Goal: Task Accomplishment & Management: Manage account settings

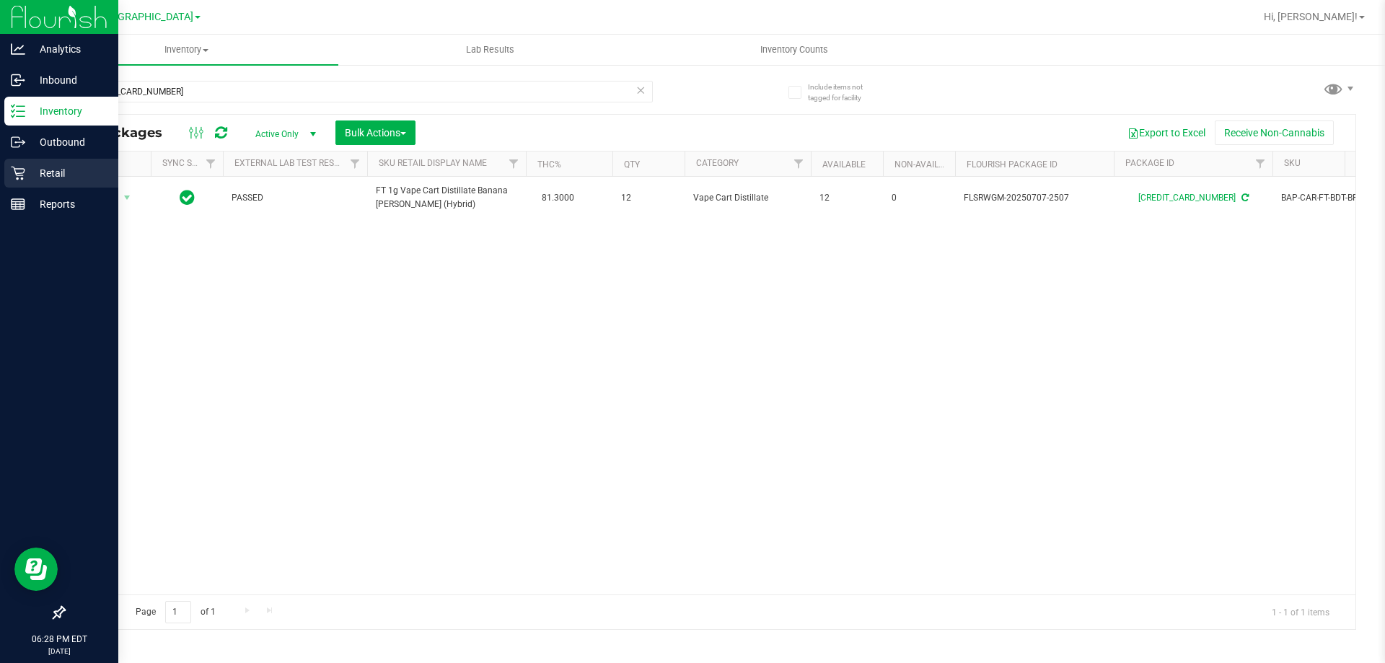
click at [23, 175] on icon at bounding box center [18, 173] width 14 height 14
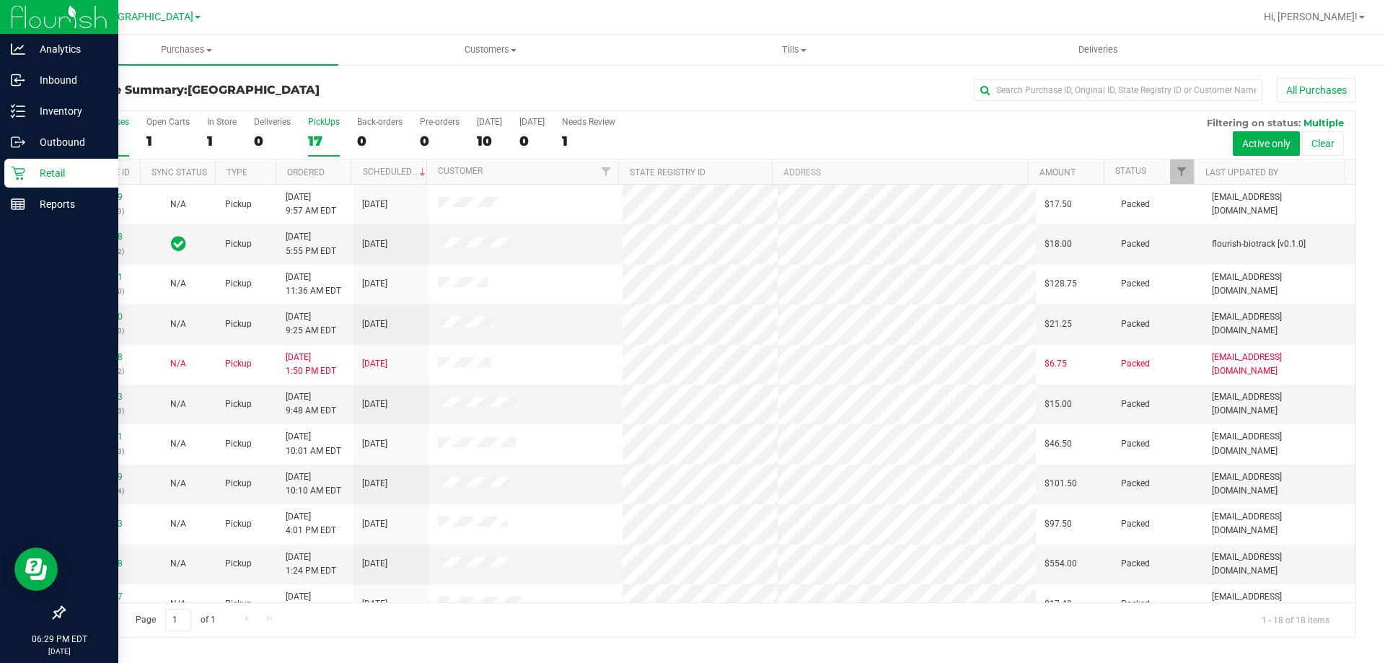
click at [316, 136] on div "17" at bounding box center [324, 141] width 32 height 17
click at [0, 0] on input "PickUps 17" at bounding box center [0, 0] width 0 height 0
click at [211, 129] on label "In Store 2" at bounding box center [222, 137] width 30 height 40
click at [0, 0] on input "In Store 2" at bounding box center [0, 0] width 0 height 0
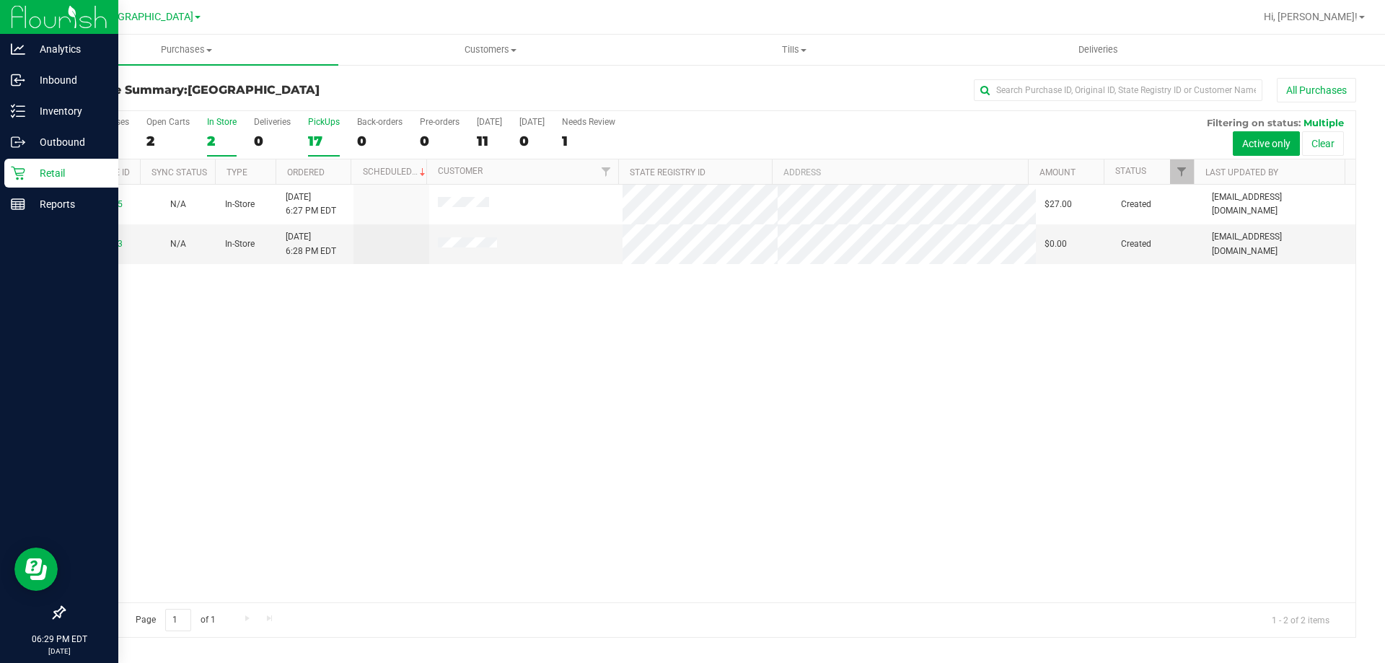
click at [317, 136] on div "17" at bounding box center [324, 141] width 32 height 17
click at [0, 0] on input "PickUps 17" at bounding box center [0, 0] width 0 height 0
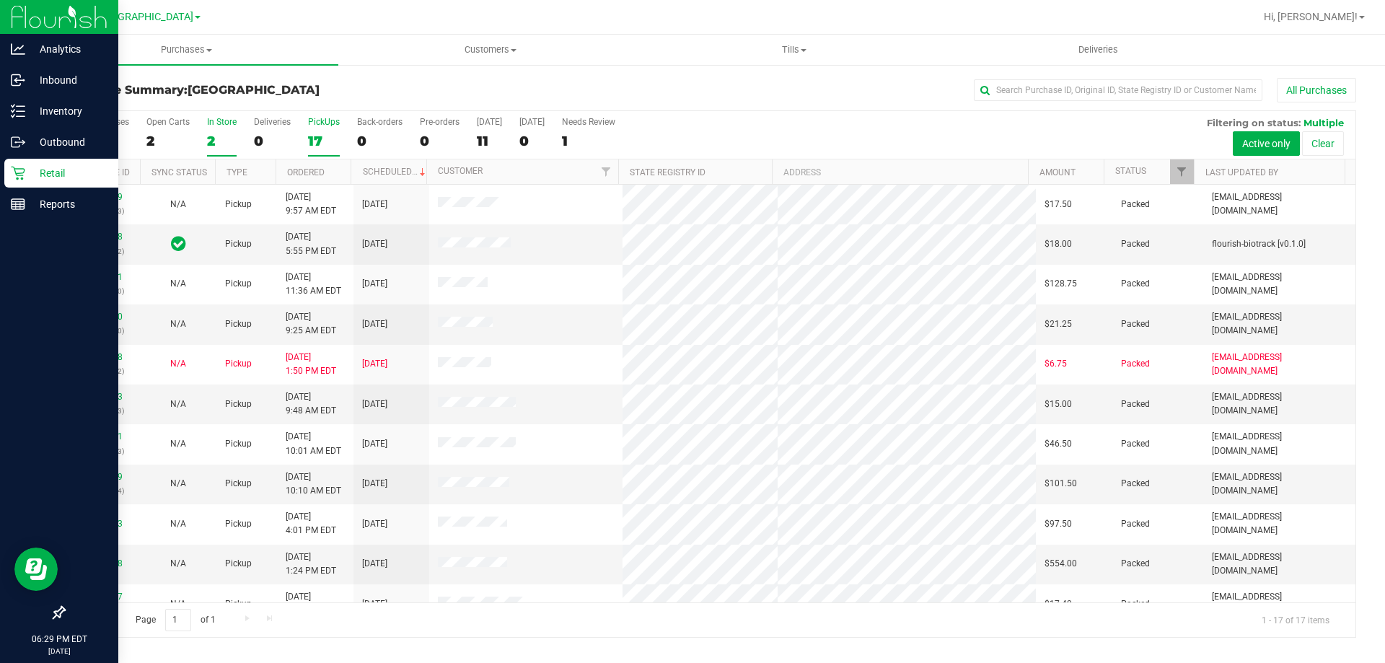
click at [209, 141] on div "2" at bounding box center [222, 141] width 30 height 17
click at [0, 0] on input "In Store 2" at bounding box center [0, 0] width 0 height 0
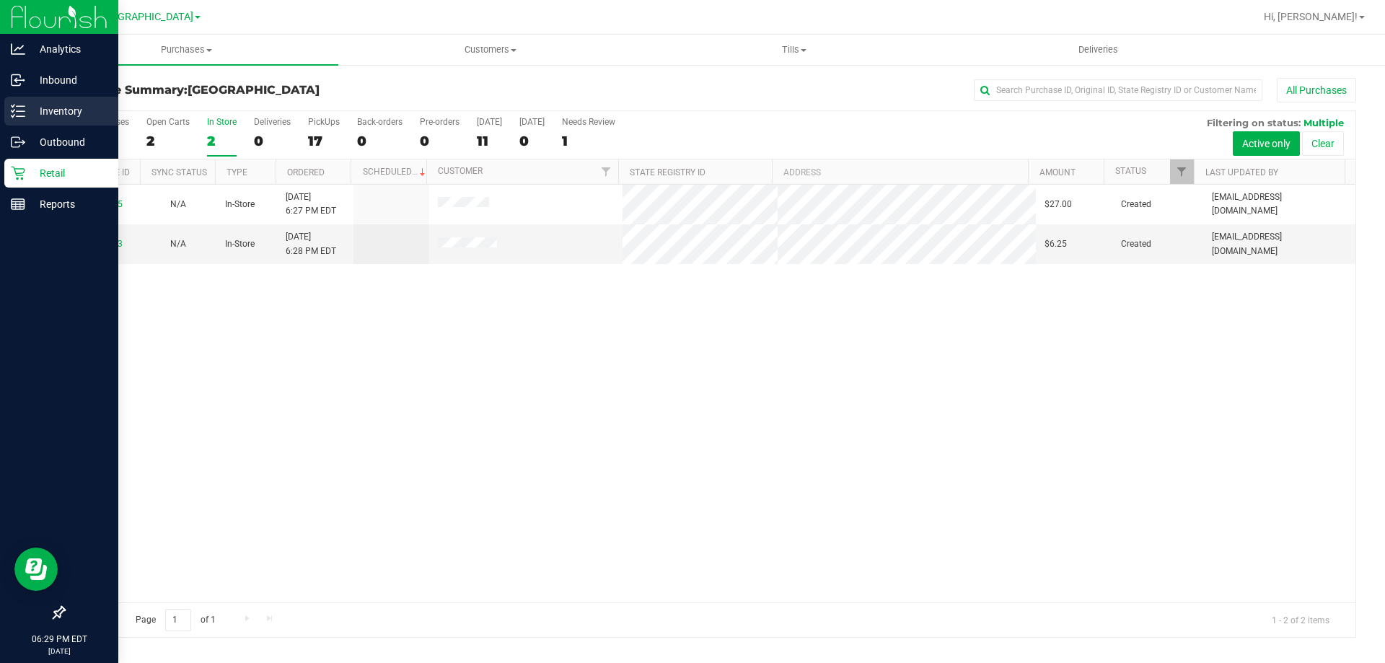
click at [21, 110] on icon at bounding box center [18, 111] width 14 height 14
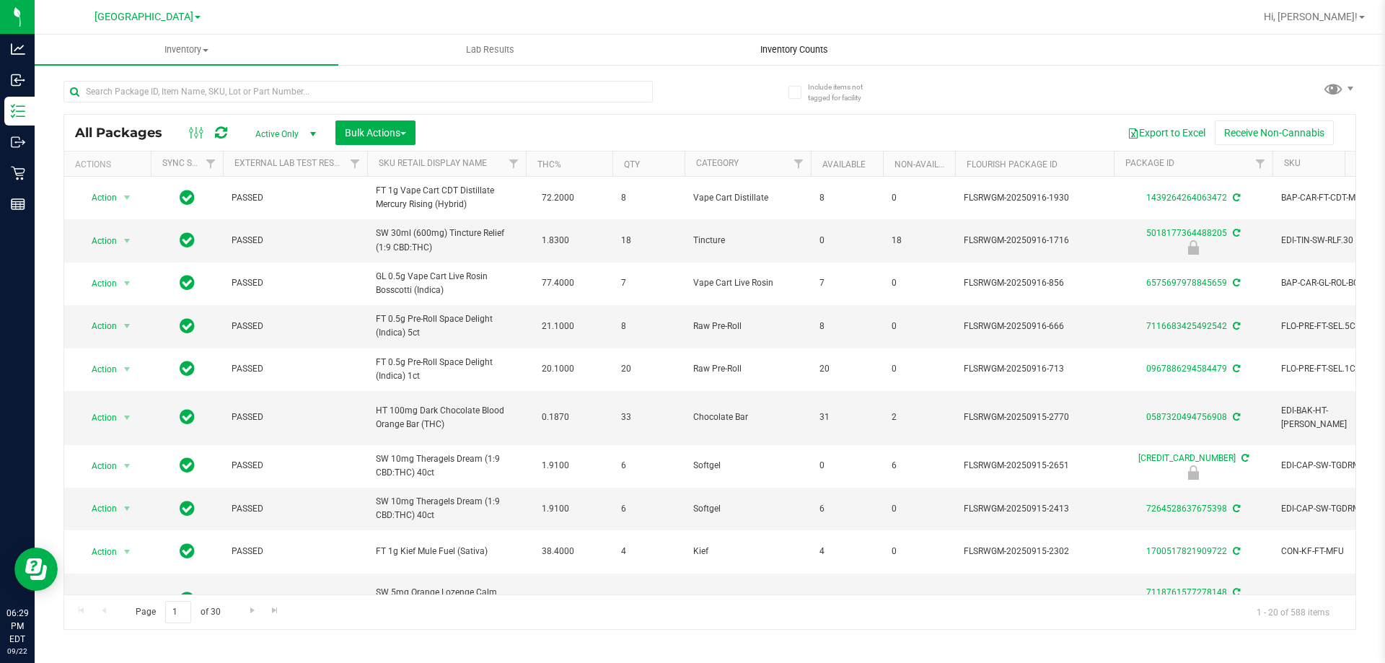
click at [794, 53] on span "Inventory Counts" at bounding box center [794, 49] width 107 height 13
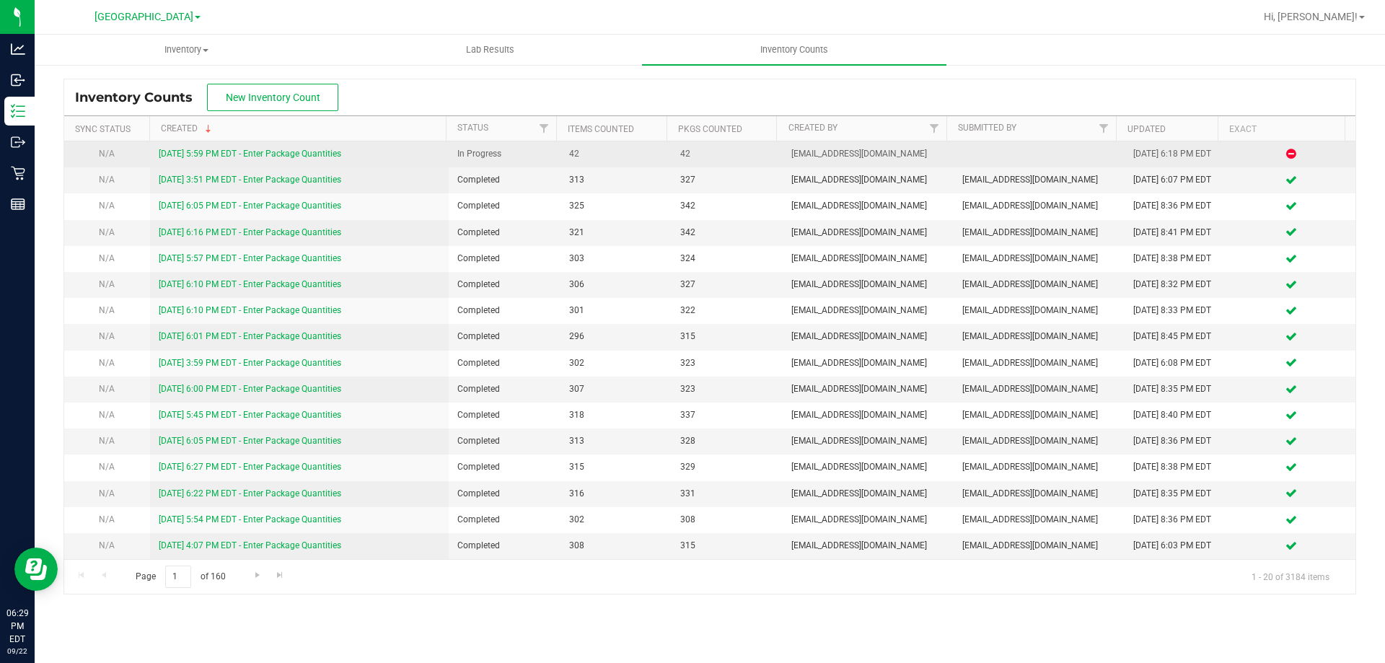
click at [245, 157] on link "9/22/25 5:59 PM EDT - Enter Package Quantities" at bounding box center [250, 154] width 182 height 10
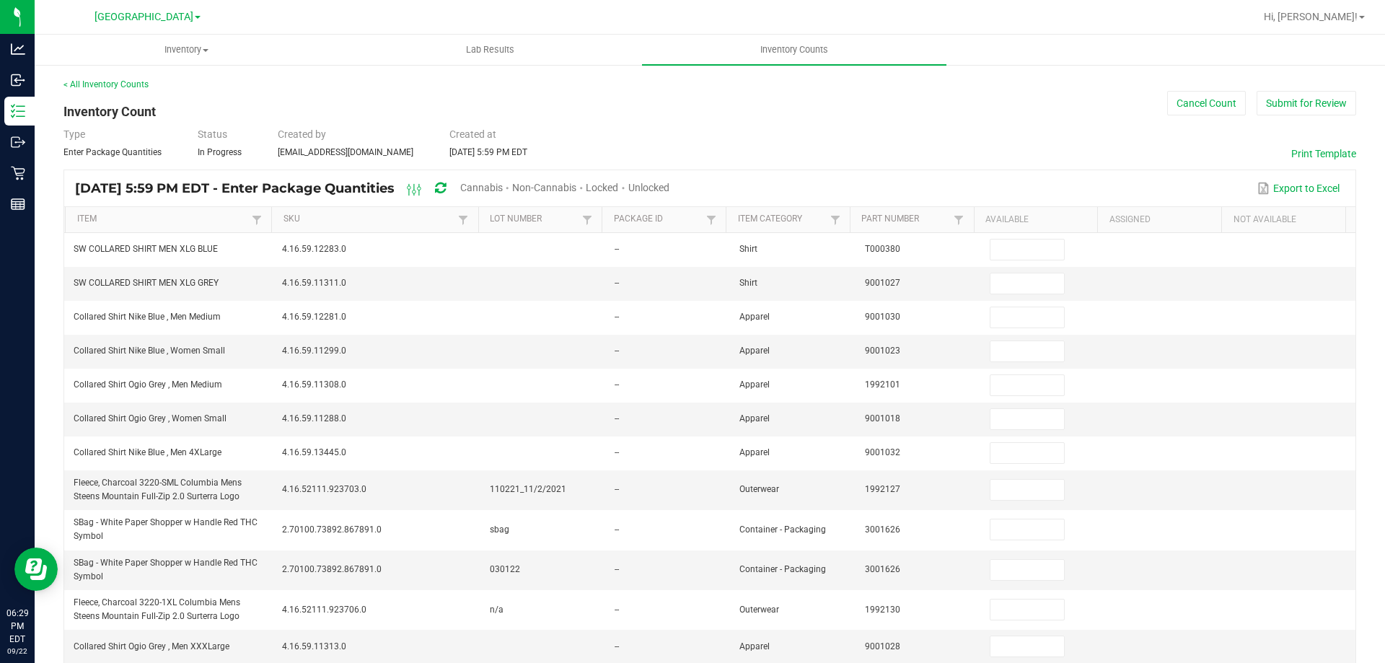
click at [669, 191] on span "Unlocked" at bounding box center [648, 188] width 41 height 12
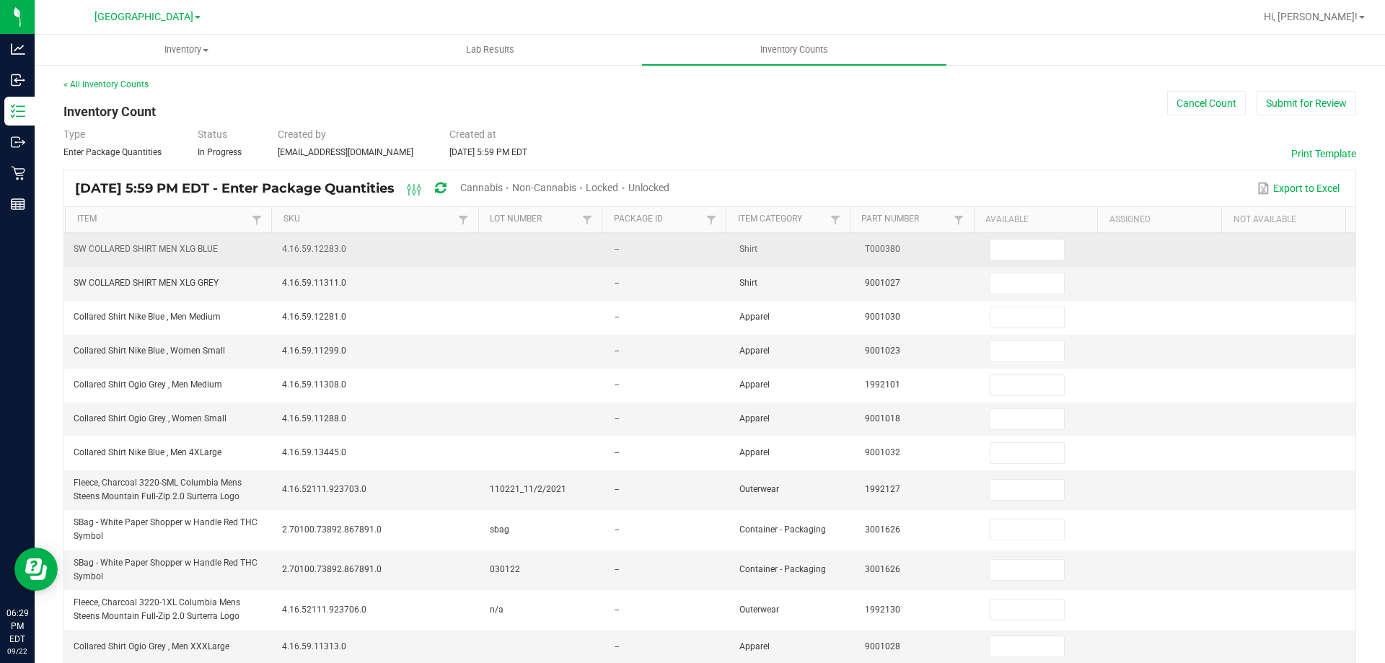
type input "8"
type input "26"
type input "9"
type input "8"
type input "18"
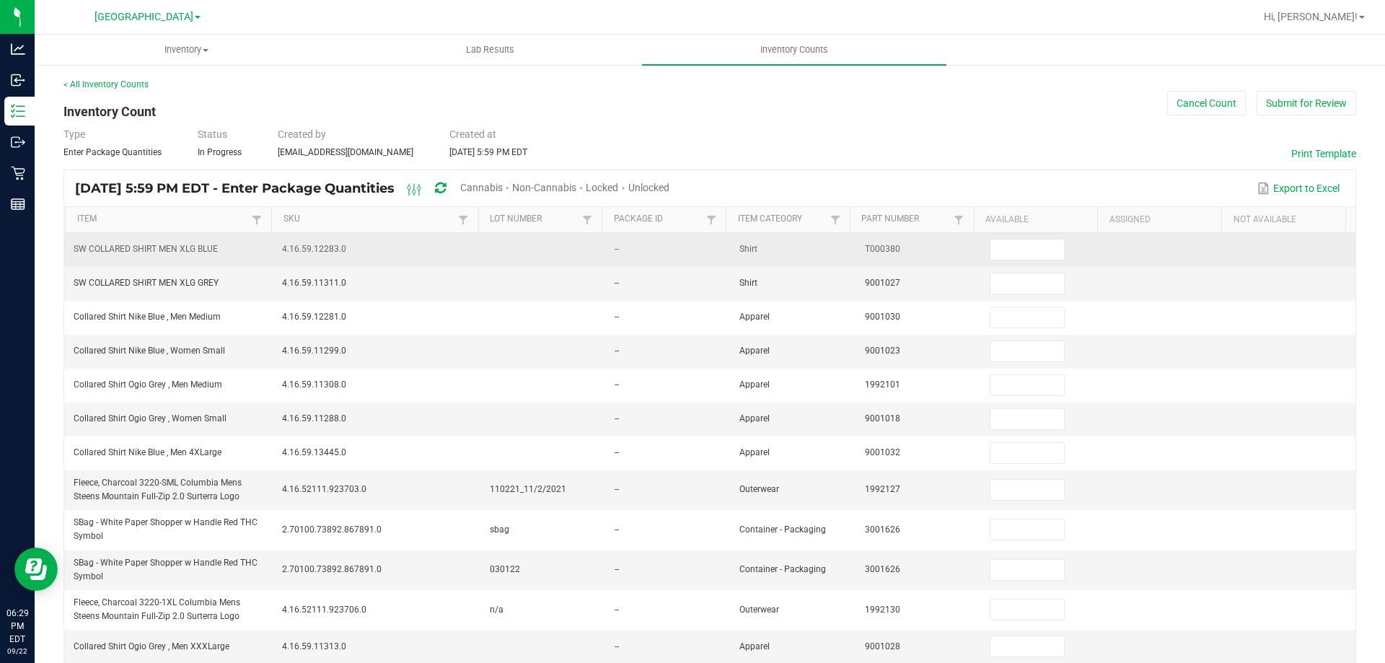
type input "1"
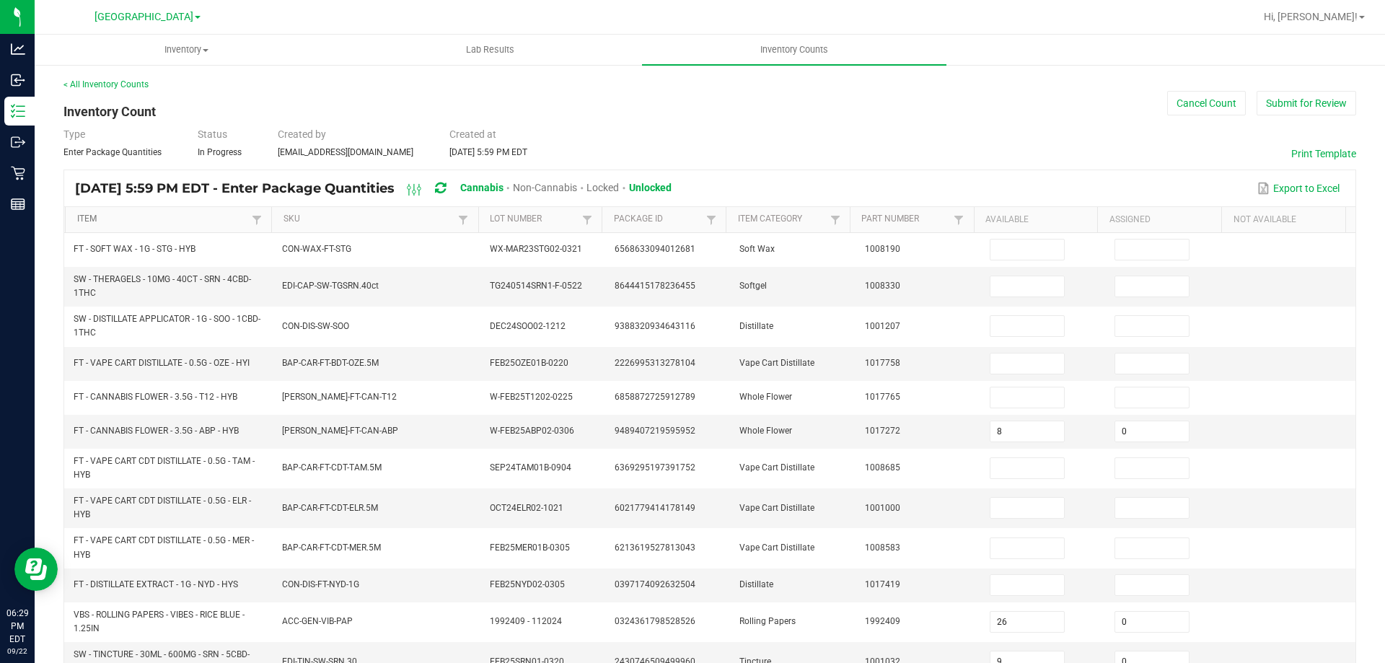
click at [210, 218] on link "Item" at bounding box center [163, 219] width 172 height 12
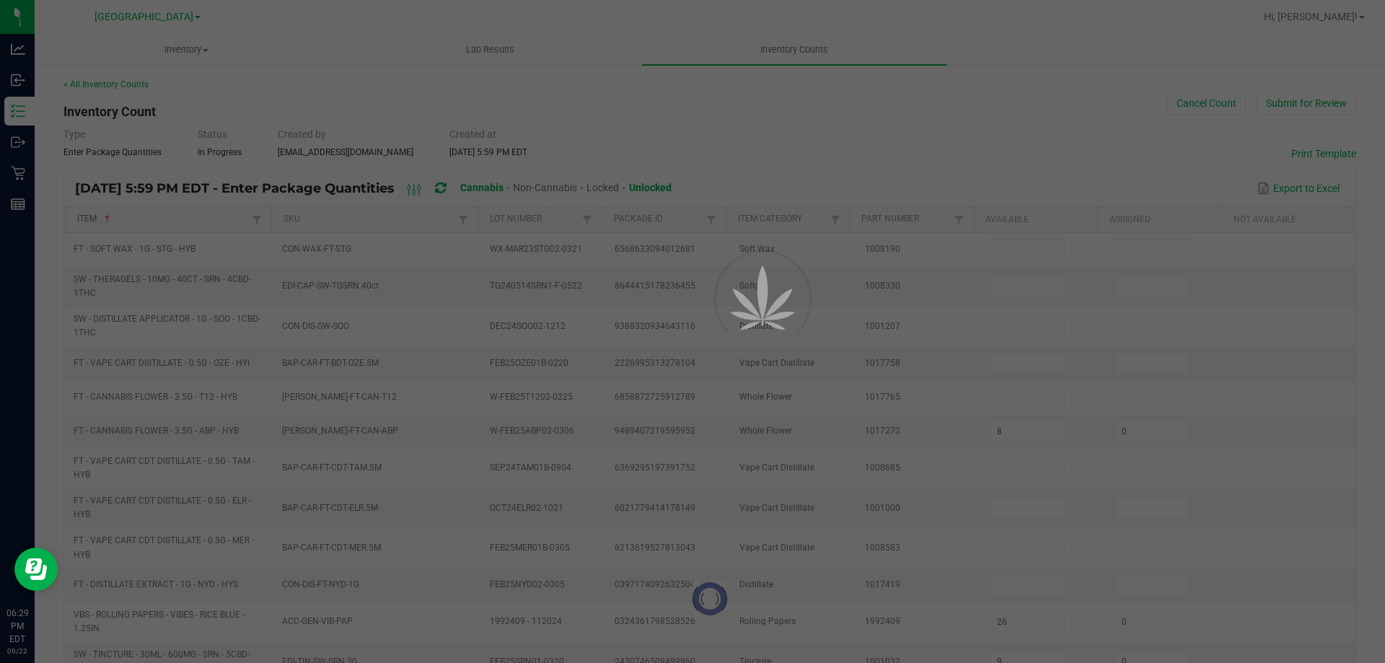
type input "5"
type input "1"
type input "8"
type input "10"
type input "11"
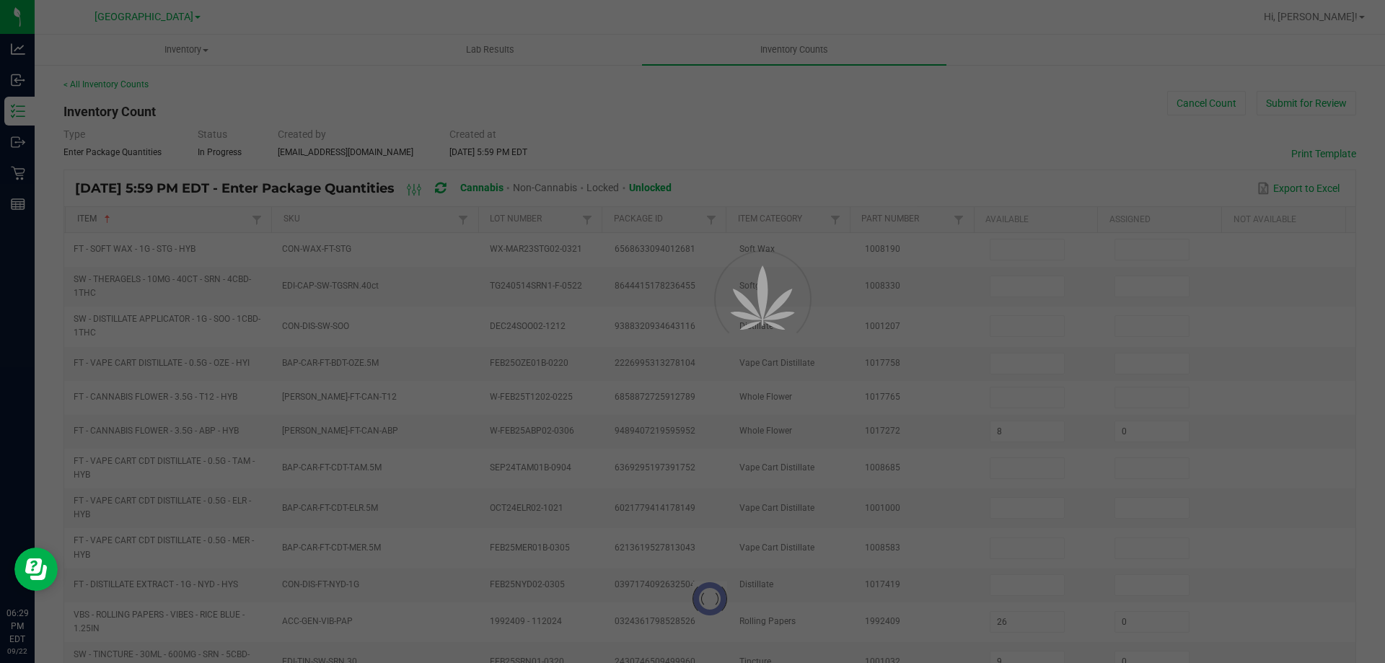
type input "4"
type input "7"
type input "9"
type input "13"
type input "16"
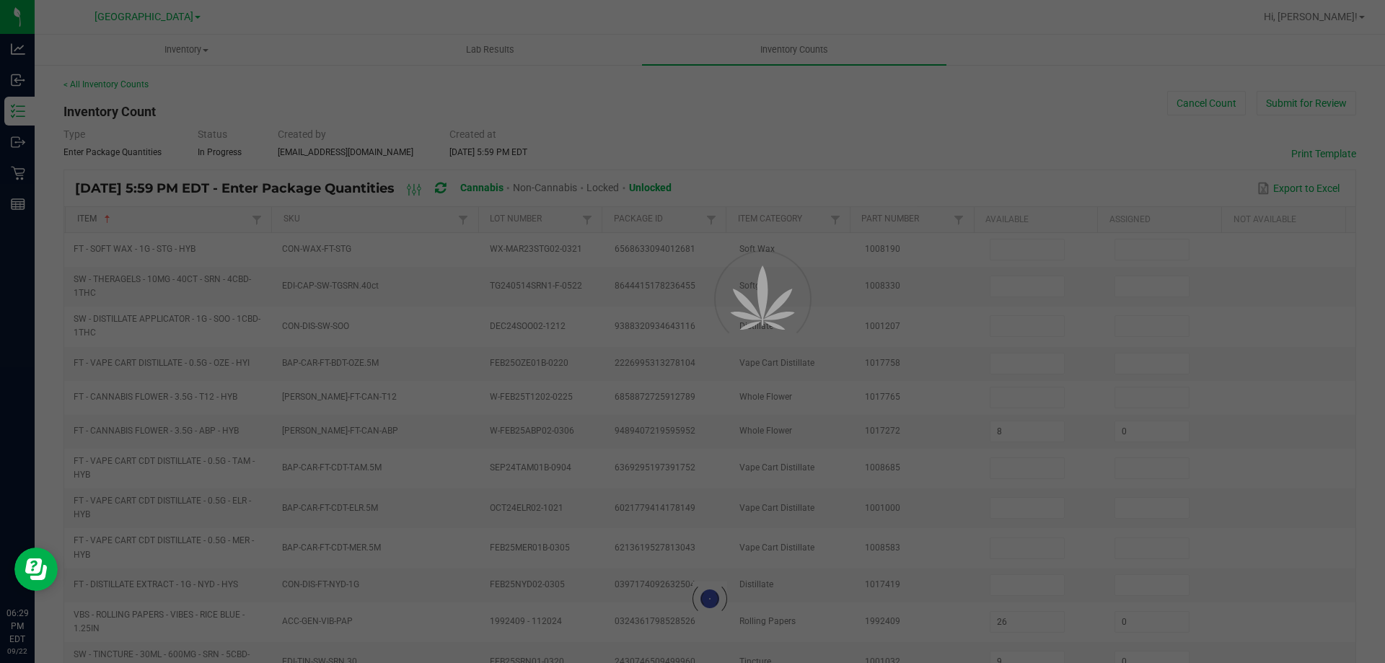
type input "13"
type input "8"
type input "12"
type input "3"
type input "4"
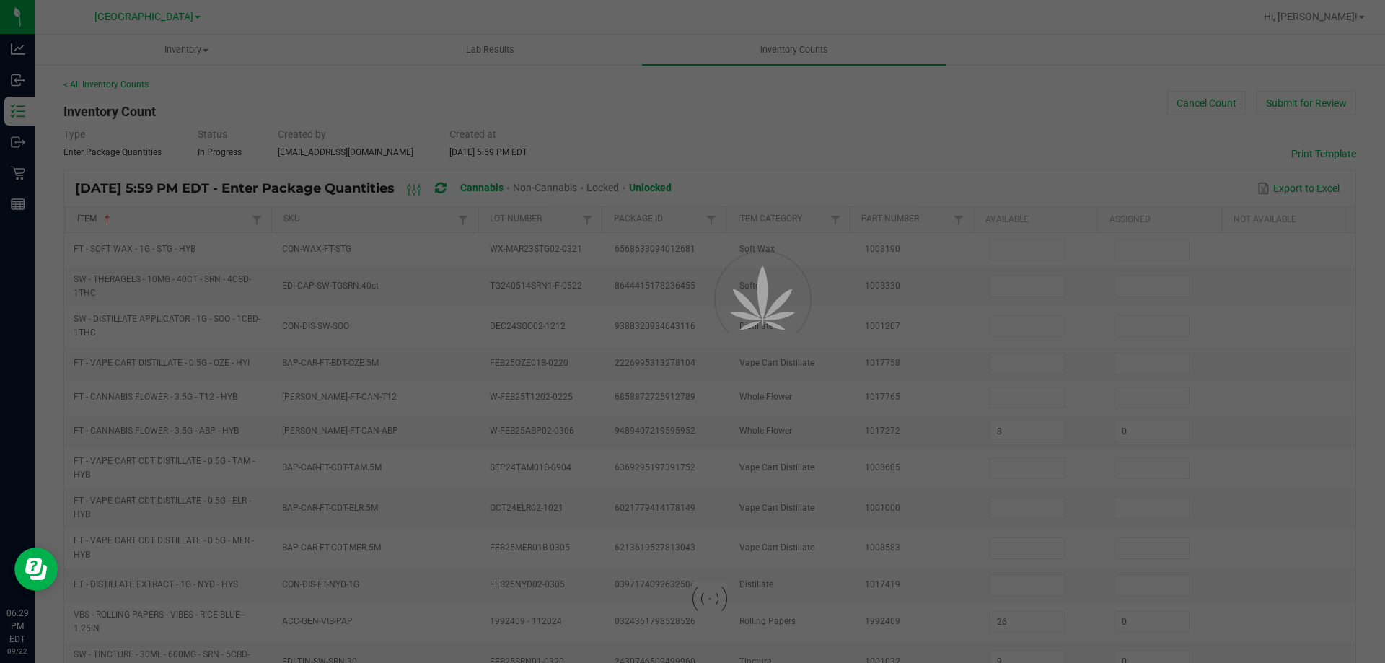
type input "0"
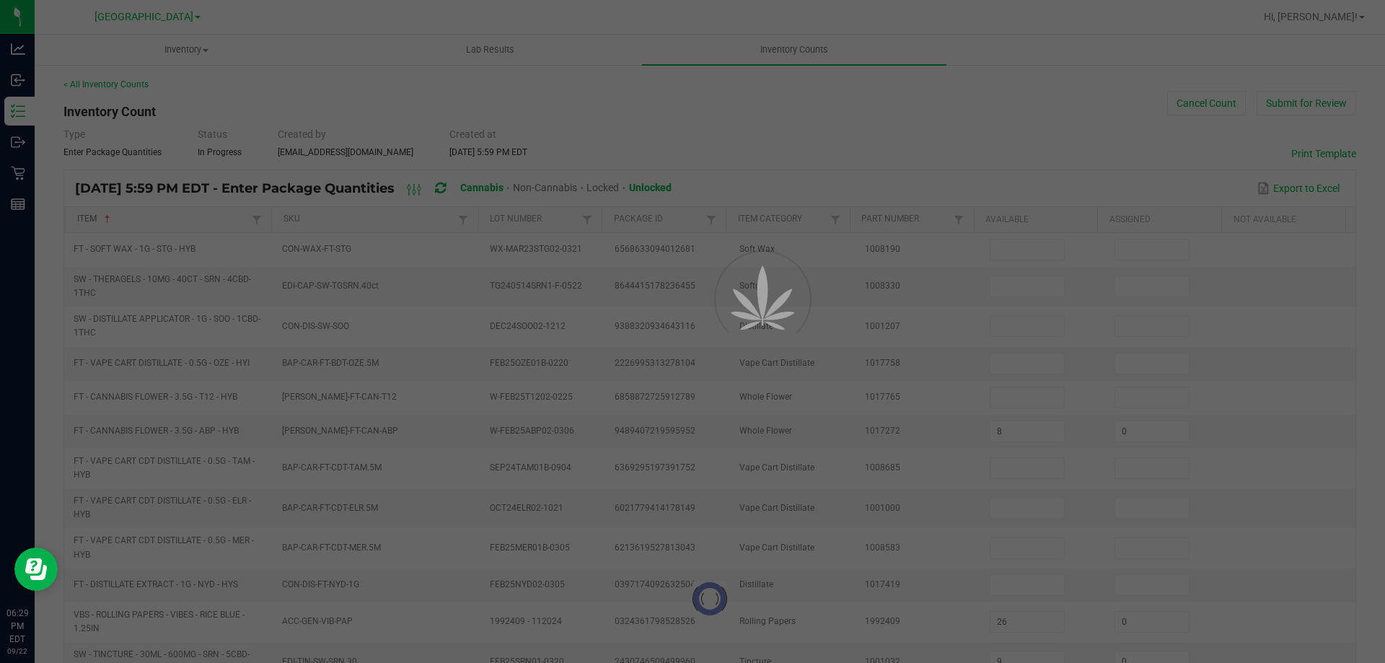
type input "0"
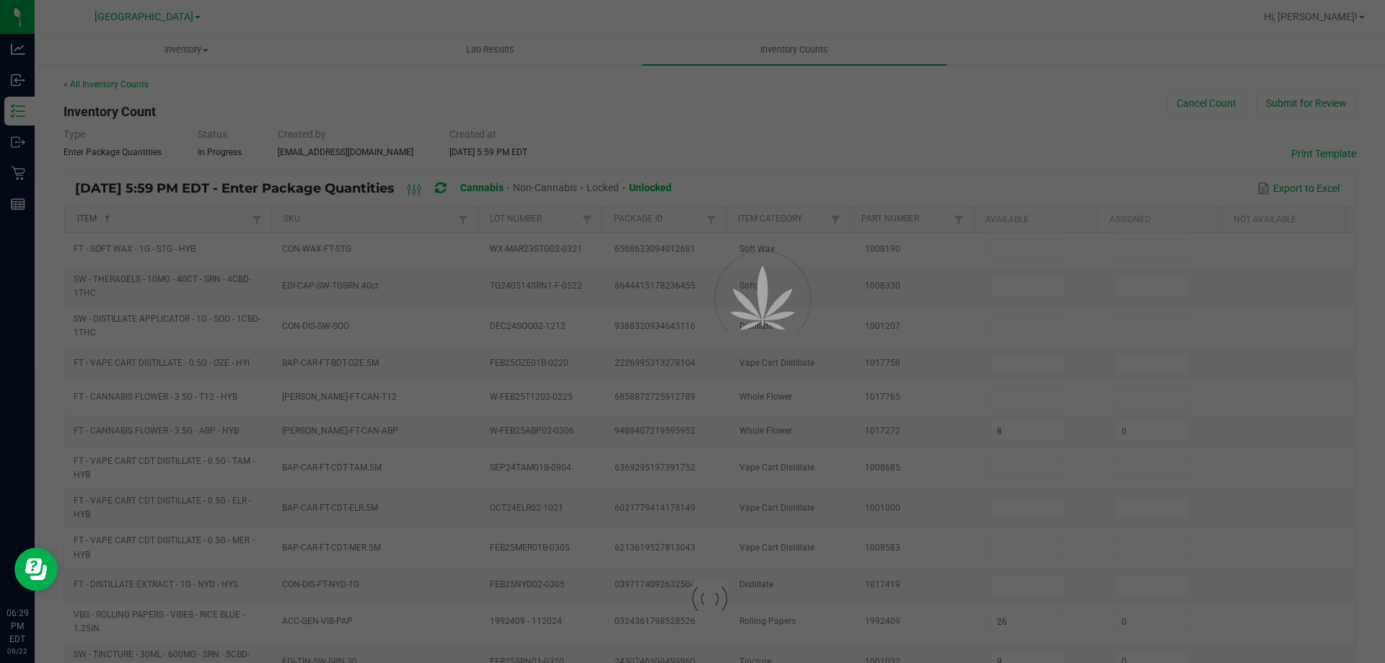
type input "0"
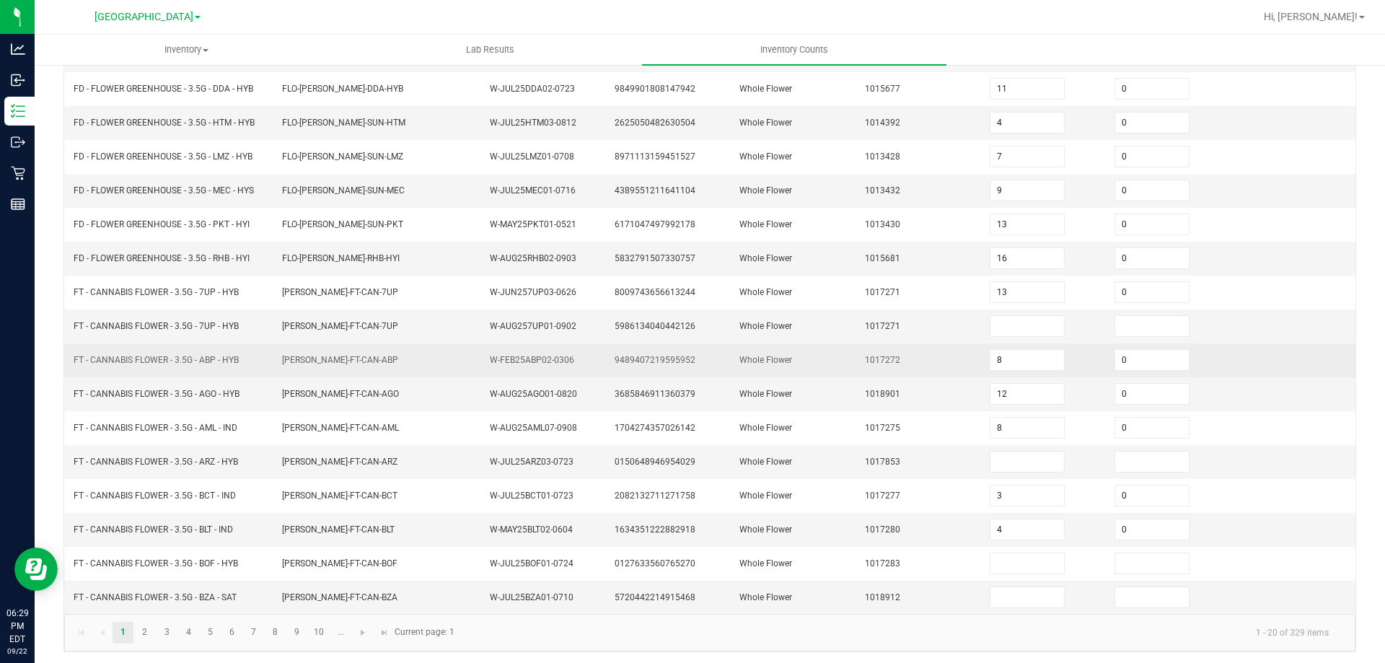
scroll to position [306, 0]
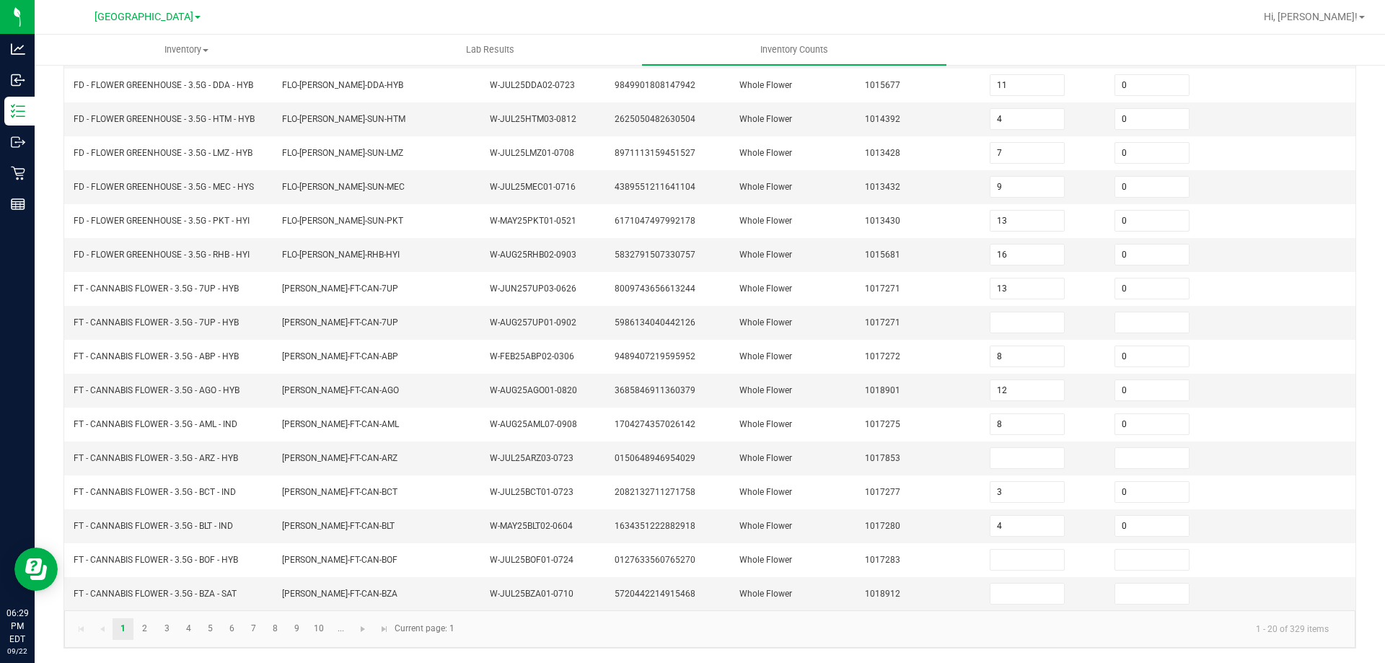
click at [319, 640] on kendo-pager "1 2 3 4 5 6 7 8 9 10 ... 1 - 20 of 329 items Current page: 1" at bounding box center [709, 628] width 1291 height 37
click at [317, 630] on link "10" at bounding box center [319, 629] width 21 height 22
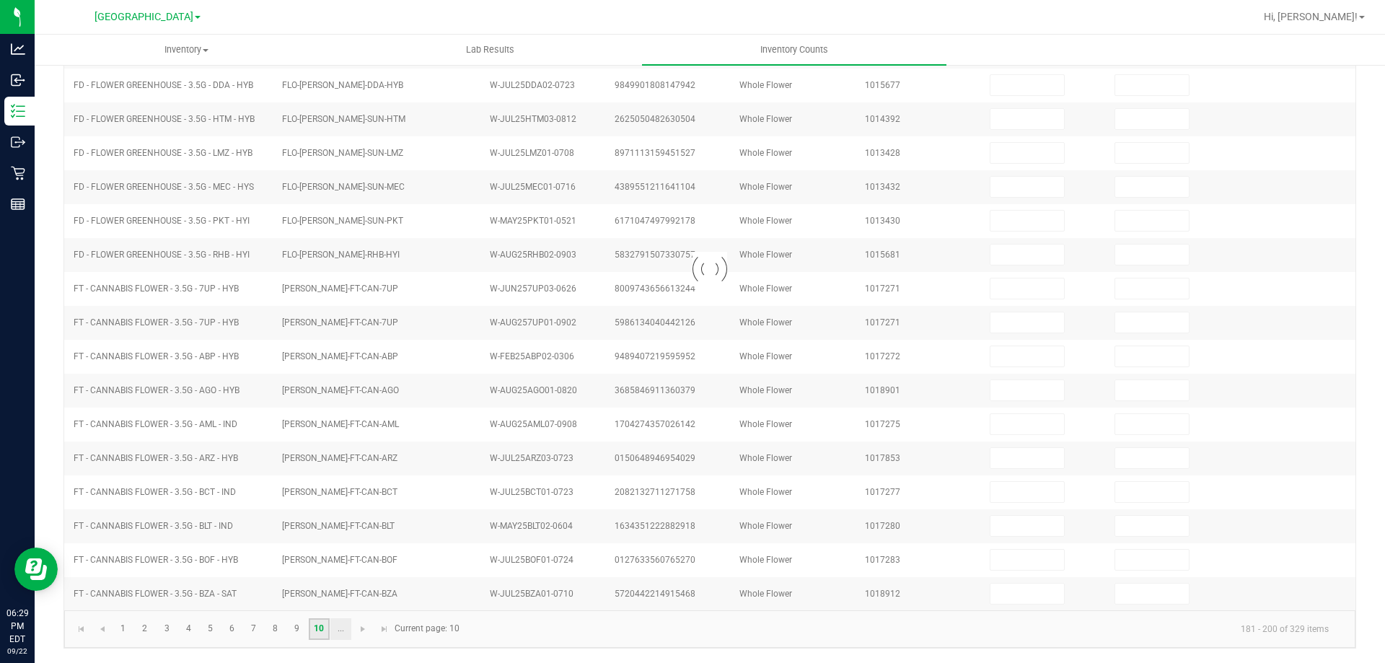
scroll to position [299, 0]
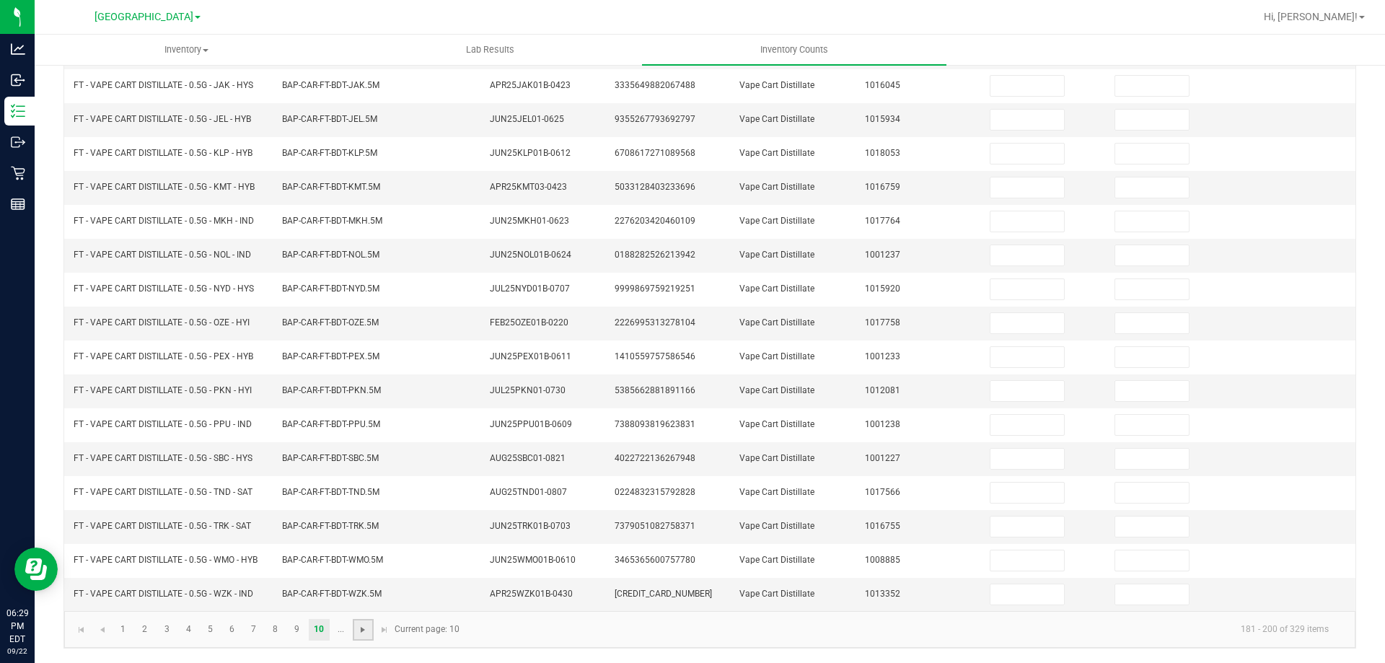
click at [358, 632] on span "Go to the next page" at bounding box center [363, 630] width 12 height 12
click at [156, 625] on link "12" at bounding box center [166, 630] width 21 height 22
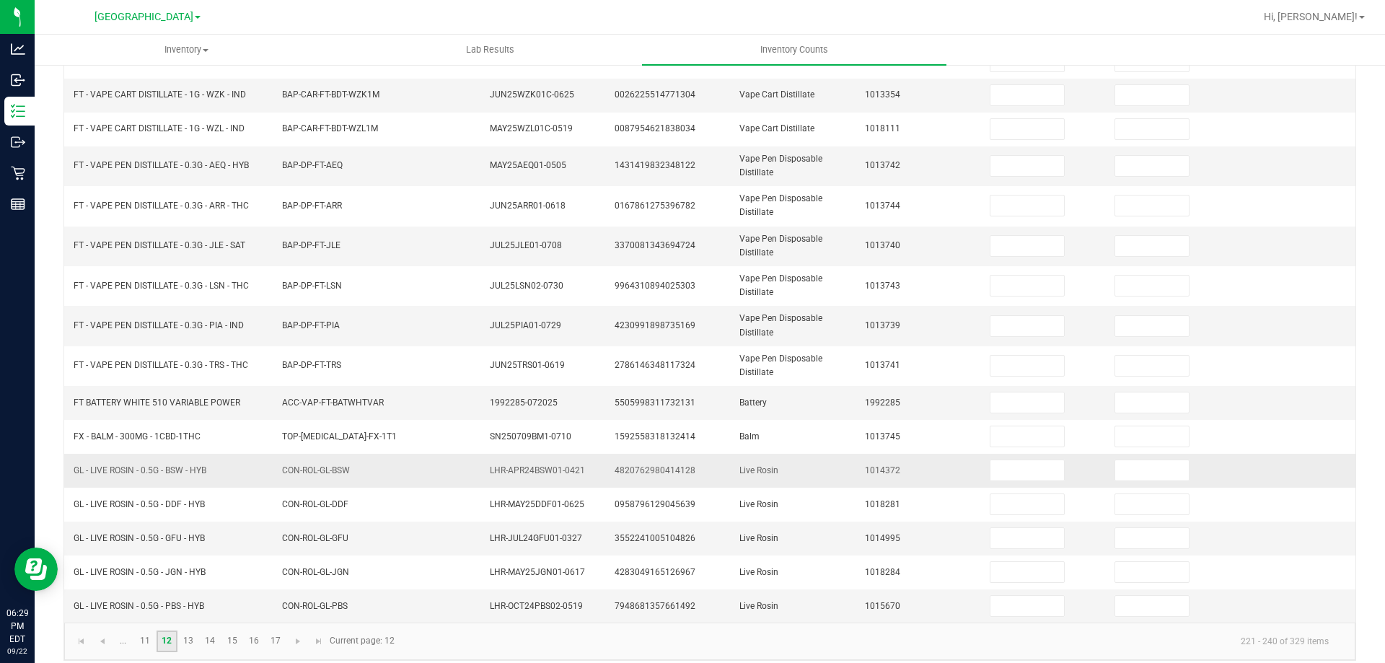
scroll to position [336, 0]
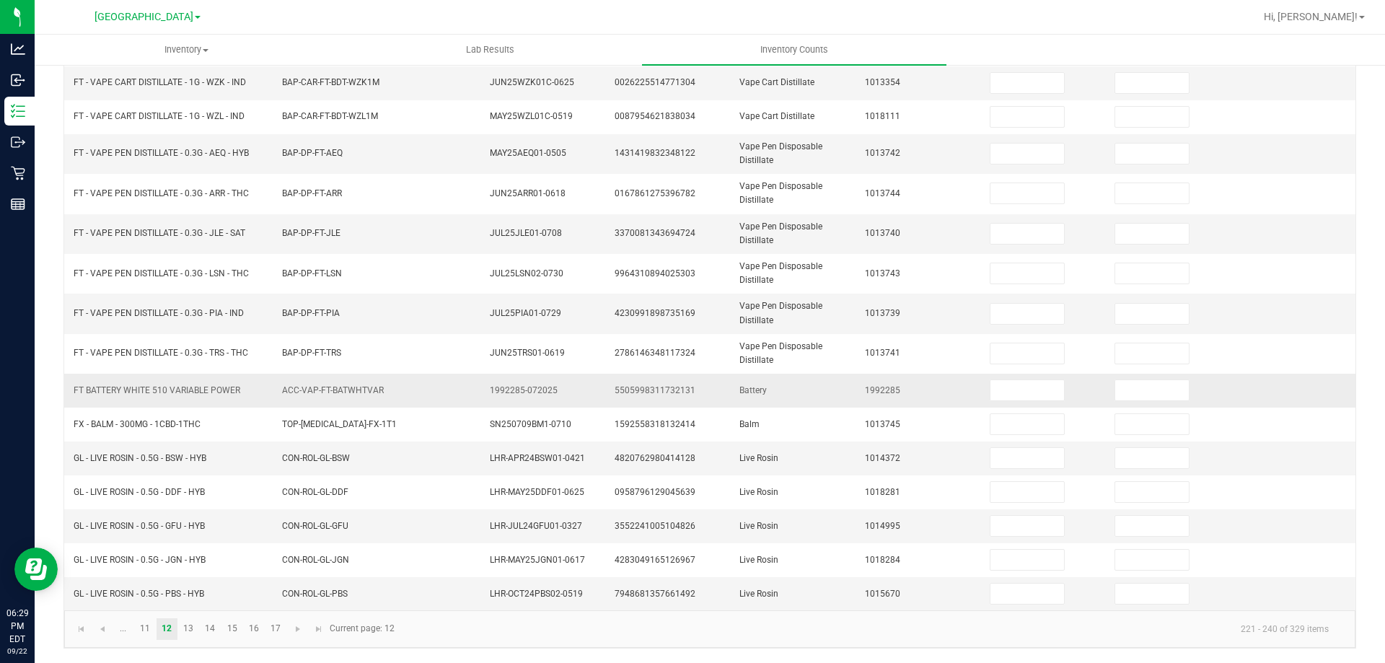
click at [174, 384] on span "FT BATTERY WHITE 510 VARIABLE POWER" at bounding box center [157, 391] width 167 height 14
drag, startPoint x: 174, startPoint y: 383, endPoint x: 167, endPoint y: 391, distance: 10.7
click at [173, 384] on span "FT BATTERY WHITE 510 VARIABLE POWER" at bounding box center [157, 391] width 167 height 14
click at [167, 391] on span "FT BATTERY WHITE 510 VARIABLE POWER" at bounding box center [157, 390] width 167 height 10
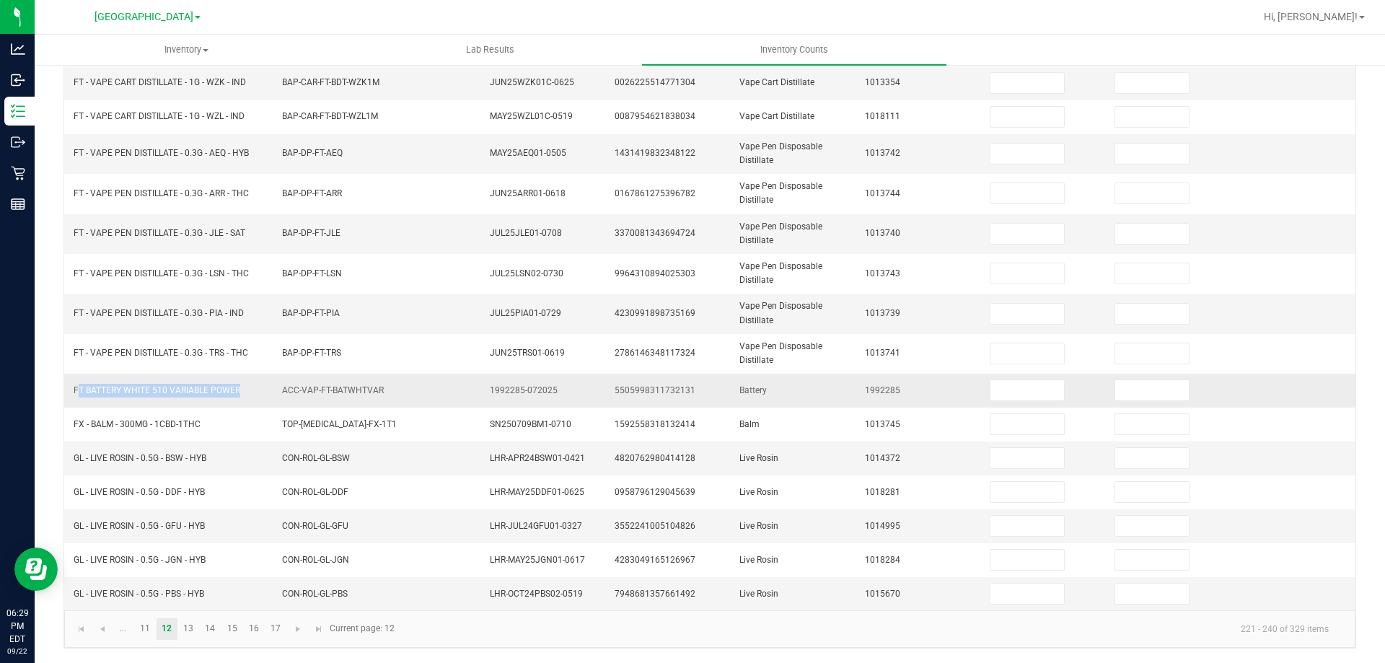
click at [164, 390] on span "FT BATTERY WHITE 510 VARIABLE POWER" at bounding box center [157, 390] width 167 height 10
copy span "FT BATTERY WHITE 510 VARIABLE POWER"
click at [993, 394] on input at bounding box center [1027, 390] width 74 height 20
type input "17"
click at [1115, 381] on input at bounding box center [1152, 390] width 74 height 20
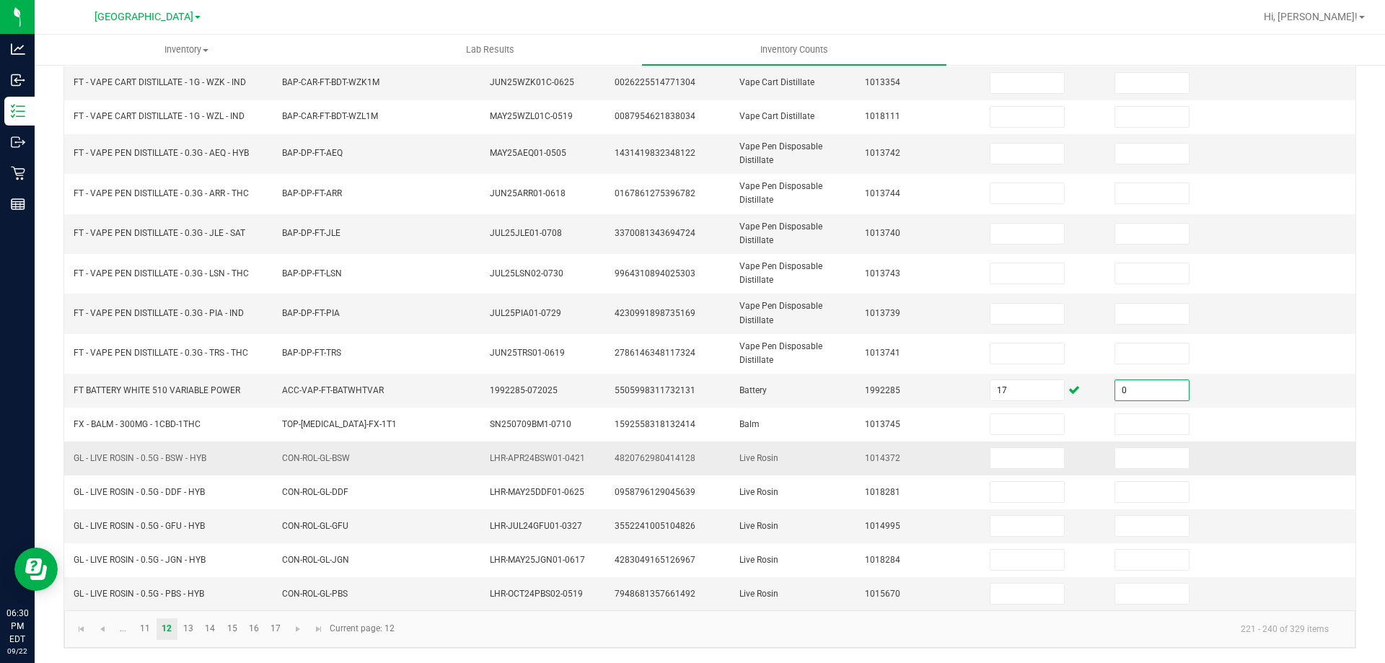
type input "0"
click at [993, 472] on td at bounding box center [1043, 458] width 125 height 34
click at [996, 453] on input at bounding box center [1027, 458] width 74 height 20
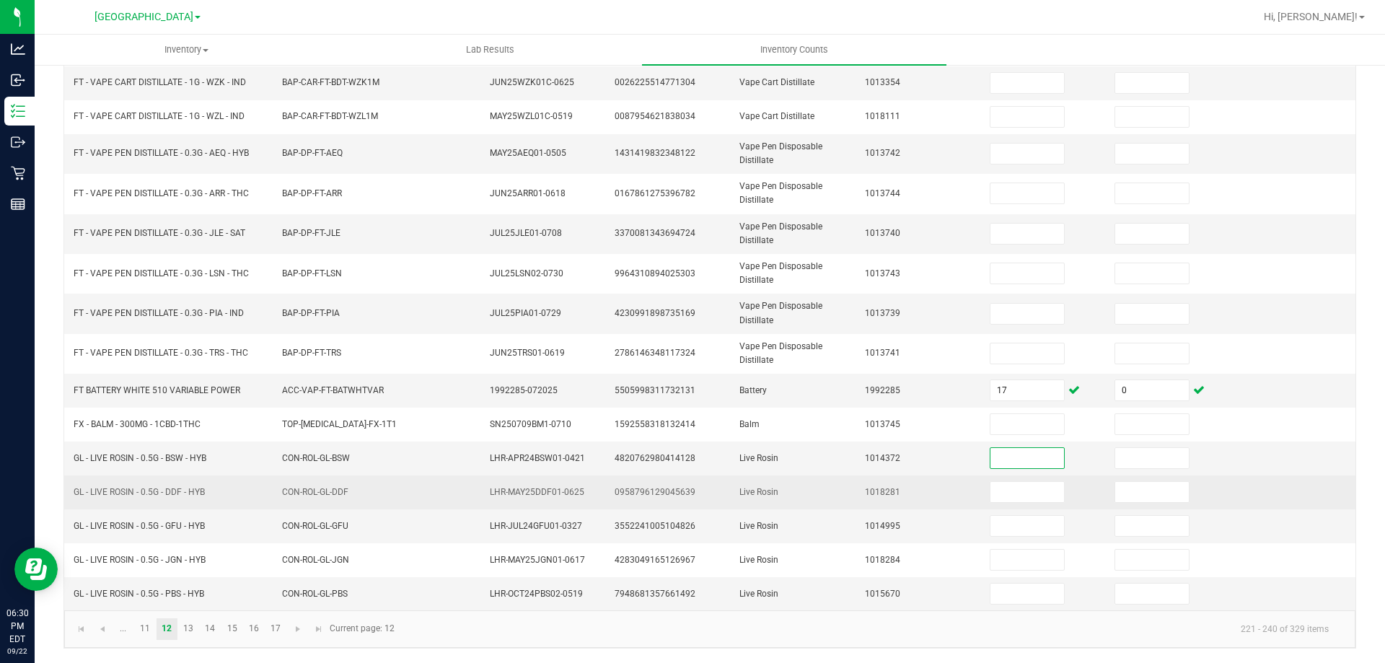
click at [123, 490] on span "GL - LIVE ROSIN - 0.5G - DDF - HYB" at bounding box center [139, 492] width 131 height 10
copy span "GL - LIVE ROSIN - 0.5G - DDF - HYB"
click at [1007, 498] on input at bounding box center [1027, 492] width 74 height 20
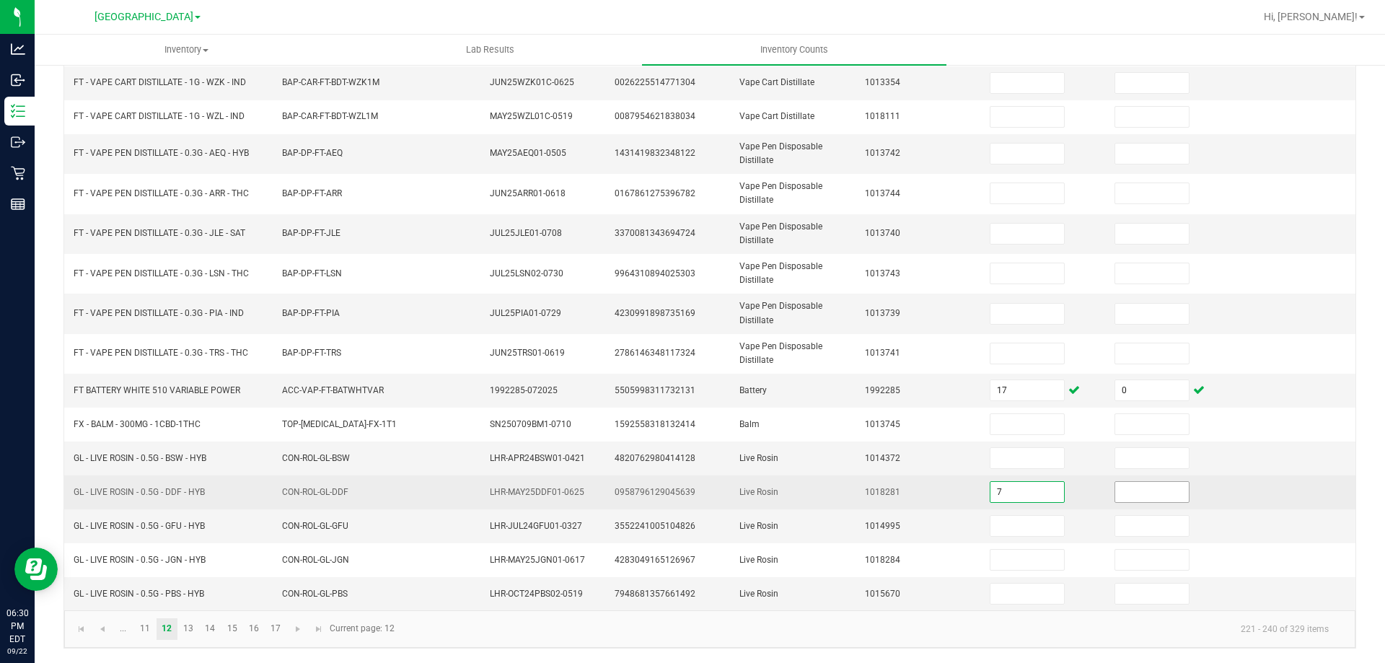
type input "7"
click at [1118, 490] on input at bounding box center [1152, 492] width 74 height 20
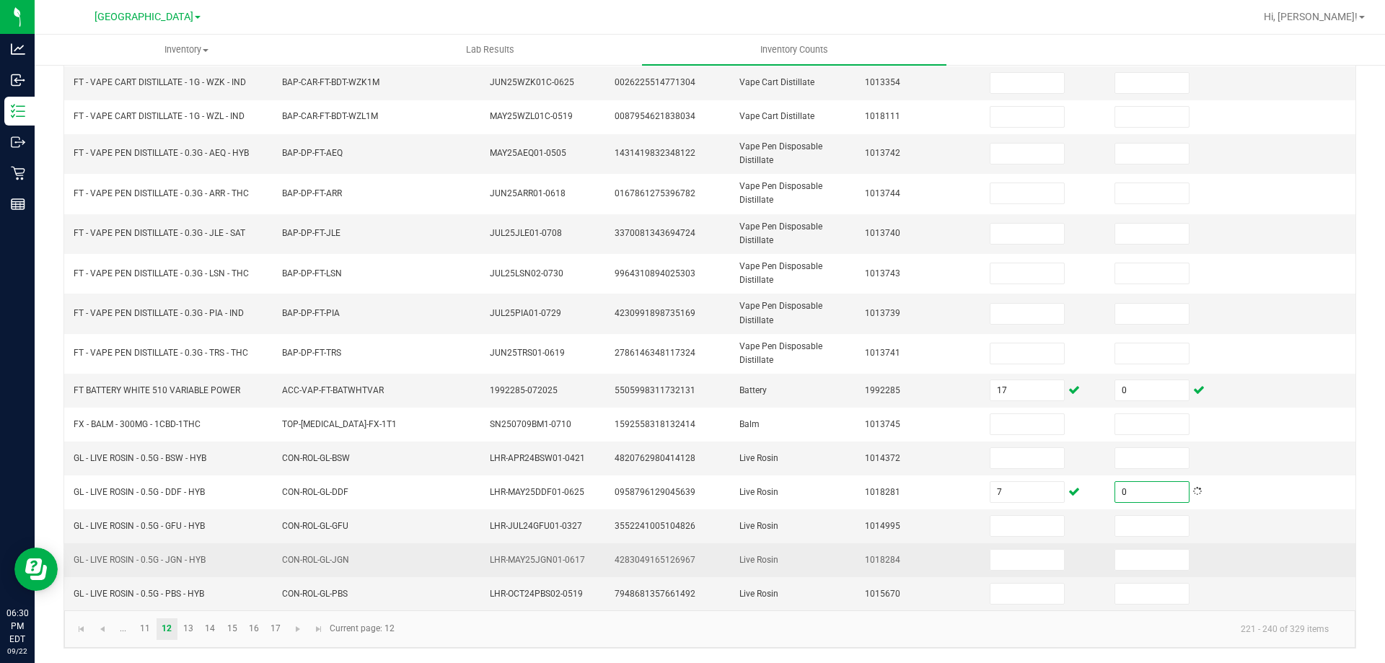
type input "0"
click at [169, 563] on span "GL - LIVE ROSIN - 0.5G - JGN - HYB" at bounding box center [140, 560] width 132 height 10
copy span "GL - LIVE ROSIN - 0.5G - JGN - HYB"
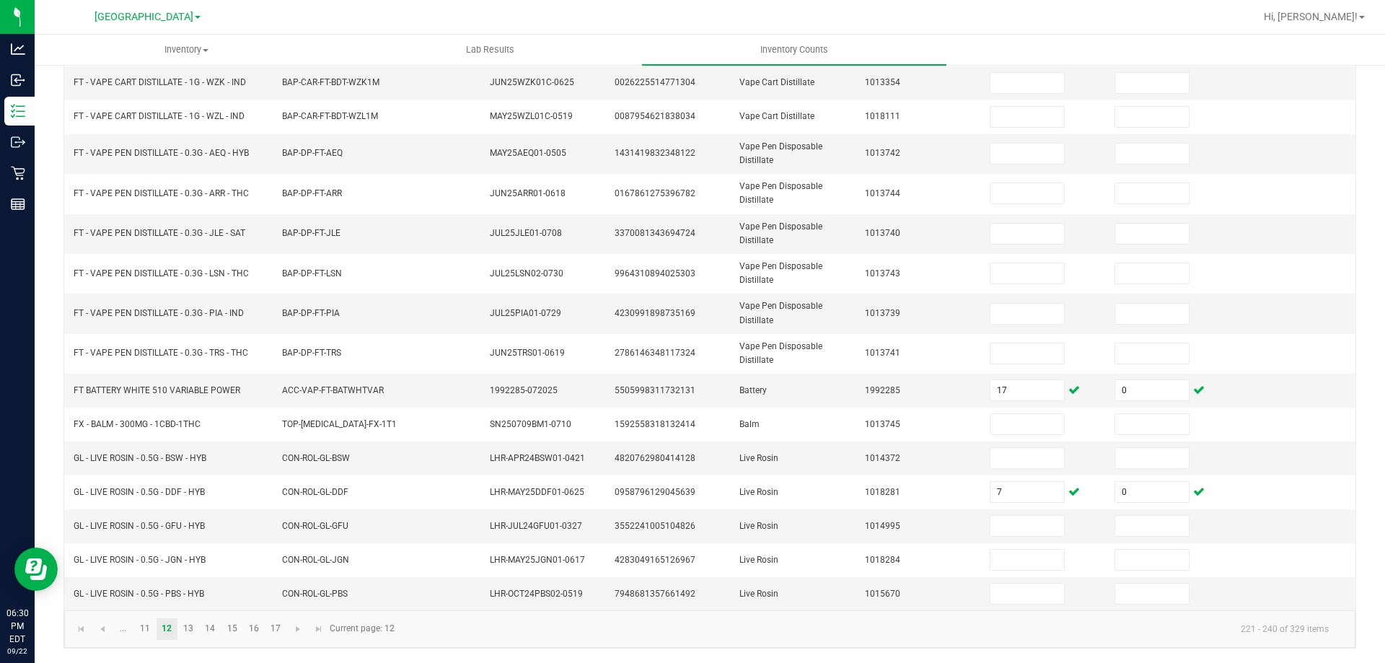
click at [52, 126] on div "< All Inventory Counts Inventory Count Cancel Count Submit for Review Type Ente…" at bounding box center [710, 194] width 1350 height 935
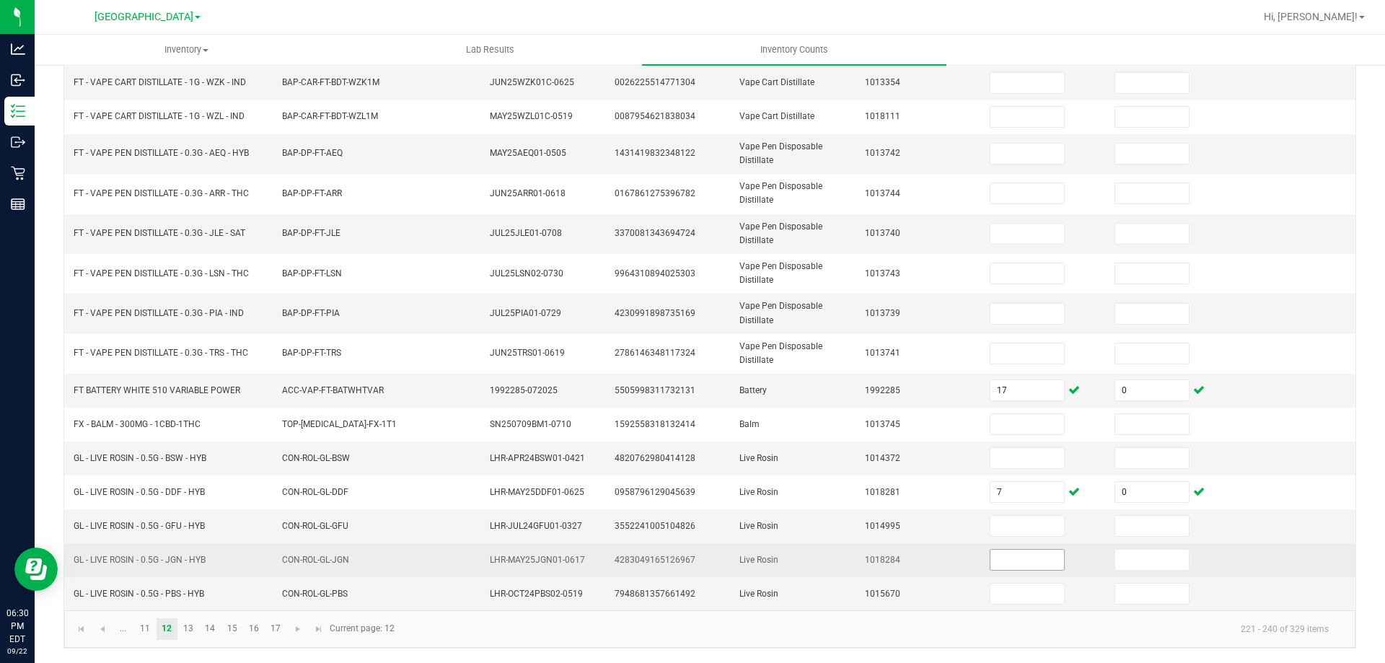
click at [1038, 563] on input at bounding box center [1027, 560] width 74 height 20
type input "5"
click at [1143, 563] on input at bounding box center [1152, 560] width 74 height 20
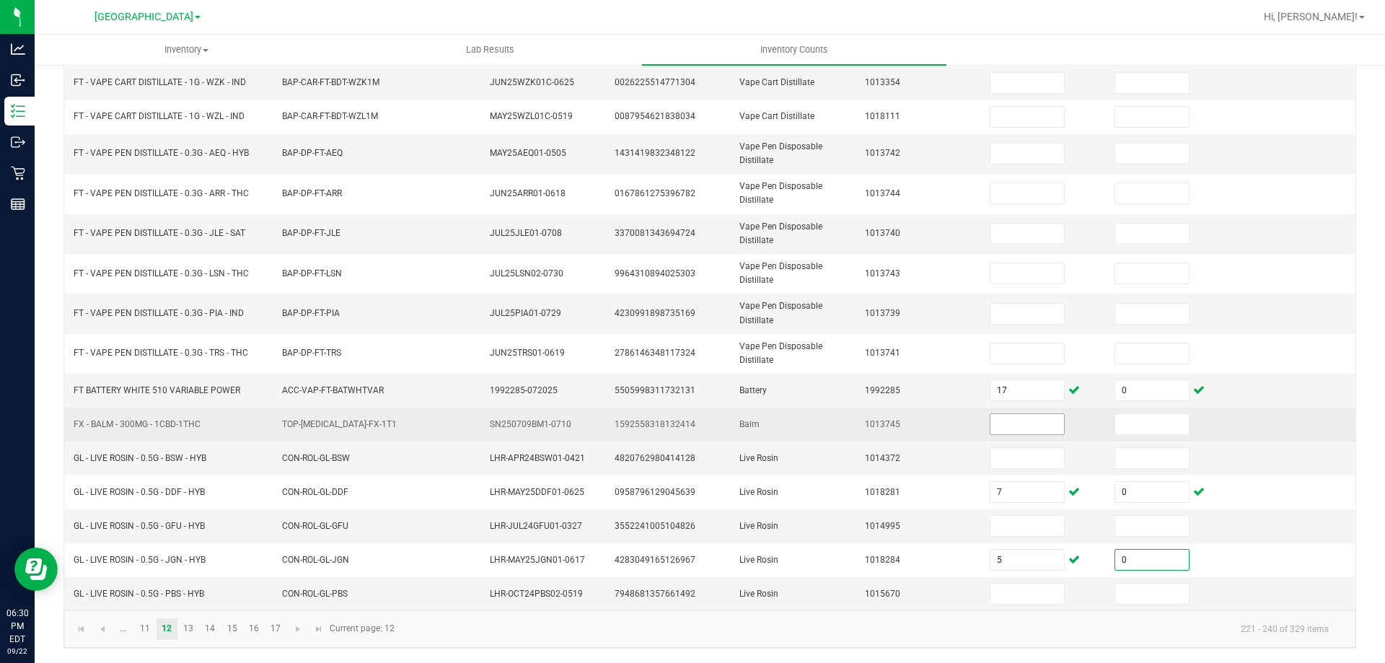
type input "0"
click at [1000, 424] on input at bounding box center [1027, 424] width 74 height 20
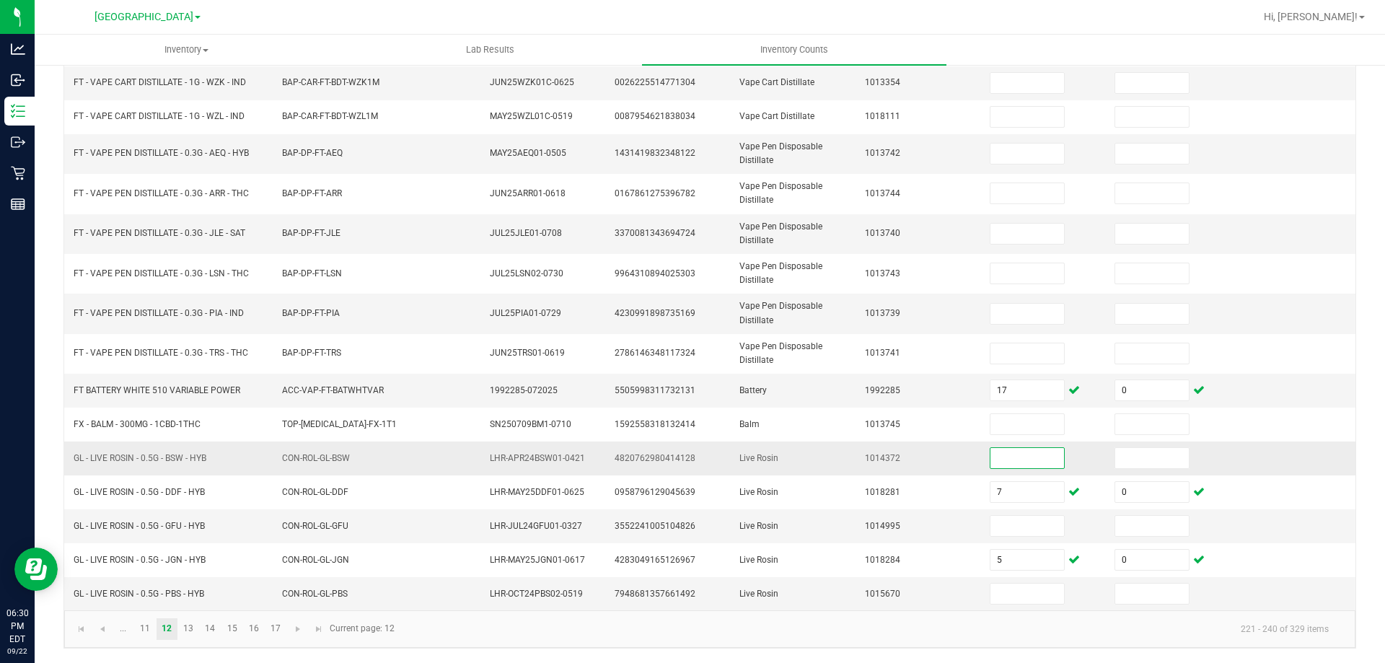
click at [1009, 462] on input at bounding box center [1027, 458] width 74 height 20
type input "2"
type input "0"
click at [1011, 531] on input at bounding box center [1027, 526] width 74 height 20
type input "2"
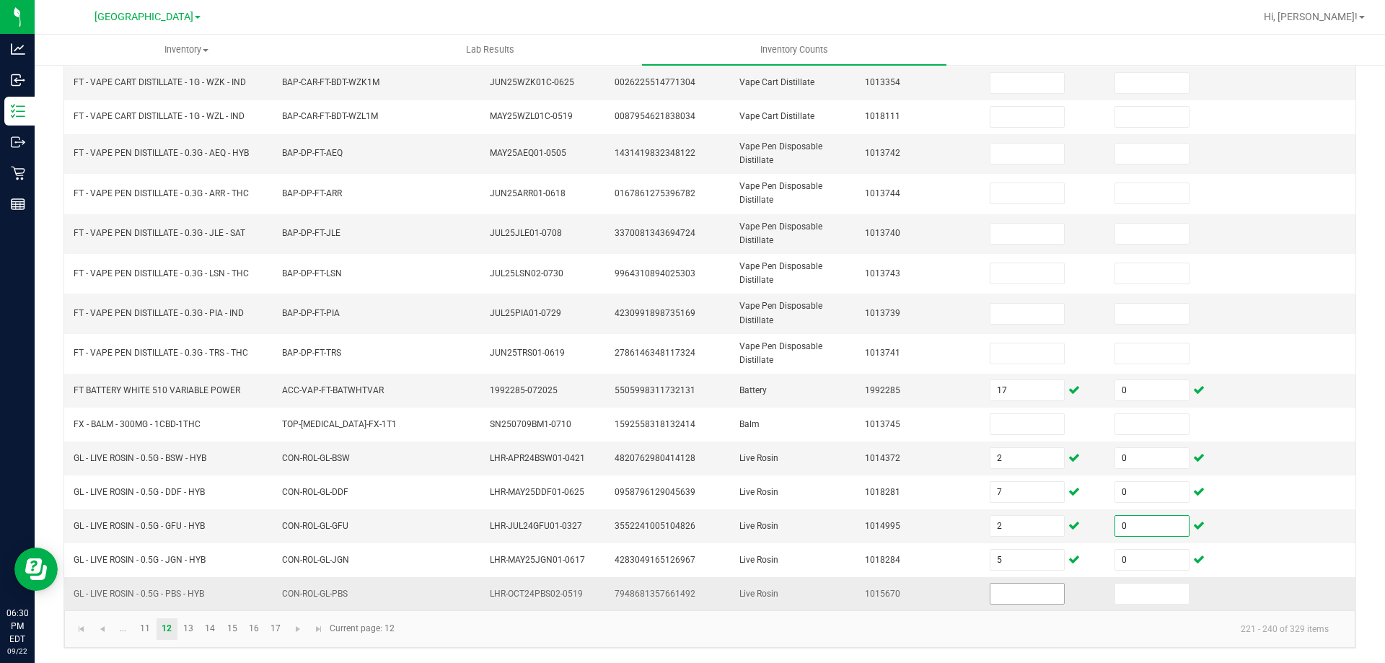
type input "0"
click at [1028, 592] on input at bounding box center [1027, 593] width 74 height 20
type input "3"
type input "0"
click at [1005, 615] on kendo-pager "... 11 12 13 14 15 16 17 221 - 240 of 329 items Current page: 12" at bounding box center [709, 628] width 1291 height 37
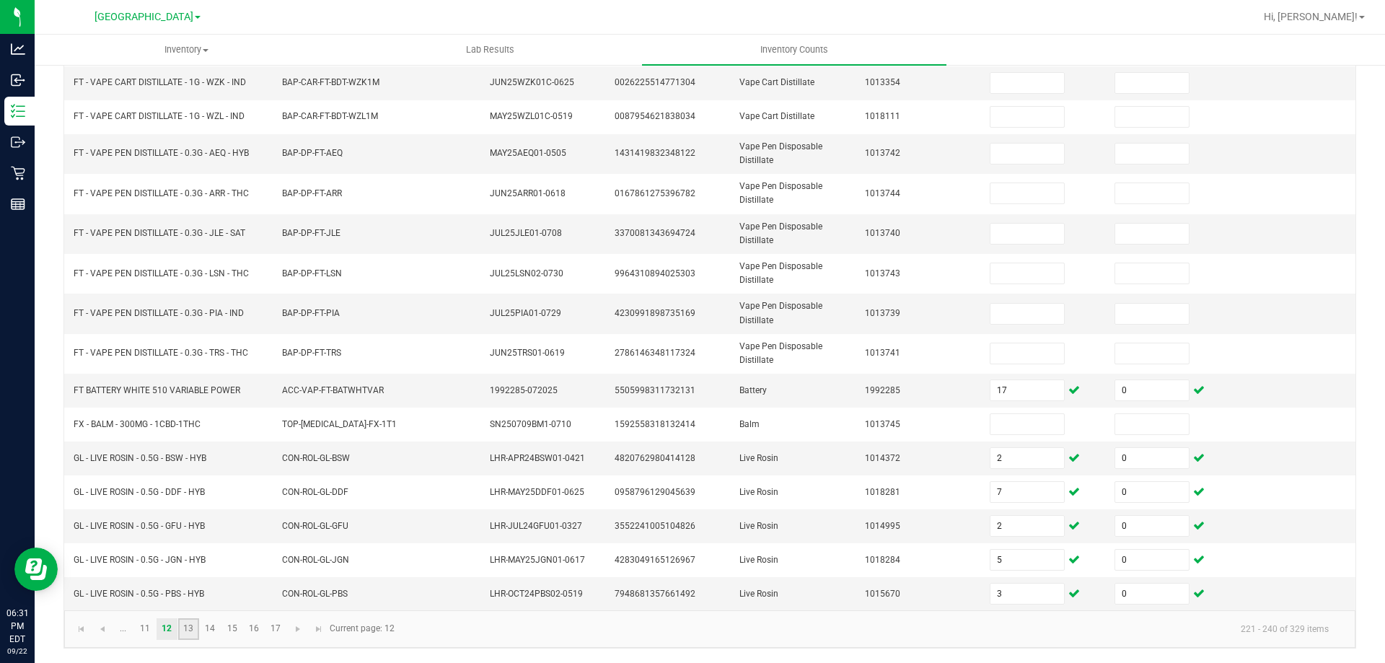
click at [190, 628] on link "13" at bounding box center [188, 629] width 21 height 22
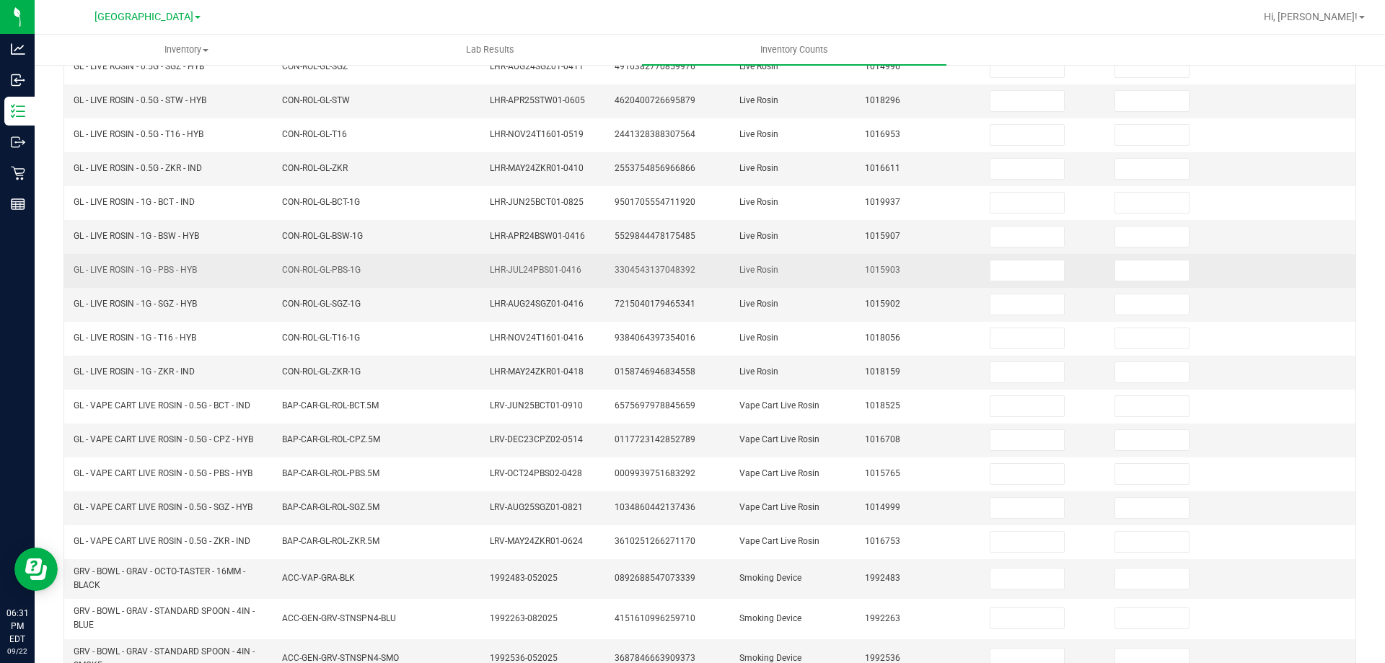
scroll to position [0, 0]
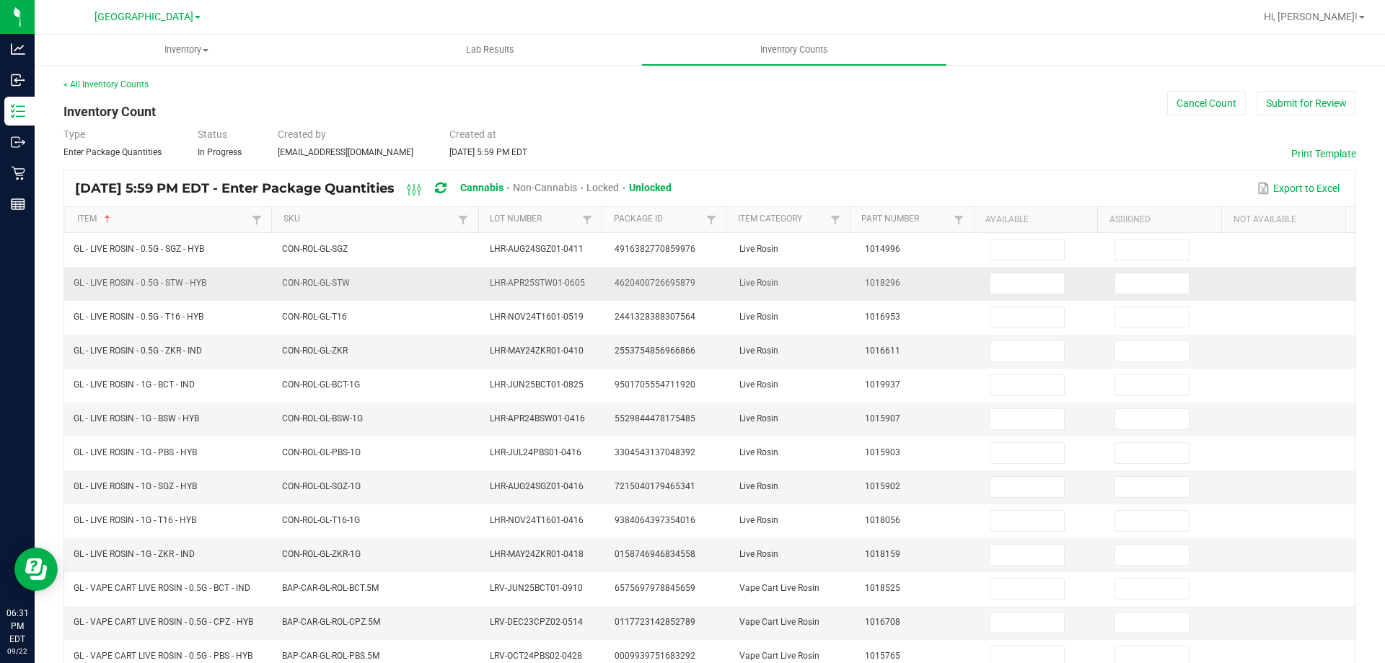
click at [164, 286] on span "GL - LIVE ROSIN - 0.5G - STW - HYB" at bounding box center [140, 283] width 133 height 10
copy span "GL - LIVE ROSIN - 0.5G - STW - HYB"
click at [1001, 281] on input at bounding box center [1027, 283] width 74 height 20
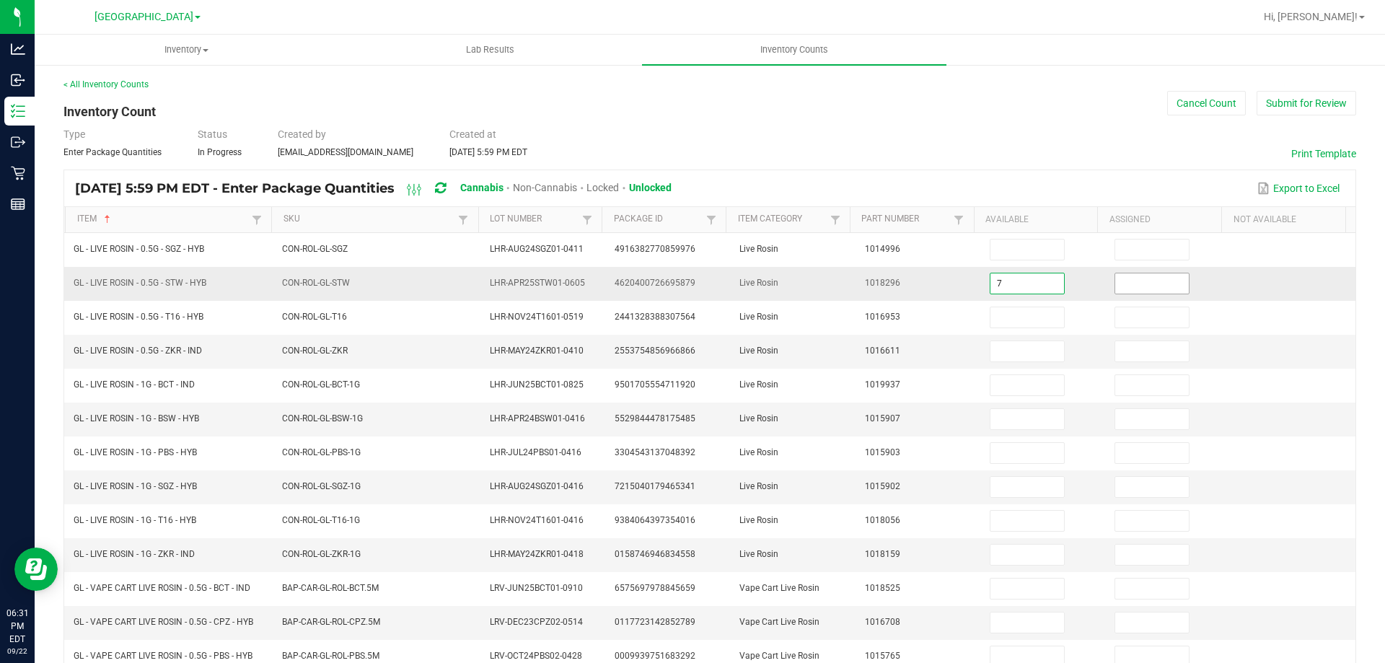
type input "7"
click at [1135, 283] on input "0" at bounding box center [1152, 283] width 74 height 20
type input "0"
click at [149, 351] on span "GL - LIVE ROSIN - 0.5G - ZKR - IND" at bounding box center [138, 350] width 128 height 10
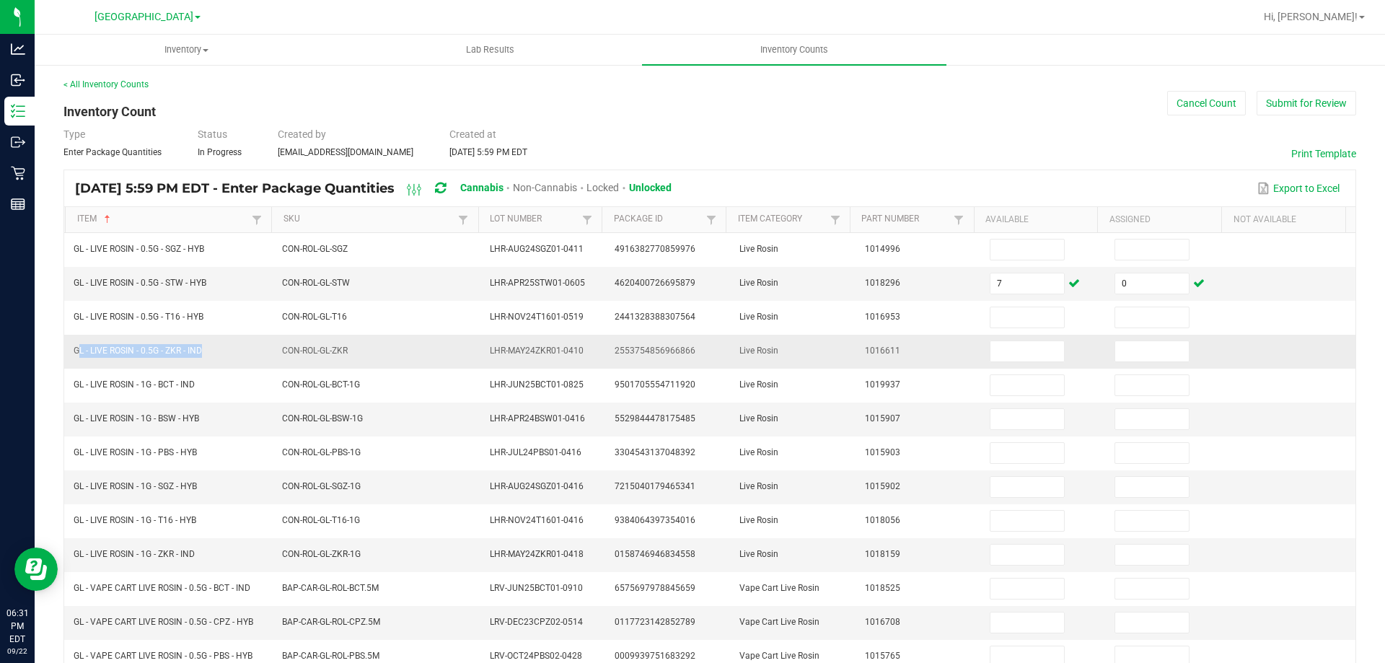
click at [149, 351] on span "GL - LIVE ROSIN - 0.5G - ZKR - IND" at bounding box center [138, 350] width 128 height 10
copy span "GL - LIVE ROSIN - 0.5G - ZKR - IND"
click at [1014, 351] on input at bounding box center [1027, 351] width 74 height 20
type input "3"
click at [1115, 348] on input at bounding box center [1152, 351] width 74 height 20
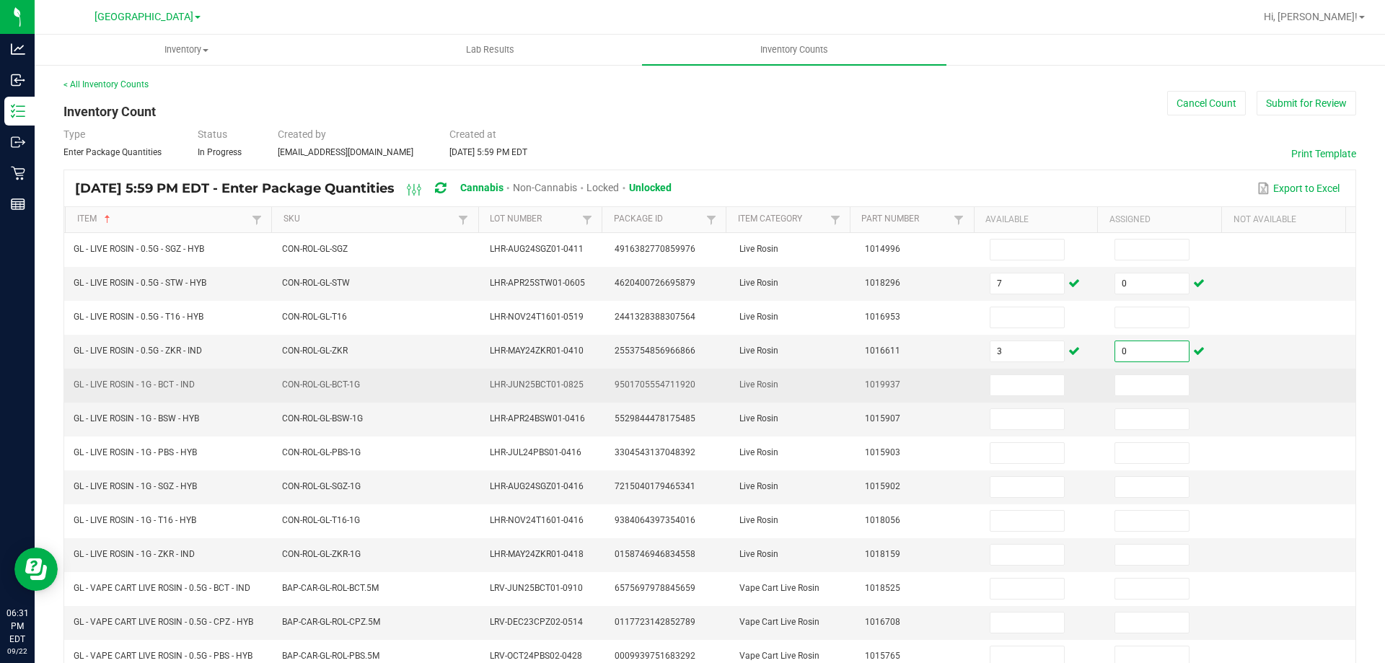
type input "0"
click at [141, 381] on span "GL - LIVE ROSIN - 1G - BCT - IND" at bounding box center [134, 384] width 121 height 10
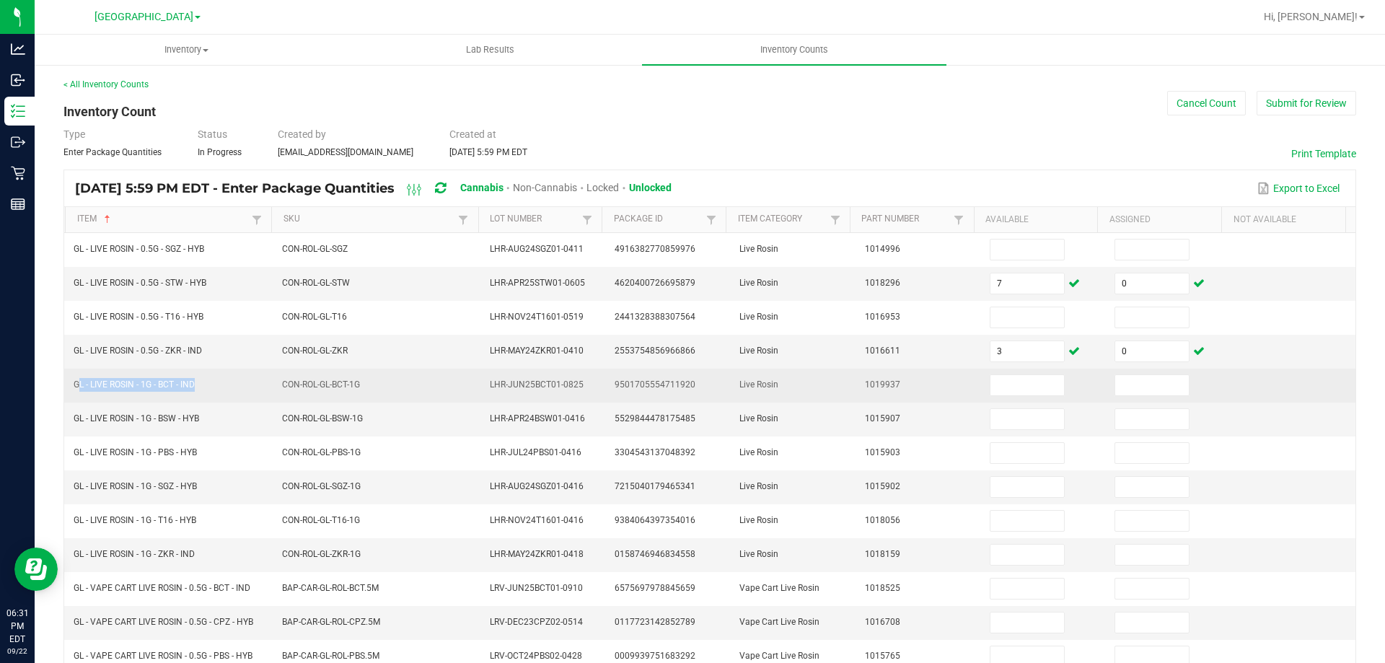
copy span "GL - LIVE ROSIN - 1G - BCT - IND"
click at [1024, 392] on input at bounding box center [1027, 385] width 74 height 20
type input "8"
drag, startPoint x: 1100, startPoint y: 384, endPoint x: 1089, endPoint y: 388, distance: 11.4
click at [1115, 384] on input at bounding box center [1152, 385] width 74 height 20
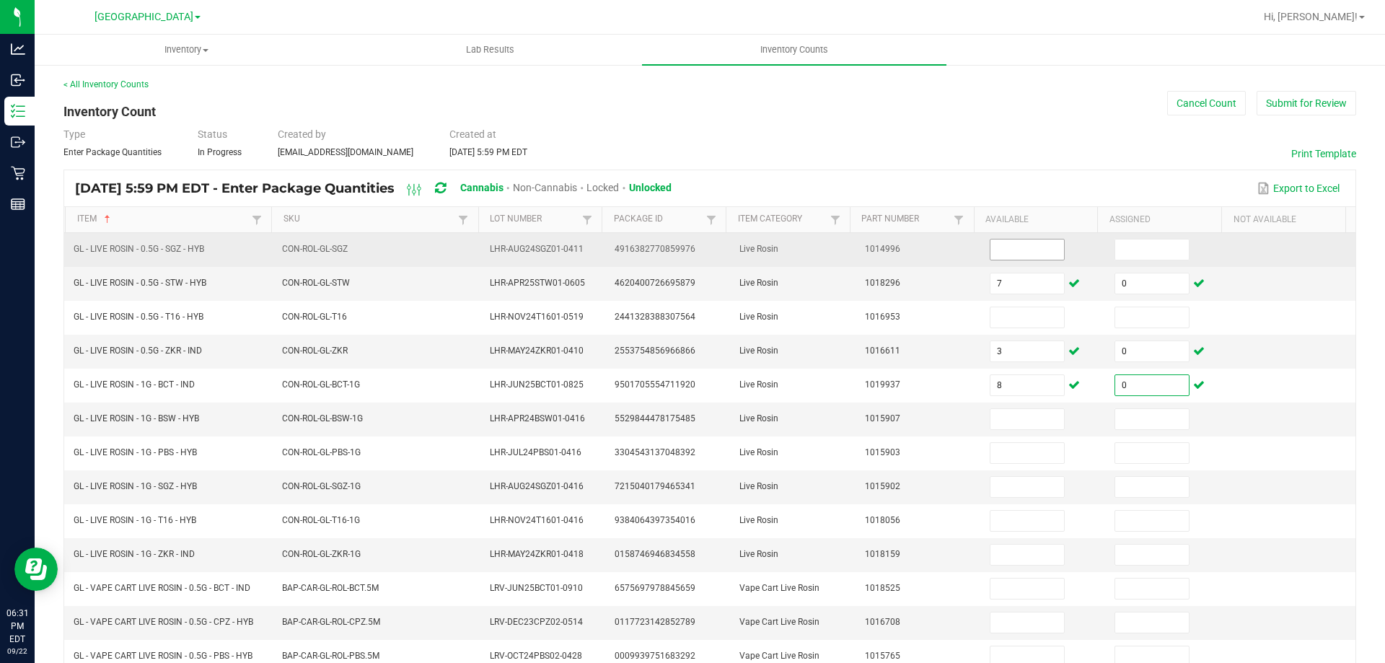
type input "0"
click at [1004, 252] on input at bounding box center [1027, 249] width 74 height 20
type input "1"
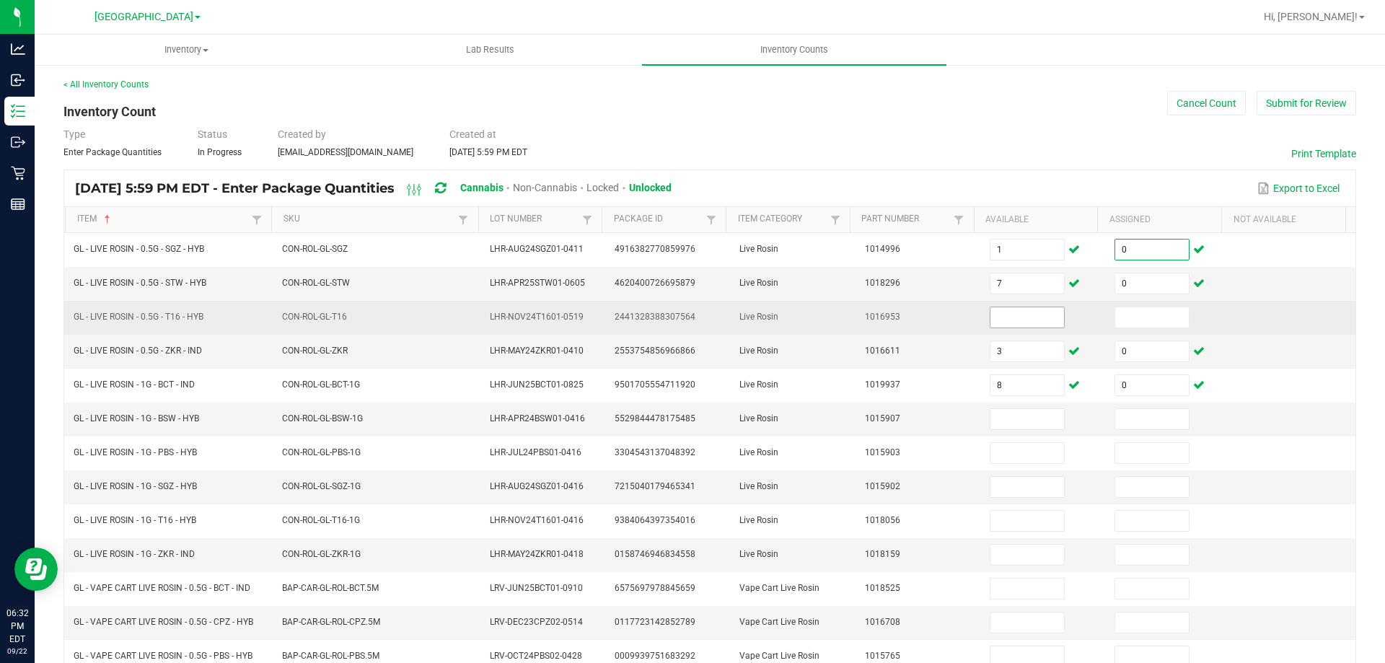
type input "0"
click at [990, 313] on input at bounding box center [1027, 317] width 74 height 20
type input "5"
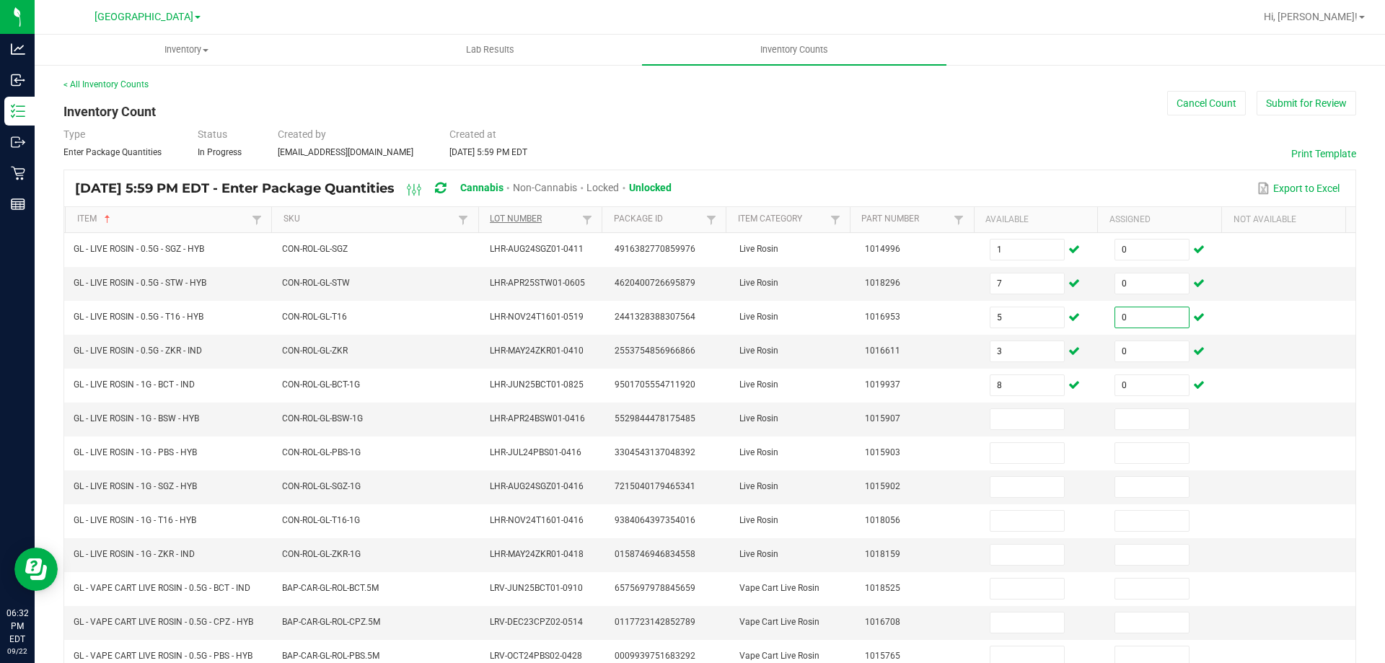
type input "0"
click at [493, 224] on link "Lot Number" at bounding box center [534, 219] width 89 height 12
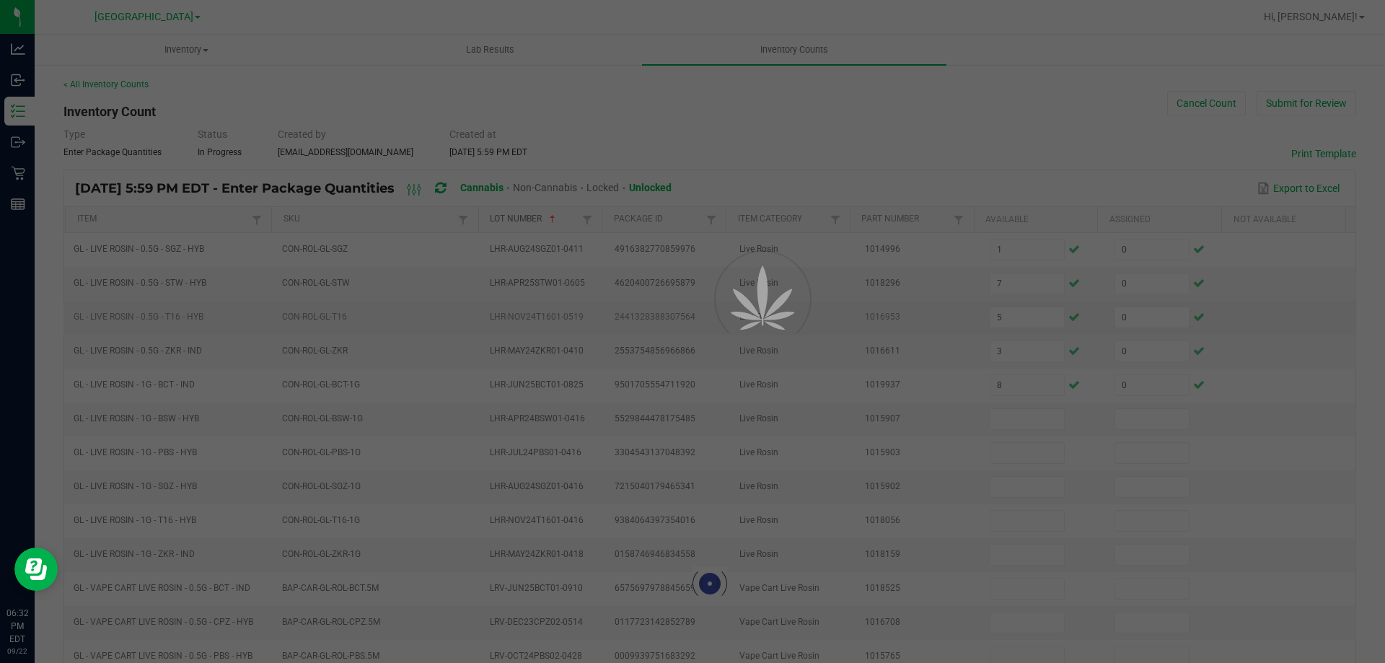
type input "1"
type input "0"
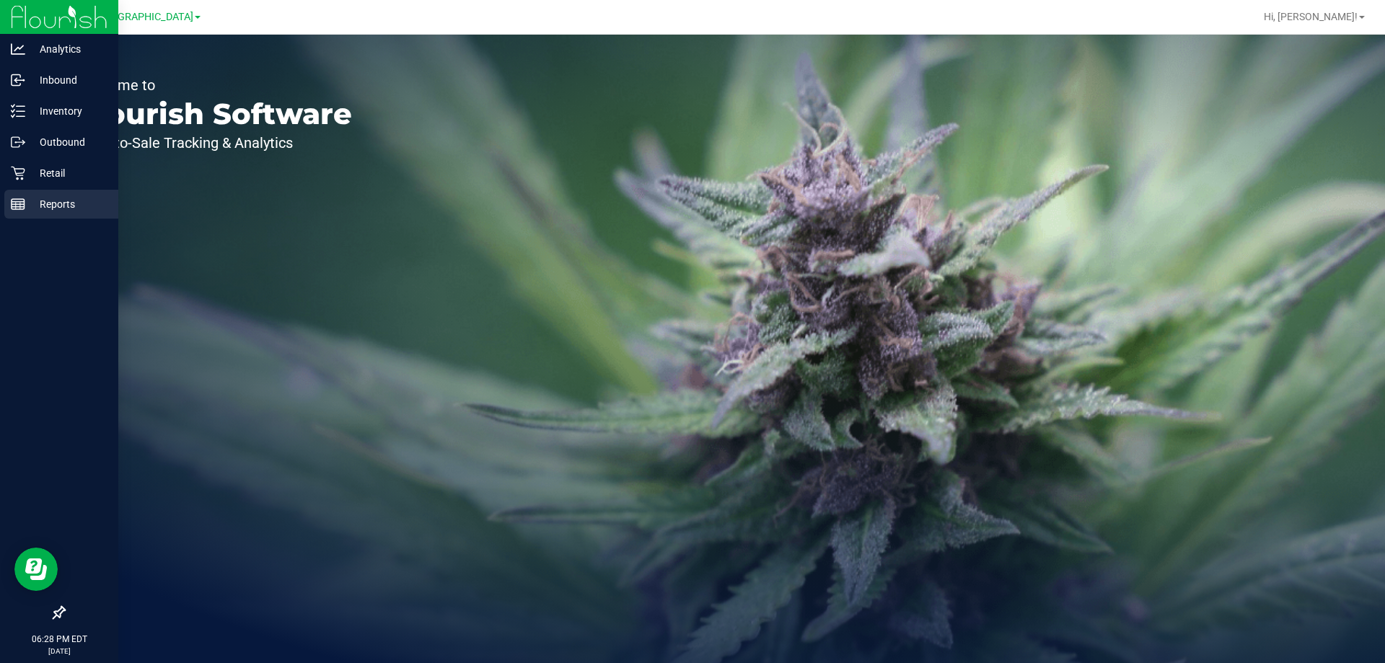
click at [25, 207] on p "Reports" at bounding box center [68, 203] width 87 height 17
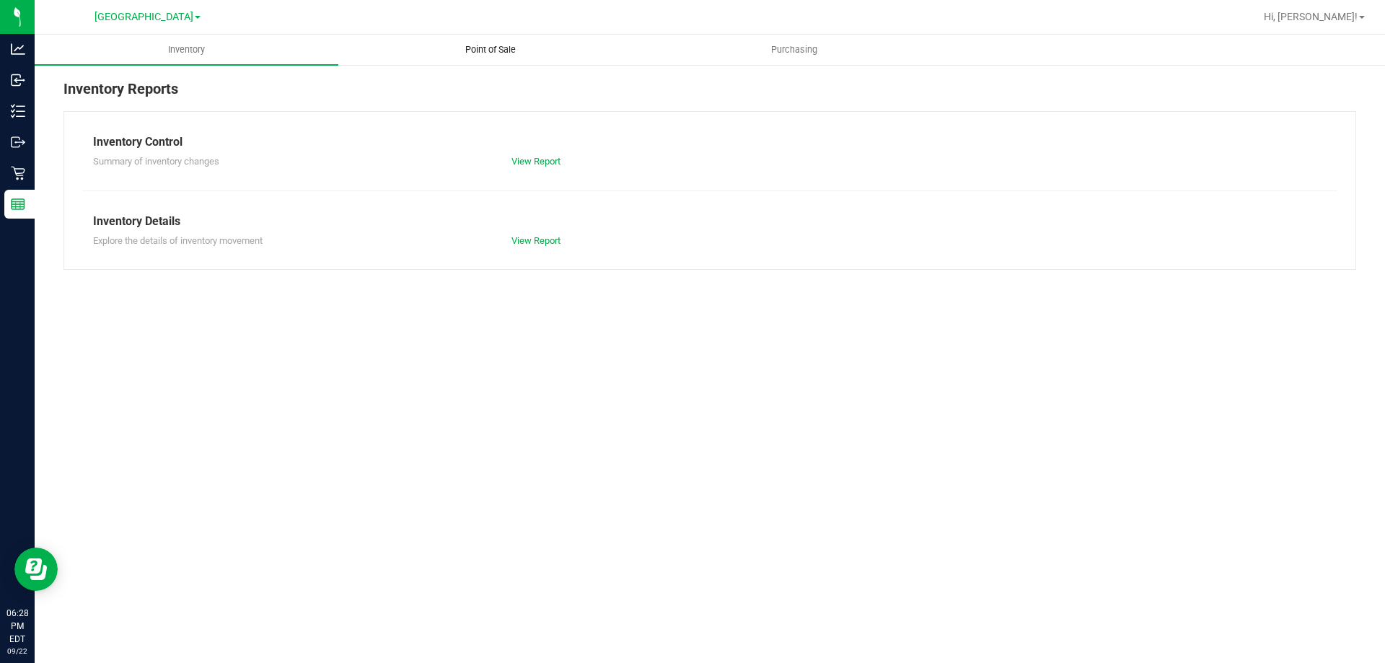
click at [496, 42] on uib-tab-heading "Point of Sale" at bounding box center [490, 49] width 302 height 29
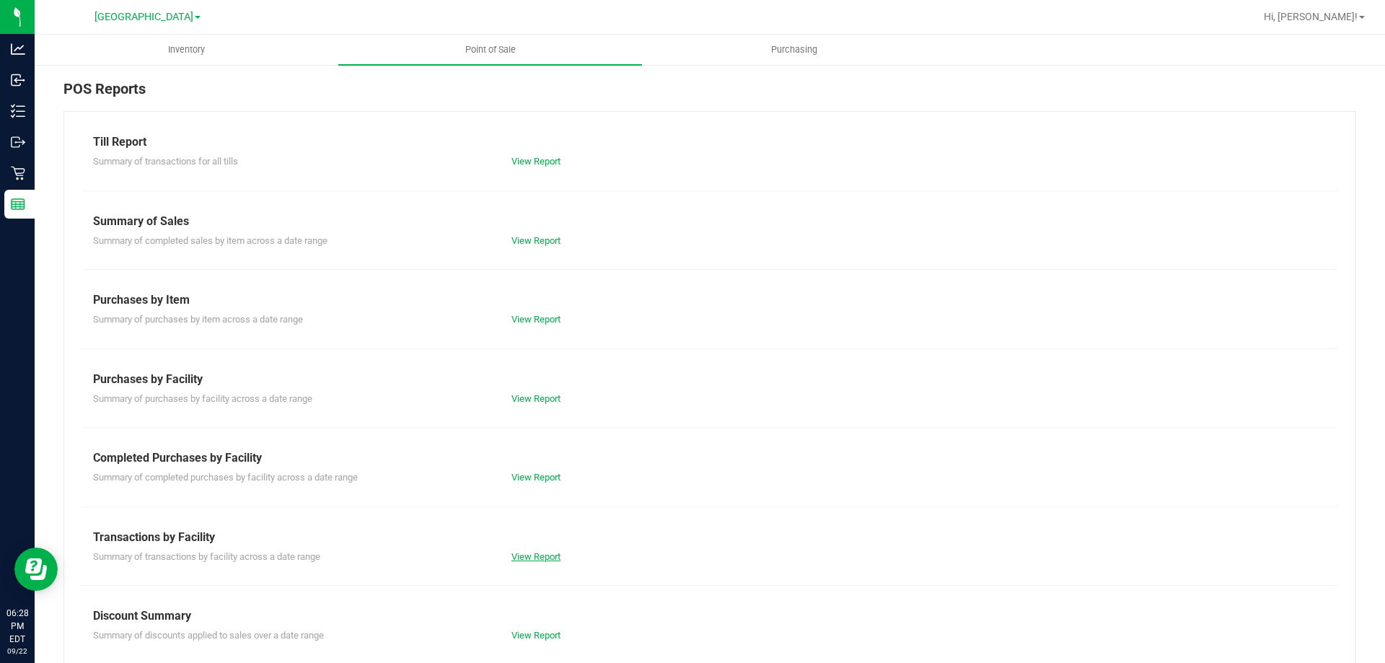
click at [522, 557] on link "View Report" at bounding box center [535, 556] width 49 height 11
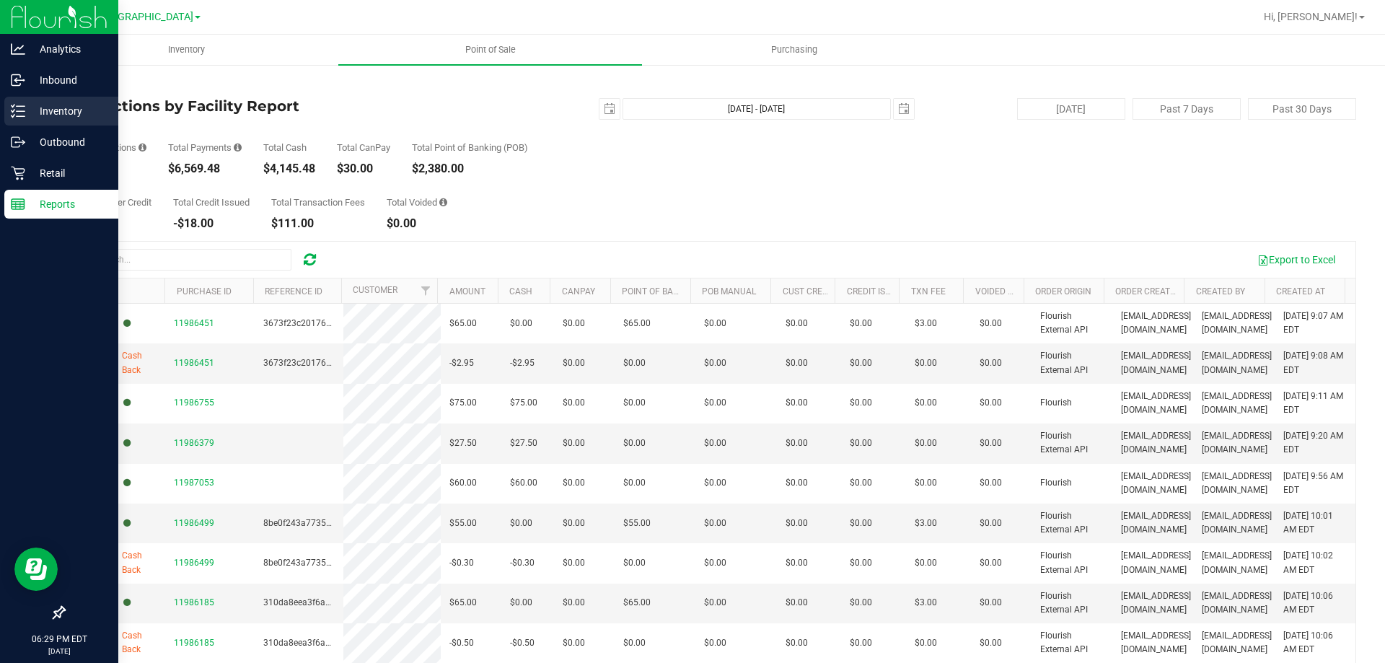
click at [77, 113] on p "Inventory" at bounding box center [68, 110] width 87 height 17
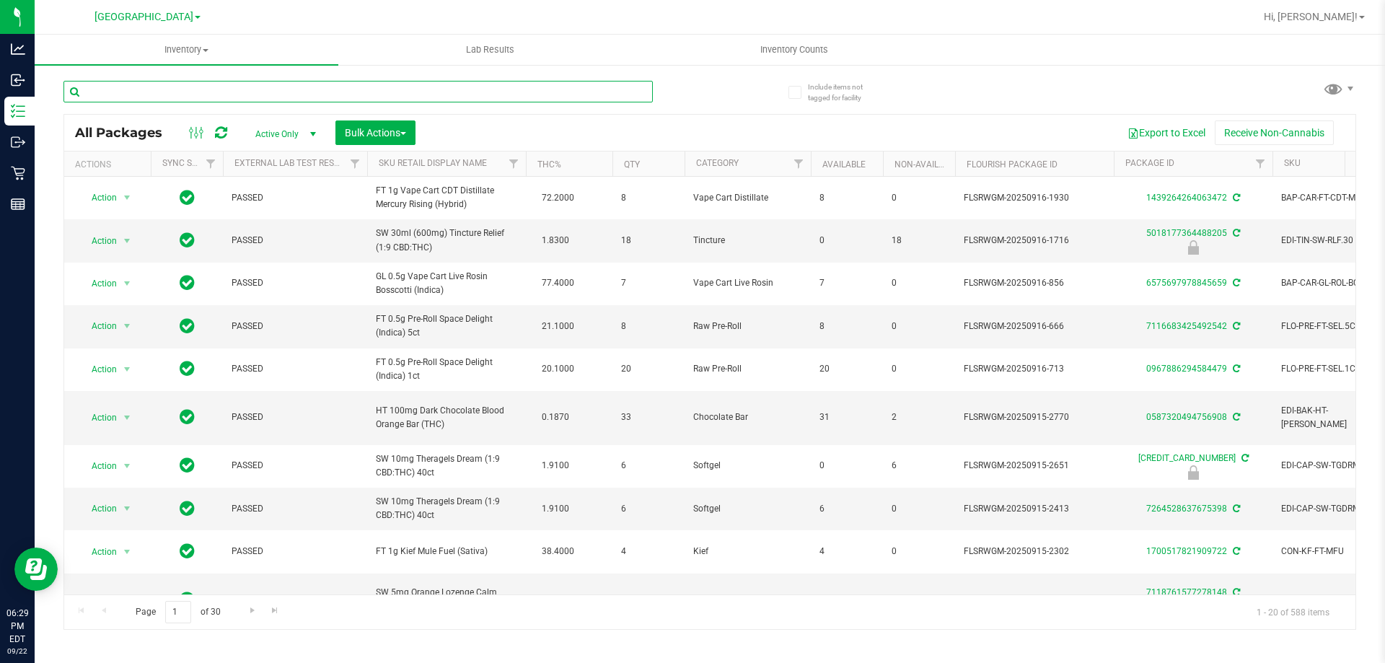
click at [165, 93] on input "text" at bounding box center [357, 92] width 589 height 22
paste input "FT BATTERY WHITE 510 VARIABLE POWER"
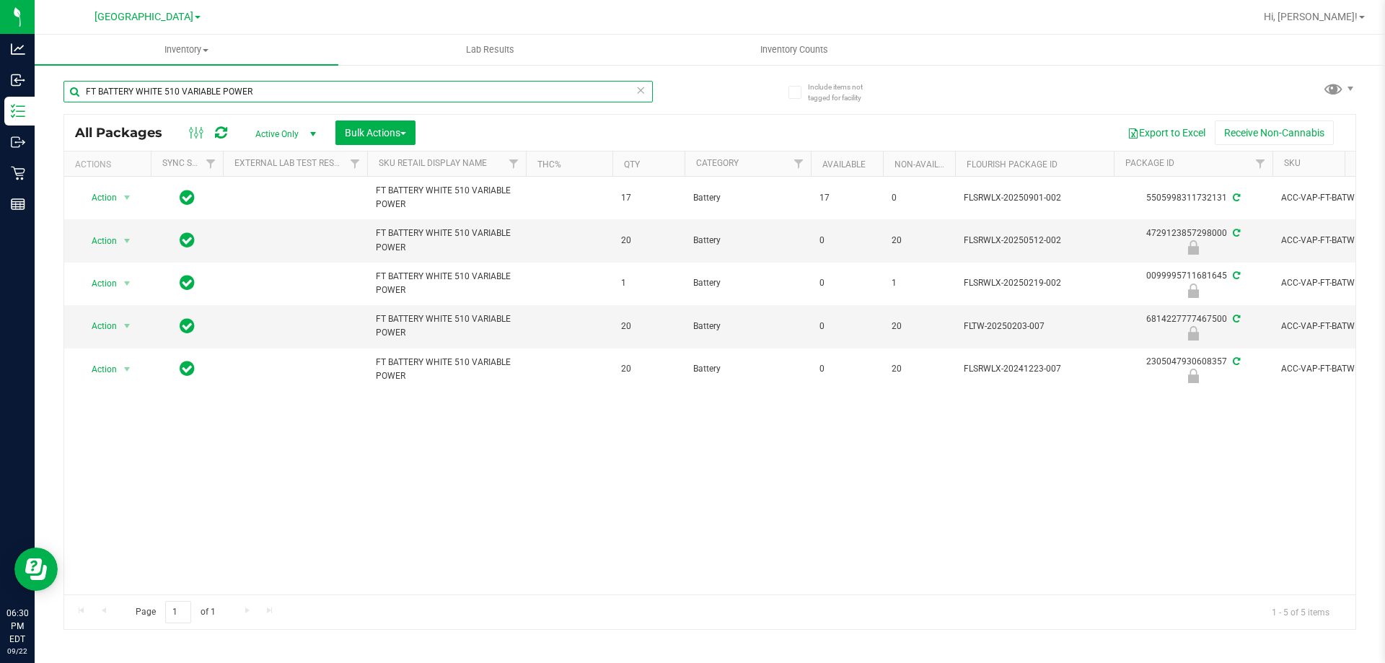
click at [164, 91] on input "FT BATTERY WHITE 510 VARIABLE POWER" at bounding box center [357, 92] width 589 height 22
paste input "GL - LIVE ROSIN - 0.5G - DDF - HYB"
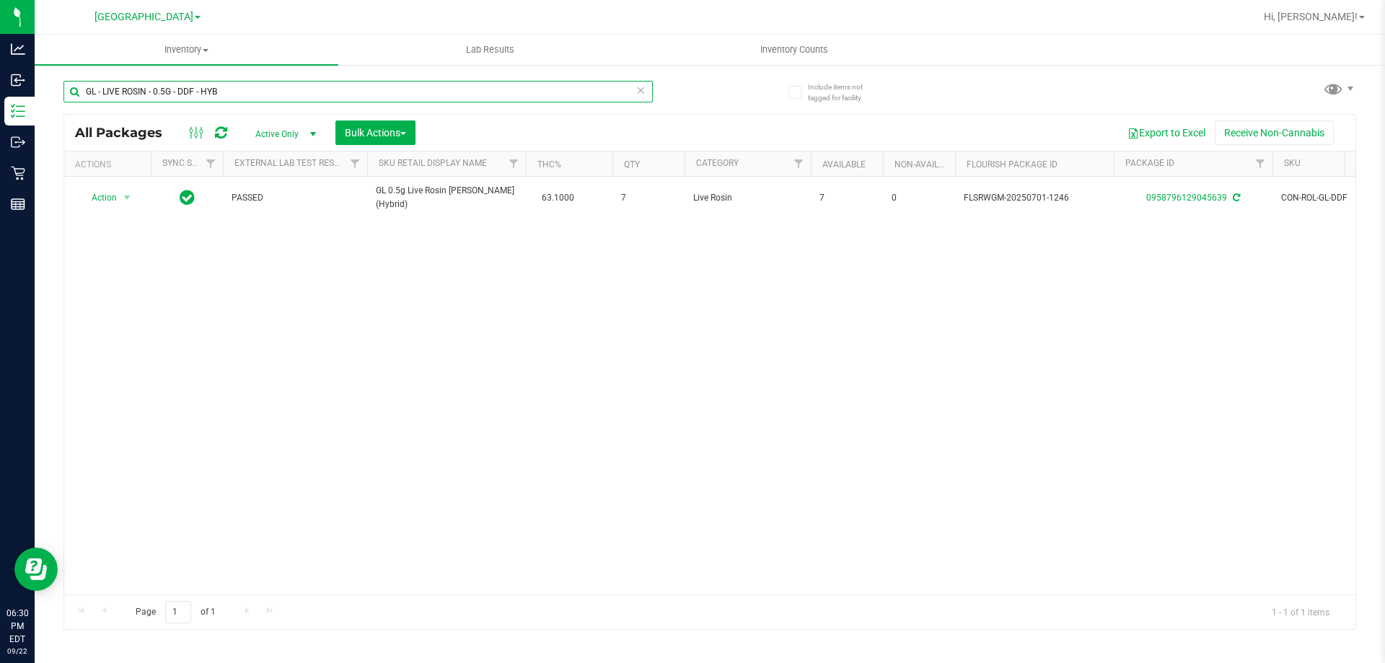
click at [211, 92] on input "GL - LIVE ROSIN - 0.5G - DDF - HYB" at bounding box center [357, 92] width 589 height 22
paste input "JGN"
click at [167, 90] on input "GL - LIVE ROSIN - 0.5G - JGN - HYB" at bounding box center [357, 92] width 589 height 22
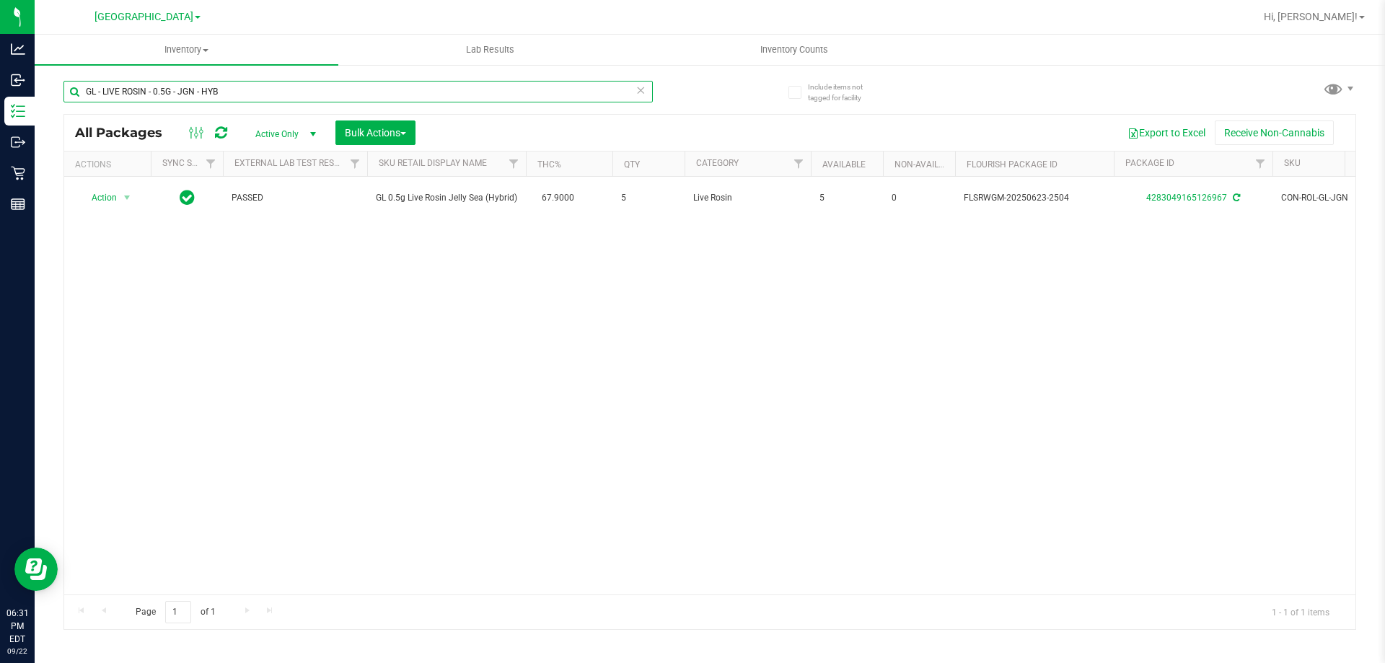
click at [167, 90] on input "GL - LIVE ROSIN - 0.5G - JGN - HYB" at bounding box center [357, 92] width 589 height 22
paste input "STW"
click at [188, 96] on input "GL - LIVE ROSIN - 0.5G - STW - HYB" at bounding box center [357, 92] width 589 height 22
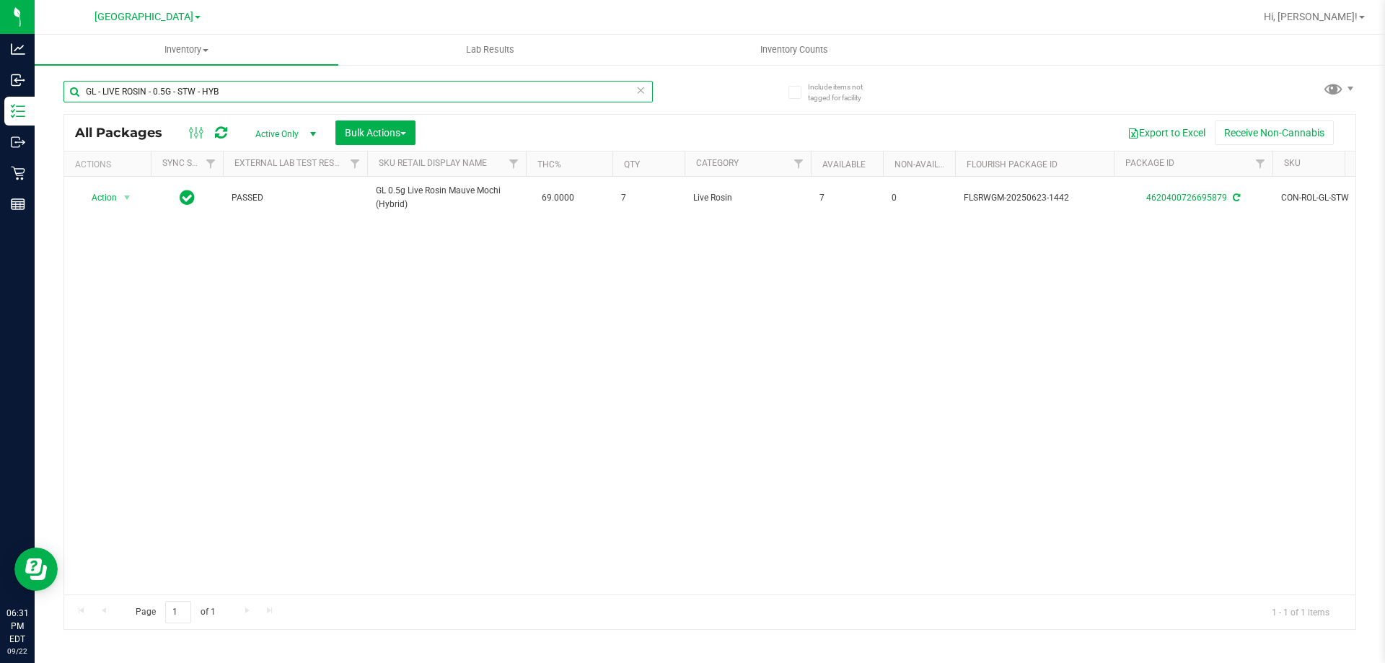
click at [188, 96] on input "GL - LIVE ROSIN - 0.5G - STW - HYB" at bounding box center [357, 92] width 589 height 22
paste input "ZKR - IND"
click at [201, 97] on input "GL - LIVE ROSIN - 0.5G - ZKR - IND" at bounding box center [357, 92] width 589 height 22
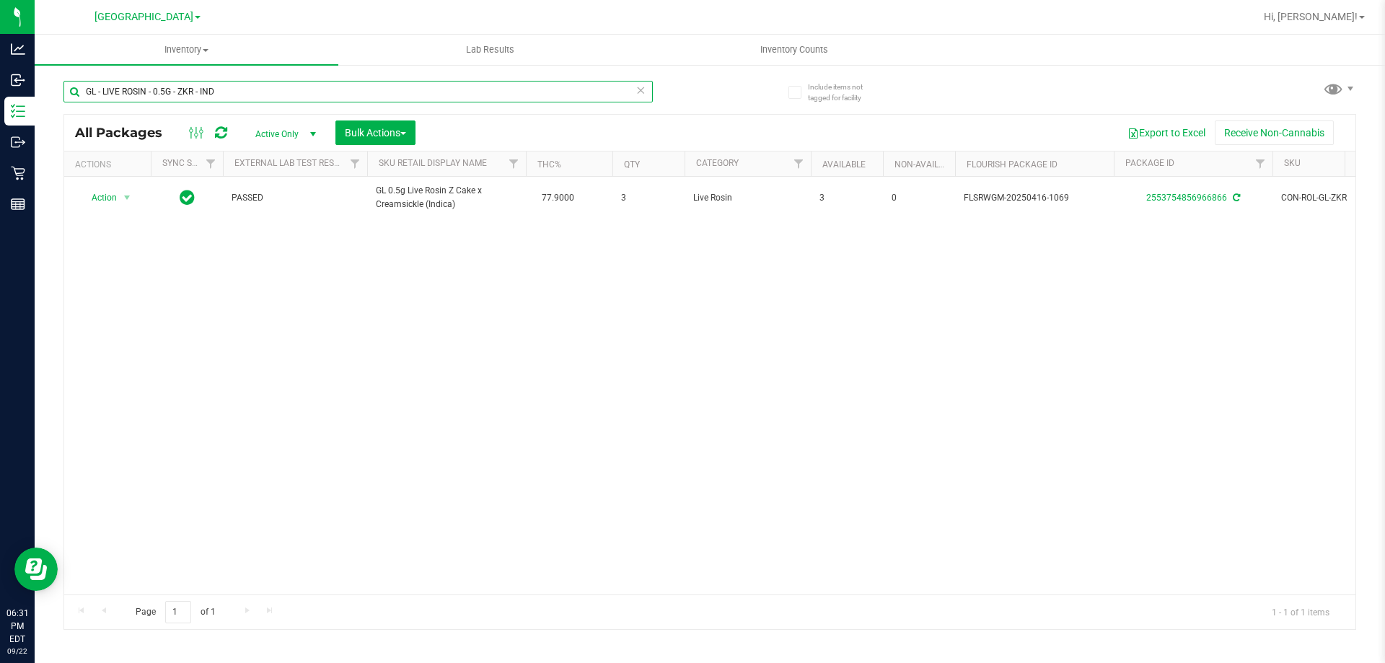
paste input "1G - BCT"
click at [193, 94] on input "GL - LIVE ROSIN - 1G - BCT - IND" at bounding box center [357, 92] width 589 height 22
paste input "FT - GRINDER - 4 PIECE - BLACK"
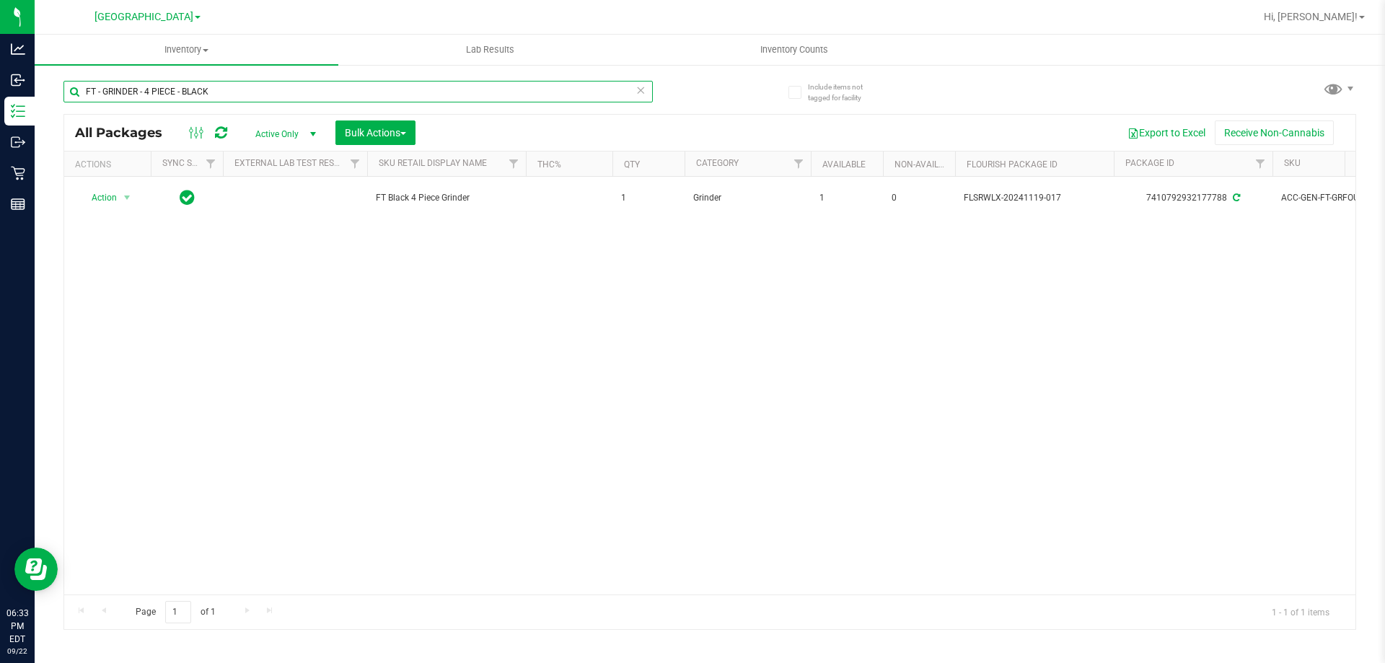
click at [175, 93] on input "FT - GRINDER - 4 PIECE - BLACK" at bounding box center [357, 92] width 589 height 22
paste input "GRV - BOWL - GRAV - OCTO-TASTER - 16MM"
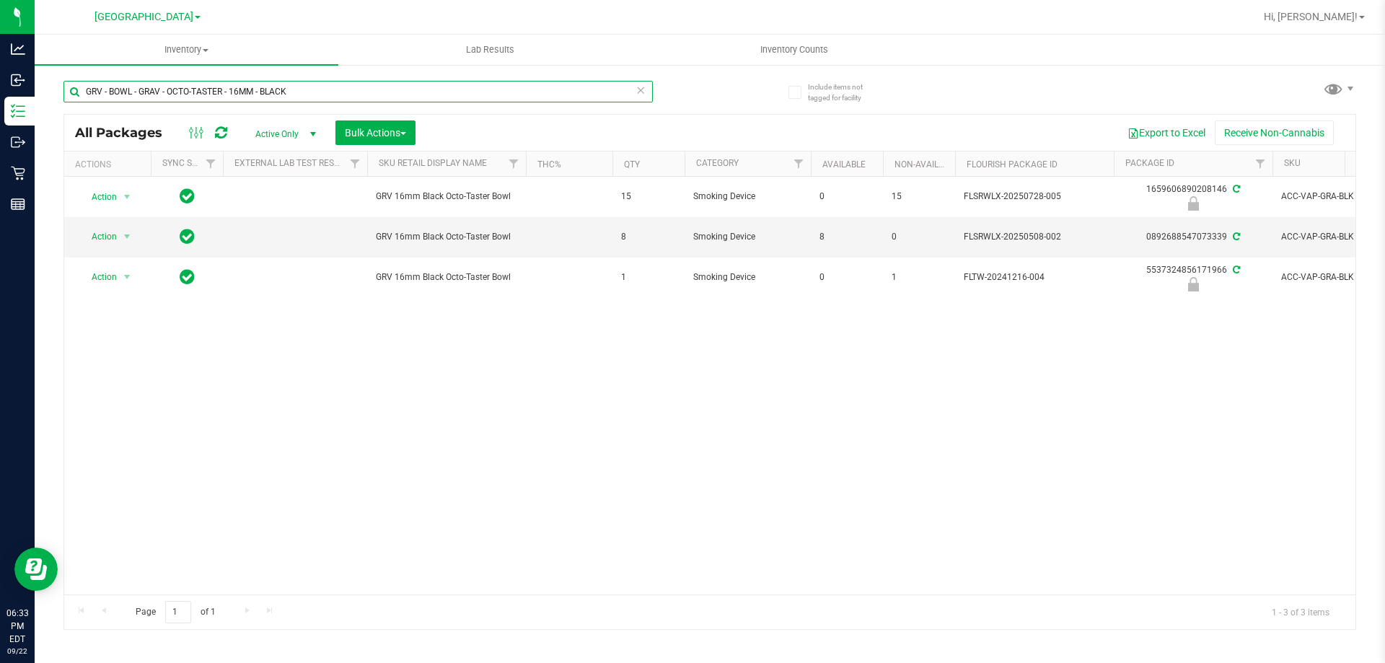
click at [239, 92] on input "GRV - BOWL - GRAV - OCTO-TASTER - 16MM - BLACK" at bounding box center [357, 92] width 589 height 22
paste input "STANDARD SPOON - 4IN - BLUE"
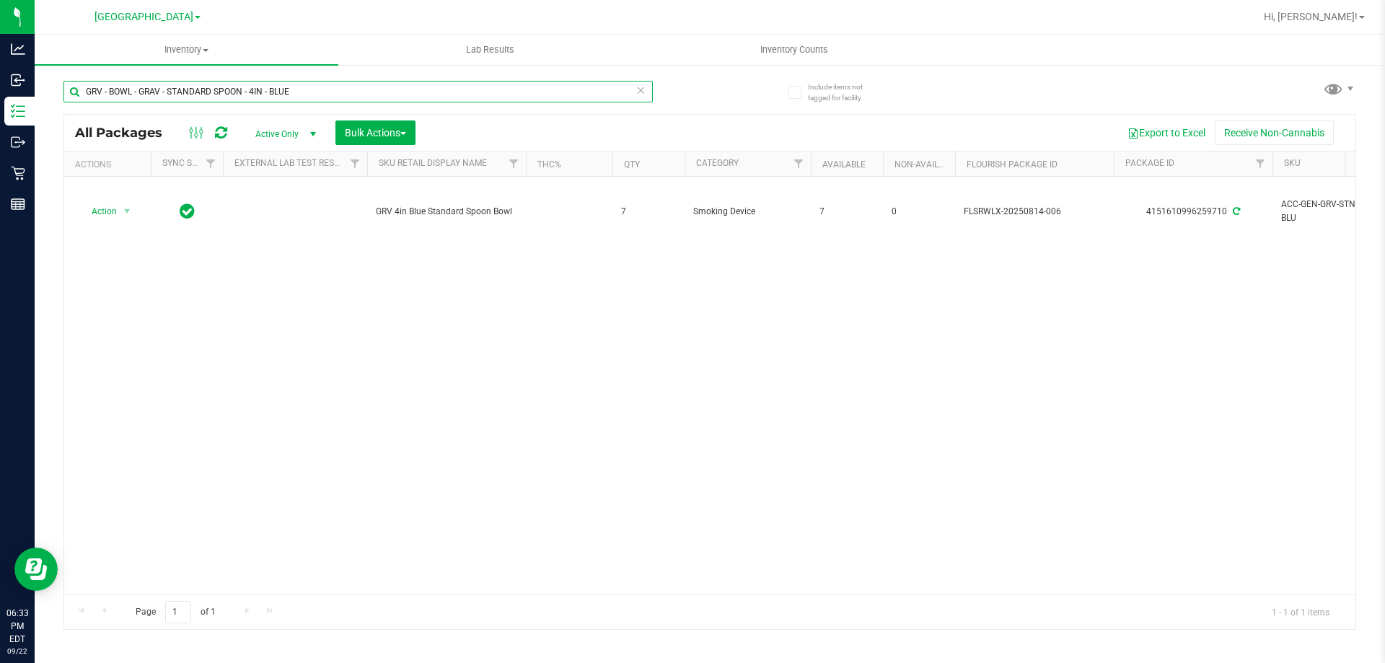
click at [200, 84] on input "GRV - BOWL - GRAV - STANDARD SPOON - 4IN - BLUE" at bounding box center [357, 92] width 589 height 22
paste input "SMOK"
type input "GRV - BOWL - GRAV - STANDARD SPOON - 4IN - SMOKE"
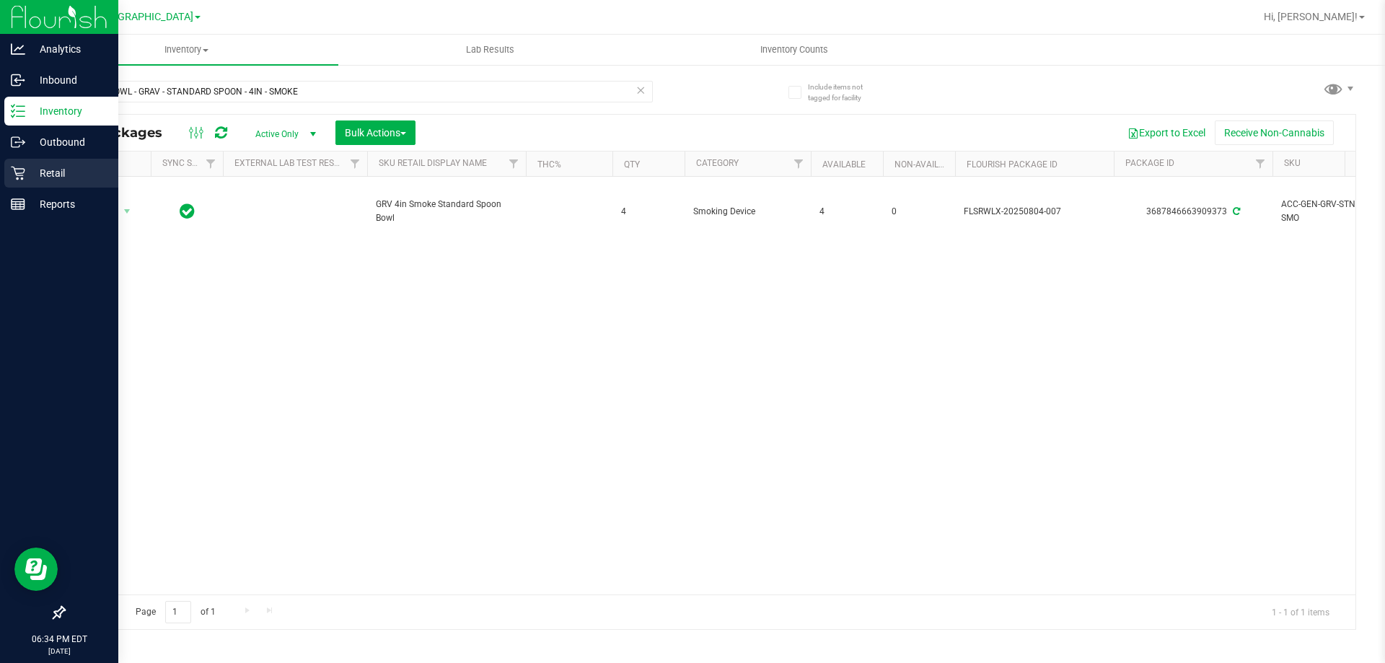
click at [30, 164] on div "Retail" at bounding box center [61, 173] width 114 height 29
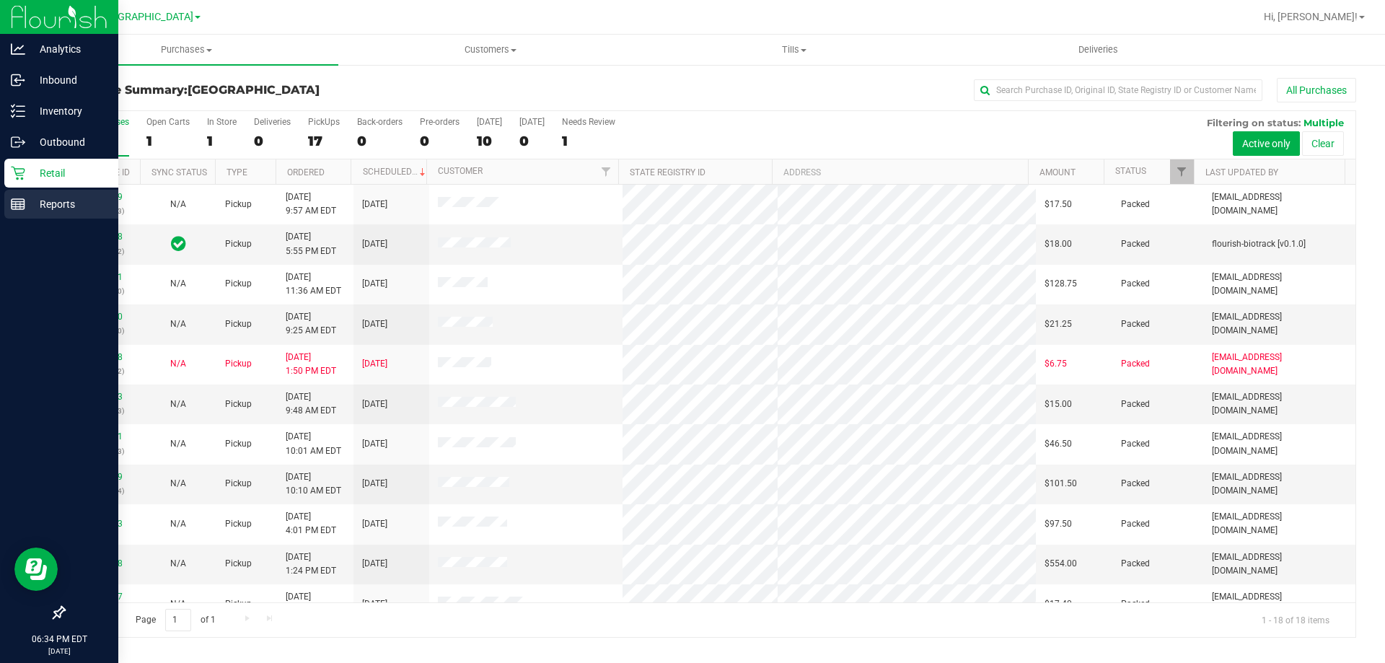
click at [27, 210] on p "Reports" at bounding box center [68, 203] width 87 height 17
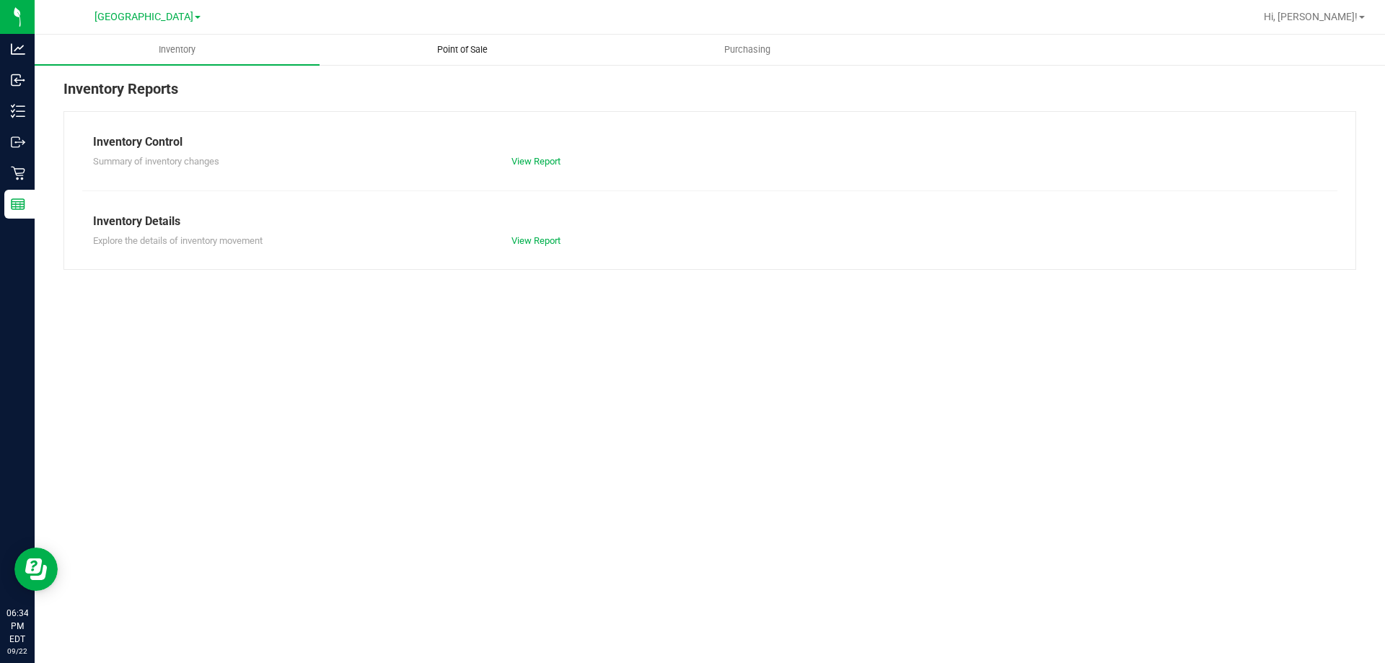
click at [460, 61] on uib-tab-heading "Point of Sale" at bounding box center [461, 49] width 283 height 29
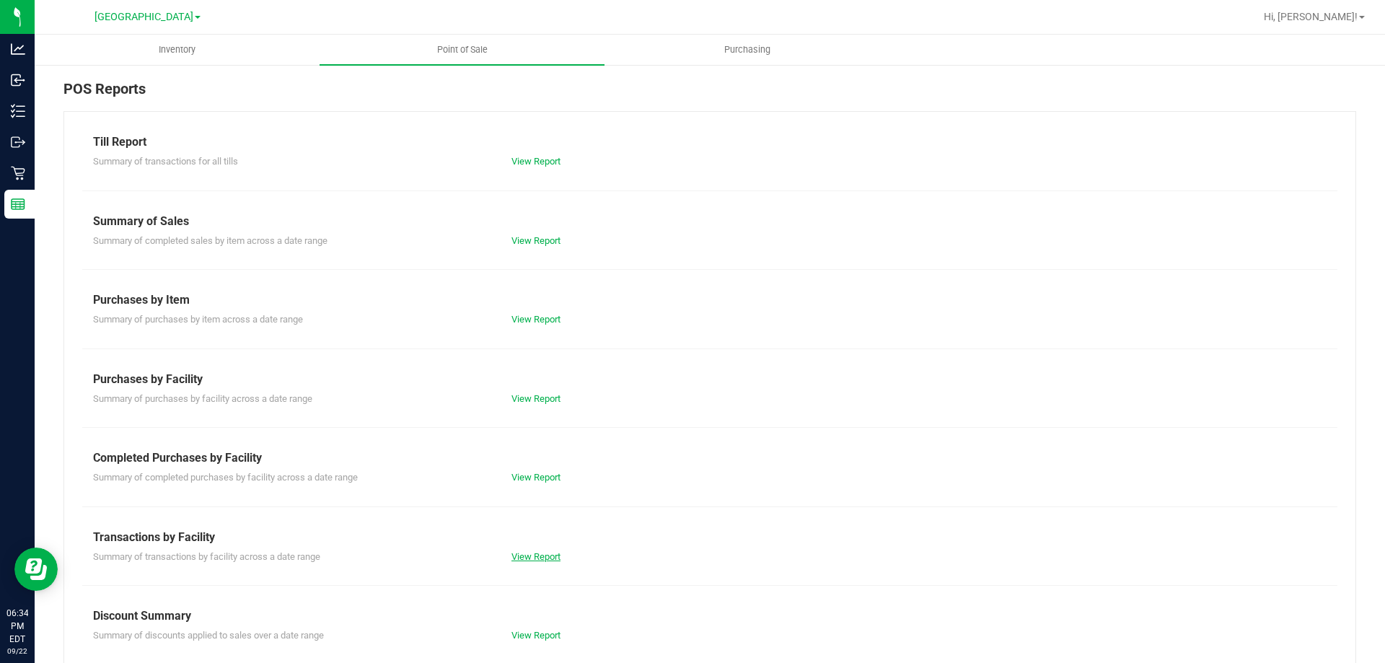
click at [546, 560] on link "View Report" at bounding box center [535, 556] width 49 height 11
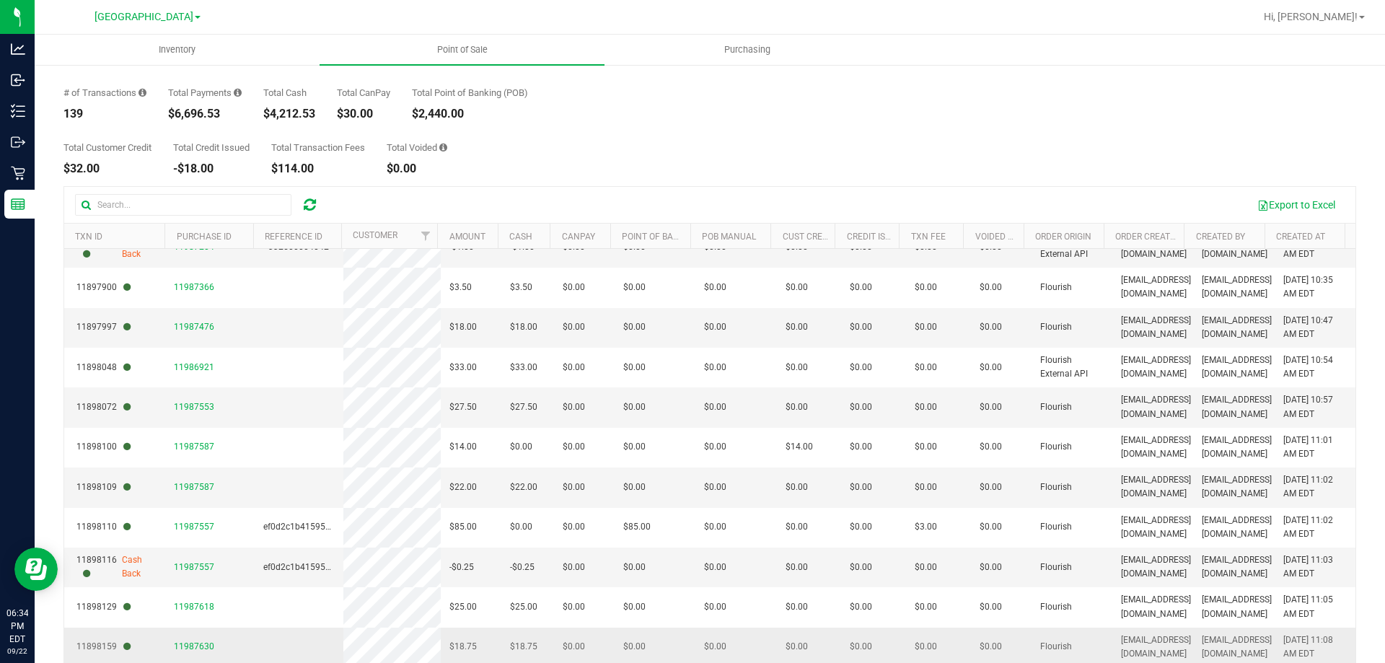
scroll to position [108, 0]
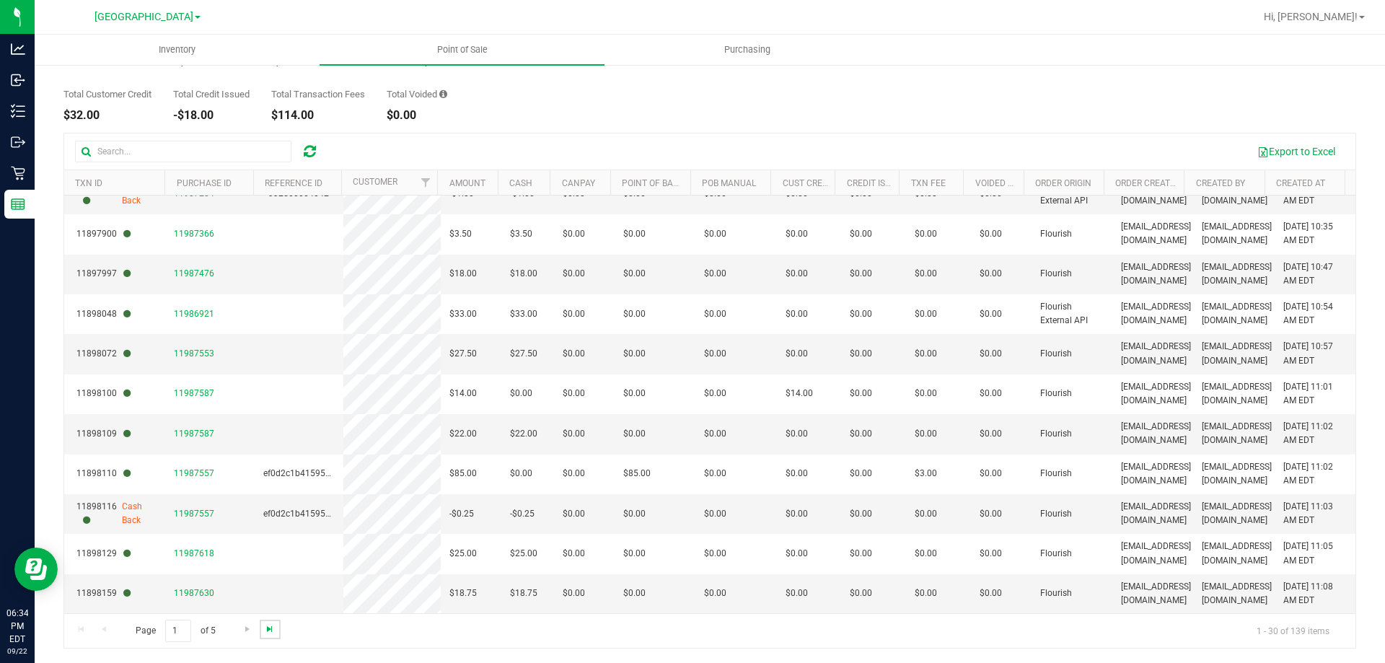
click at [269, 634] on span "Go to the last page" at bounding box center [270, 629] width 12 height 12
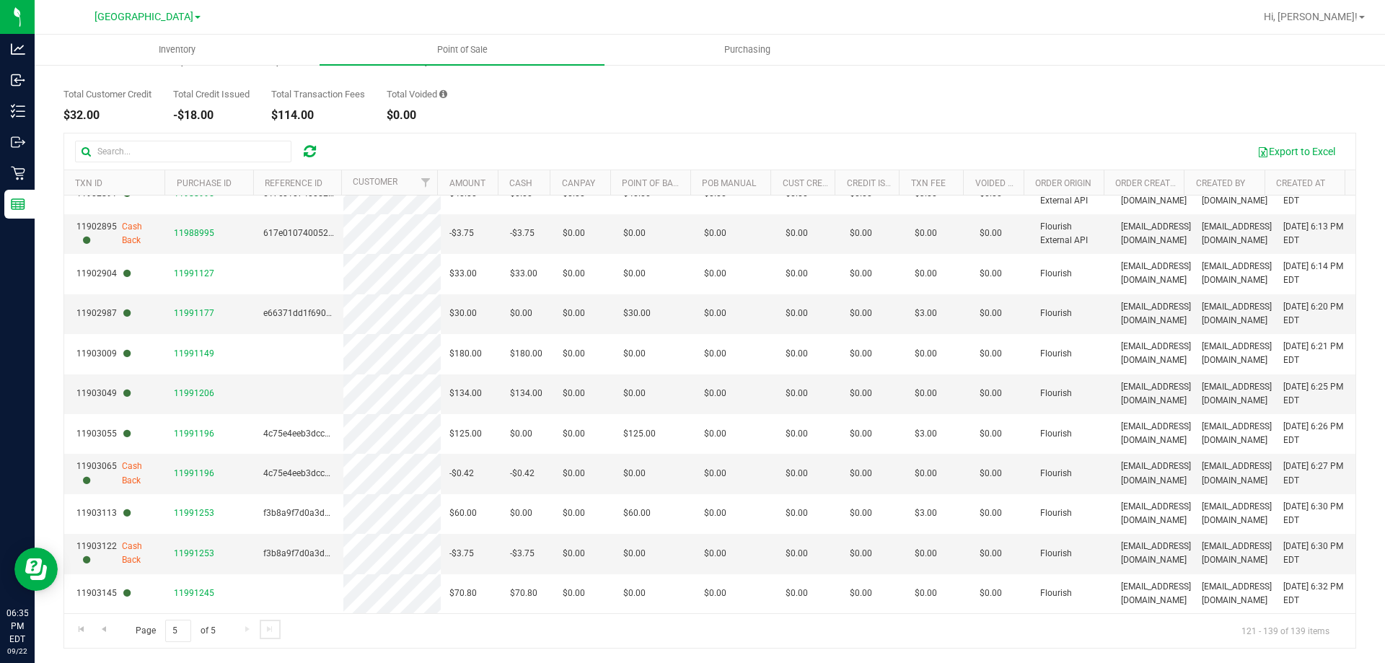
scroll to position [0, 0]
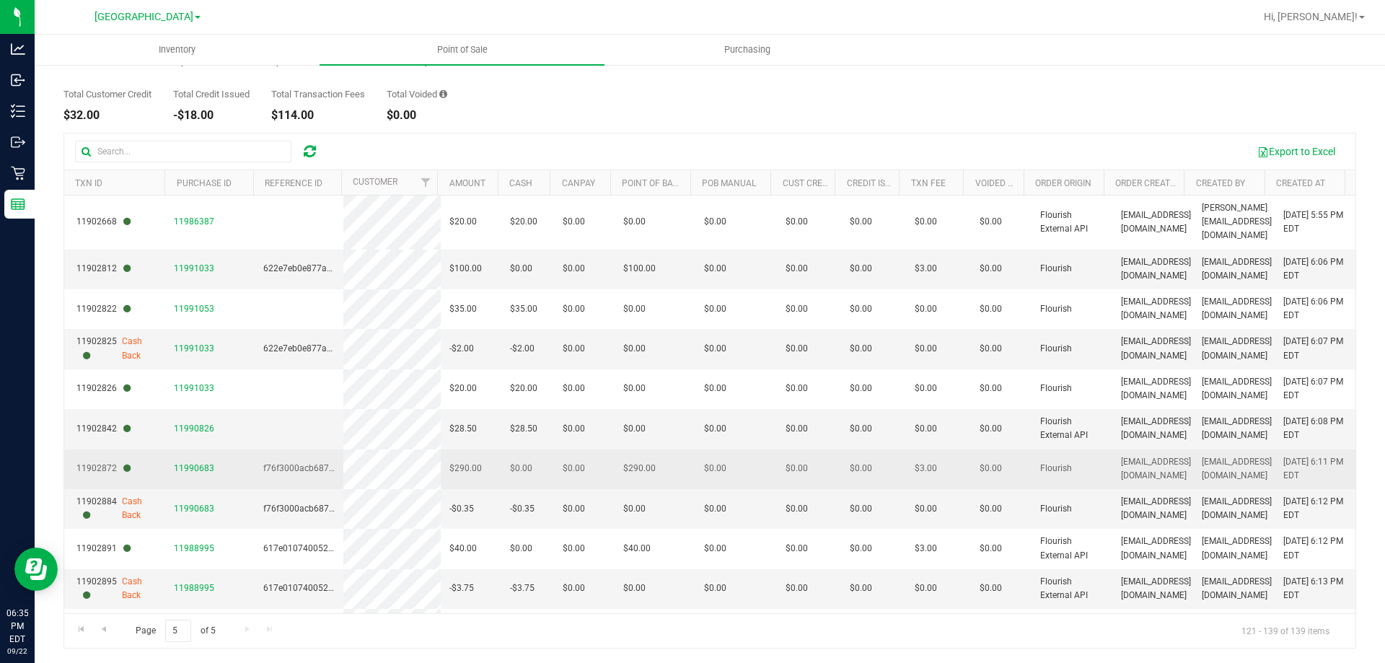
click at [179, 462] on span "11990683" at bounding box center [194, 469] width 40 height 14
click at [190, 463] on span "11990683" at bounding box center [194, 468] width 40 height 10
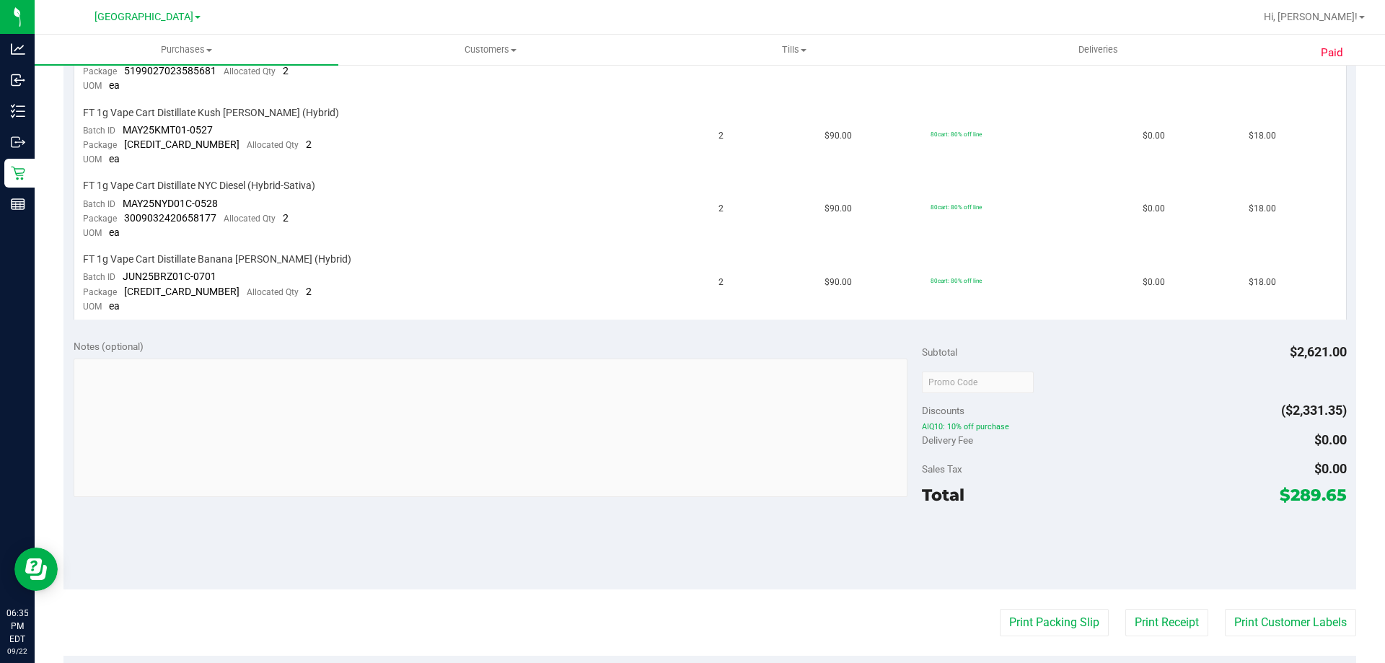
scroll to position [1659, 0]
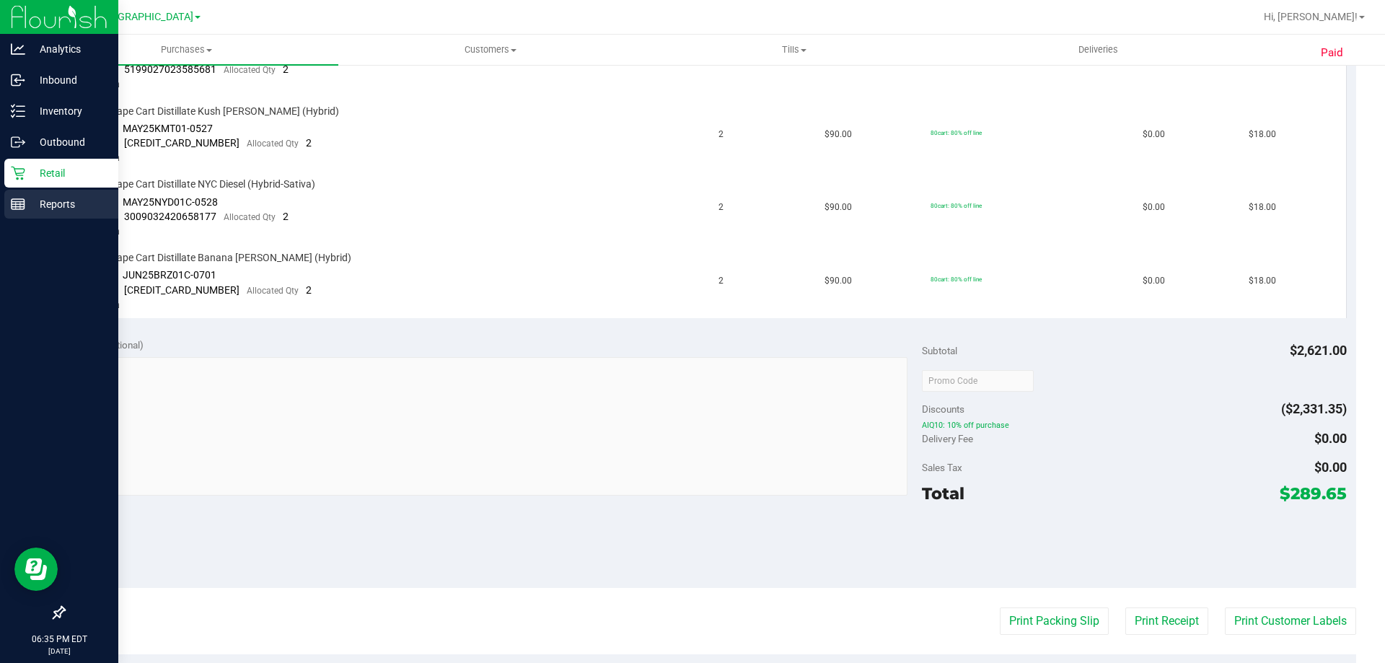
click at [44, 198] on p "Reports" at bounding box center [68, 203] width 87 height 17
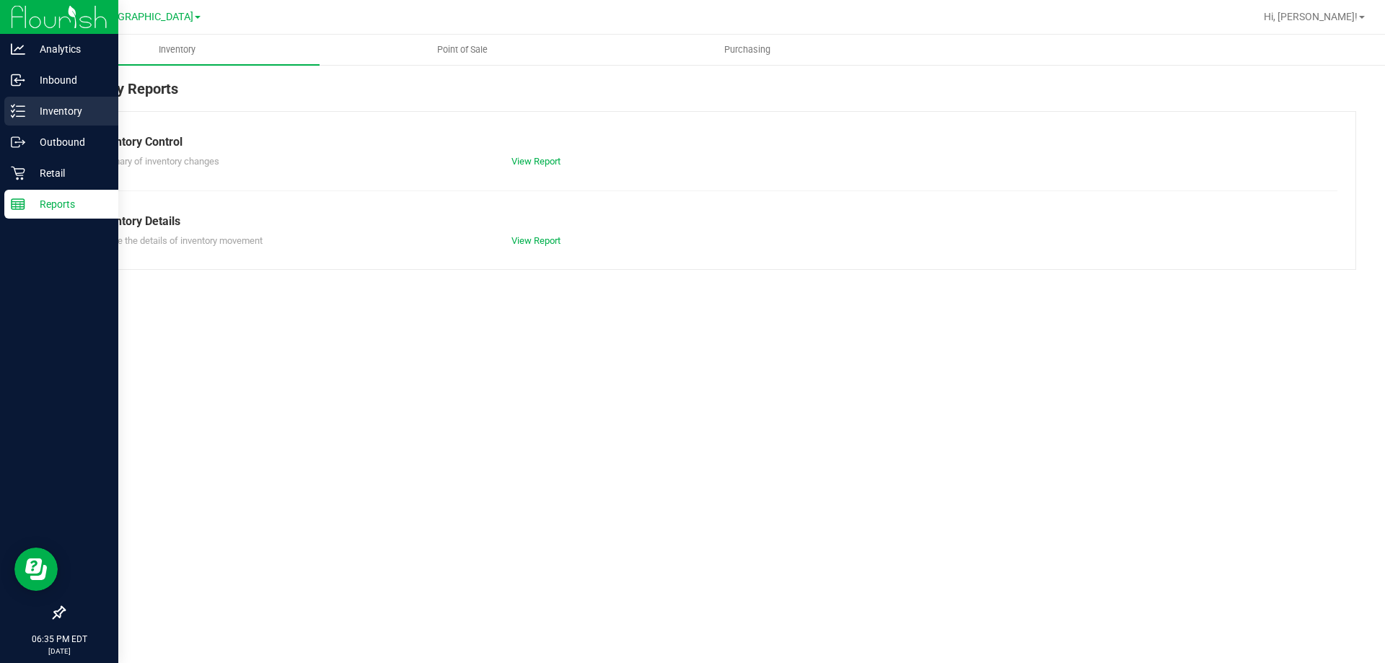
click at [12, 118] on div "Inventory" at bounding box center [61, 111] width 114 height 29
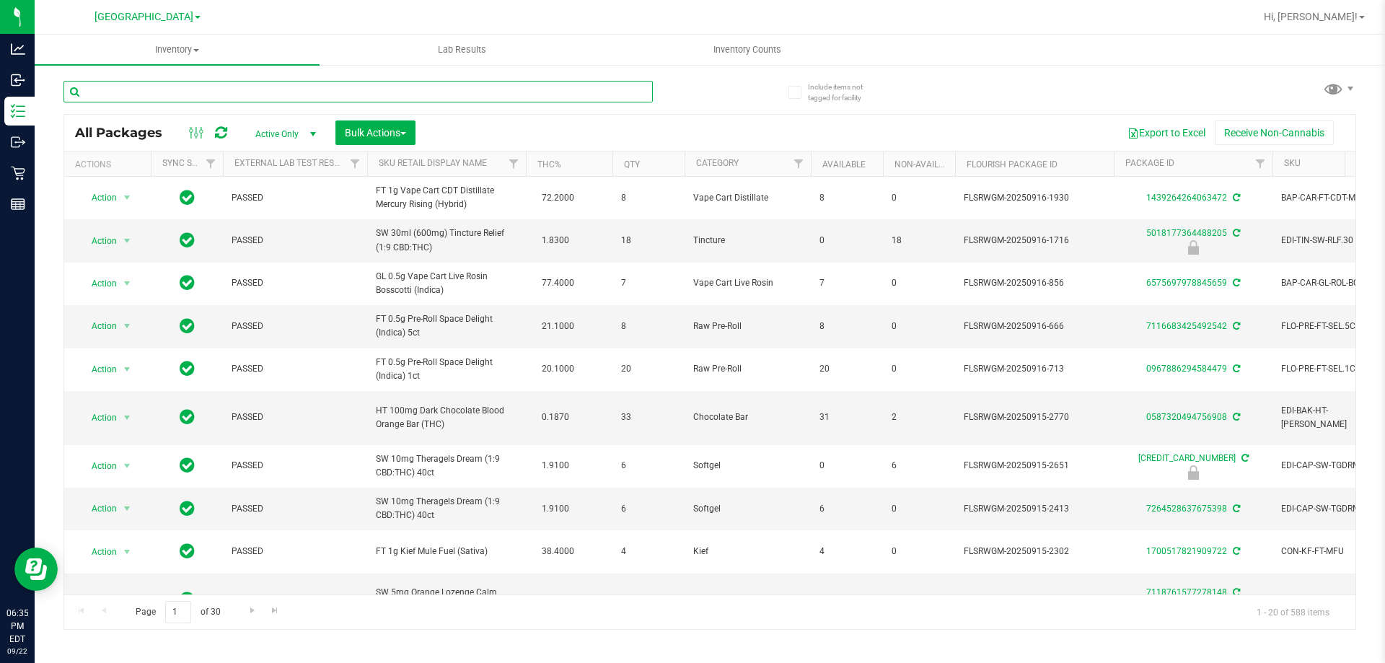
drag, startPoint x: 140, startPoint y: 89, endPoint x: 131, endPoint y: 94, distance: 10.0
click at [131, 94] on input "text" at bounding box center [357, 92] width 589 height 22
paste input "RAW - ROLLING PAPER - RAW - CLASSIC - 1.25""
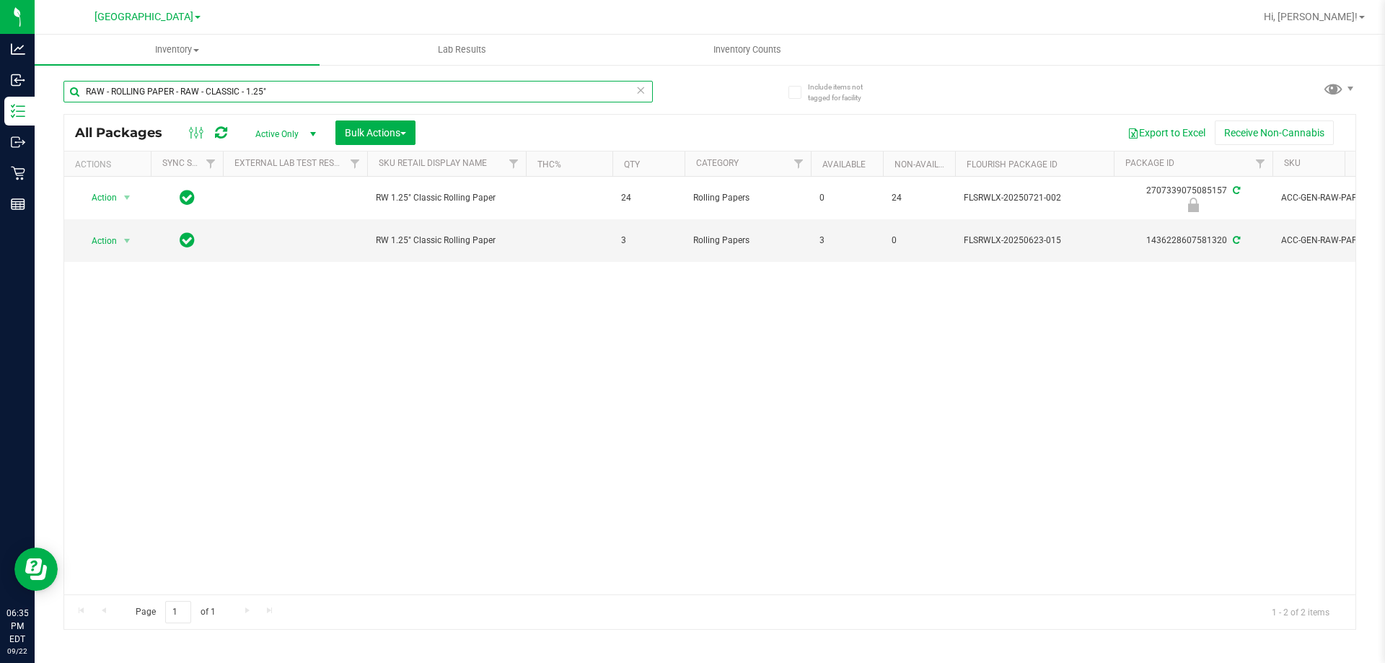
click at [193, 88] on input "RAW - ROLLING PAPER - RAW - CLASSIC - 1.25"" at bounding box center [357, 92] width 589 height 22
paste input "W - CONE PAPERS - RAW - CLASSIC - 1.25IN"
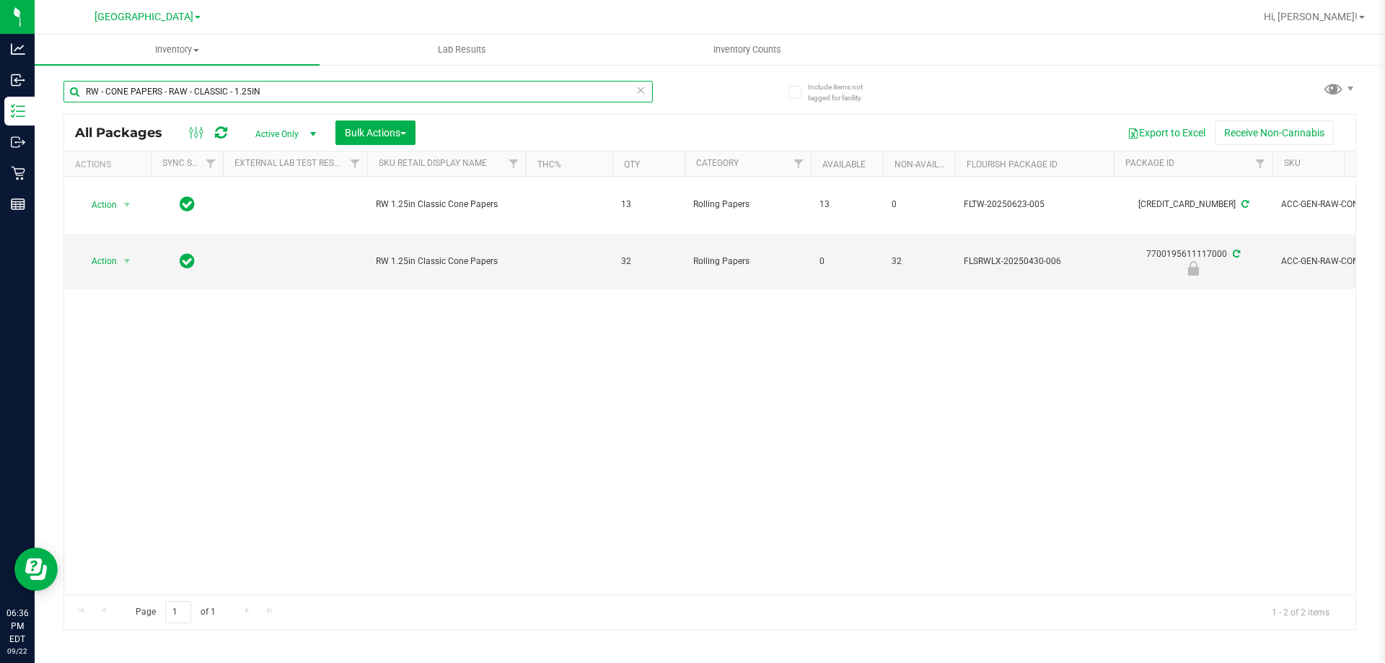
click at [200, 84] on input "RW - CONE PAPERS - RAW - CLASSIC - 1.25IN" at bounding box center [357, 92] width 589 height 22
paste input "SW - LIGHTER - BIC - MAXI - BLACK"
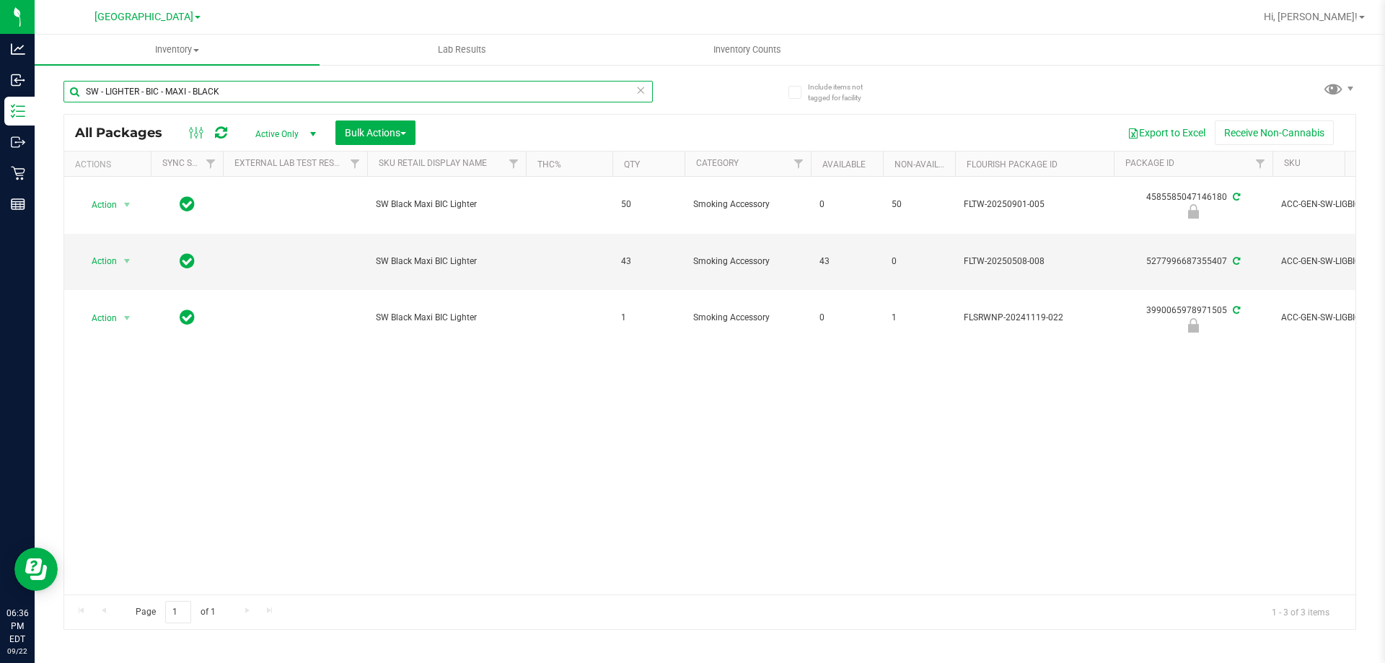
type input "SW - LIGHTER - BIC - MAXI - BLACK"
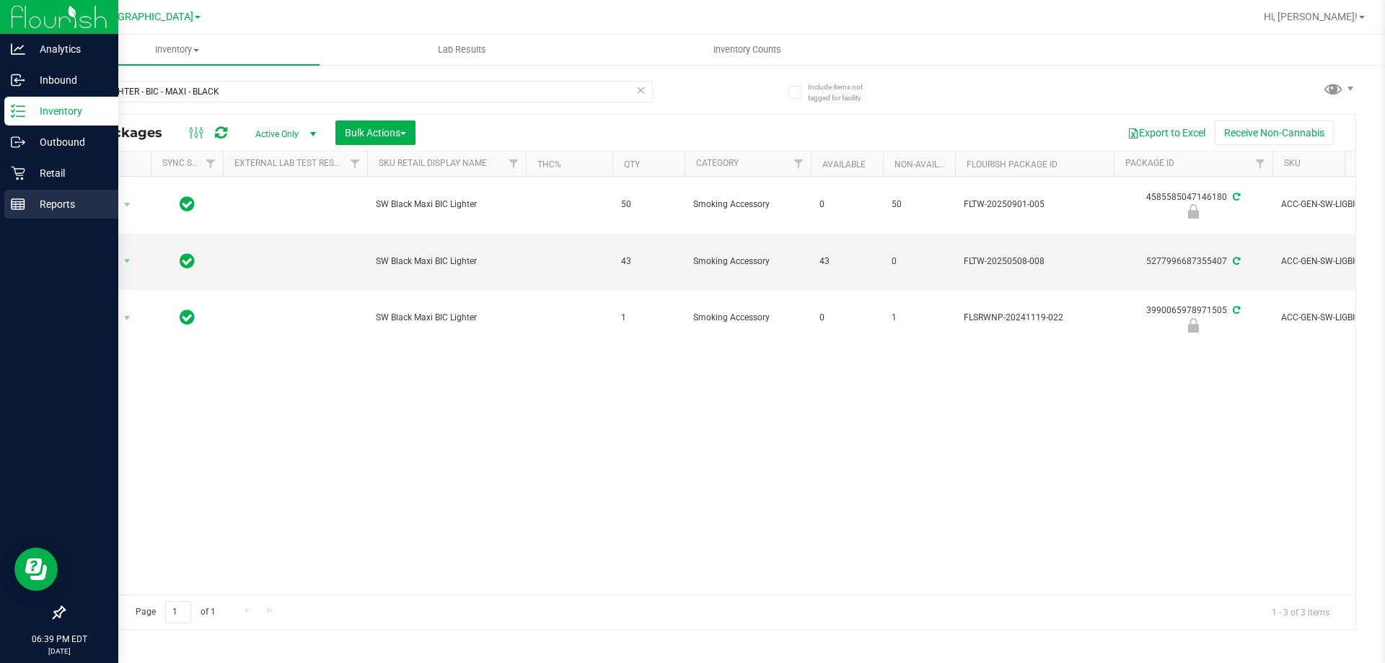
click at [25, 210] on p "Reports" at bounding box center [68, 203] width 87 height 17
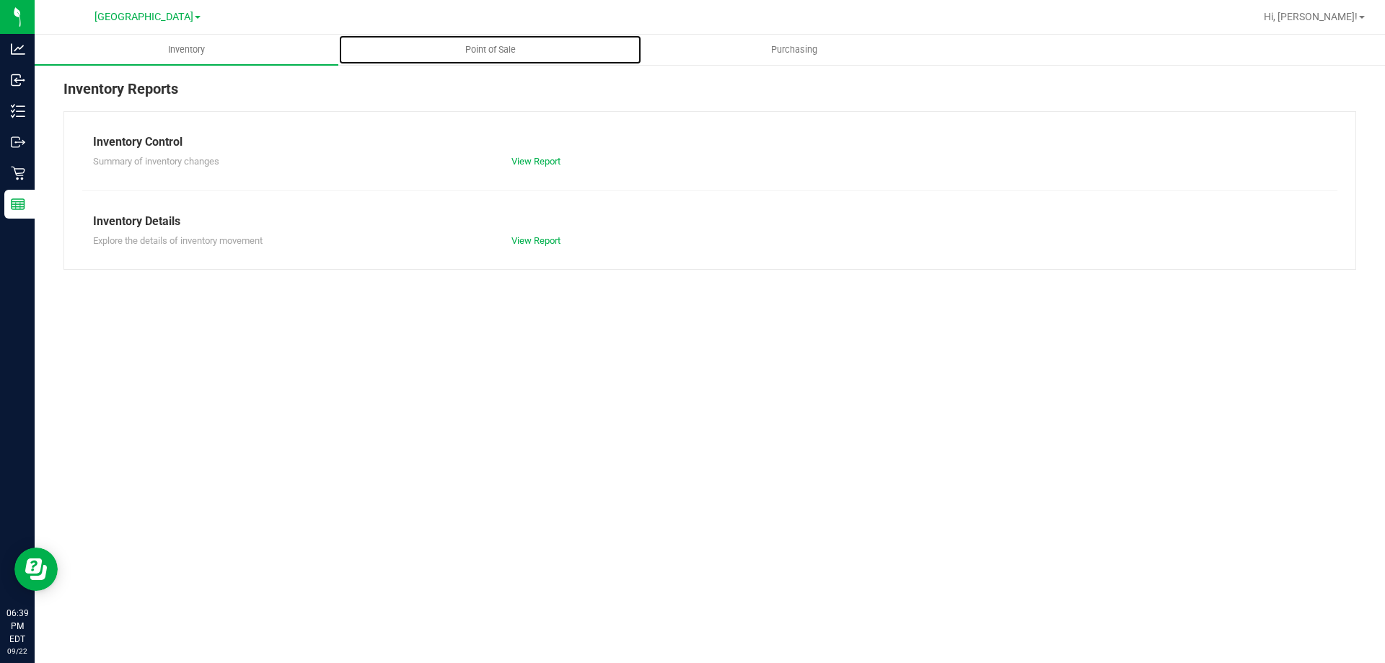
drag, startPoint x: 487, startPoint y: 56, endPoint x: 489, endPoint y: 74, distance: 18.9
click at [488, 56] on span "Point of Sale" at bounding box center [490, 49] width 89 height 13
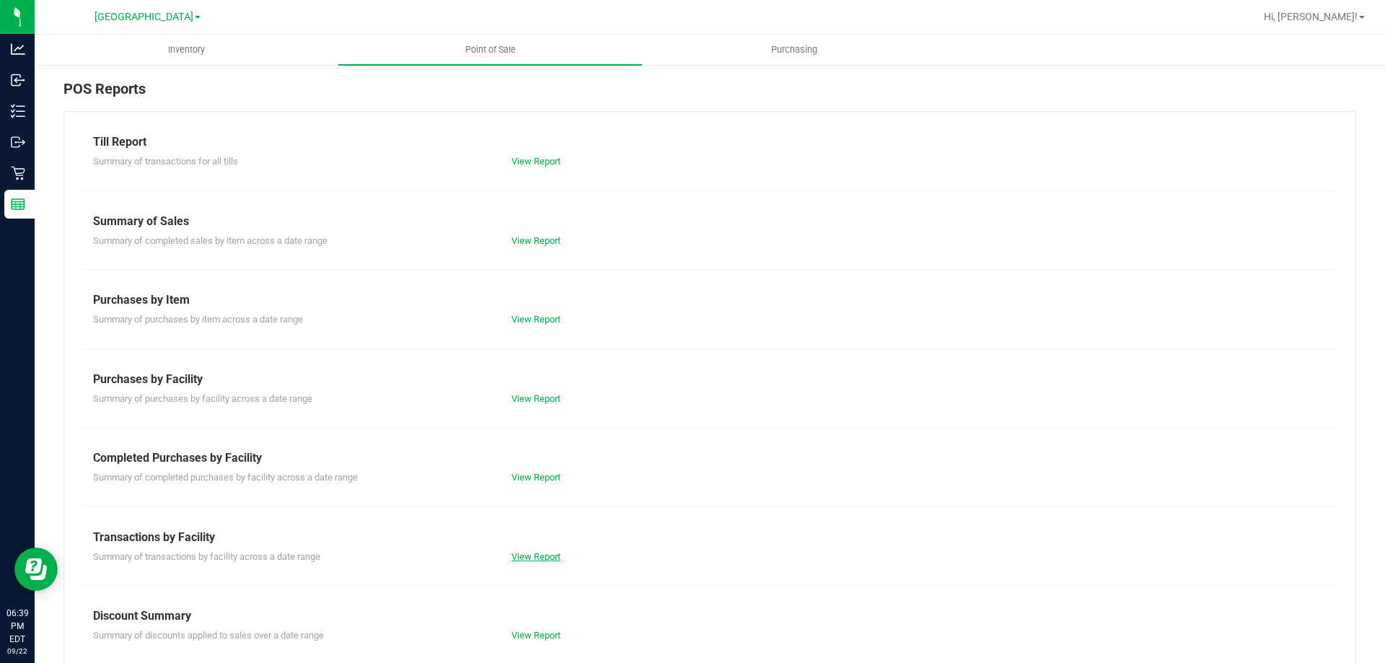
click at [549, 560] on link "View Report" at bounding box center [535, 556] width 49 height 11
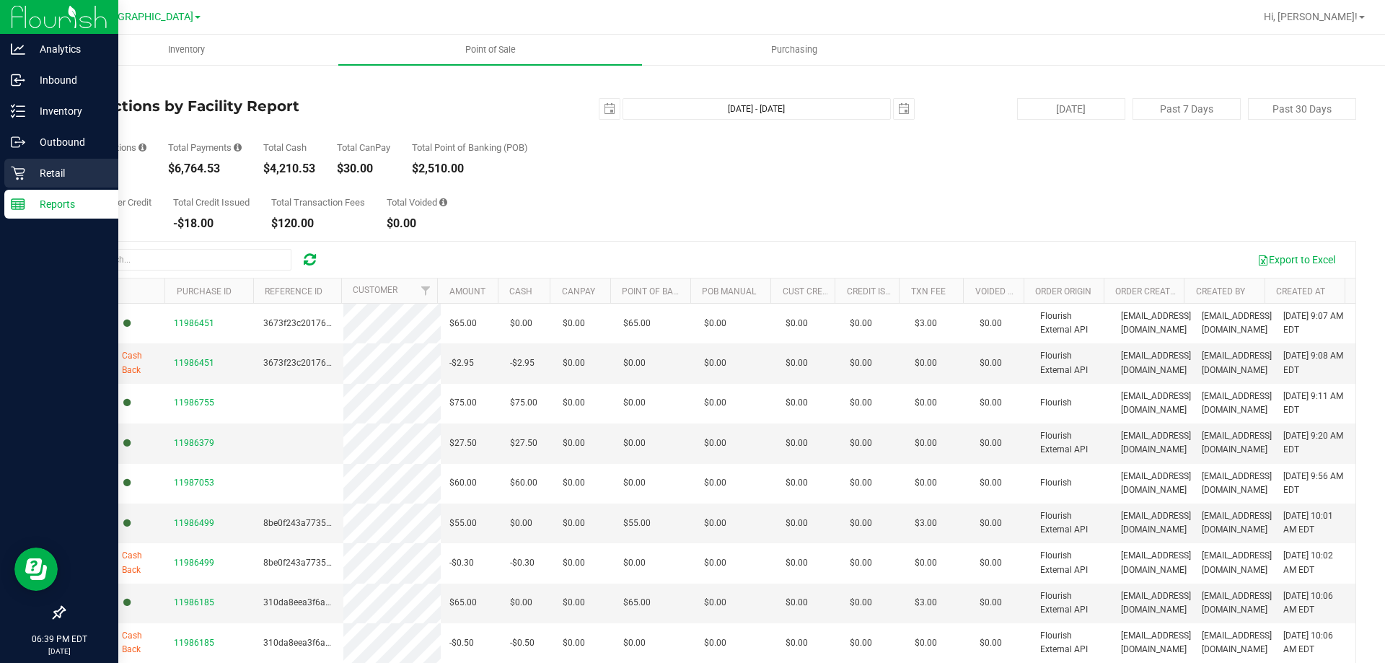
click at [19, 184] on div "Retail" at bounding box center [61, 173] width 114 height 29
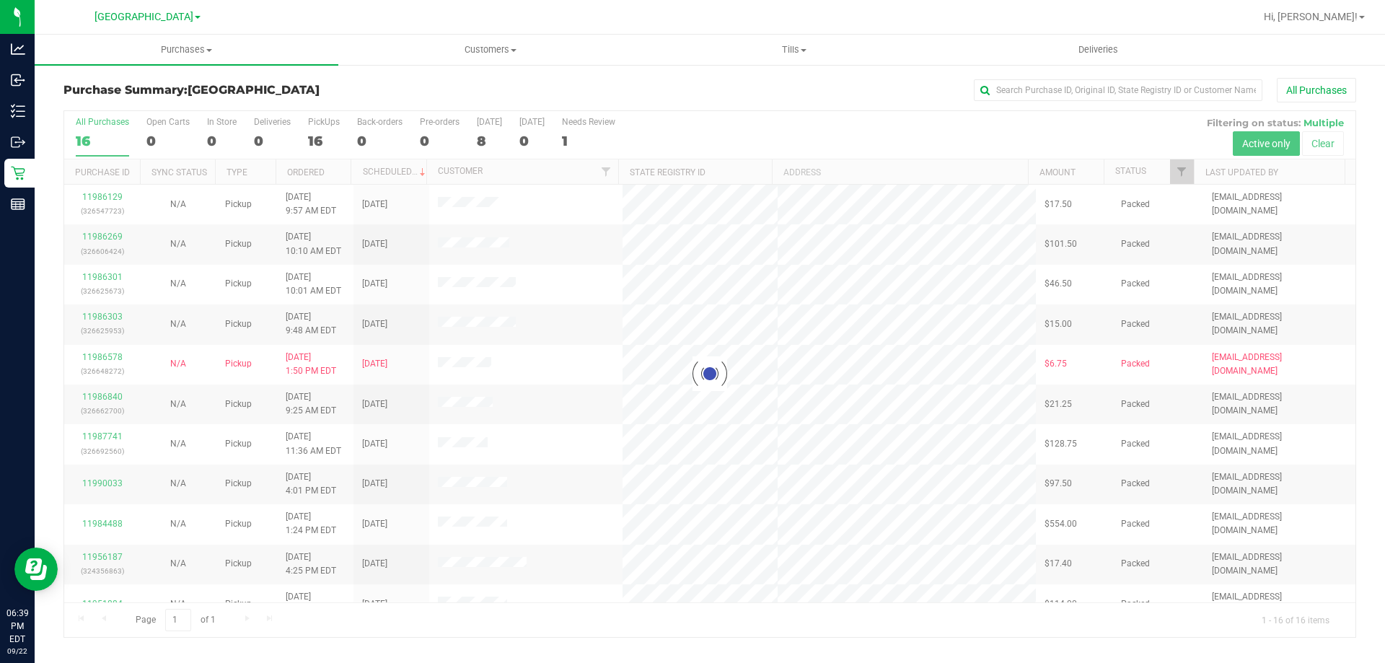
click at [313, 142] on div at bounding box center [709, 374] width 1291 height 526
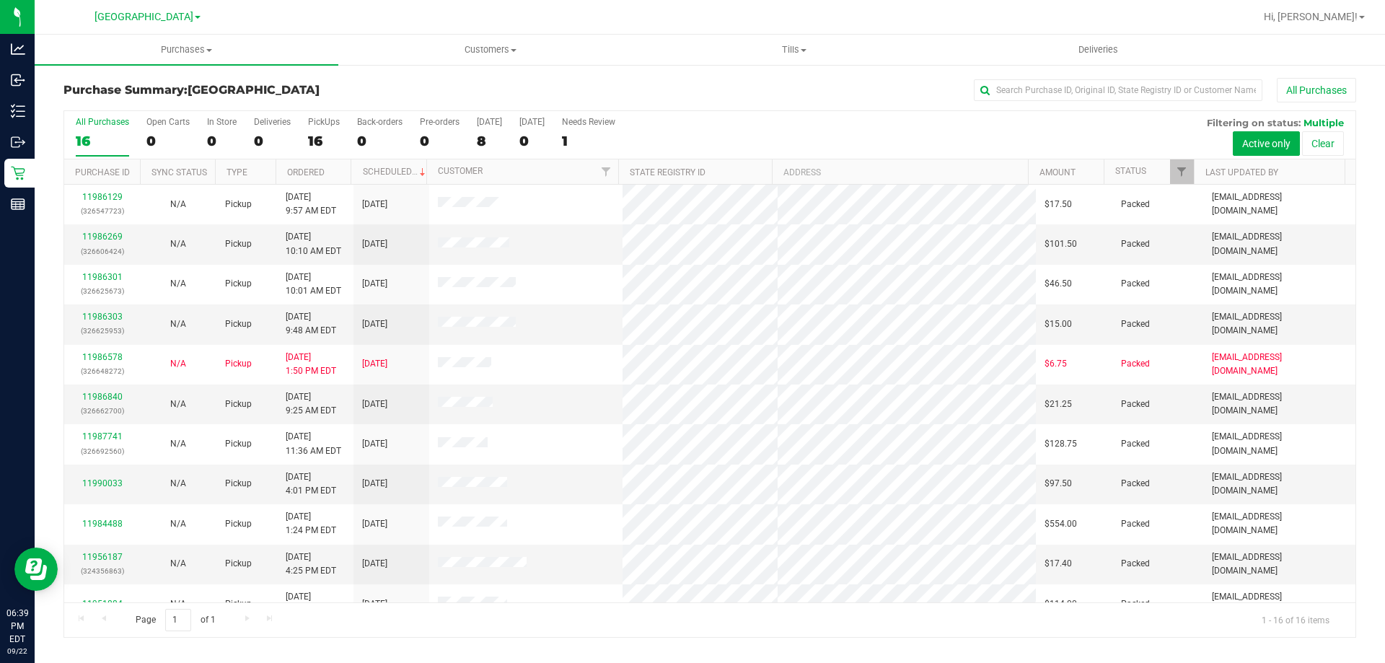
click at [314, 141] on div "16" at bounding box center [324, 141] width 32 height 17
click at [0, 0] on input "PickUps 16" at bounding box center [0, 0] width 0 height 0
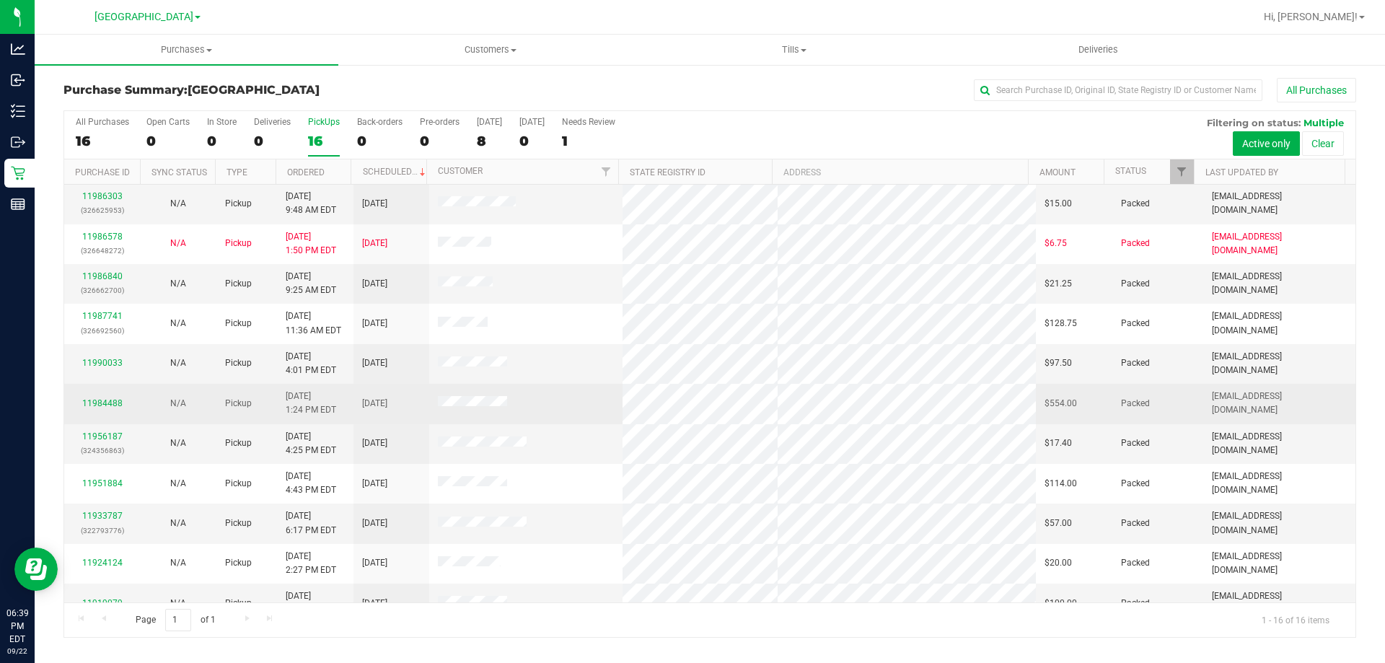
scroll to position [221, 0]
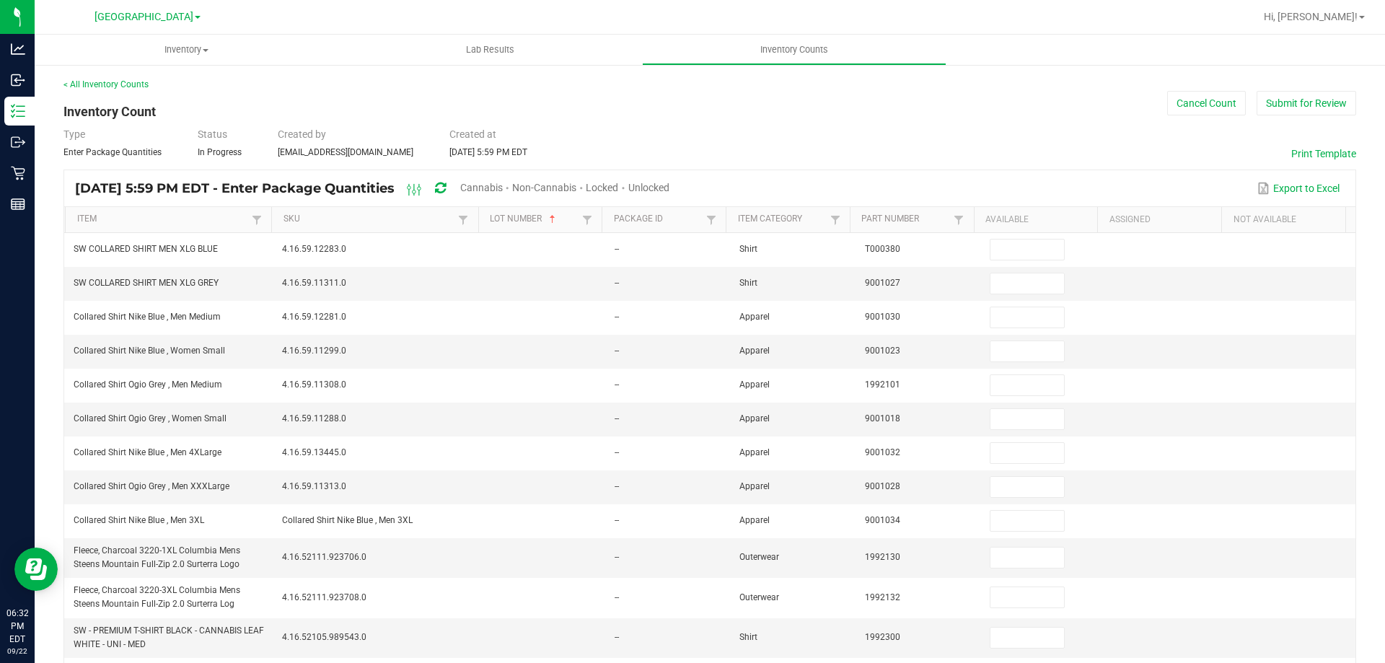
click at [669, 190] on span "Unlocked" at bounding box center [648, 188] width 41 height 12
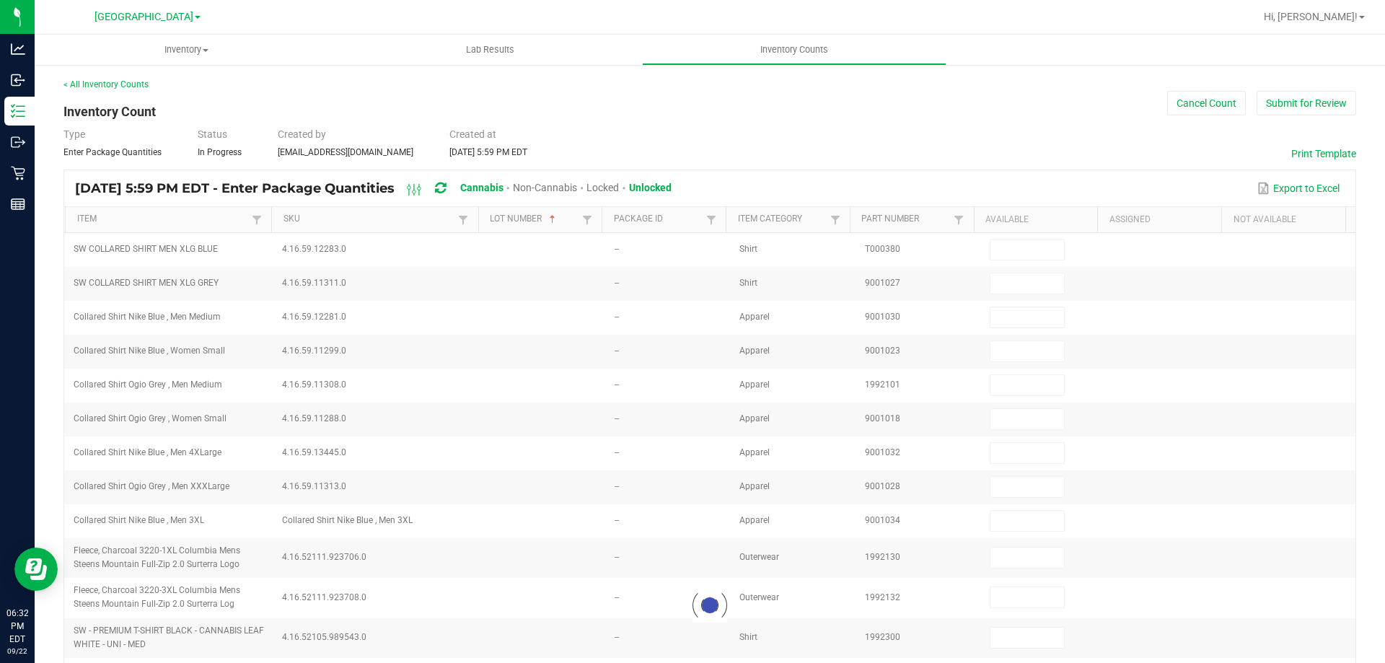
type input "1"
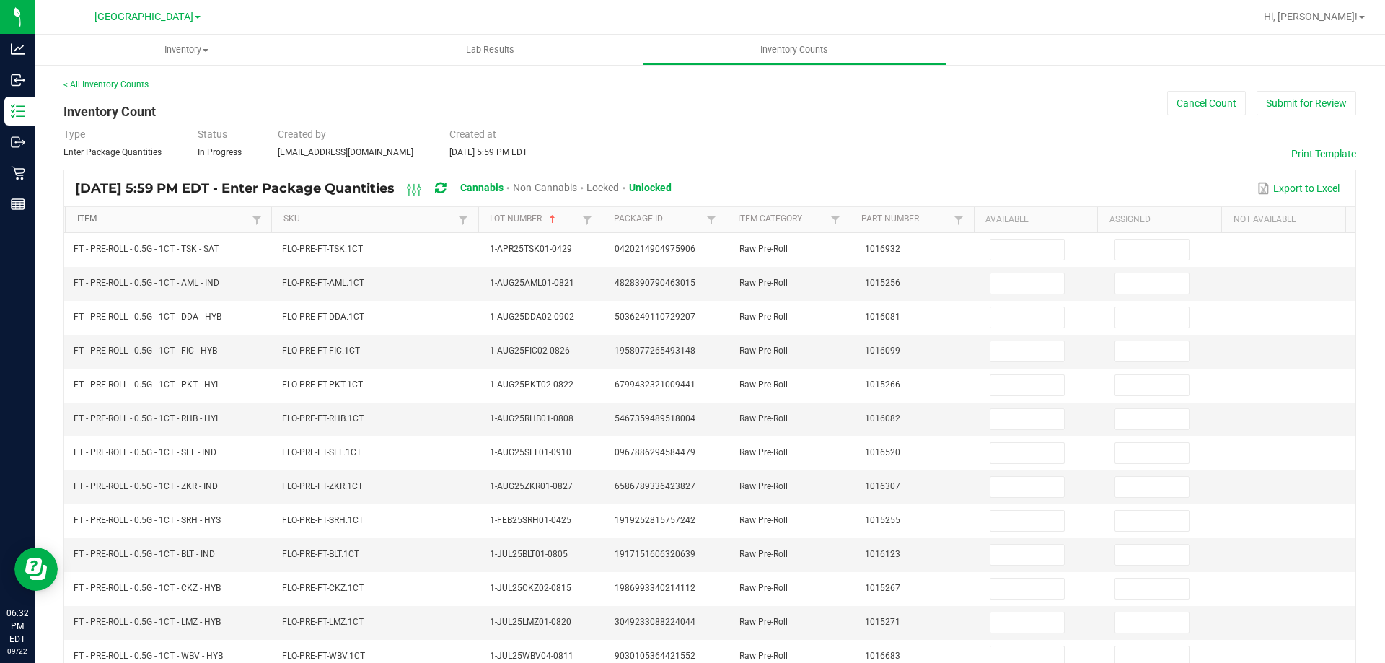
click at [179, 220] on link "Item" at bounding box center [163, 219] width 172 height 12
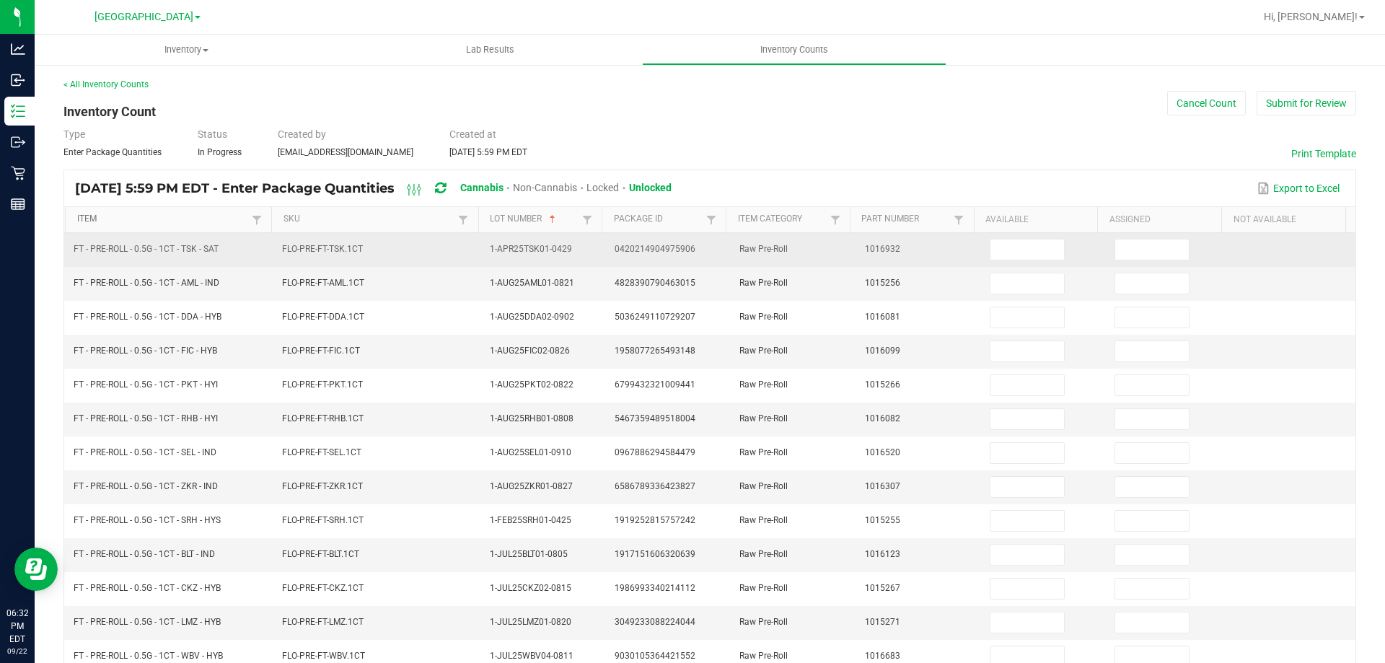
type input "5"
type input "1"
type input "8"
type input "10"
type input "11"
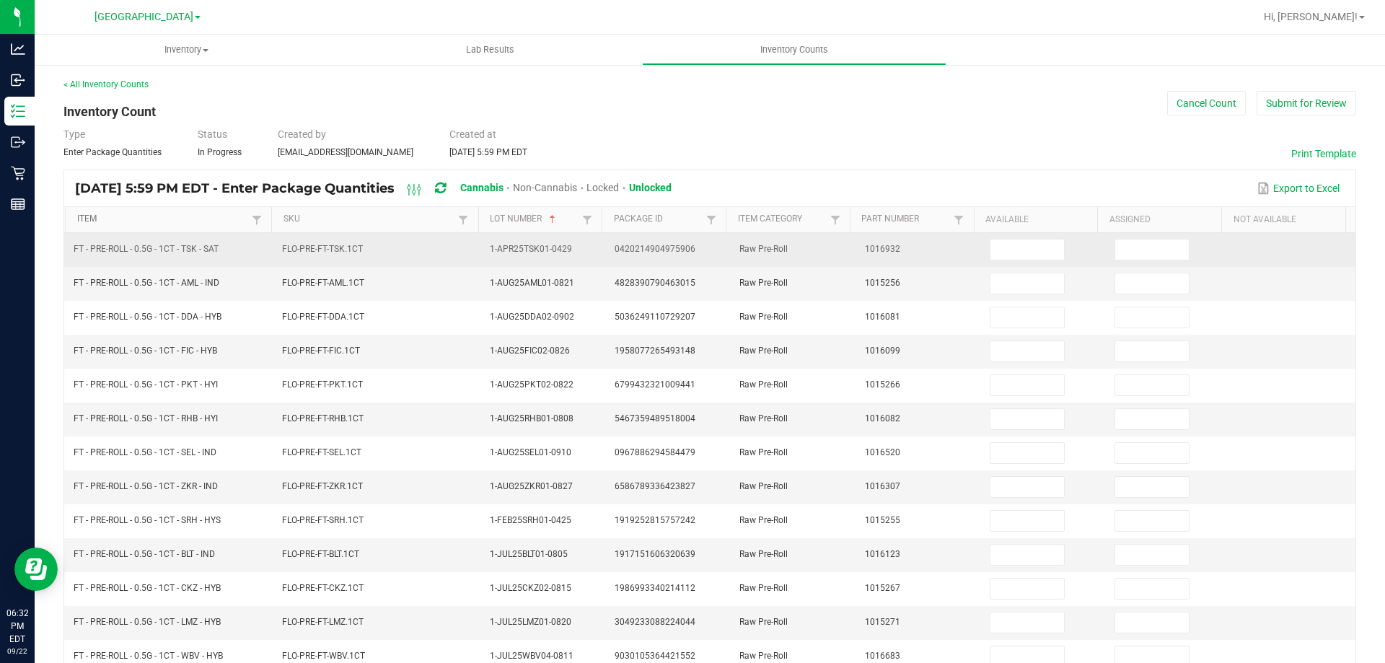
type input "4"
type input "7"
type input "9"
type input "13"
type input "16"
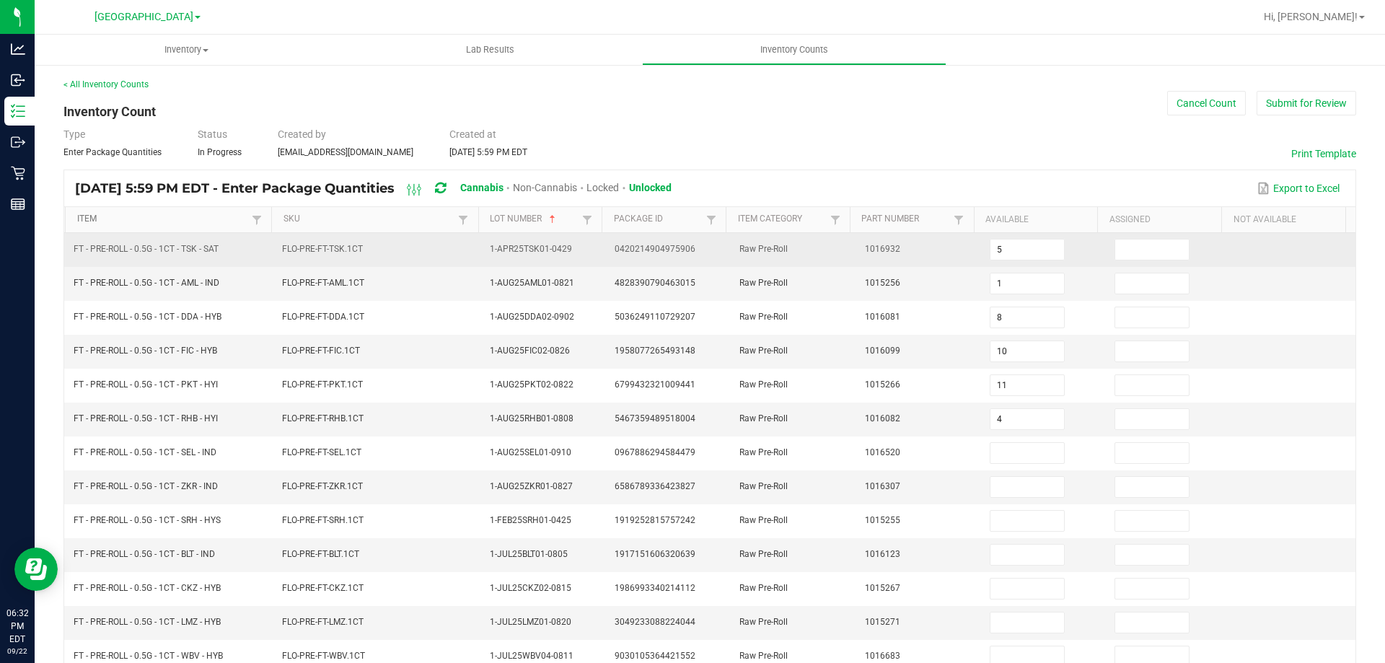
type input "13"
type input "8"
type input "12"
type input "8"
type input "3"
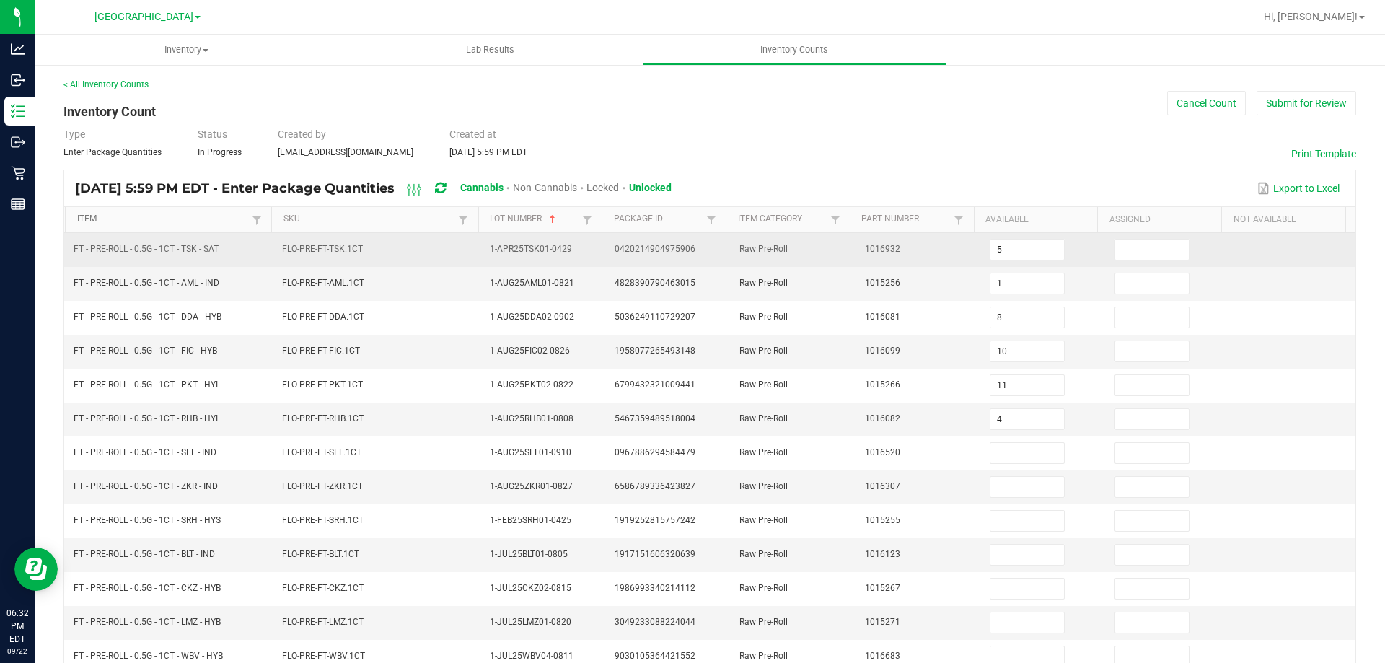
type input "4"
type input "0"
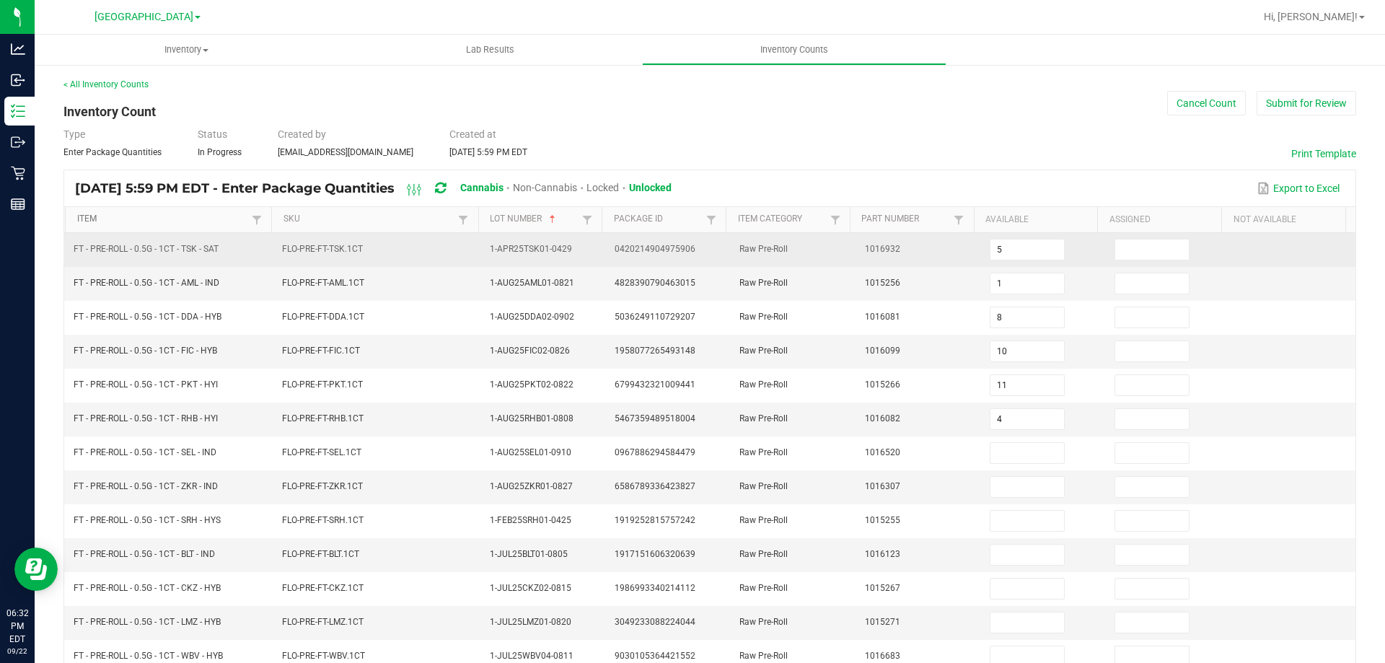
type input "0"
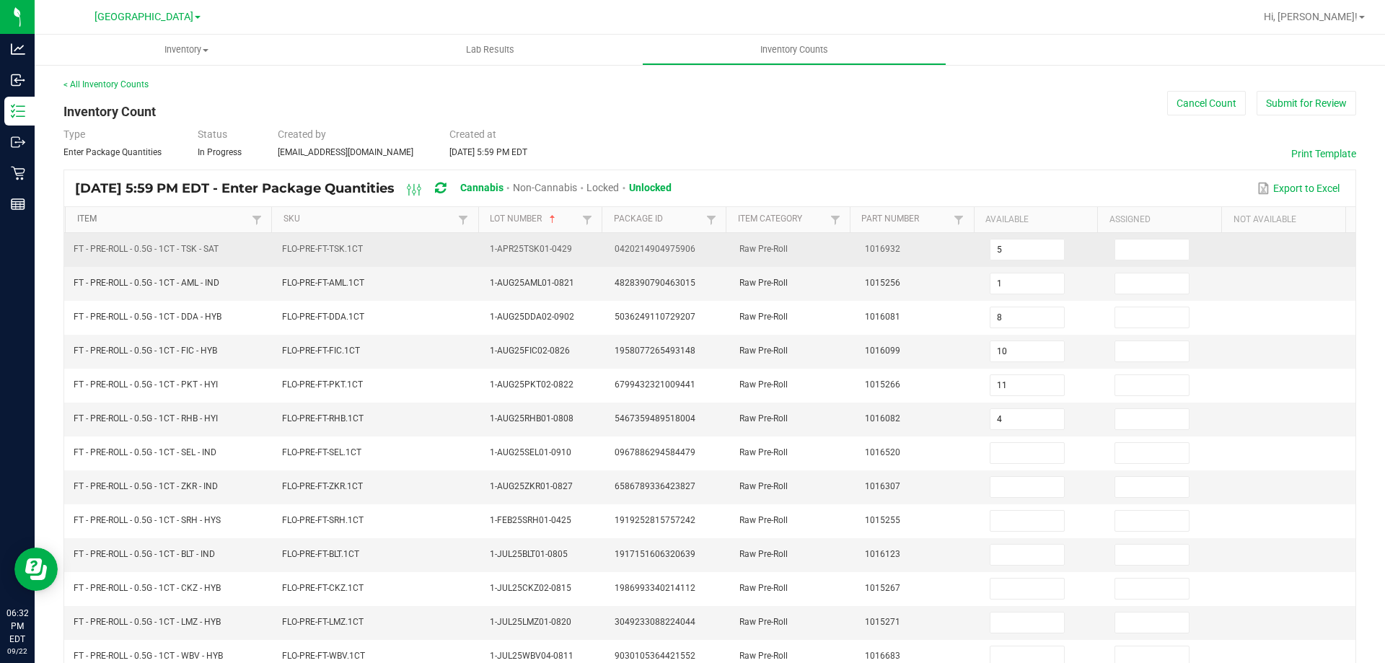
type input "0"
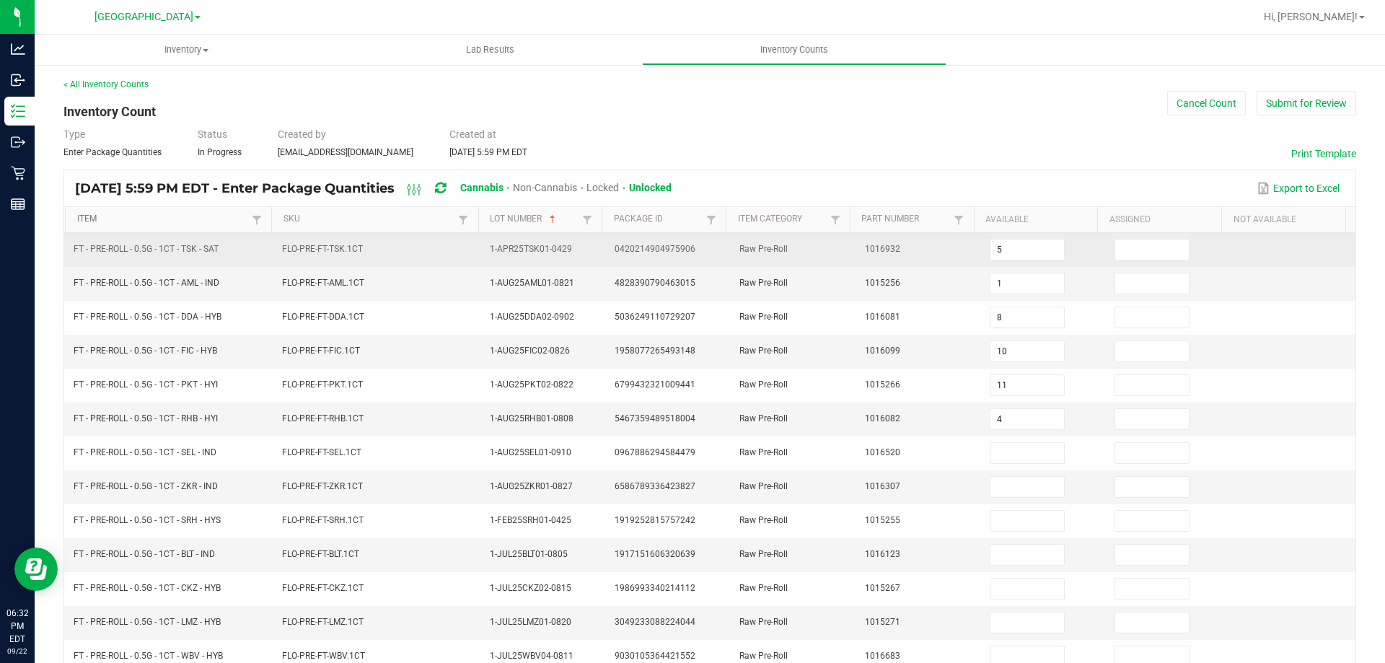
type input "0"
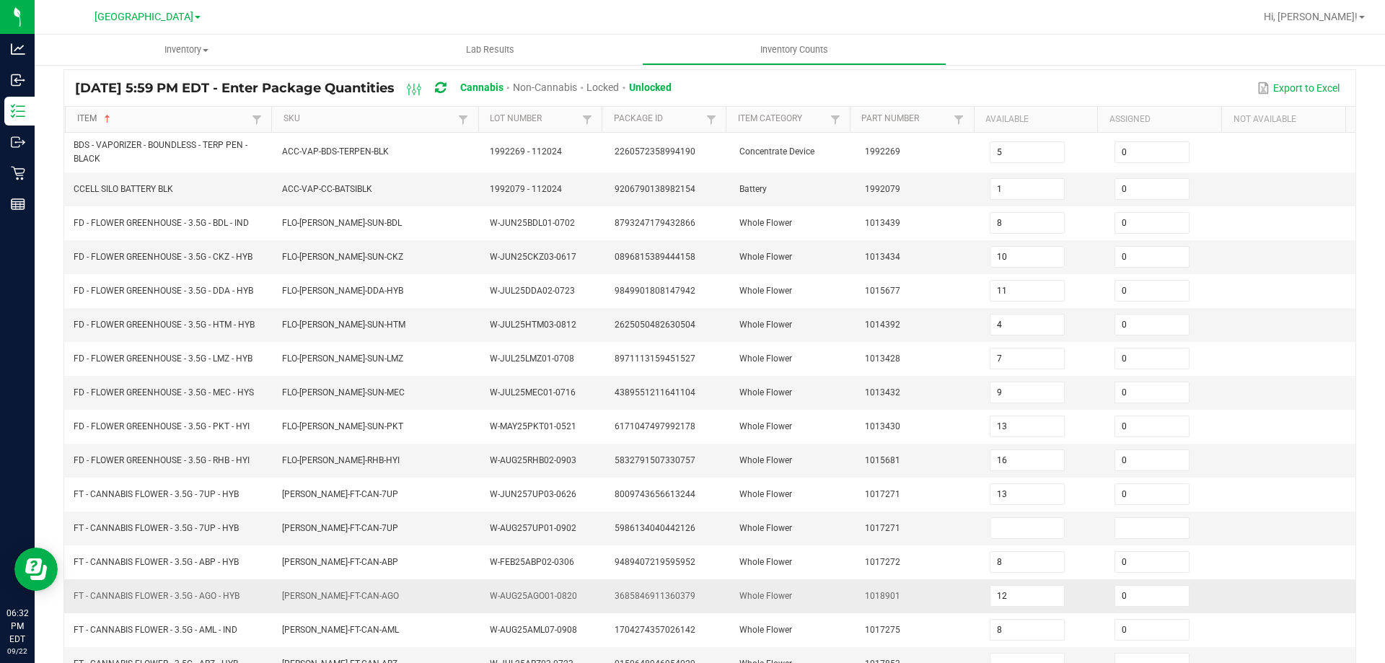
scroll to position [306, 0]
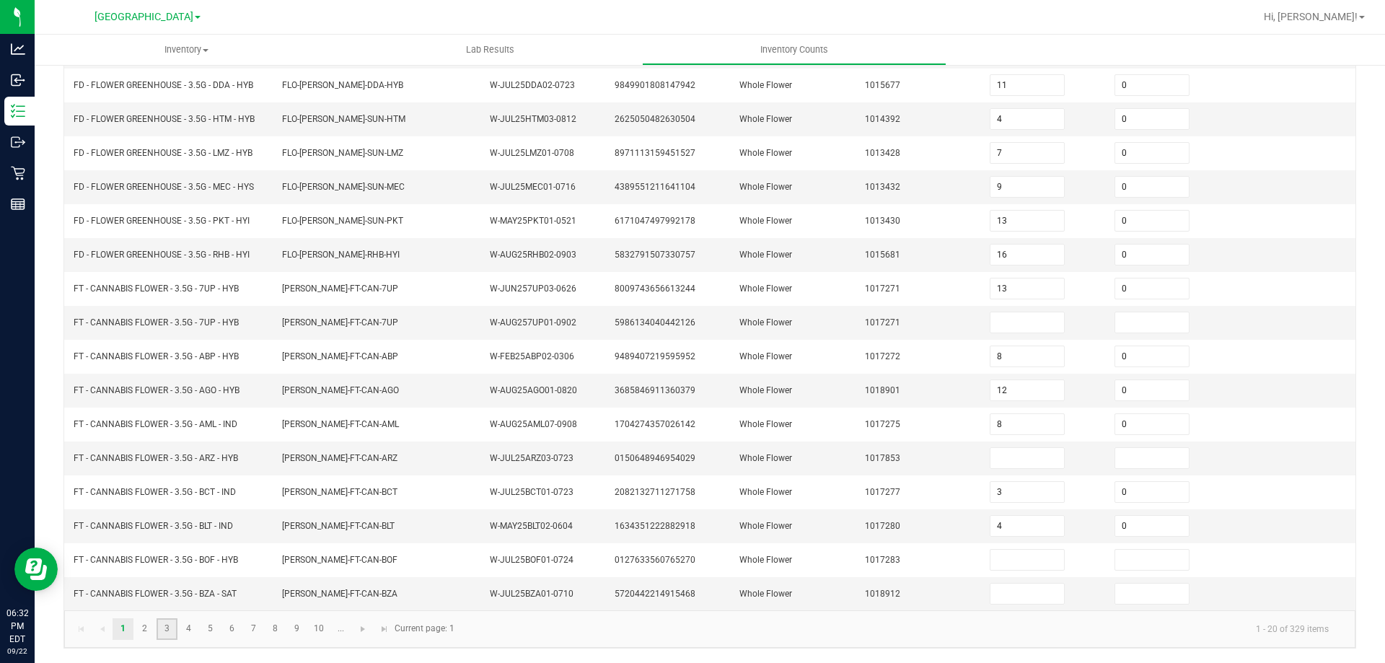
click at [168, 630] on link "3" at bounding box center [166, 629] width 21 height 22
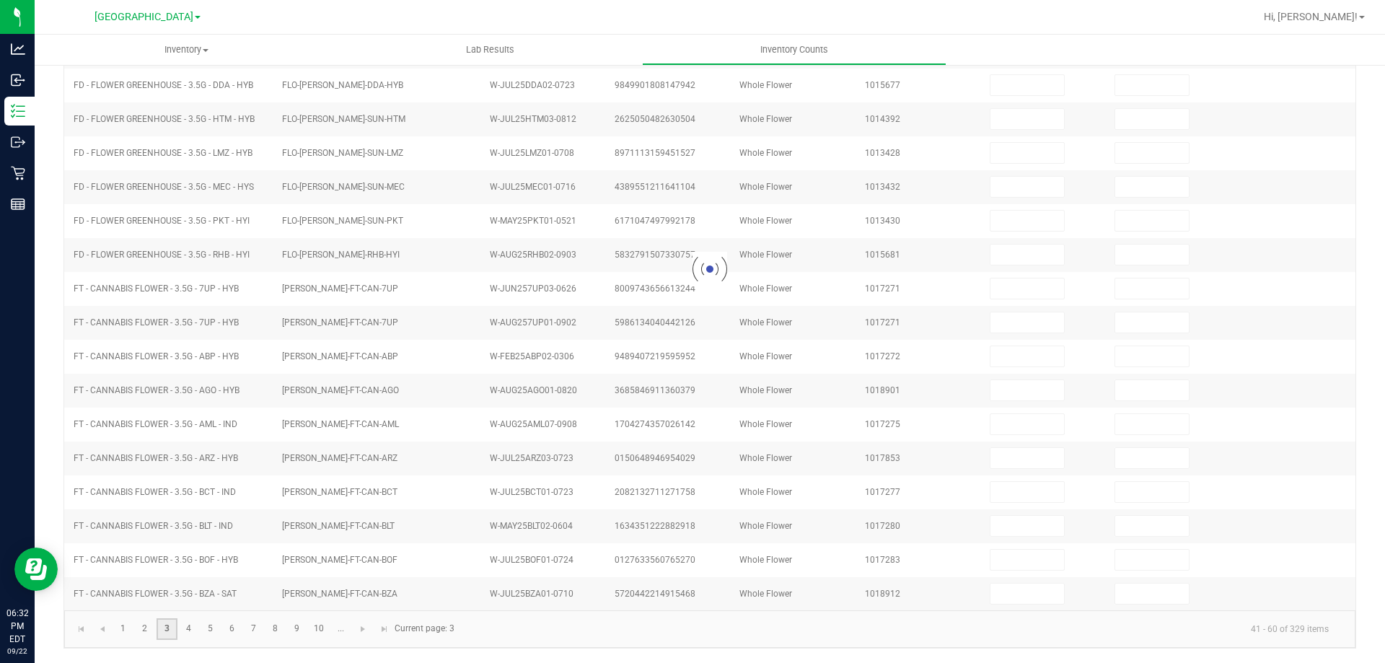
scroll to position [299, 0]
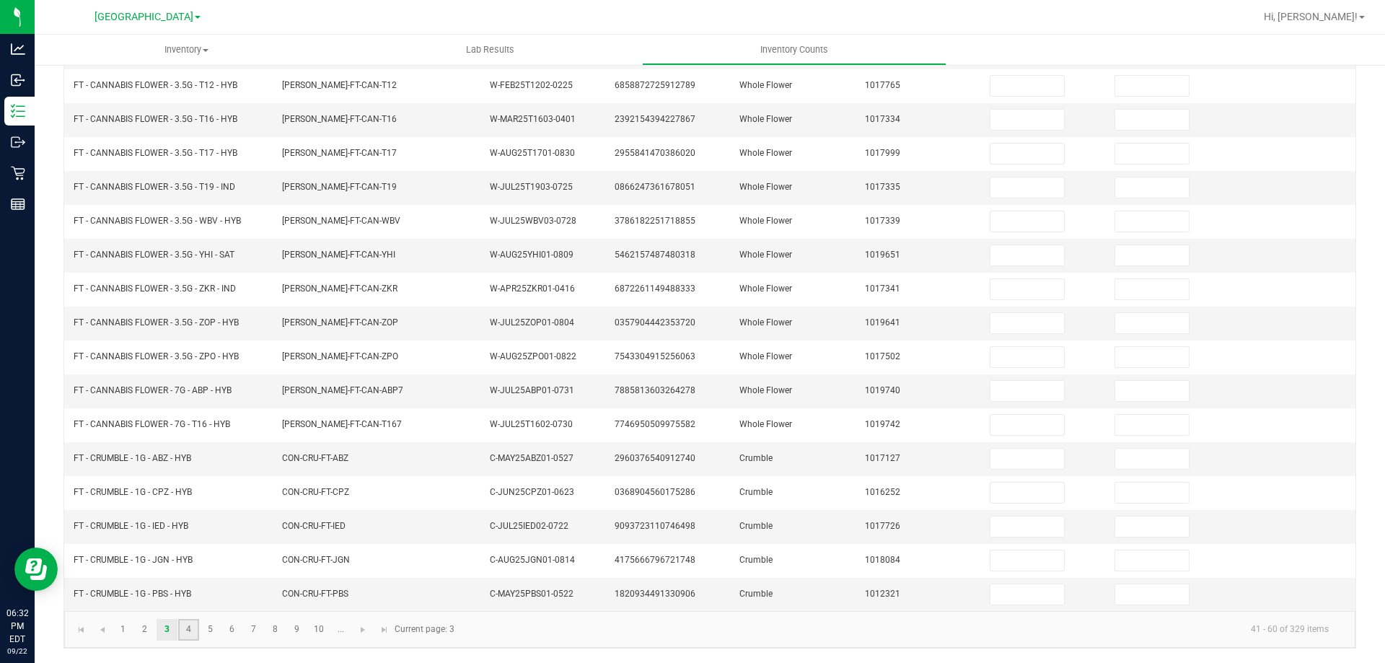
click at [190, 635] on link "4" at bounding box center [188, 630] width 21 height 22
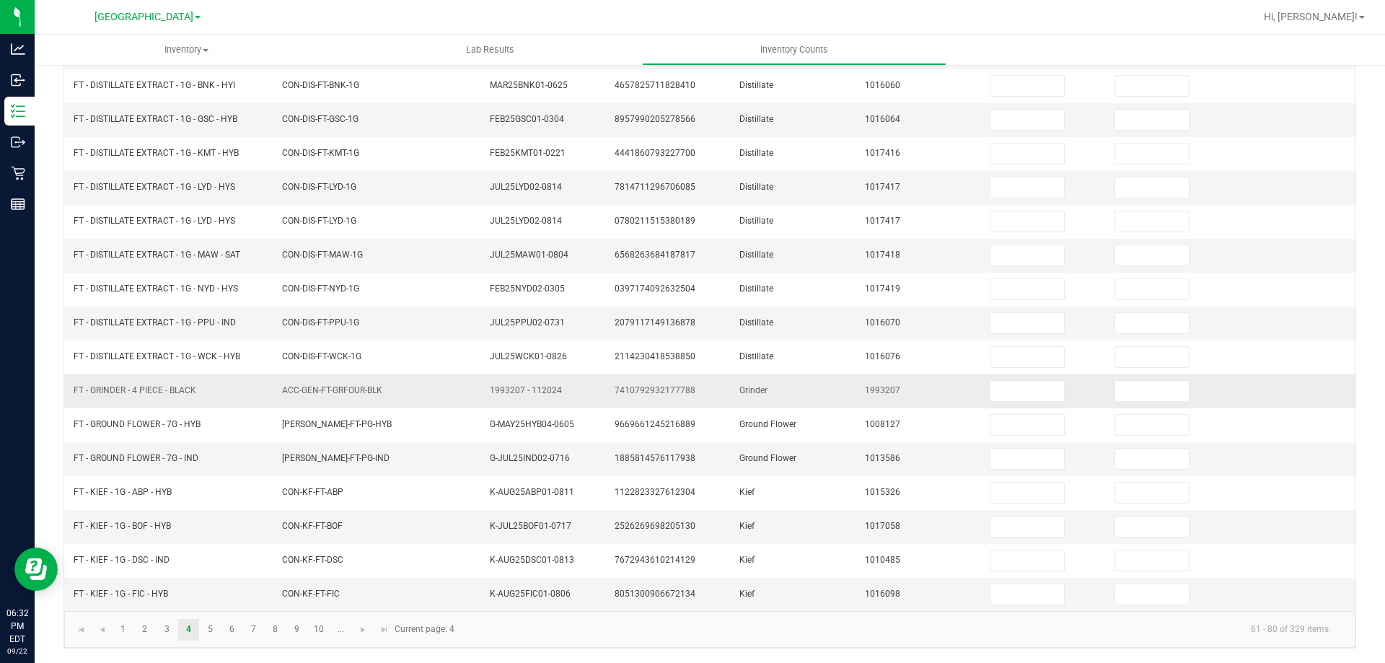
click at [121, 387] on span "FT - GRINDER - 4 PIECE - BLACK" at bounding box center [135, 390] width 123 height 10
copy span "FT - GRINDER - 4 PIECE - BLACK"
click at [990, 388] on input at bounding box center [1027, 391] width 74 height 20
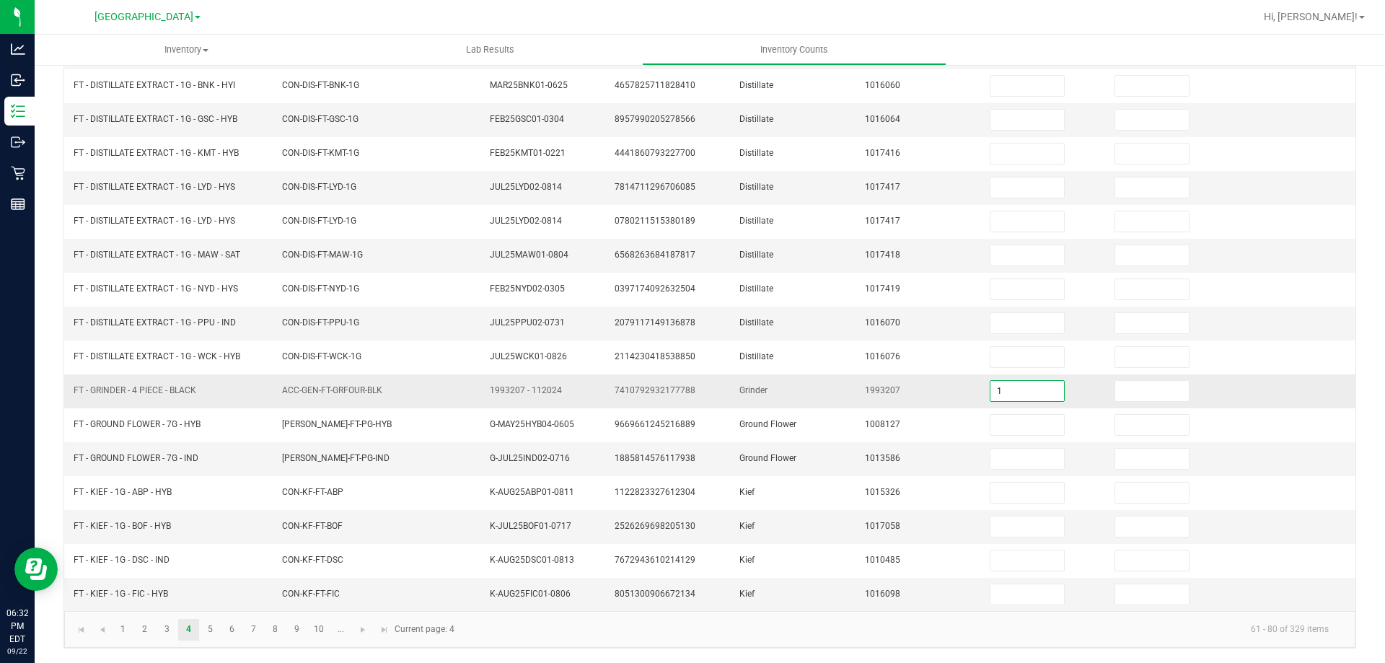
type input "1"
click at [1127, 402] on td at bounding box center [1168, 391] width 125 height 34
click at [1122, 393] on input at bounding box center [1152, 391] width 74 height 20
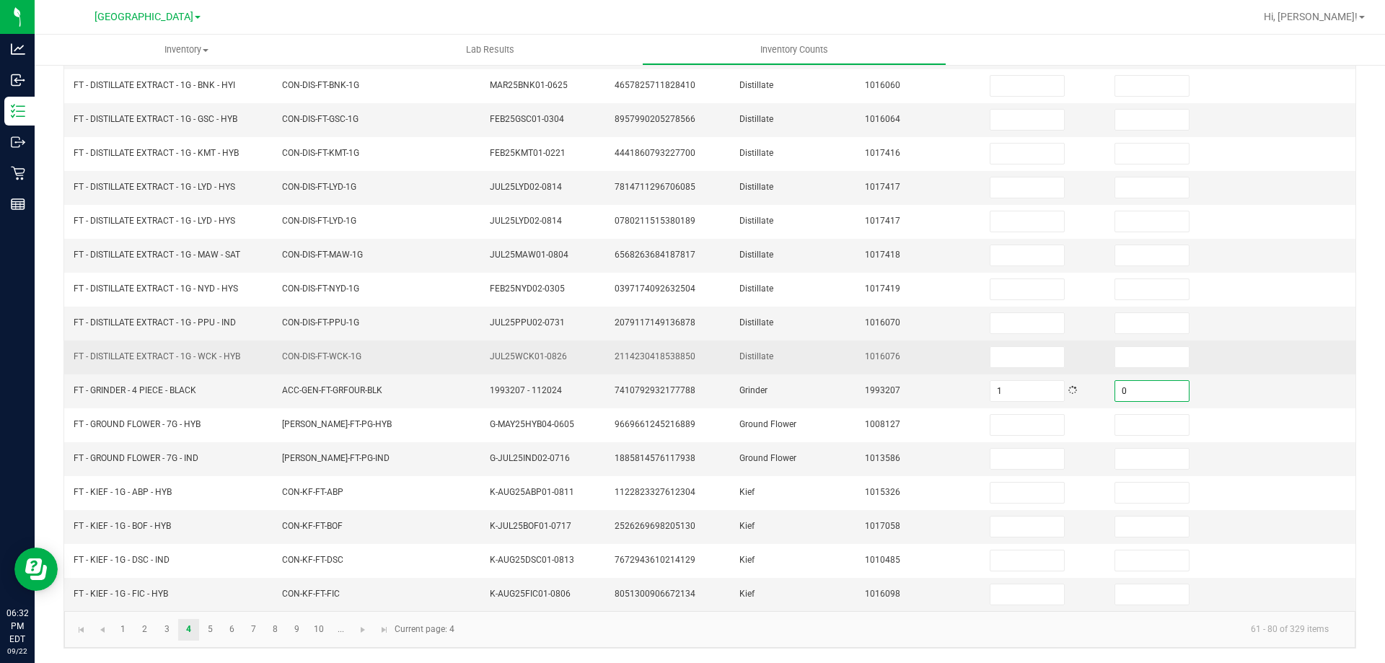
type input "0"
click at [879, 358] on span "1016076" at bounding box center [882, 356] width 35 height 10
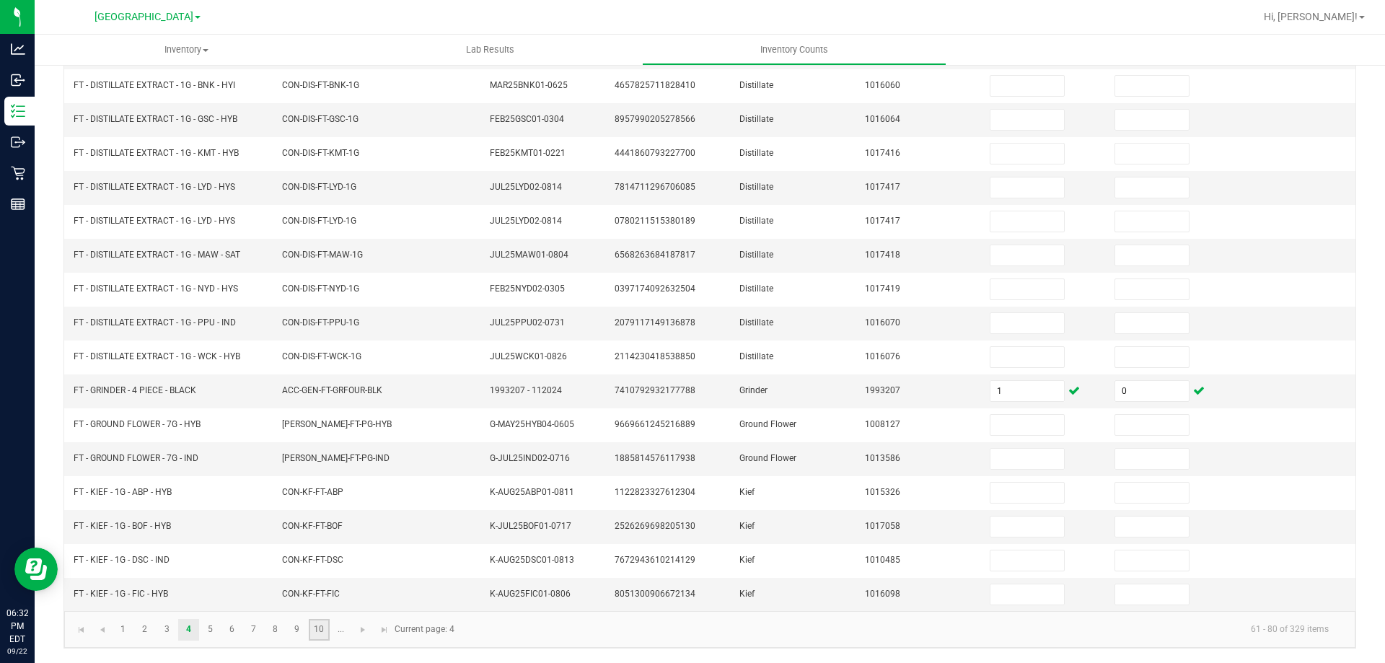
click at [325, 626] on link "10" at bounding box center [319, 630] width 21 height 22
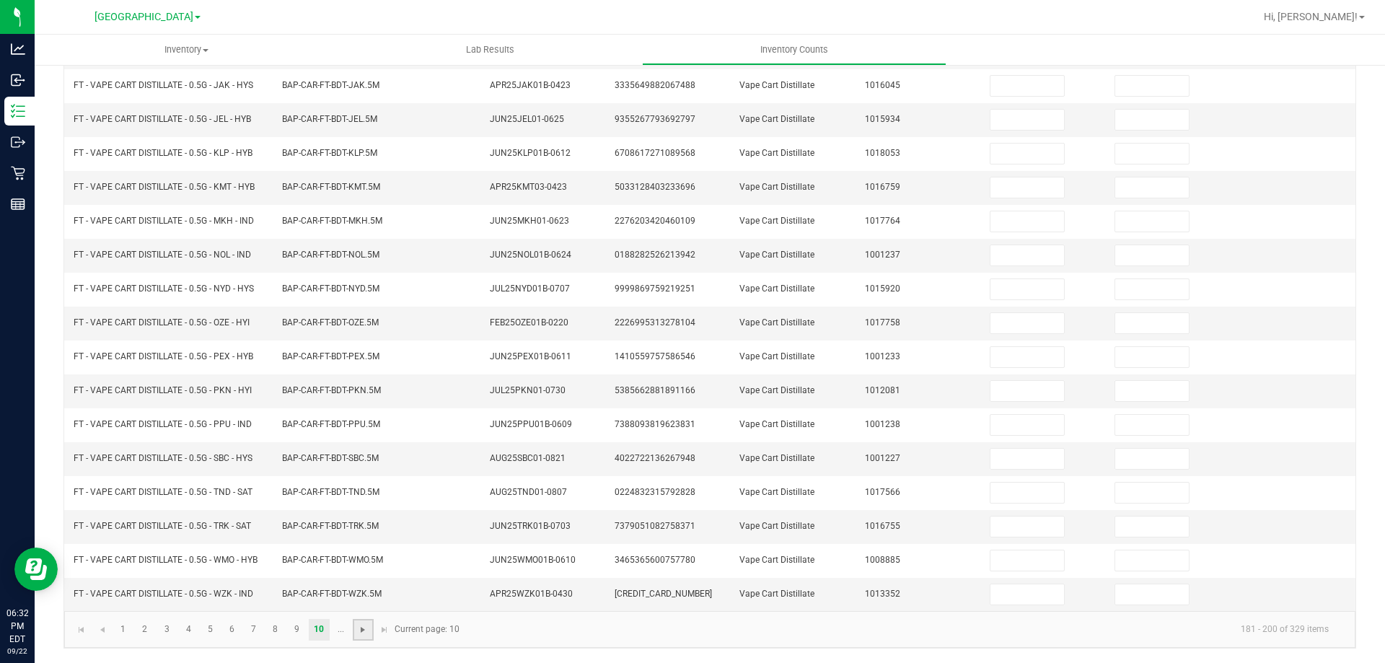
click at [360, 627] on span "Go to the next page" at bounding box center [363, 630] width 12 height 12
click at [202, 634] on link "14" at bounding box center [210, 630] width 21 height 22
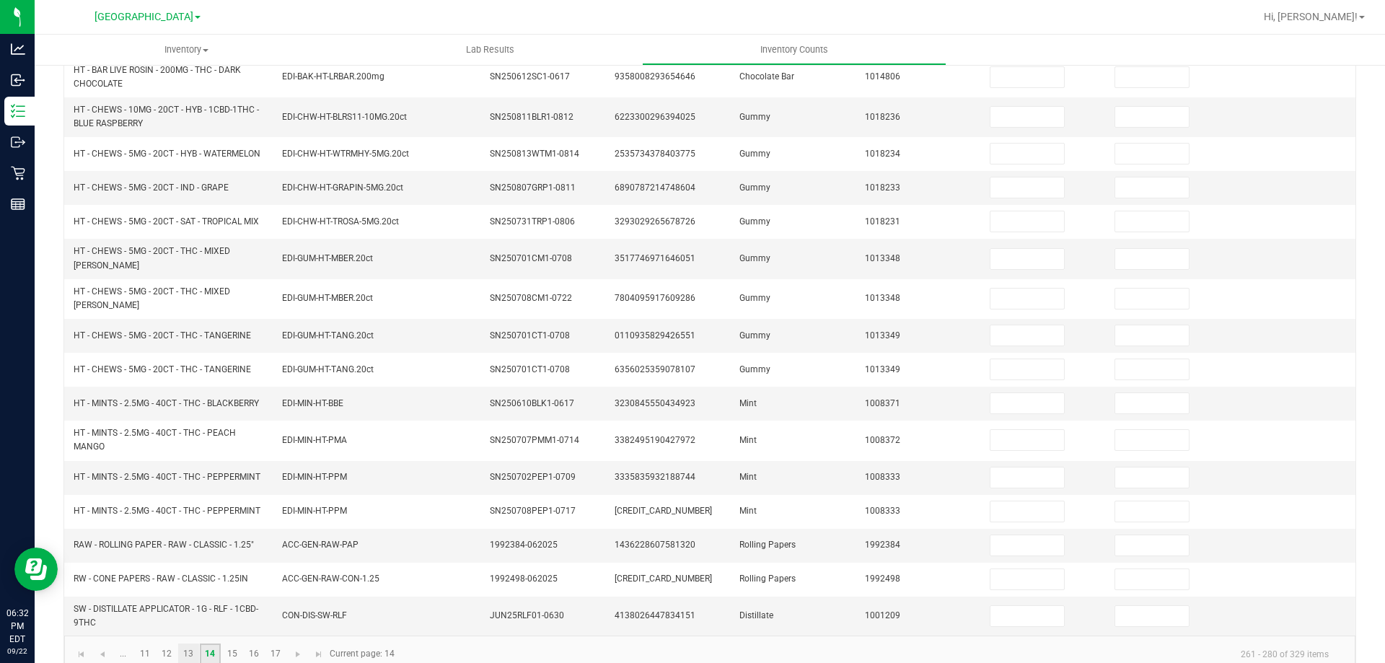
scroll to position [336, 0]
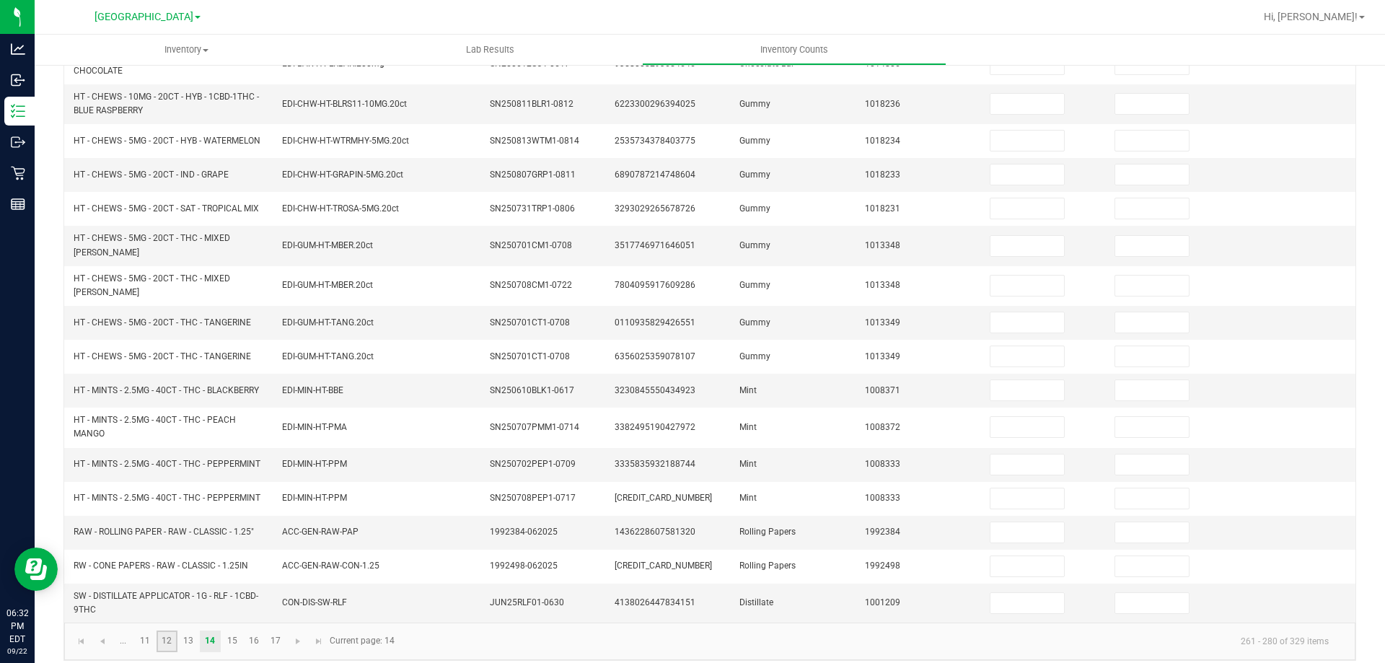
click at [172, 632] on link "12" at bounding box center [166, 641] width 21 height 22
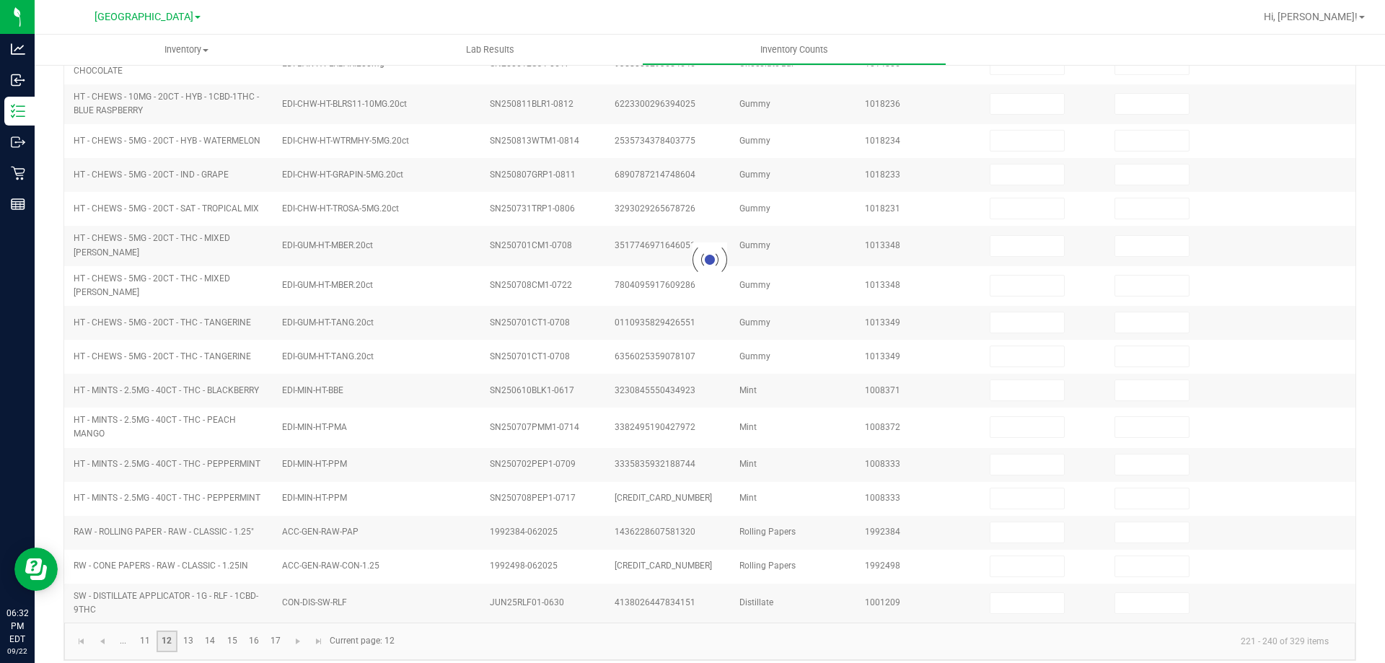
type input "17"
type input "2"
type input "7"
type input "2"
type input "5"
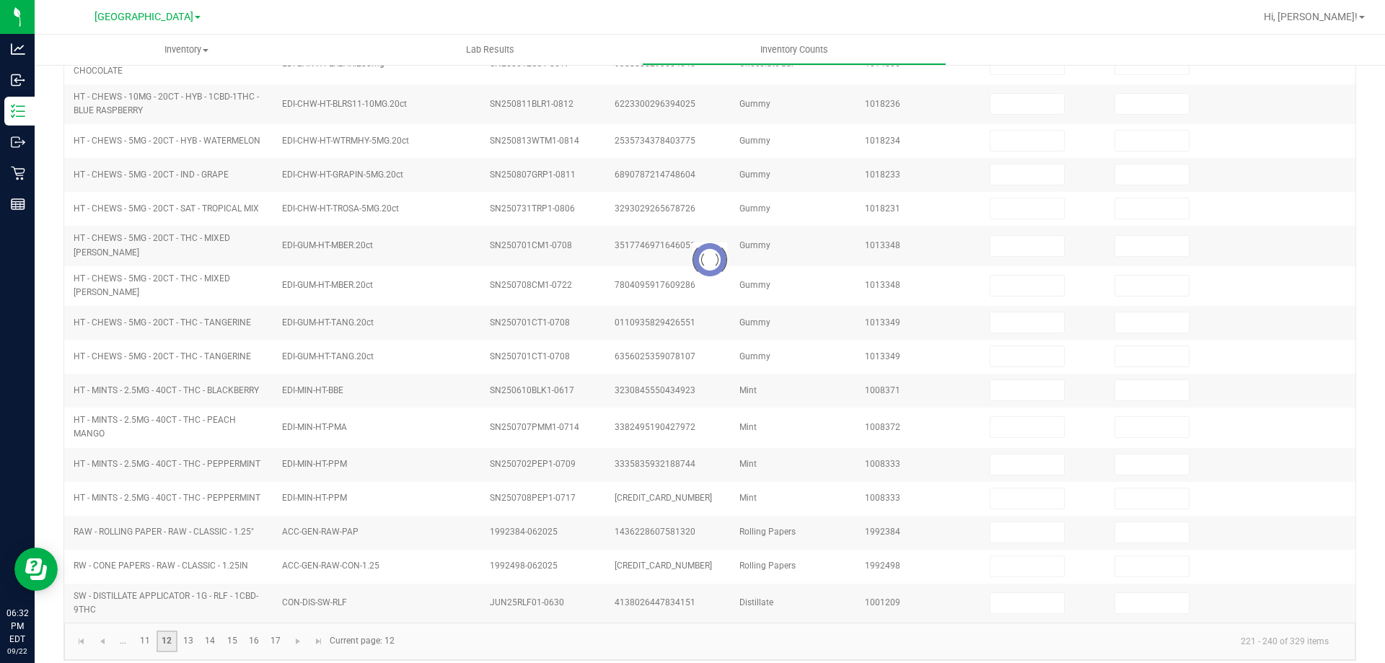
type input "3"
type input "0"
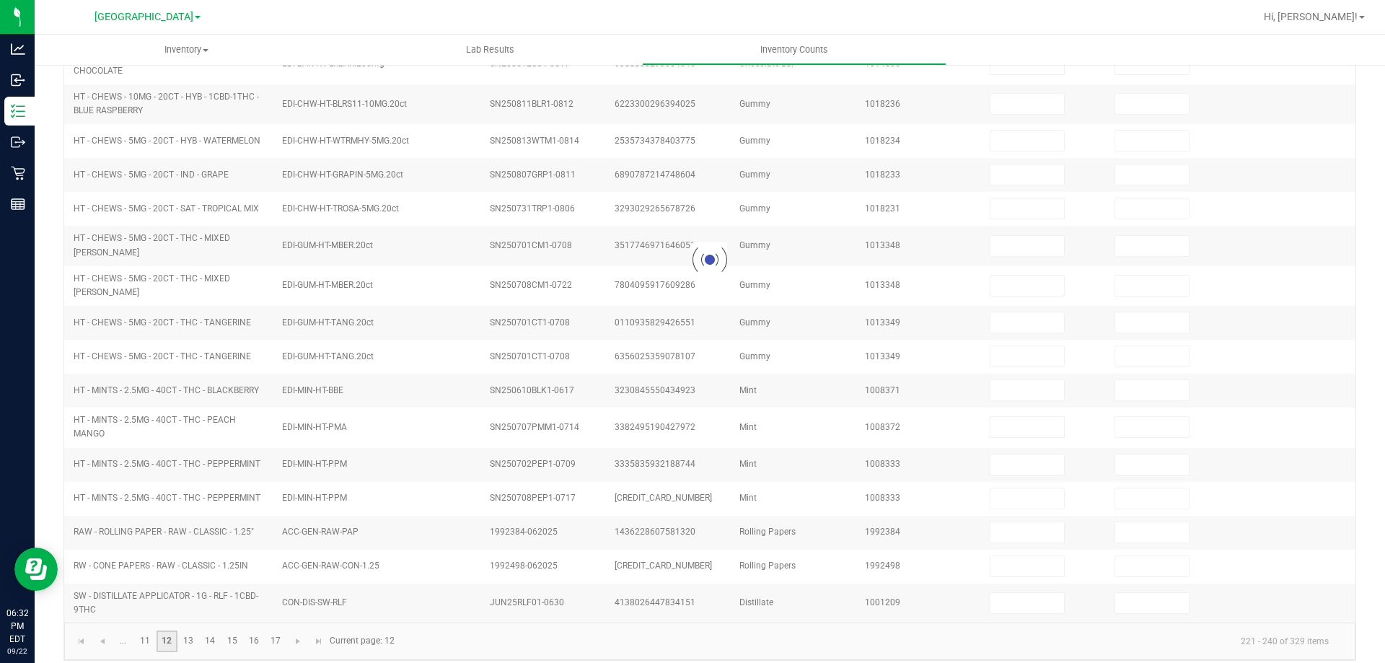
type input "0"
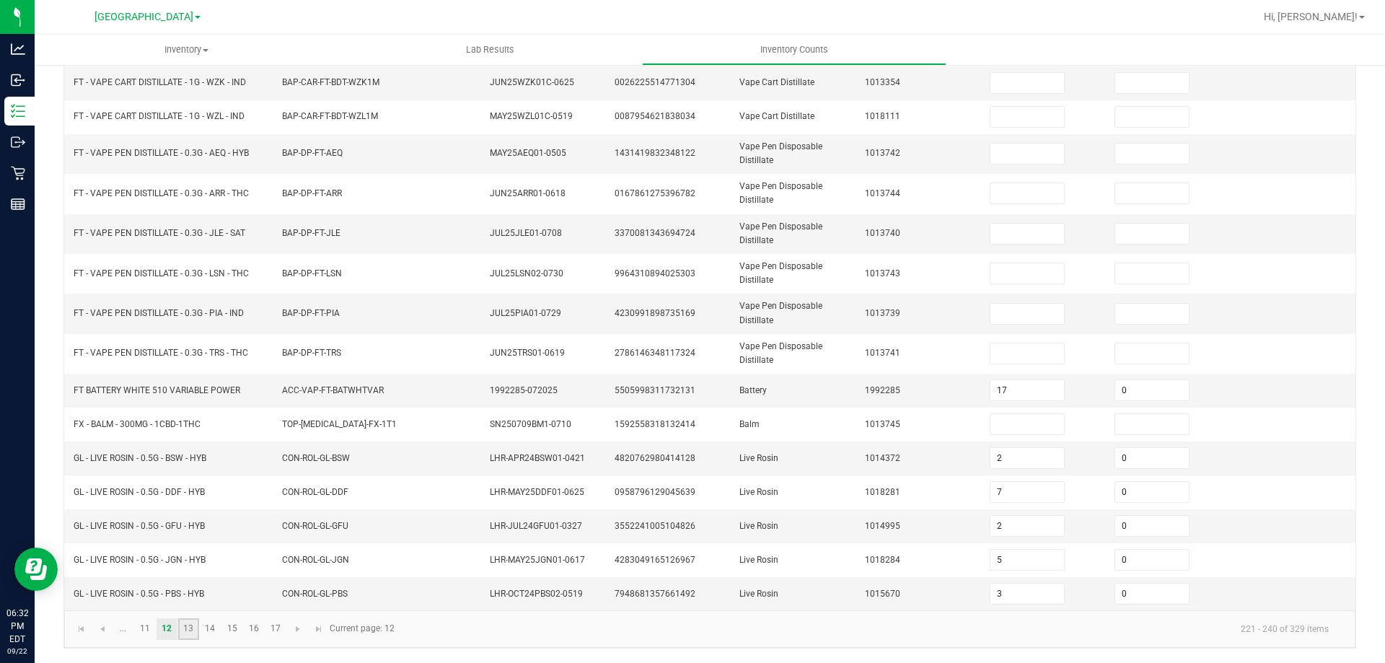
click at [188, 630] on link "13" at bounding box center [188, 629] width 21 height 22
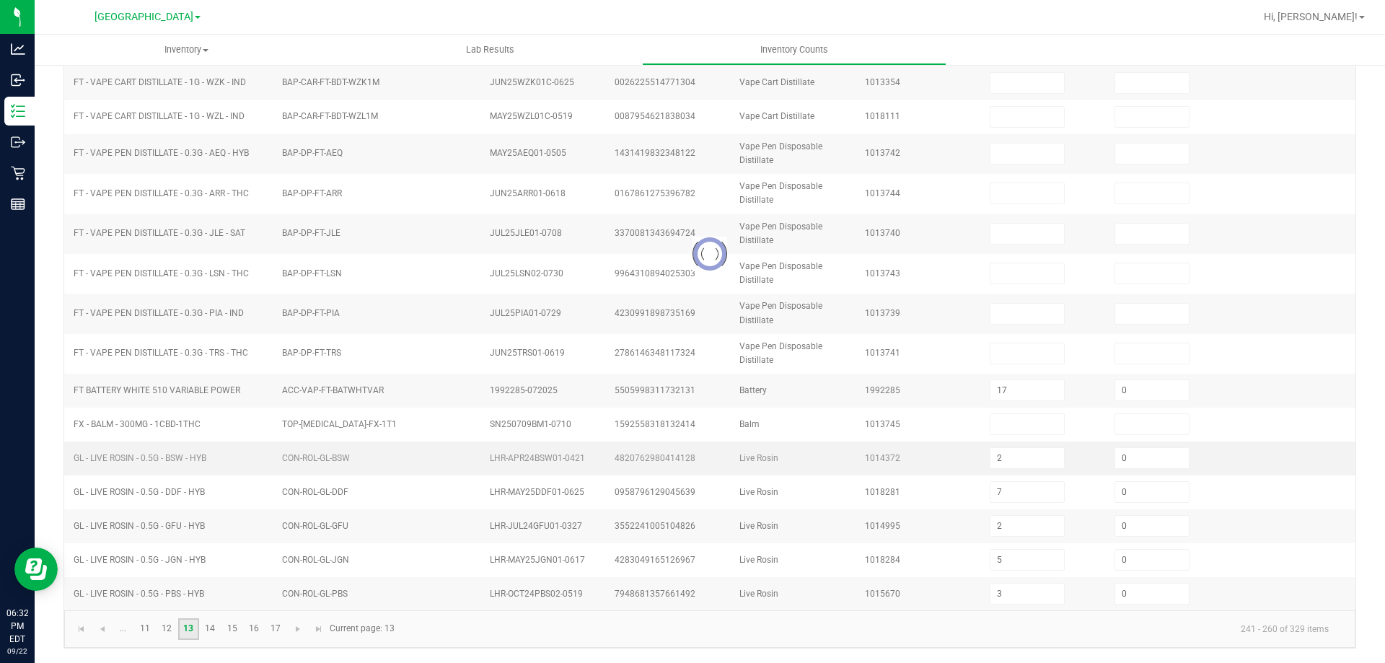
type input "1"
type input "7"
type input "5"
type input "3"
type input "8"
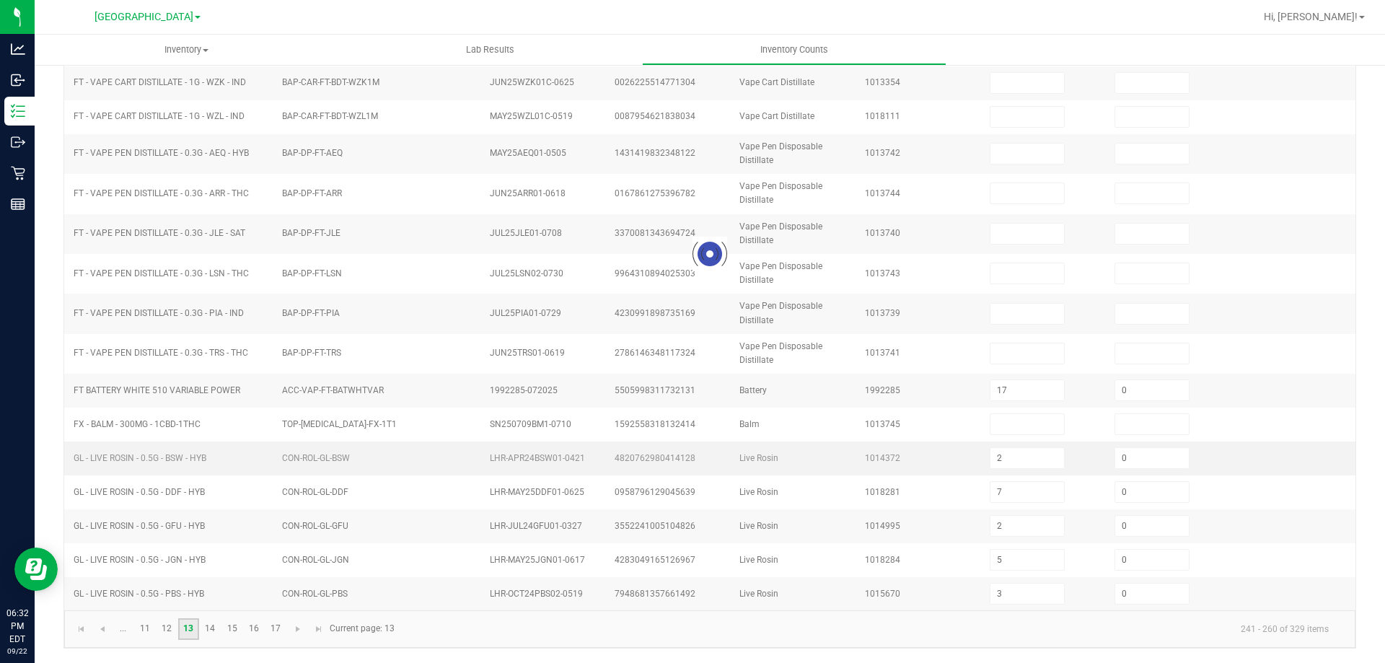
type input "0"
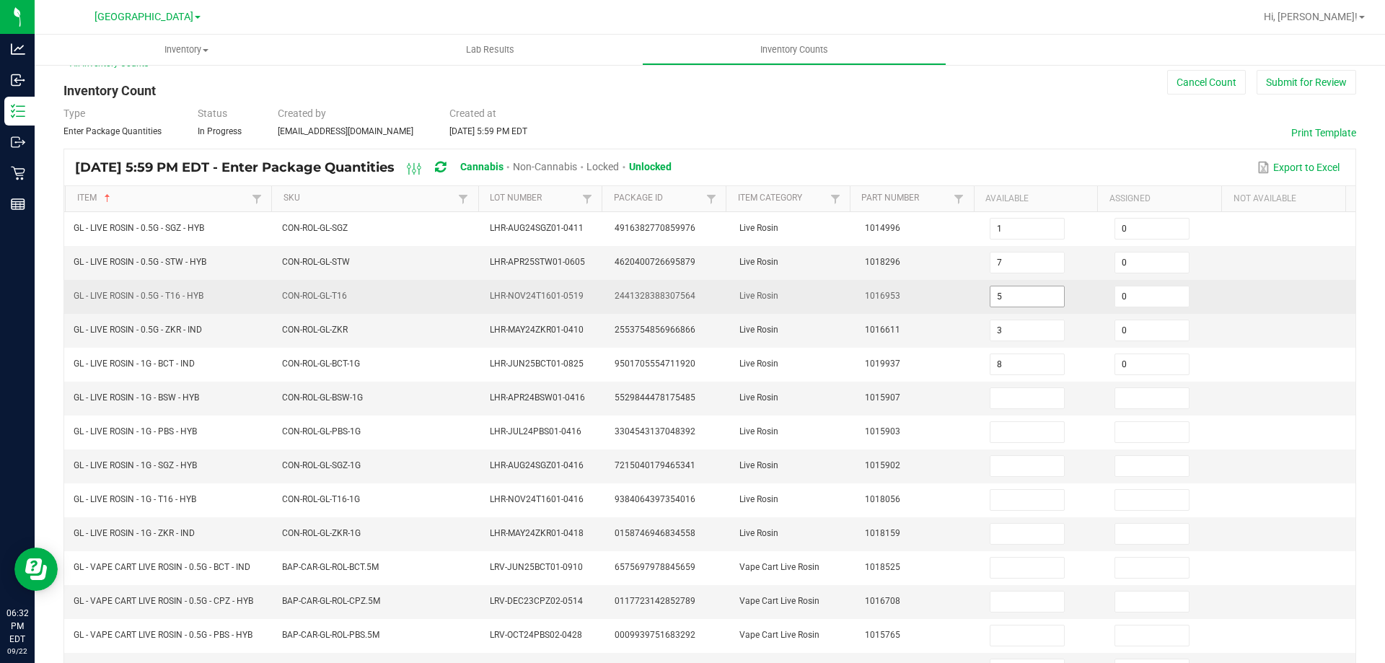
scroll to position [0, 0]
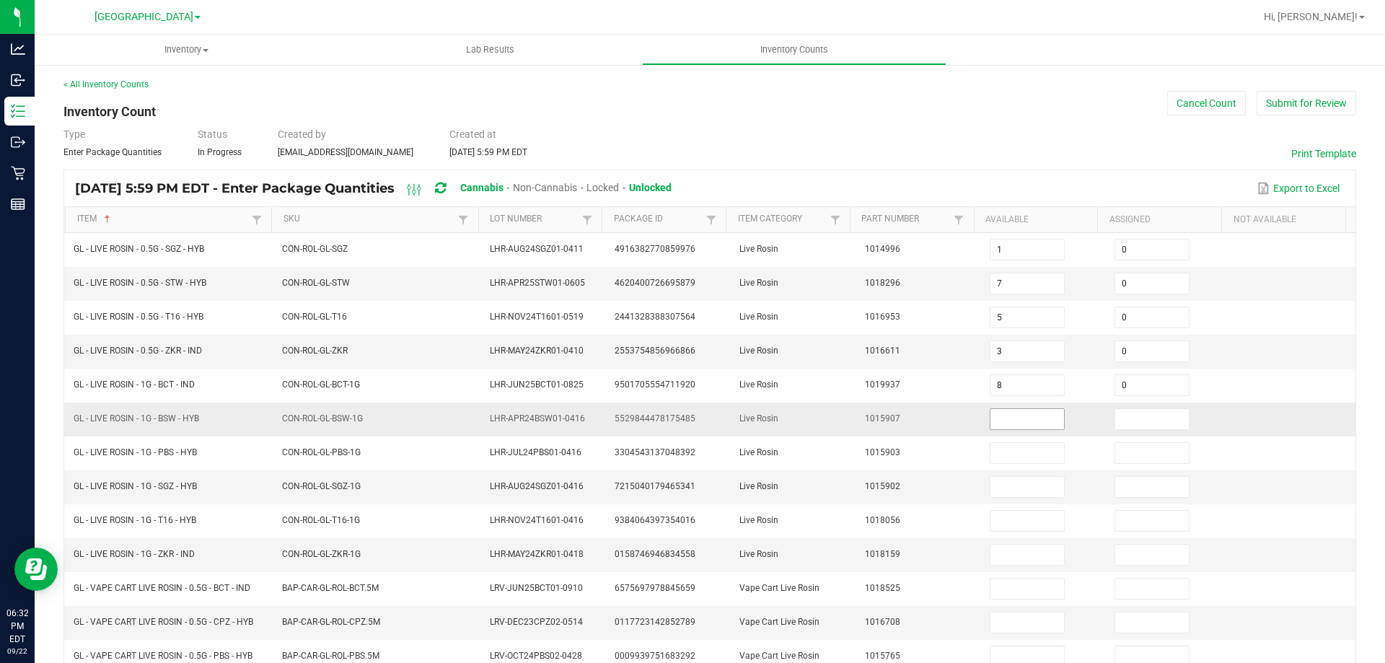
click at [1007, 422] on input at bounding box center [1027, 419] width 74 height 20
type input "5"
type input "0"
type input "7"
type input "0"
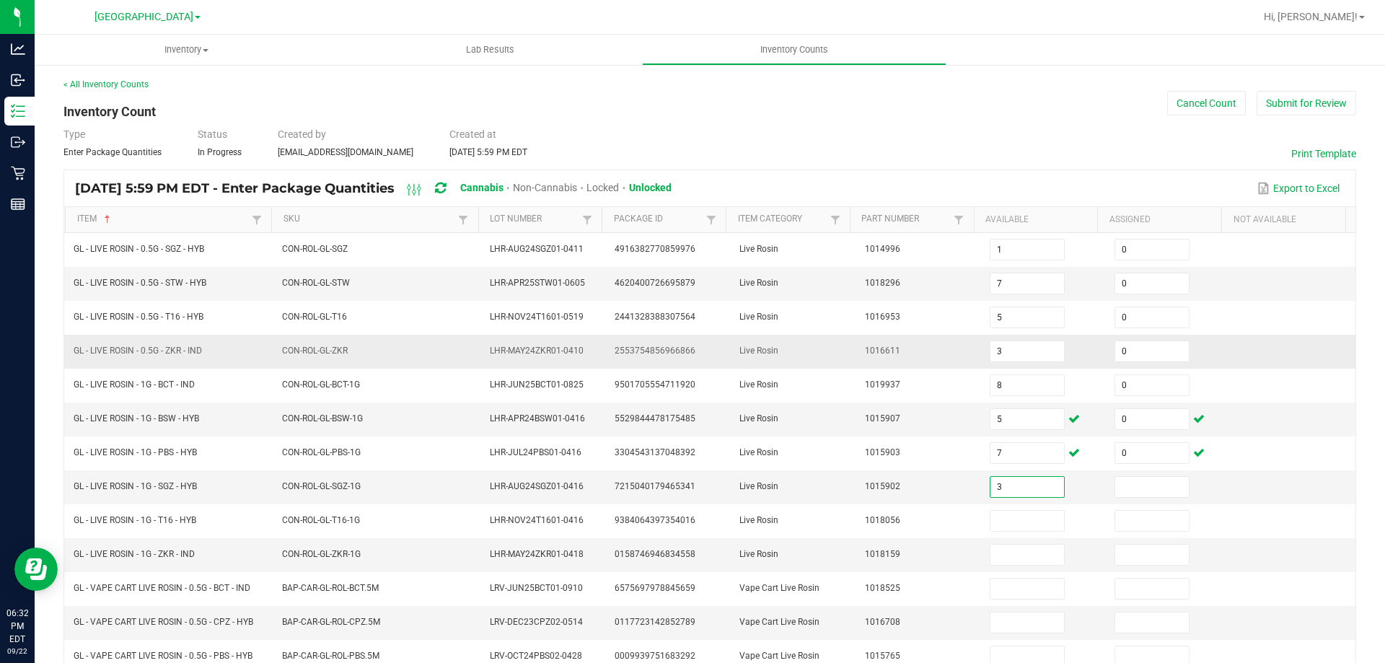
type input "3"
type input "0"
type input "8"
type input "0"
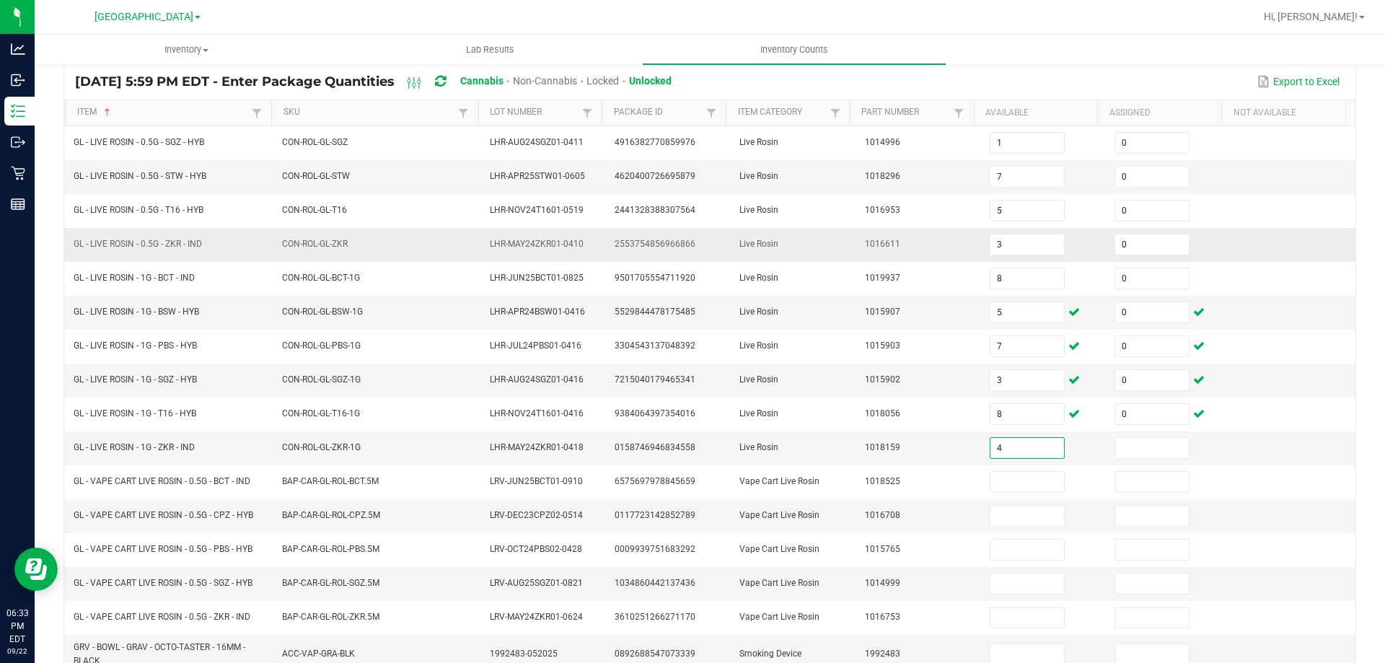
type input "4"
type input "0"
click at [445, 527] on td "BAP-CAR-GL-ROL-CPZ.5M" at bounding box center [377, 516] width 208 height 34
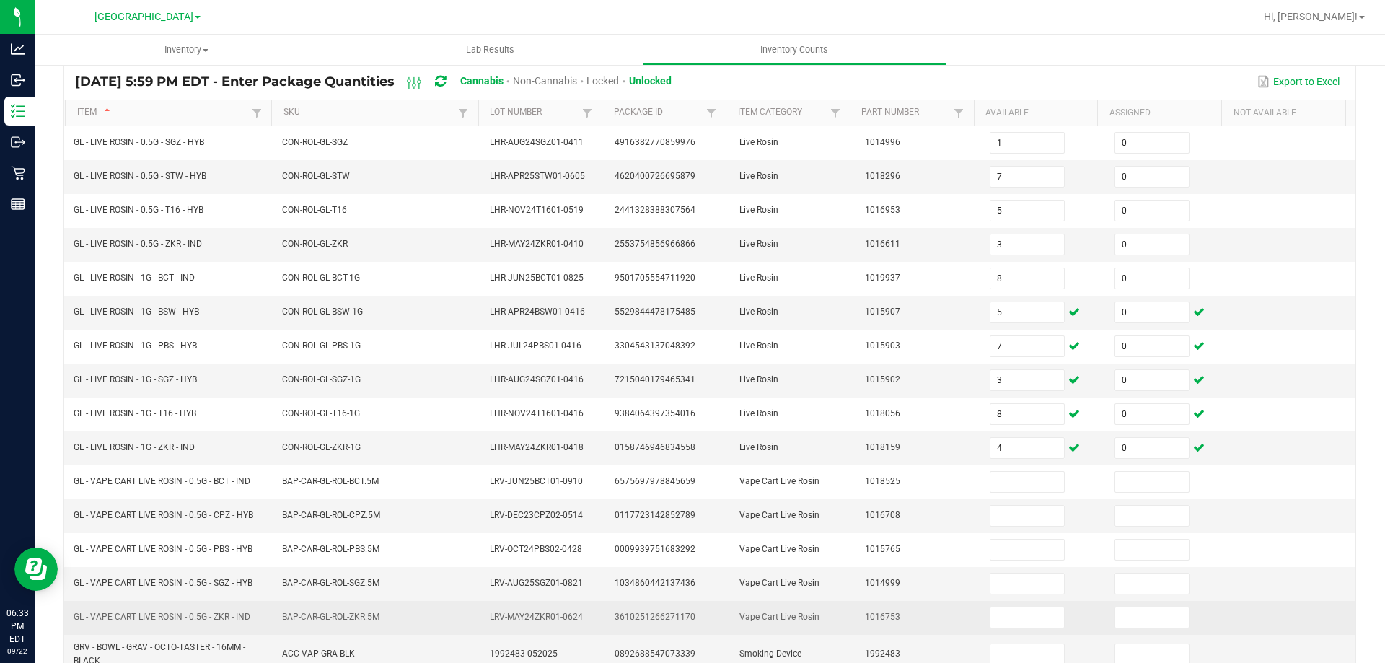
scroll to position [324, 0]
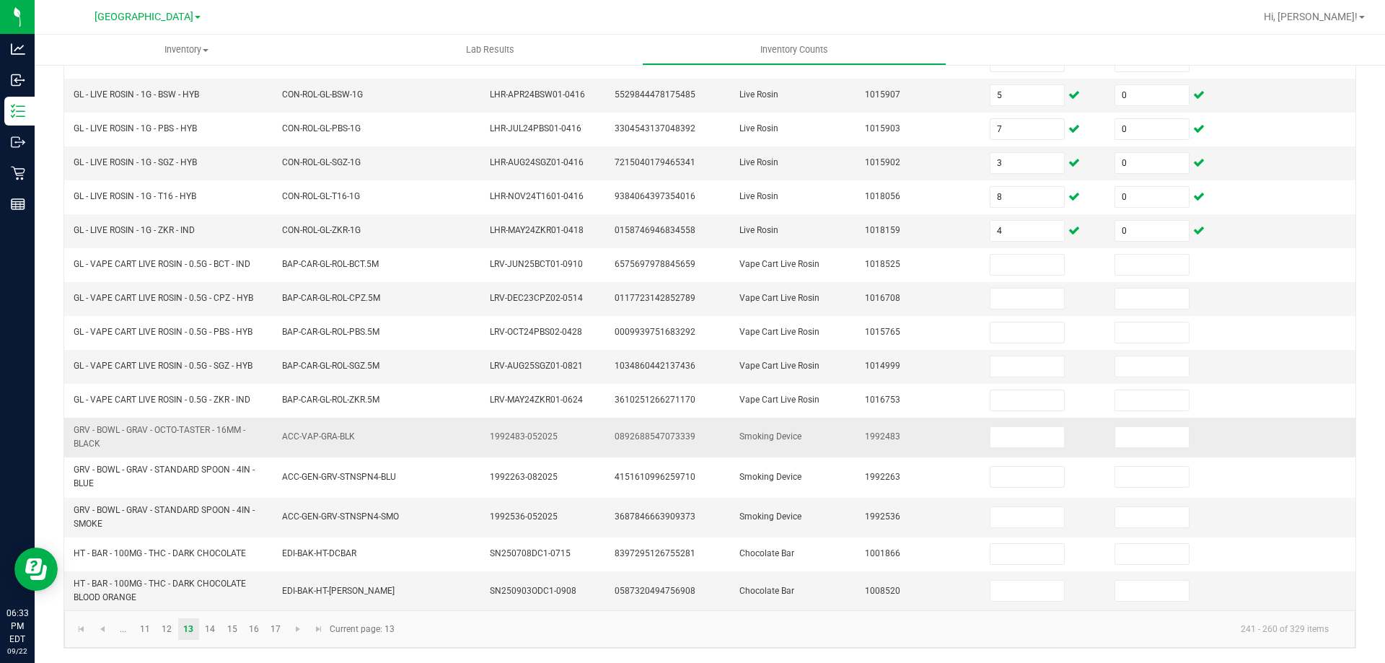
click at [185, 429] on span "GRV - BOWL - GRAV - OCTO-TASTER - 16MM - BLACK" at bounding box center [160, 437] width 172 height 24
copy span "GRV - BOWL - GRAV - OCTO-TASTER - 16MM - BLACK"
drag, startPoint x: 991, startPoint y: 428, endPoint x: 998, endPoint y: 433, distance: 8.8
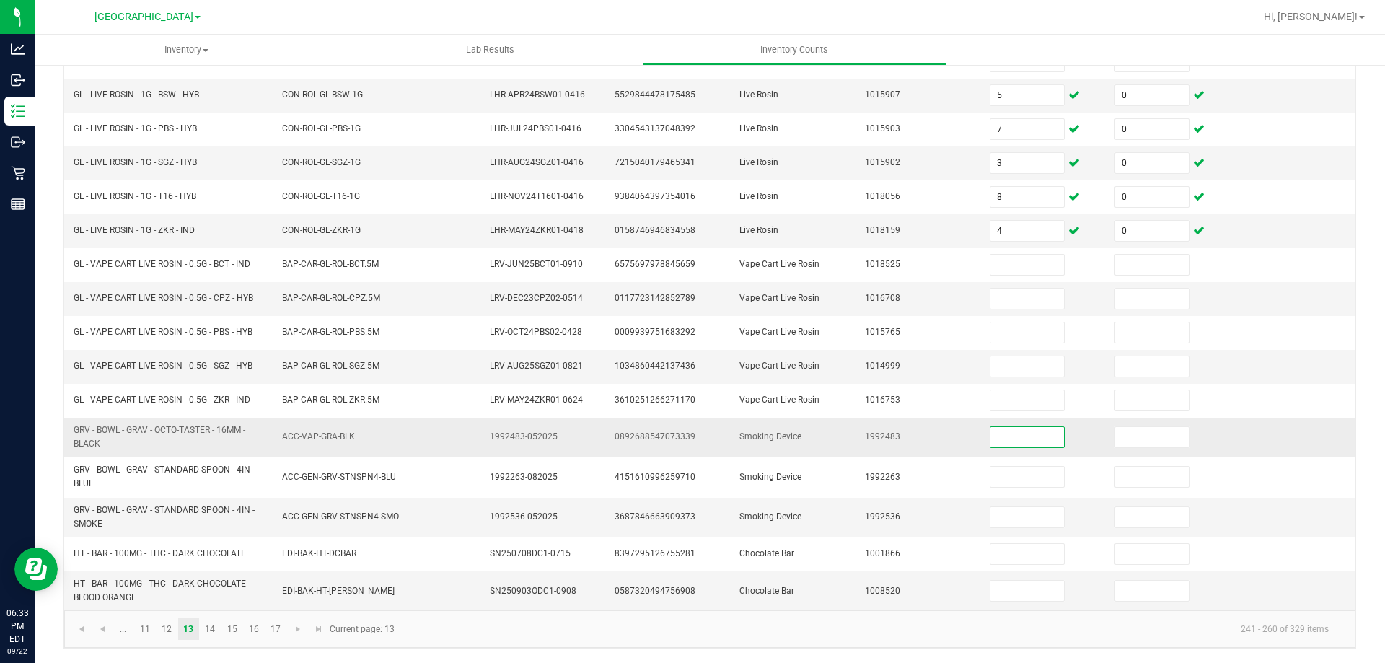
click at [992, 428] on input at bounding box center [1027, 437] width 74 height 20
type input "8"
click at [1115, 431] on input at bounding box center [1152, 437] width 74 height 20
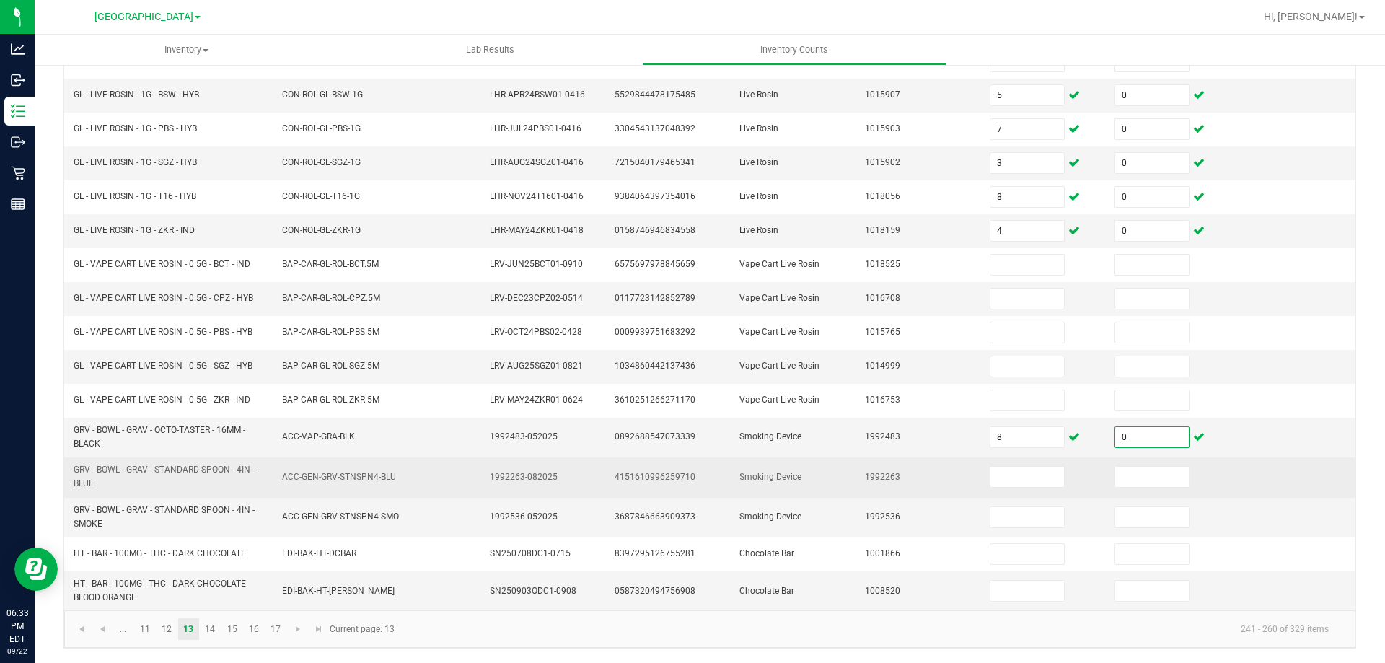
type input "0"
click at [187, 474] on span "GRV - BOWL - GRAV - STANDARD SPOON - 4IN - BLUE" at bounding box center [164, 476] width 181 height 24
click at [187, 472] on span "GRV - BOWL - GRAV - STANDARD SPOON - 4IN - BLUE" at bounding box center [164, 476] width 181 height 24
copy span "GRV - BOWL - GRAV - STANDARD SPOON - 4IN - BLUE"
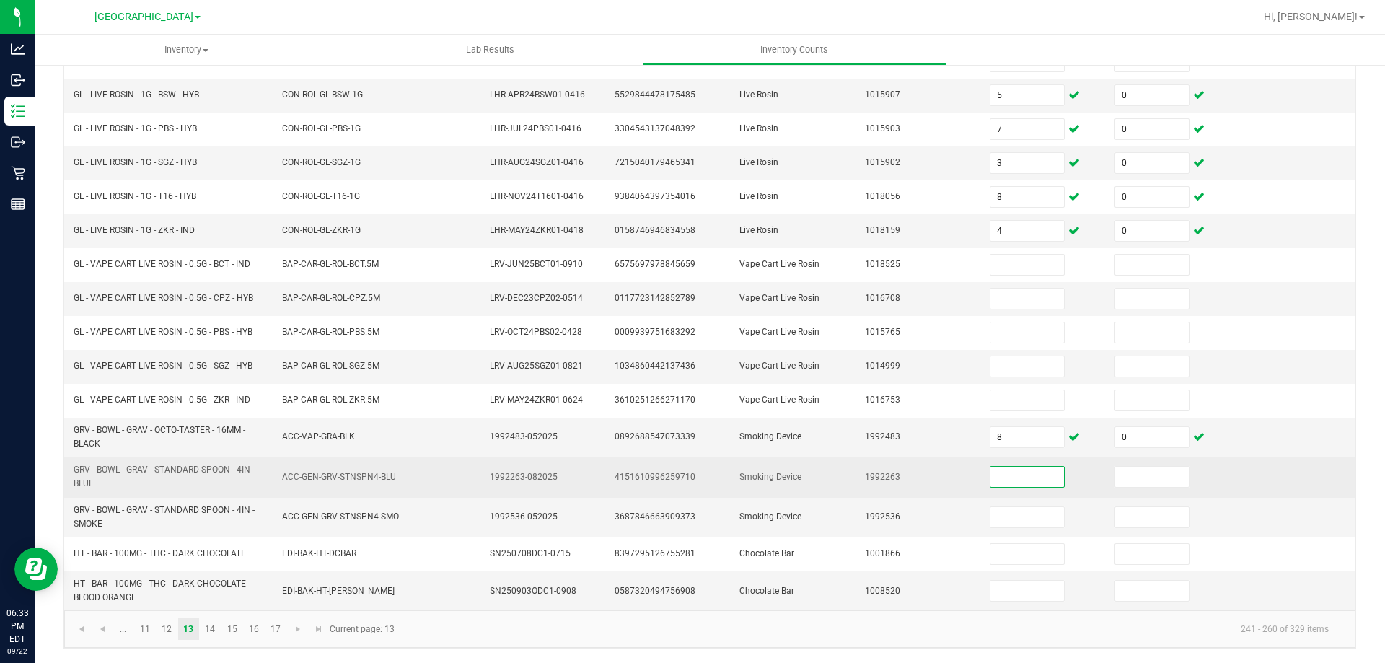
click at [1004, 482] on input at bounding box center [1027, 477] width 74 height 20
type input "7"
click at [1127, 478] on input at bounding box center [1152, 477] width 74 height 20
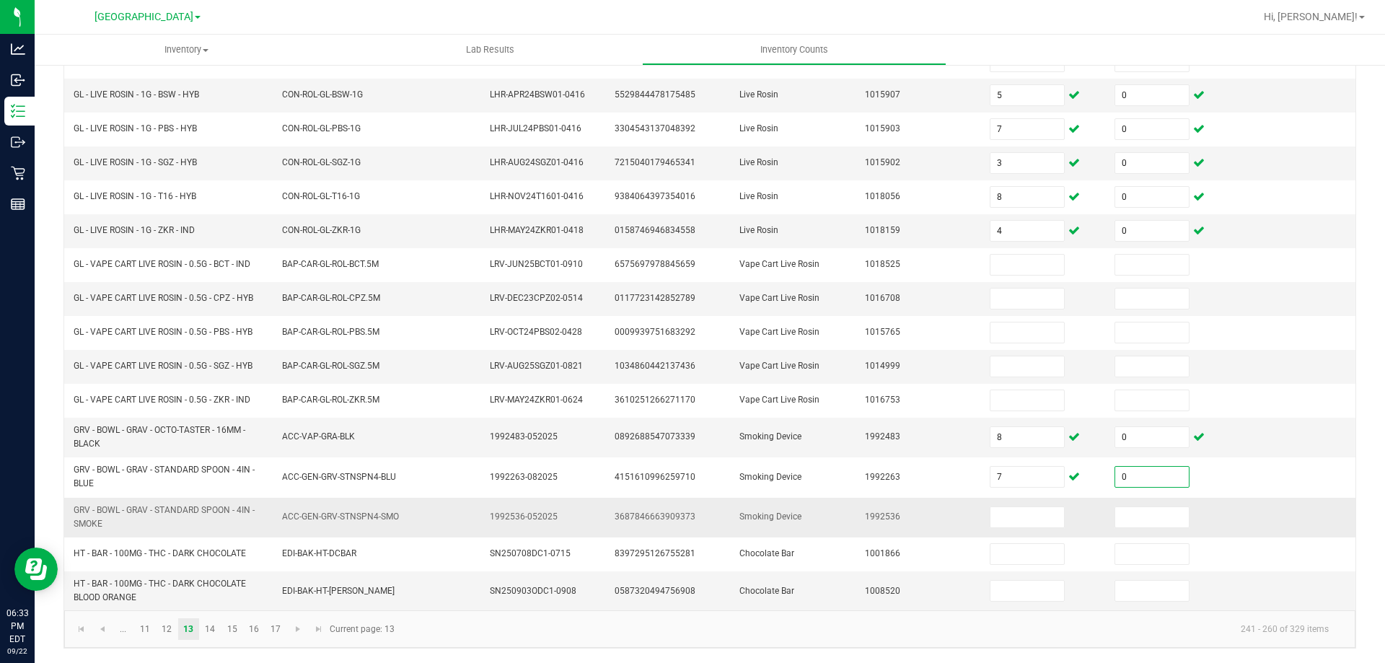
type input "0"
click at [161, 512] on span "GRV - BOWL - GRAV - STANDARD SPOON - 4IN - SMOKE" at bounding box center [164, 517] width 181 height 24
copy span "GRV - BOWL - GRAV - STANDARD SPOON - 4IN - SMOKE"
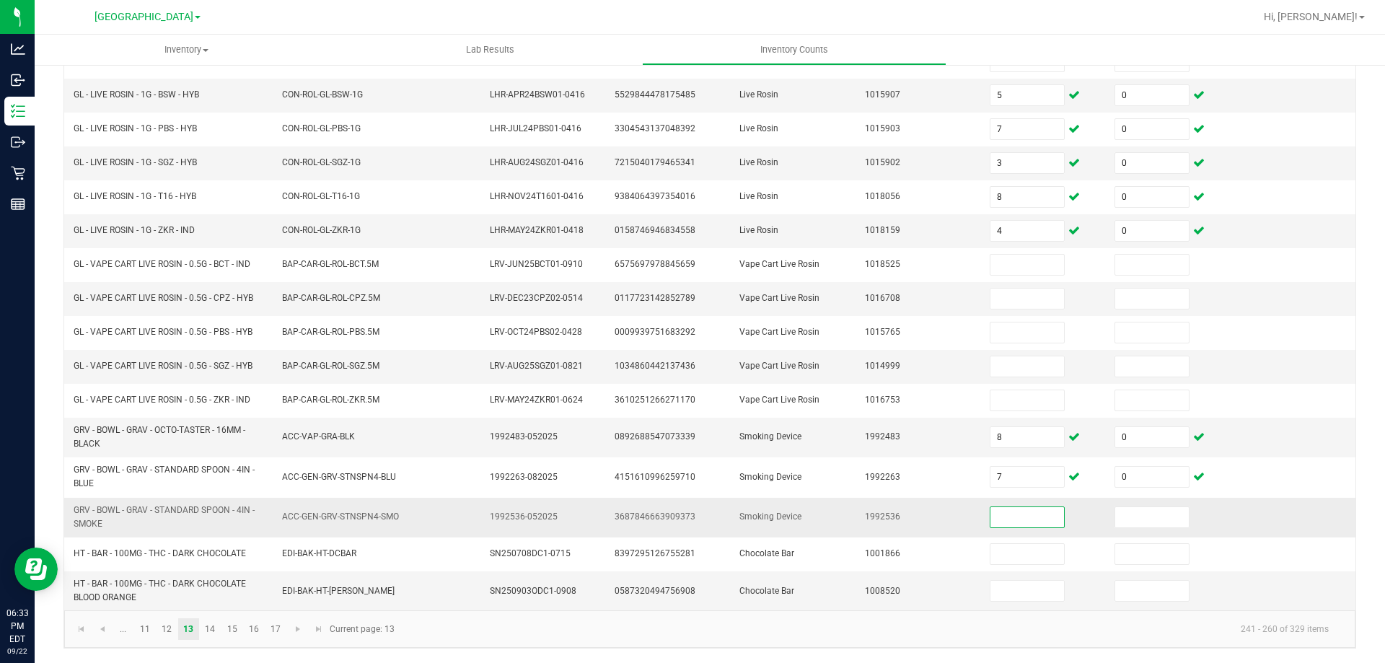
drag, startPoint x: 985, startPoint y: 512, endPoint x: 1069, endPoint y: 520, distance: 84.7
click at [990, 512] on input at bounding box center [1027, 517] width 74 height 20
type input "4"
click at [1115, 519] on input at bounding box center [1152, 517] width 74 height 20
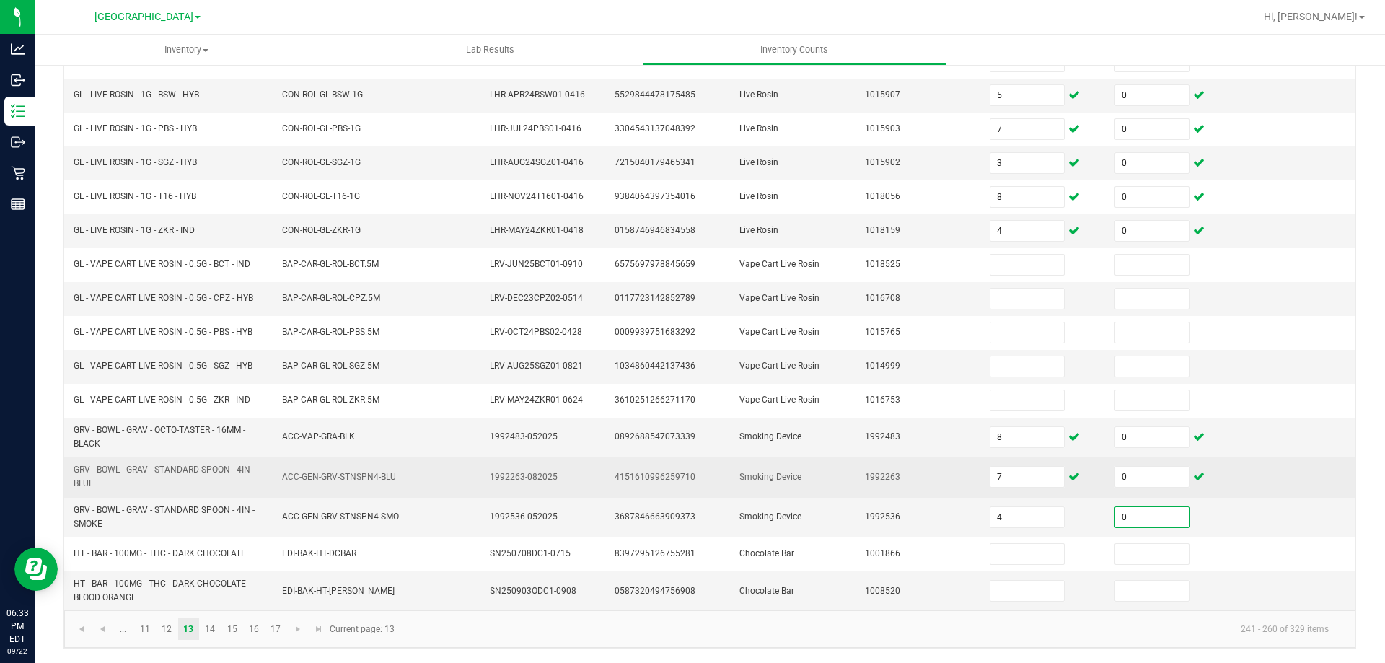
type input "0"
click at [856, 486] on td "1992263" at bounding box center [918, 477] width 125 height 40
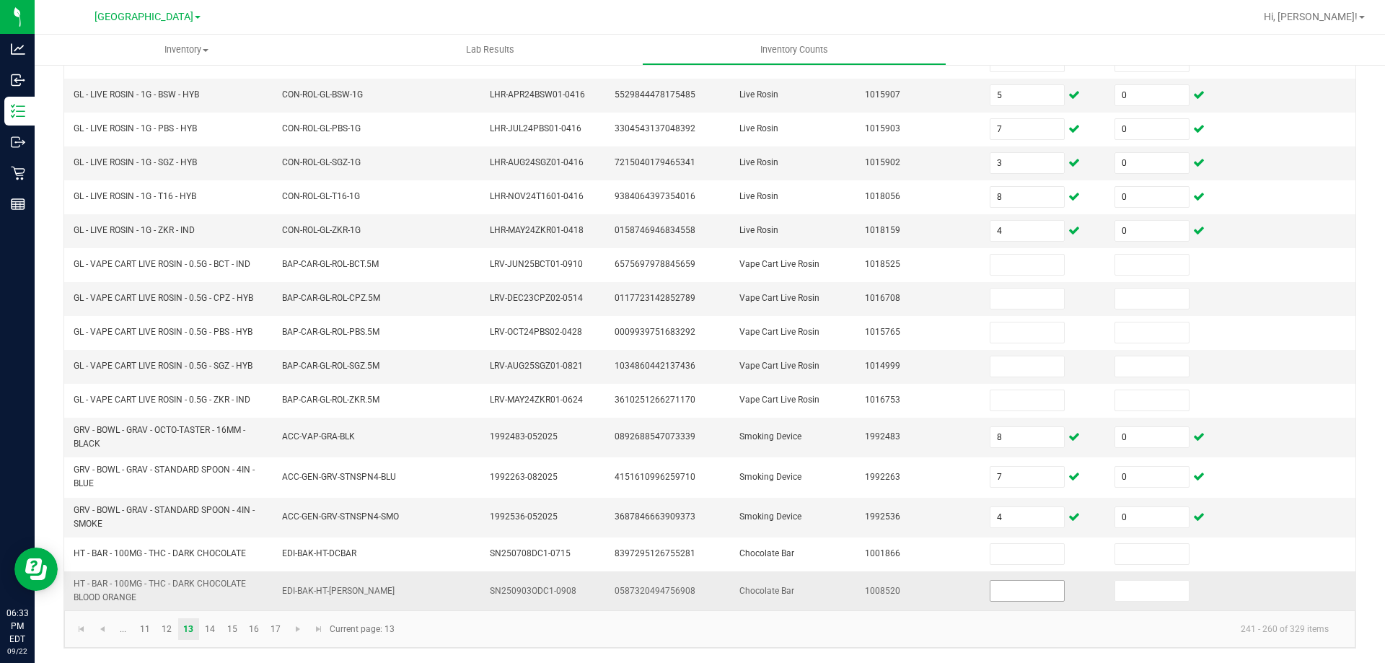
click at [1017, 587] on input at bounding box center [1027, 591] width 74 height 20
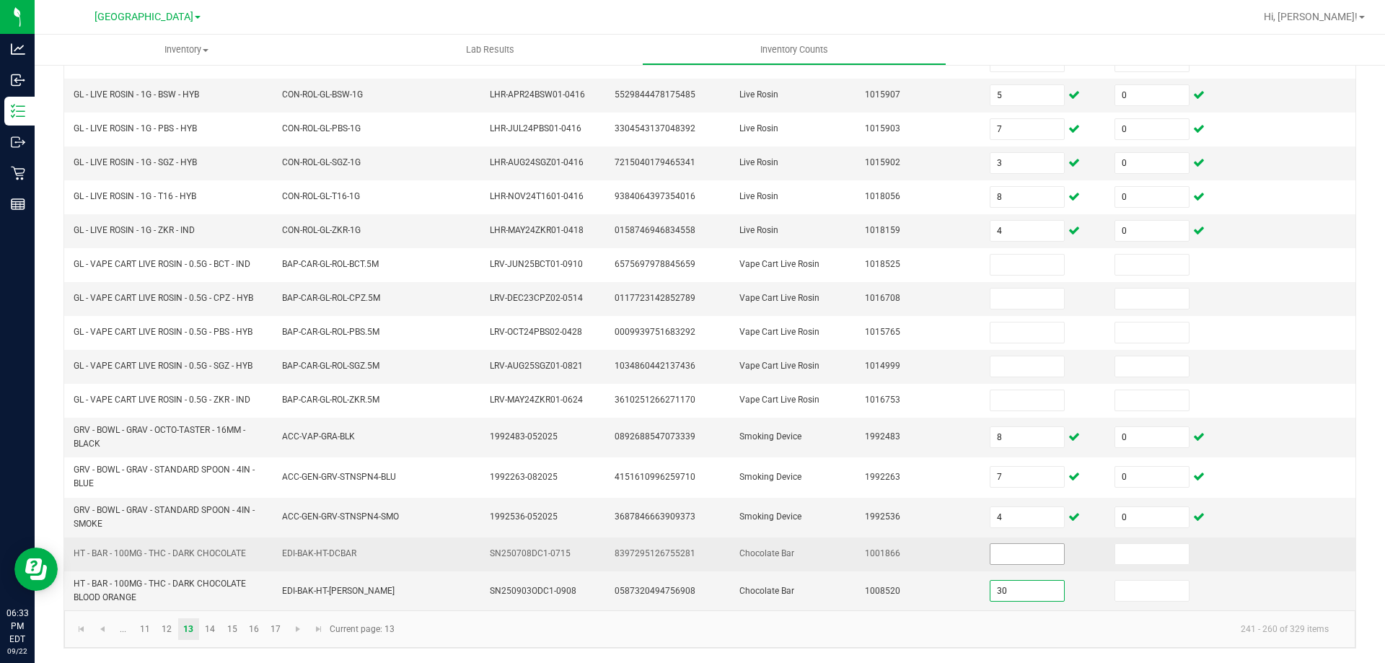
type input "30"
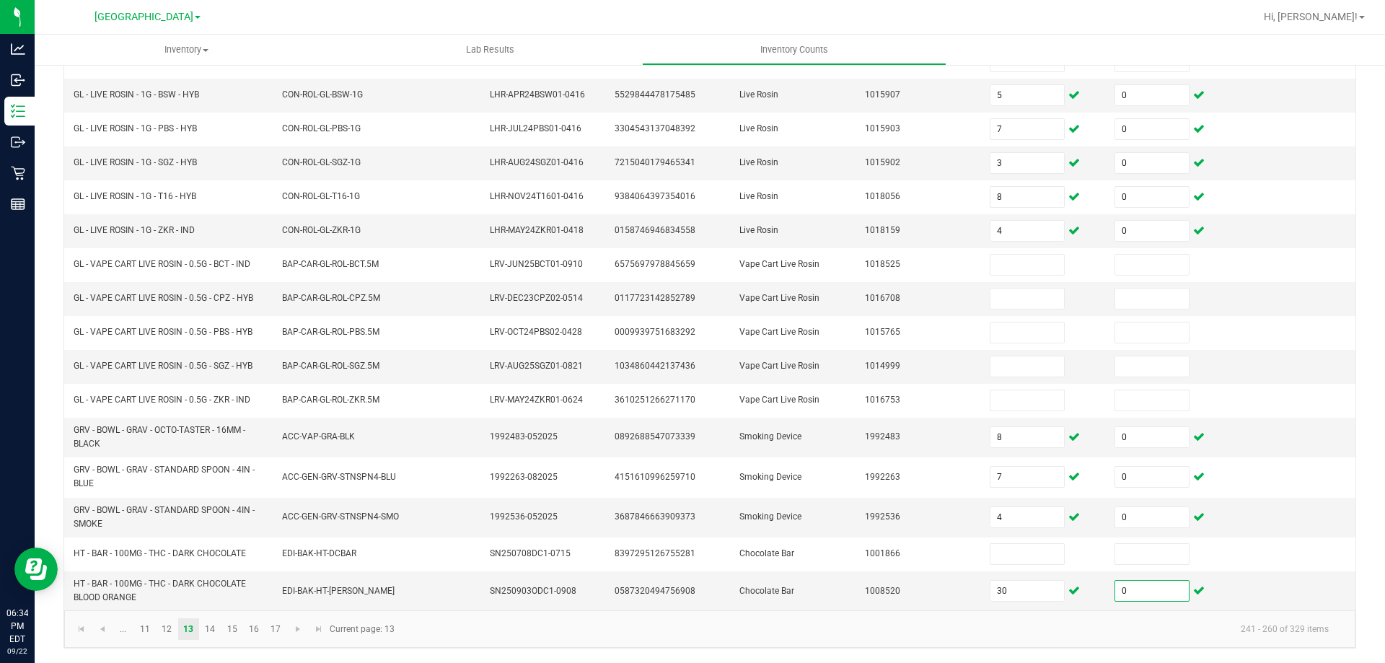
type input "0"
click at [1007, 627] on kendo-pager-info "241 - 260 of 329 items" at bounding box center [871, 629] width 937 height 24
click at [215, 634] on link "14" at bounding box center [210, 629] width 21 height 22
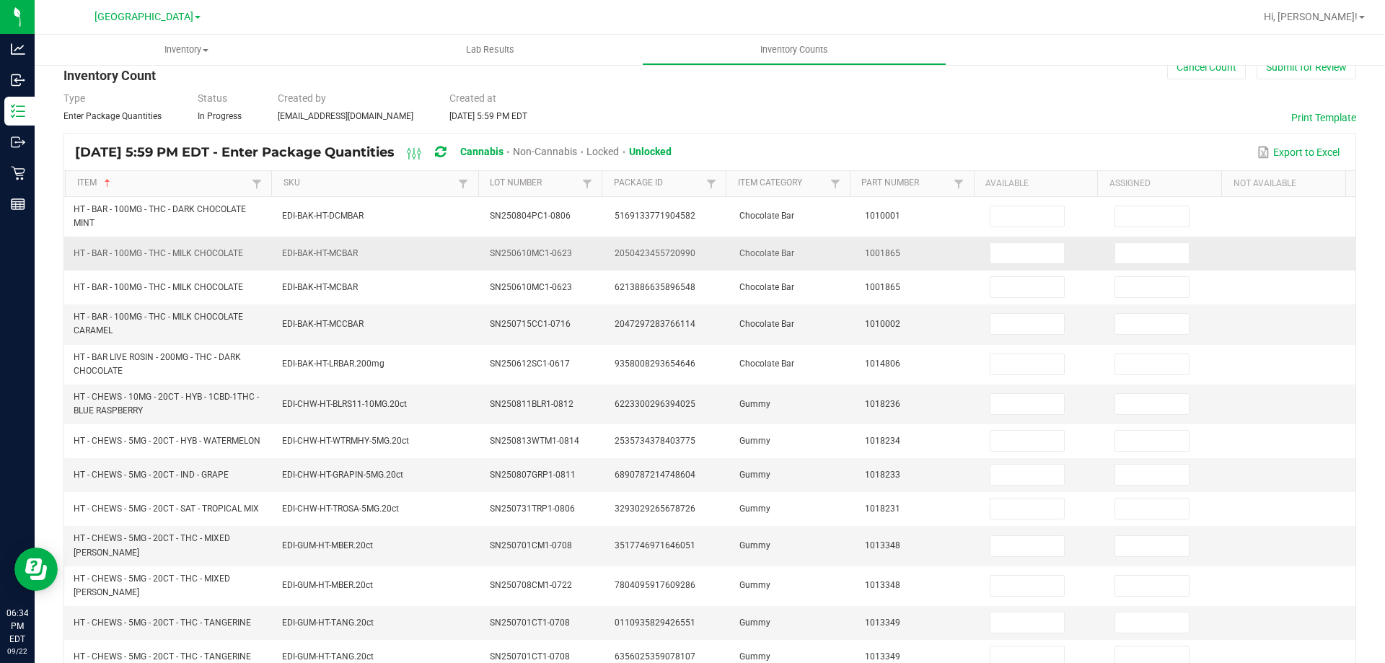
scroll to position [35, 0]
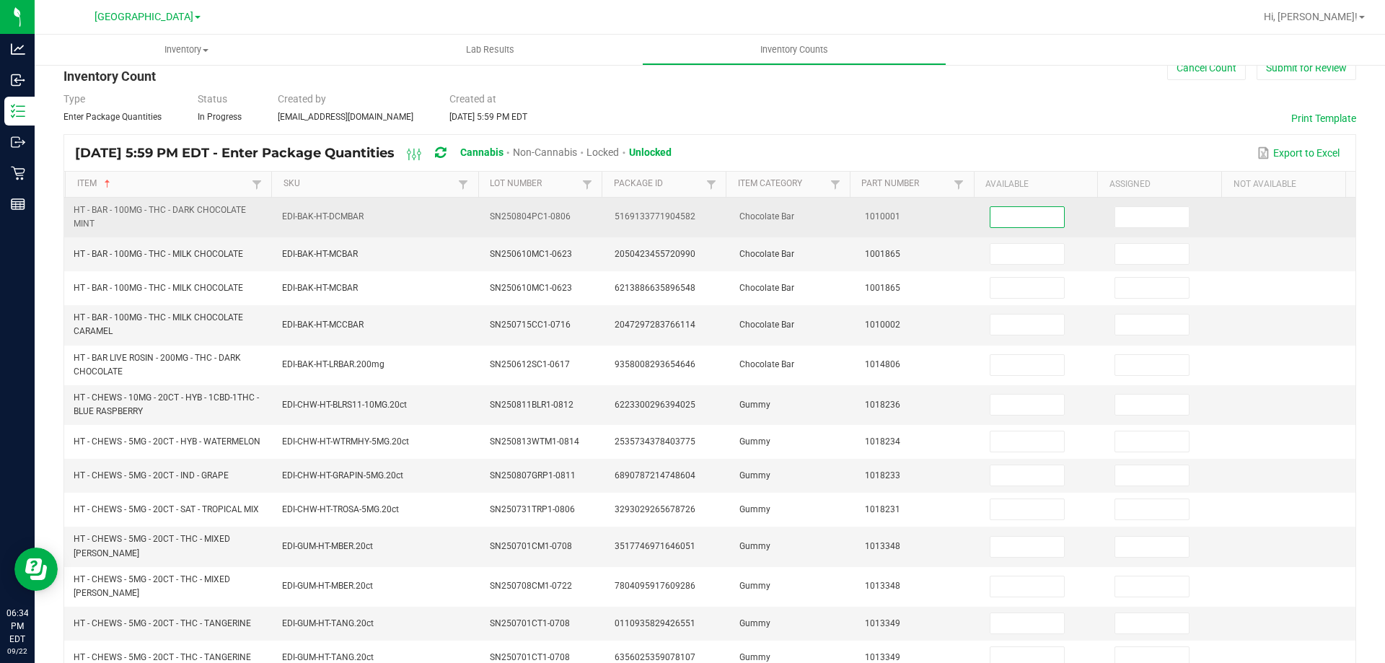
click at [1011, 218] on input at bounding box center [1027, 217] width 74 height 20
type input "30"
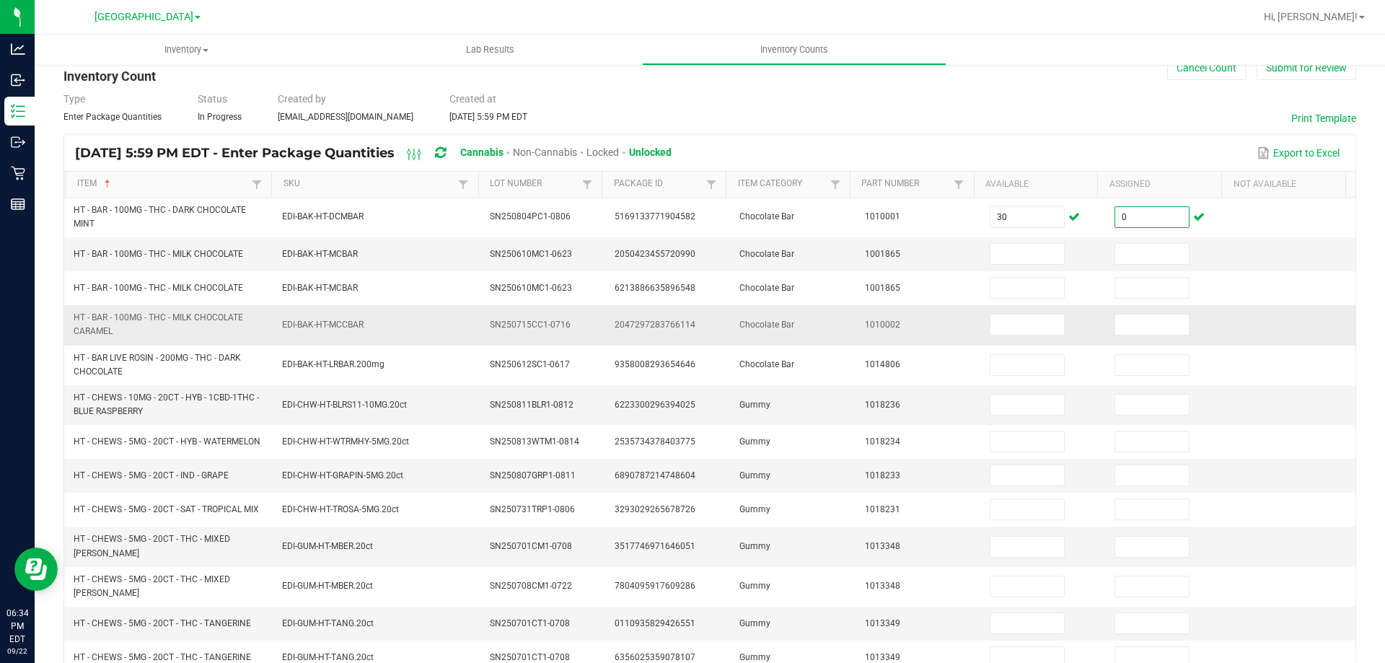
type input "0"
click at [868, 325] on span "1010002" at bounding box center [882, 324] width 35 height 10
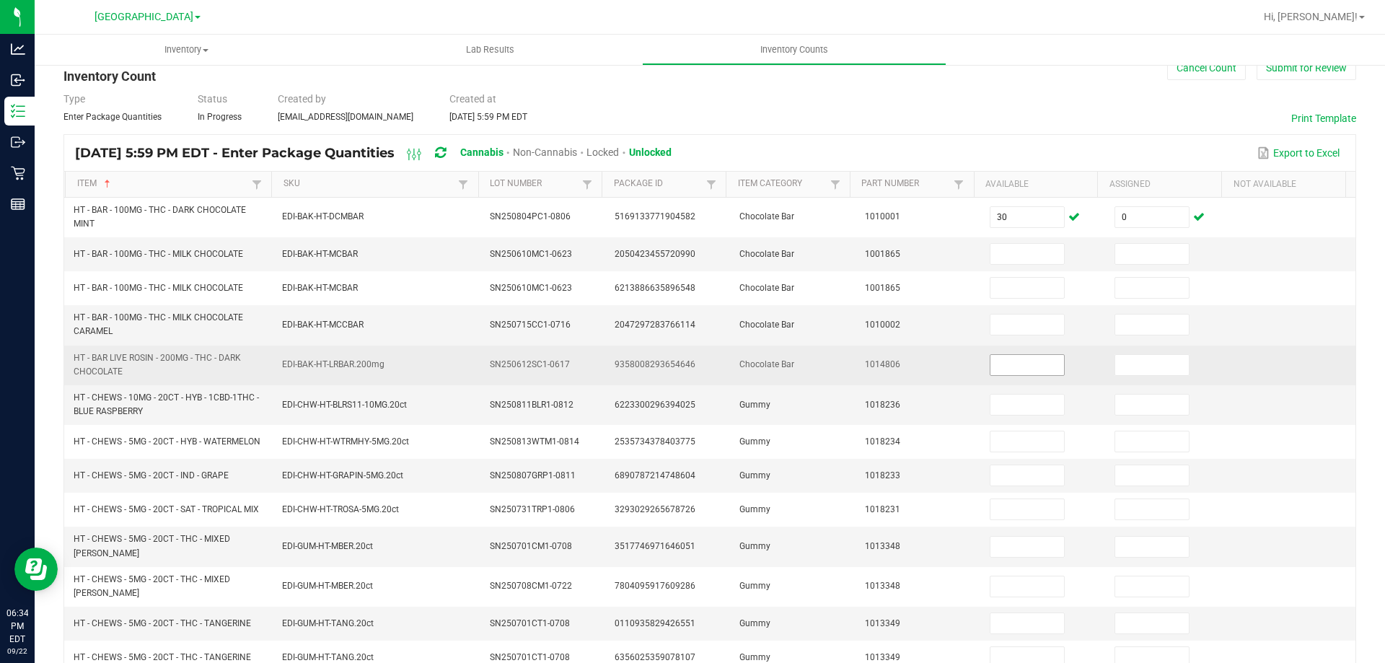
click at [996, 363] on input at bounding box center [1027, 365] width 74 height 20
type input "30"
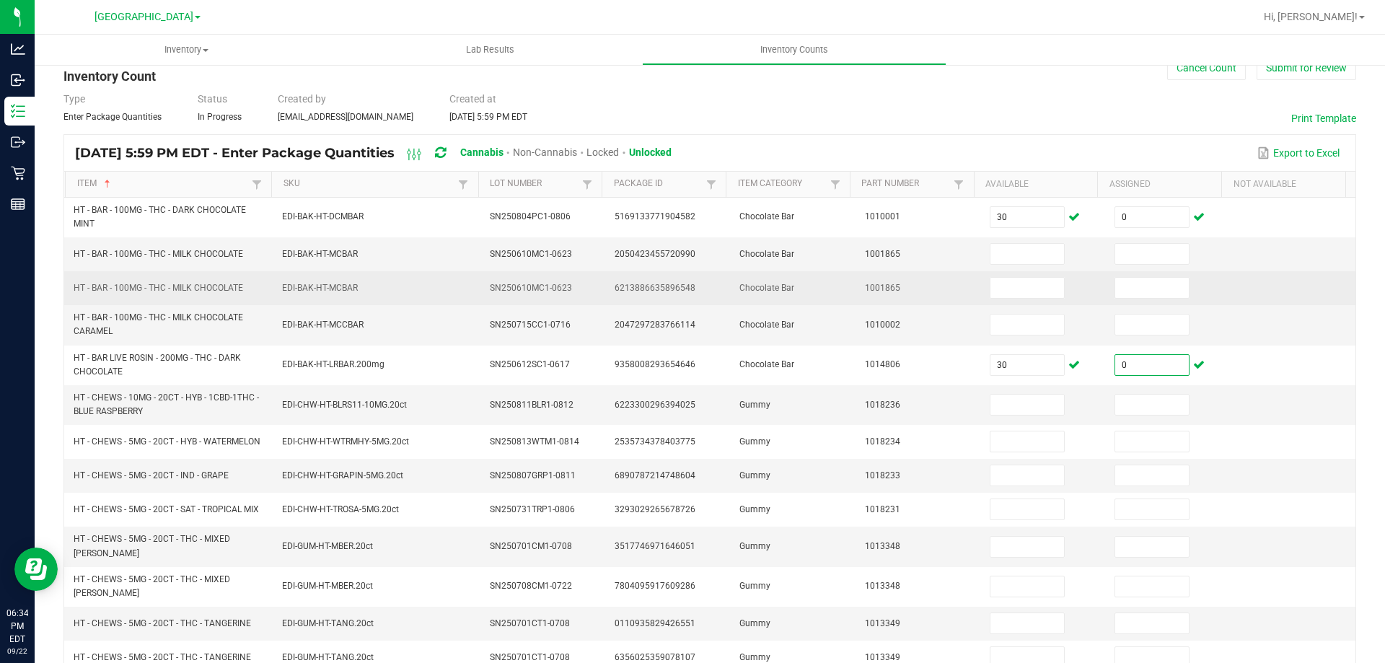
type input "0"
click at [658, 287] on span "6213886635896548" at bounding box center [654, 288] width 81 height 10
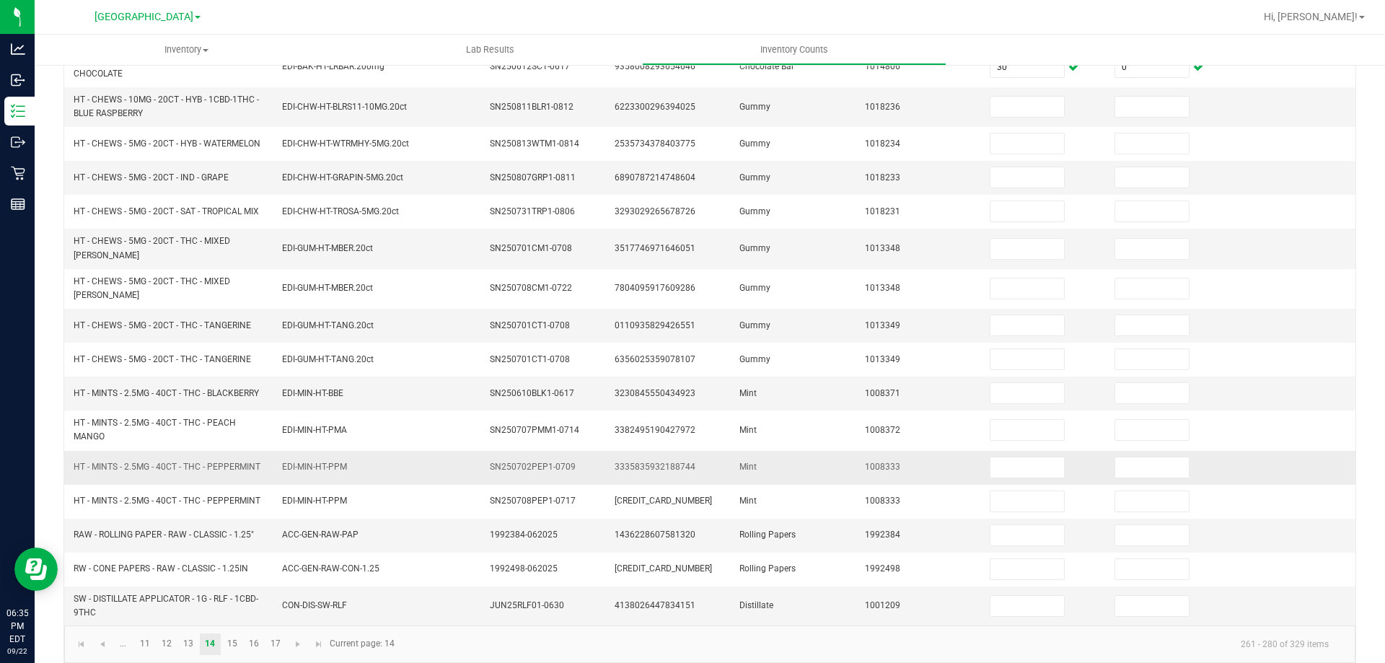
scroll to position [336, 0]
click at [158, 526] on span "RAW - ROLLING PAPER - RAW - CLASSIC - 1.25"" at bounding box center [164, 531] width 180 height 10
copy span "RAW - ROLLING PAPER - RAW - CLASSIC - 1.25""
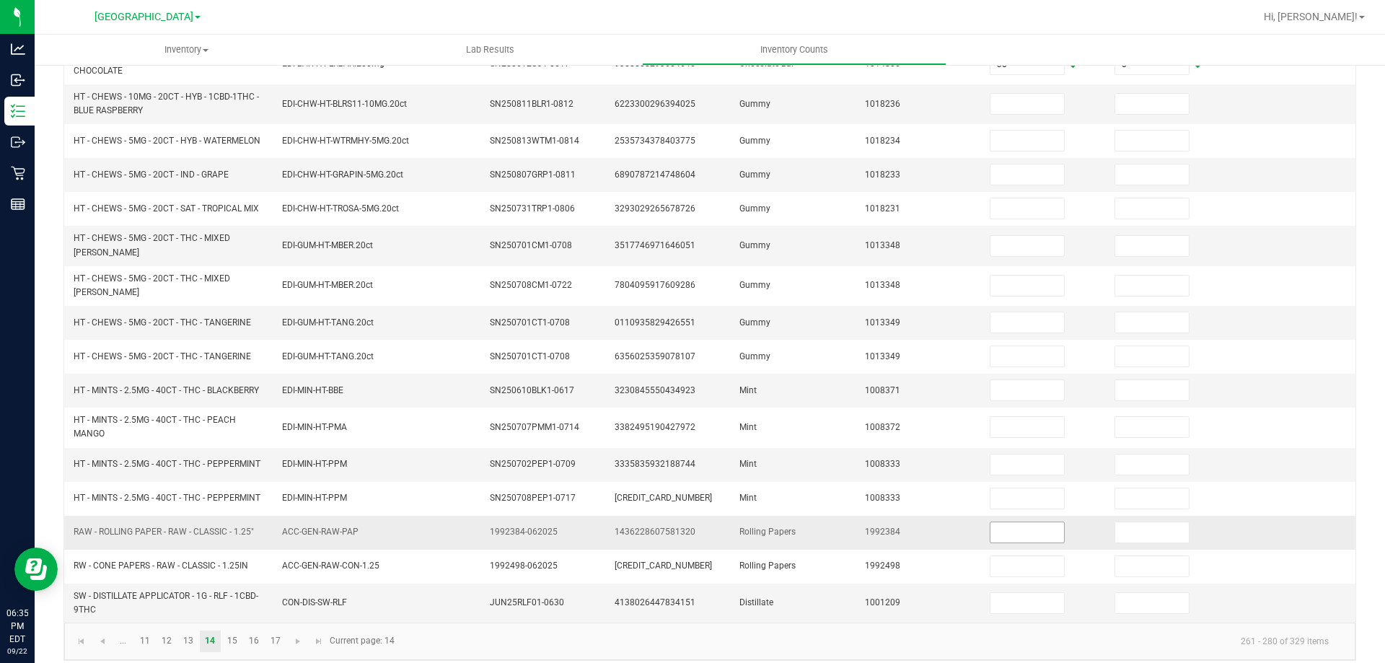
click at [1019, 522] on input at bounding box center [1027, 532] width 74 height 20
type input "3"
click at [1154, 524] on input at bounding box center [1152, 532] width 74 height 20
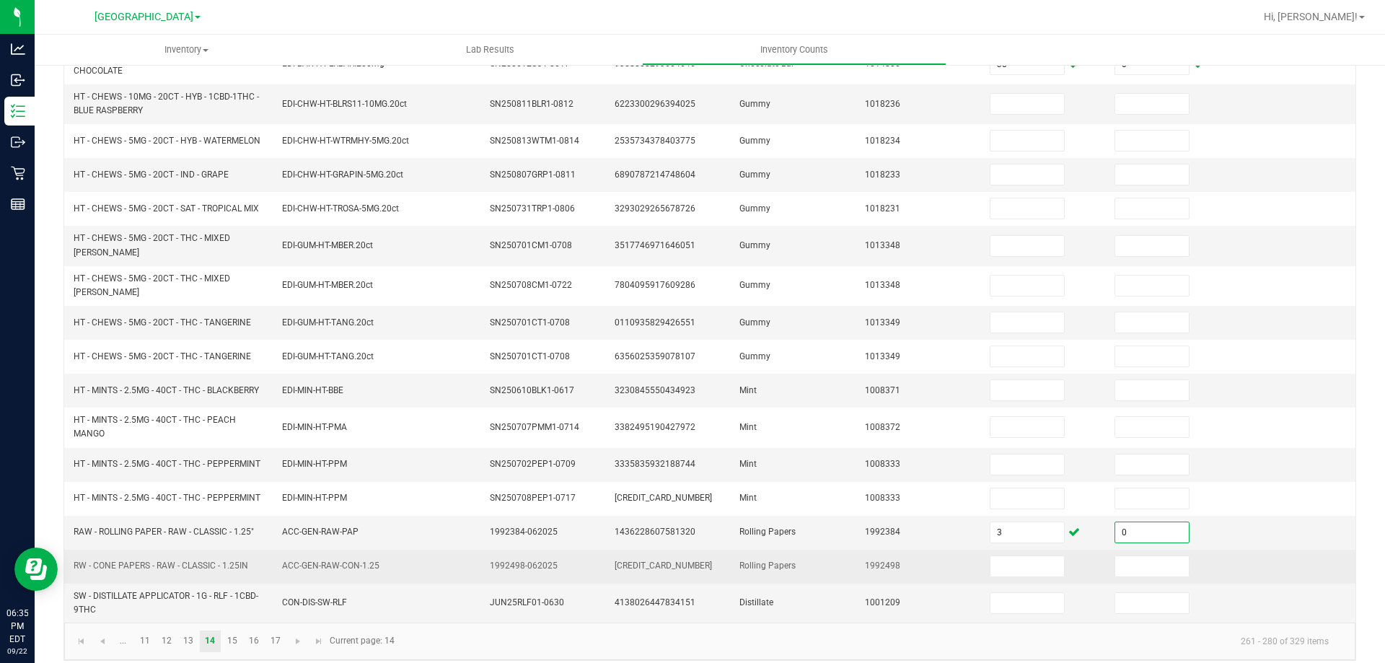
type input "0"
click at [170, 560] on span "RW - CONE PAPERS - RAW - CLASSIC - 1.25IN" at bounding box center [161, 565] width 175 height 10
copy span "RW - CONE PAPERS - RAW - CLASSIC - 1.25IN"
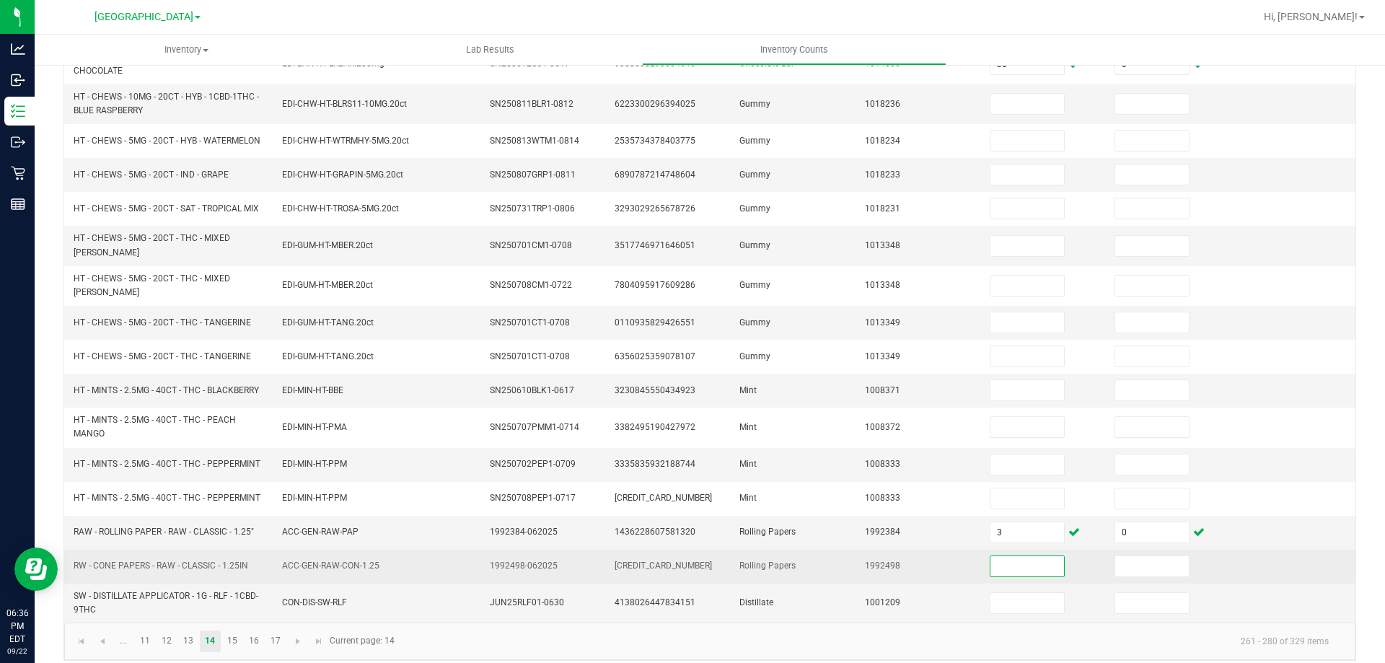
click at [1021, 559] on input at bounding box center [1027, 566] width 74 height 20
type input "13"
click at [1126, 556] on input at bounding box center [1152, 566] width 74 height 20
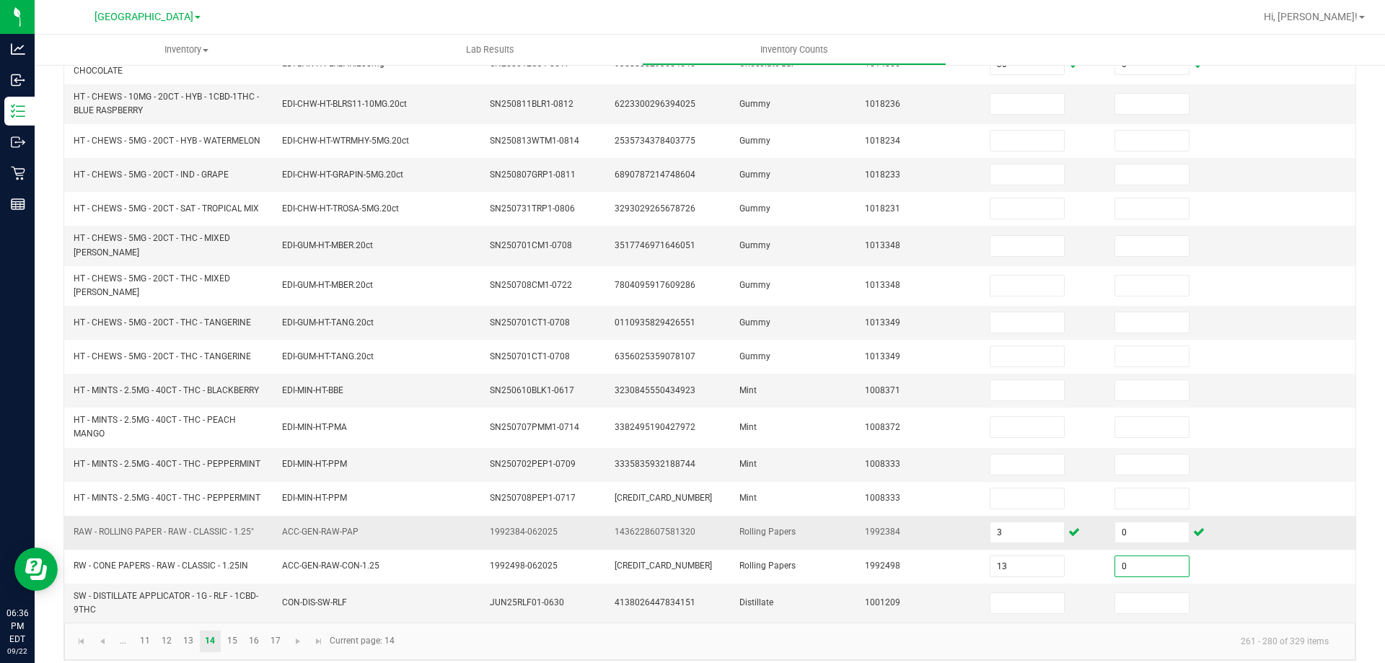
type input "0"
click at [899, 516] on td "1992384" at bounding box center [918, 533] width 125 height 34
click at [225, 630] on link "15" at bounding box center [231, 641] width 21 height 22
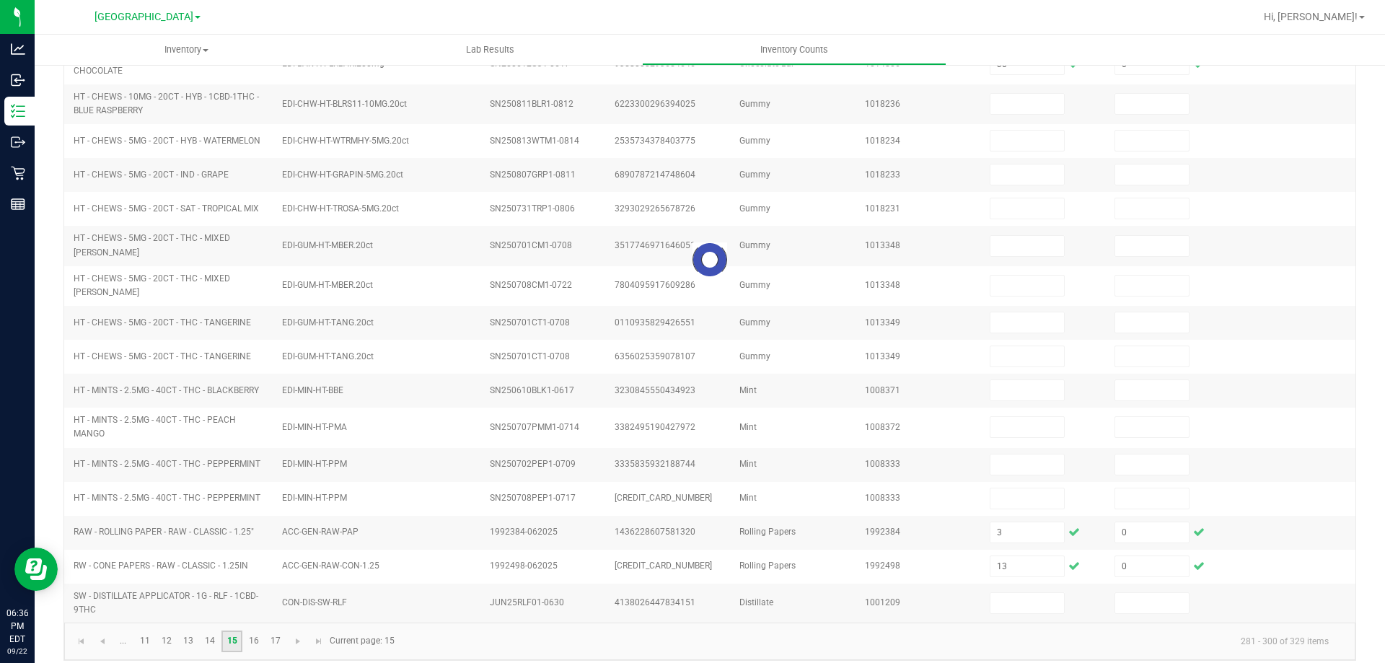
type input "6"
type input "1"
type input "6"
type input "0"
type input "3"
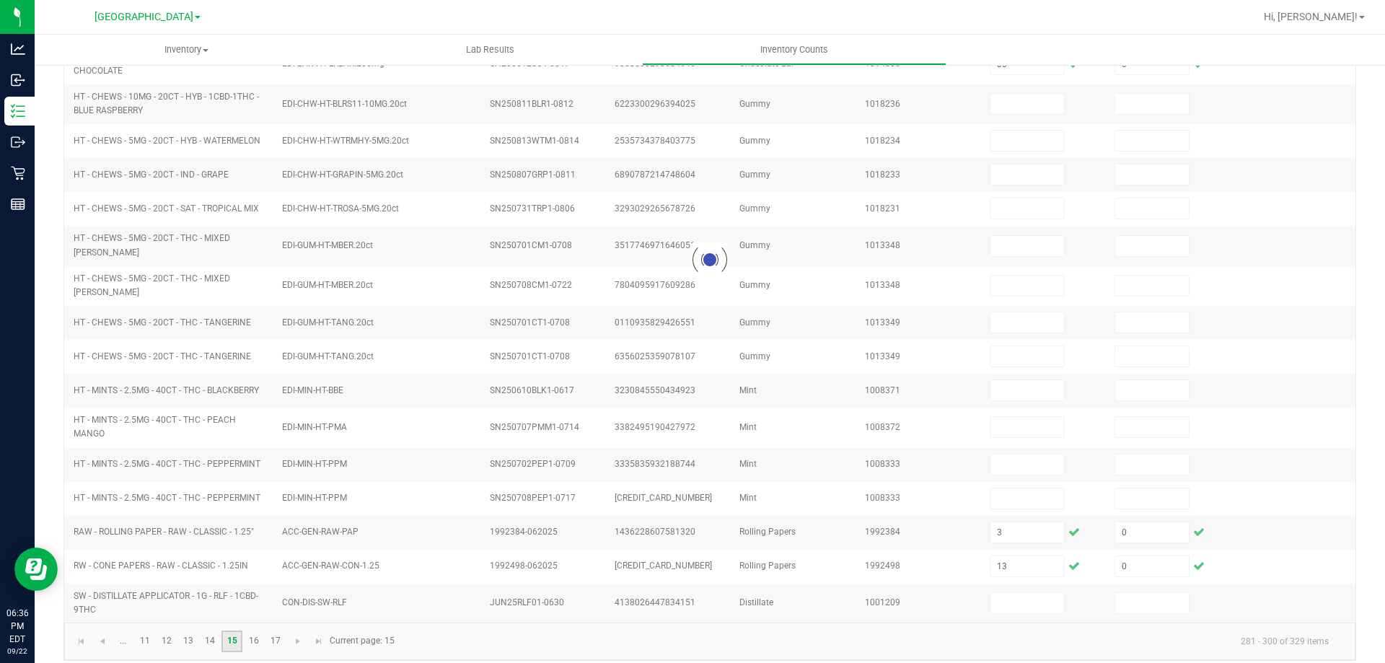
type input "0"
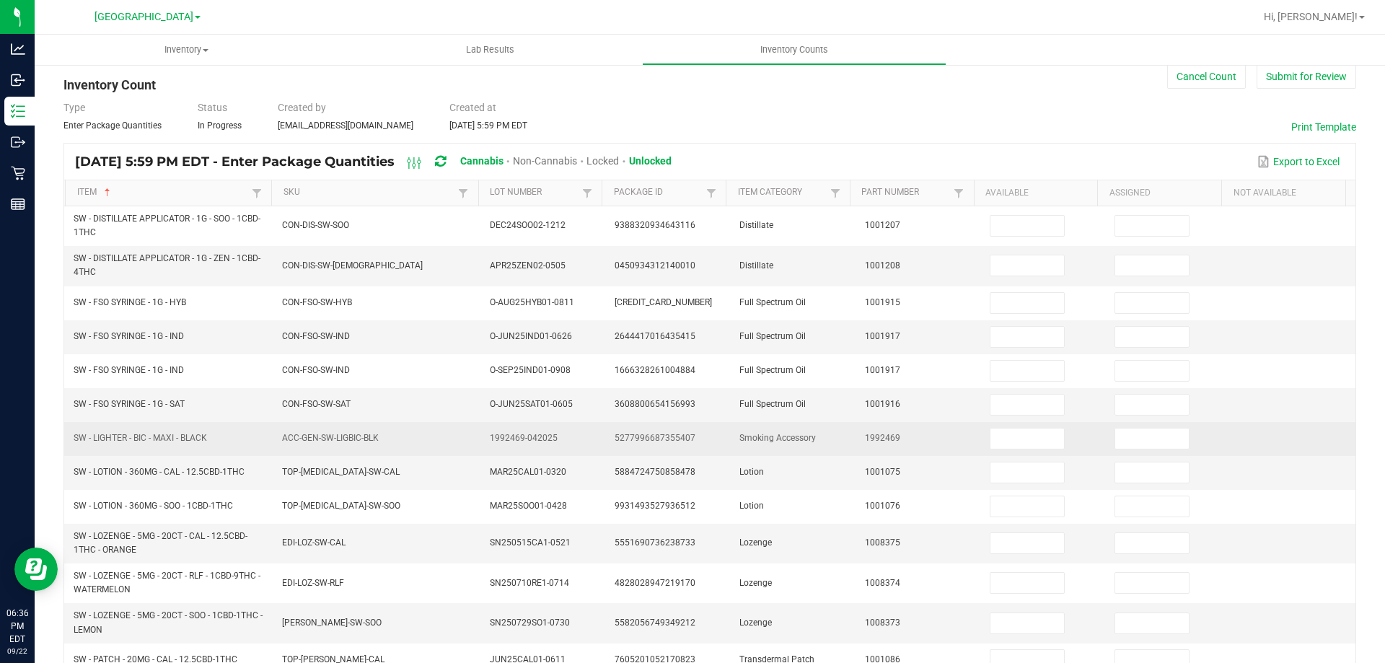
scroll to position [72, 0]
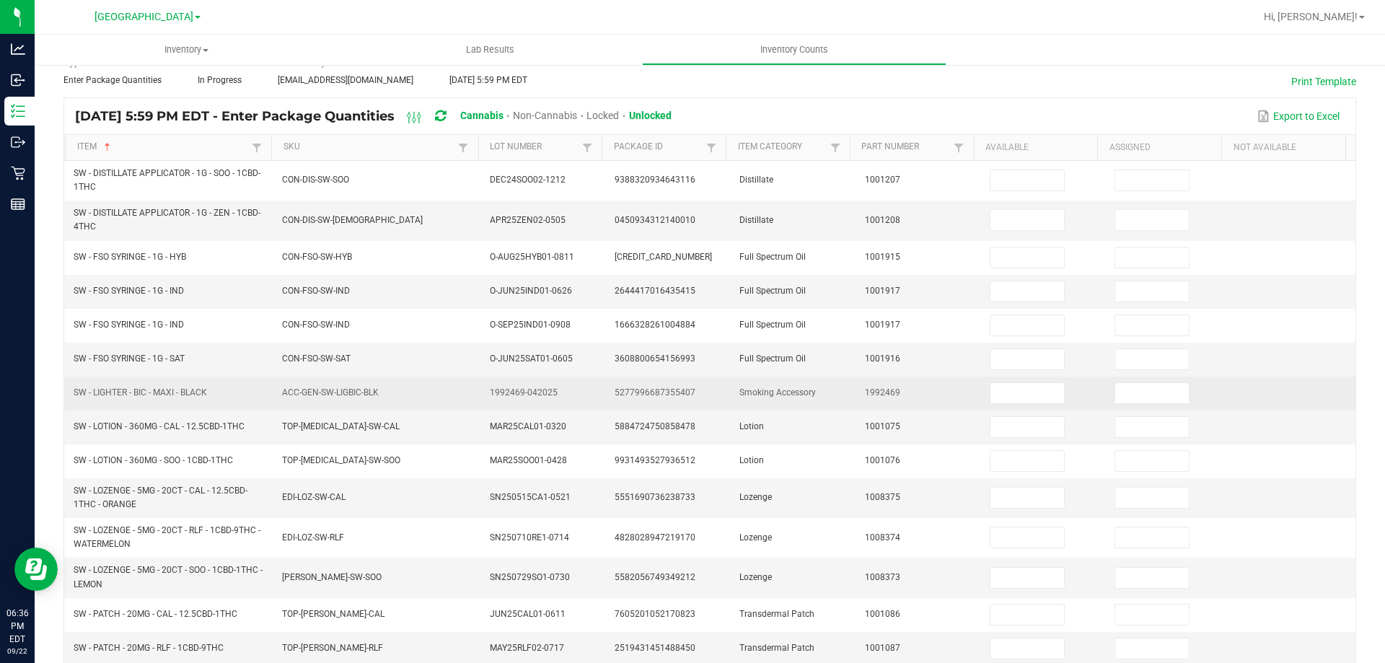
click at [144, 390] on span "SW - LIGHTER - BIC - MAXI - BLACK" at bounding box center [140, 392] width 133 height 10
copy span "SW - LIGHTER - BIC - MAXI - BLACK"
click at [1013, 396] on input at bounding box center [1027, 393] width 74 height 20
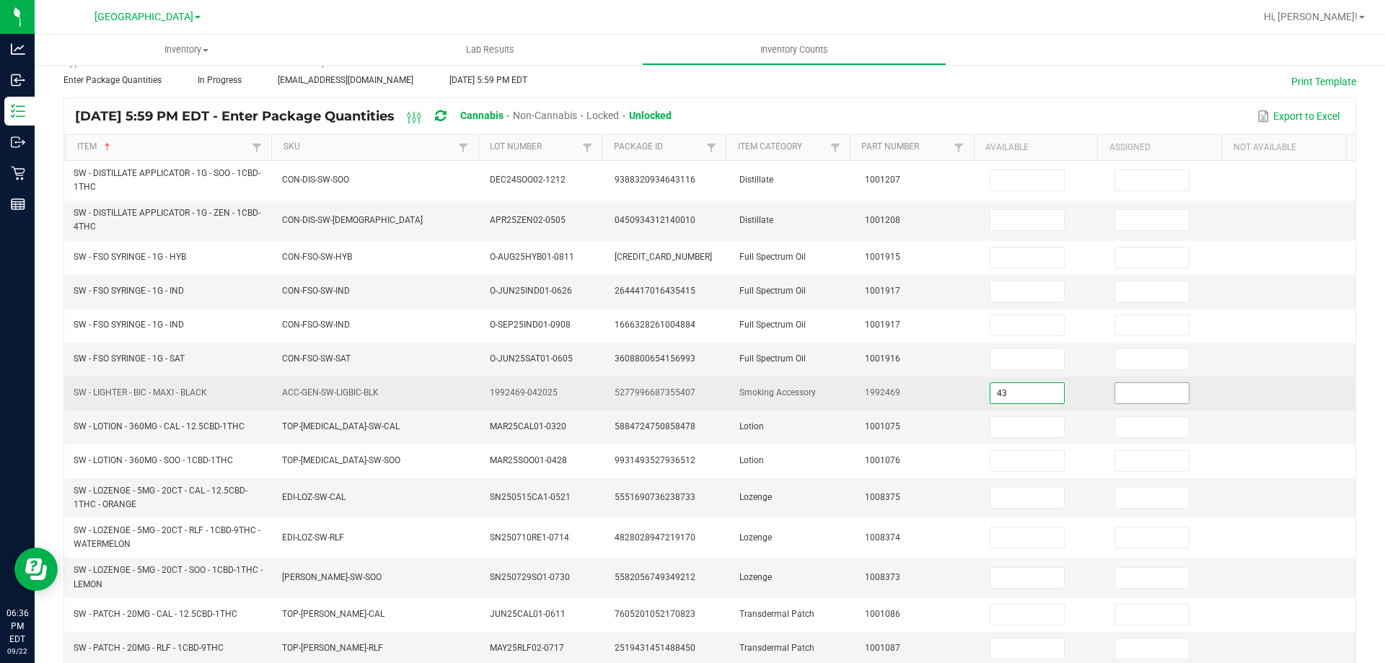
type input "43"
click at [1116, 387] on input at bounding box center [1152, 393] width 74 height 20
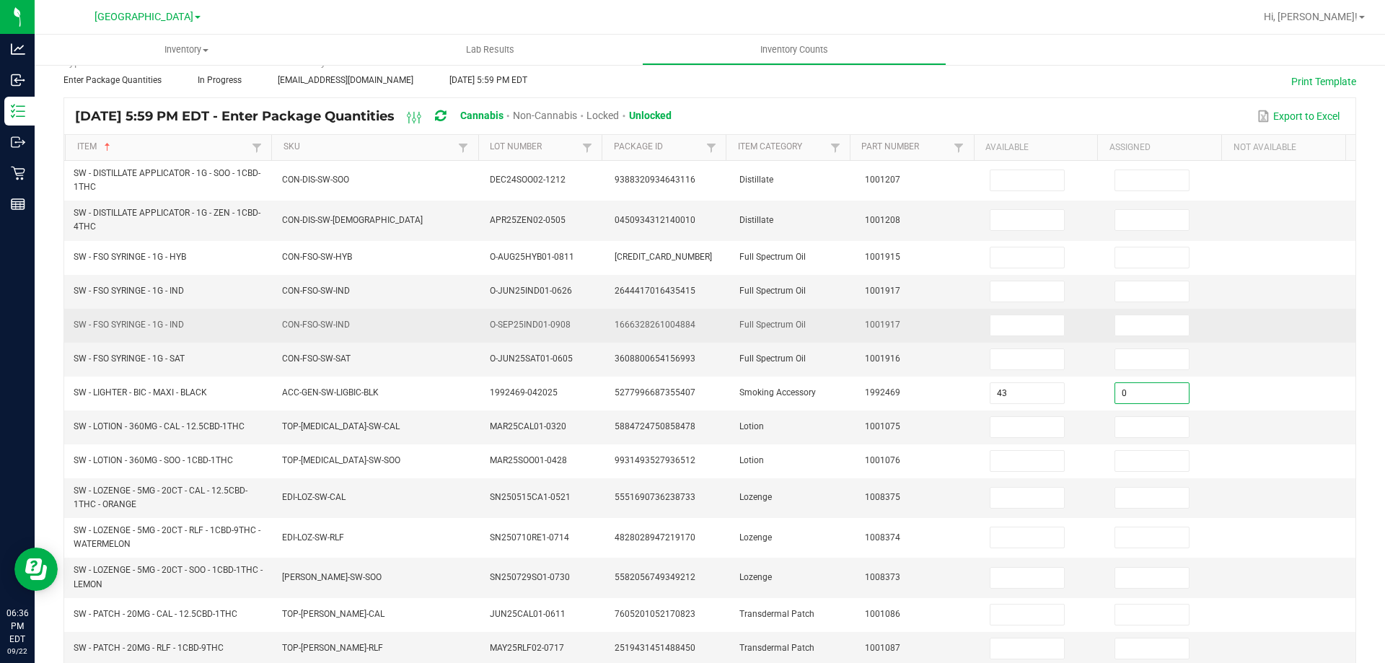
type input "0"
click at [834, 317] on td "Full Spectrum Oil" at bounding box center [793, 326] width 125 height 34
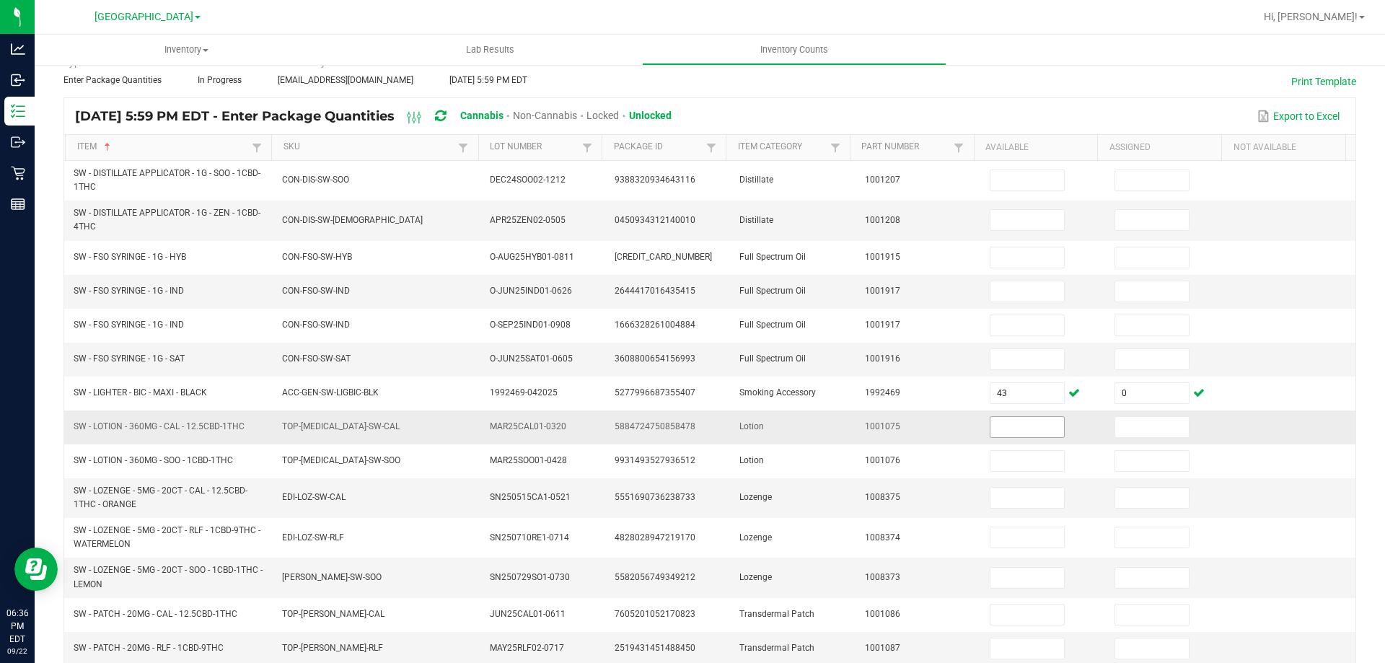
click at [993, 418] on input at bounding box center [1027, 427] width 74 height 20
type input "6"
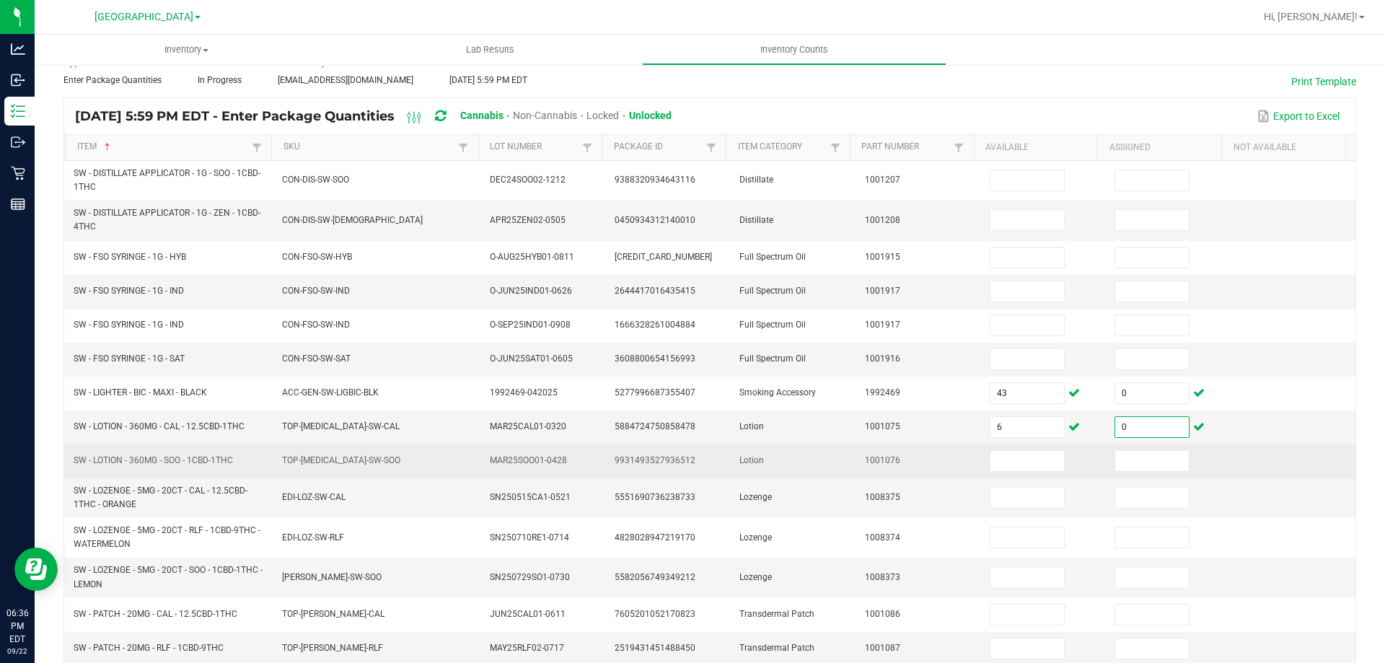
type input "0"
click at [886, 446] on td "1001076" at bounding box center [918, 461] width 125 height 34
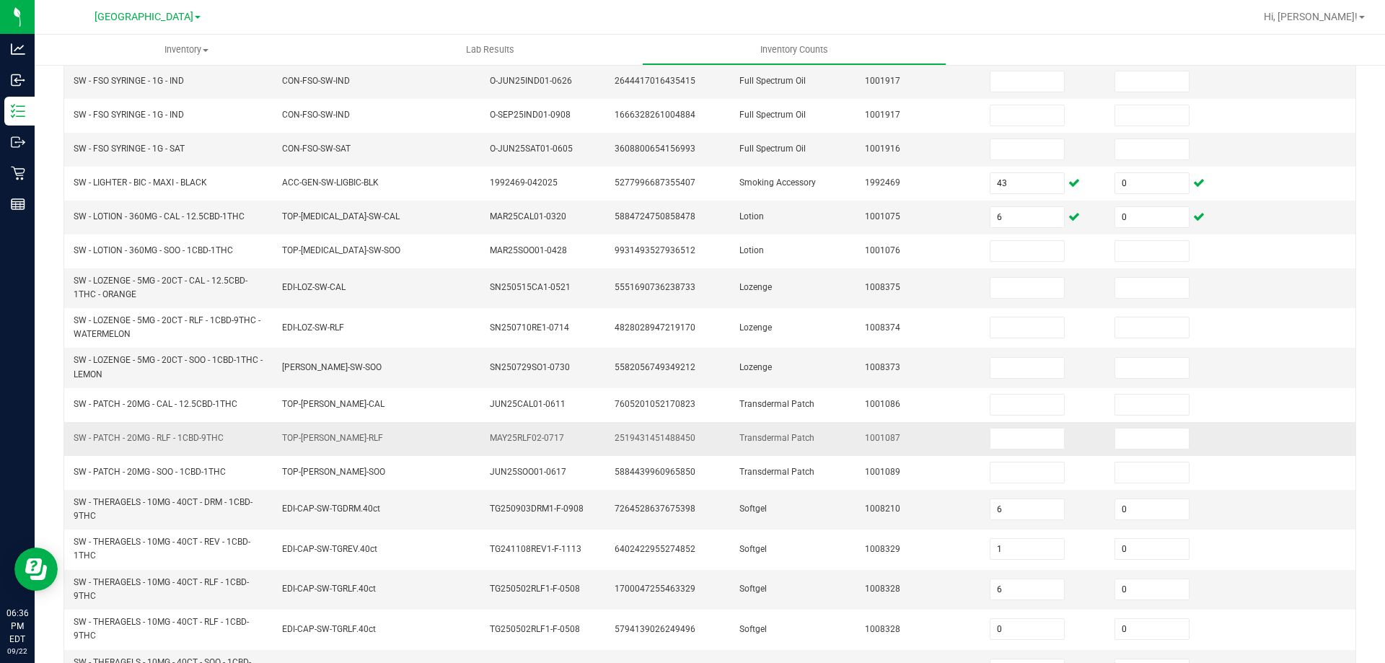
scroll to position [360, 0]
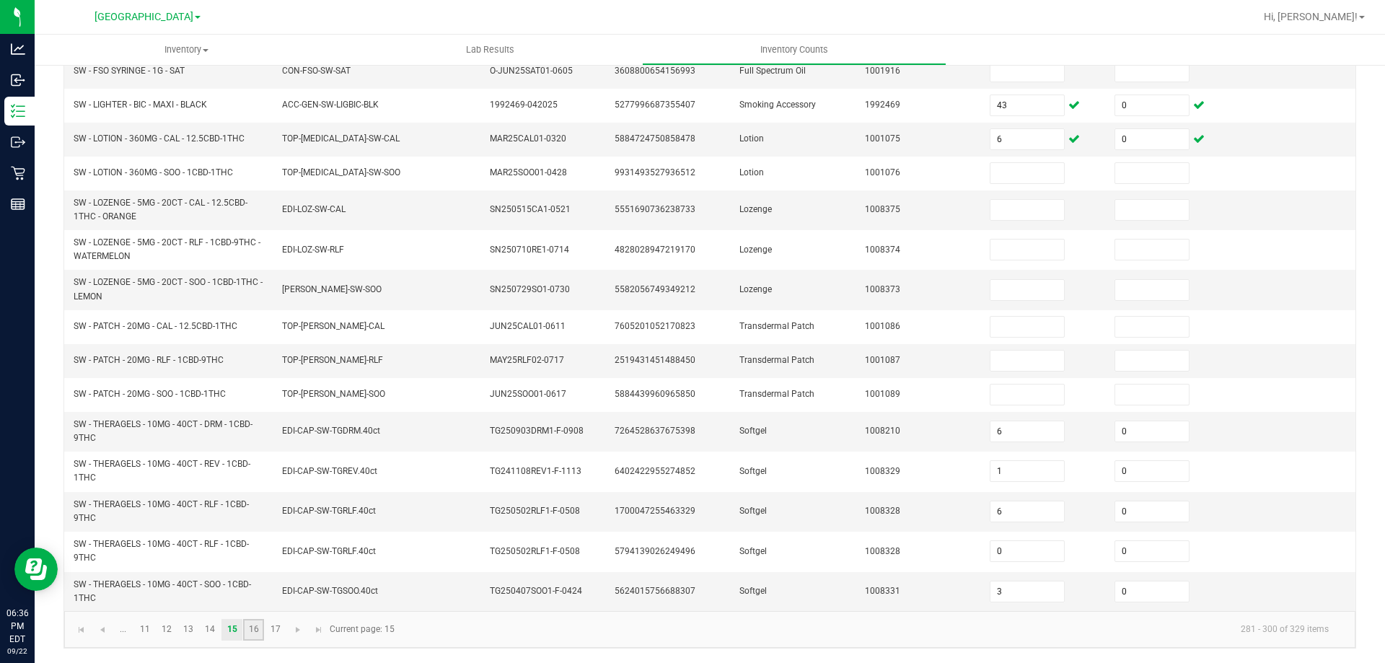
click at [254, 626] on link "16" at bounding box center [253, 630] width 21 height 22
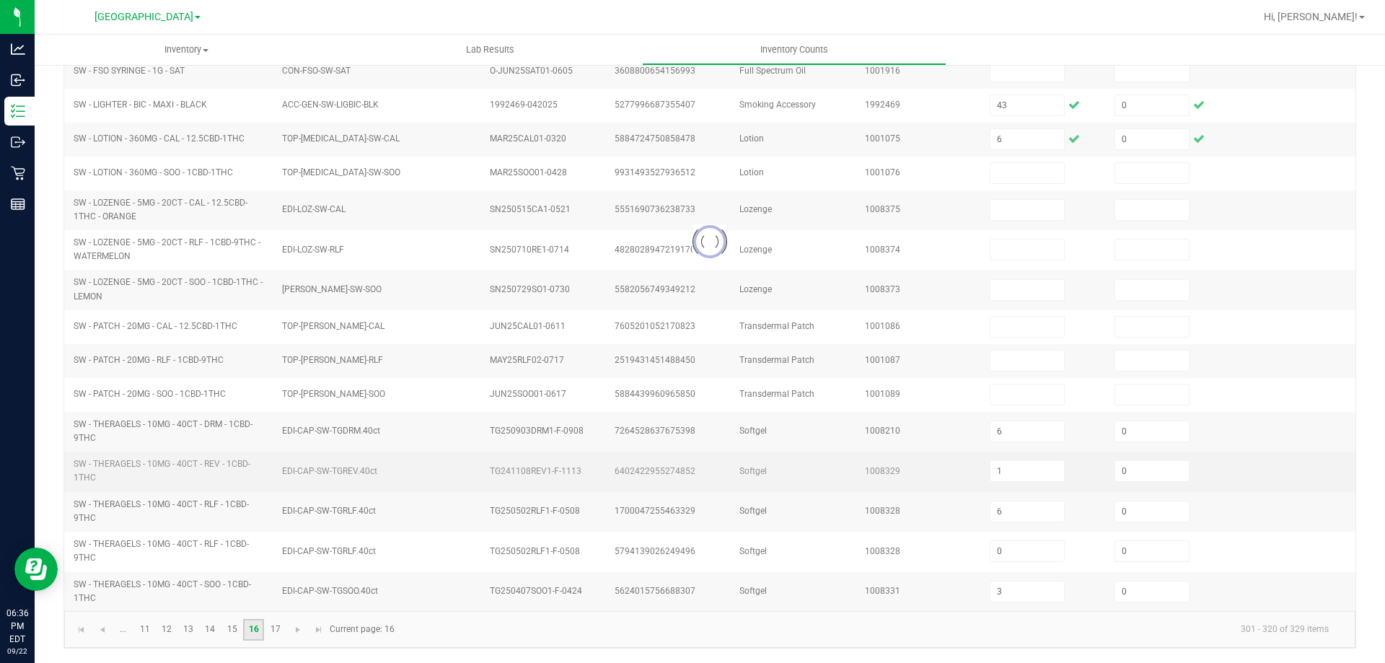
type input "3"
type input "4"
type input "2"
type input "1"
type input "8"
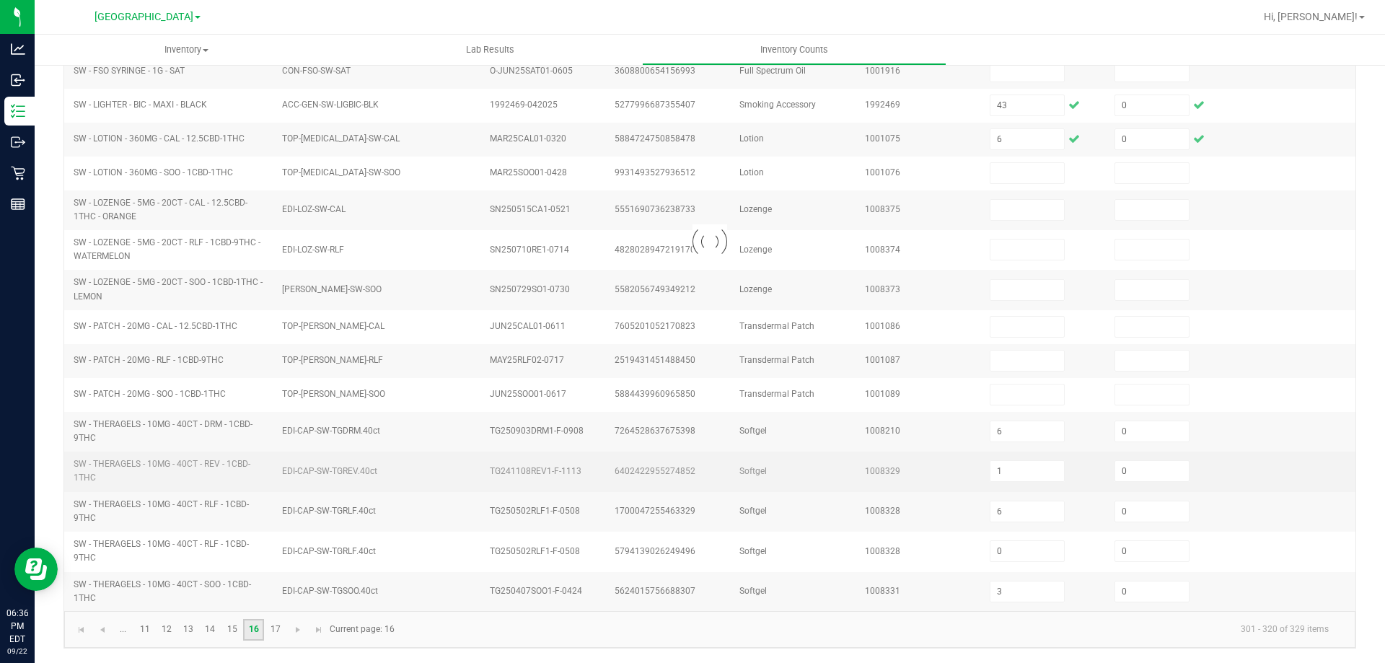
type input "1"
type input "7"
type input "5"
type input "7"
type input "3"
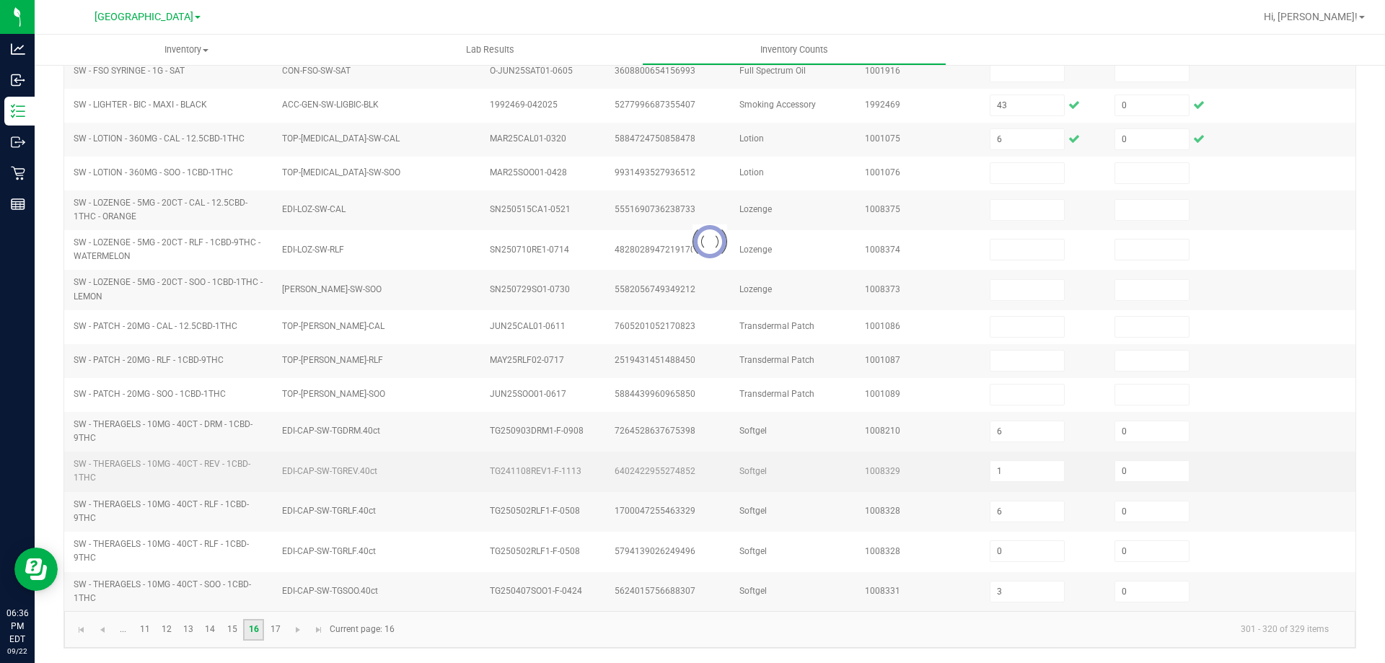
type input "6"
type input "9"
type input "7"
type input "17"
type input "18"
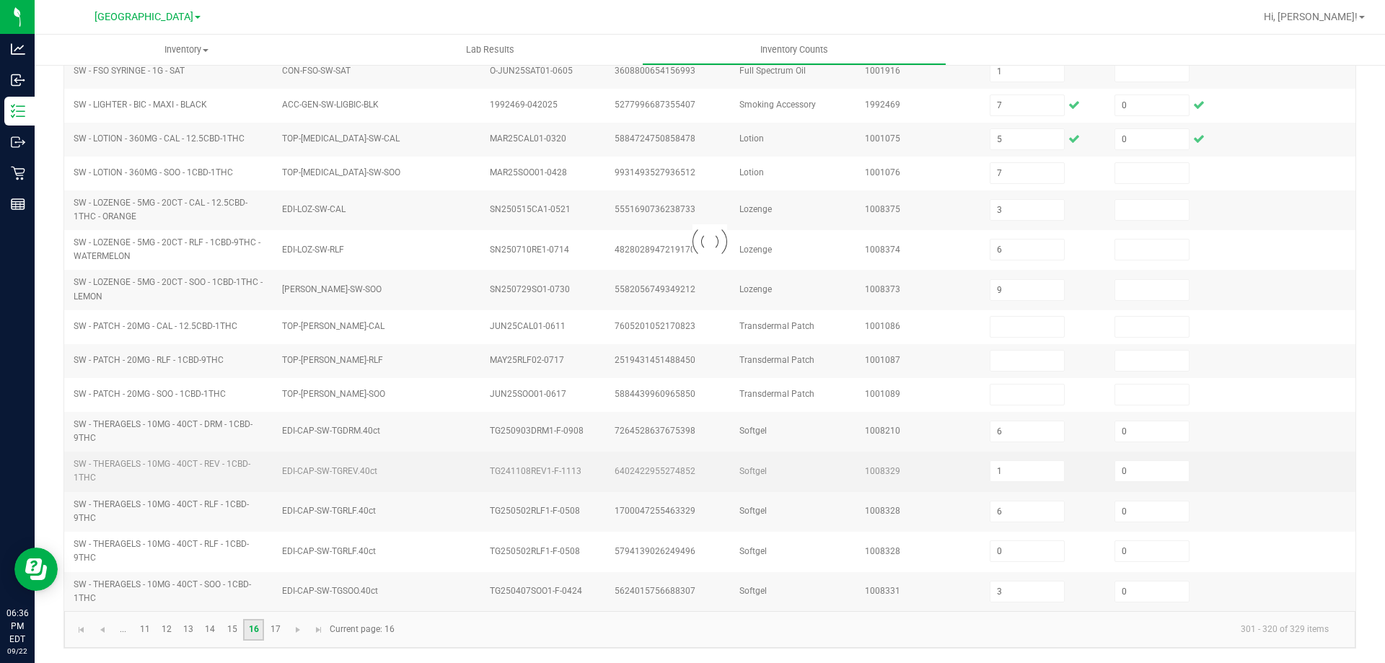
type input "18"
type input "4"
type input "2"
type input "18"
type input "26"
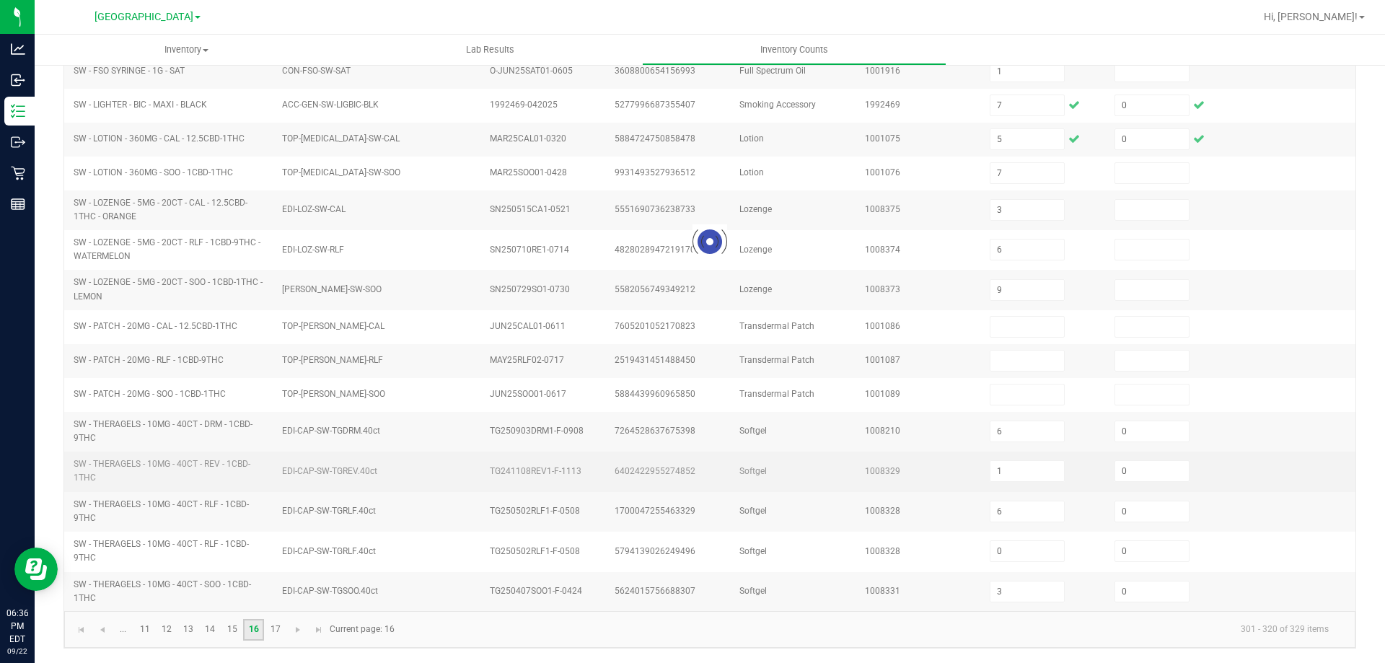
type input "0"
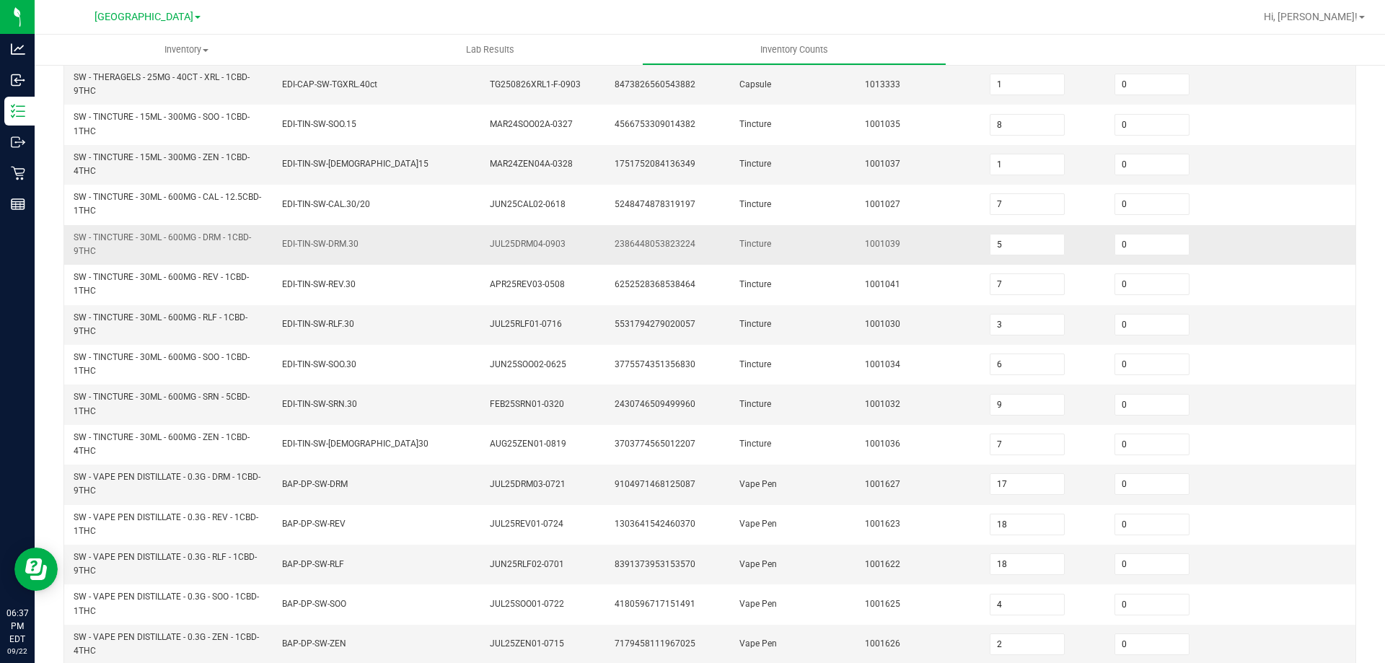
scroll to position [216, 0]
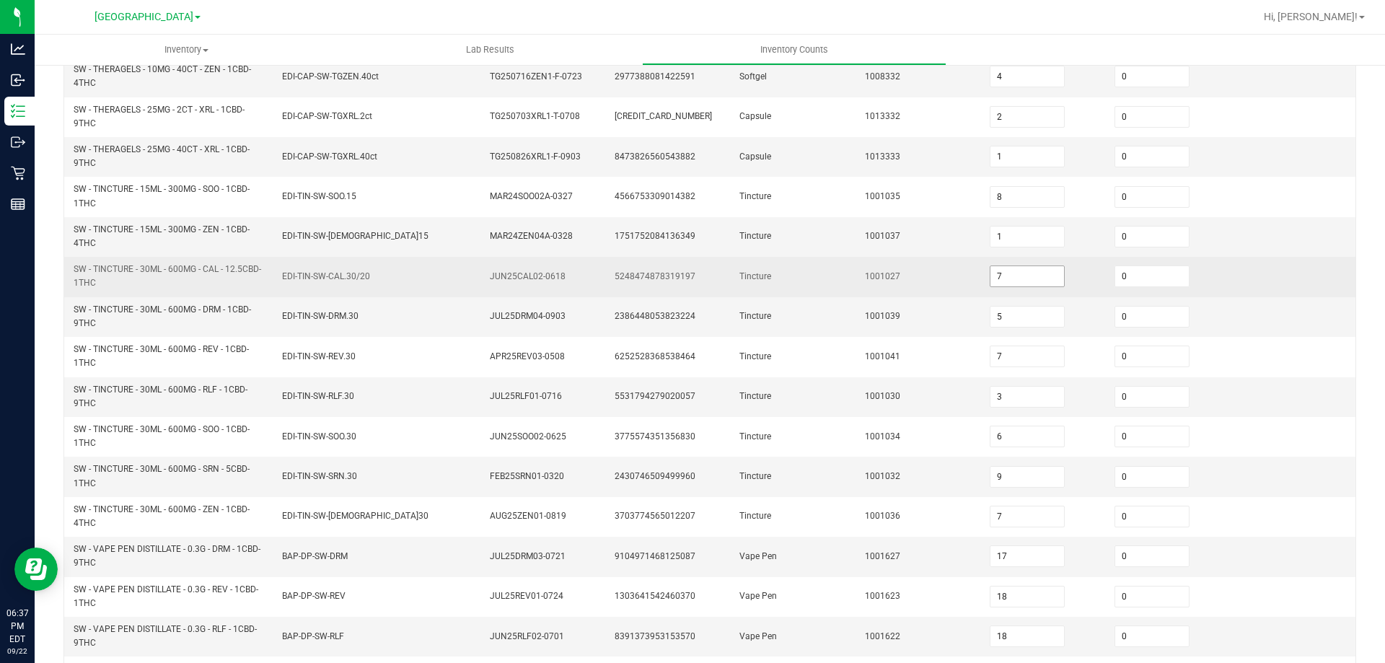
click at [1000, 275] on input "7" at bounding box center [1027, 276] width 74 height 20
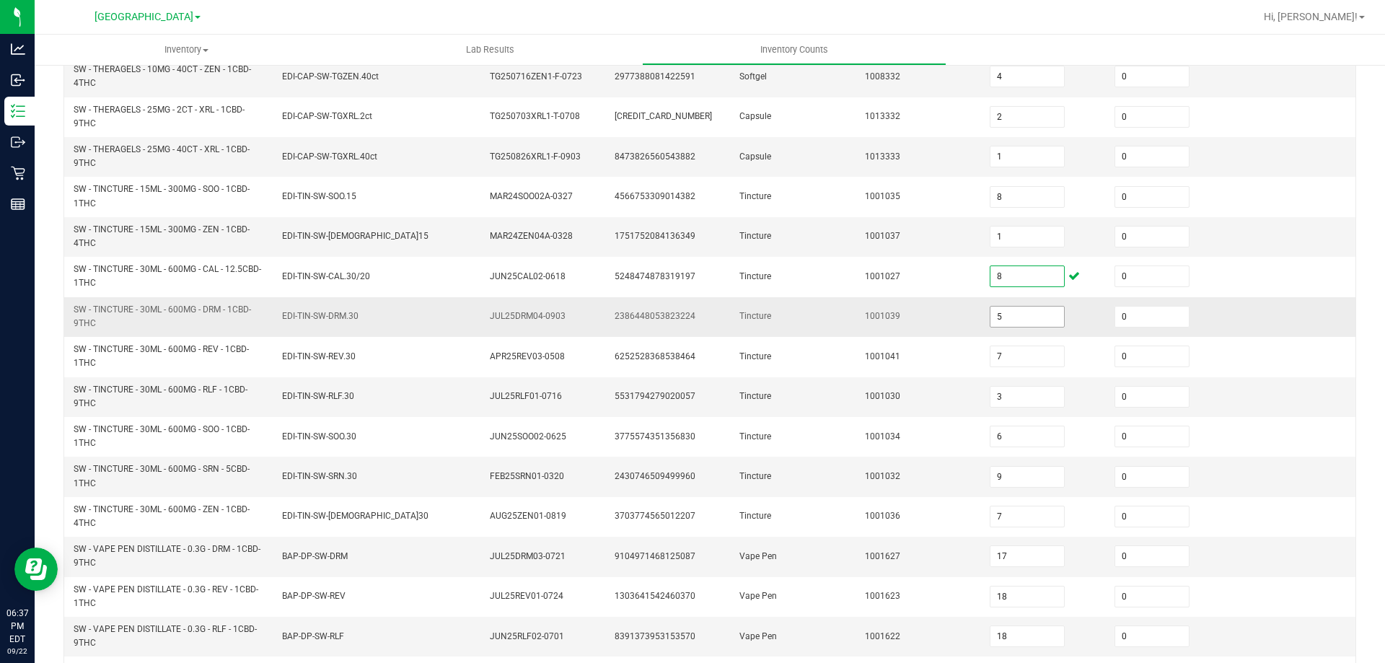
click at [1000, 315] on input "5" at bounding box center [1027, 316] width 74 height 20
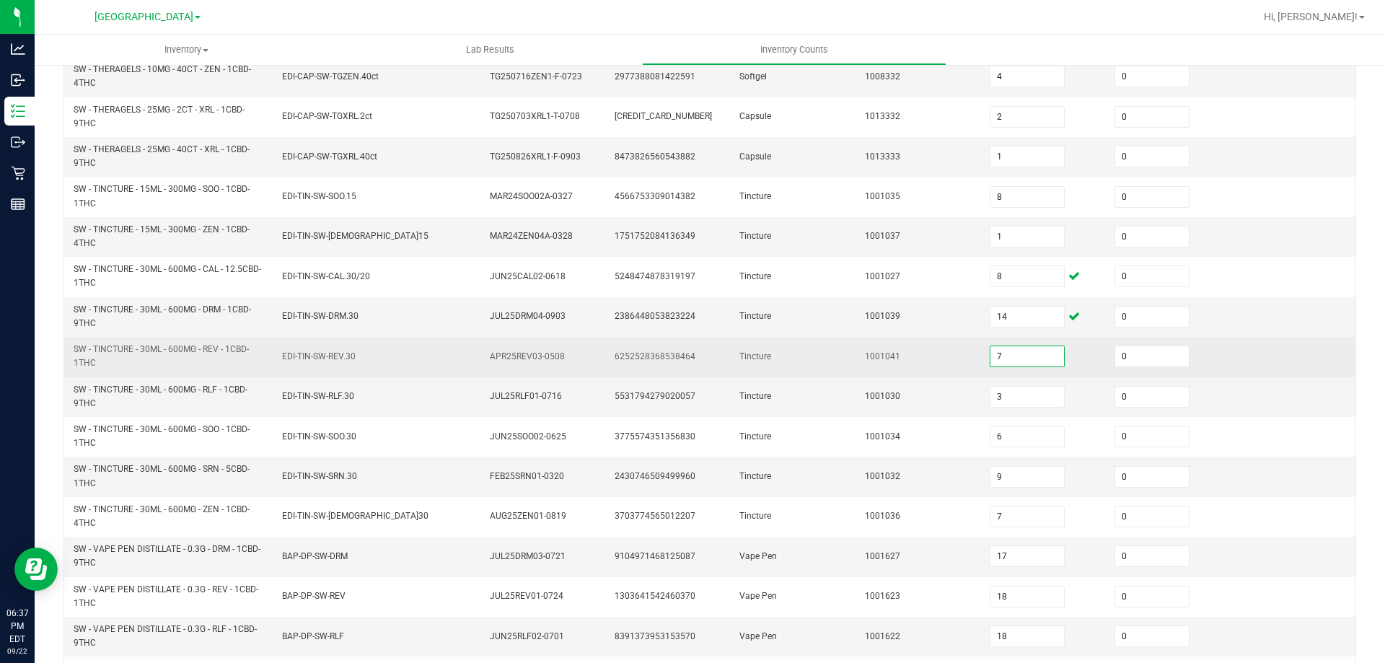
click at [1012, 348] on input "7" at bounding box center [1027, 356] width 74 height 20
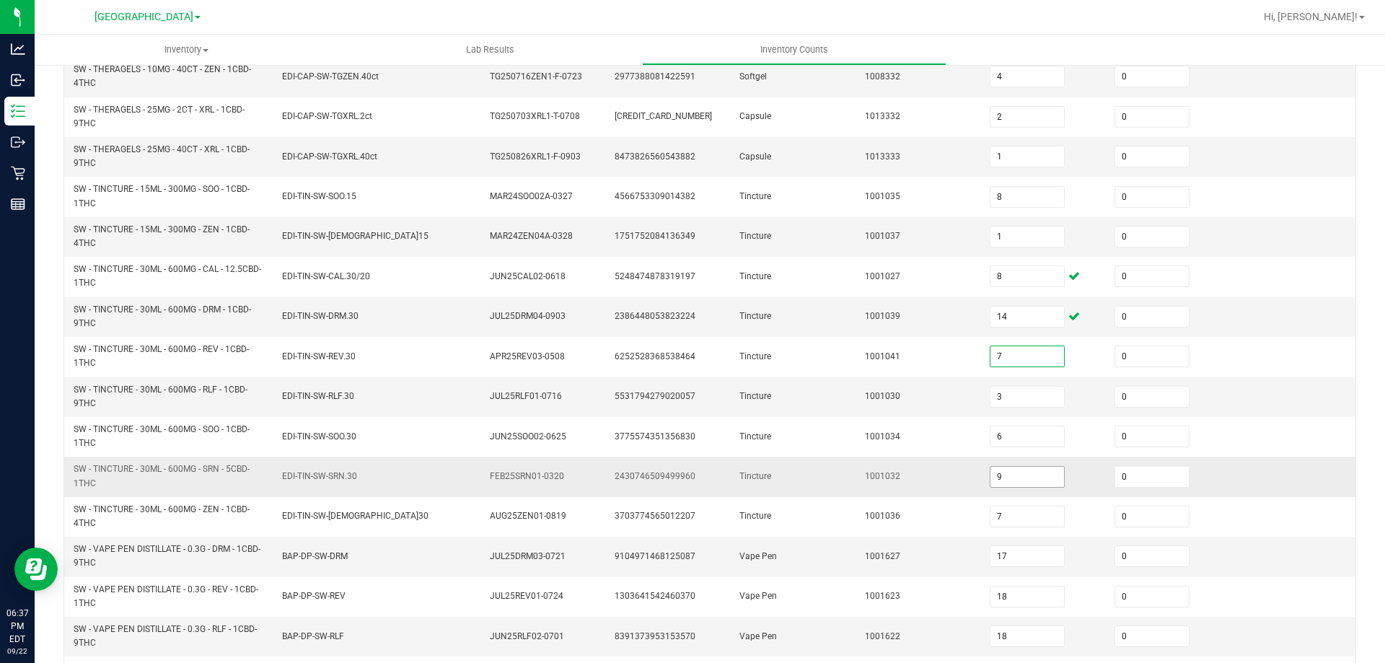
click at [993, 472] on input "9" at bounding box center [1027, 477] width 74 height 20
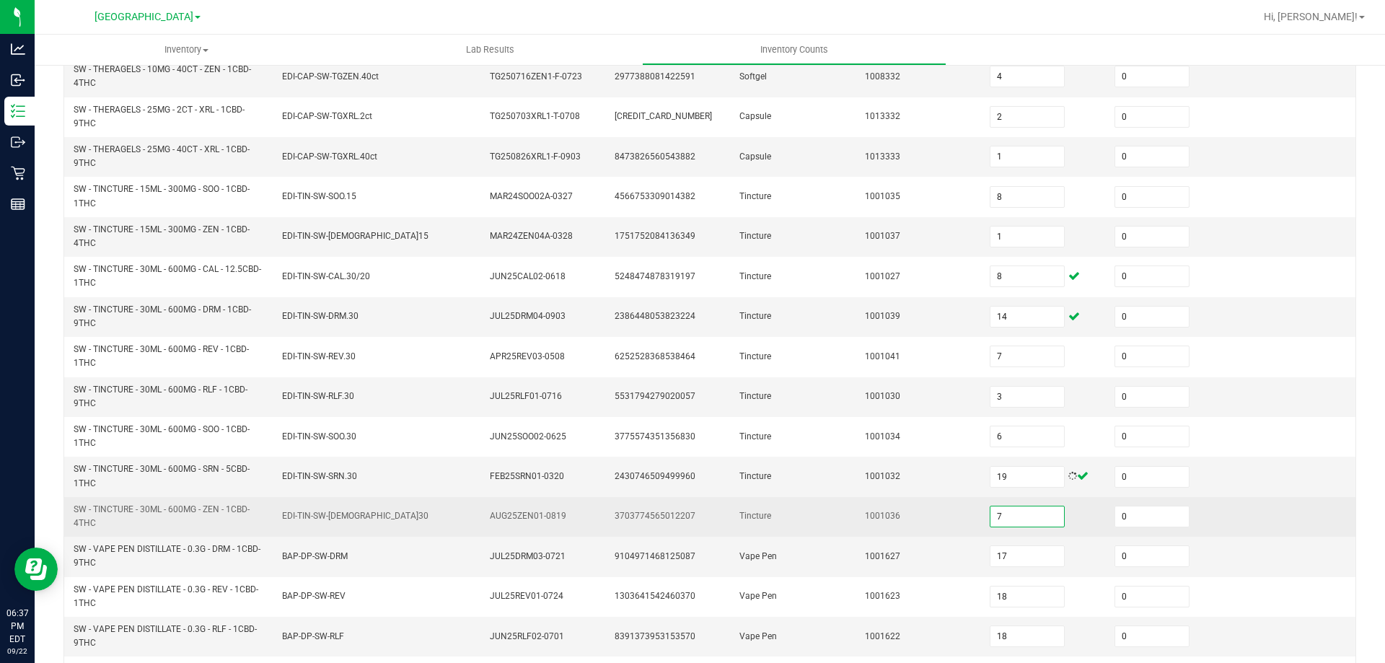
click at [1004, 512] on input "7" at bounding box center [1027, 516] width 74 height 20
click at [901, 528] on td "1001036" at bounding box center [918, 517] width 125 height 40
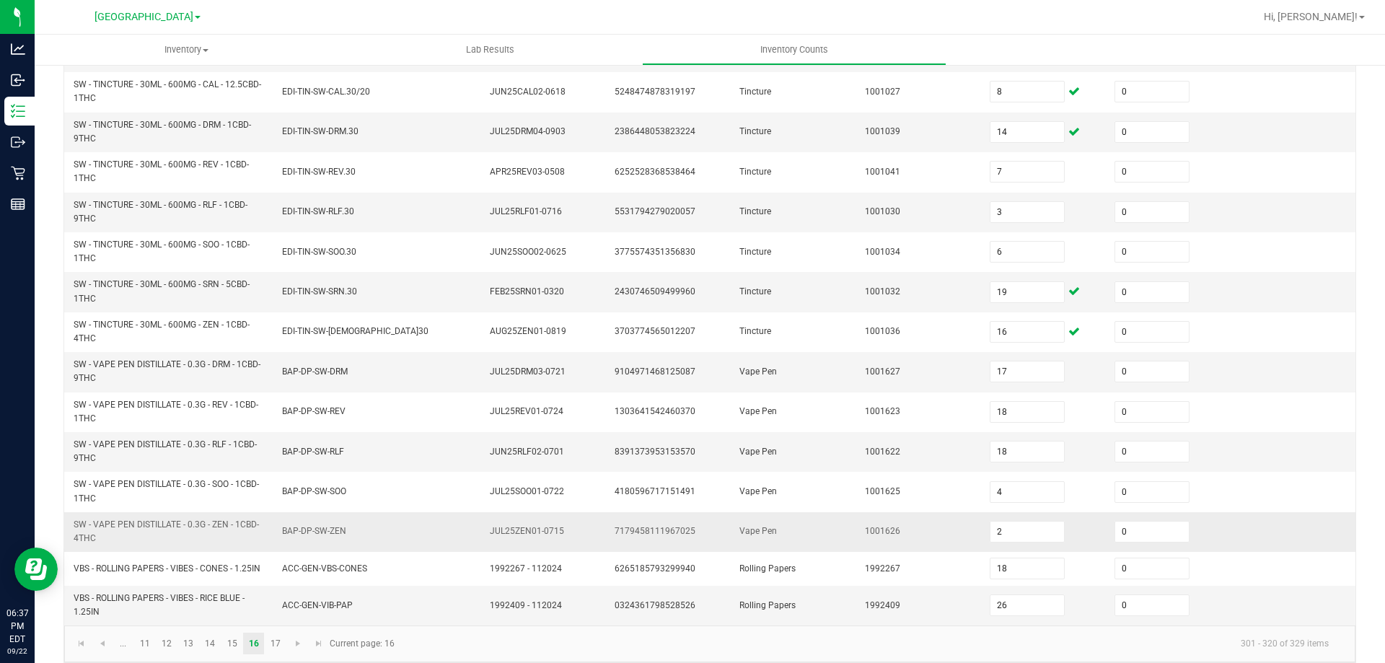
scroll to position [420, 0]
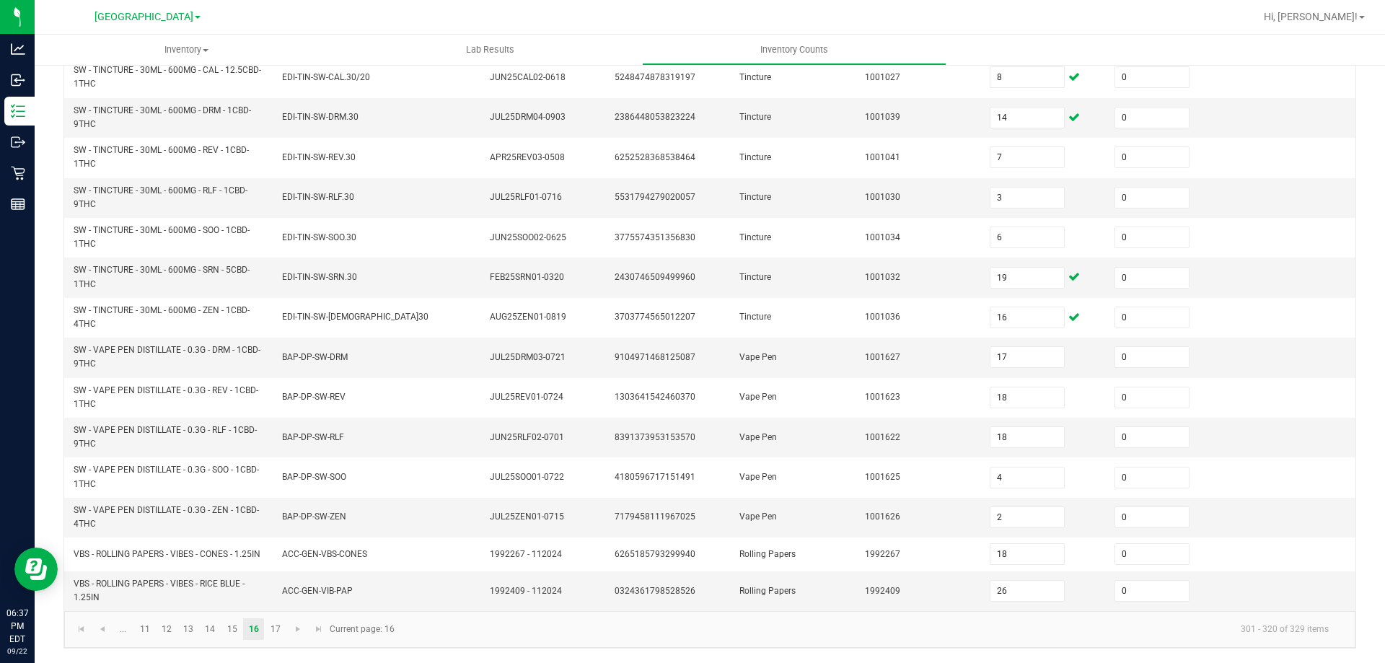
click at [275, 617] on kendo-pager "... 11 12 13 14 15 16 17 301 - 320 of 329 items Current page: 16" at bounding box center [709, 629] width 1291 height 37
click at [272, 621] on link "17" at bounding box center [275, 629] width 21 height 22
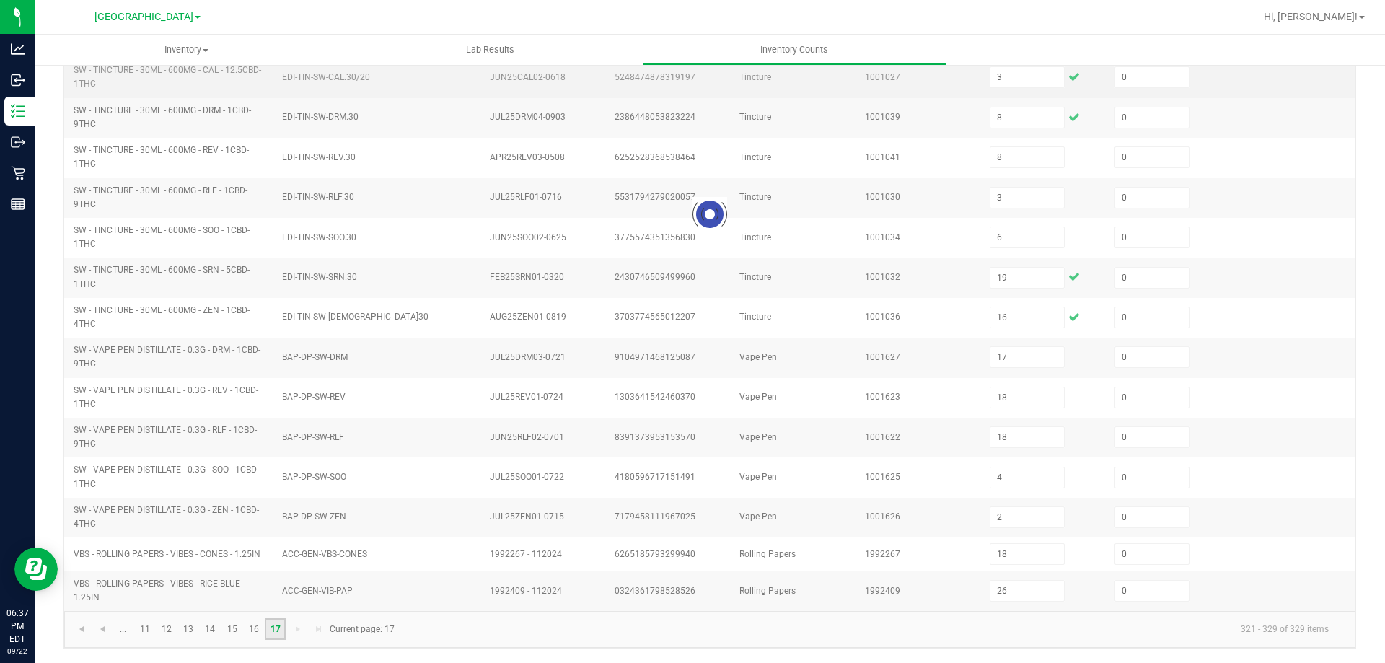
scroll to position [0, 0]
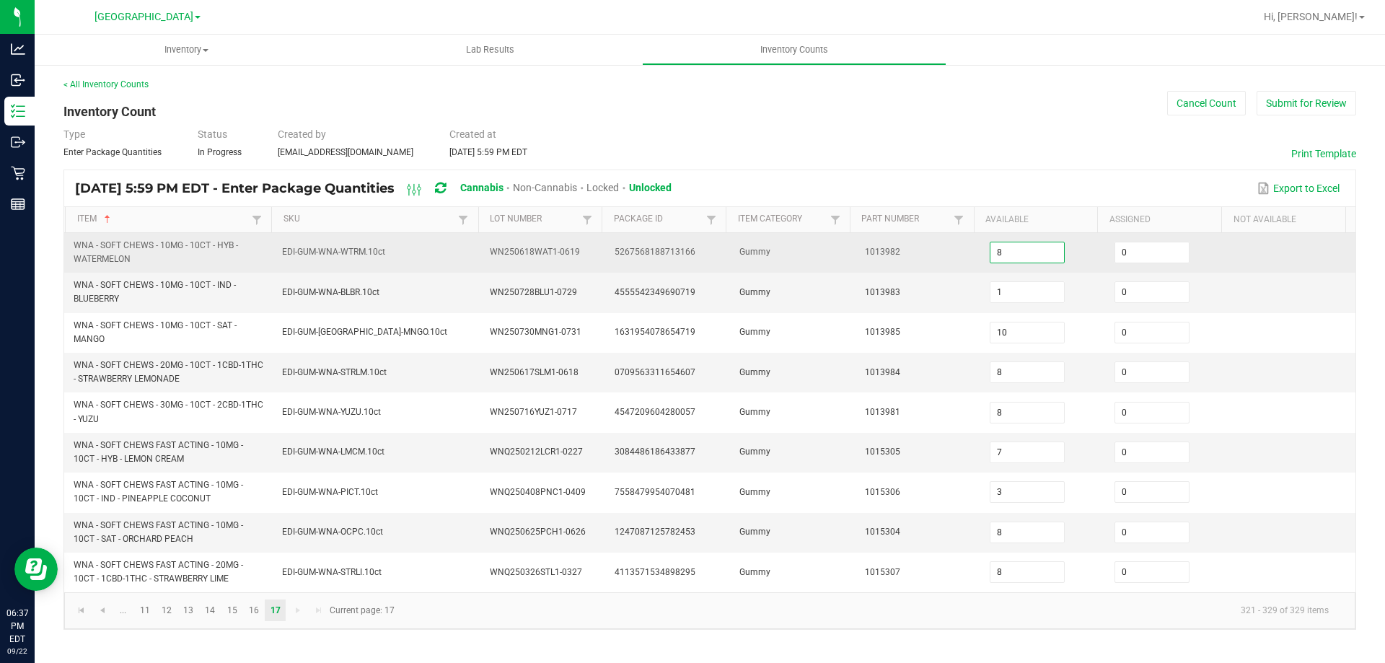
click at [1029, 251] on input "8" at bounding box center [1027, 252] width 74 height 20
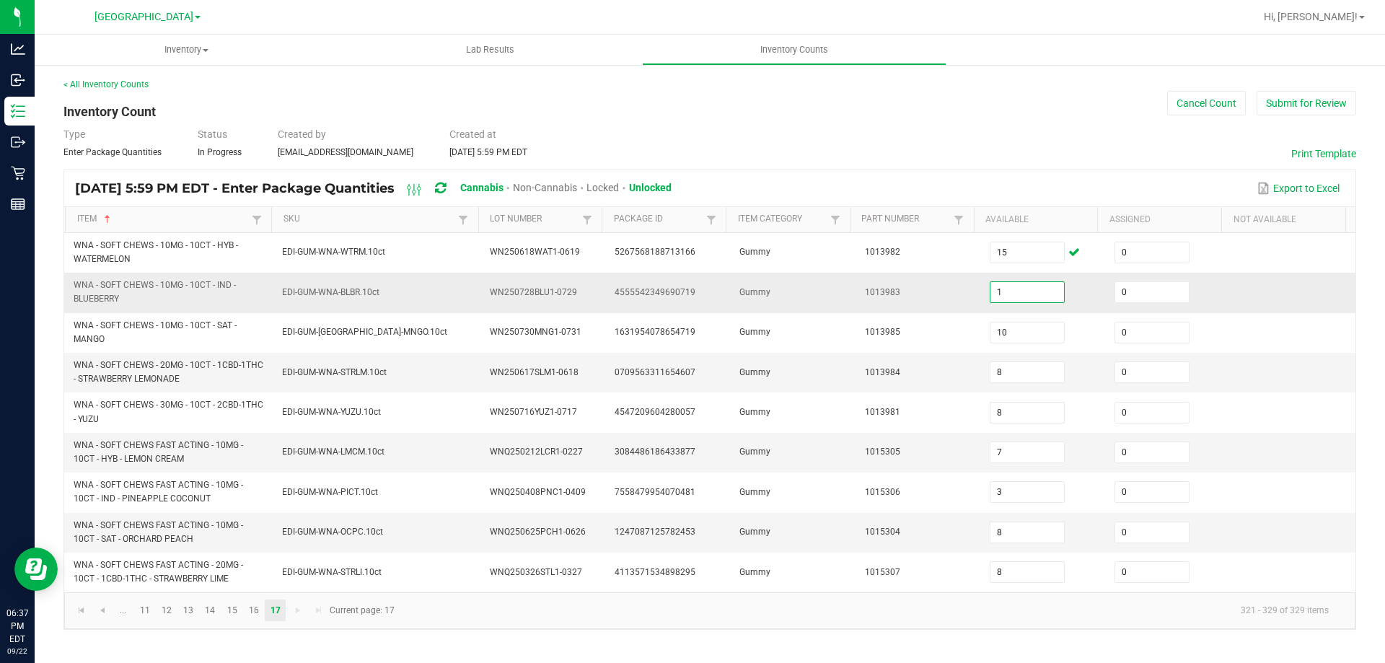
click at [1031, 283] on input "1" at bounding box center [1027, 292] width 74 height 20
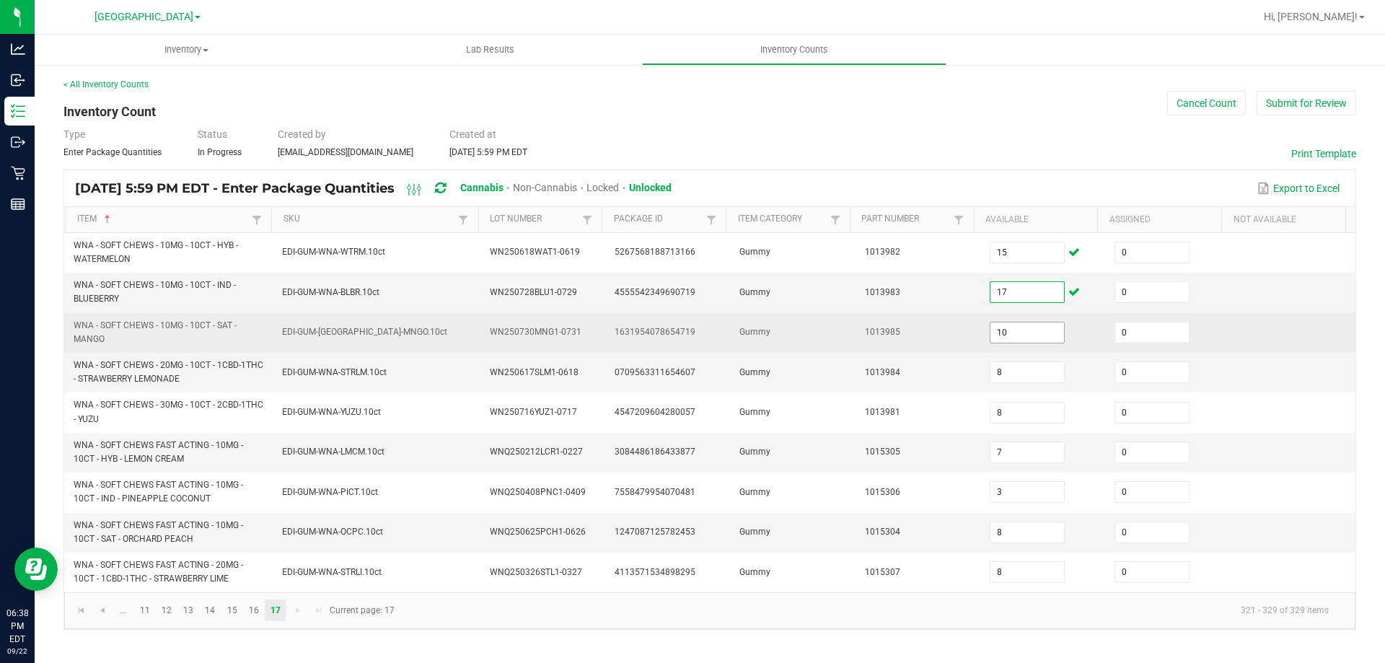
click at [1011, 327] on input "10" at bounding box center [1027, 332] width 74 height 20
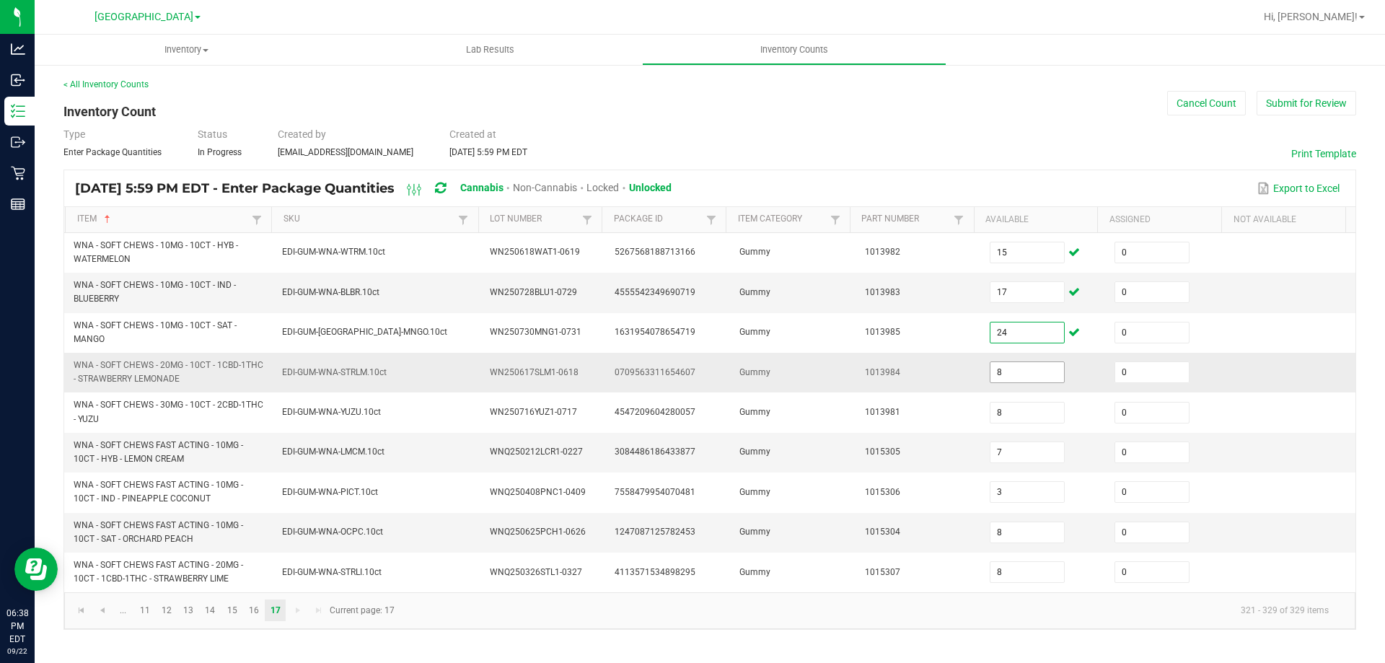
click at [997, 377] on input "8" at bounding box center [1027, 372] width 74 height 20
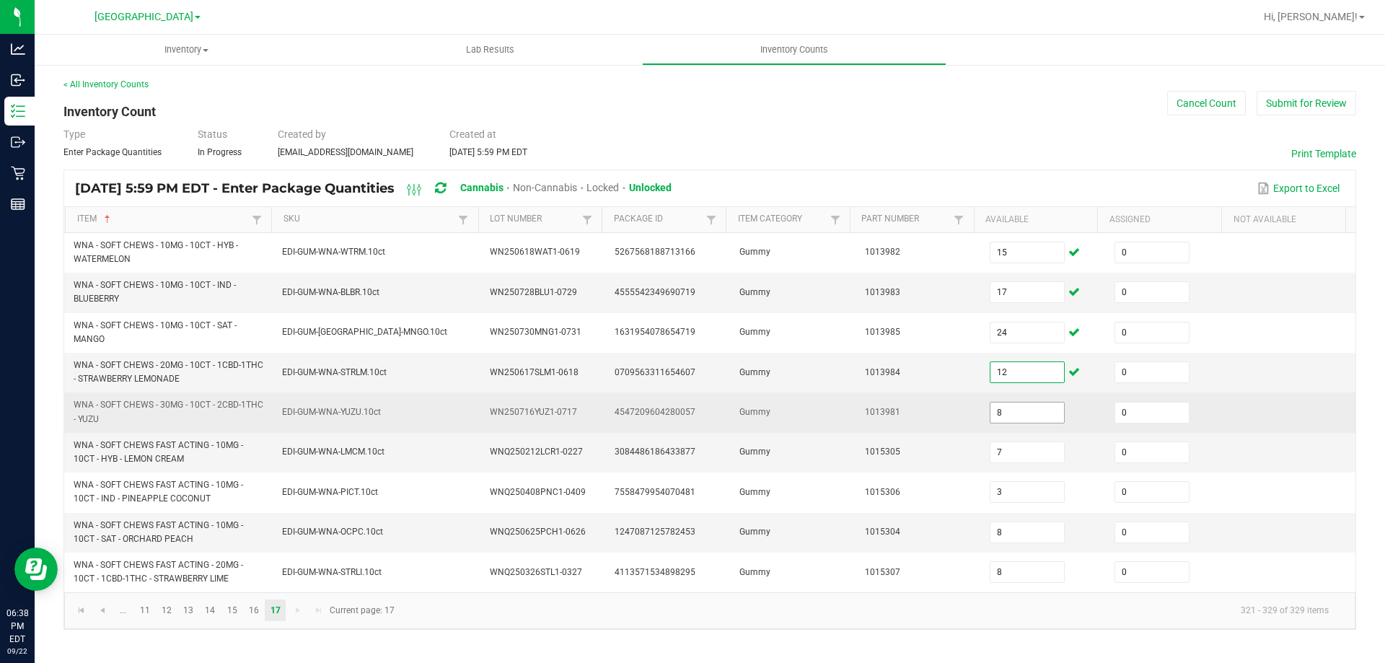
click at [1002, 412] on input "8" at bounding box center [1027, 412] width 74 height 20
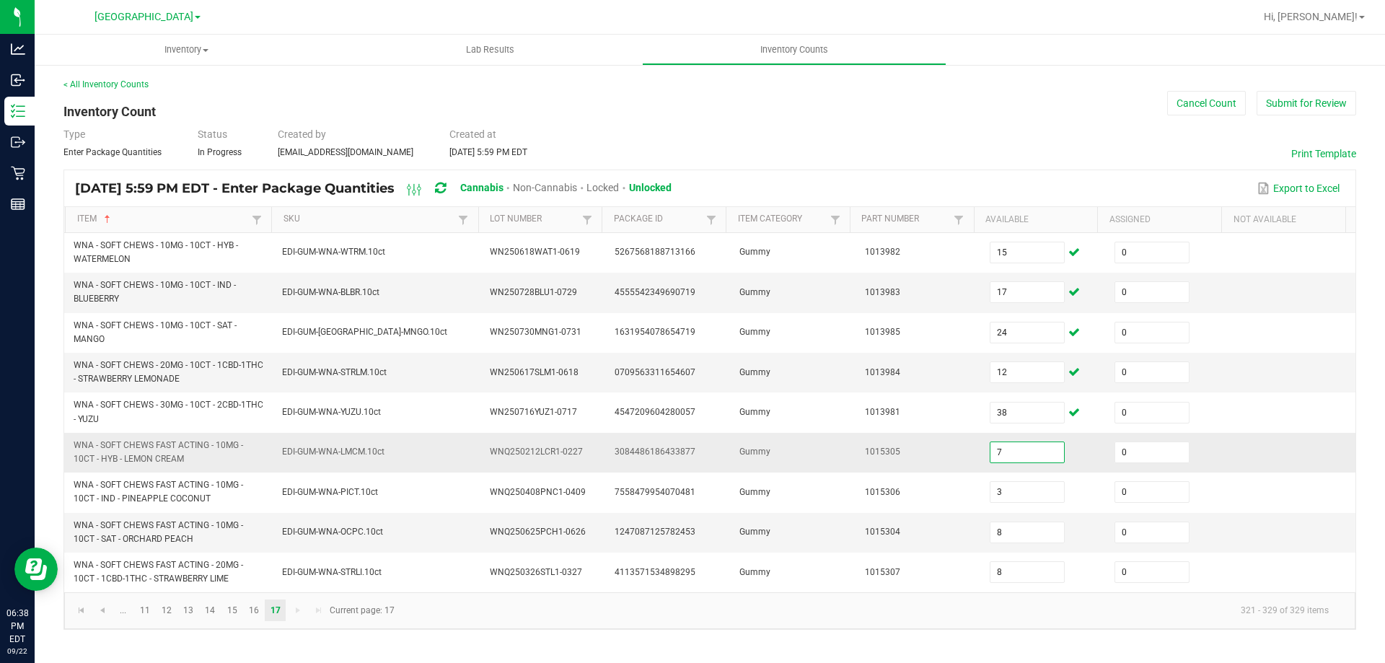
click at [1018, 454] on input "7" at bounding box center [1027, 452] width 74 height 20
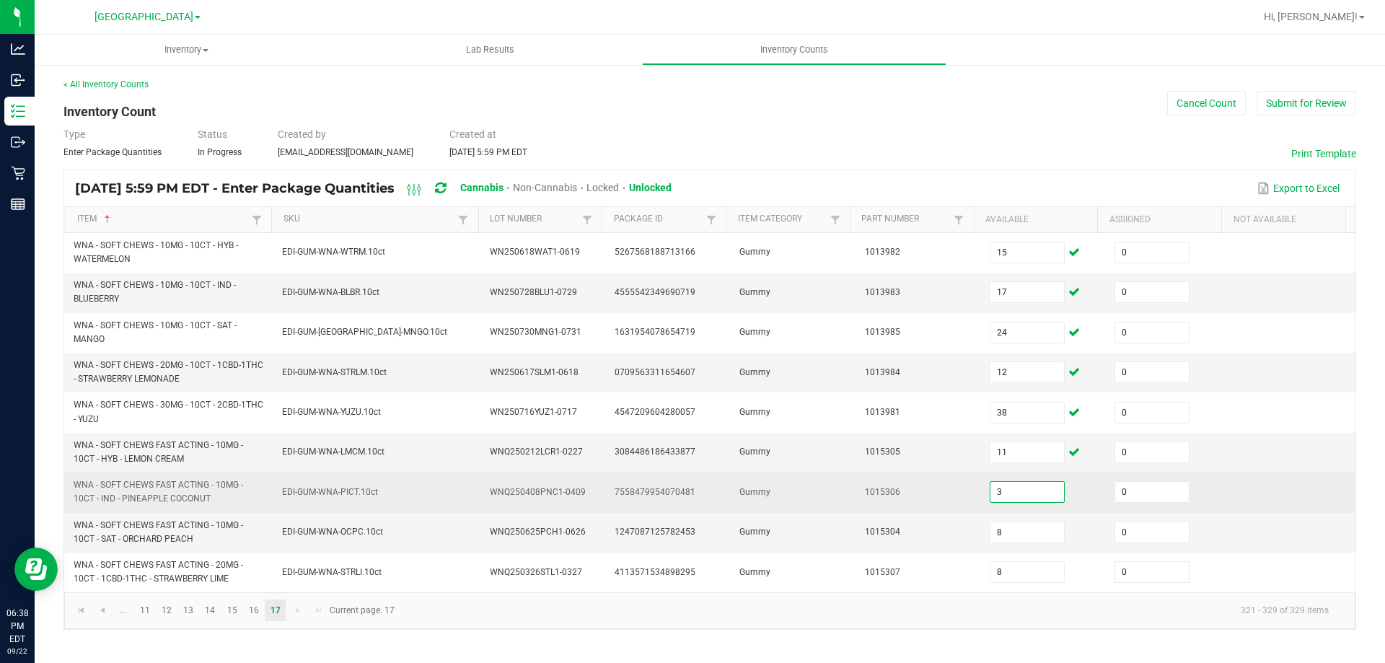
click at [1028, 496] on input "3" at bounding box center [1027, 492] width 74 height 20
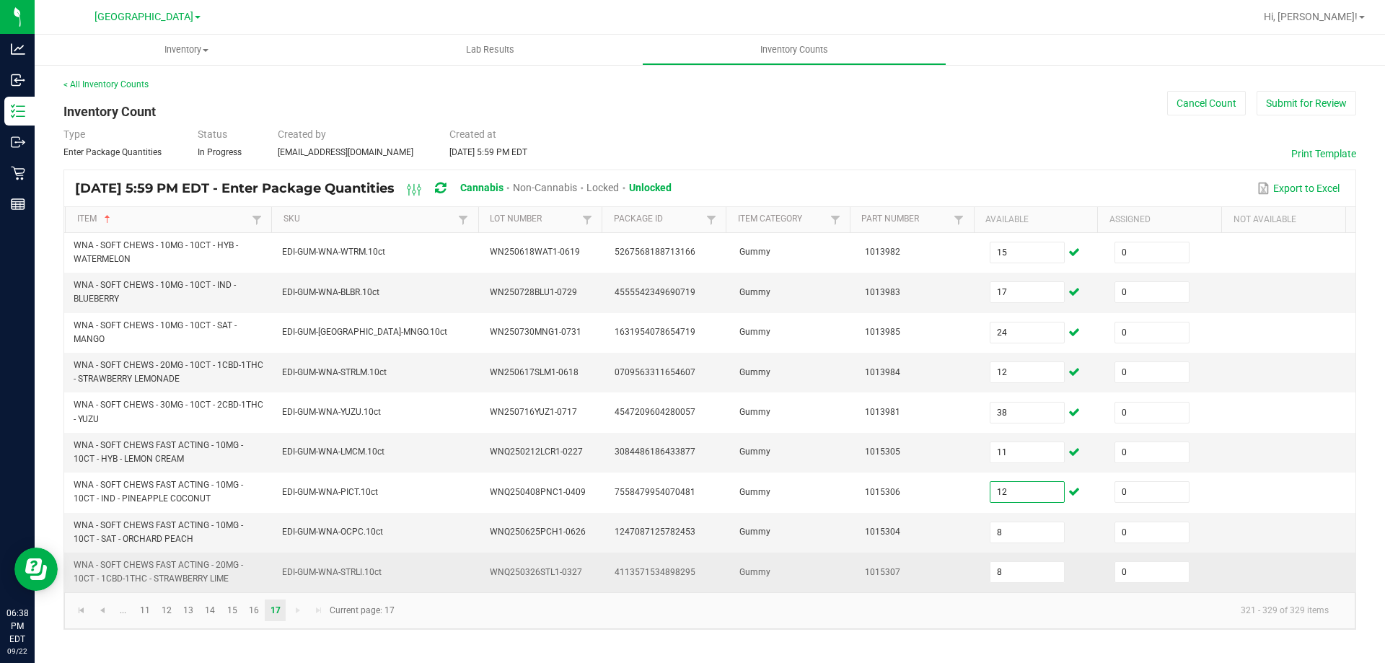
click at [1029, 554] on td "8" at bounding box center [1043, 571] width 125 height 39
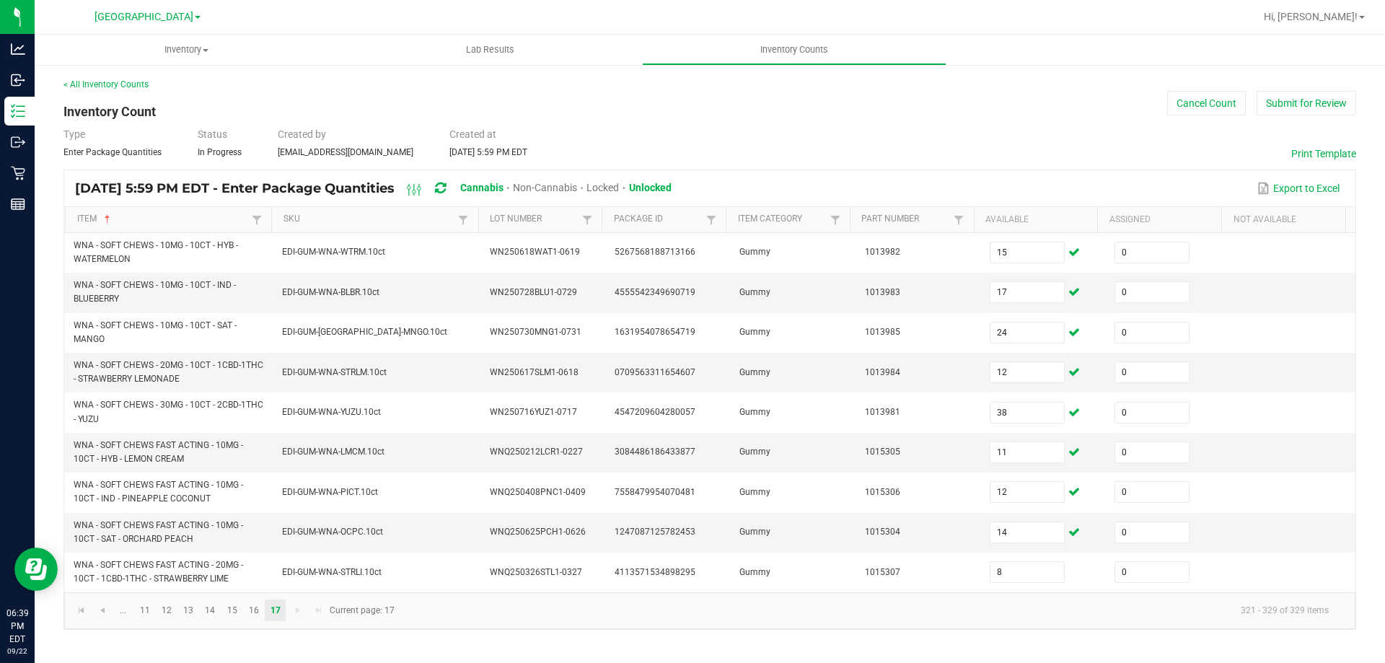
drag, startPoint x: 947, startPoint y: 642, endPoint x: 625, endPoint y: 564, distance: 330.9
click at [947, 640] on div "< All Inventory Counts Inventory Count Cancel Count Submit for Review Type Ente…" at bounding box center [710, 353] width 1350 height 581
click at [82, 609] on span "Go to the first page" at bounding box center [82, 610] width 12 height 12
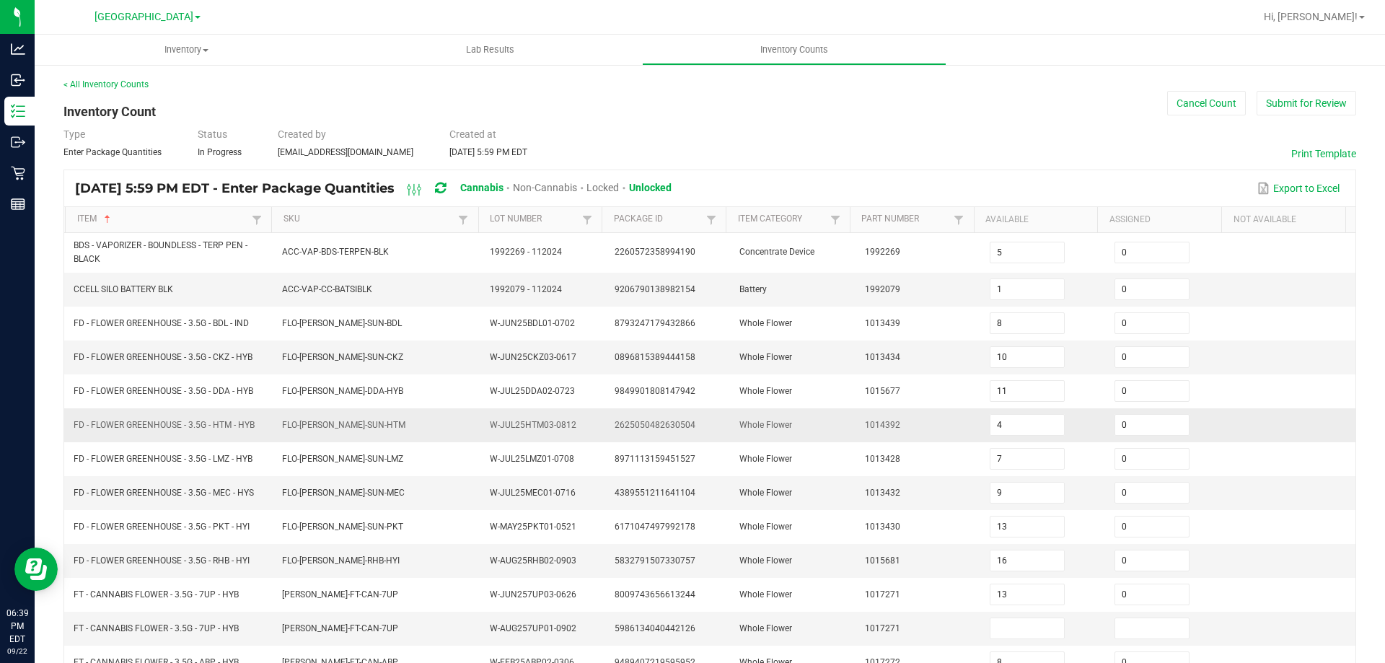
click at [401, 426] on td "FLO-BUD-FD-SUN-HTM" at bounding box center [377, 425] width 208 height 34
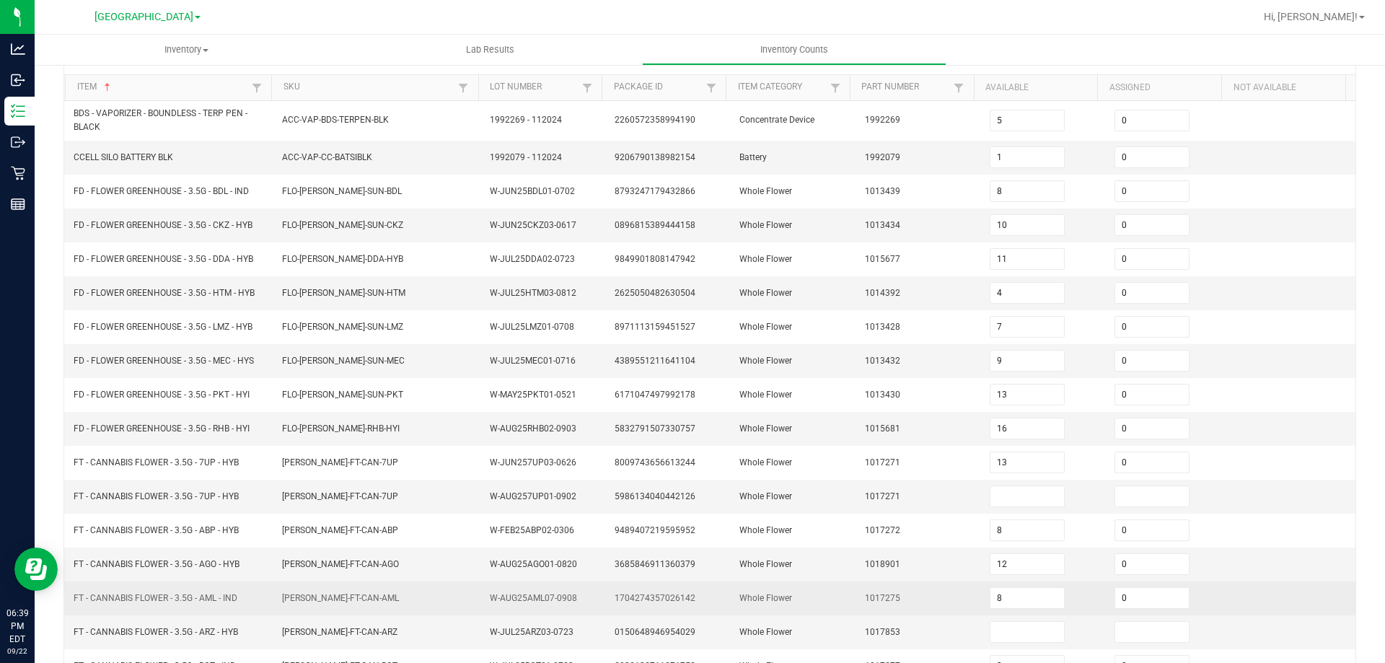
scroll to position [306, 0]
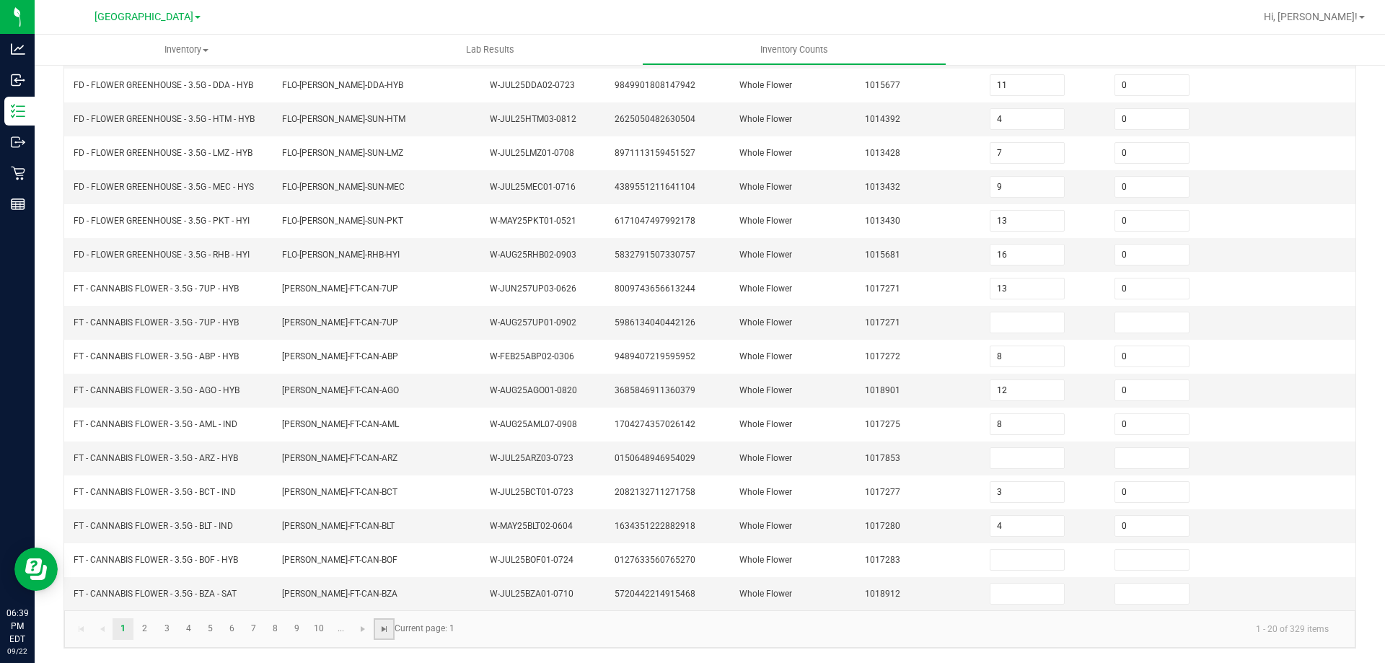
click at [387, 627] on span "Go to the last page" at bounding box center [385, 629] width 12 height 12
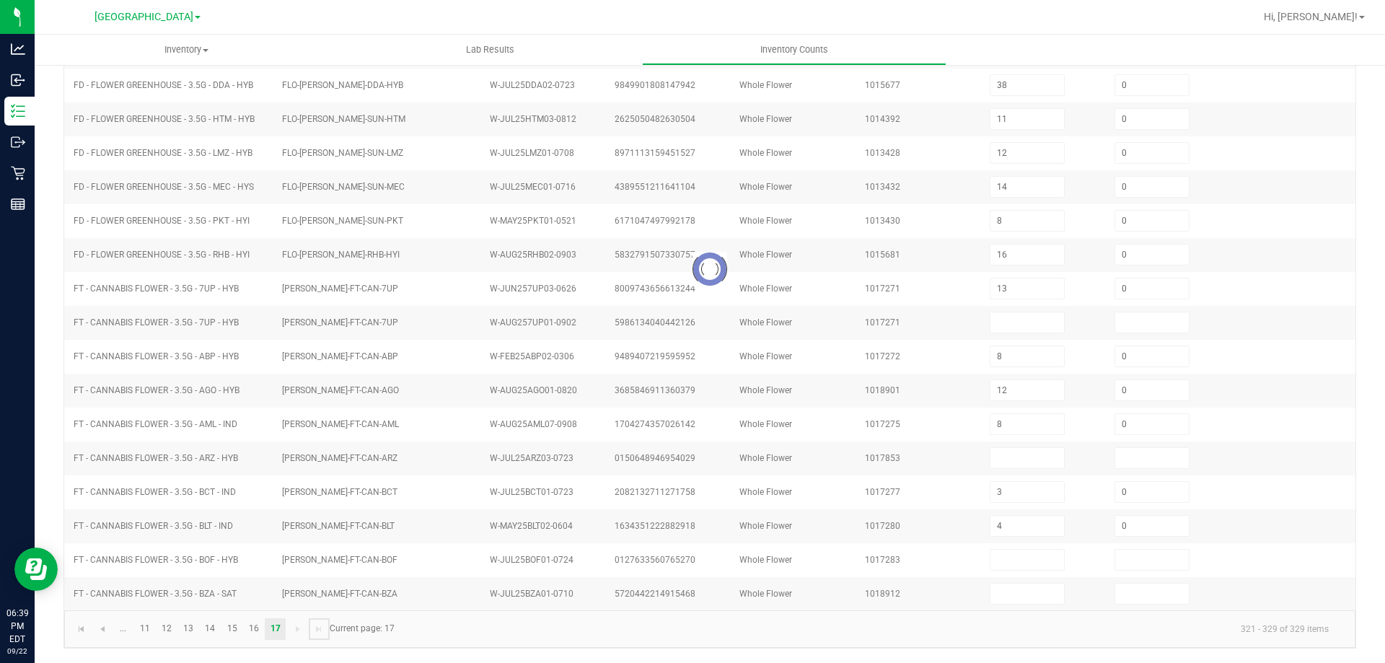
scroll to position [0, 0]
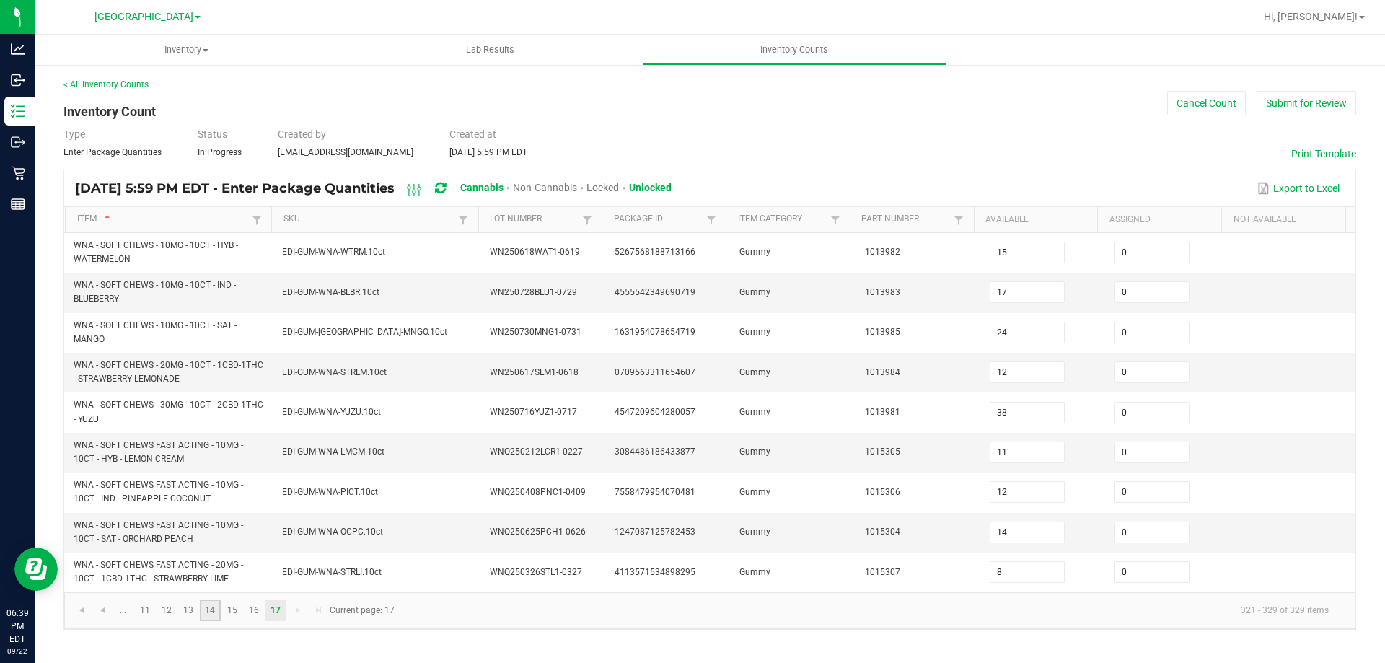
click at [209, 614] on link "14" at bounding box center [210, 610] width 21 height 22
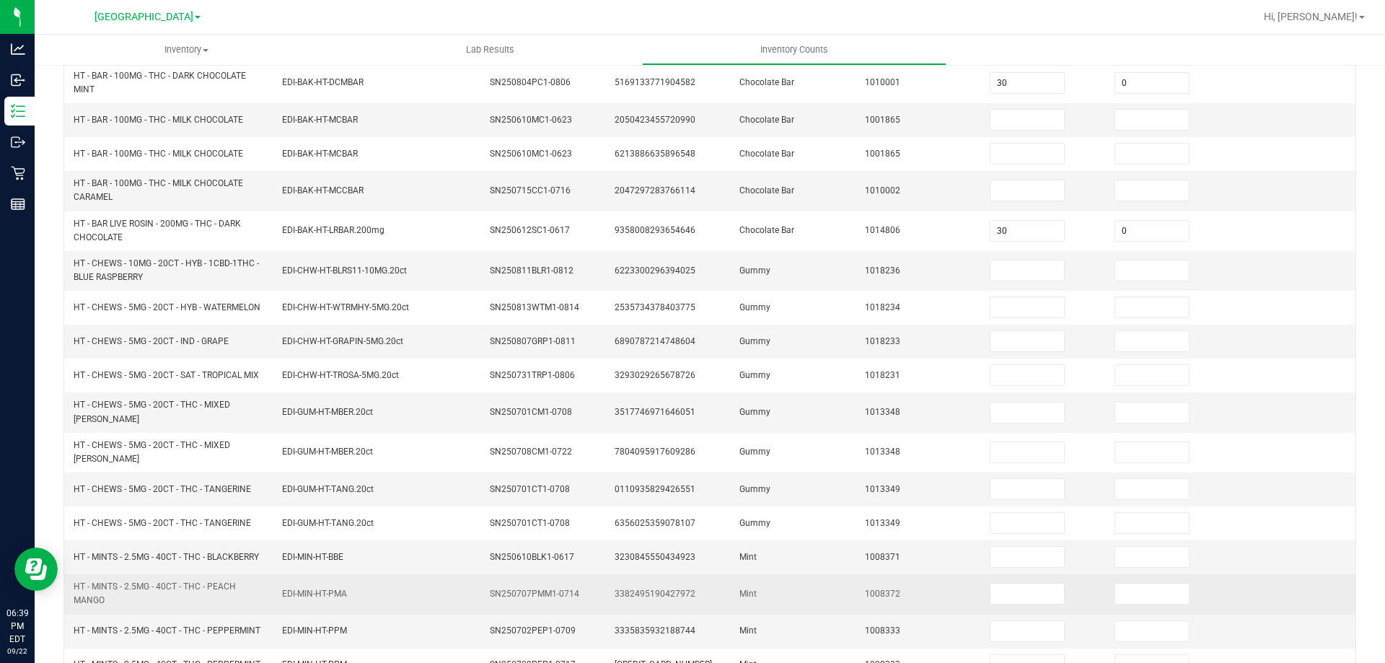
scroll to position [216, 0]
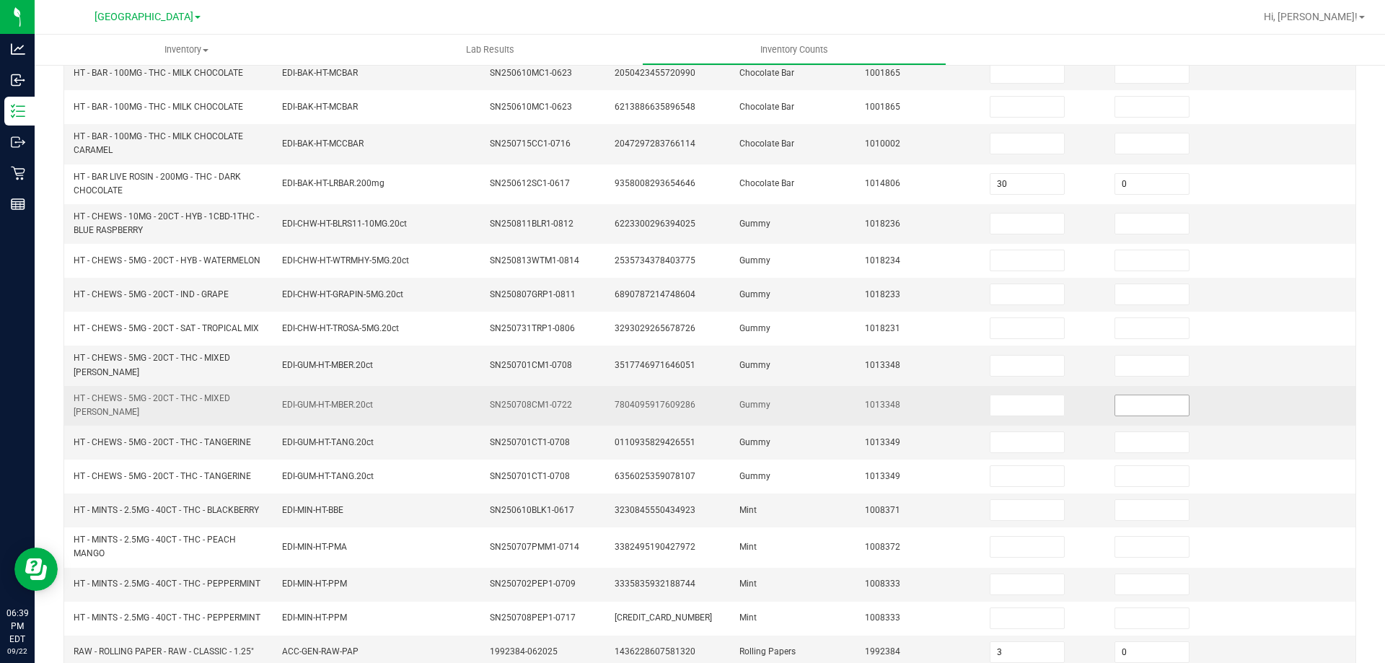
click at [1130, 395] on input at bounding box center [1152, 405] width 74 height 20
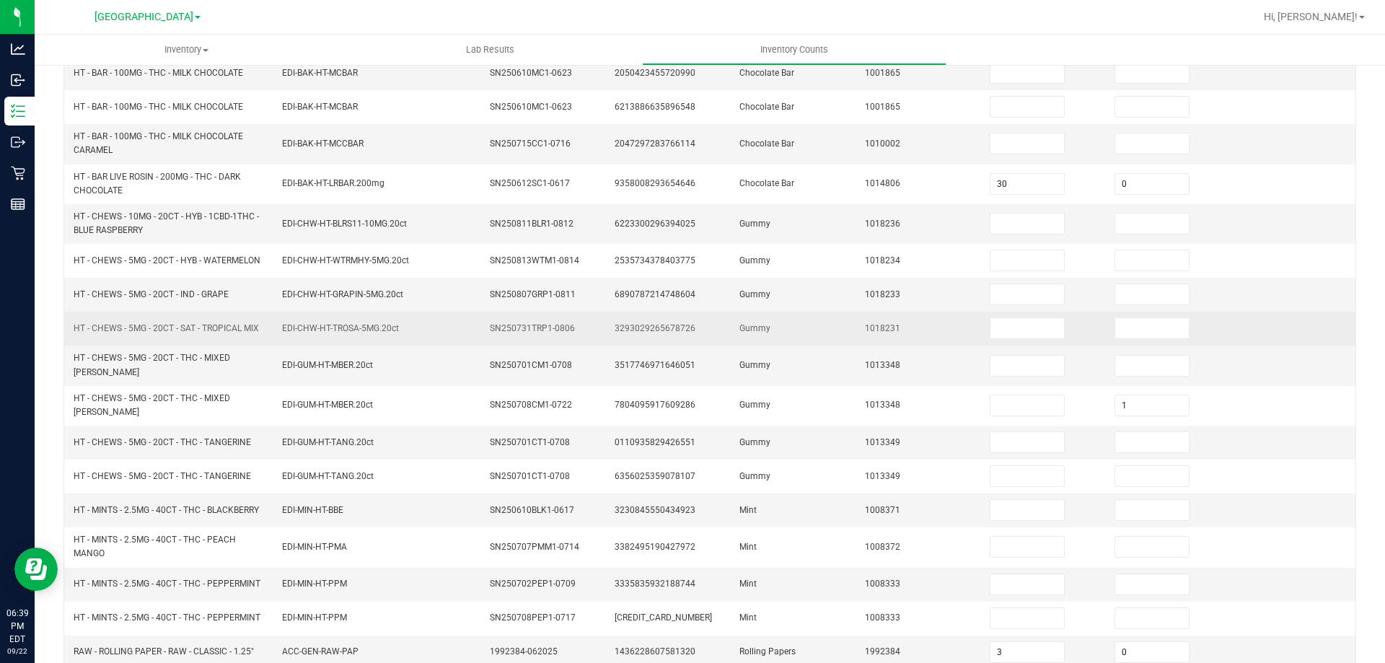
click at [788, 338] on td "Gummy" at bounding box center [793, 329] width 125 height 34
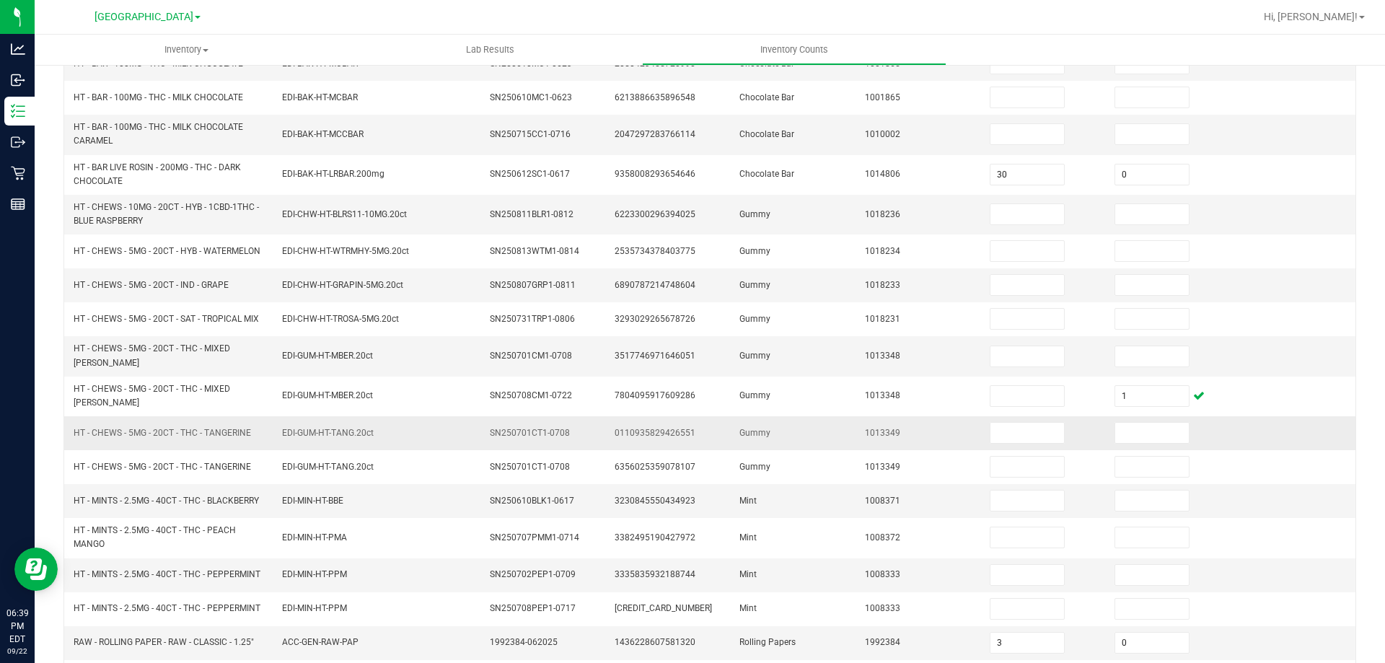
scroll to position [192, 0]
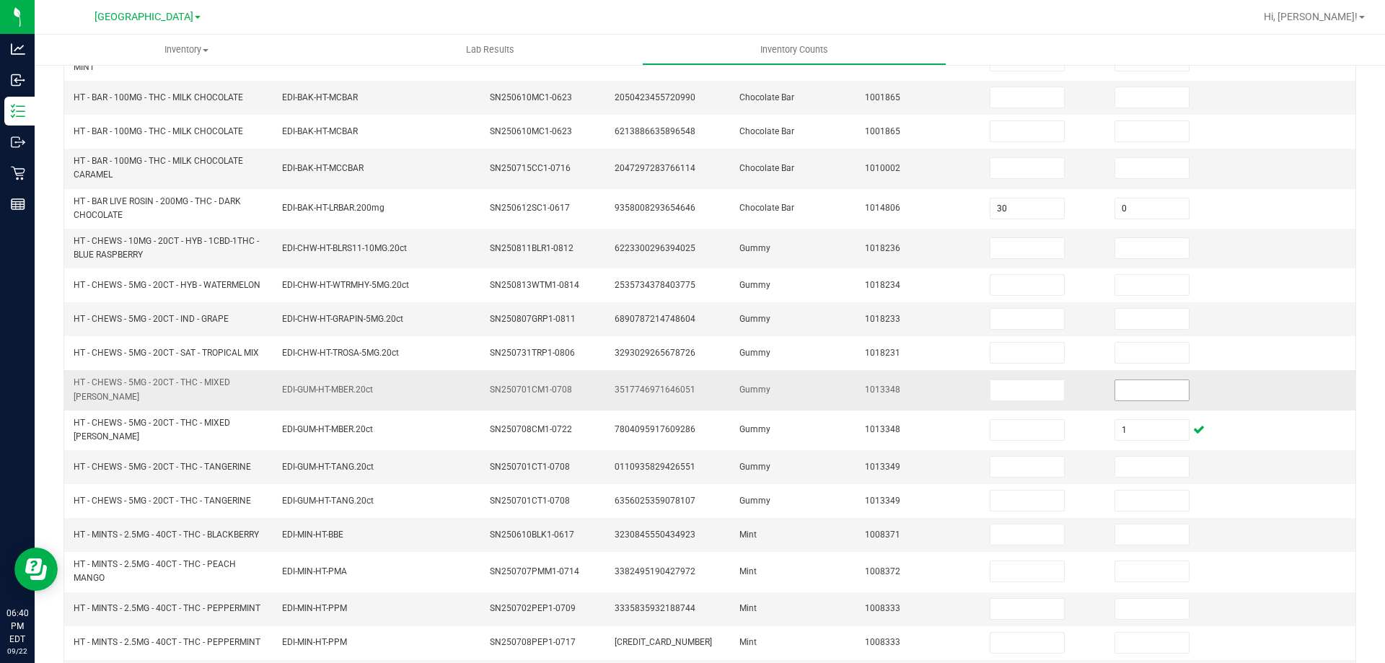
click at [1159, 389] on input at bounding box center [1152, 390] width 74 height 20
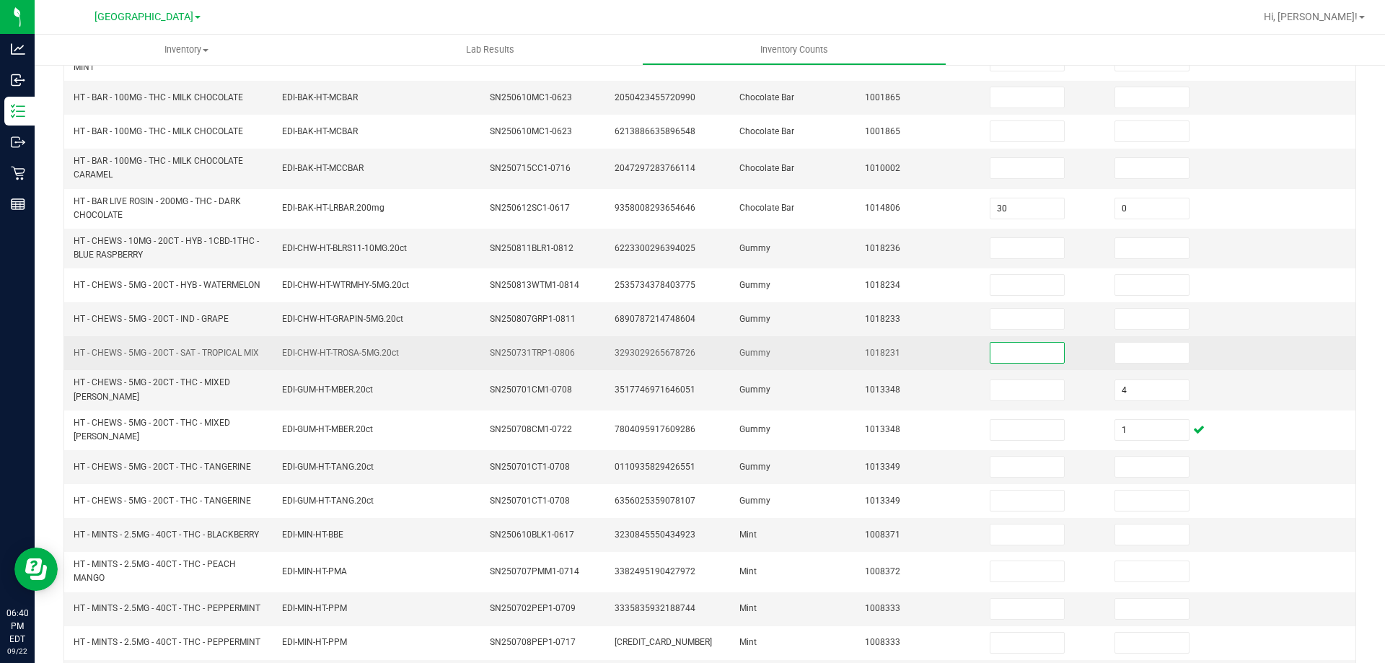
click at [990, 348] on input at bounding box center [1027, 353] width 74 height 20
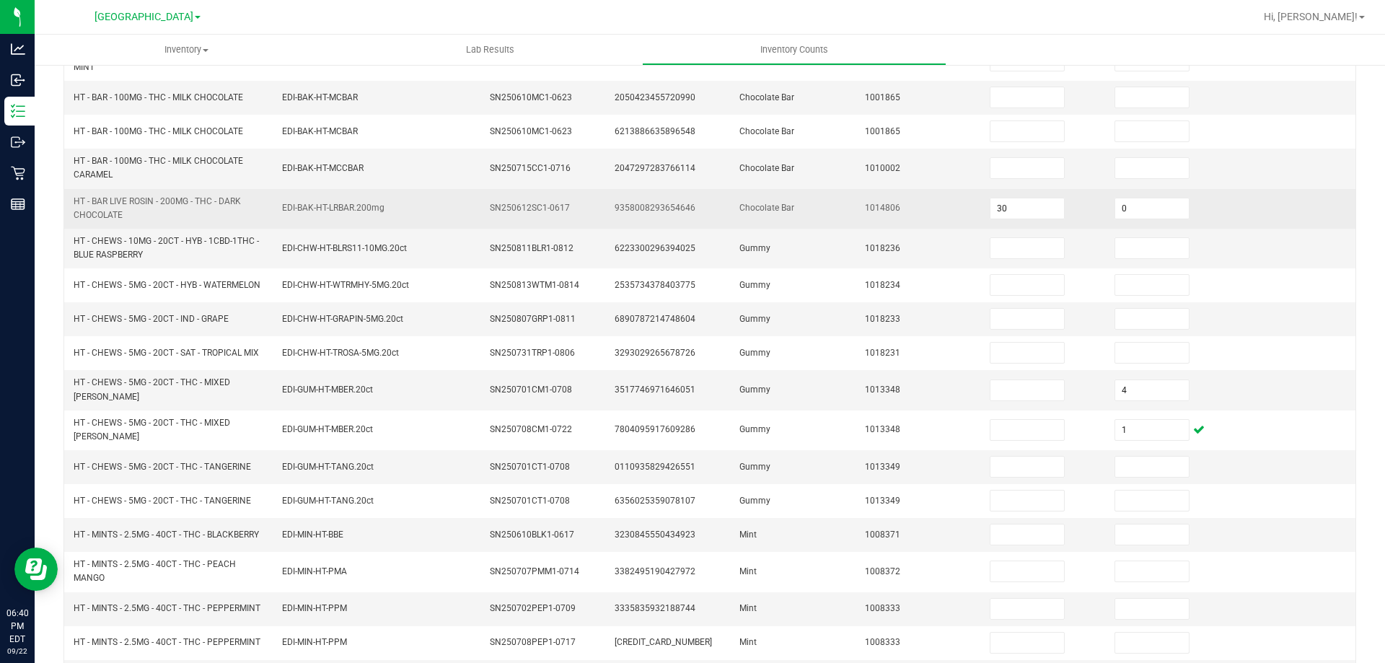
click at [774, 228] on tbody "HT - BAR - 100MG - THC - DARK CHOCOLATE MINT EDI-BAK-HT-DCMBAR SN250804PC1-0806…" at bounding box center [709, 403] width 1291 height 725
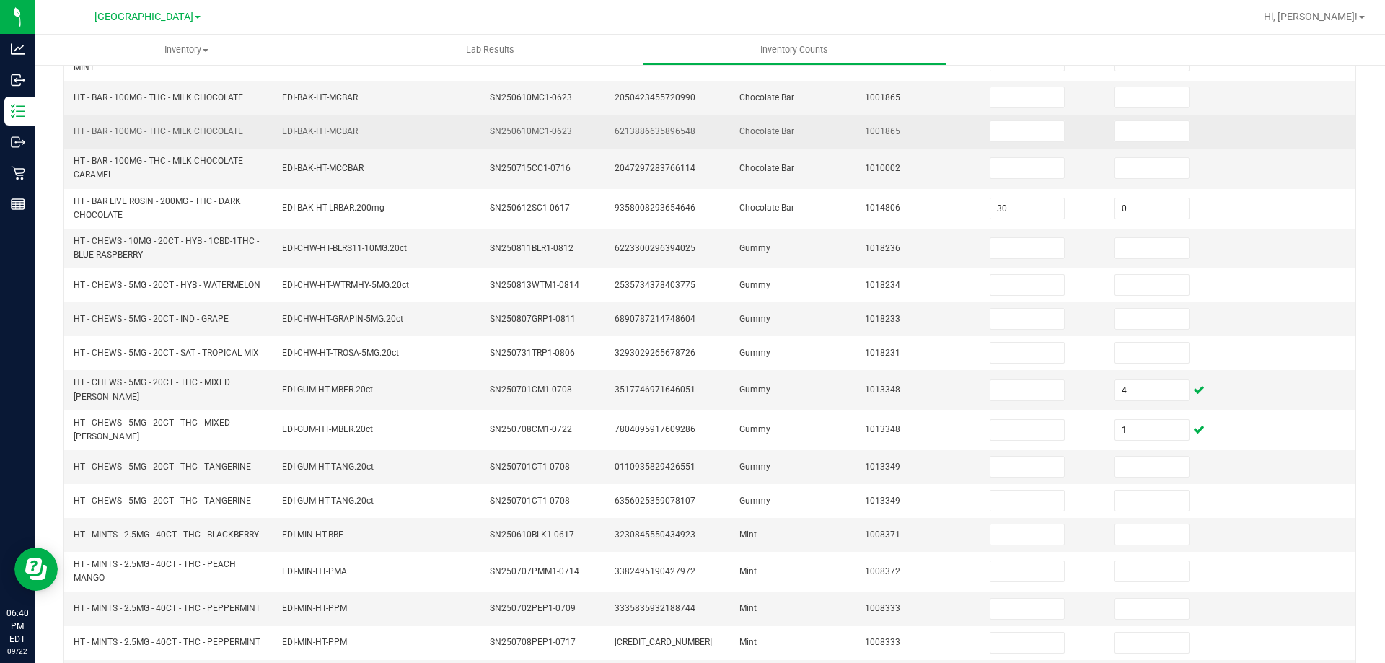
click at [606, 144] on td "6213886635896548" at bounding box center [668, 132] width 125 height 34
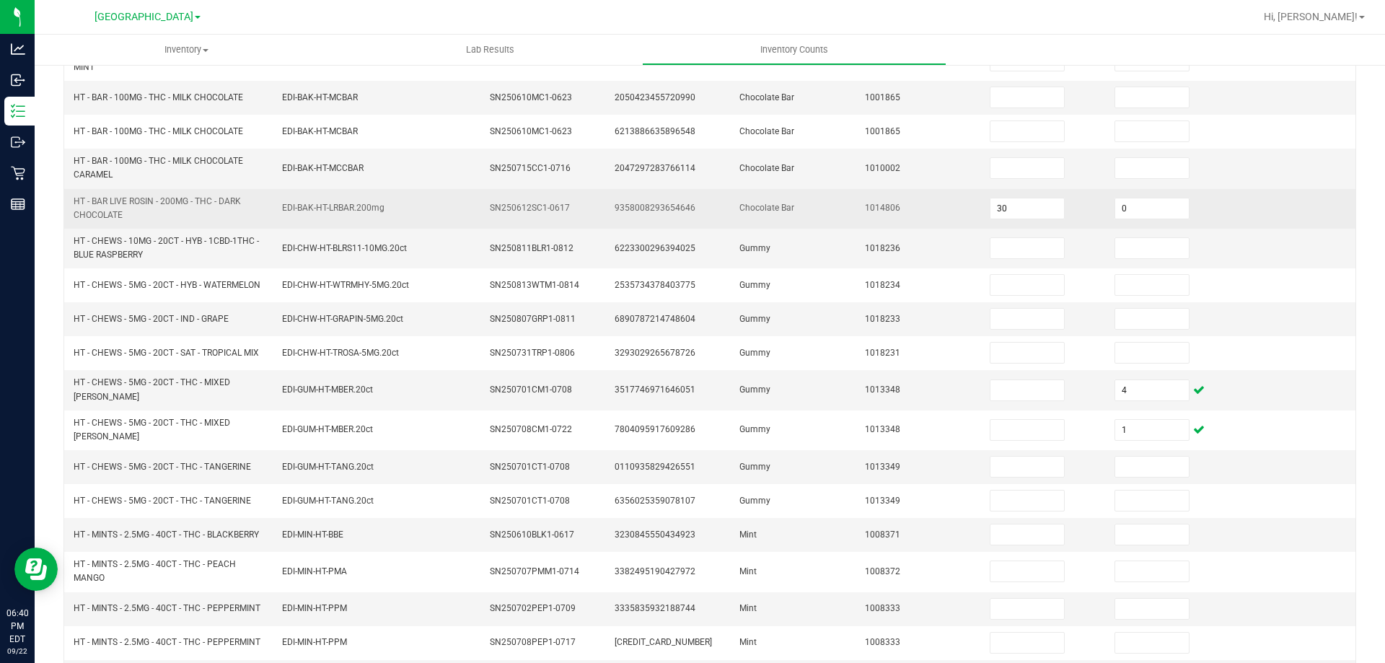
click at [317, 214] on span "EDI-BAK-HT-LRBAR.200mg" at bounding box center [333, 208] width 102 height 14
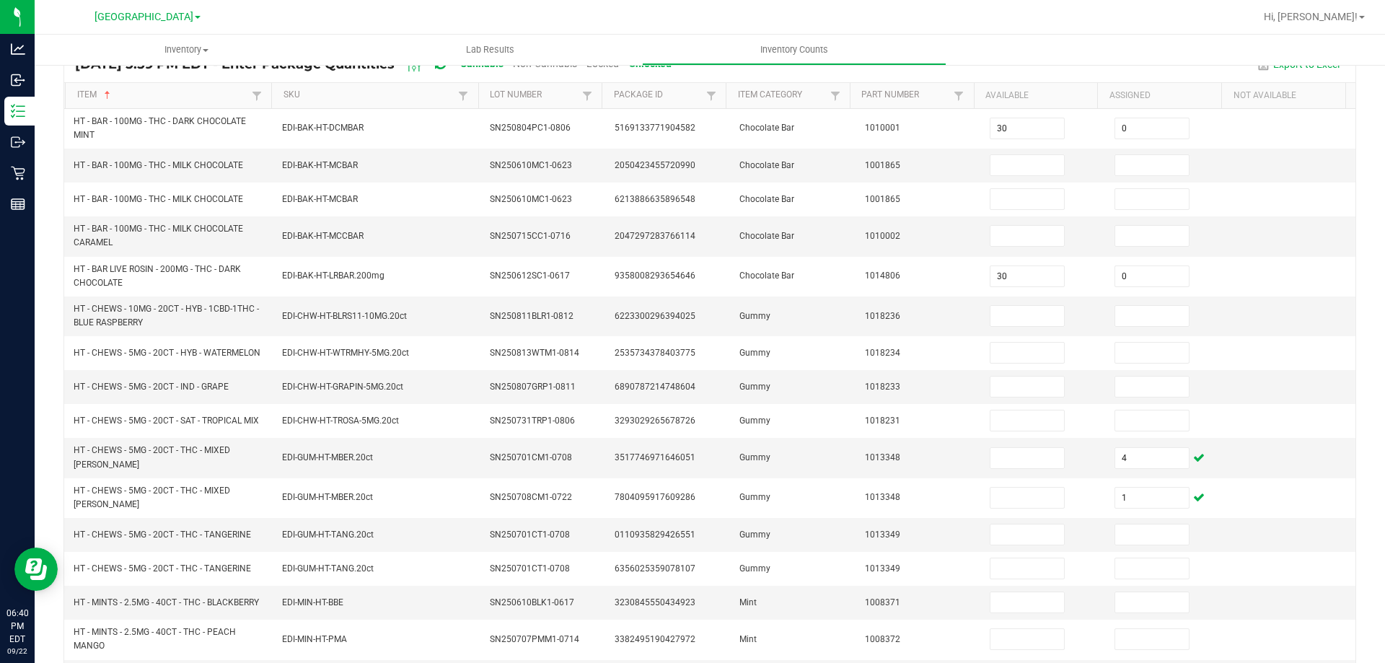
scroll to position [336, 0]
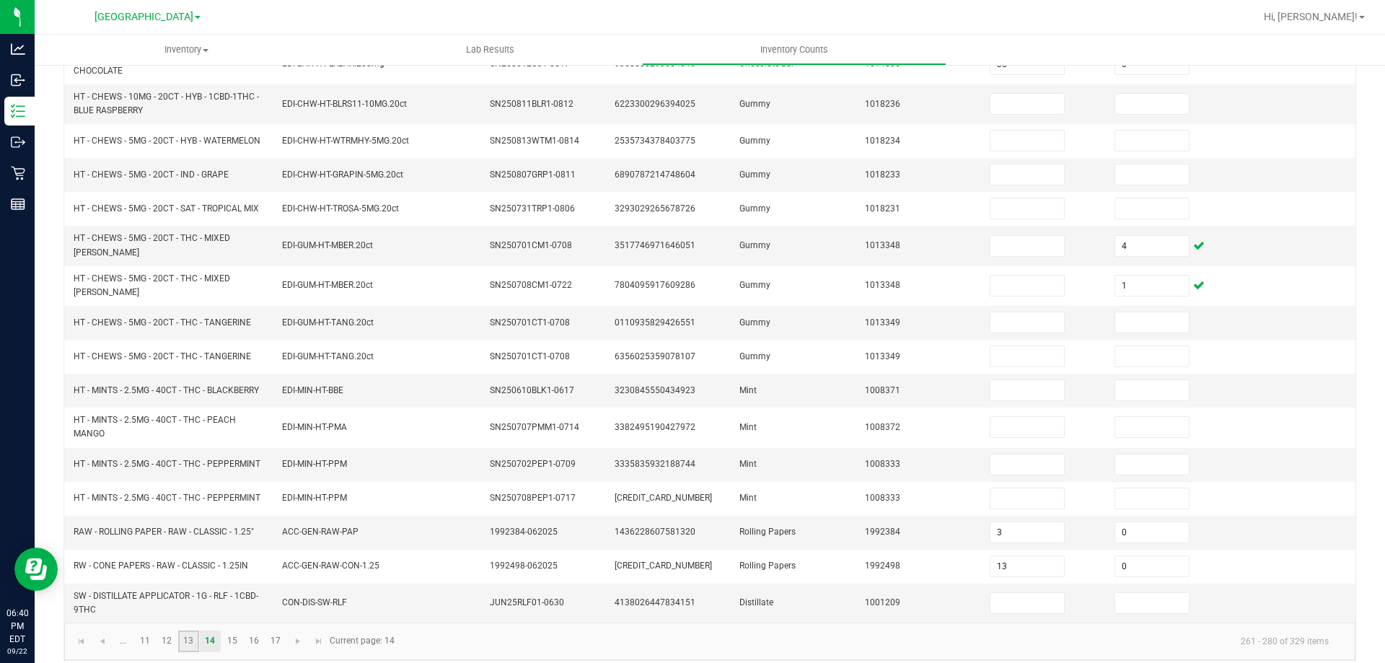
click at [198, 633] on link "13" at bounding box center [188, 641] width 21 height 22
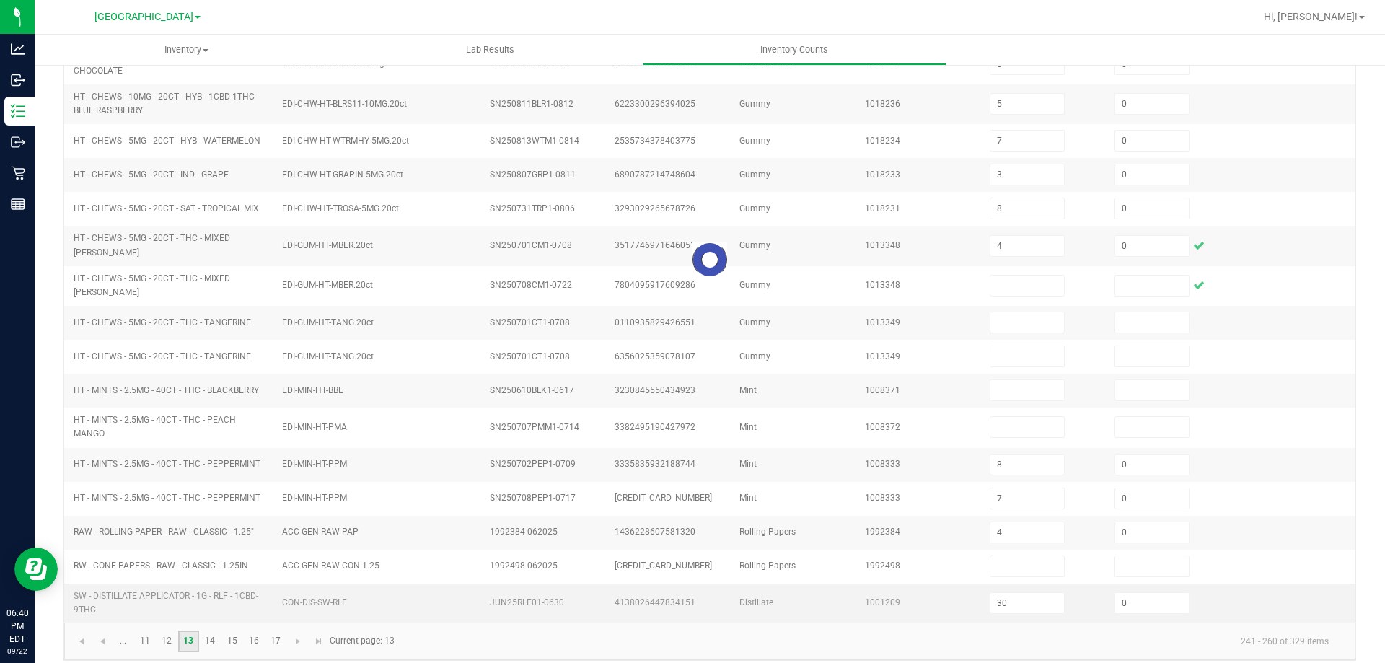
scroll to position [324, 0]
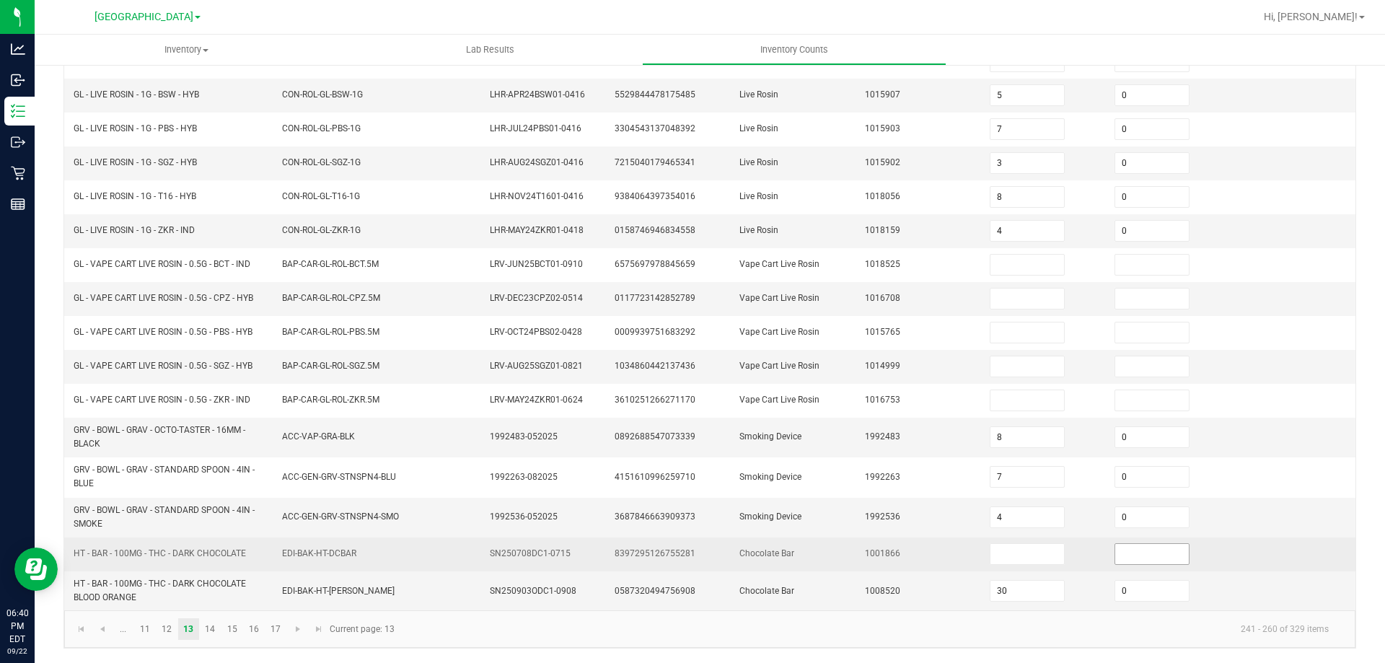
click at [1115, 552] on input at bounding box center [1152, 554] width 74 height 20
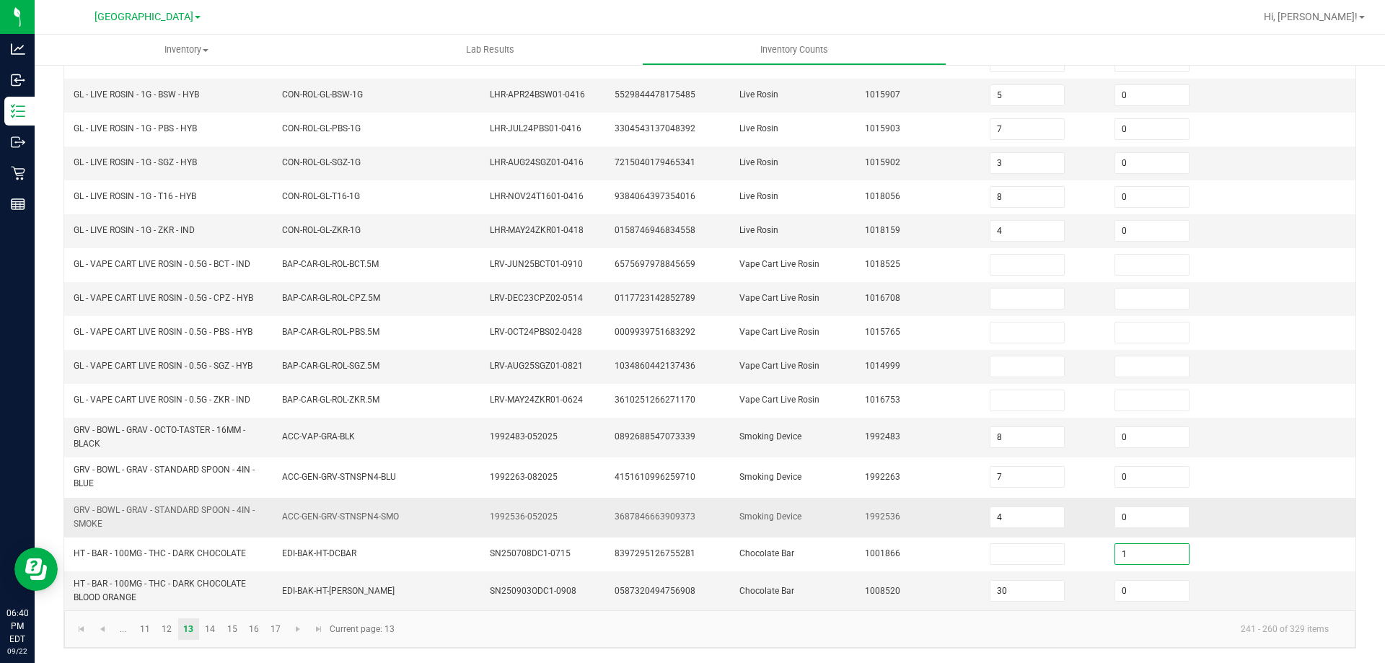
click at [903, 526] on td "1992536" at bounding box center [918, 518] width 125 height 40
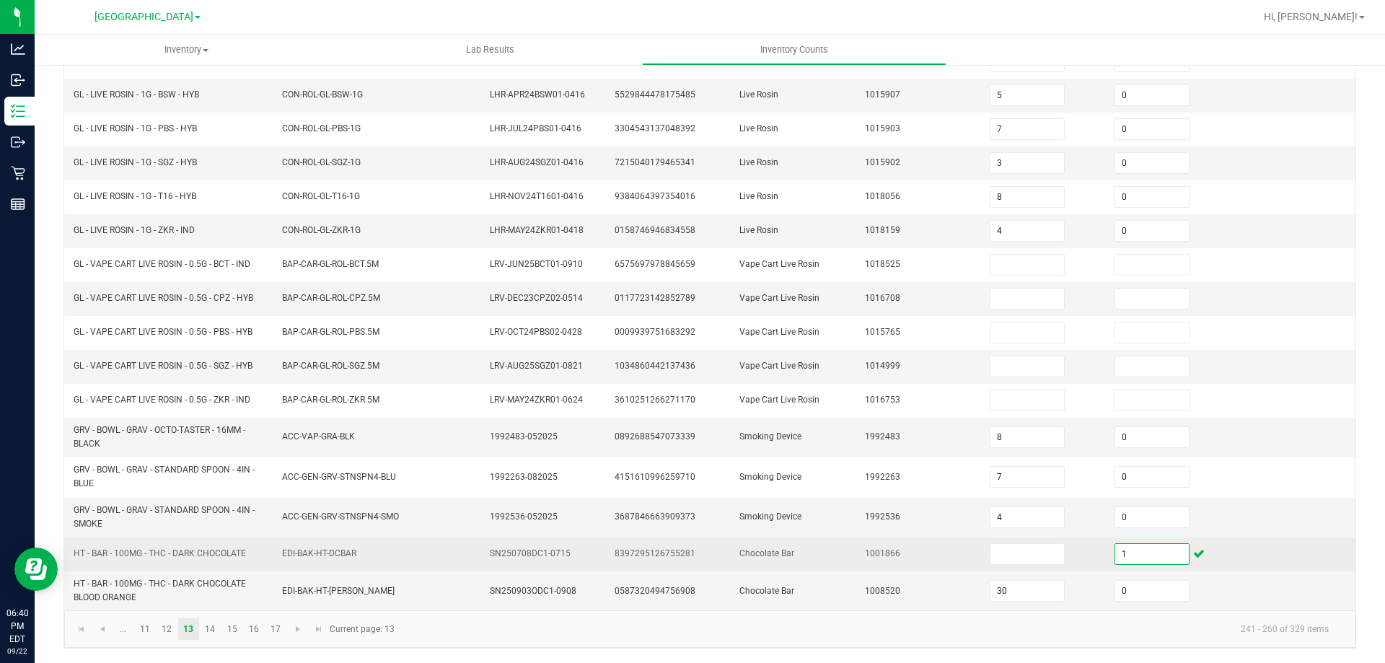
click at [1144, 560] on input "1" at bounding box center [1152, 554] width 74 height 20
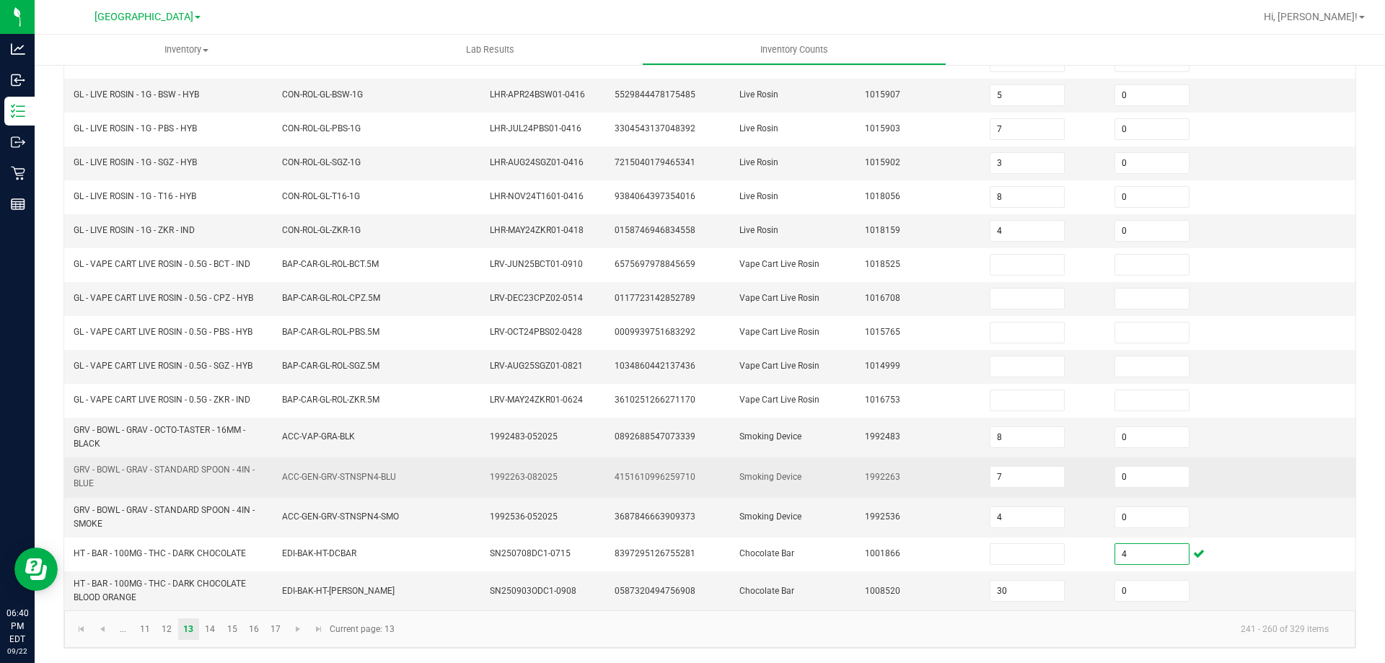
click at [865, 480] on span "1992263" at bounding box center [882, 477] width 35 height 10
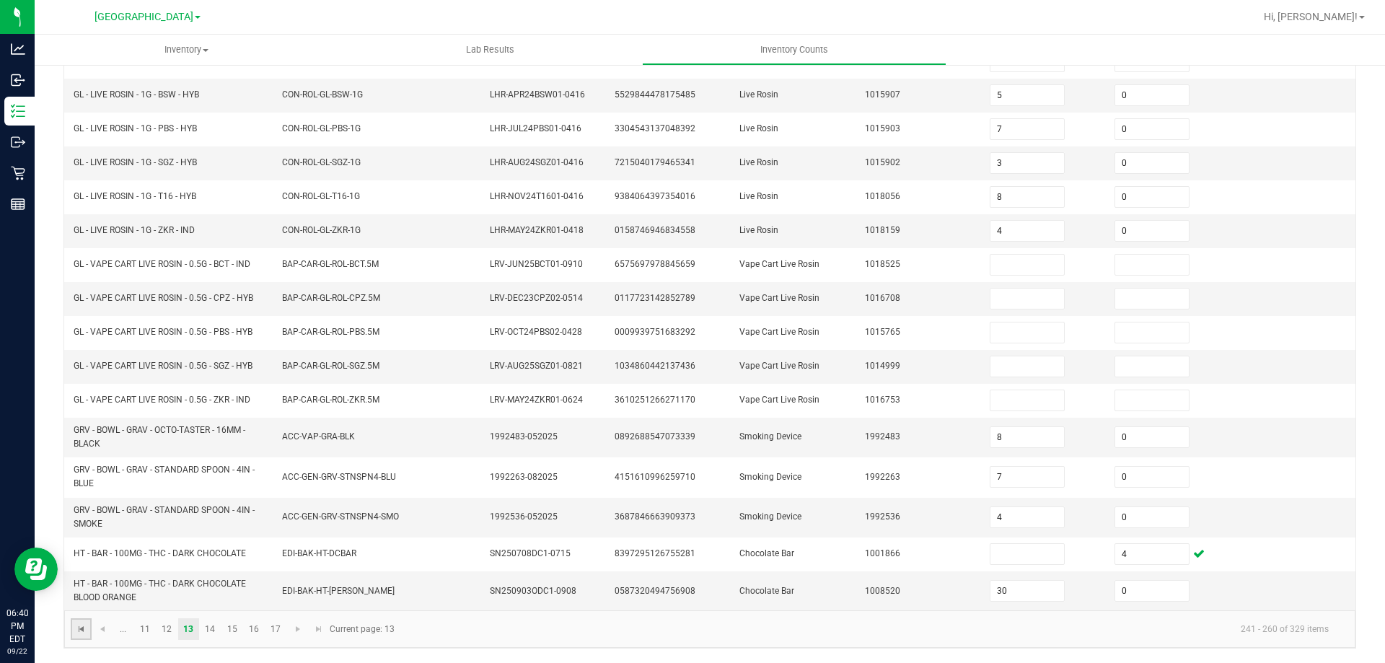
click at [76, 631] on span "Go to the first page" at bounding box center [82, 629] width 12 height 12
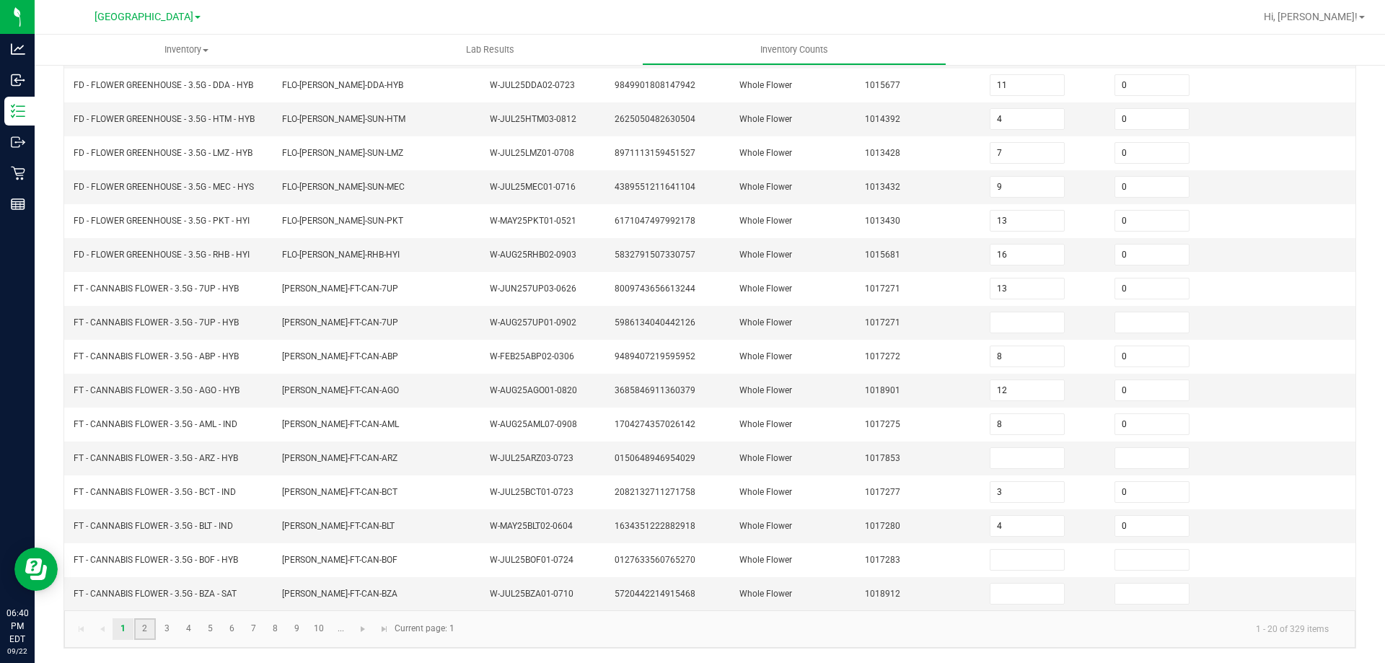
click at [151, 633] on link "2" at bounding box center [144, 629] width 21 height 22
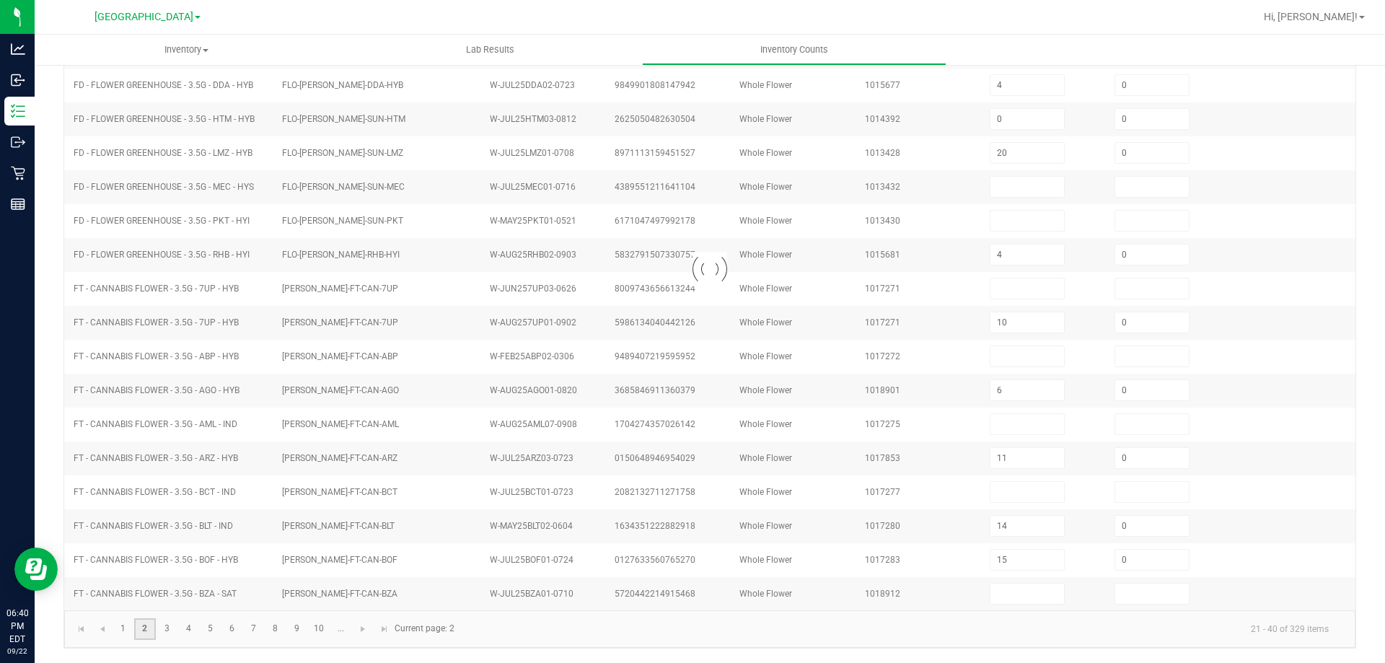
scroll to position [299, 0]
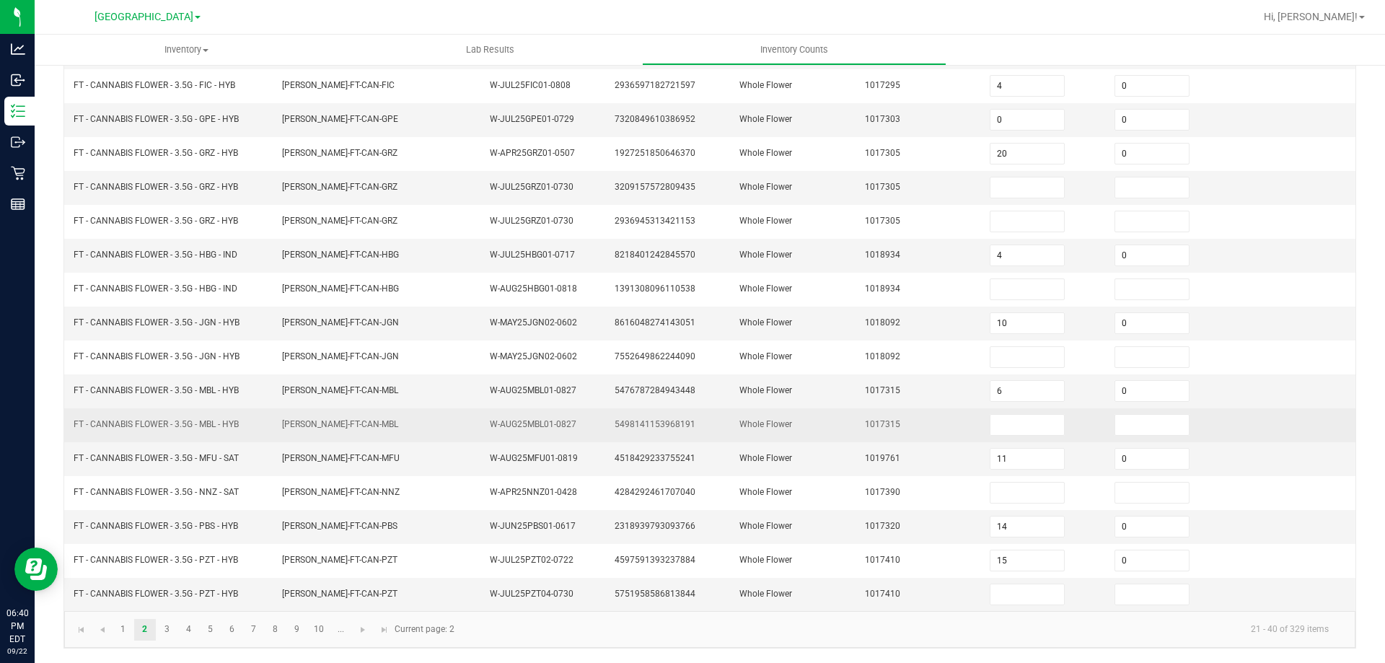
click at [472, 433] on td "FLO-BUD-FT-CAN-MBL" at bounding box center [377, 425] width 208 height 34
click at [1146, 429] on input at bounding box center [1152, 425] width 74 height 20
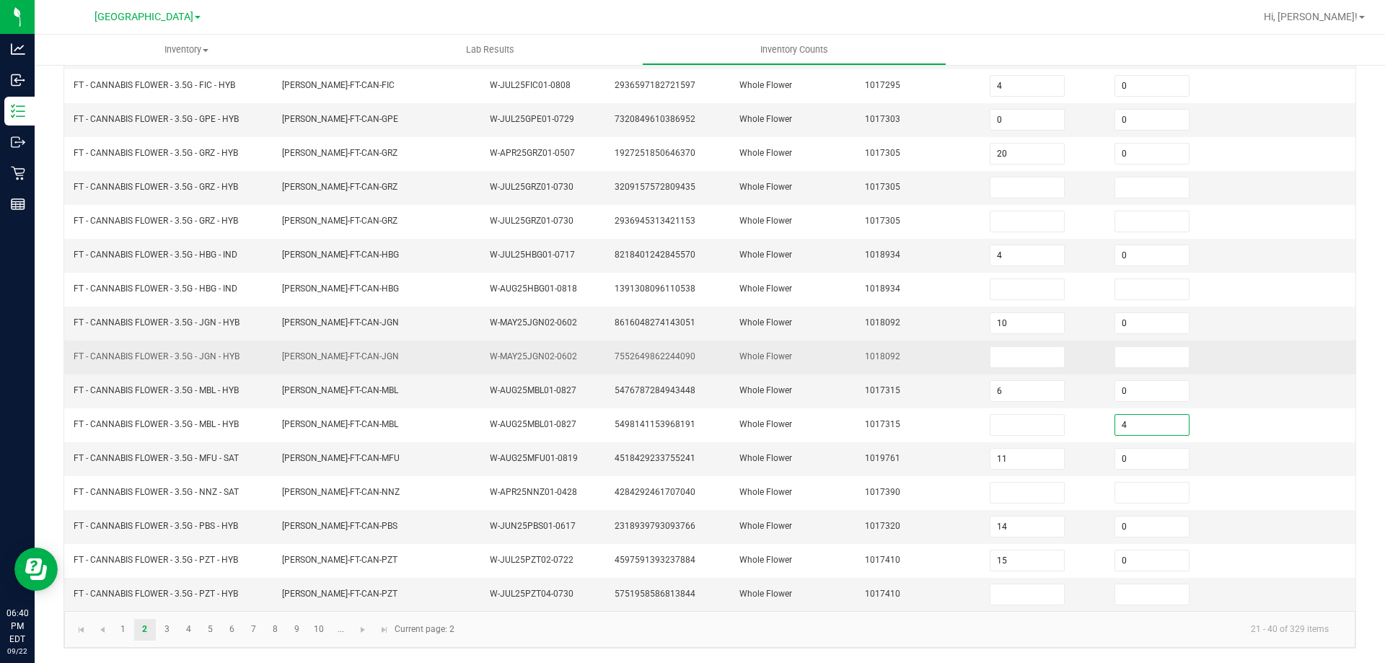
click at [806, 362] on td "Whole Flower" at bounding box center [793, 357] width 125 height 34
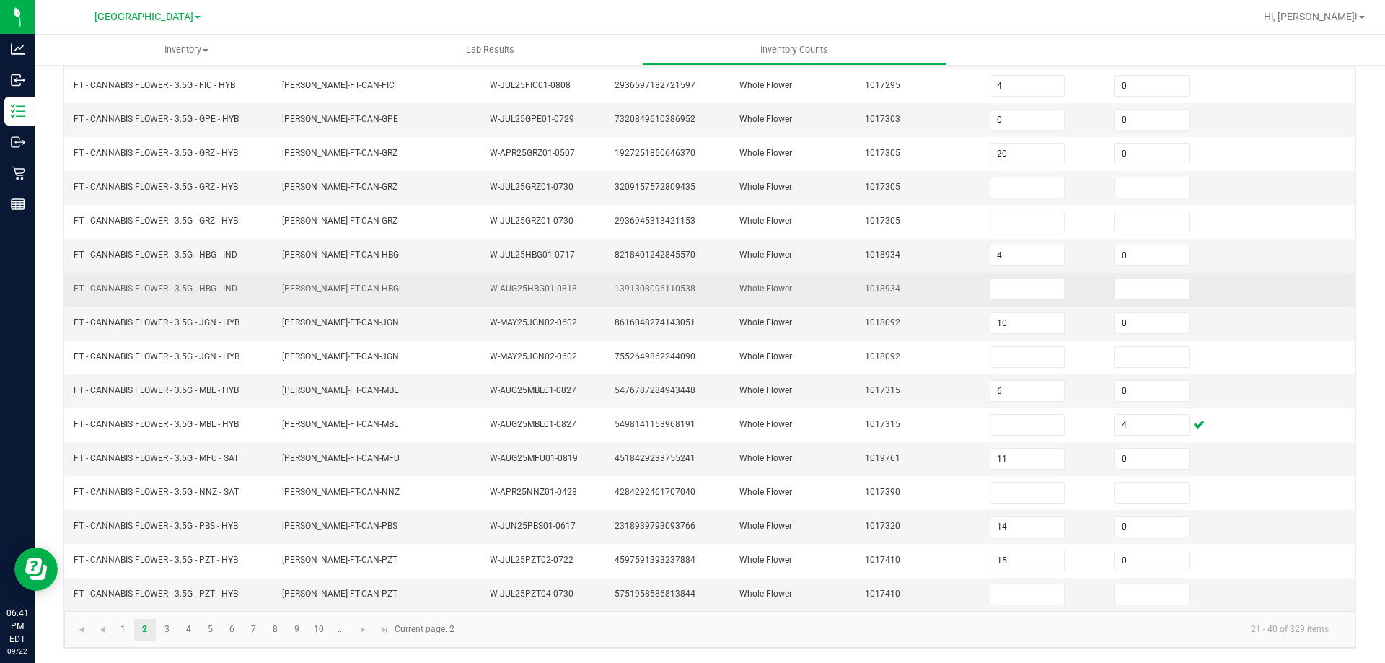
click at [447, 294] on td "FLO-BUD-FT-CAN-HBG" at bounding box center [377, 290] width 208 height 34
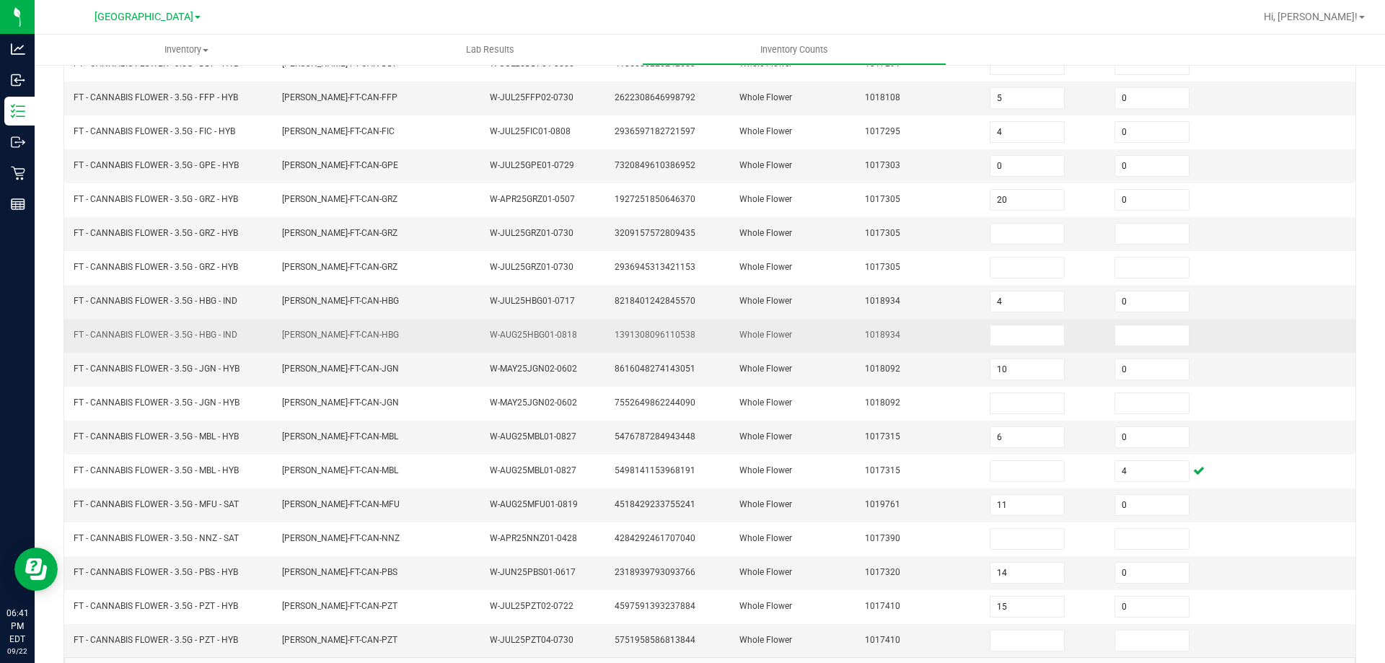
scroll to position [227, 0]
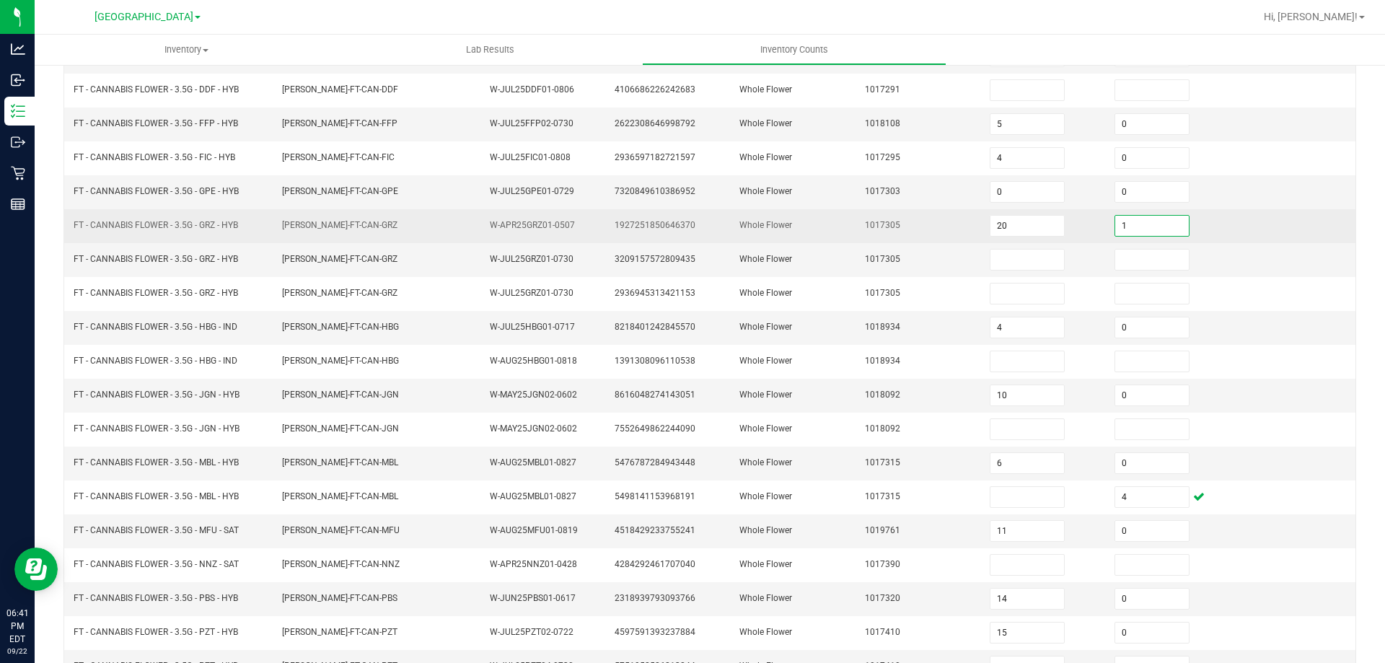
drag, startPoint x: 1131, startPoint y: 224, endPoint x: 938, endPoint y: 219, distance: 194.0
click at [1130, 225] on input "1" at bounding box center [1152, 226] width 74 height 20
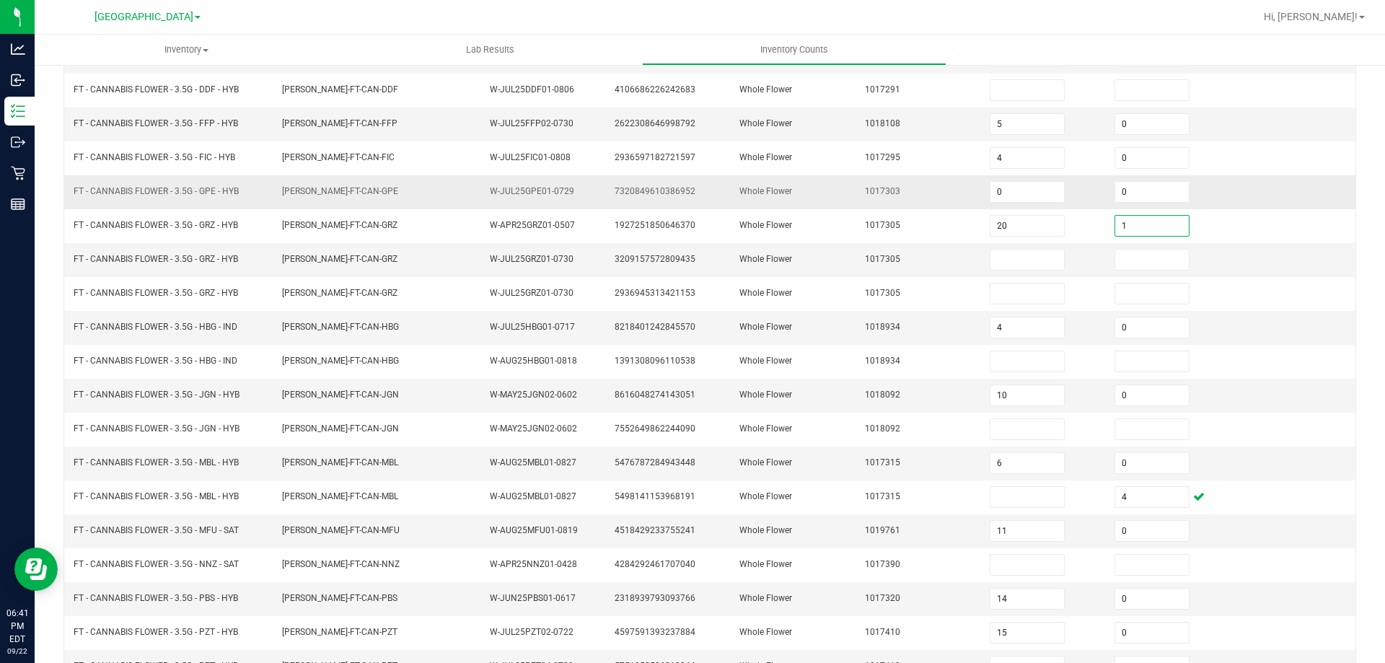
click at [828, 205] on td "Whole Flower" at bounding box center [793, 192] width 125 height 34
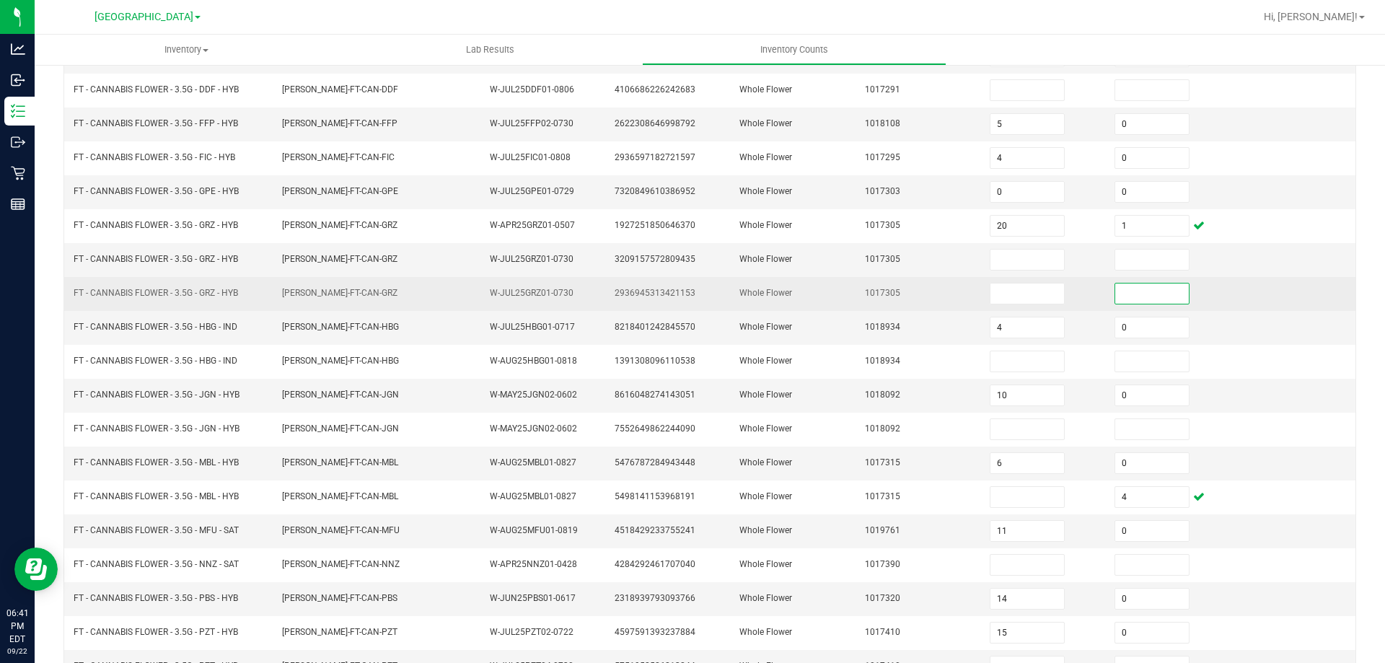
click at [1148, 296] on input at bounding box center [1152, 293] width 74 height 20
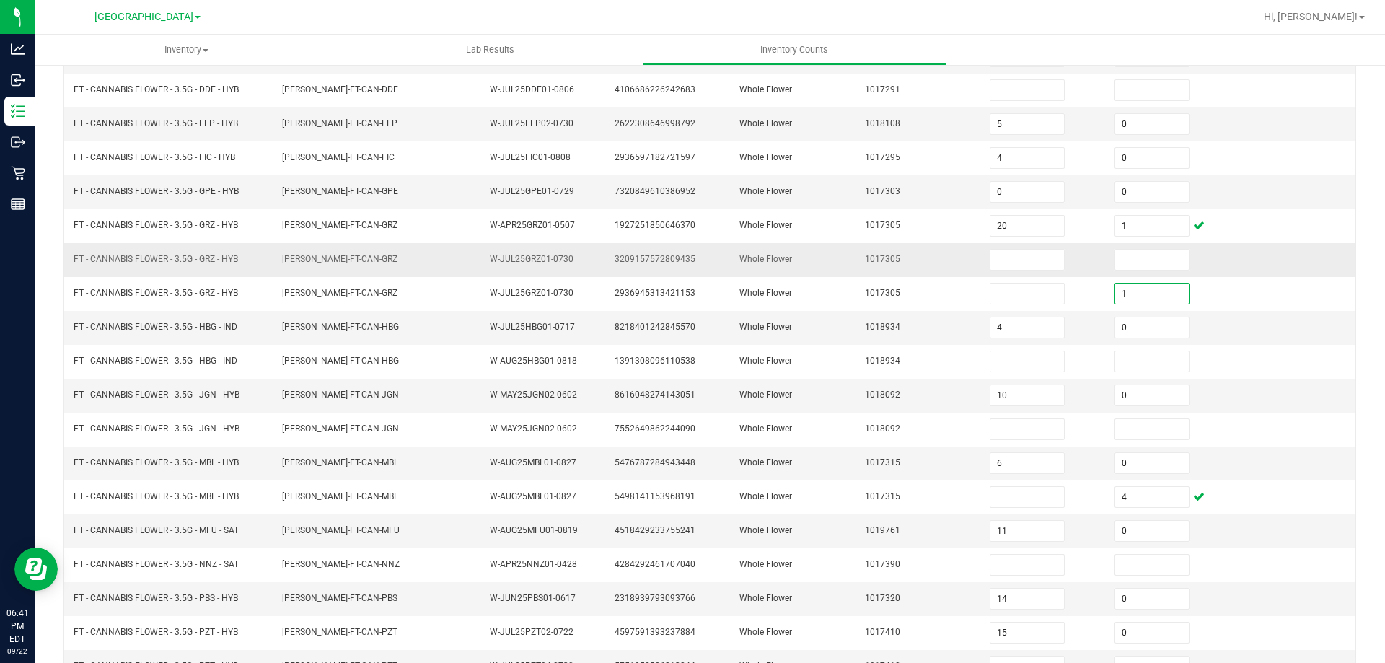
click at [862, 270] on td "1017305" at bounding box center [918, 260] width 125 height 34
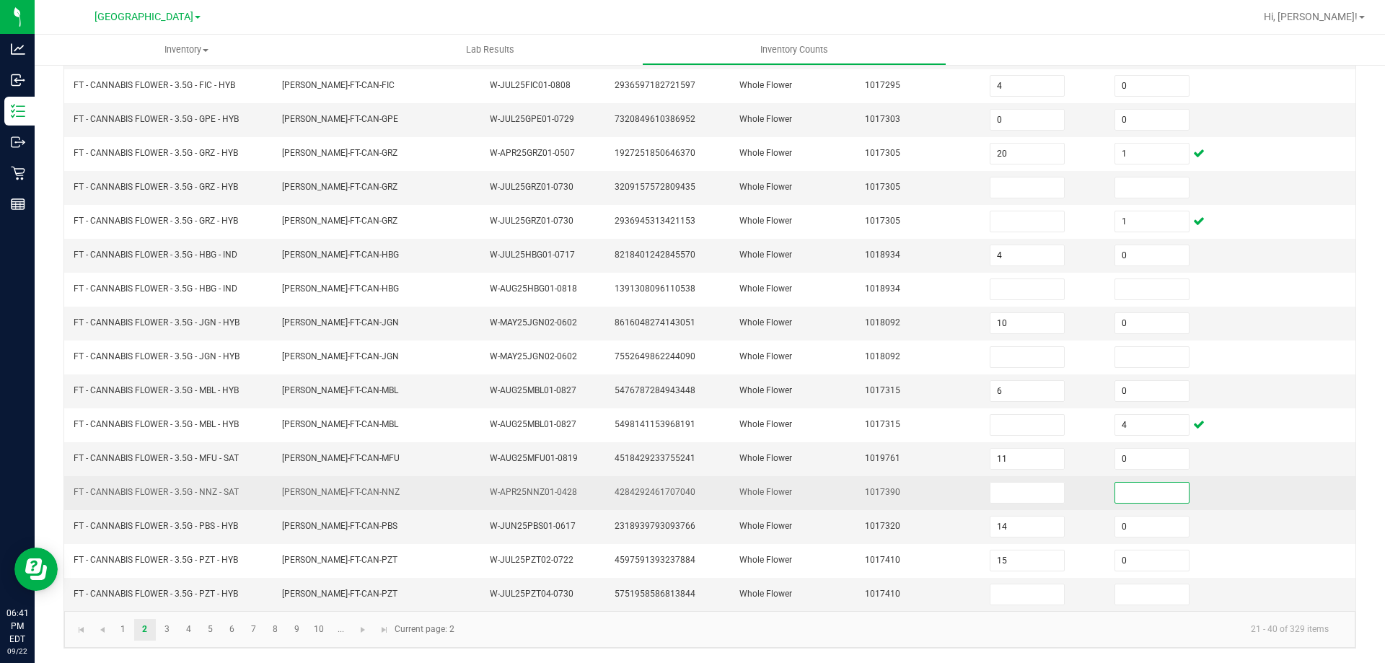
click at [1138, 500] on input at bounding box center [1152, 492] width 74 height 20
click at [1009, 498] on input at bounding box center [1027, 492] width 74 height 20
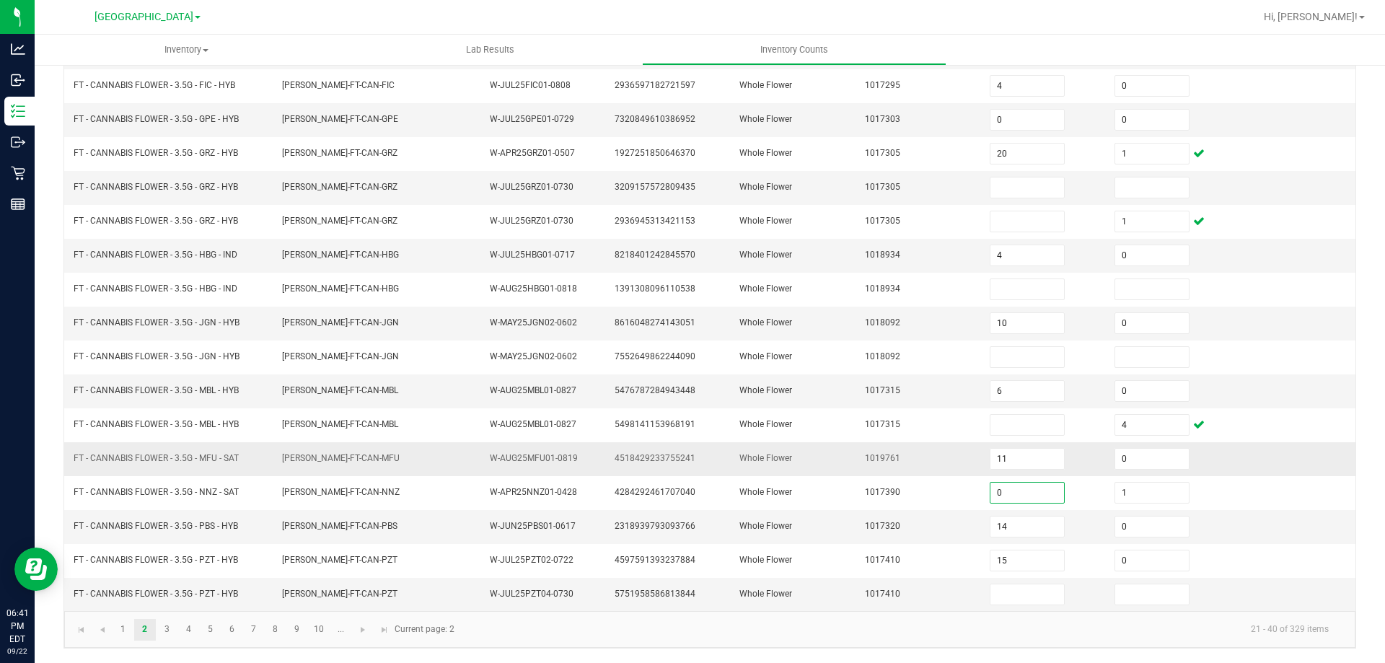
click at [875, 449] on td "1019761" at bounding box center [918, 459] width 125 height 34
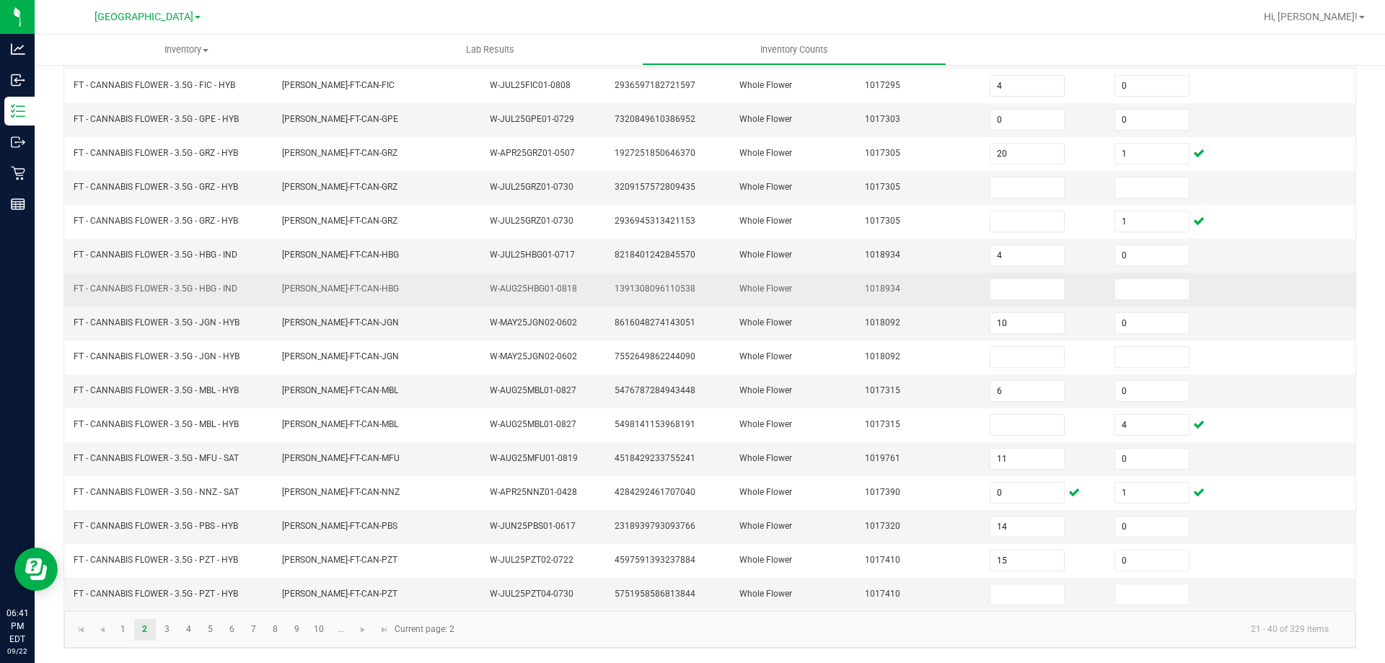
click at [368, 296] on td "FLO-BUD-FT-CAN-HBG" at bounding box center [377, 290] width 208 height 34
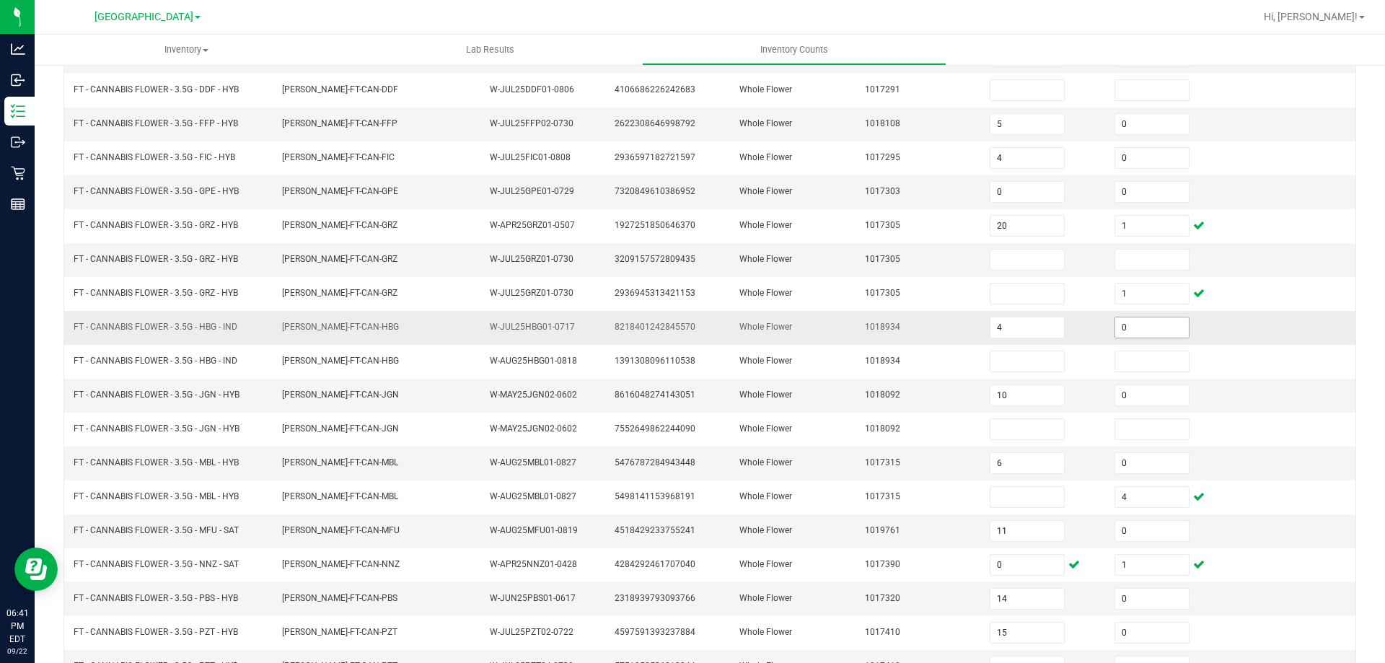
click at [1150, 327] on input "0" at bounding box center [1152, 327] width 74 height 20
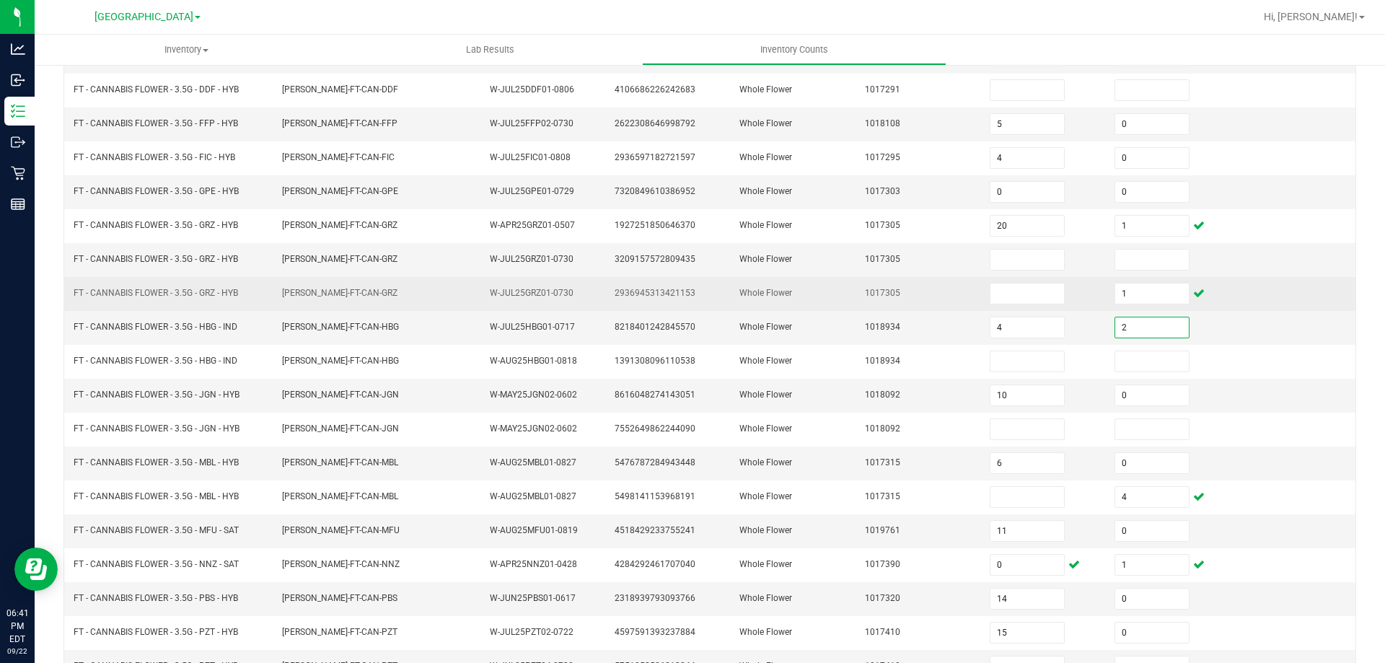
click at [865, 299] on td "1017305" at bounding box center [918, 294] width 125 height 34
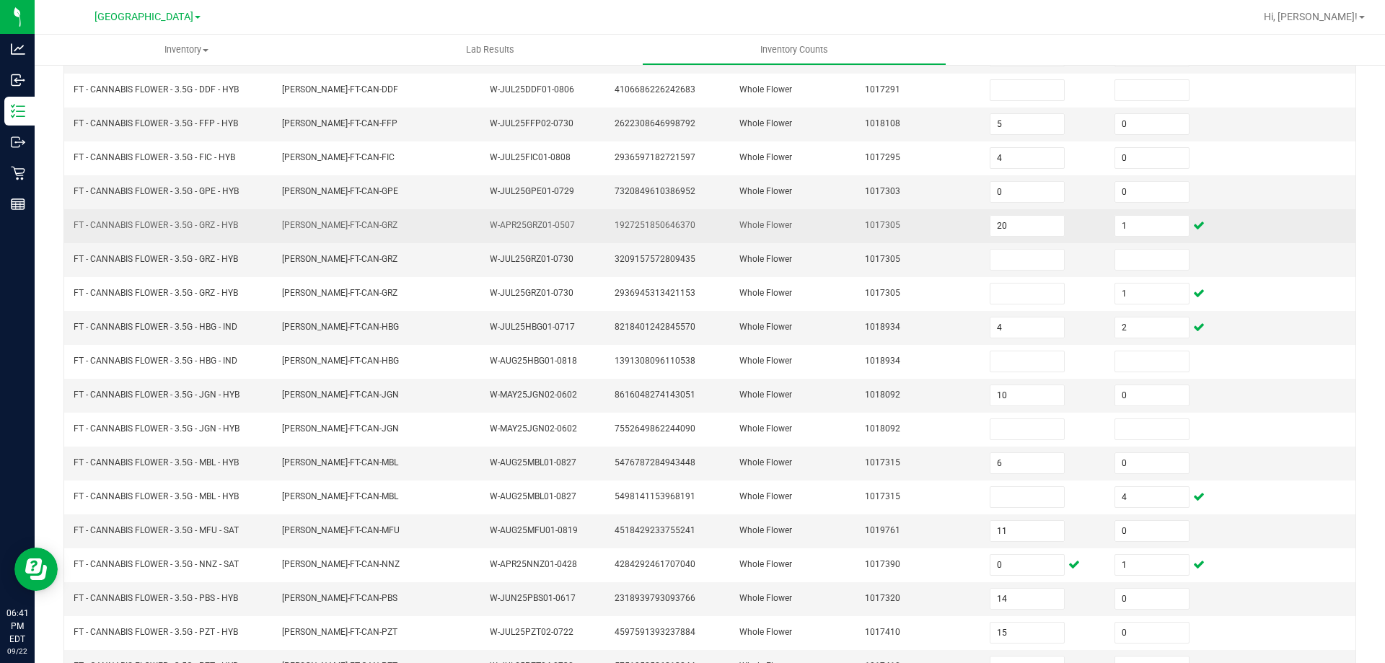
click at [249, 219] on td "FT - CANNABIS FLOWER - 3.5G - GRZ - HYB" at bounding box center [169, 226] width 208 height 34
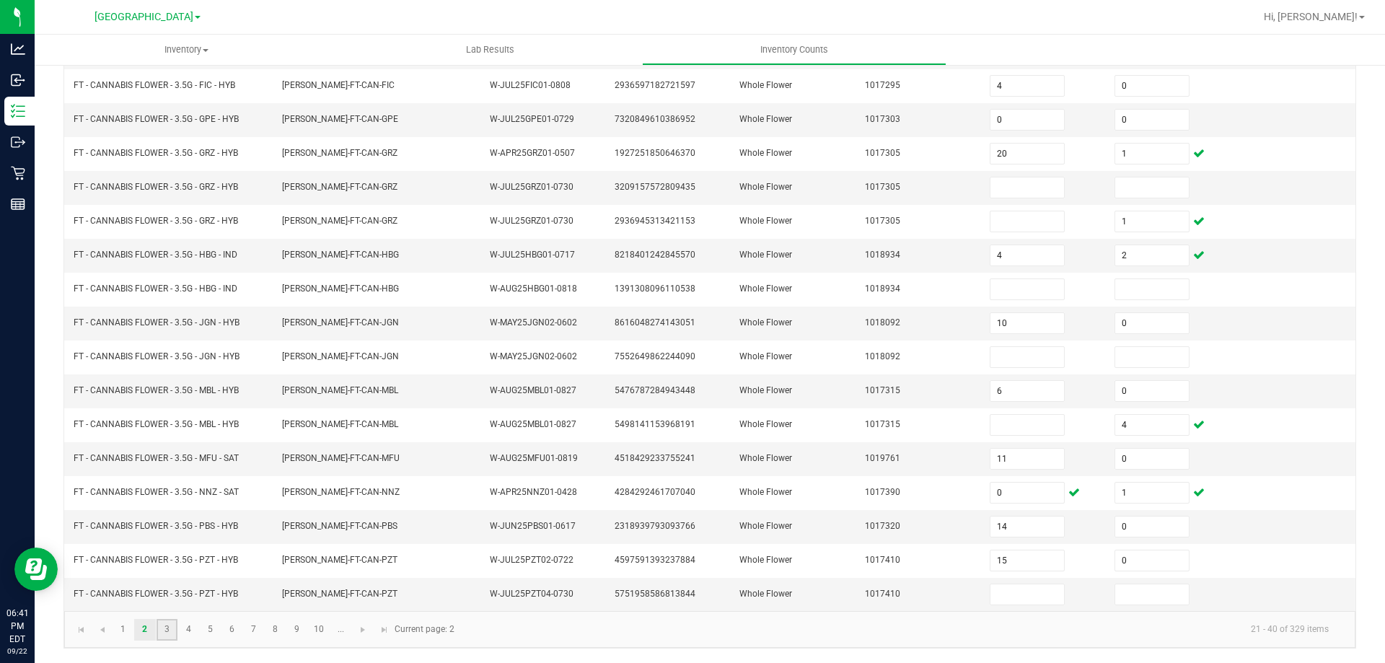
click at [167, 632] on link "3" at bounding box center [166, 630] width 21 height 22
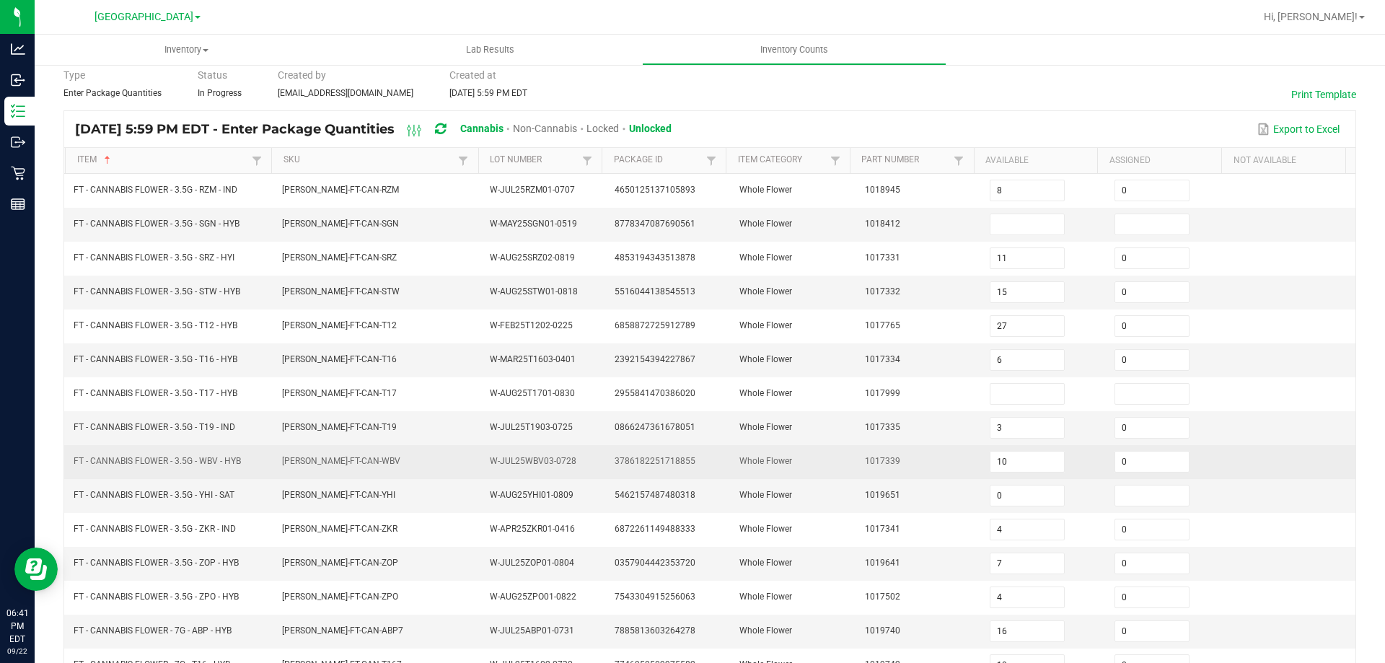
scroll to position [11, 0]
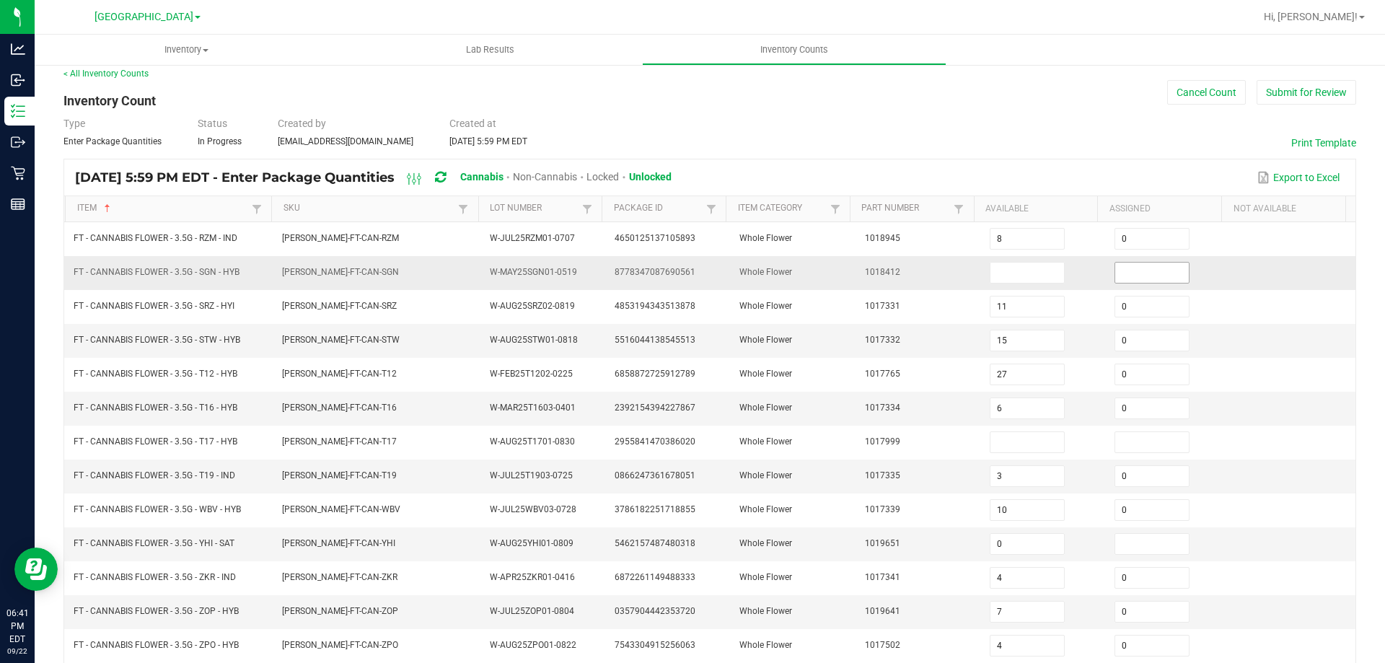
click at [1150, 270] on input at bounding box center [1152, 273] width 74 height 20
click at [1031, 268] on input at bounding box center [1027, 273] width 74 height 20
click at [819, 274] on td "Whole Flower" at bounding box center [793, 273] width 125 height 34
click at [223, 353] on td "FT - CANNABIS FLOWER - 3.5G - STW - HYB" at bounding box center [169, 341] width 208 height 34
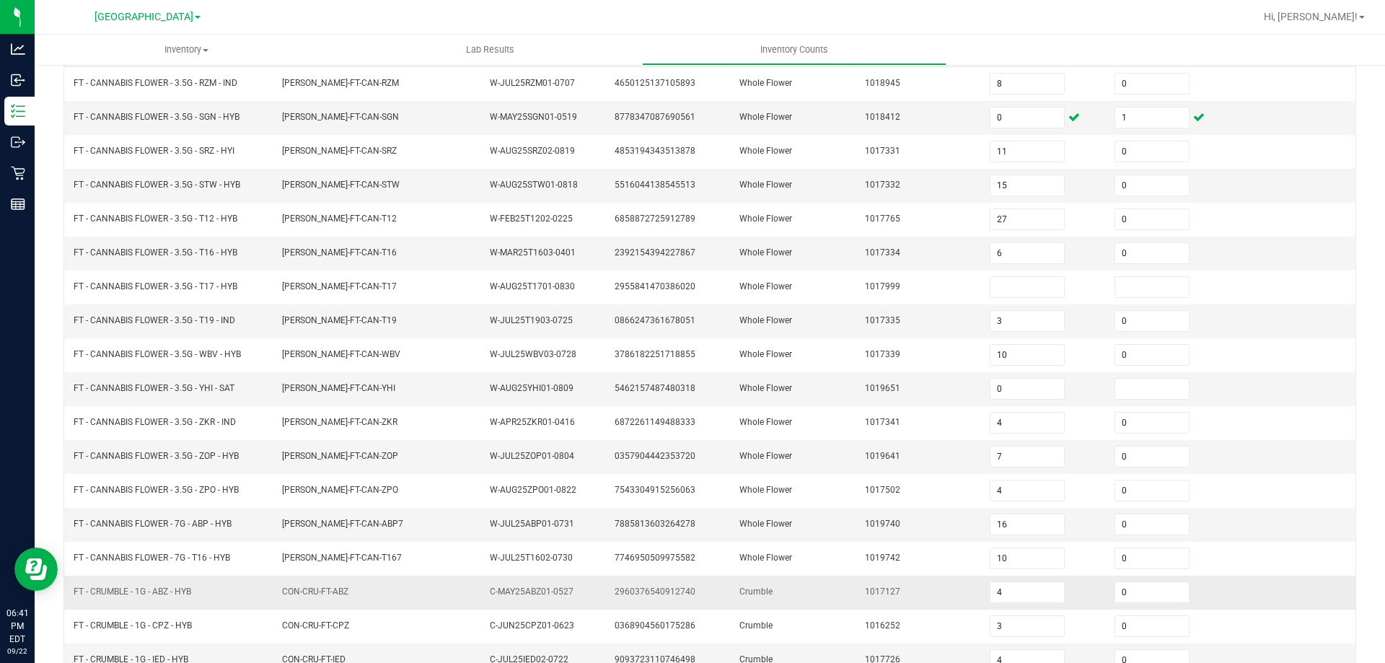
scroll to position [299, 0]
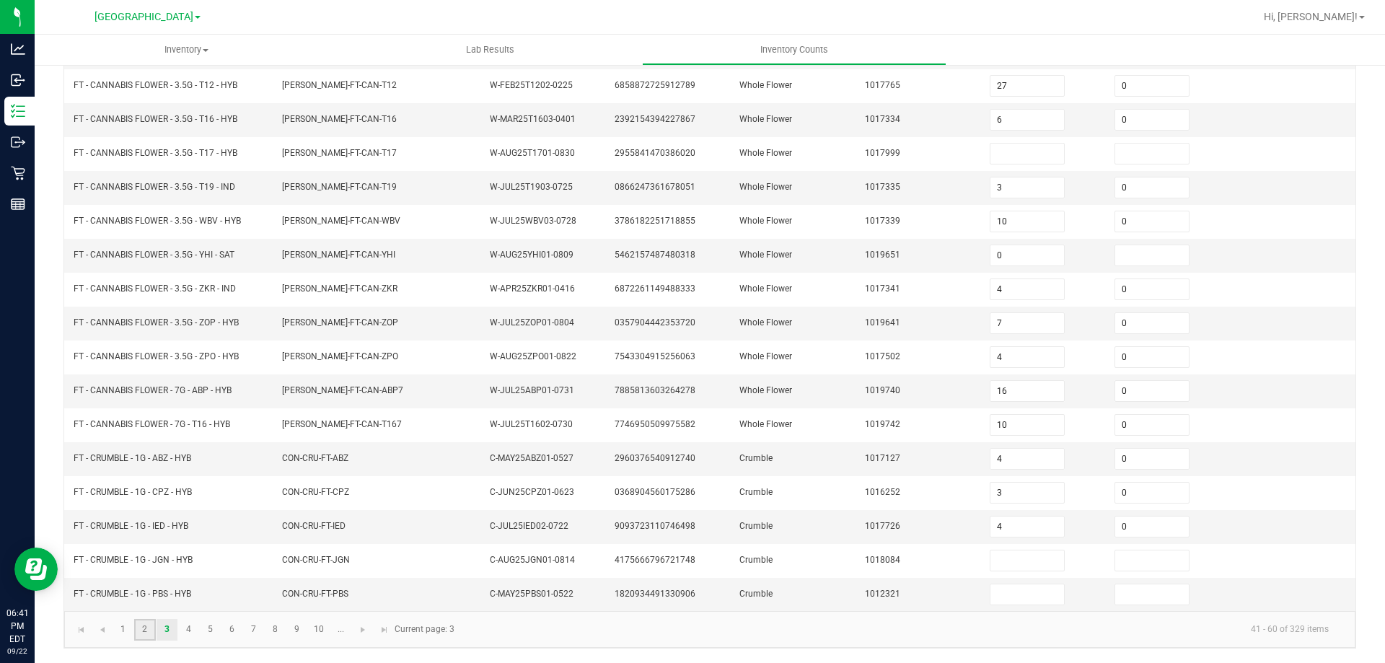
click at [138, 624] on link "2" at bounding box center [144, 630] width 21 height 22
click at [119, 629] on link "1" at bounding box center [123, 630] width 21 height 22
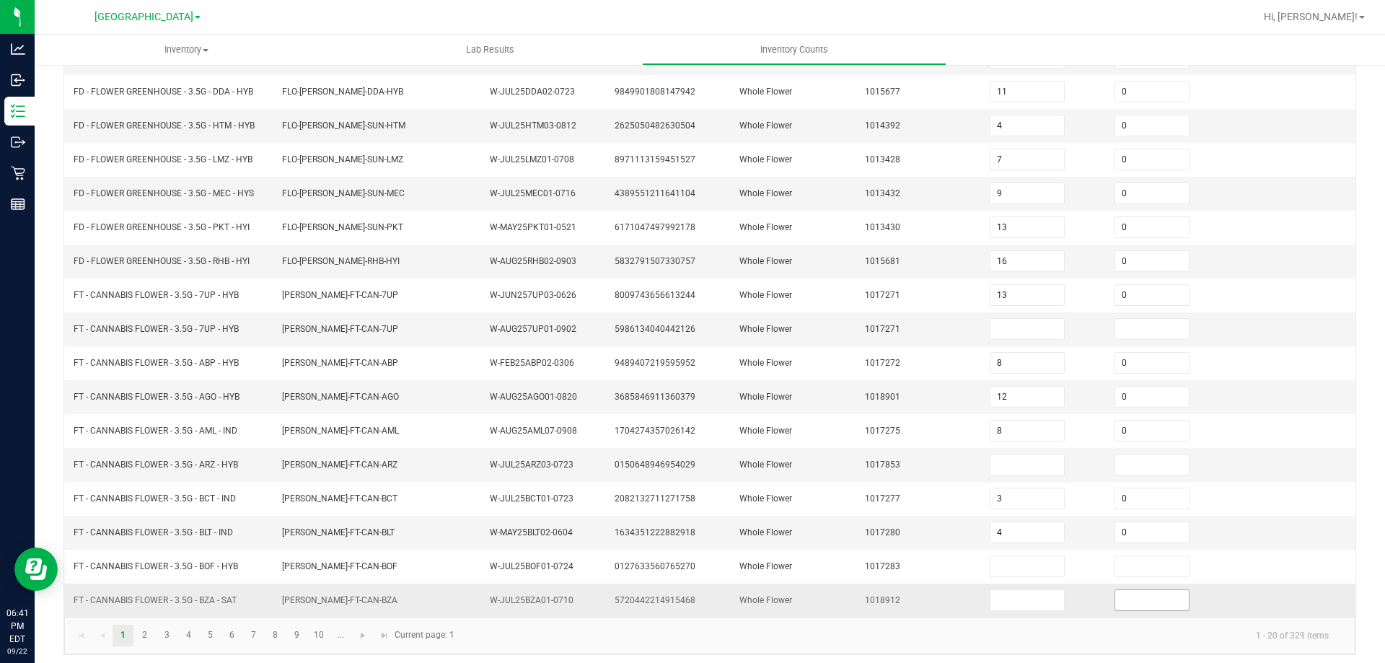
drag, startPoint x: 1160, startPoint y: 611, endPoint x: 1146, endPoint y: 606, distance: 15.3
click at [1159, 611] on td at bounding box center [1168, 599] width 125 height 33
click at [1146, 606] on input at bounding box center [1152, 600] width 74 height 20
click at [1023, 602] on input at bounding box center [1027, 600] width 74 height 20
click at [819, 531] on td "Whole Flower" at bounding box center [793, 533] width 125 height 34
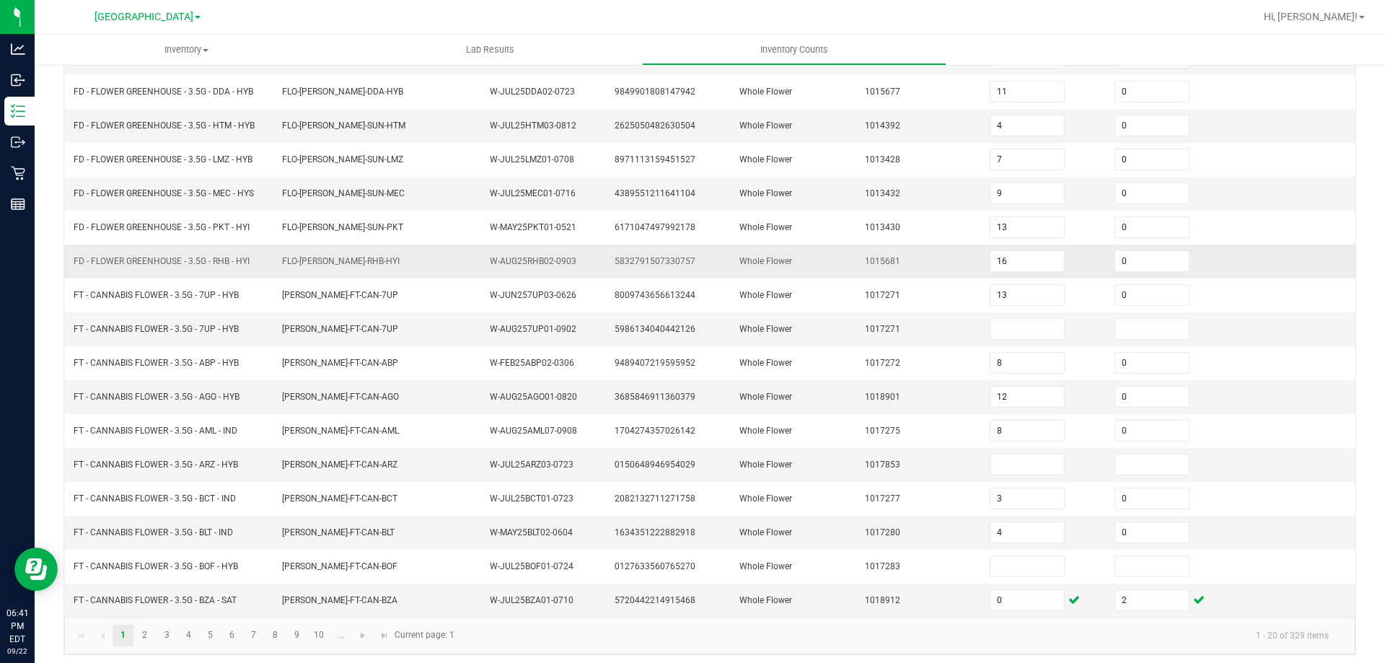
click at [378, 272] on td "FLO-BUD-FD-RHB-HYI" at bounding box center [377, 261] width 208 height 34
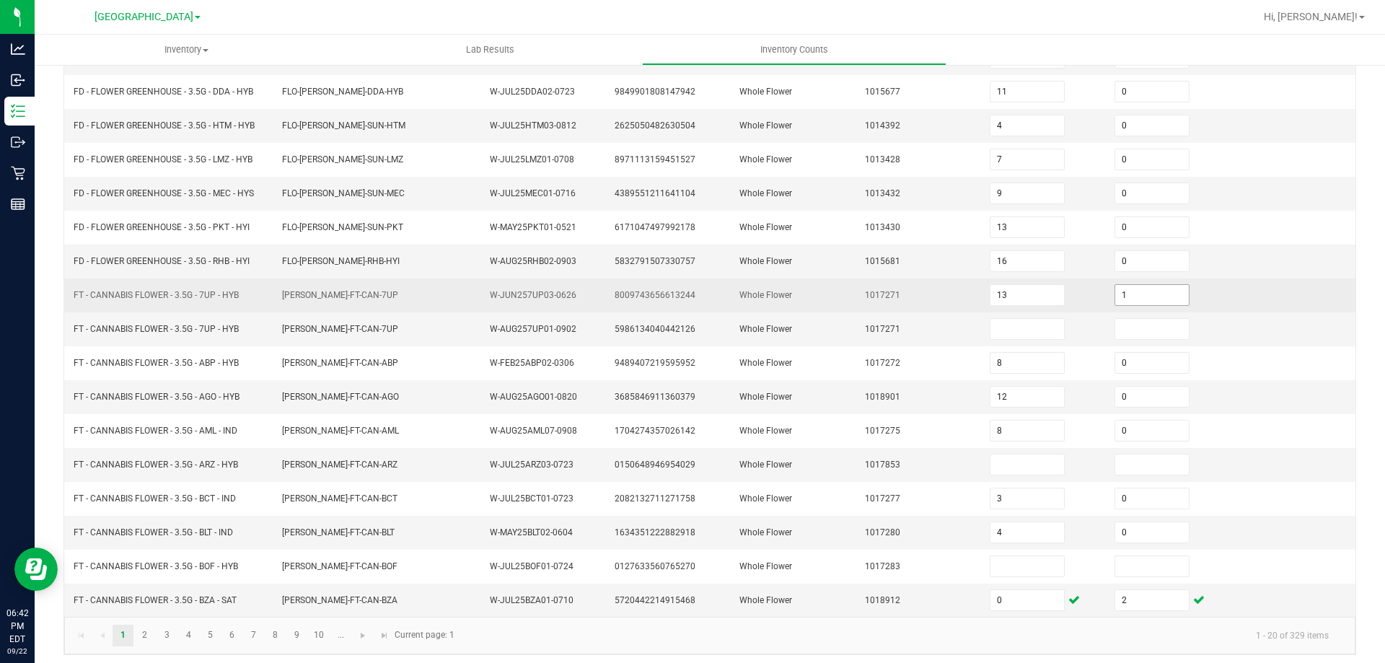
click at [1144, 295] on input "1" at bounding box center [1152, 295] width 74 height 20
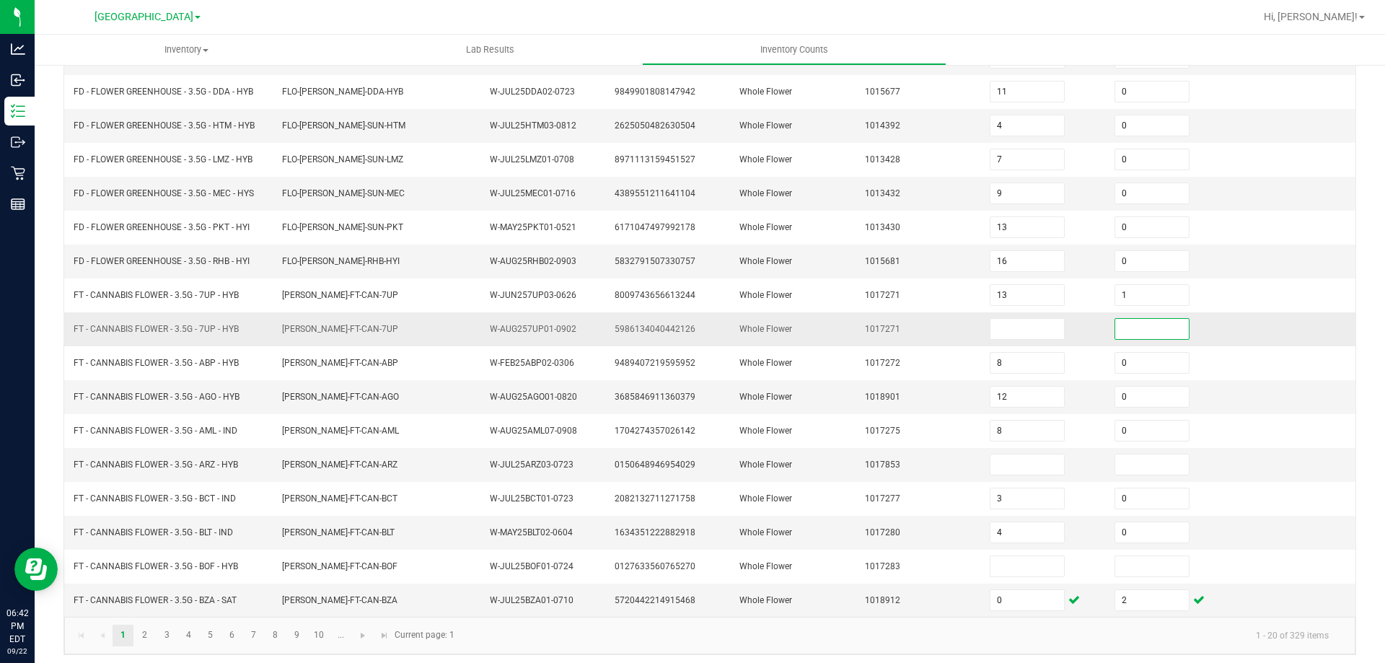
click at [1123, 331] on input at bounding box center [1152, 329] width 74 height 20
drag, startPoint x: 1028, startPoint y: 329, endPoint x: 878, endPoint y: 310, distance: 151.9
click at [1027, 329] on input at bounding box center [1027, 329] width 74 height 20
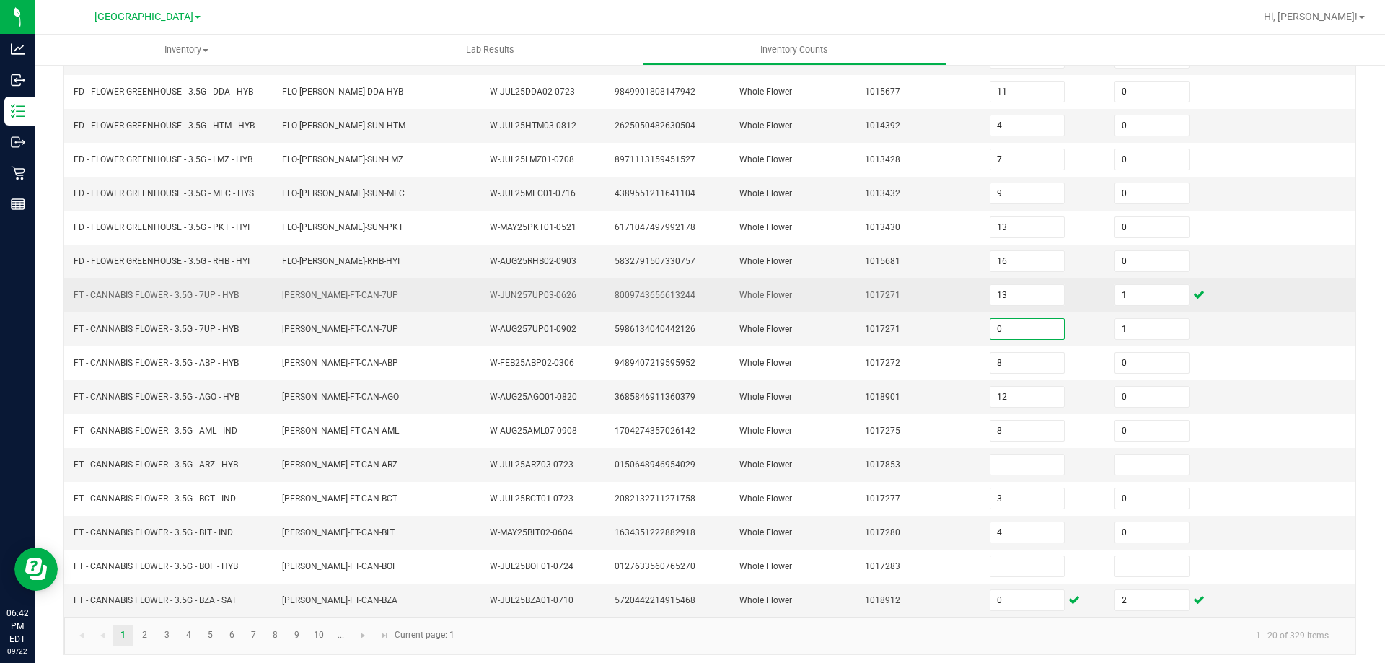
click at [856, 306] on td "1017271" at bounding box center [918, 295] width 125 height 34
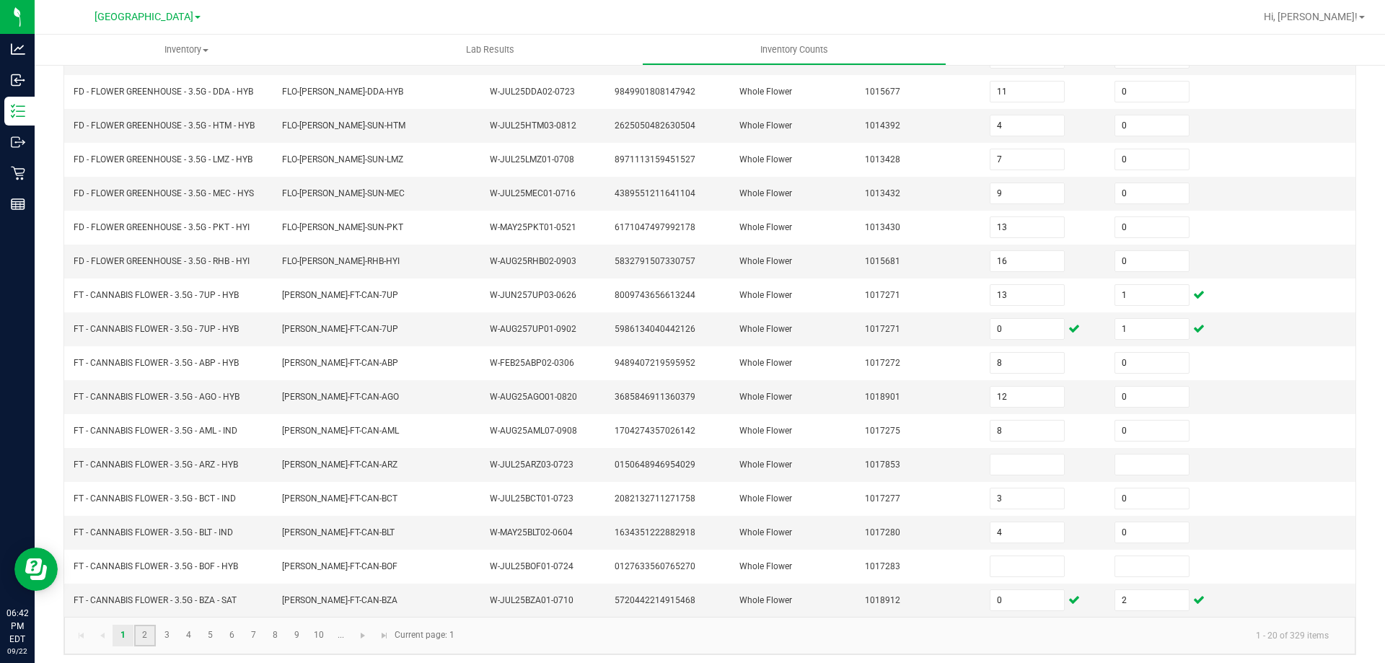
click at [142, 632] on link "2" at bounding box center [144, 636] width 21 height 22
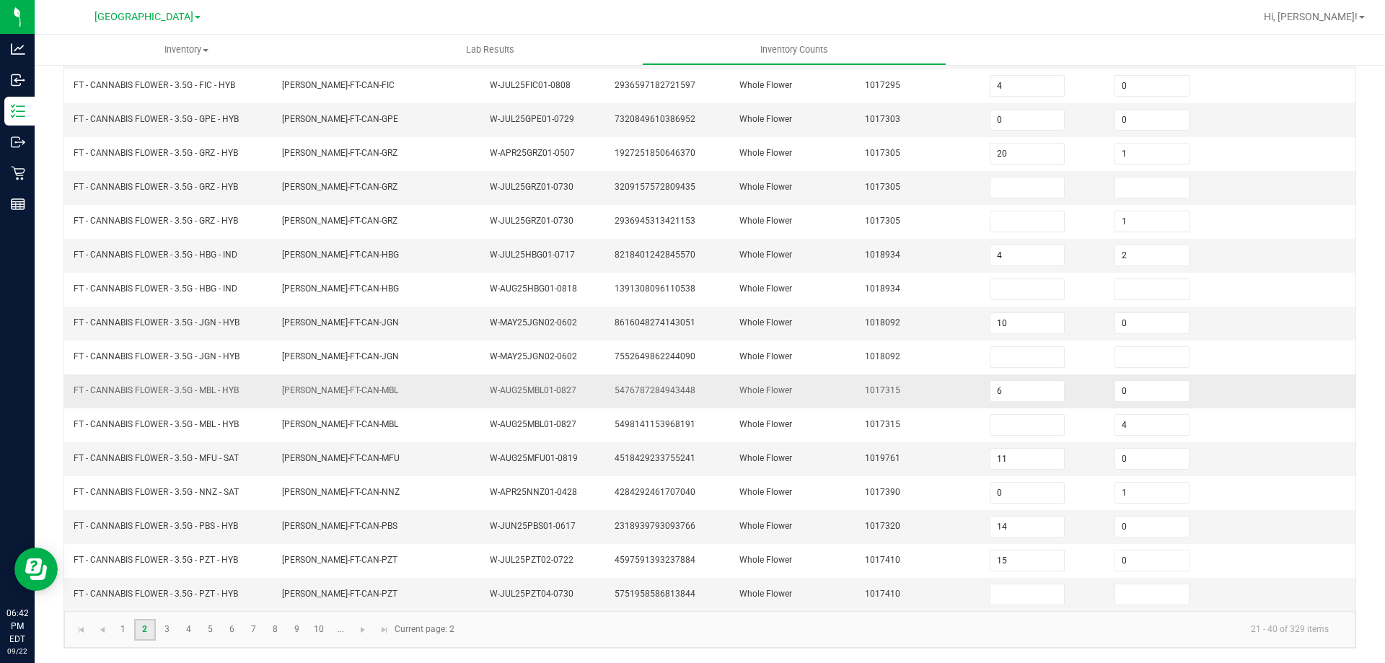
scroll to position [227, 0]
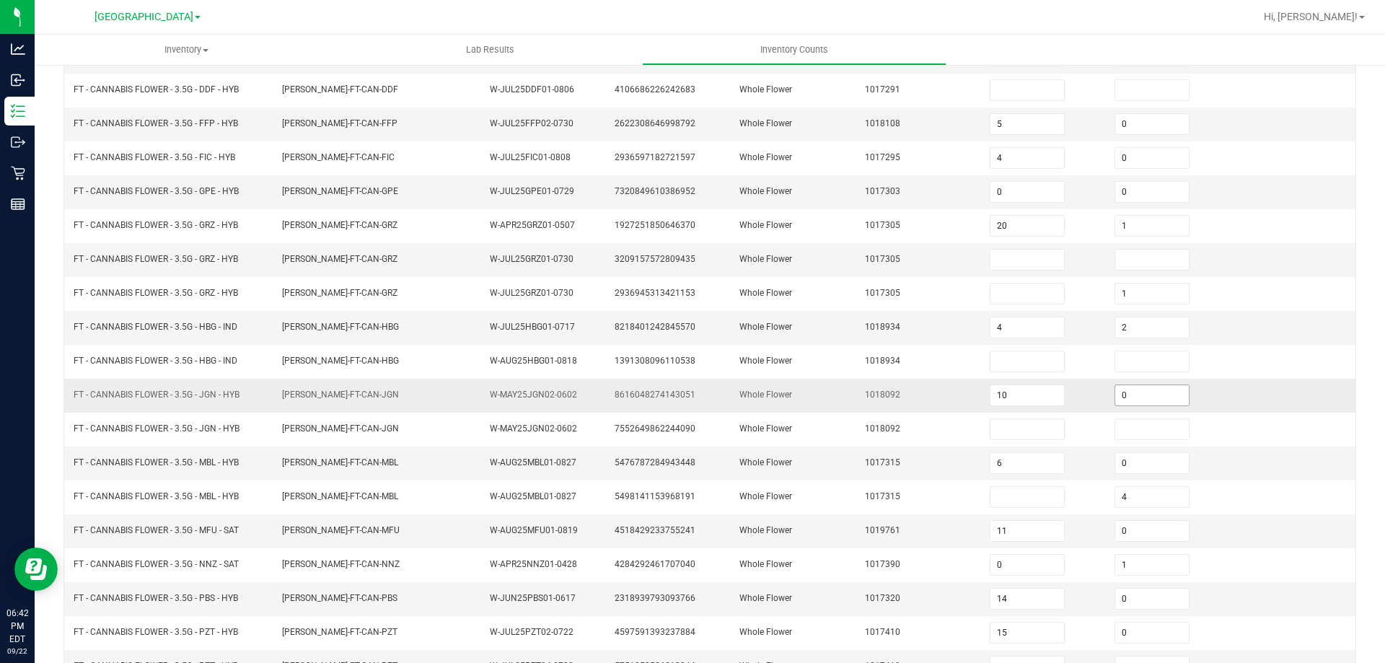
drag, startPoint x: 1128, startPoint y: 397, endPoint x: 1031, endPoint y: 411, distance: 97.6
click at [1126, 398] on input "0" at bounding box center [1152, 395] width 74 height 20
click at [826, 384] on td "Whole Flower" at bounding box center [793, 396] width 125 height 34
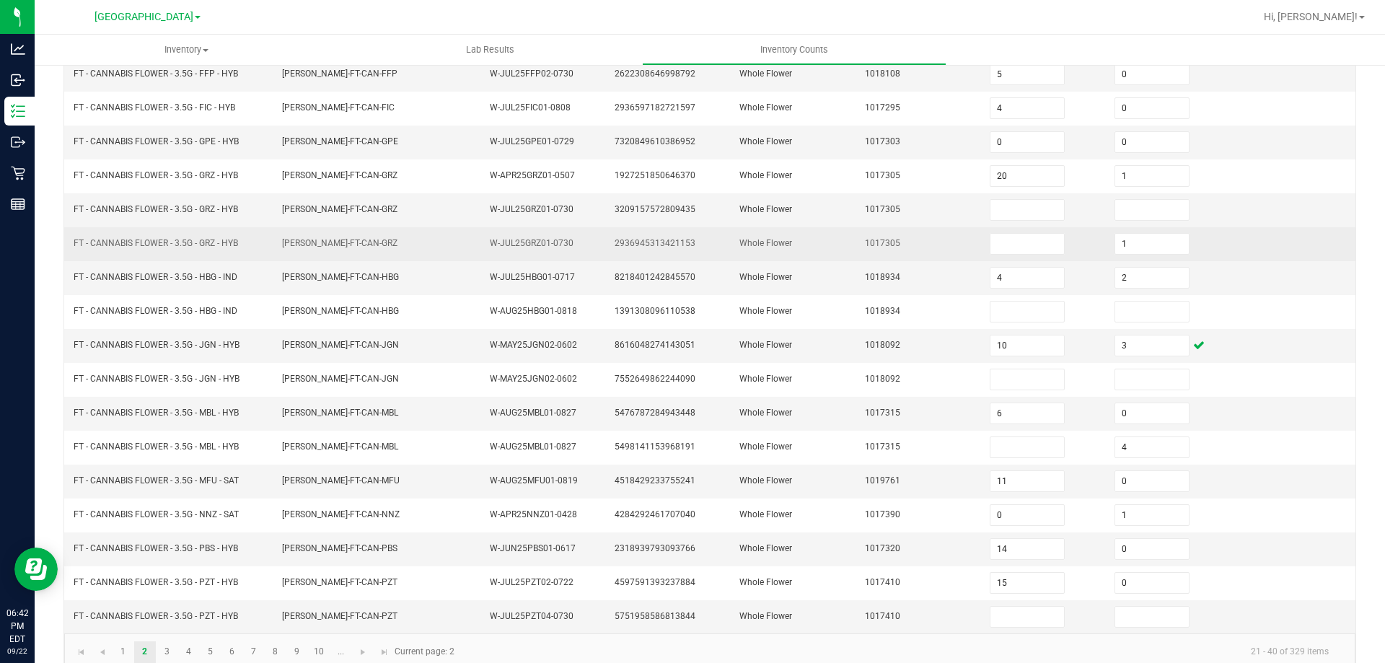
scroll to position [299, 0]
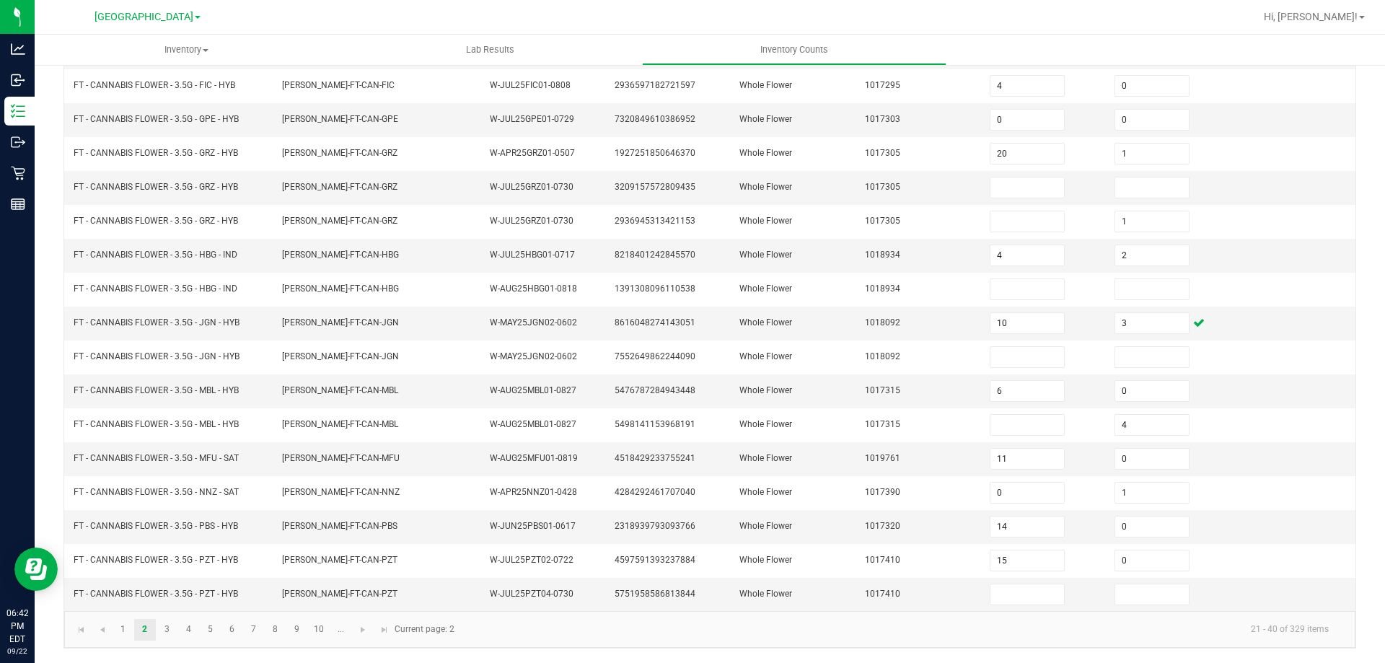
click at [56, 149] on div "< All Inventory Counts Inventory Count Cancel Count Submit for Review Type Ente…" at bounding box center [710, 213] width 1350 height 899
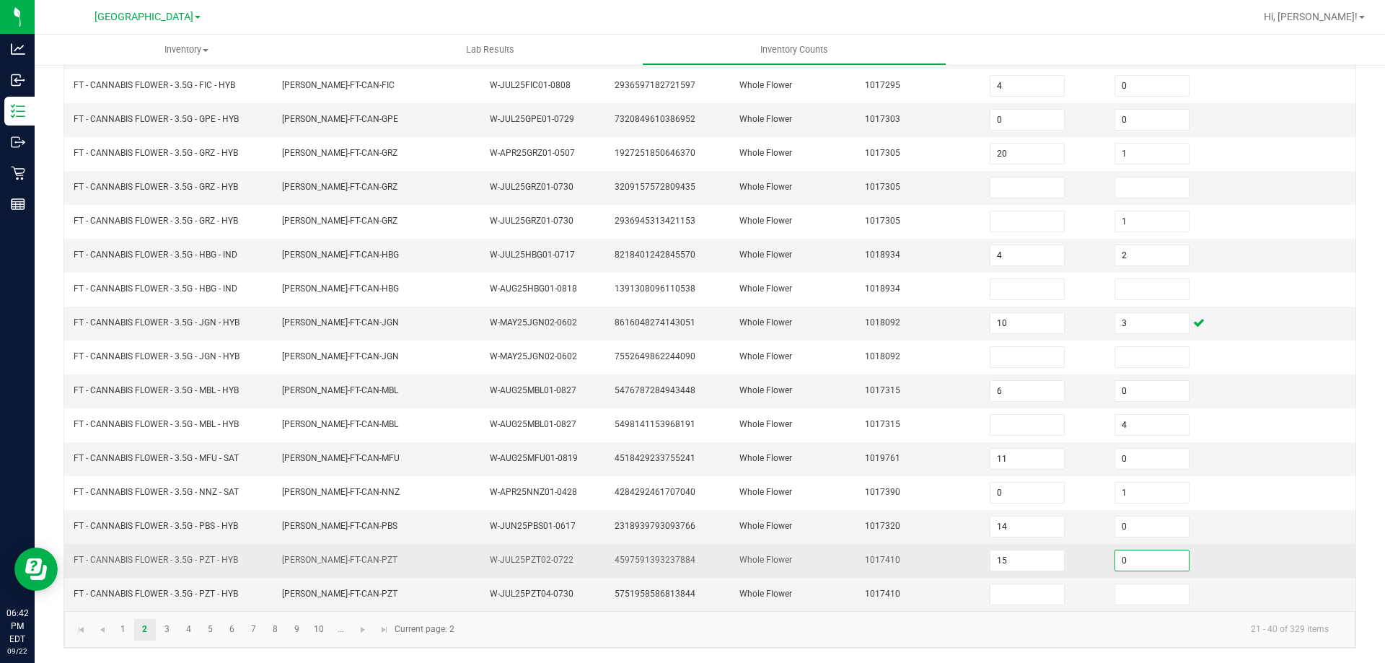
click at [1124, 559] on input "0" at bounding box center [1152, 560] width 74 height 20
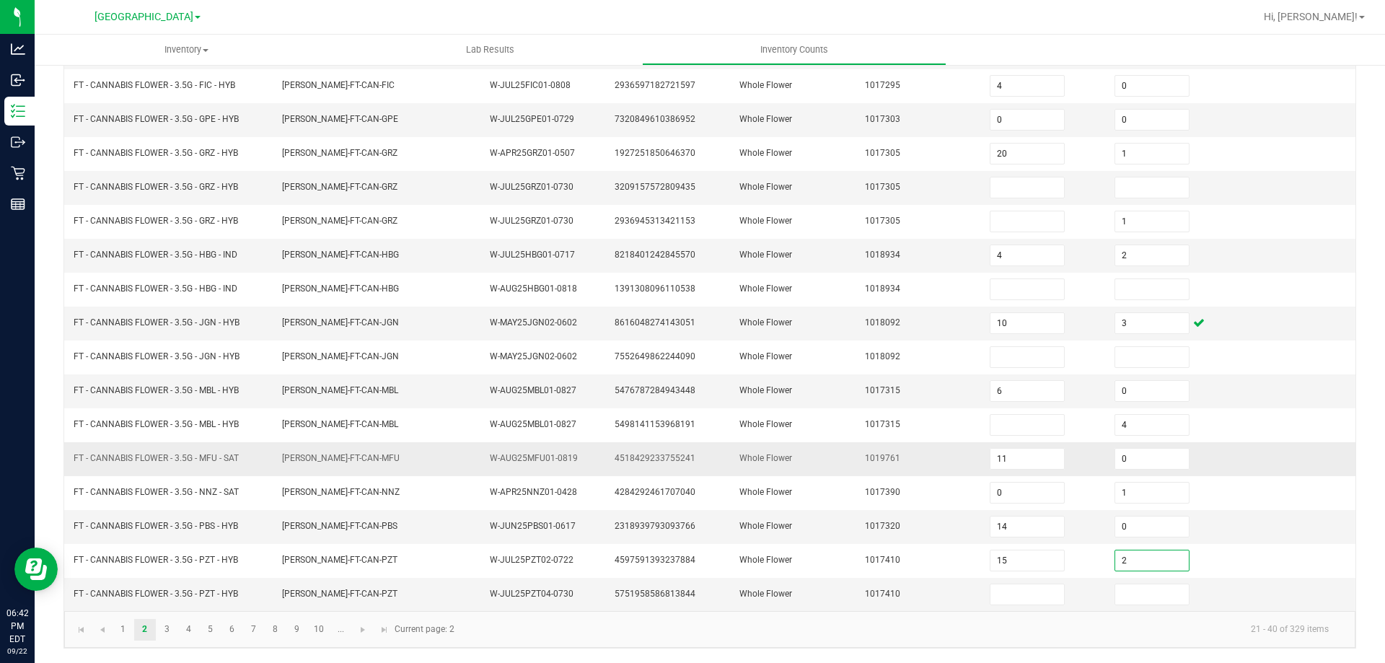
click at [744, 473] on td "Whole Flower" at bounding box center [793, 459] width 125 height 34
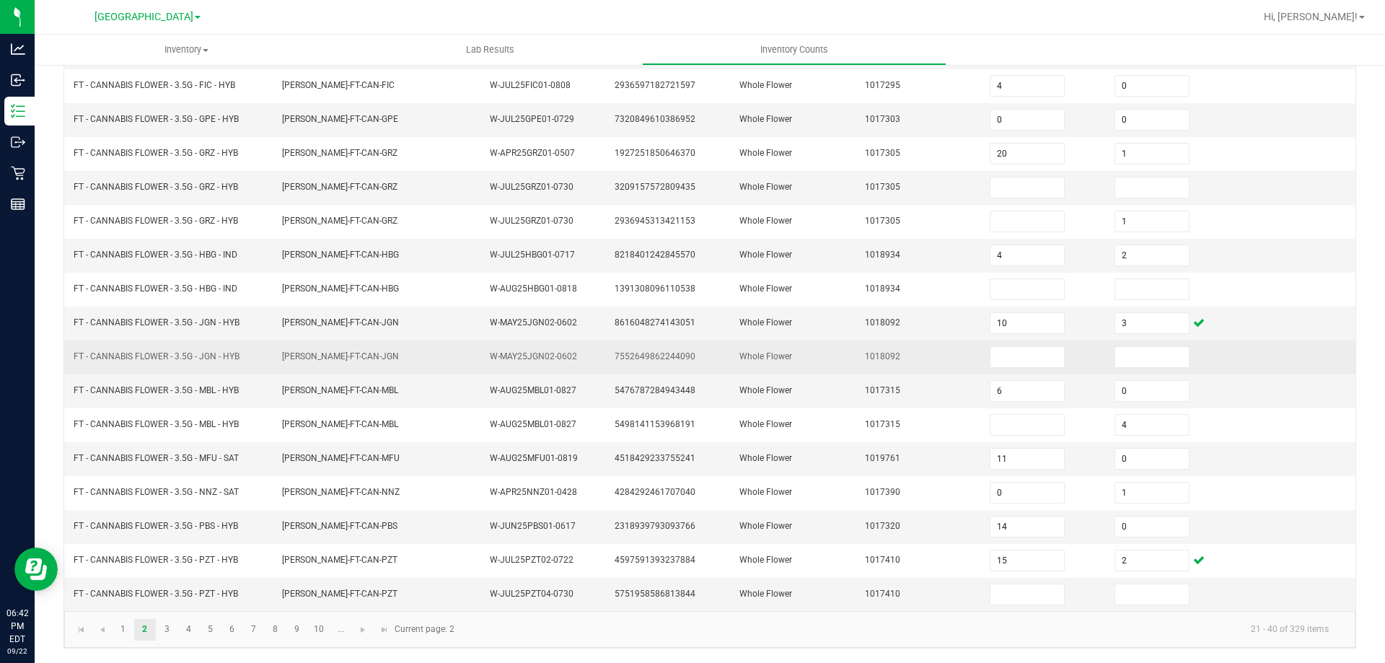
click at [407, 353] on td "FLO-BUD-FT-CAN-JGN" at bounding box center [377, 357] width 208 height 34
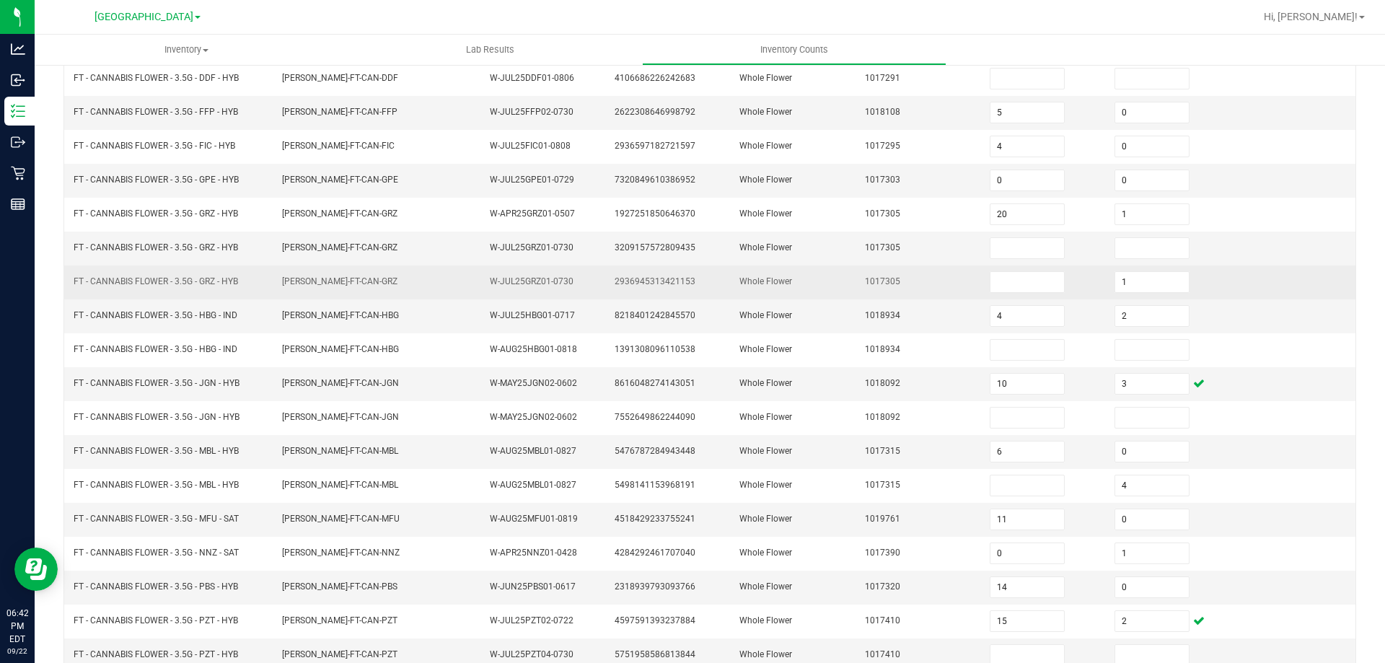
scroll to position [155, 0]
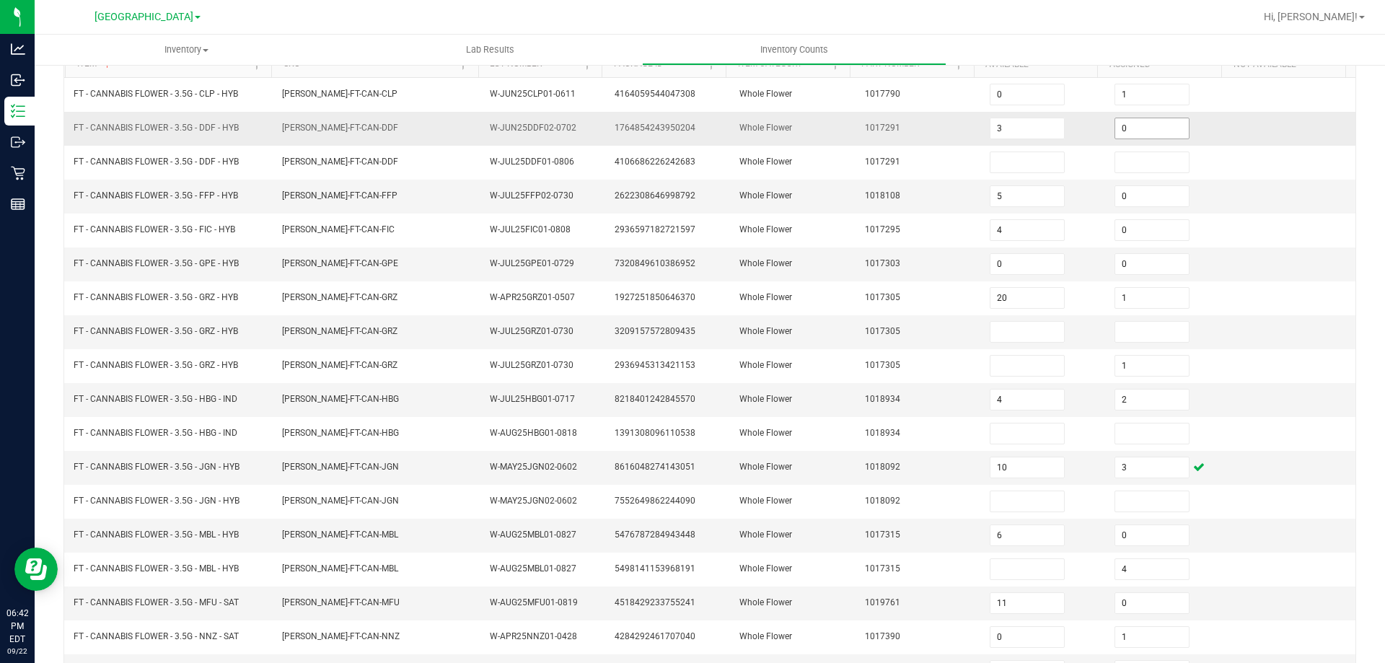
click at [1124, 125] on input "0" at bounding box center [1152, 128] width 74 height 20
click at [871, 131] on span "1017291" at bounding box center [882, 128] width 35 height 10
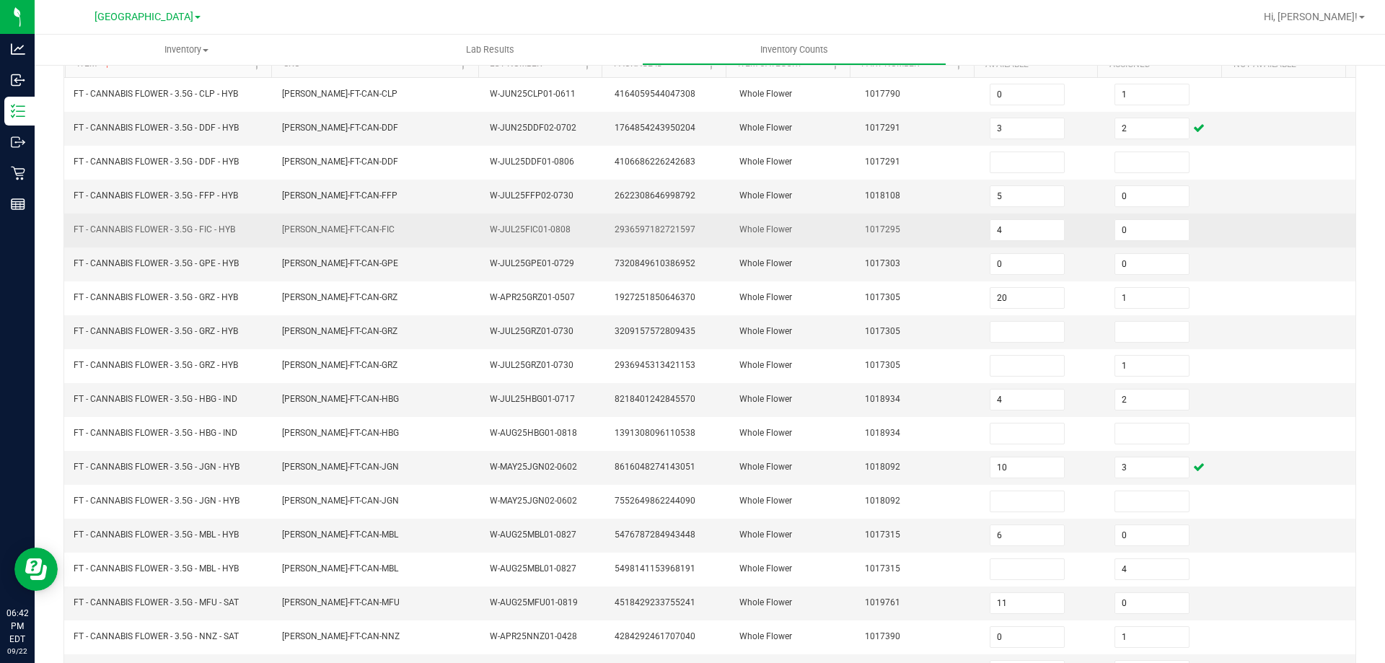
scroll to position [299, 0]
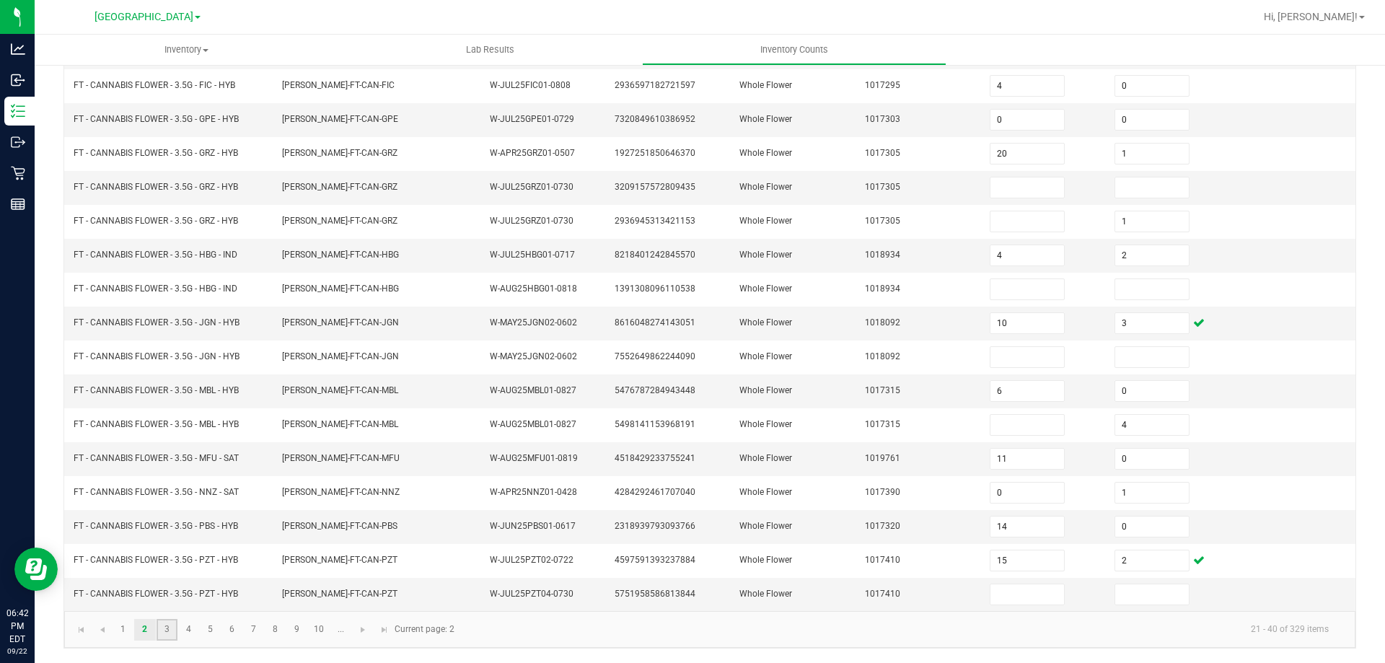
click at [167, 634] on link "3" at bounding box center [166, 630] width 21 height 22
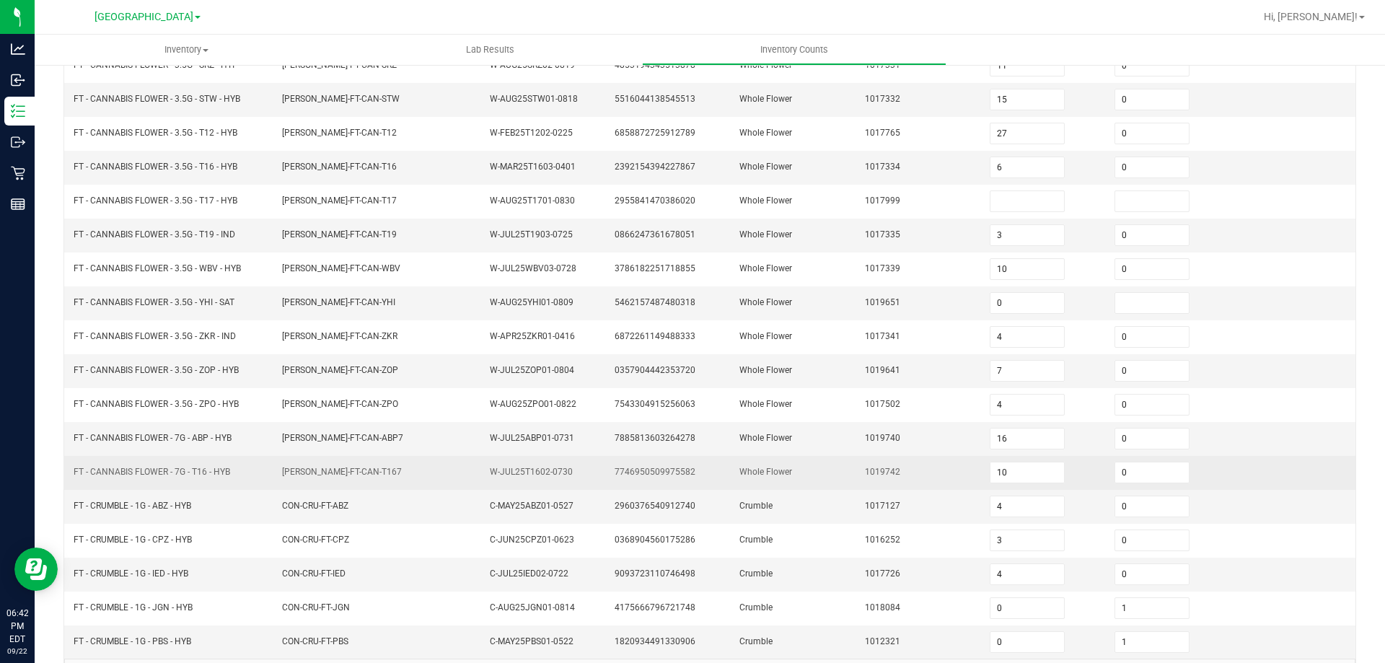
scroll to position [227, 0]
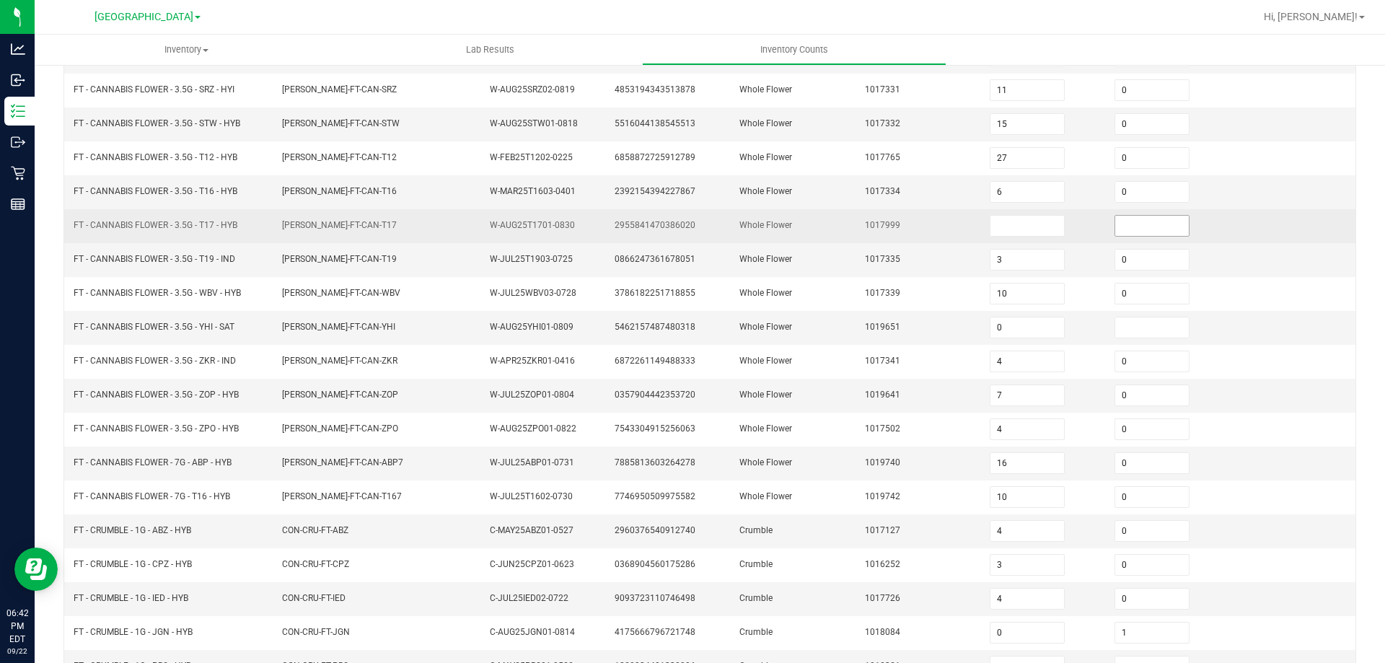
drag, startPoint x: 1144, startPoint y: 227, endPoint x: 1104, endPoint y: 229, distance: 39.7
click at [1137, 227] on input at bounding box center [1152, 226] width 74 height 20
drag, startPoint x: 1020, startPoint y: 224, endPoint x: 992, endPoint y: 219, distance: 28.6
click at [1021, 224] on input at bounding box center [1027, 226] width 74 height 20
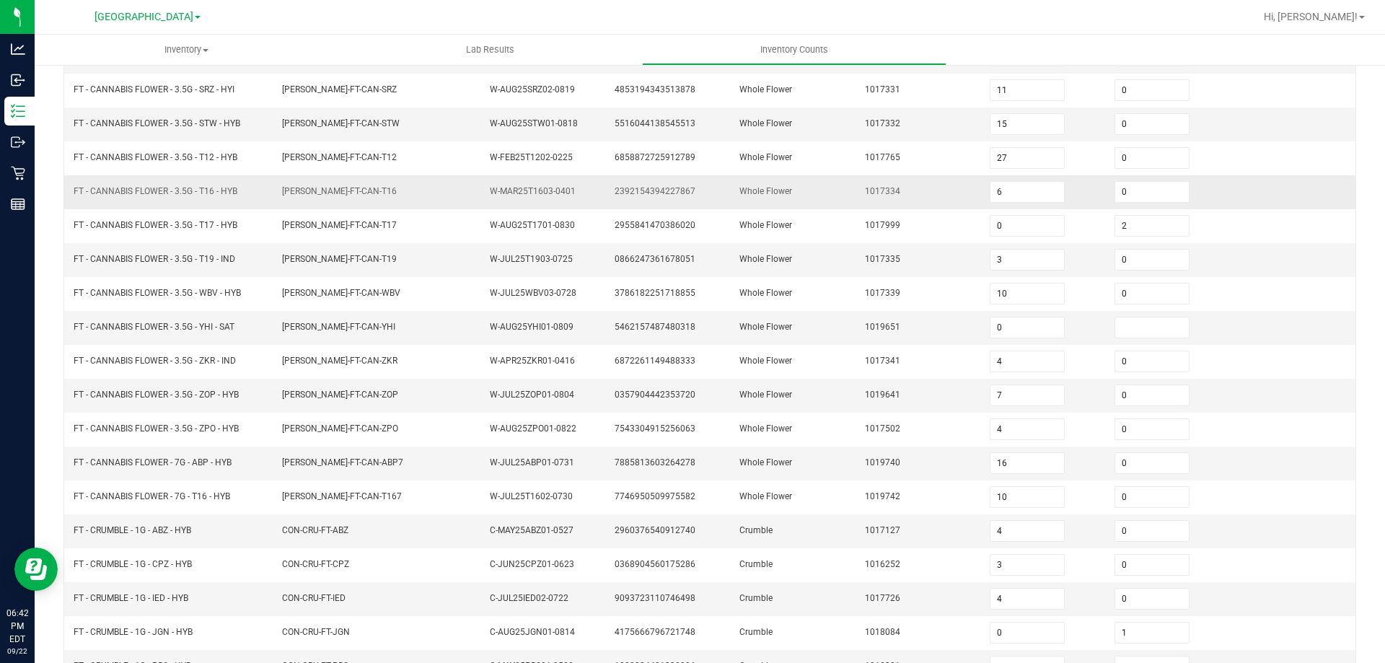
click at [880, 198] on td "1017334" at bounding box center [918, 192] width 125 height 34
click at [1139, 330] on input at bounding box center [1152, 327] width 74 height 20
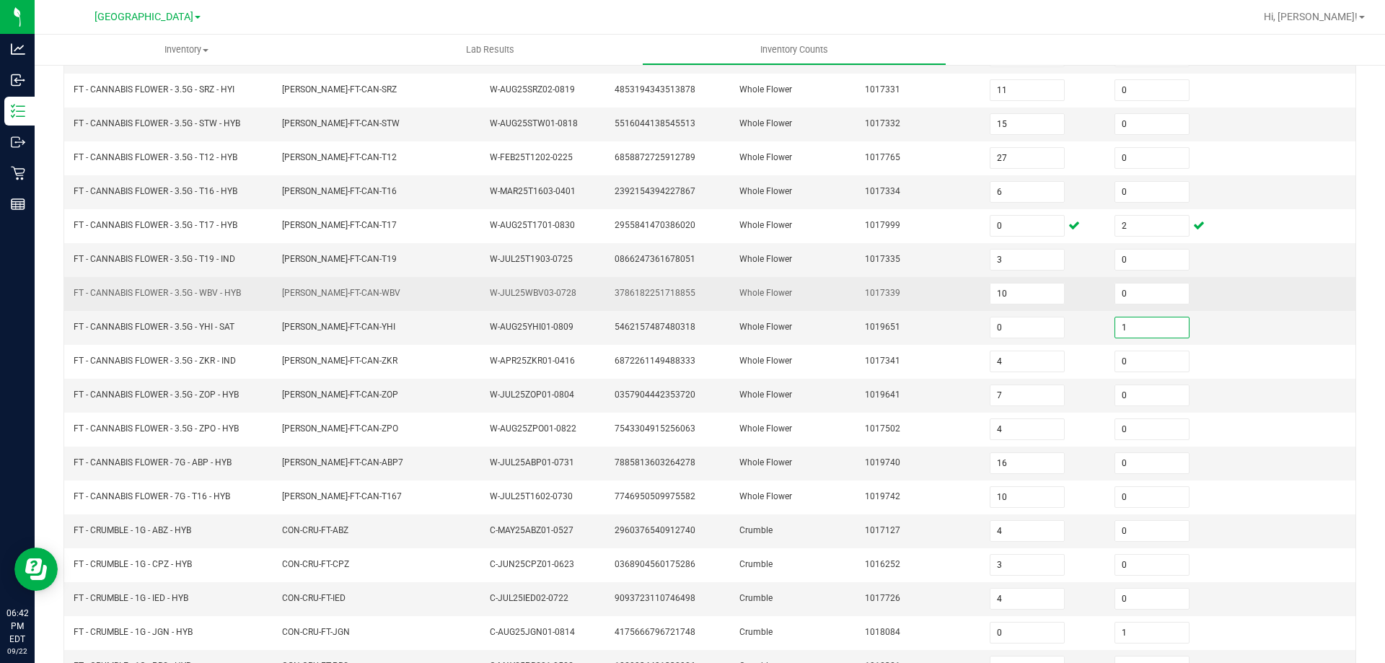
click at [884, 288] on span "1017339" at bounding box center [882, 293] width 35 height 10
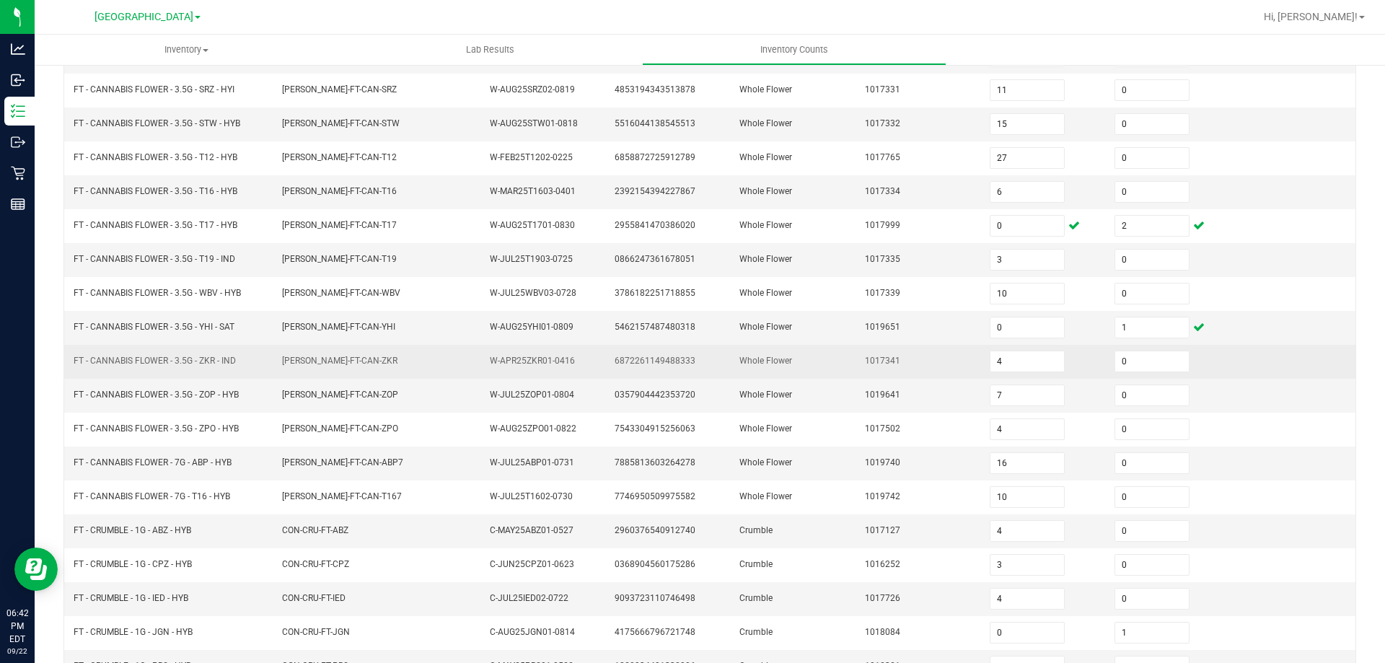
click at [229, 370] on td "FT - CANNABIS FLOWER - 3.5G - ZKR - IND" at bounding box center [169, 362] width 208 height 34
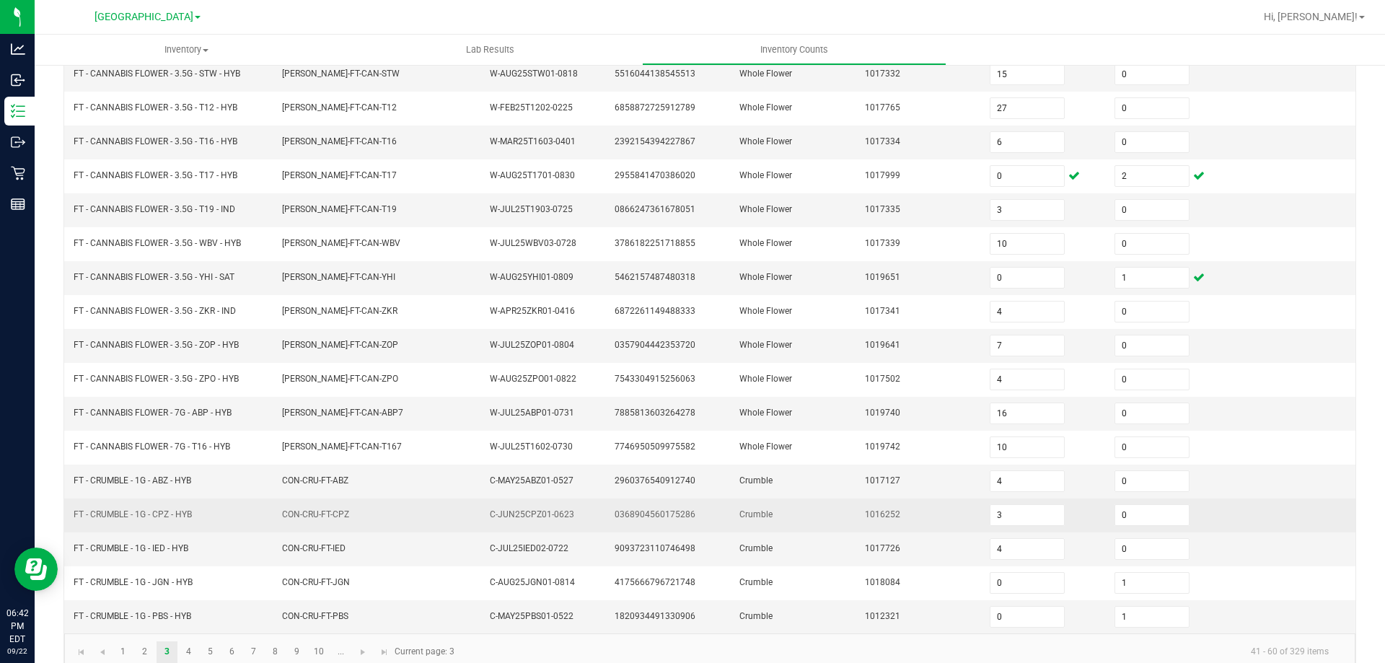
scroll to position [299, 0]
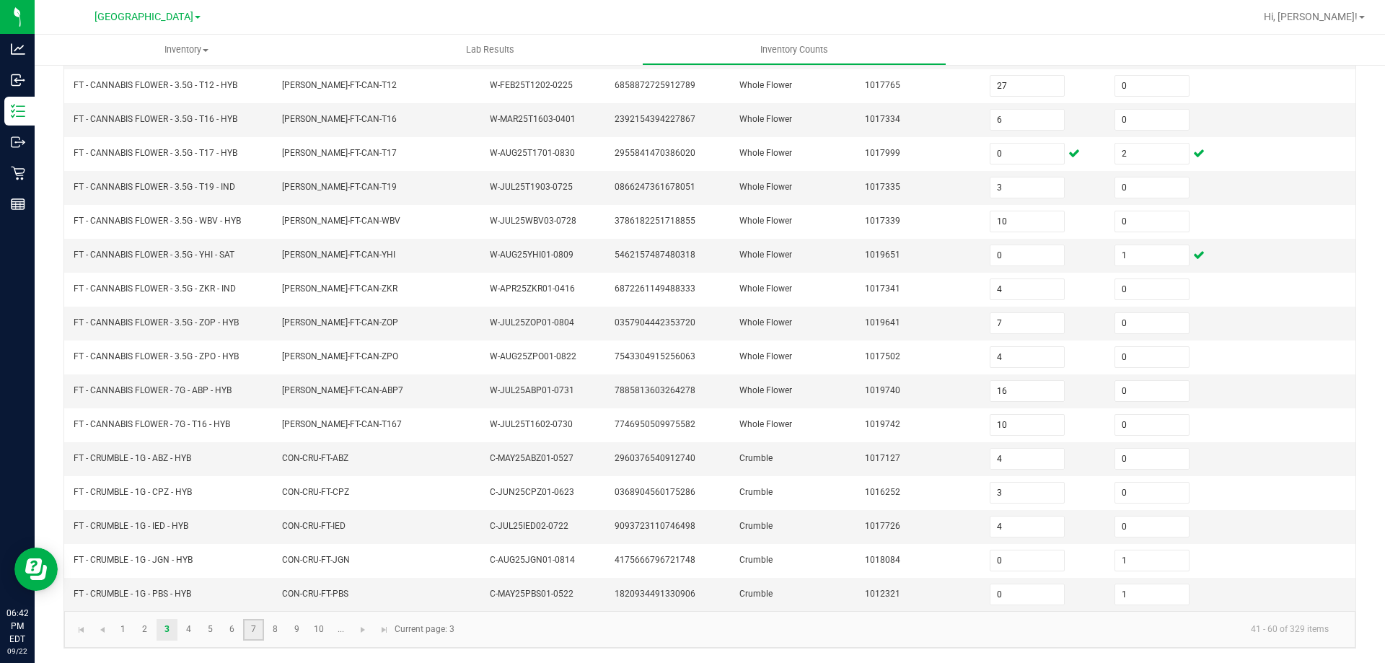
click at [255, 628] on link "7" at bounding box center [253, 630] width 21 height 22
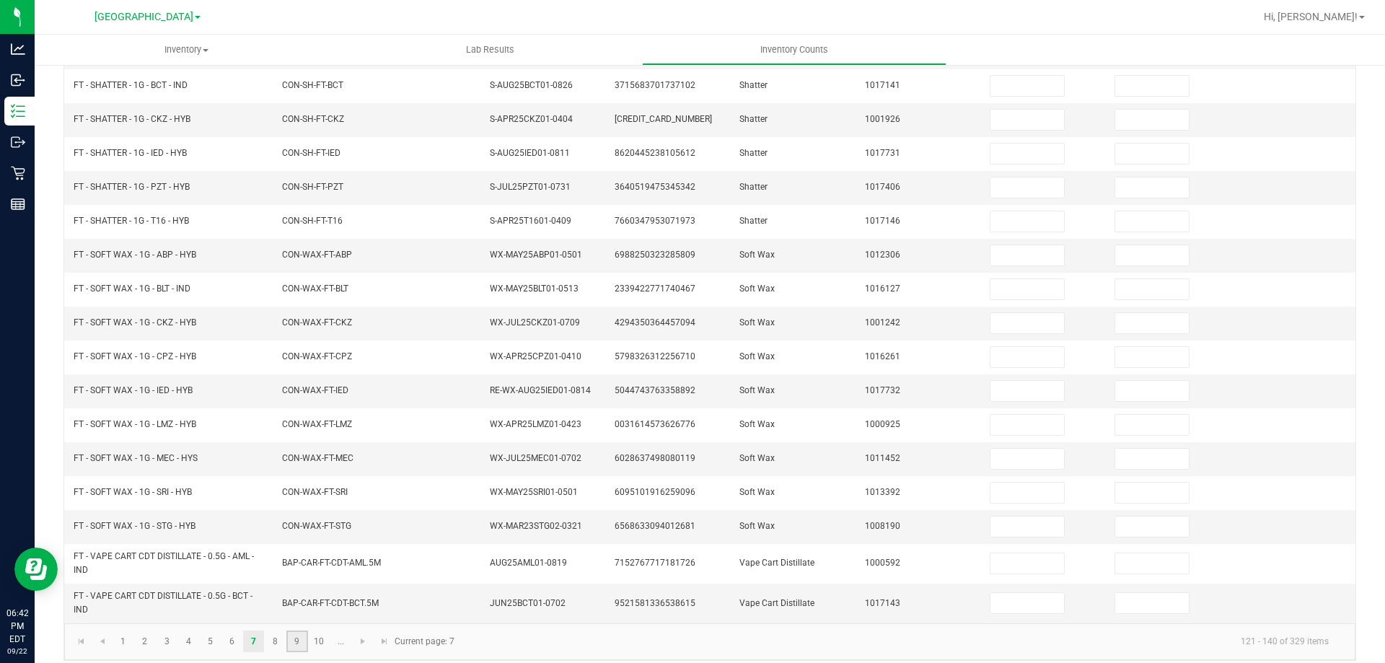
click at [301, 643] on link "9" at bounding box center [296, 641] width 21 height 22
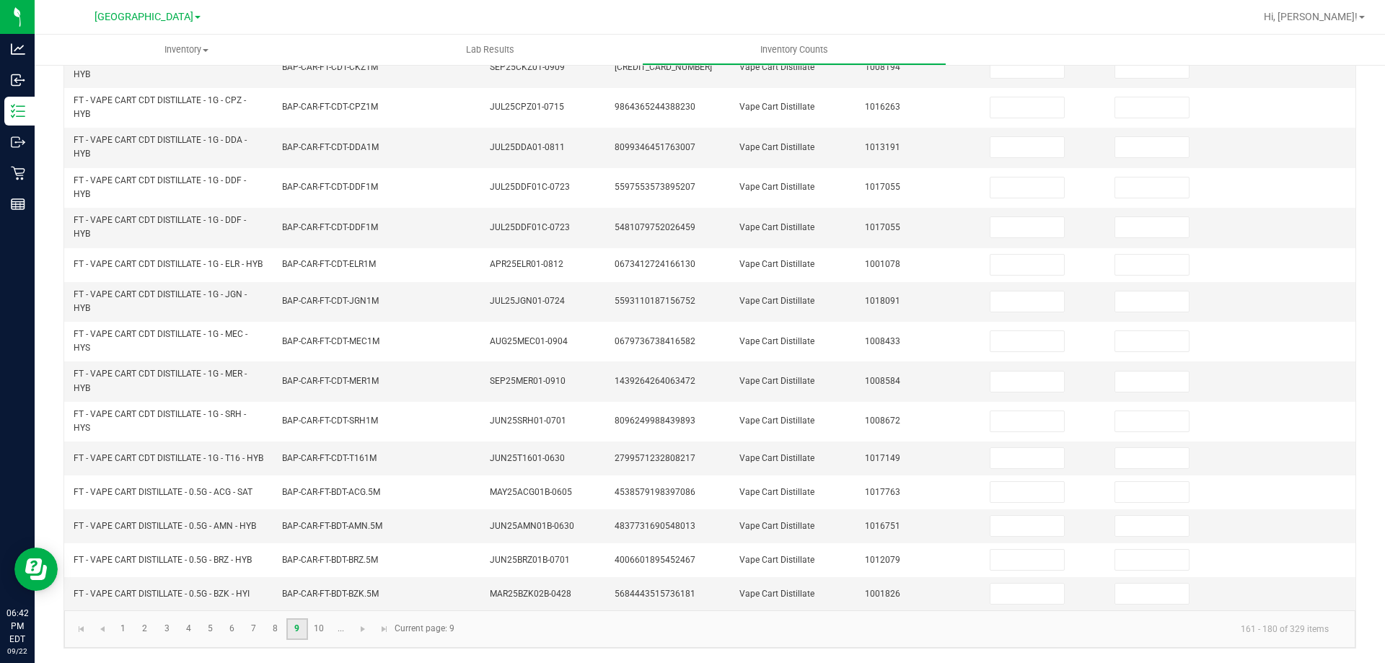
scroll to position [397, 0]
click at [269, 626] on link "8" at bounding box center [275, 629] width 21 height 22
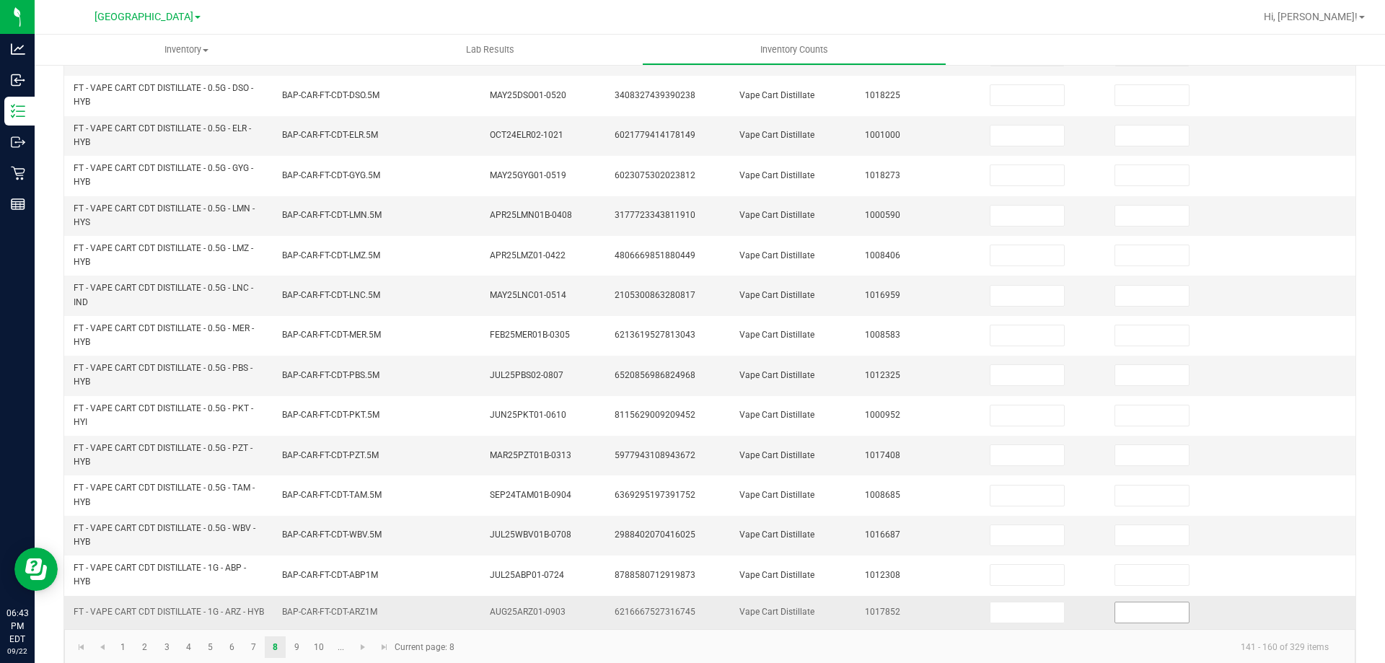
click at [1142, 614] on input at bounding box center [1152, 612] width 74 height 20
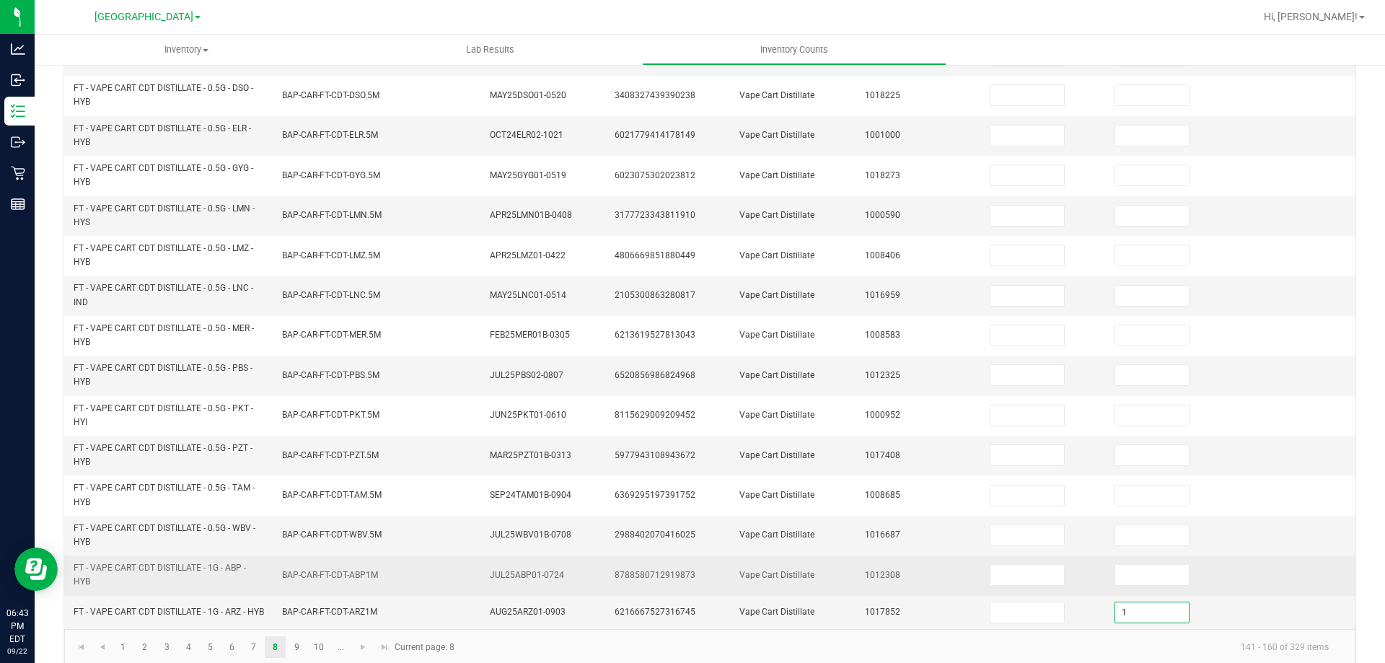
click at [865, 570] on span "1012308" at bounding box center [882, 575] width 35 height 10
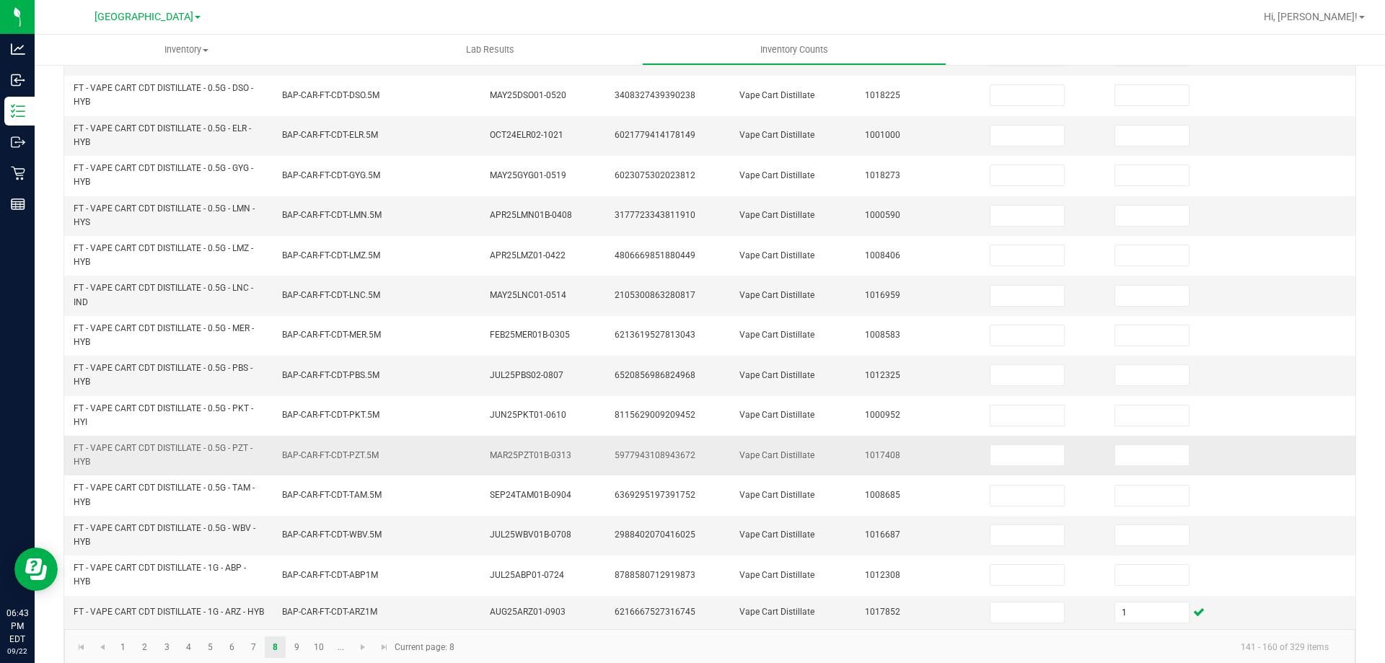
click at [191, 444] on span "FT - VAPE CART CDT DISTILLATE - 0.5G - PZT - HYB" at bounding box center [163, 455] width 179 height 24
click at [115, 646] on link "1" at bounding box center [123, 647] width 21 height 22
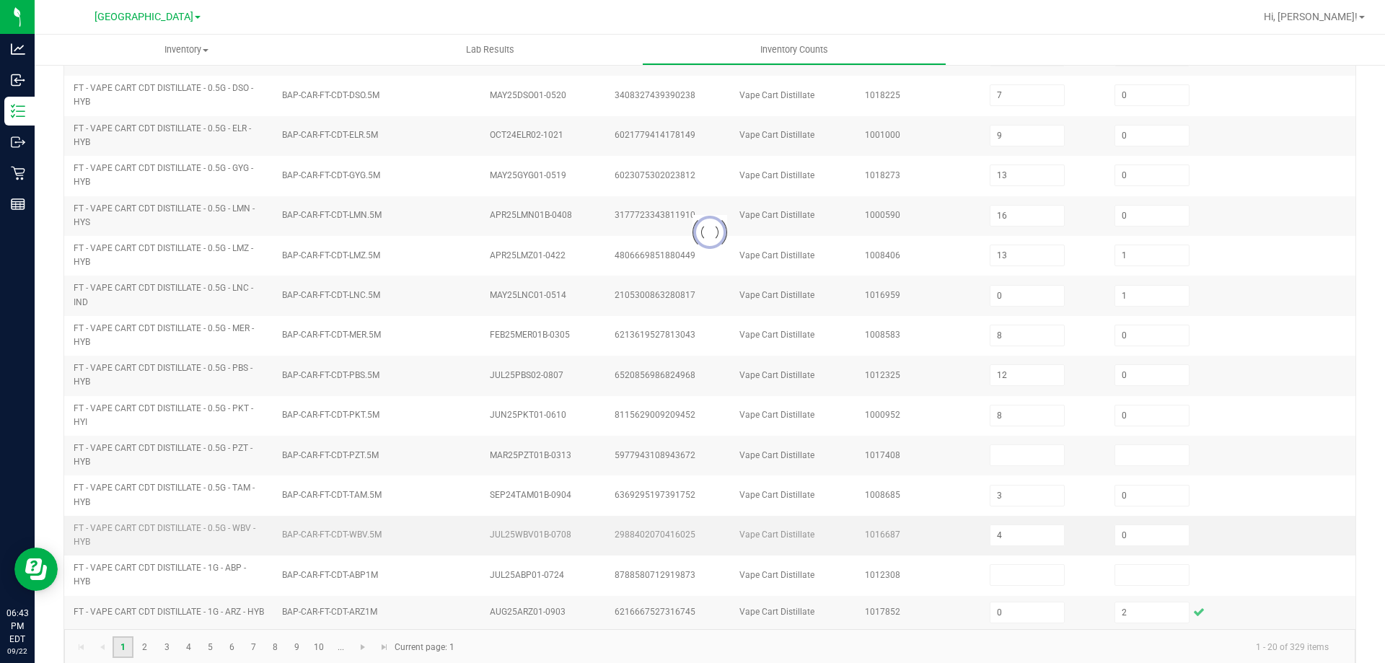
scroll to position [306, 0]
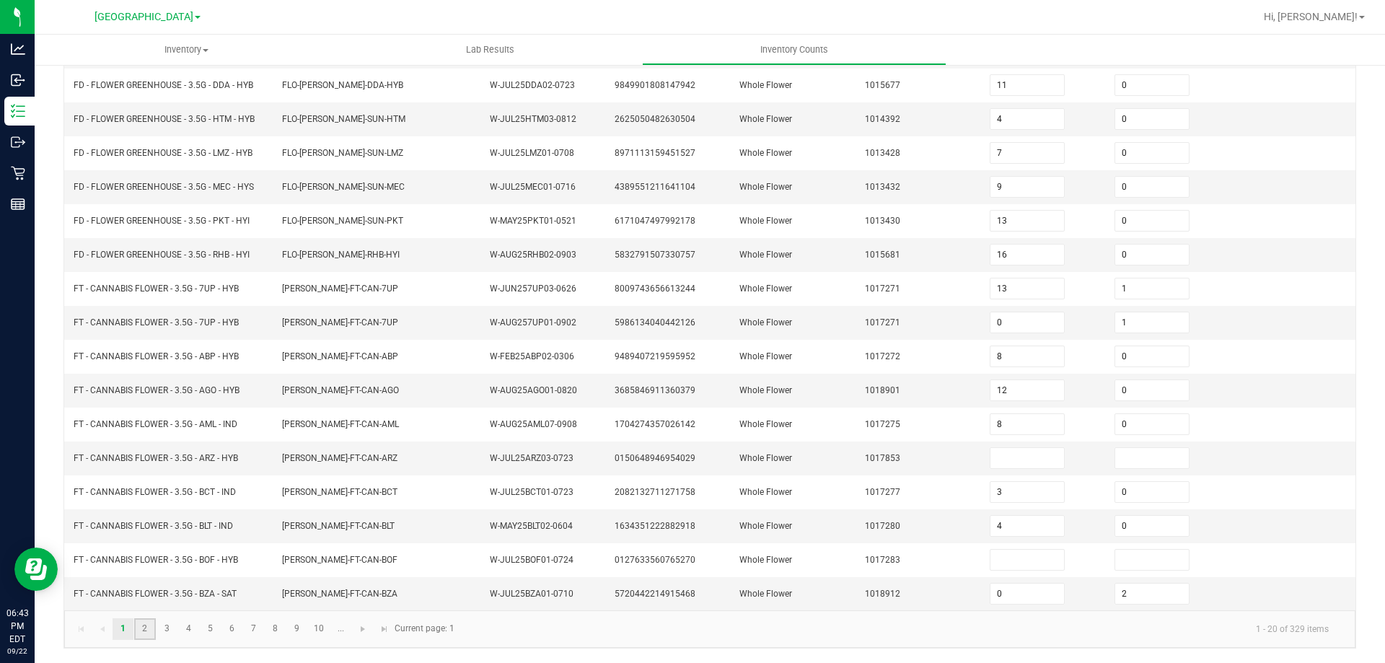
click at [148, 632] on link "2" at bounding box center [144, 629] width 21 height 22
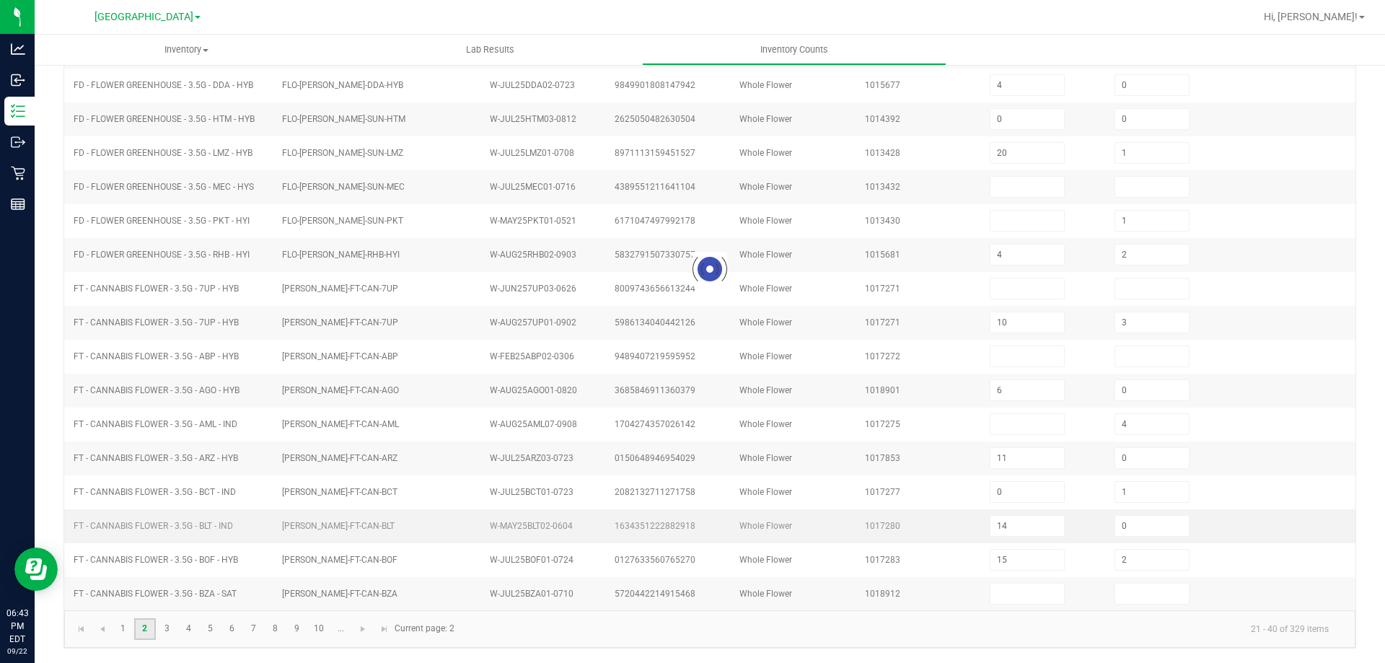
scroll to position [299, 0]
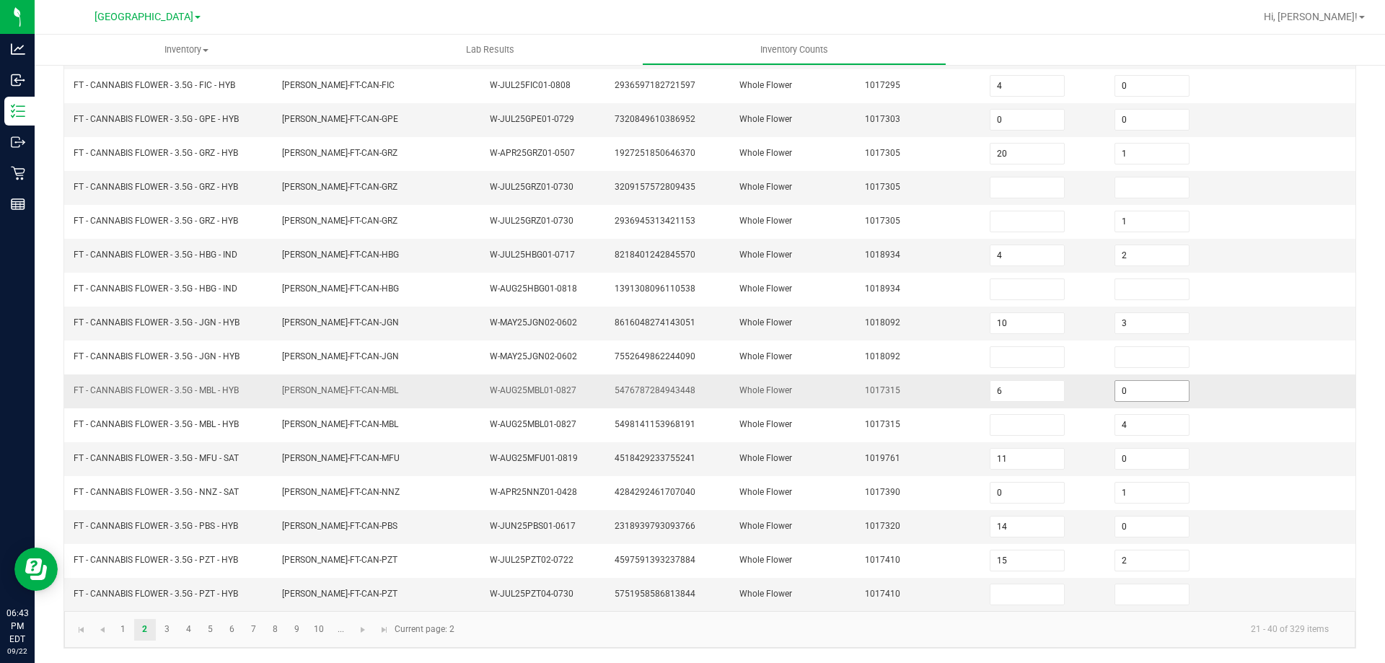
click at [1123, 401] on span "0" at bounding box center [1151, 391] width 75 height 22
click at [1132, 385] on input "0" at bounding box center [1152, 391] width 74 height 20
click at [901, 375] on td "1017315" at bounding box center [918, 391] width 125 height 34
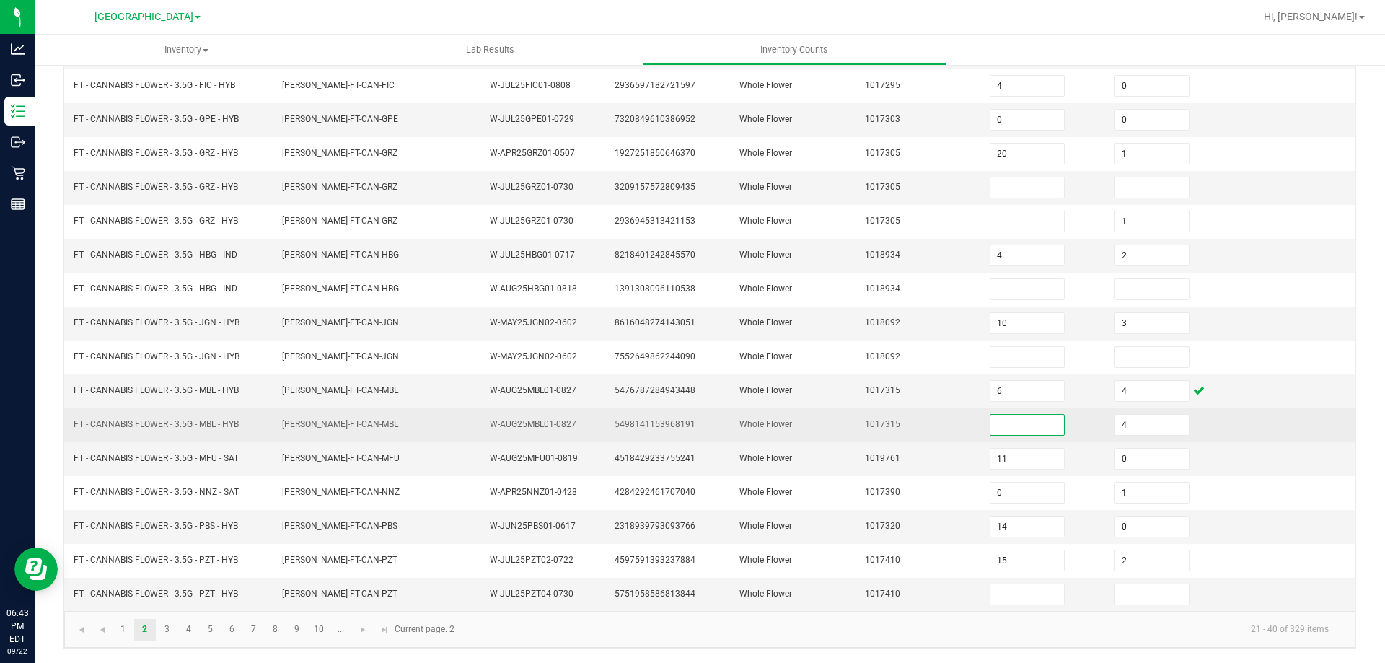
click at [1007, 418] on input at bounding box center [1027, 425] width 74 height 20
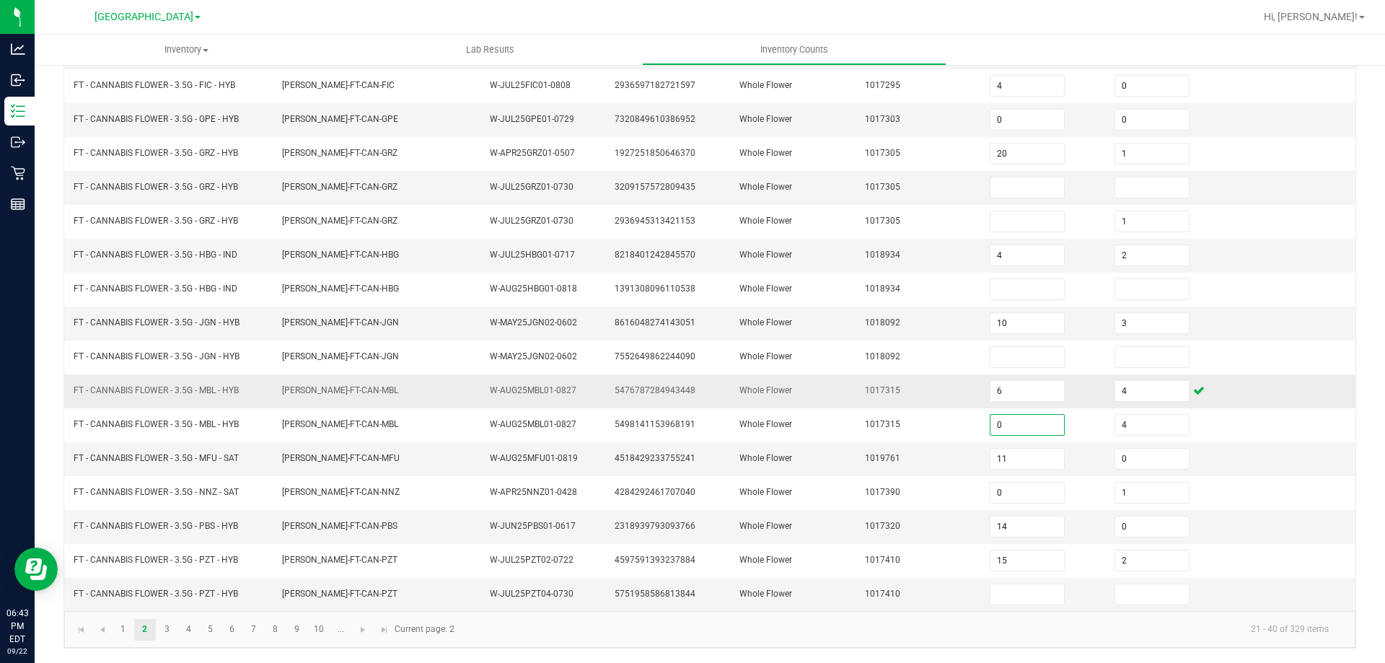
click at [880, 394] on span "1017315" at bounding box center [882, 390] width 35 height 10
click at [417, 255] on td "FLO-BUD-FT-CAN-HBG" at bounding box center [377, 256] width 208 height 34
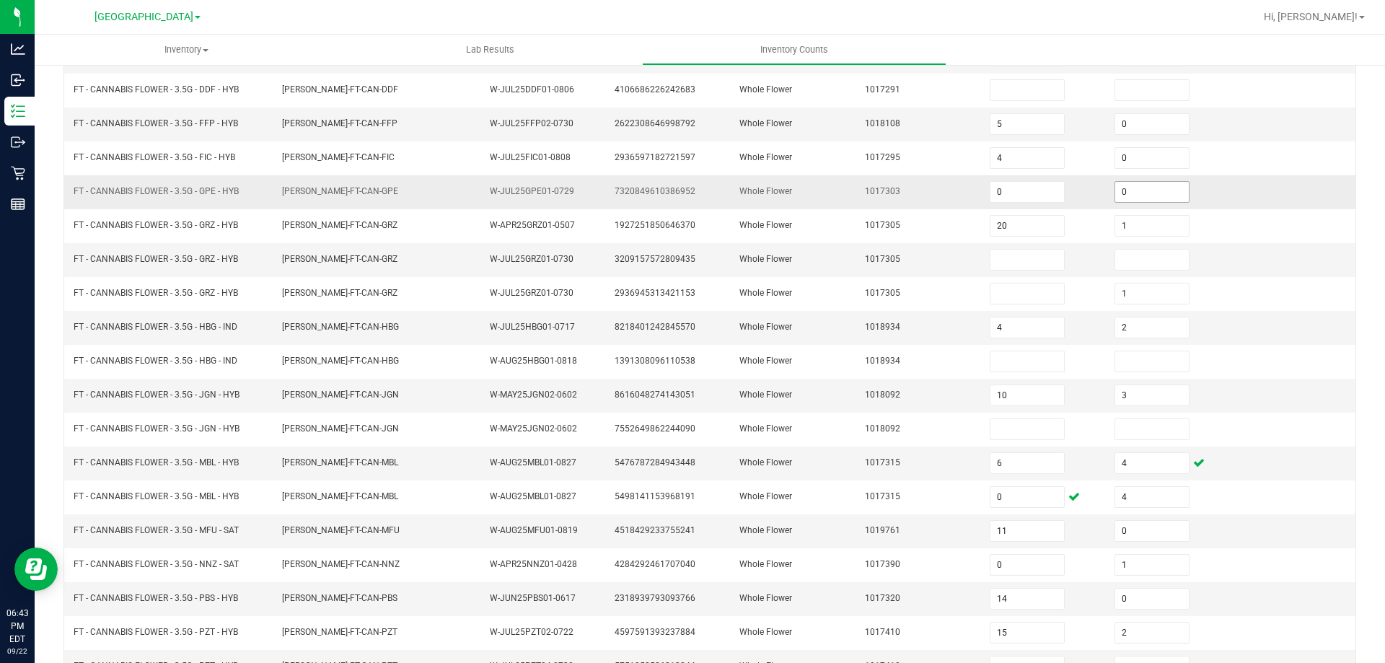
click at [1127, 187] on input "0" at bounding box center [1152, 192] width 74 height 20
click at [881, 187] on span "1017303" at bounding box center [882, 191] width 35 height 10
click at [291, 453] on td "FLO-BUD-FT-CAN-MBL" at bounding box center [377, 463] width 208 height 34
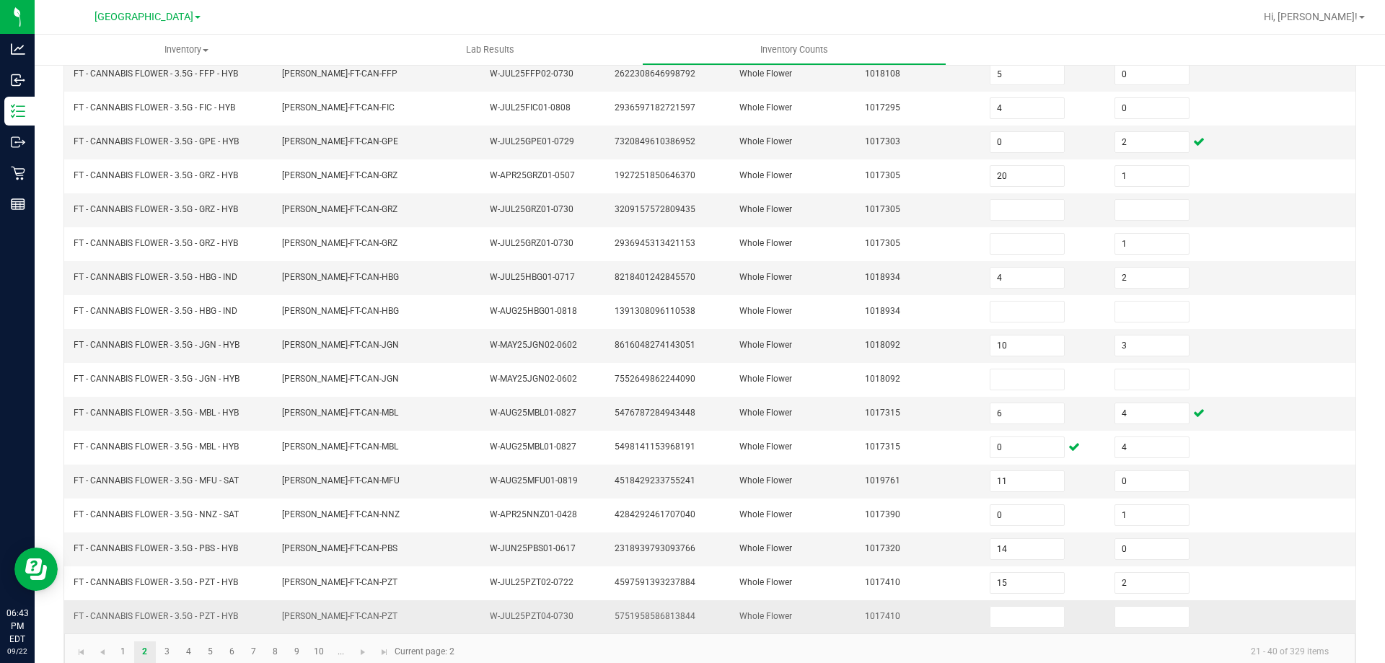
scroll to position [299, 0]
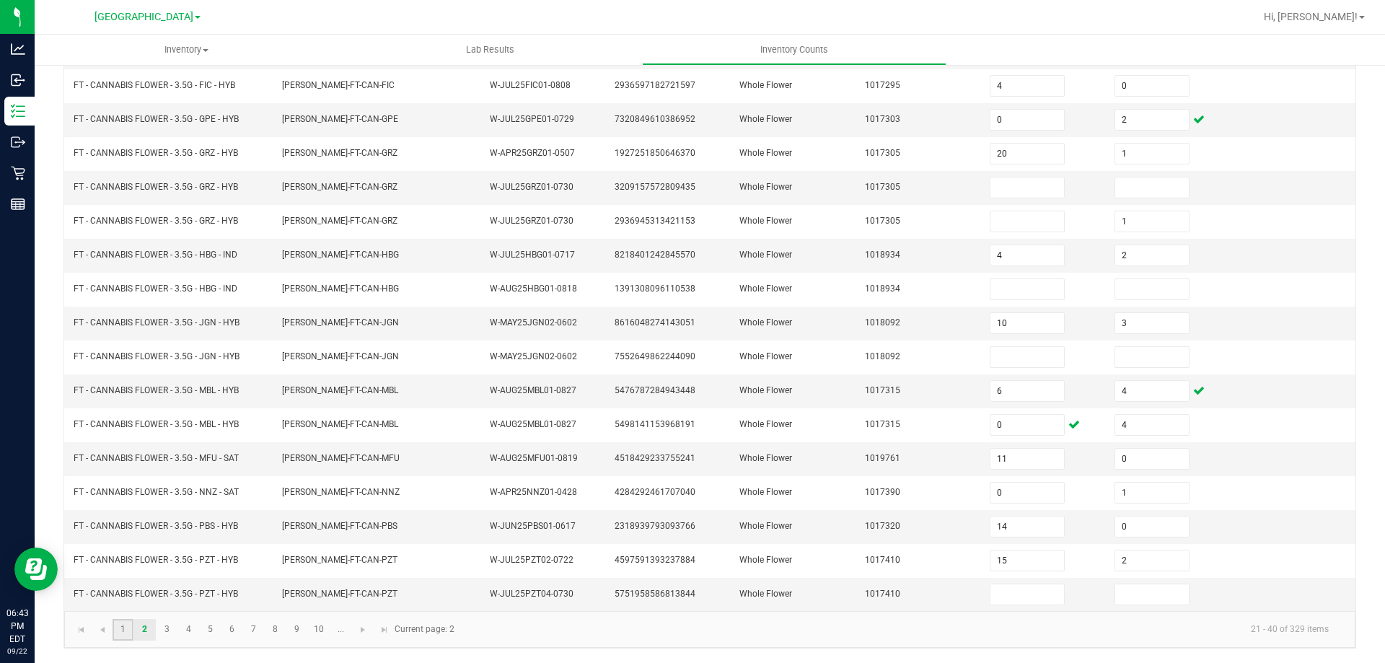
click at [126, 630] on link "1" at bounding box center [123, 630] width 21 height 22
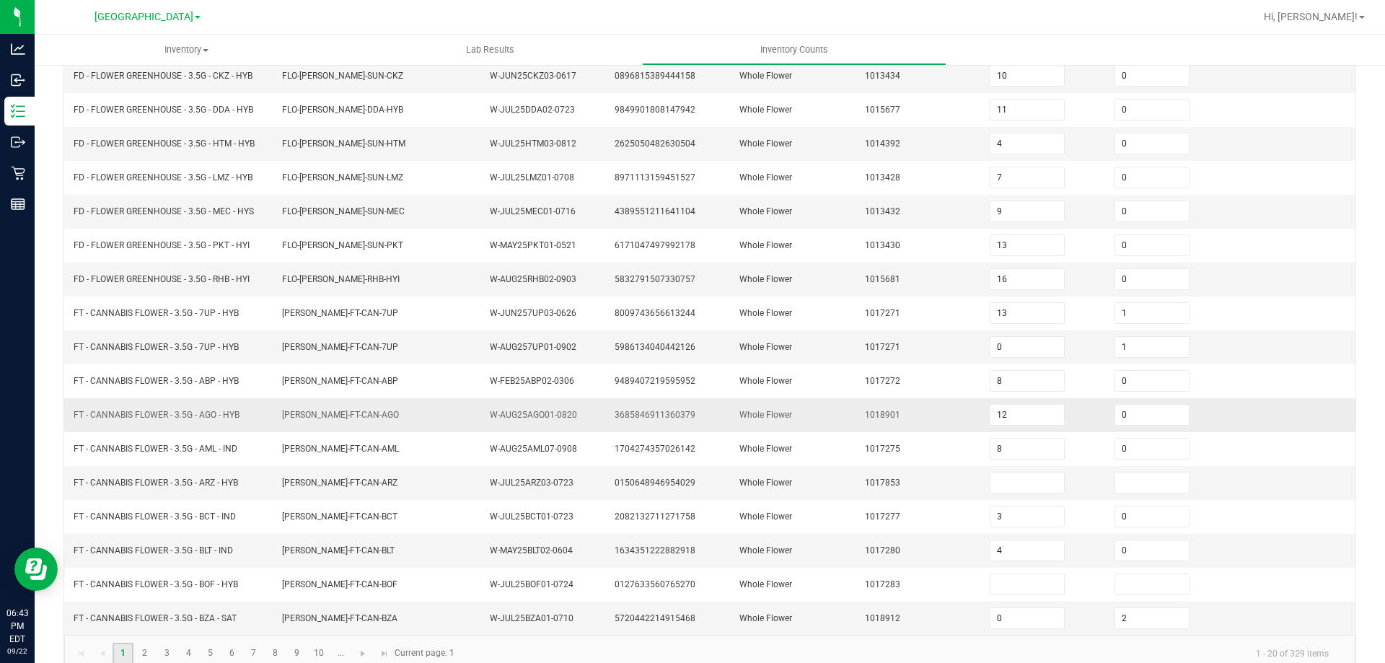
scroll to position [306, 0]
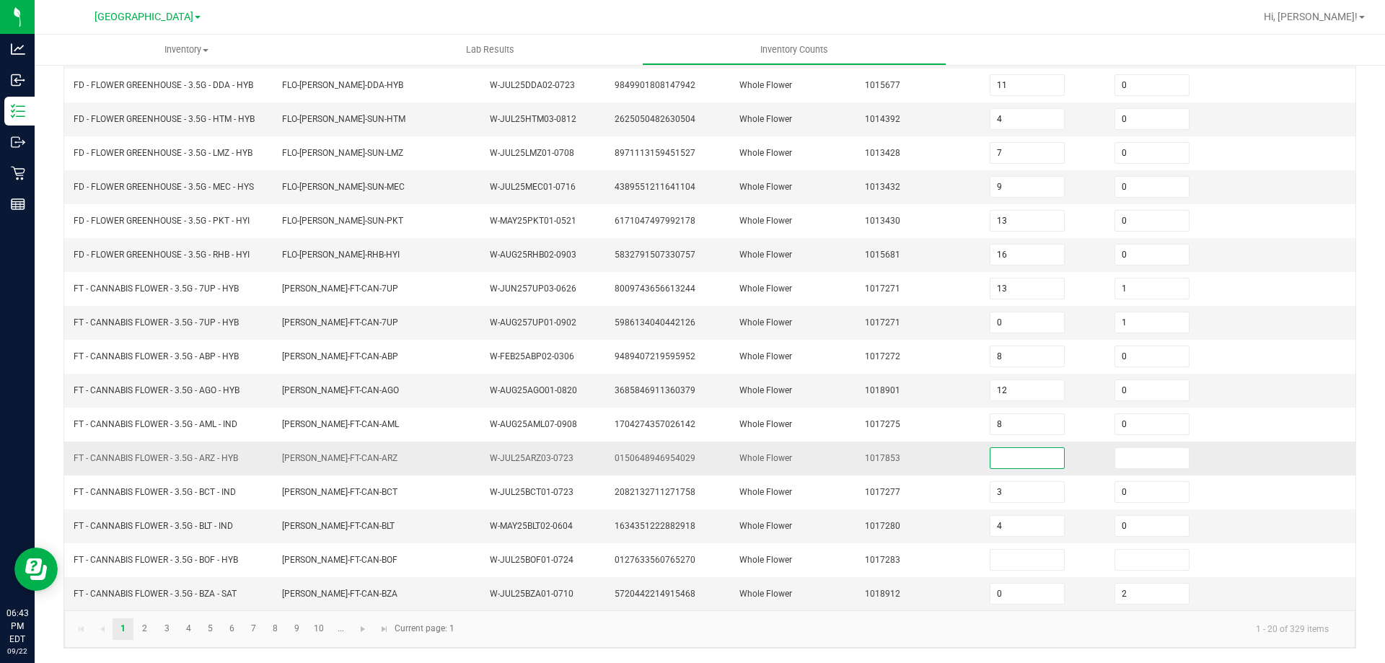
click at [1009, 457] on input at bounding box center [1027, 458] width 74 height 20
click at [1122, 457] on input at bounding box center [1152, 458] width 74 height 20
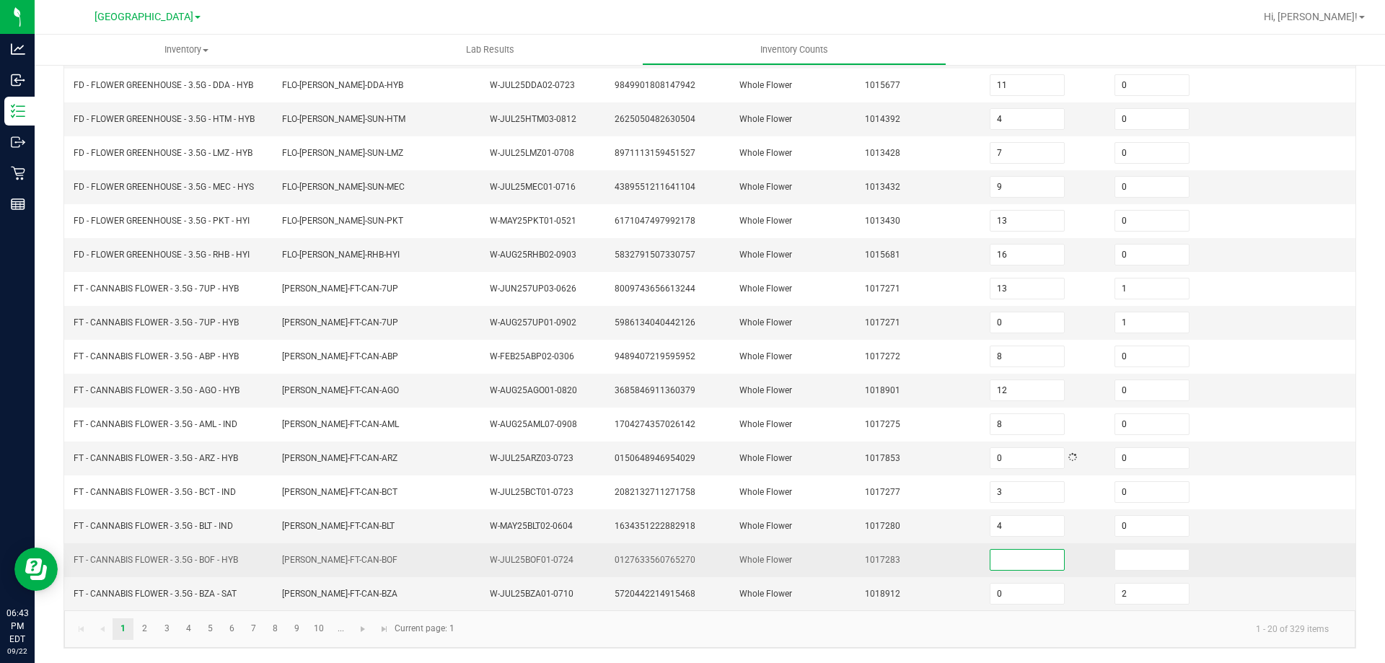
click at [1038, 555] on input at bounding box center [1027, 560] width 74 height 20
drag, startPoint x: 1120, startPoint y: 554, endPoint x: 942, endPoint y: 513, distance: 182.8
click at [1118, 555] on input at bounding box center [1152, 560] width 74 height 20
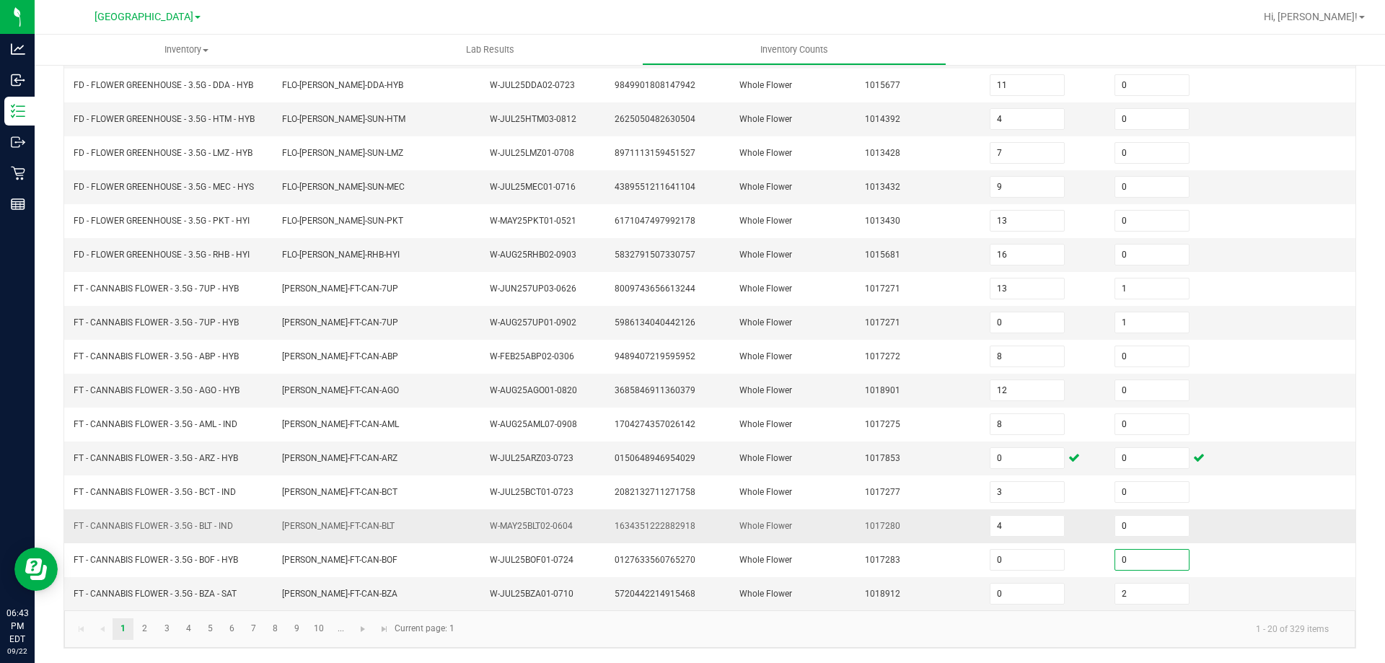
click at [937, 510] on td "1017280" at bounding box center [918, 526] width 125 height 34
click at [144, 629] on link "2" at bounding box center [144, 629] width 21 height 22
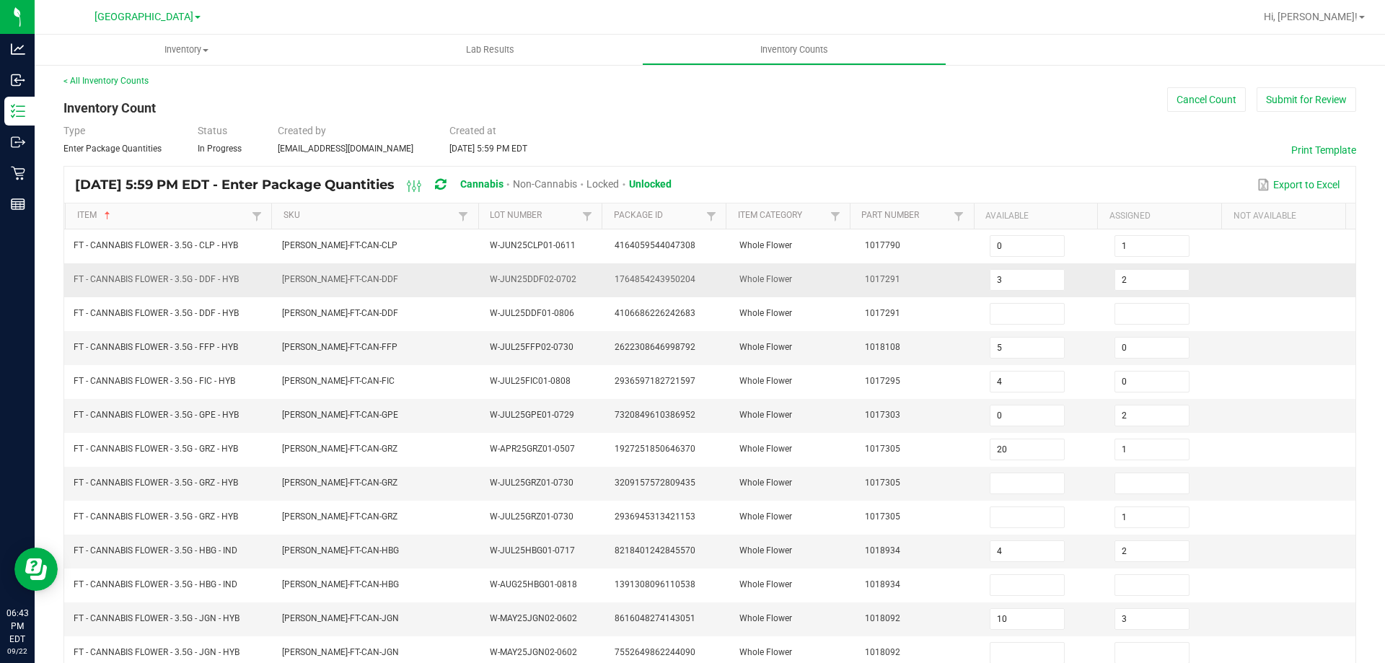
scroll to position [0, 0]
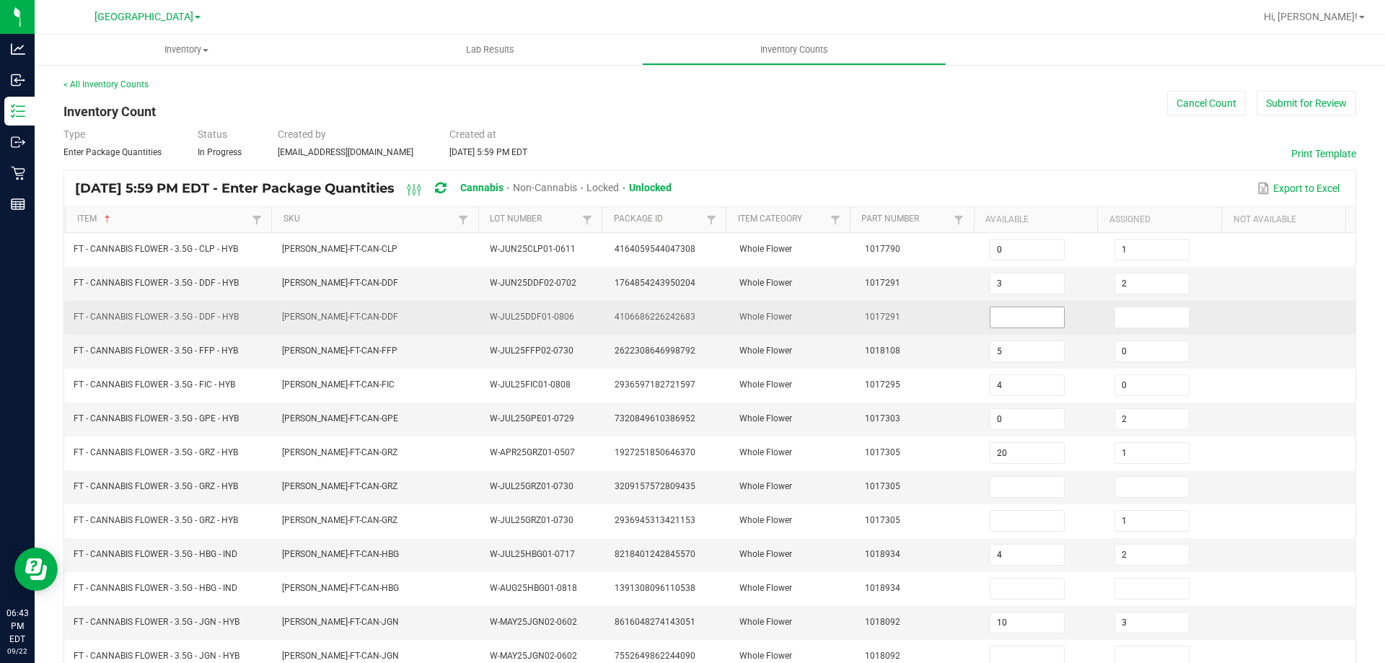
click at [1025, 324] on input at bounding box center [1027, 317] width 74 height 20
drag, startPoint x: 1137, startPoint y: 317, endPoint x: 974, endPoint y: 320, distance: 163.0
click at [1134, 317] on input at bounding box center [1152, 317] width 74 height 20
click at [943, 322] on td "1017291" at bounding box center [918, 318] width 125 height 34
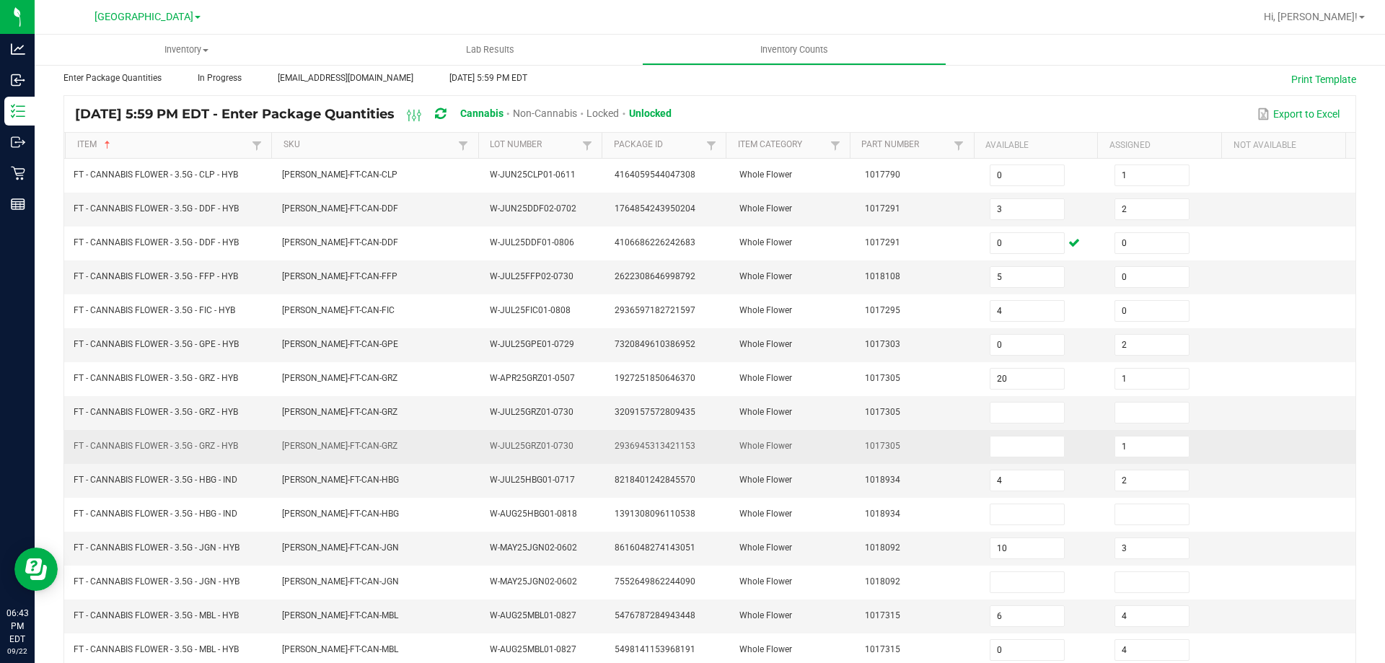
scroll to position [144, 0]
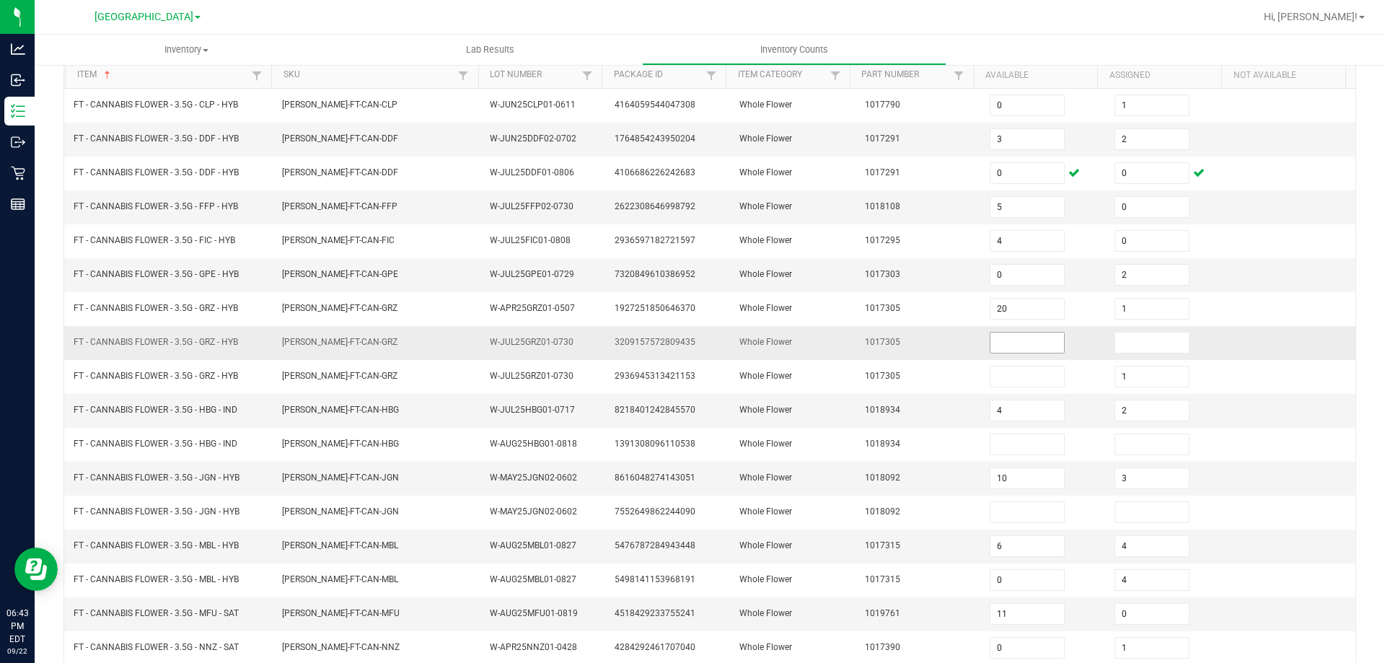
click at [1022, 347] on input at bounding box center [1027, 342] width 74 height 20
click at [1121, 347] on input at bounding box center [1152, 342] width 74 height 20
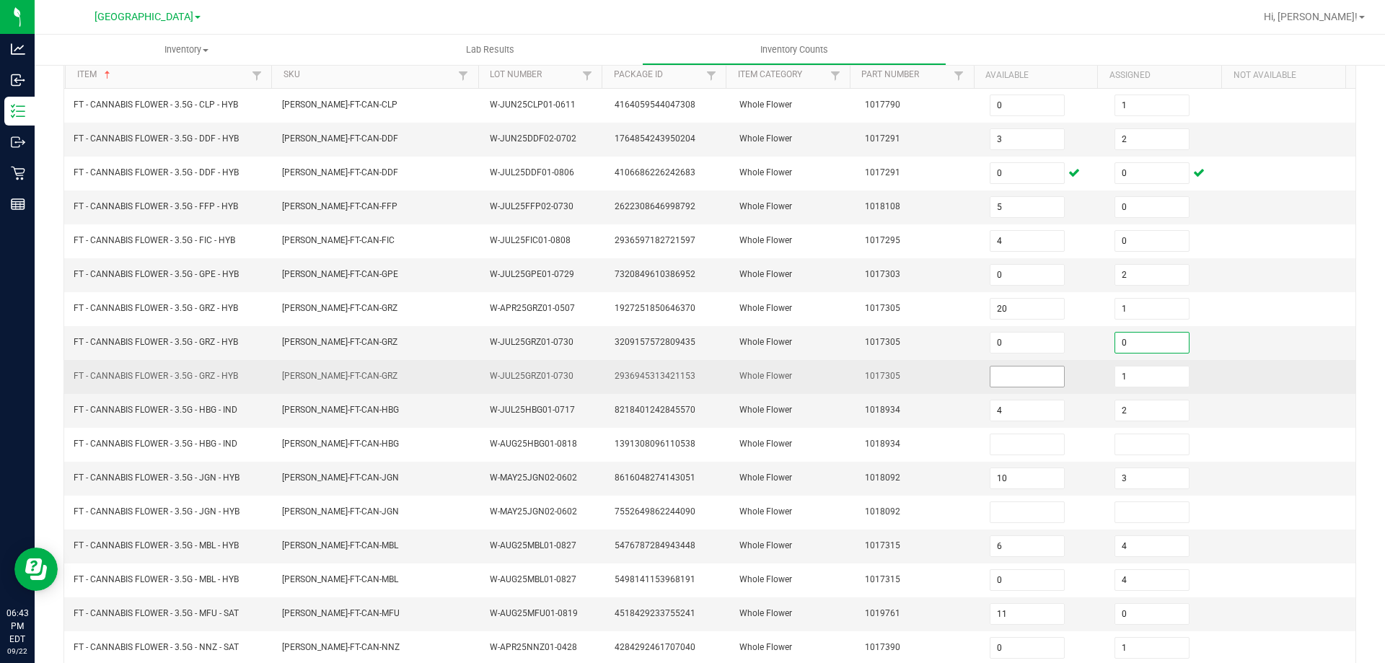
drag, startPoint x: 1028, startPoint y: 379, endPoint x: 986, endPoint y: 381, distance: 41.9
click at [1024, 379] on input at bounding box center [1027, 376] width 74 height 20
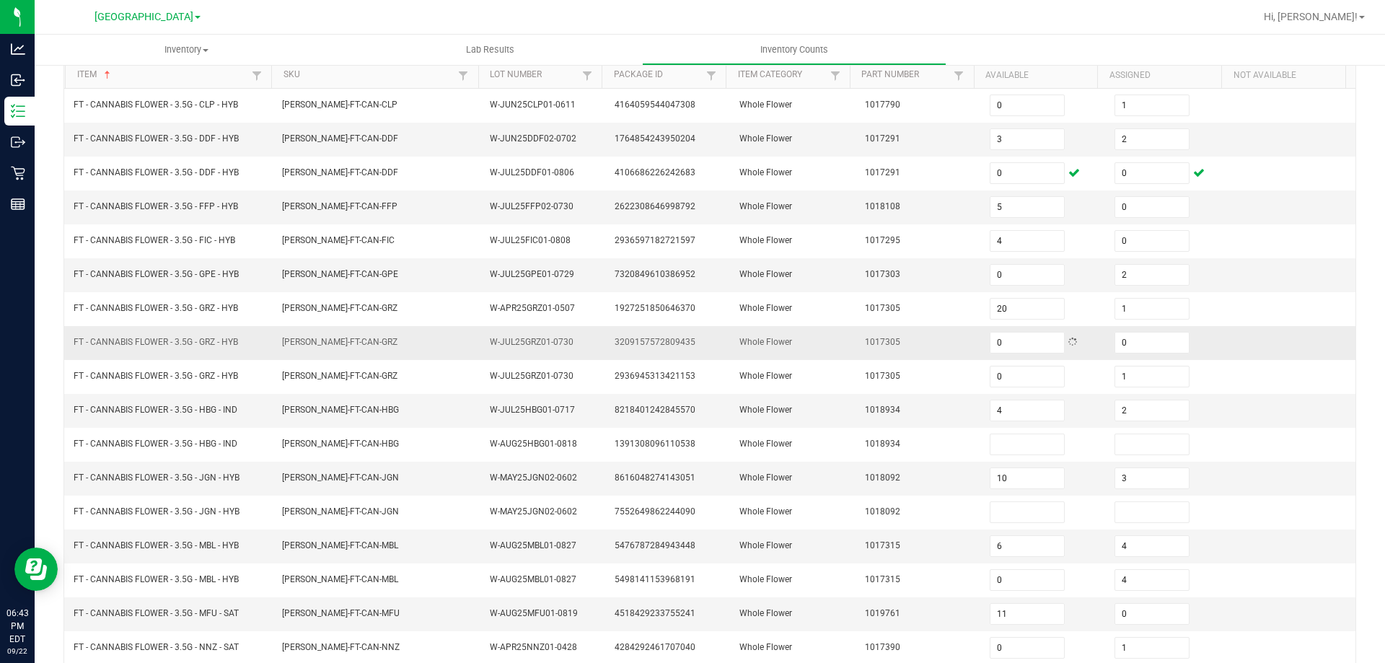
click at [885, 356] on td "1017305" at bounding box center [918, 343] width 125 height 34
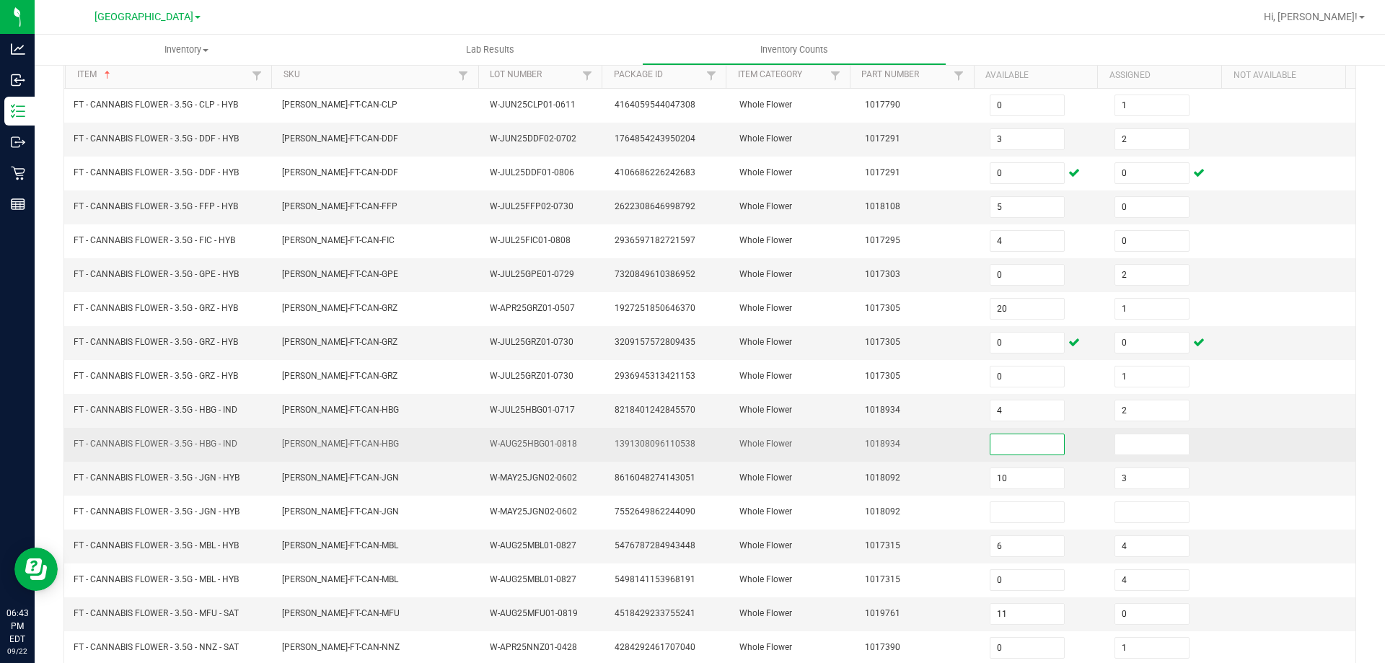
click at [995, 450] on input at bounding box center [1027, 444] width 74 height 20
click at [1118, 451] on input at bounding box center [1152, 444] width 74 height 20
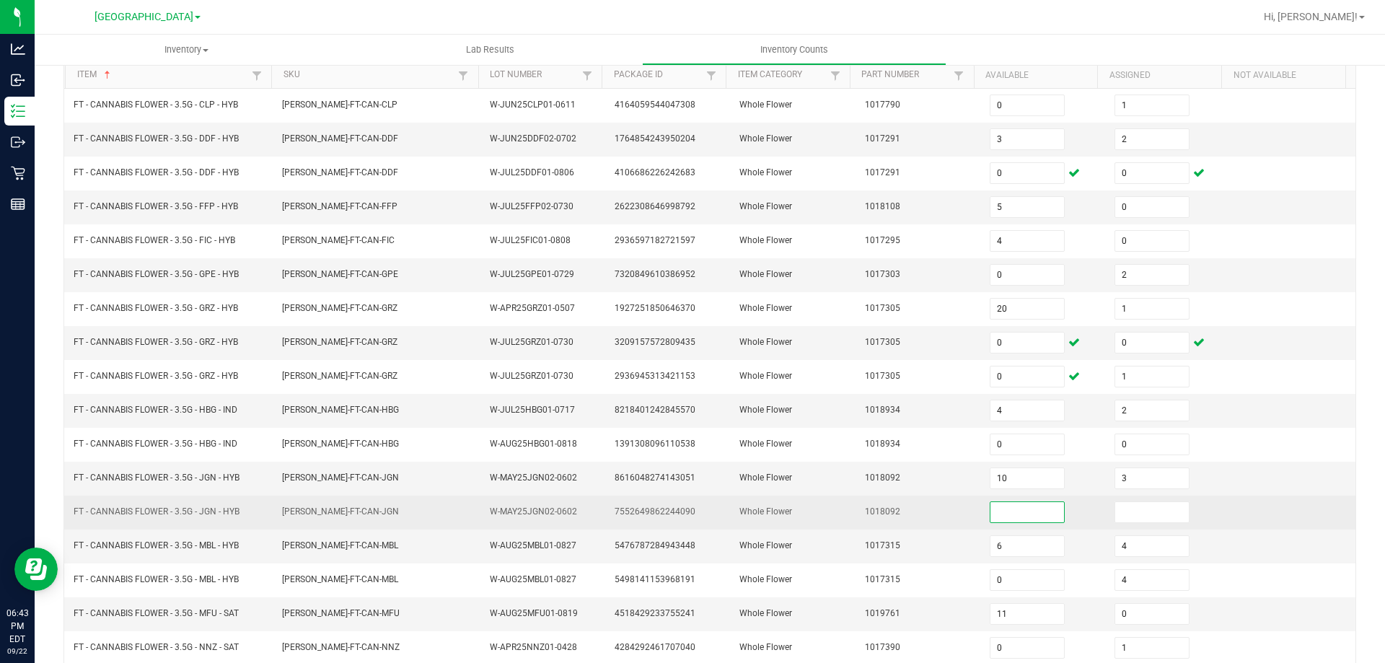
click at [1015, 513] on input at bounding box center [1027, 512] width 74 height 20
drag, startPoint x: 1126, startPoint y: 508, endPoint x: 881, endPoint y: 446, distance: 252.9
click at [1124, 508] on input "0" at bounding box center [1152, 512] width 74 height 20
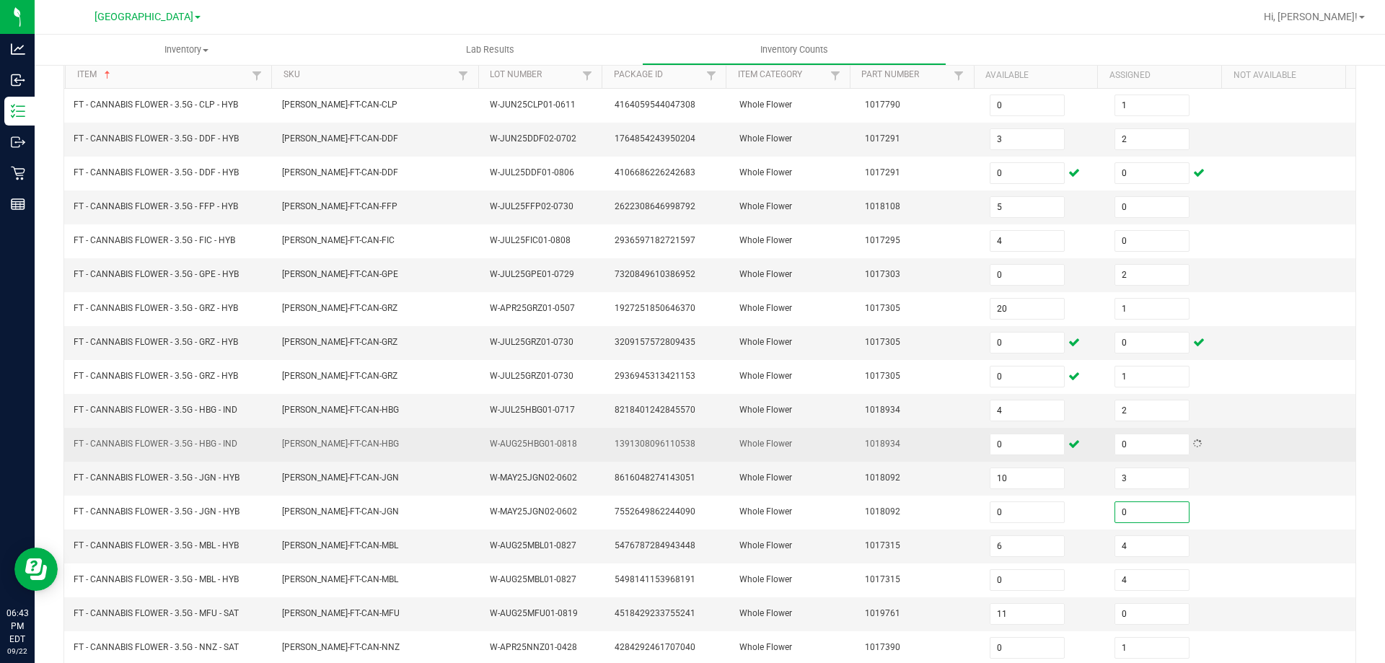
click at [856, 433] on td "1018934" at bounding box center [918, 445] width 125 height 34
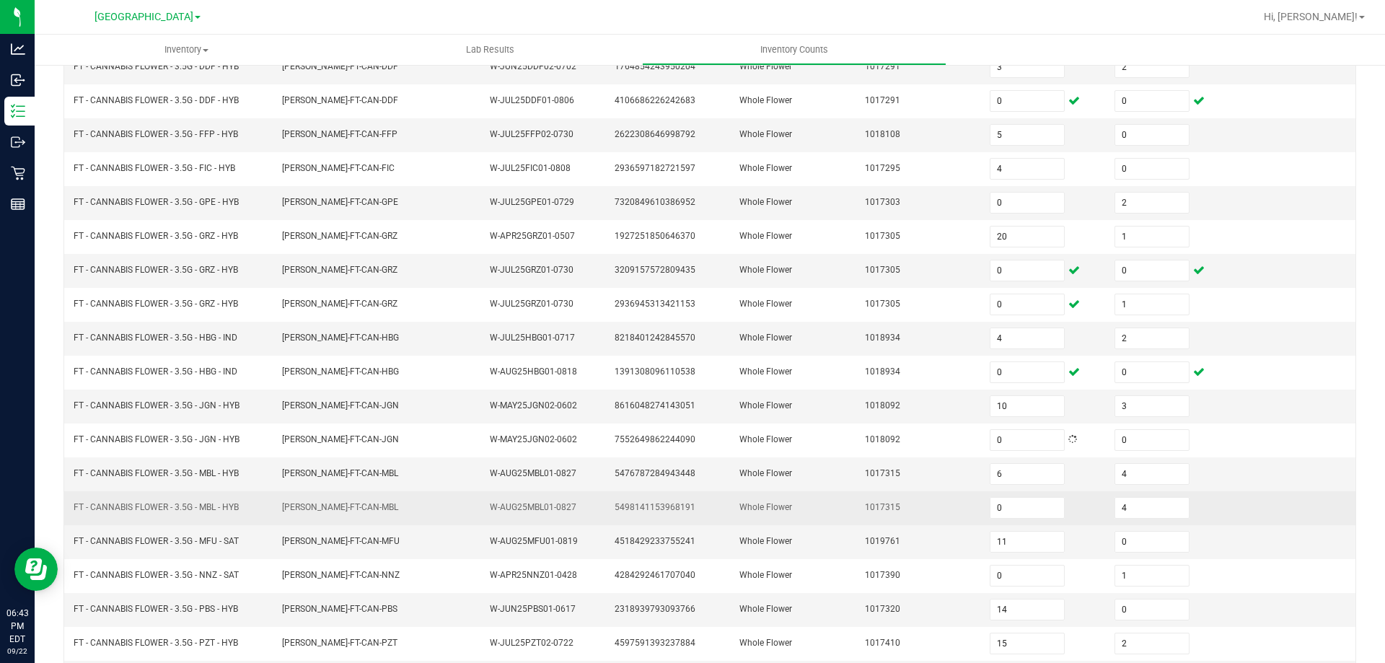
scroll to position [299, 0]
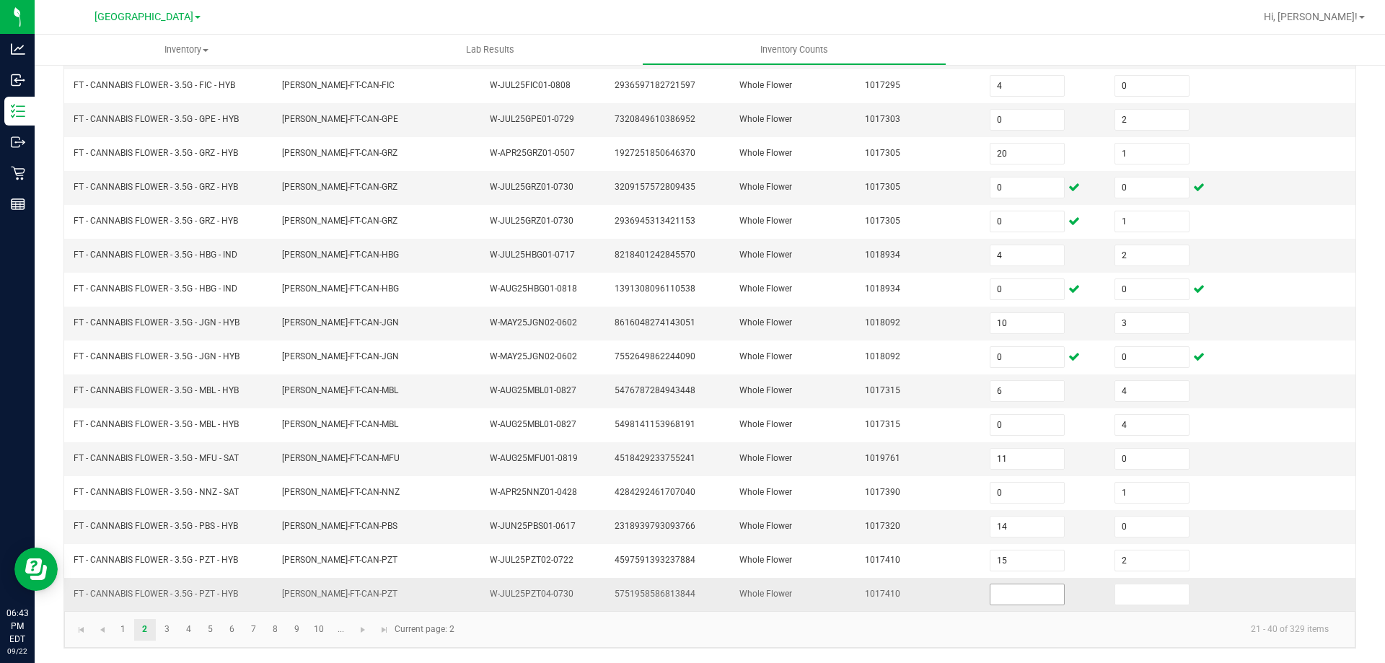
click at [1034, 591] on input at bounding box center [1027, 594] width 74 height 20
drag, startPoint x: 915, startPoint y: 612, endPoint x: 940, endPoint y: 620, distance: 26.7
click at [915, 613] on kendo-pager "1 2 3 4 5 6 7 8 9 10 ... 21 - 40 of 329 items Current page: 2" at bounding box center [709, 629] width 1291 height 37
click at [1039, 600] on input at bounding box center [1027, 594] width 74 height 20
click at [1121, 595] on input at bounding box center [1152, 594] width 74 height 20
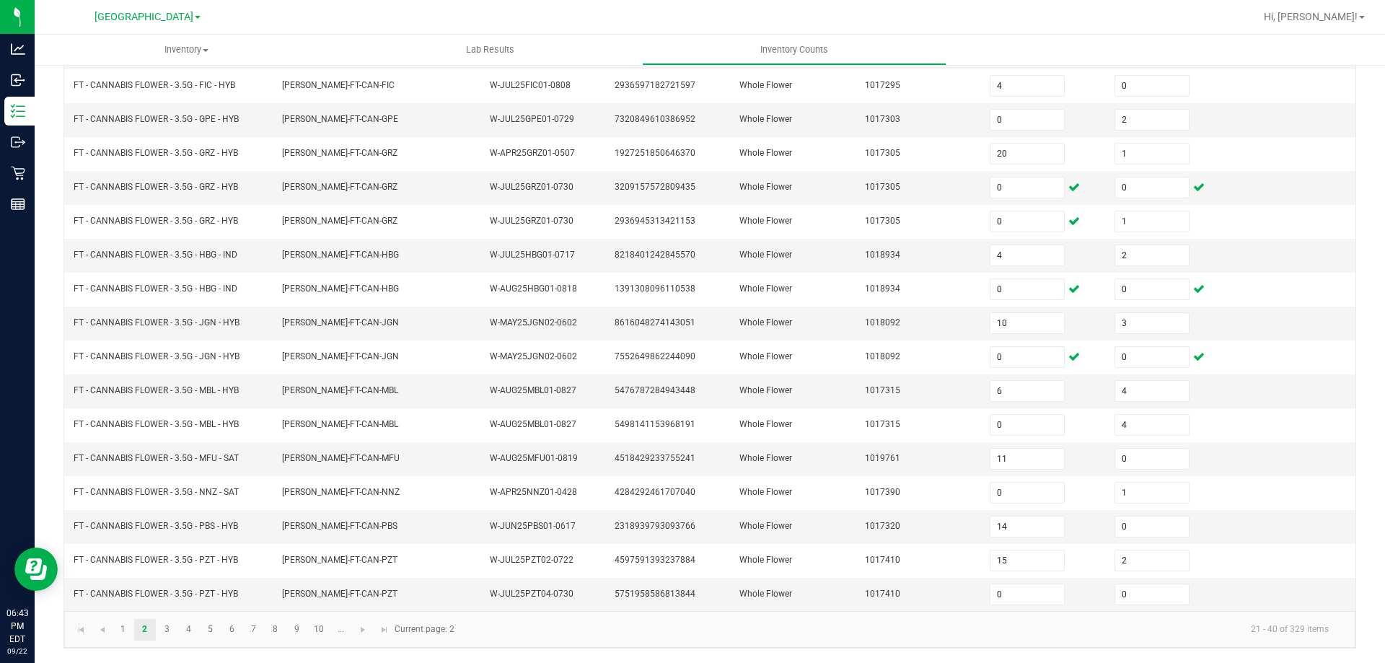
click at [1028, 614] on kendo-pager "1 2 3 4 5 6 7 8 9 10 ... 21 - 40 of 329 items Current page: 2" at bounding box center [709, 629] width 1291 height 37
click at [189, 638] on link "4" at bounding box center [188, 630] width 21 height 22
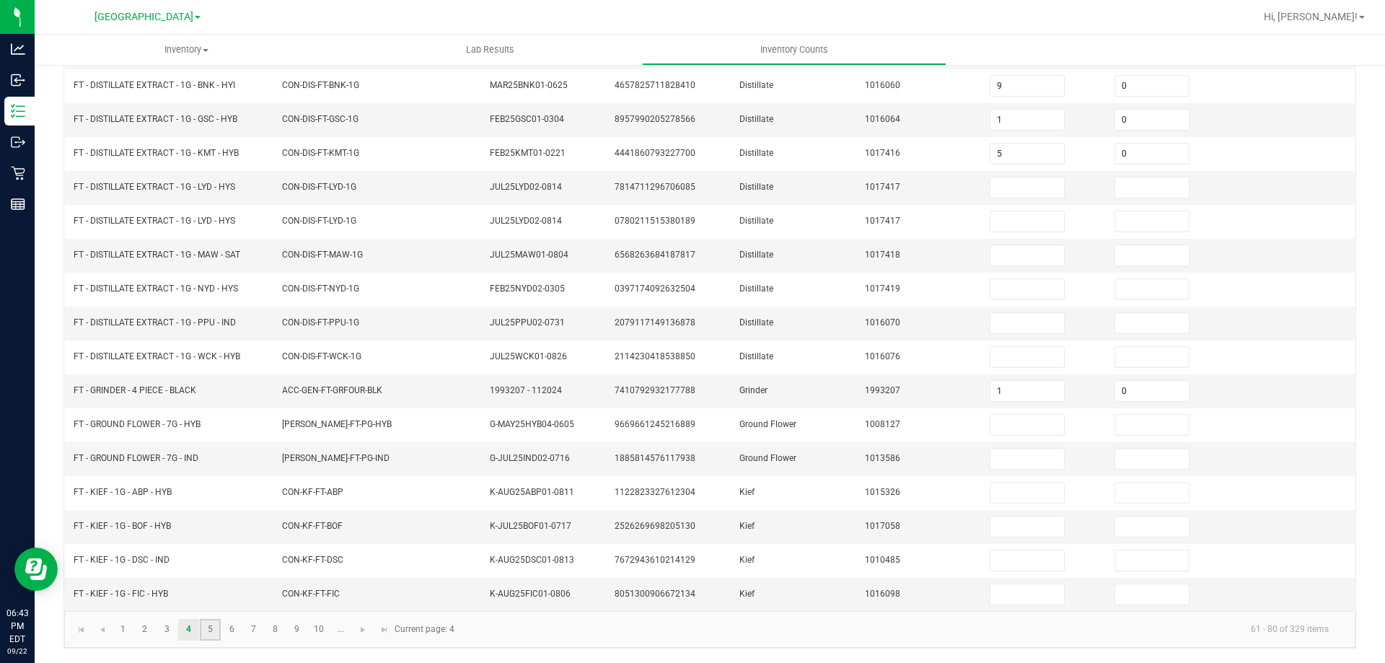
click at [217, 636] on link "5" at bounding box center [210, 630] width 21 height 22
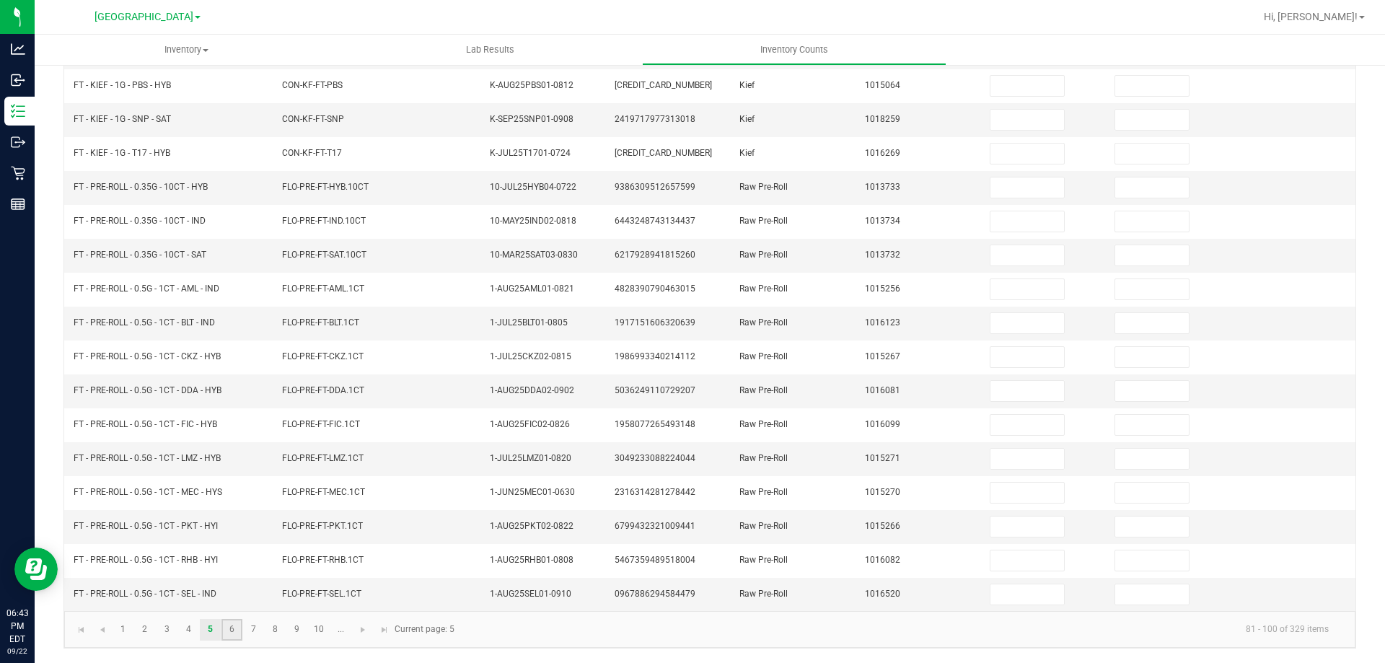
click at [229, 630] on link "6" at bounding box center [231, 630] width 21 height 22
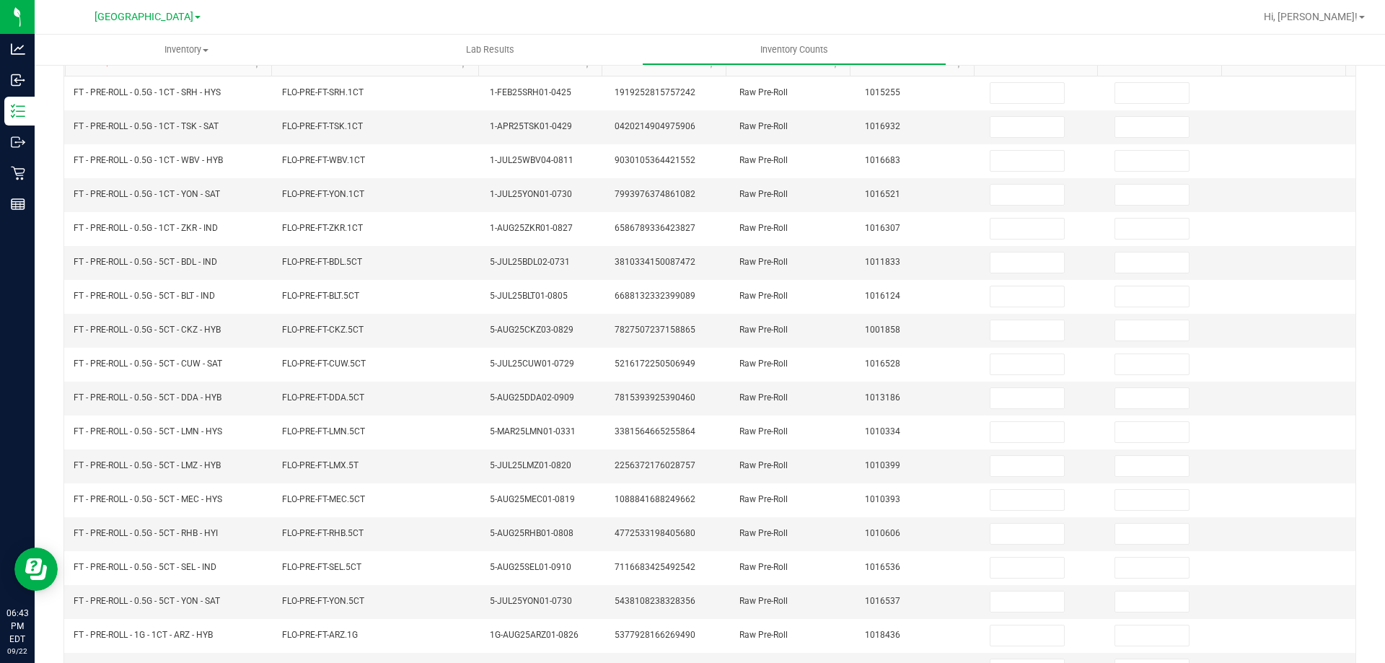
scroll to position [155, 0]
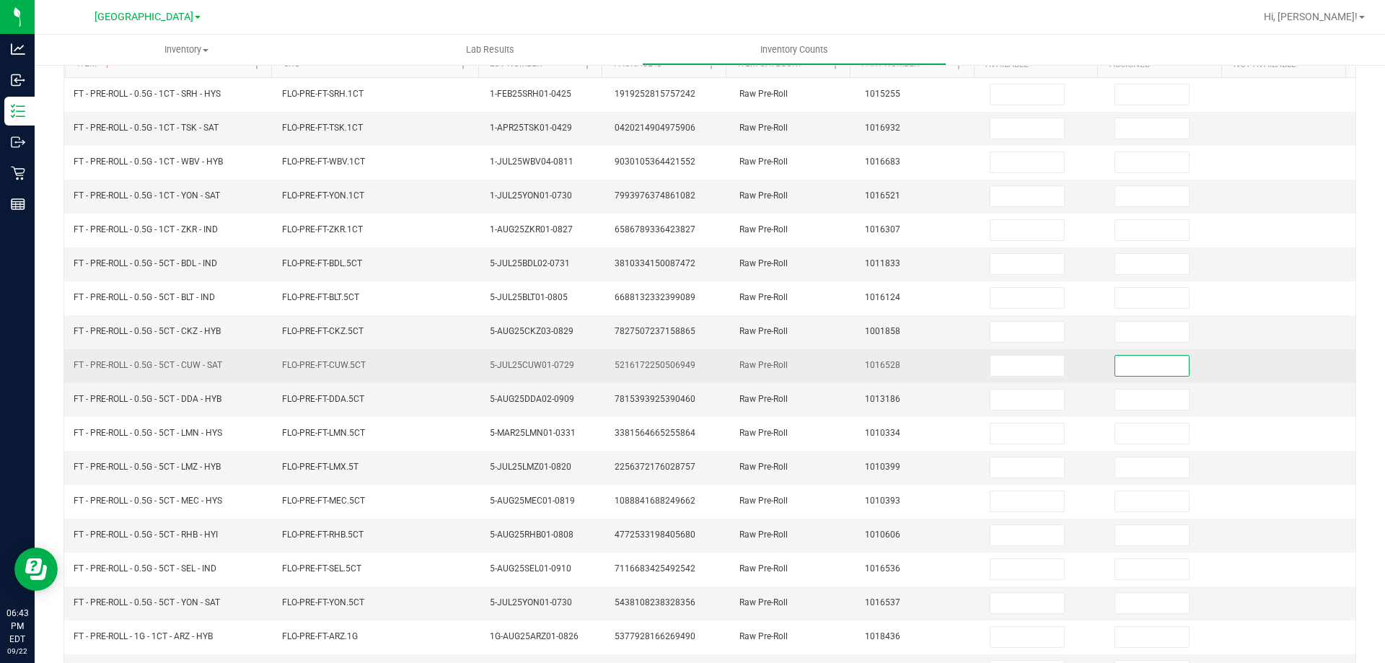
click at [1132, 366] on input at bounding box center [1152, 366] width 74 height 20
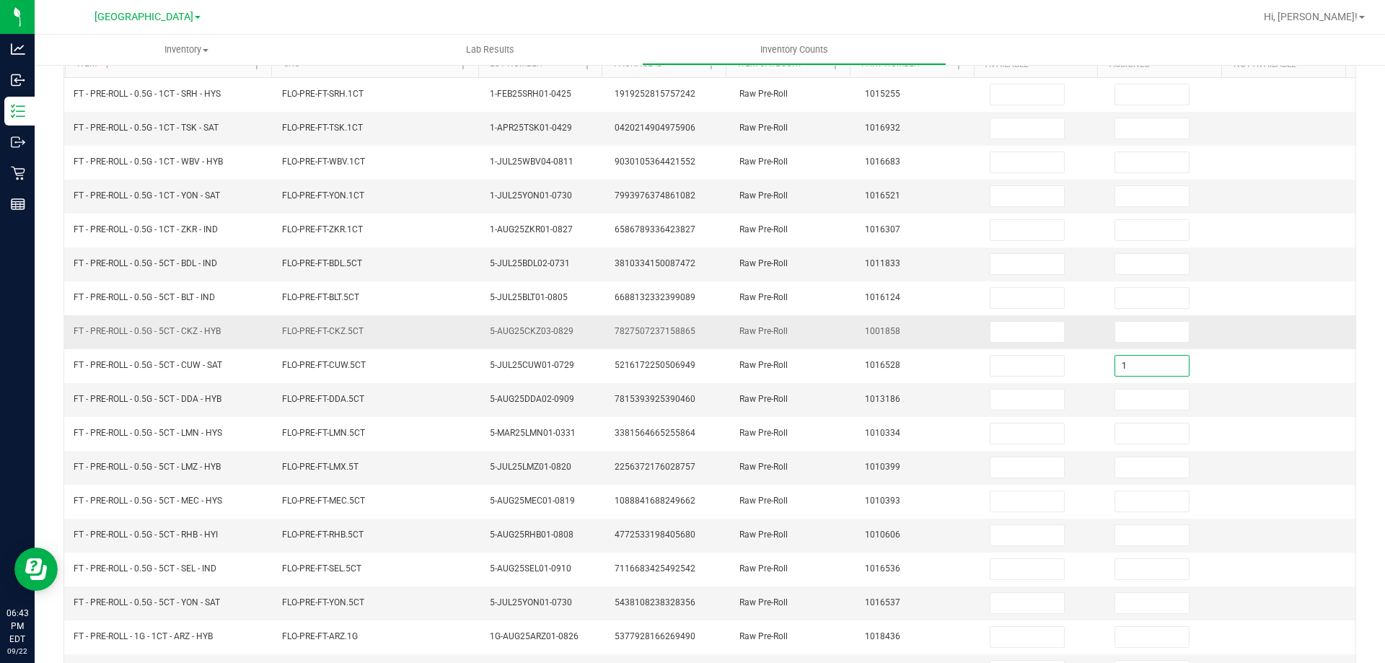
click at [879, 325] on td "1001858" at bounding box center [918, 332] width 125 height 34
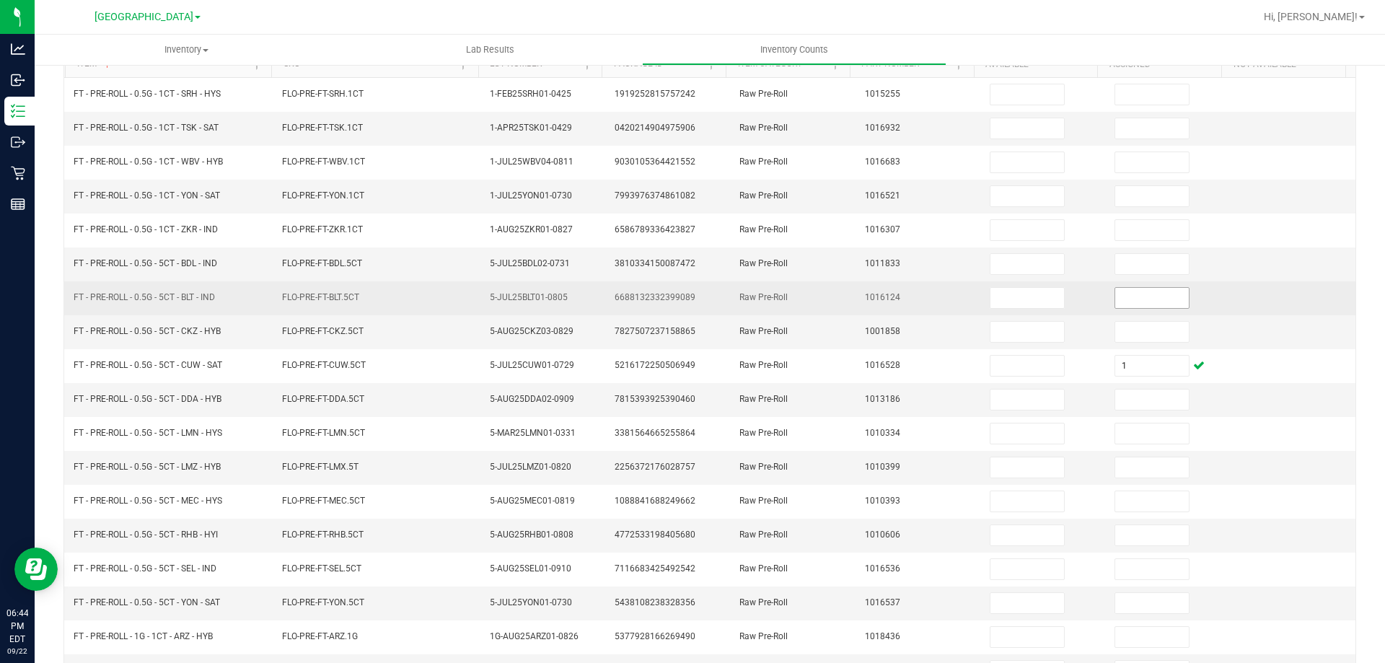
click at [1140, 304] on input at bounding box center [1152, 298] width 74 height 20
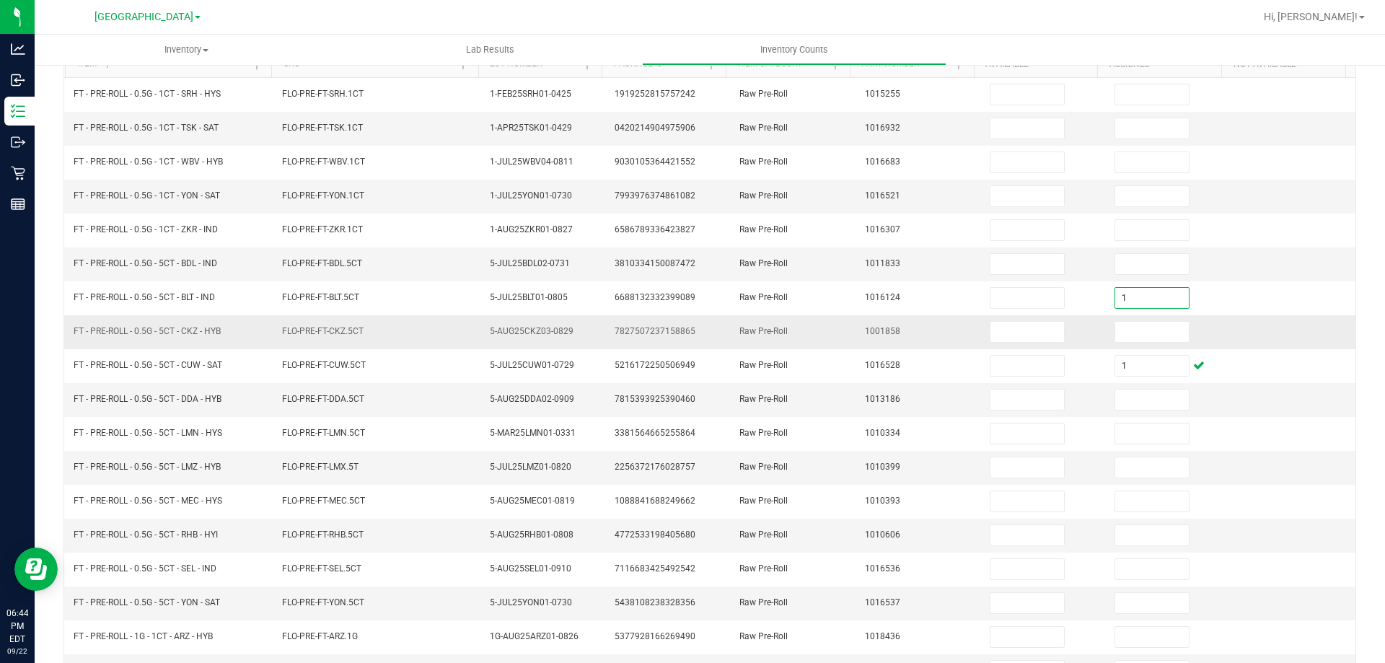
click at [874, 331] on span "1001858" at bounding box center [882, 331] width 35 height 10
click at [337, 472] on span "FLO-PRE-FT-LMX.5T" at bounding box center [320, 467] width 76 height 14
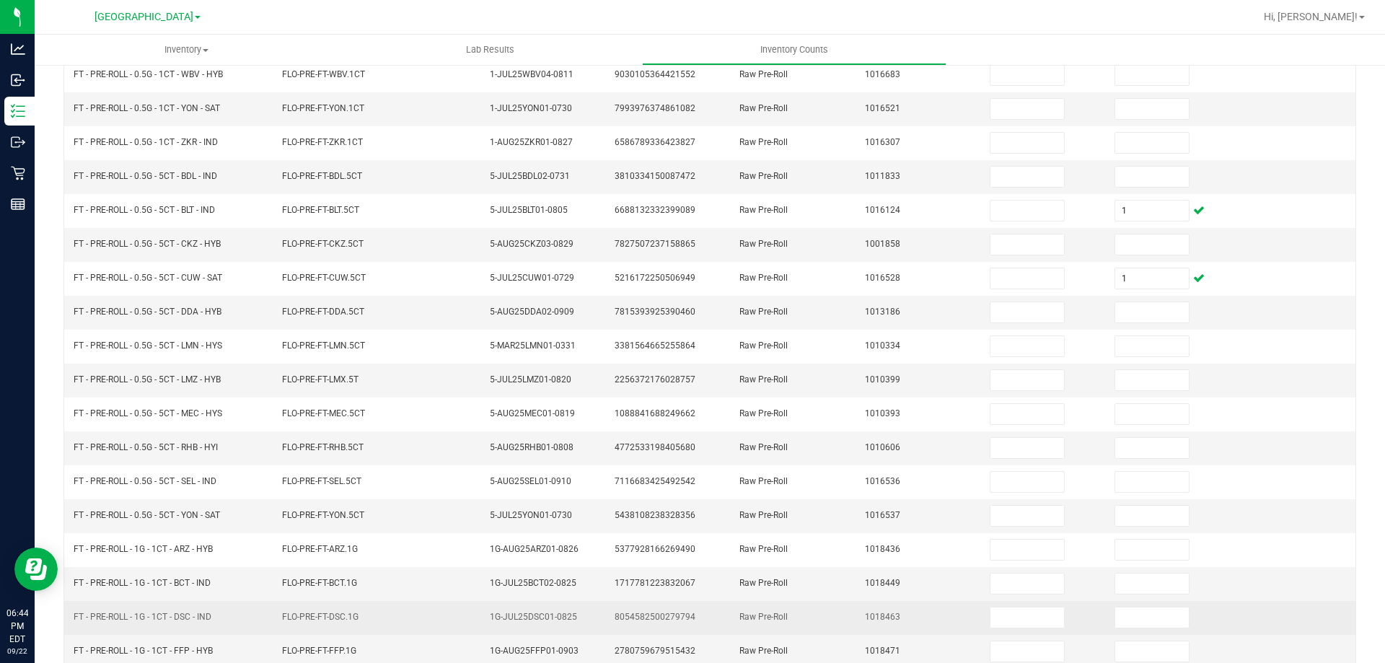
scroll to position [299, 0]
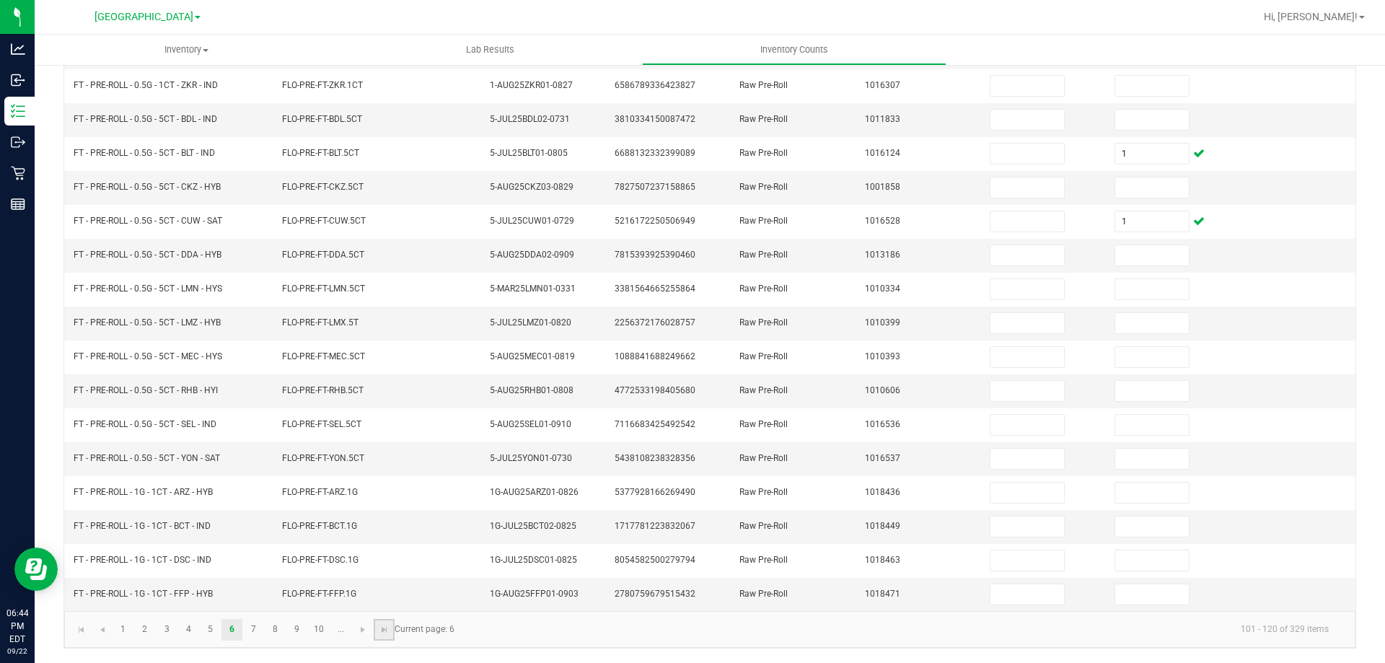
click at [387, 636] on link at bounding box center [384, 630] width 21 height 22
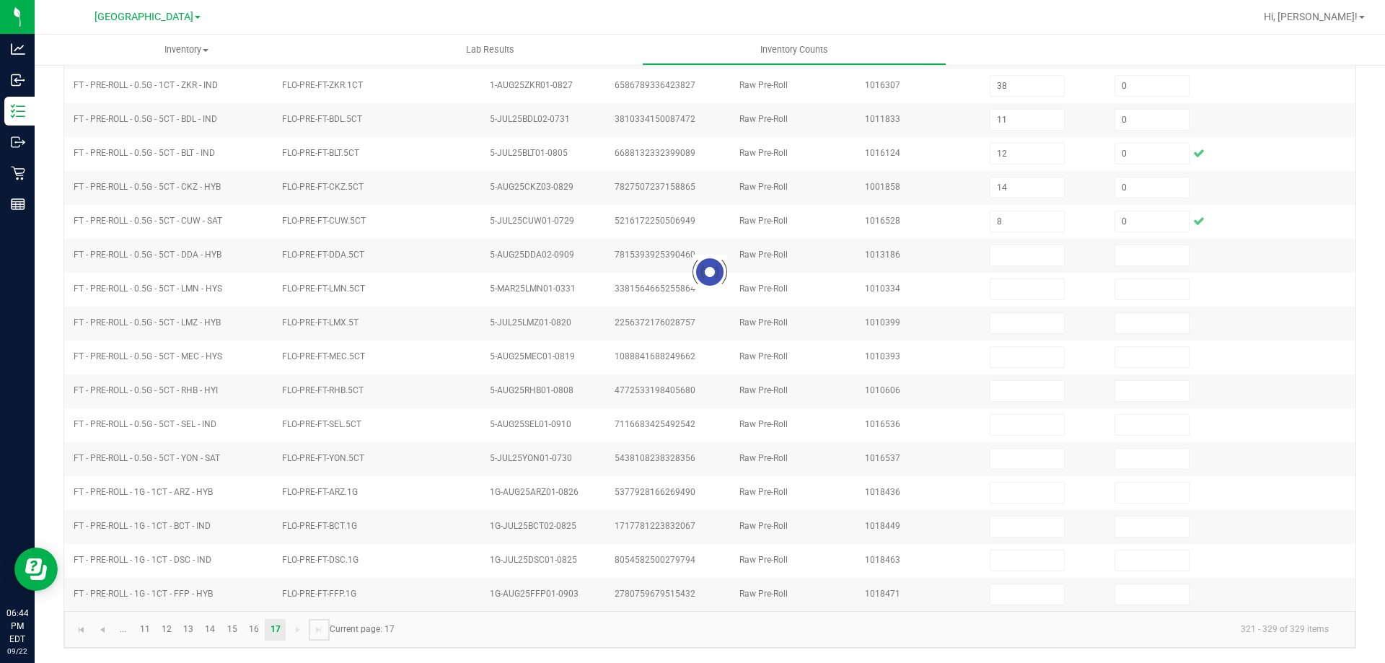
scroll to position [0, 0]
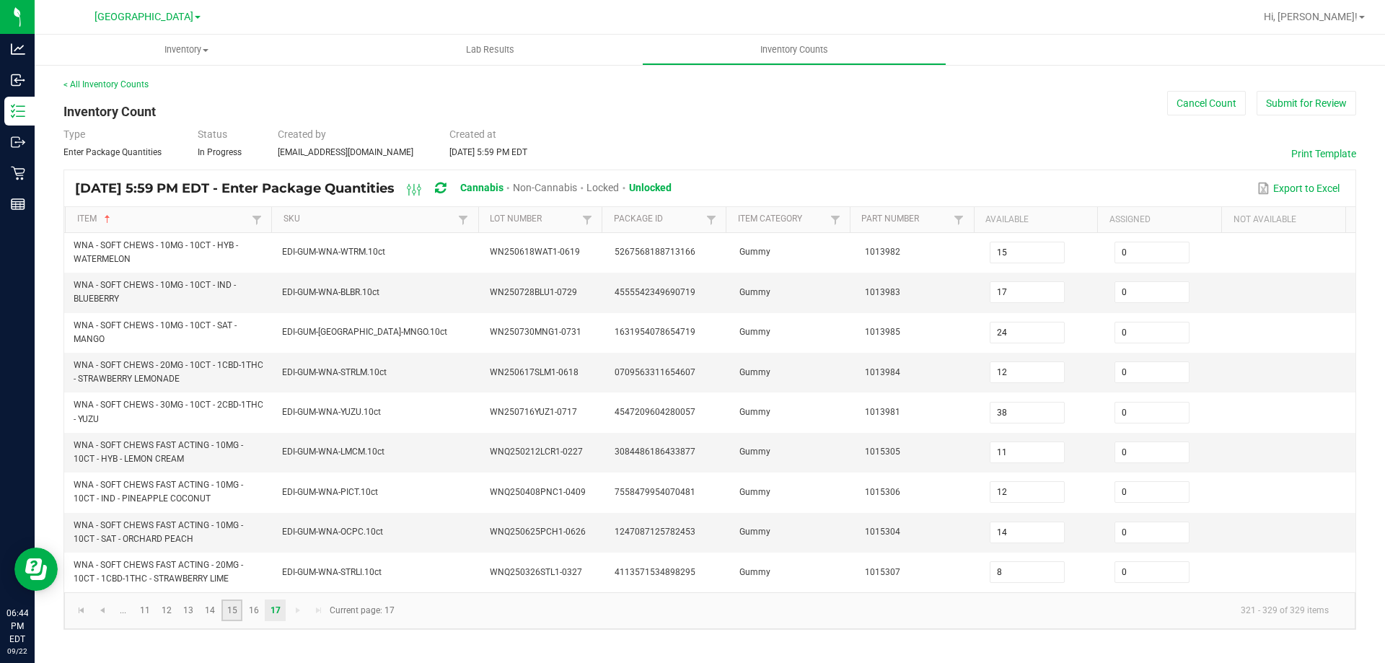
click at [231, 614] on link "15" at bounding box center [231, 610] width 21 height 22
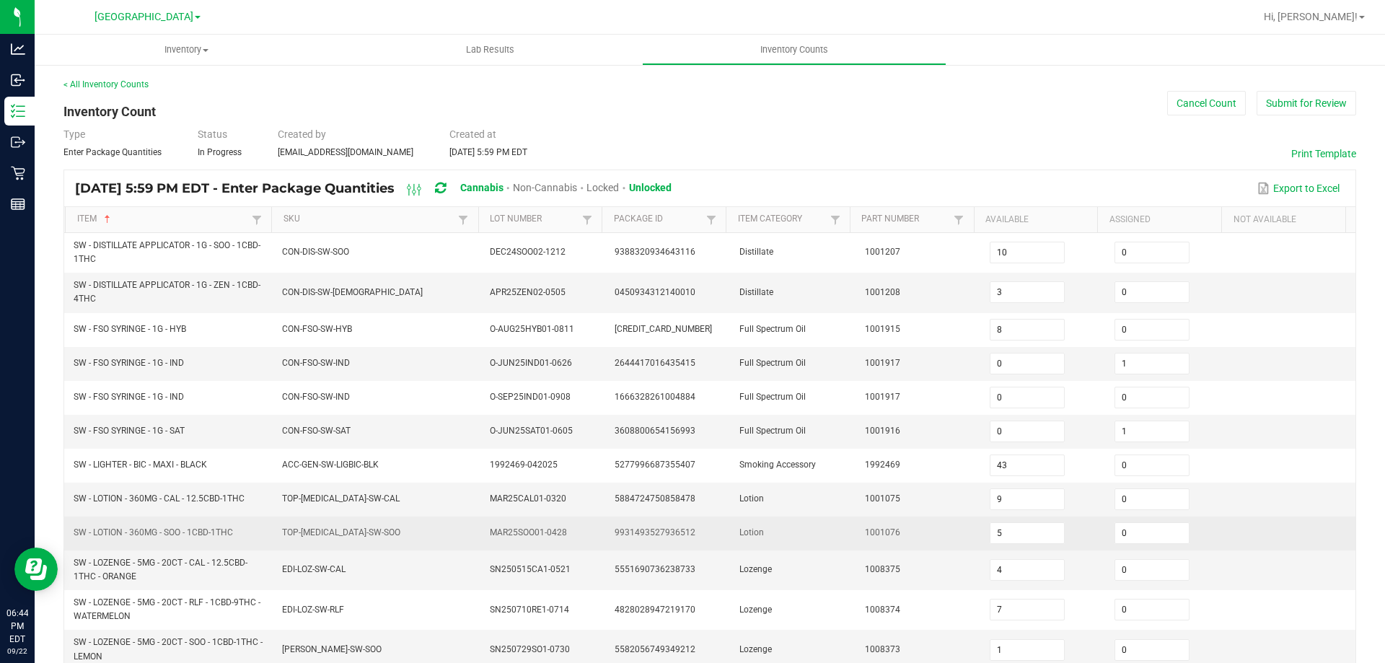
click at [211, 527] on span "SW - LOTION - 360MG - SOO - 1CBD-1THC" at bounding box center [153, 532] width 159 height 10
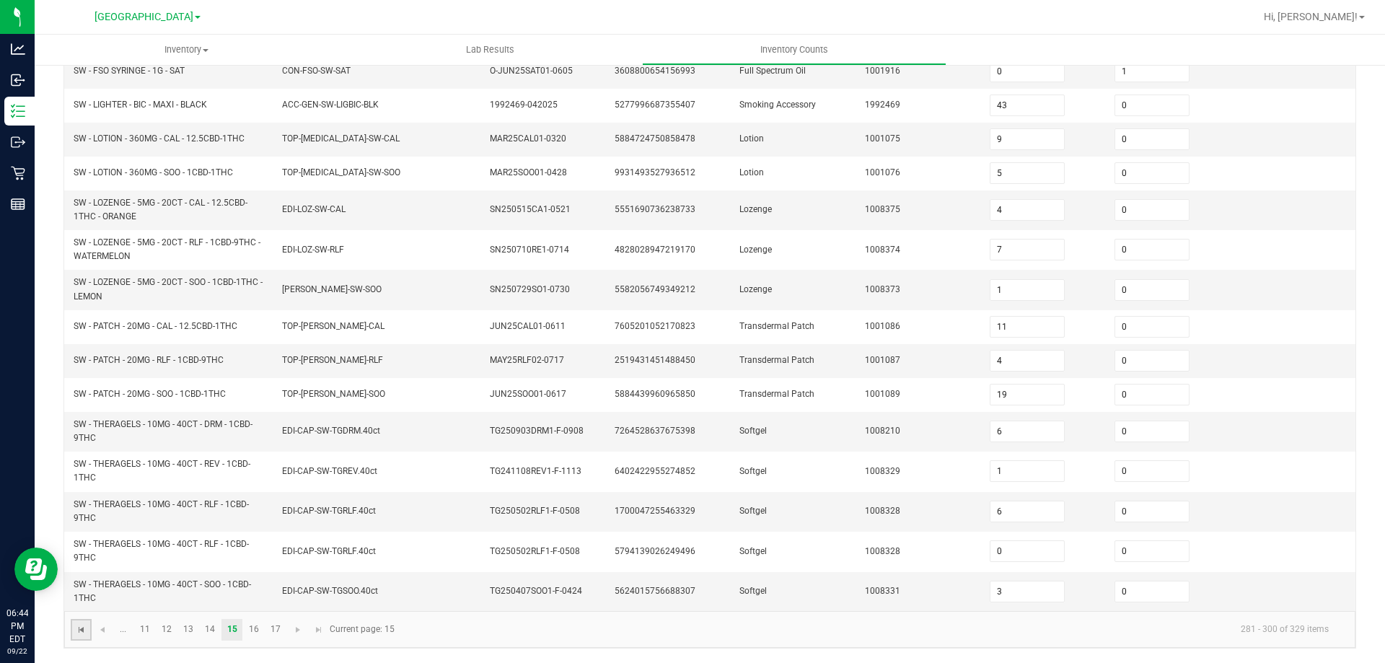
click at [76, 628] on span "Go to the first page" at bounding box center [82, 630] width 12 height 12
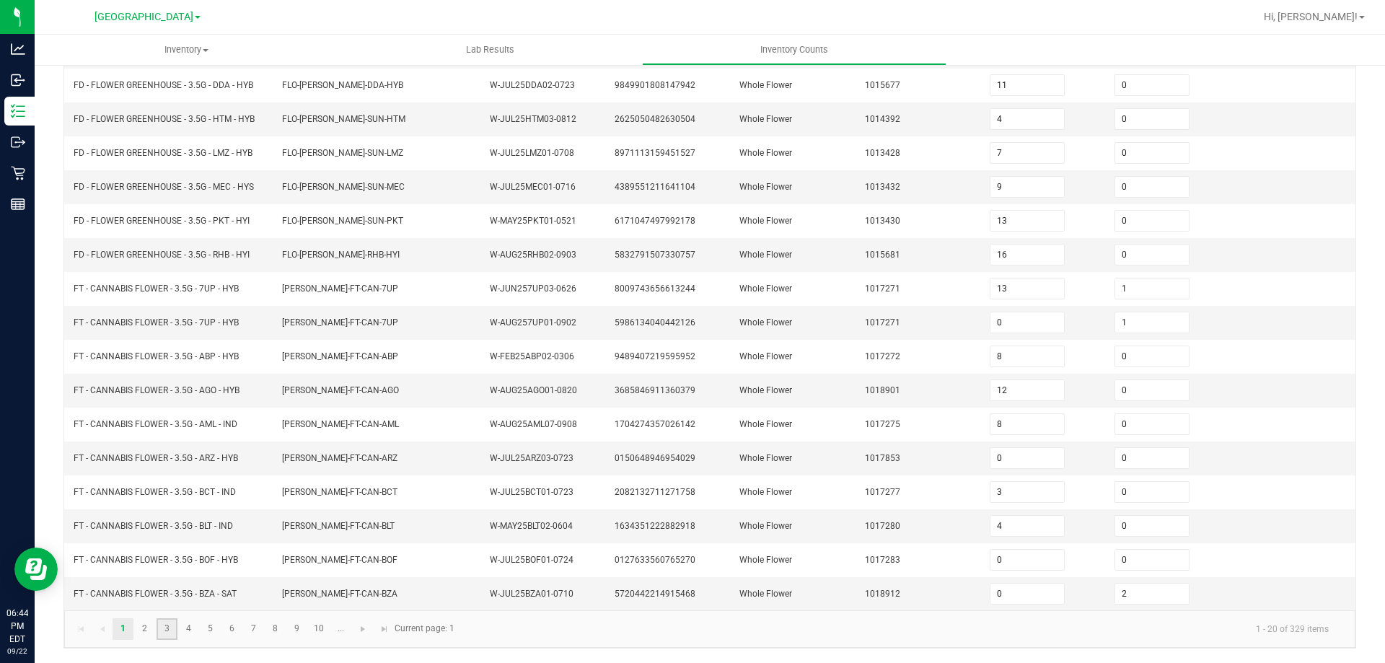
click at [164, 628] on link "3" at bounding box center [166, 629] width 21 height 22
click at [211, 627] on link "5" at bounding box center [210, 630] width 21 height 22
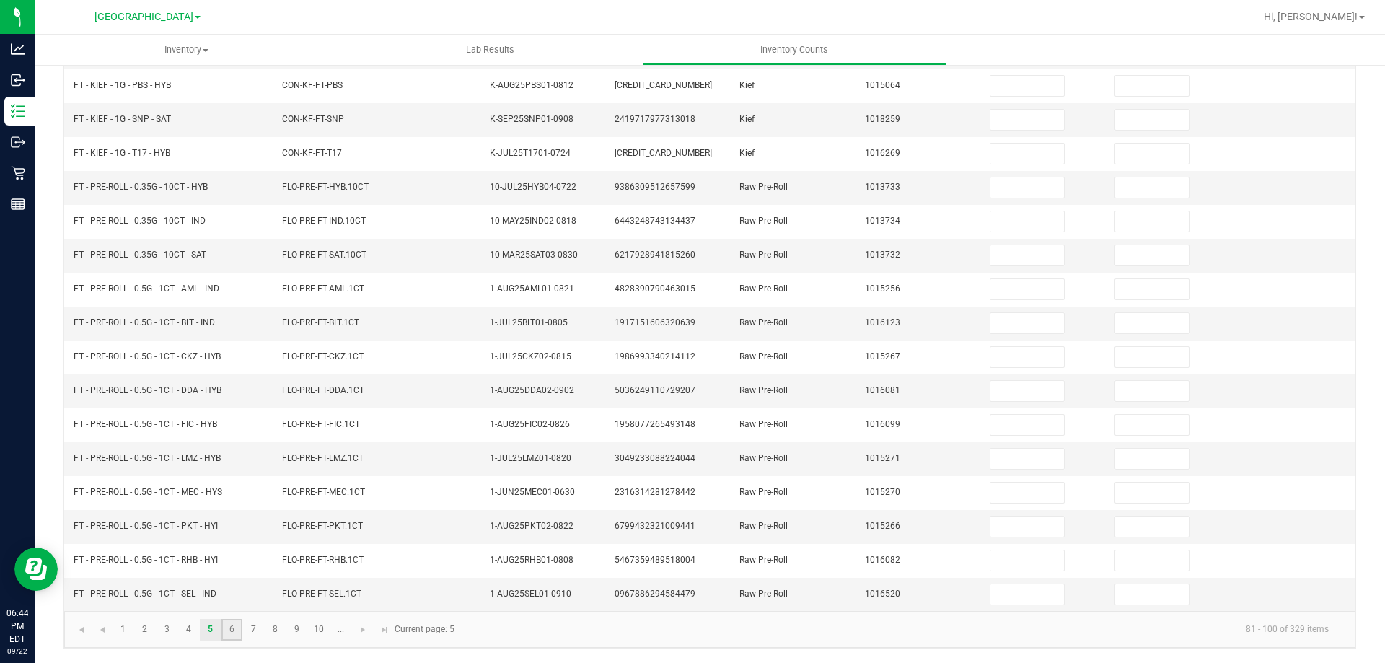
click at [235, 635] on link "6" at bounding box center [231, 630] width 21 height 22
click at [250, 619] on link "7" at bounding box center [253, 630] width 21 height 22
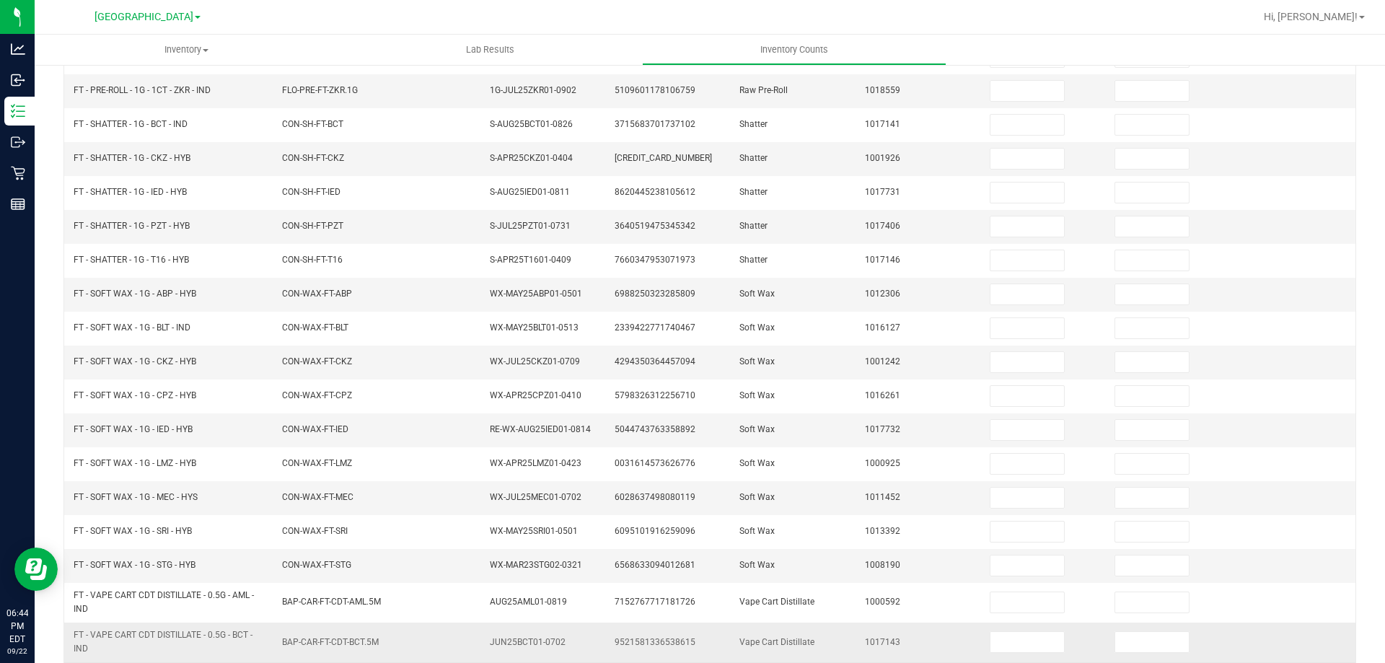
scroll to position [227, 0]
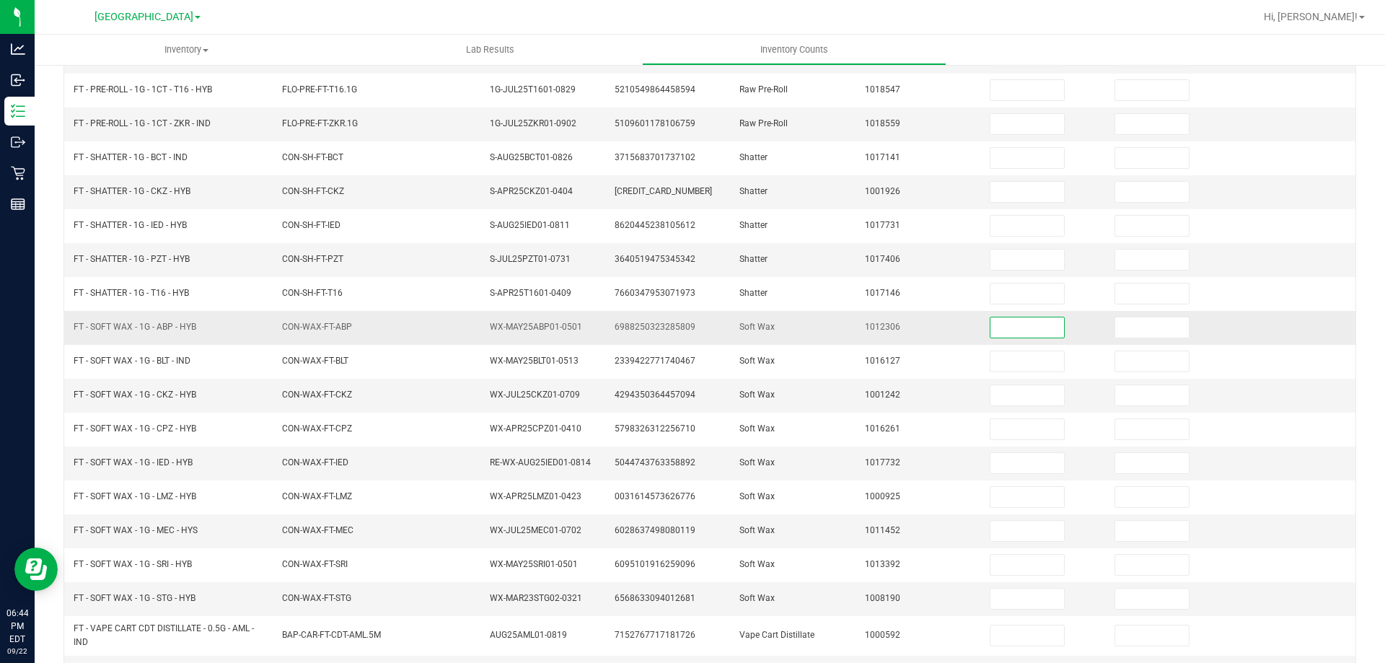
click at [1031, 333] on input at bounding box center [1027, 327] width 74 height 20
click at [1115, 330] on input at bounding box center [1152, 327] width 74 height 20
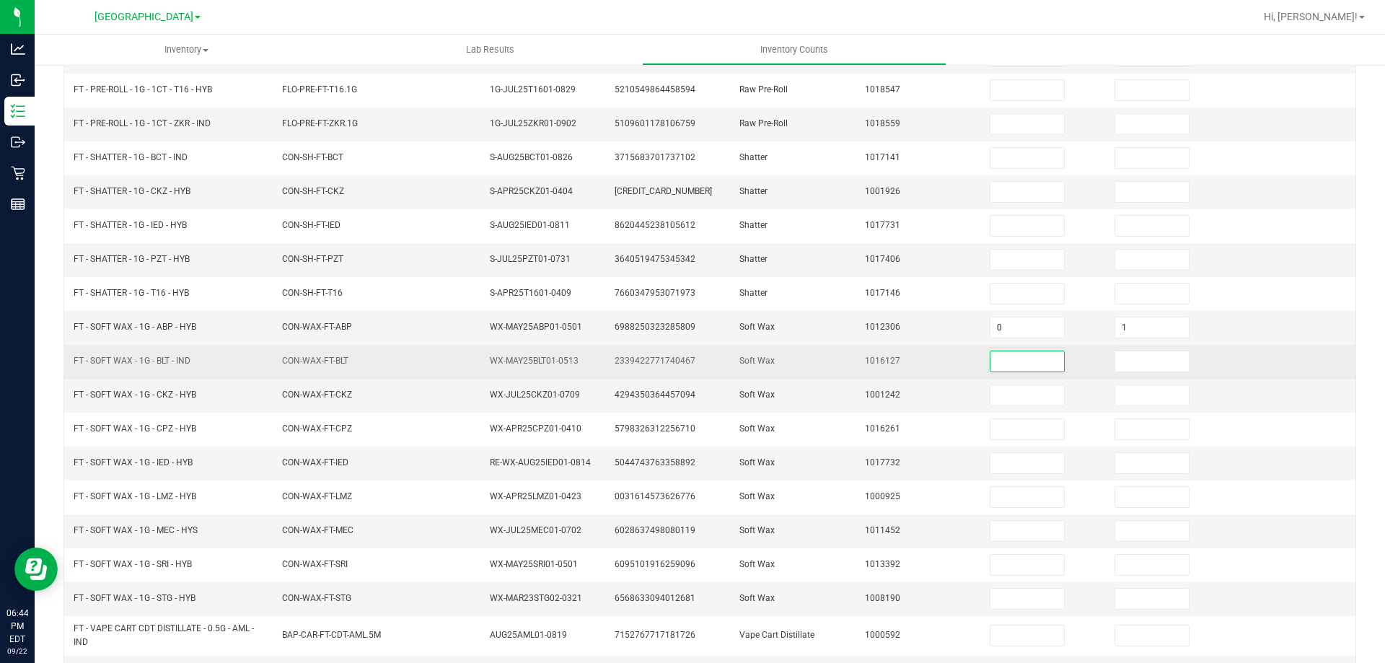
click at [1035, 354] on input at bounding box center [1027, 361] width 74 height 20
click at [1116, 372] on td at bounding box center [1168, 362] width 125 height 34
click at [1119, 365] on input at bounding box center [1152, 361] width 74 height 20
click at [888, 374] on td "1016127" at bounding box center [918, 362] width 125 height 34
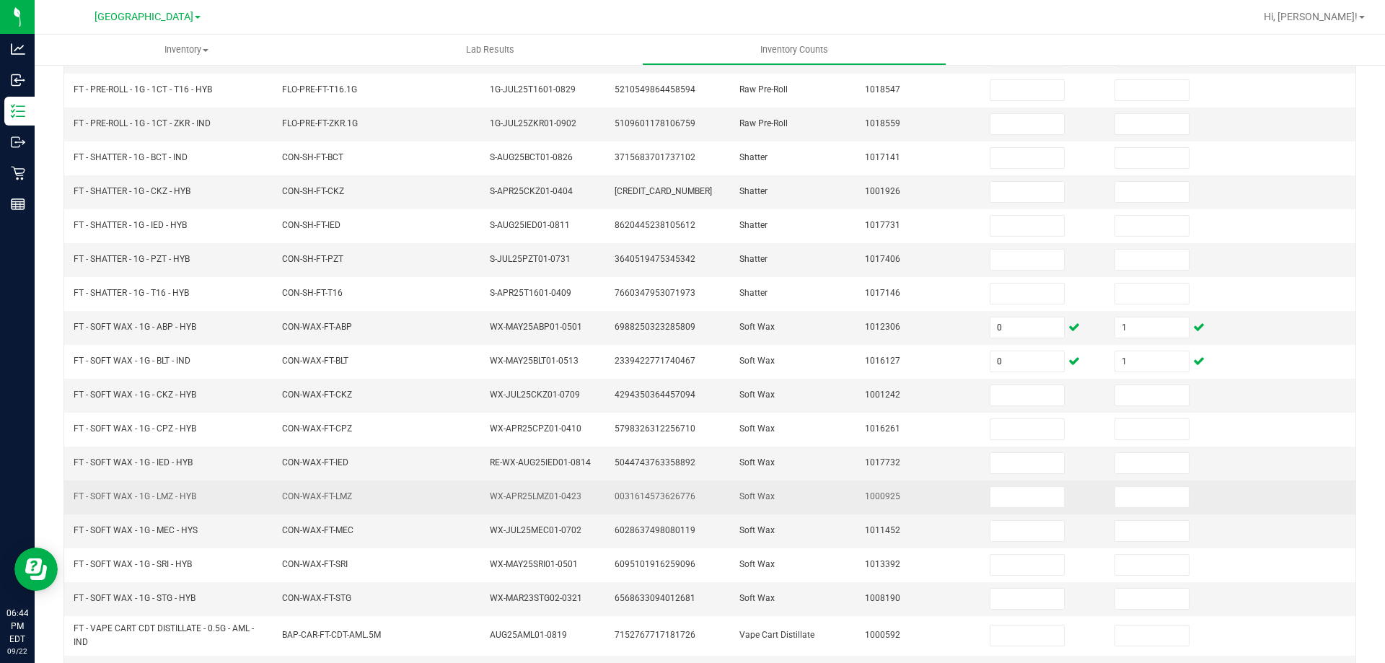
click at [133, 503] on span "FT - SOFT WAX - 1G - LMZ - HYB" at bounding box center [135, 497] width 123 height 14
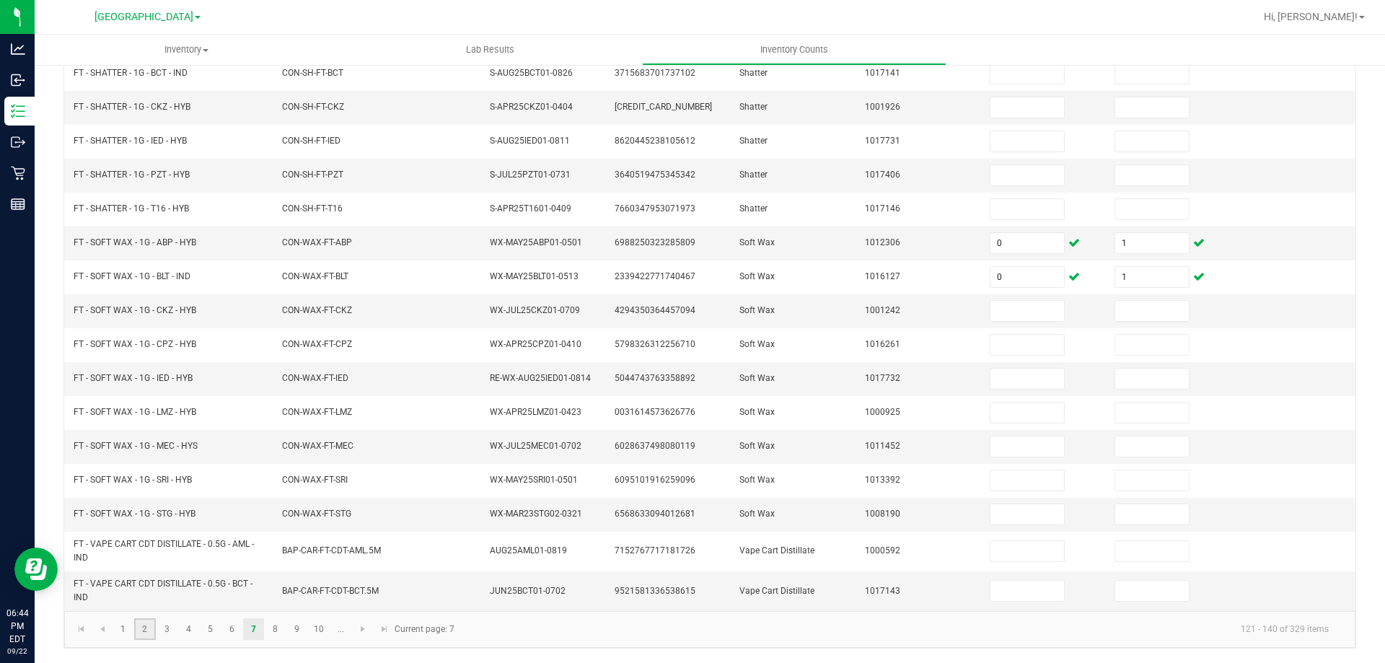
click at [142, 627] on link "2" at bounding box center [144, 629] width 21 height 22
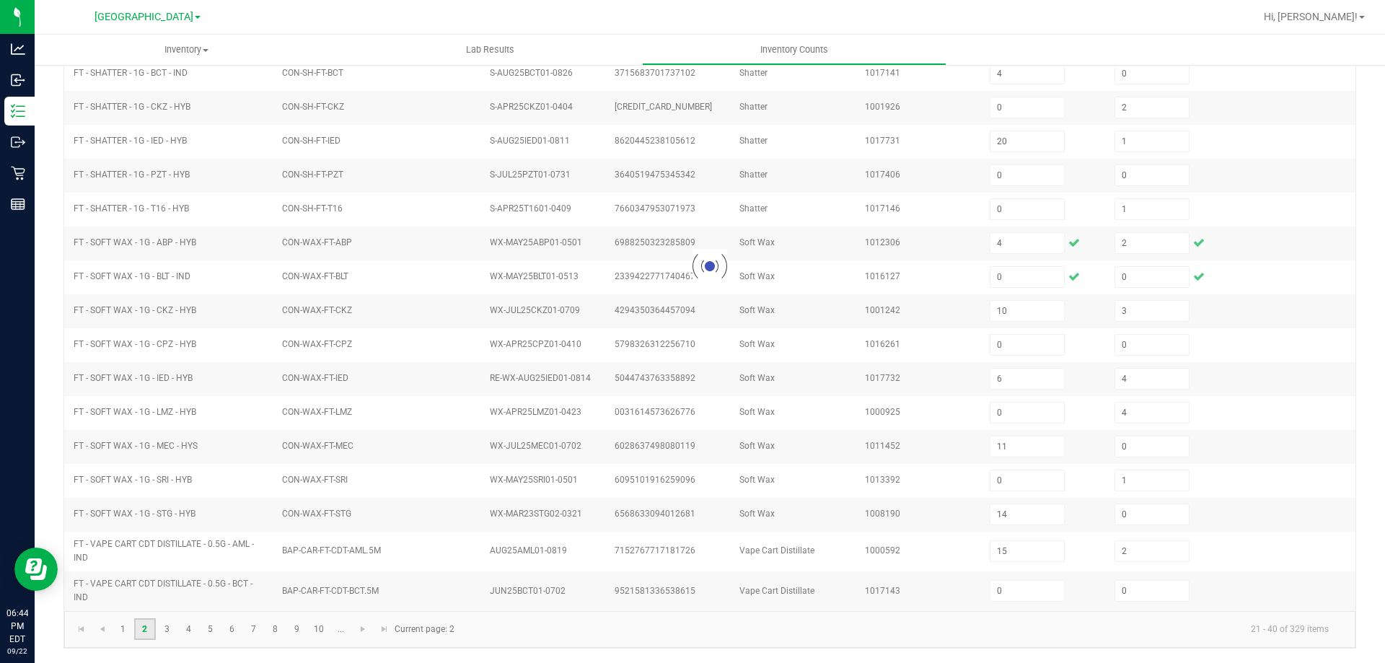
scroll to position [299, 0]
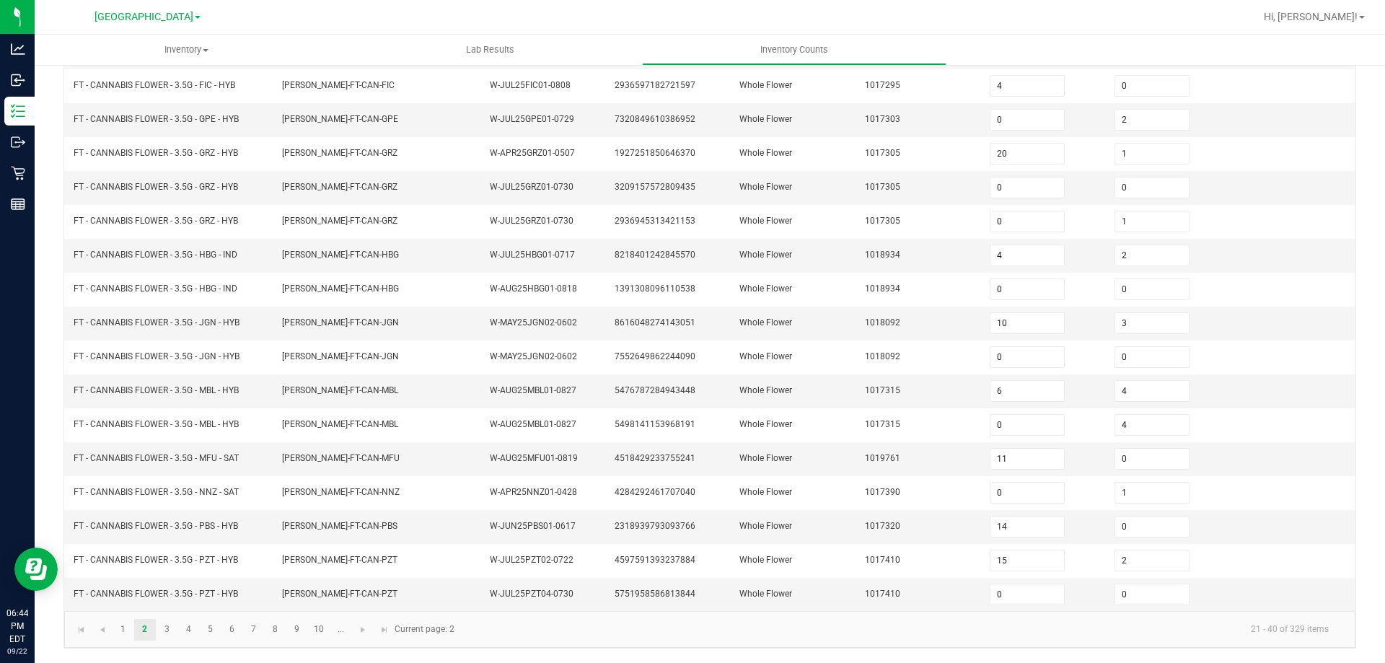
click at [166, 641] on kendo-pager "1 2 3 4 5 6 7 8 9 10 ... 21 - 40 of 329 items Current page: 2" at bounding box center [709, 629] width 1291 height 37
click at [167, 632] on link "3" at bounding box center [166, 630] width 21 height 22
click at [186, 626] on link "4" at bounding box center [188, 630] width 21 height 22
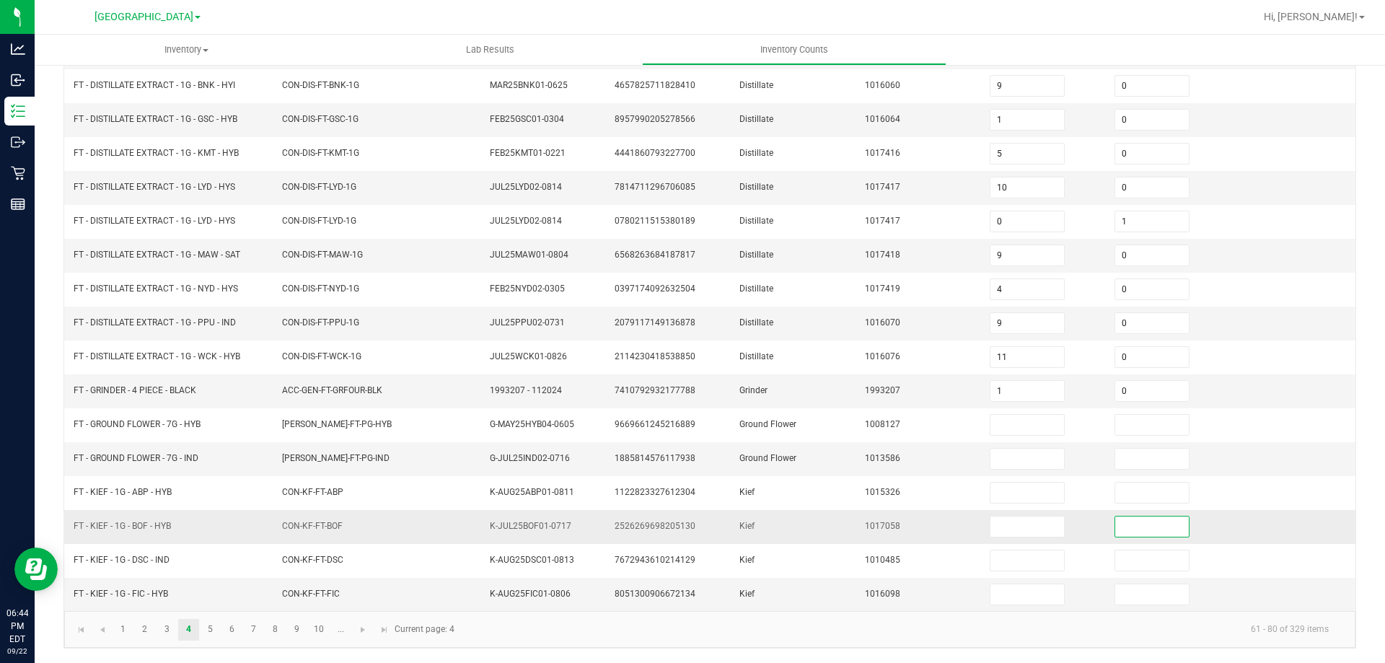
click at [1134, 534] on input at bounding box center [1152, 526] width 74 height 20
click at [1024, 516] on input at bounding box center [1027, 526] width 74 height 20
click at [856, 469] on td "1013586" at bounding box center [918, 459] width 125 height 34
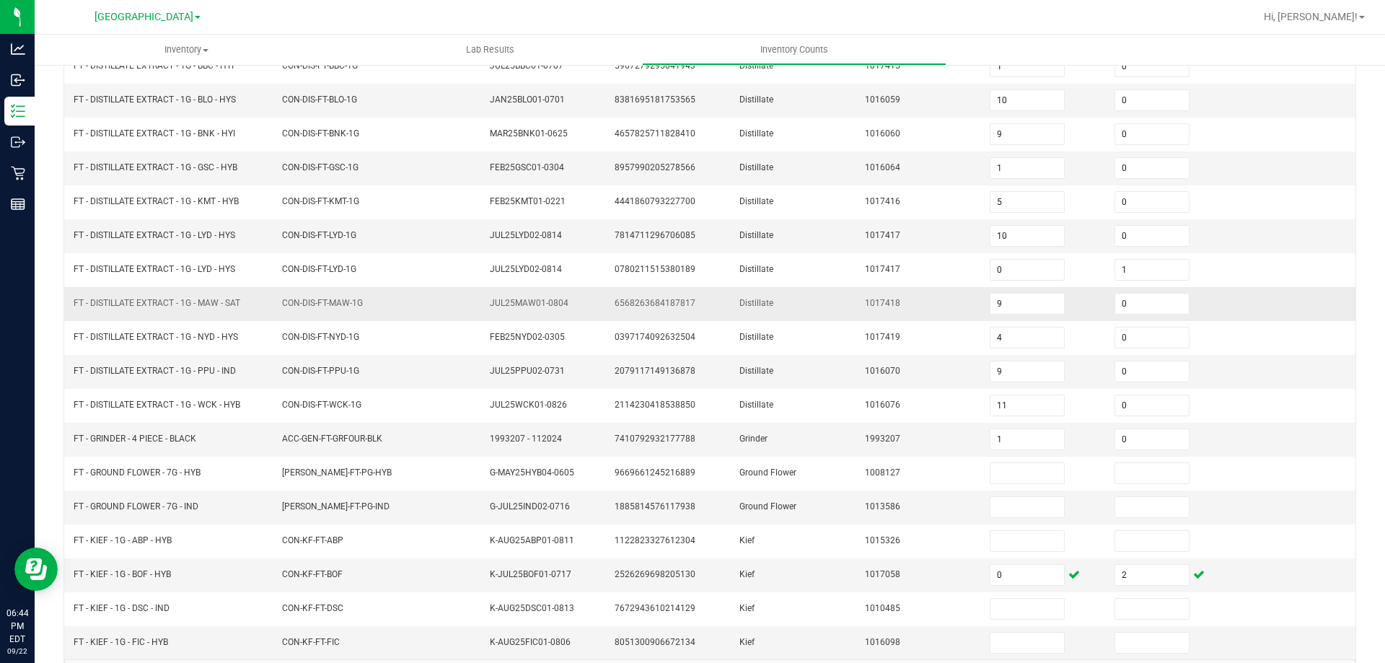
scroll to position [227, 0]
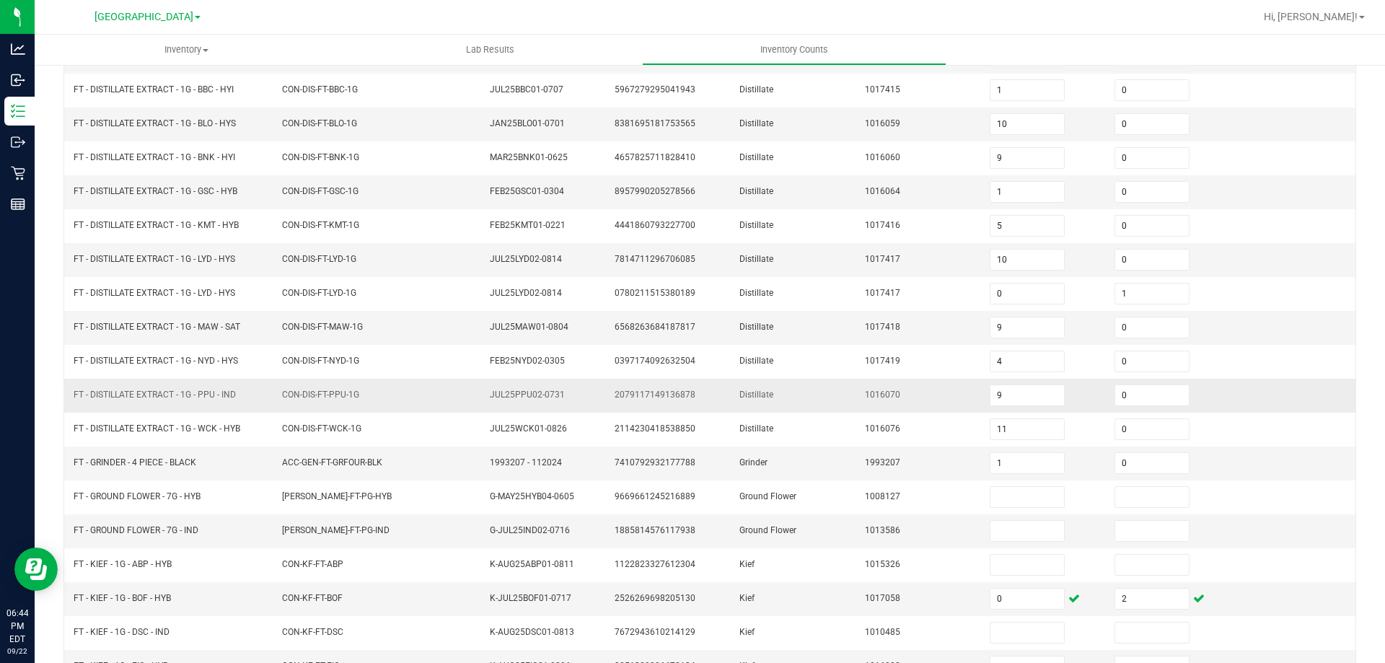
click at [282, 404] on td "CON-DIS-FT-PPU-1G" at bounding box center [377, 396] width 208 height 34
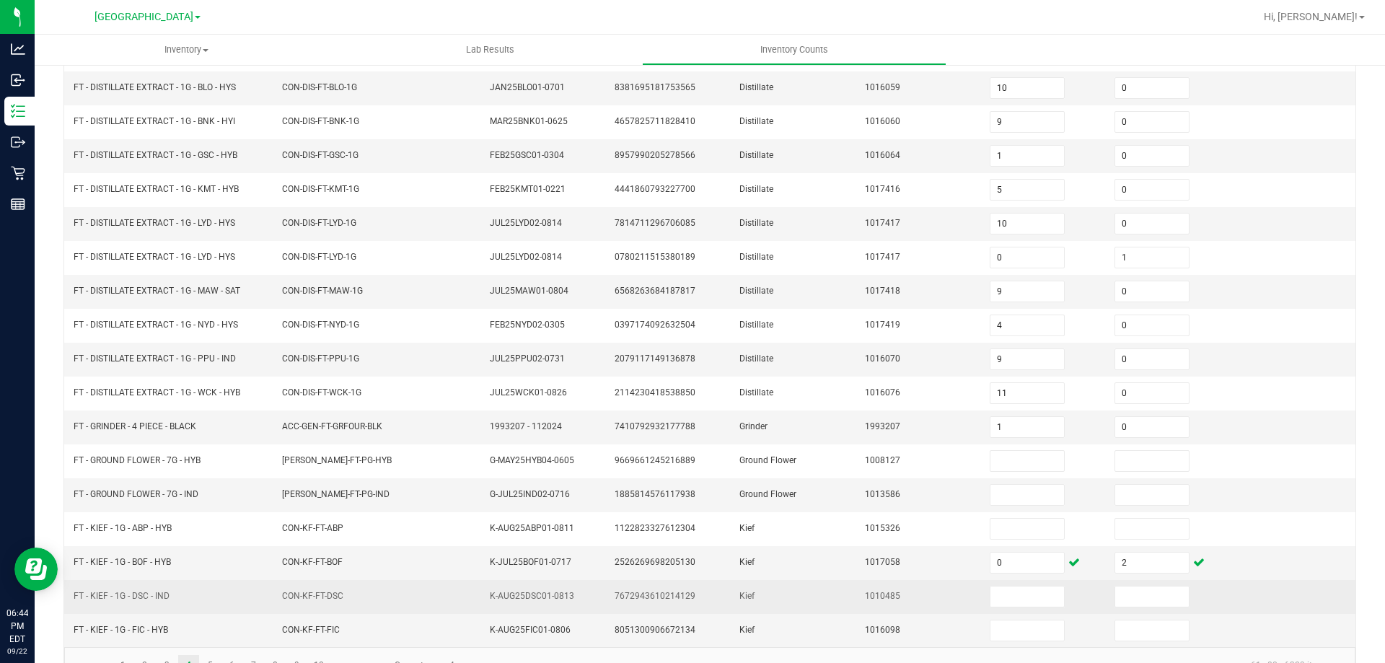
scroll to position [299, 0]
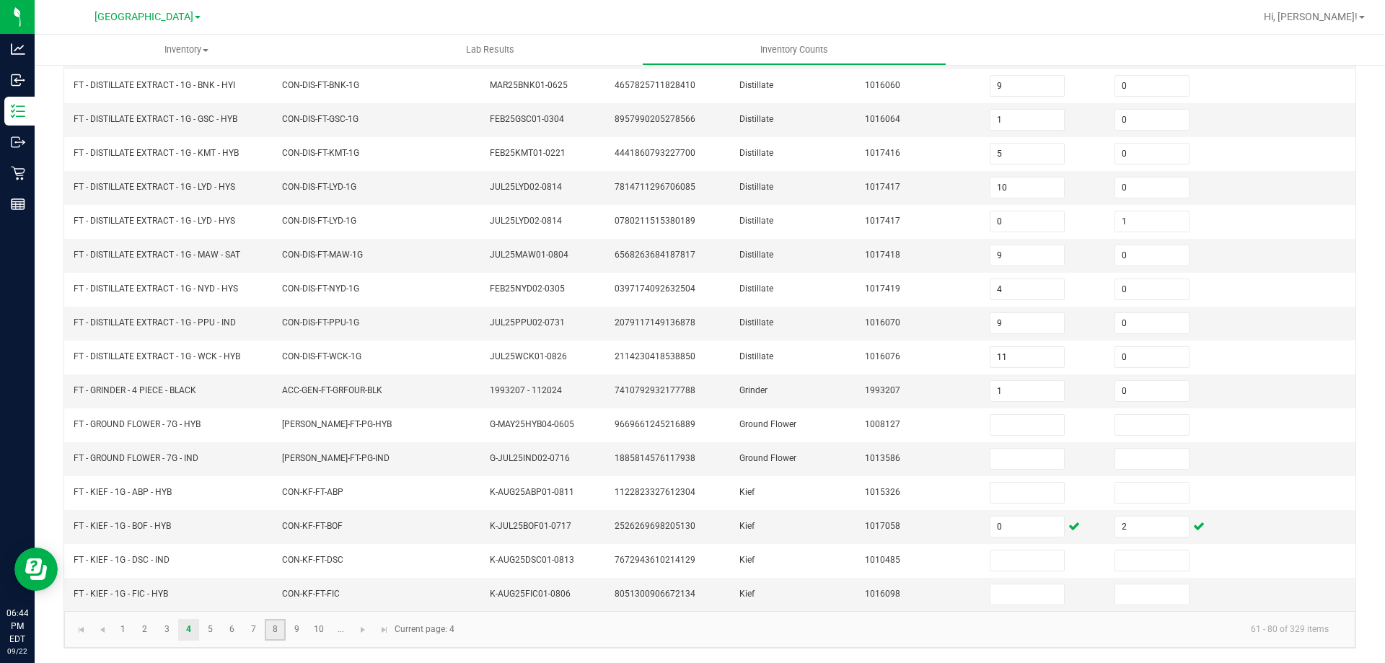
click at [268, 634] on link "8" at bounding box center [275, 630] width 21 height 22
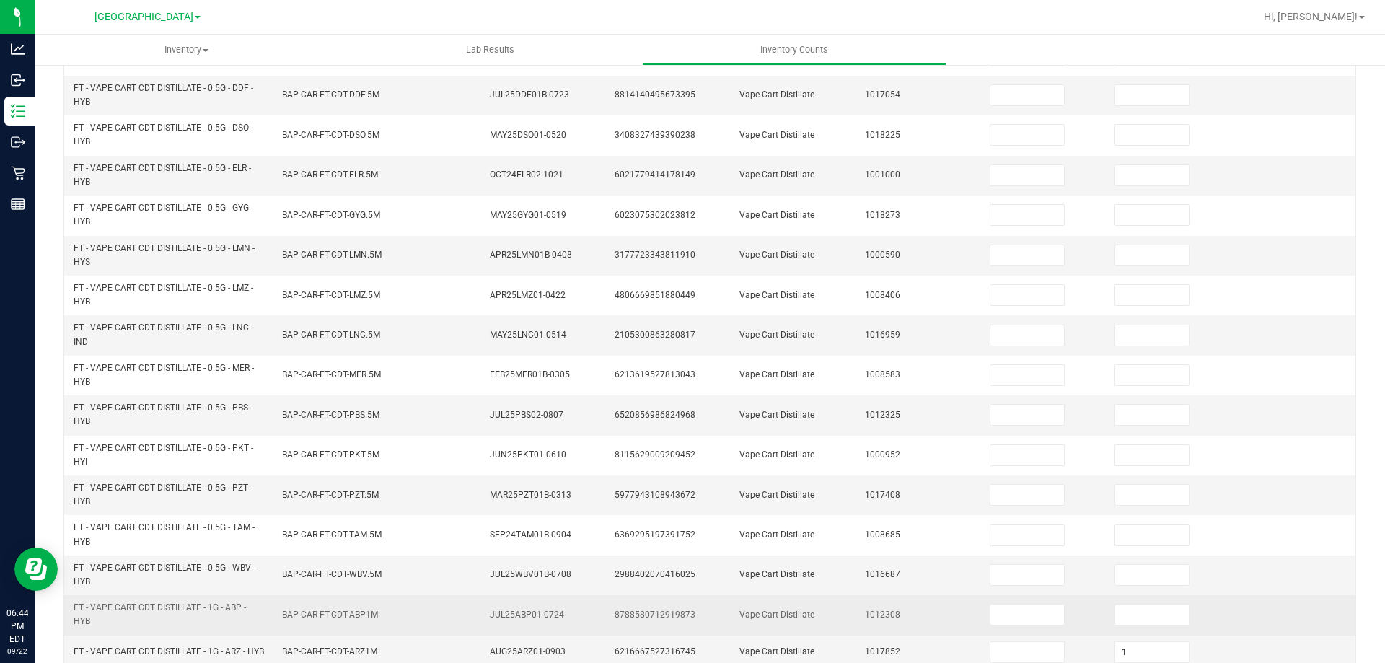
scroll to position [420, 0]
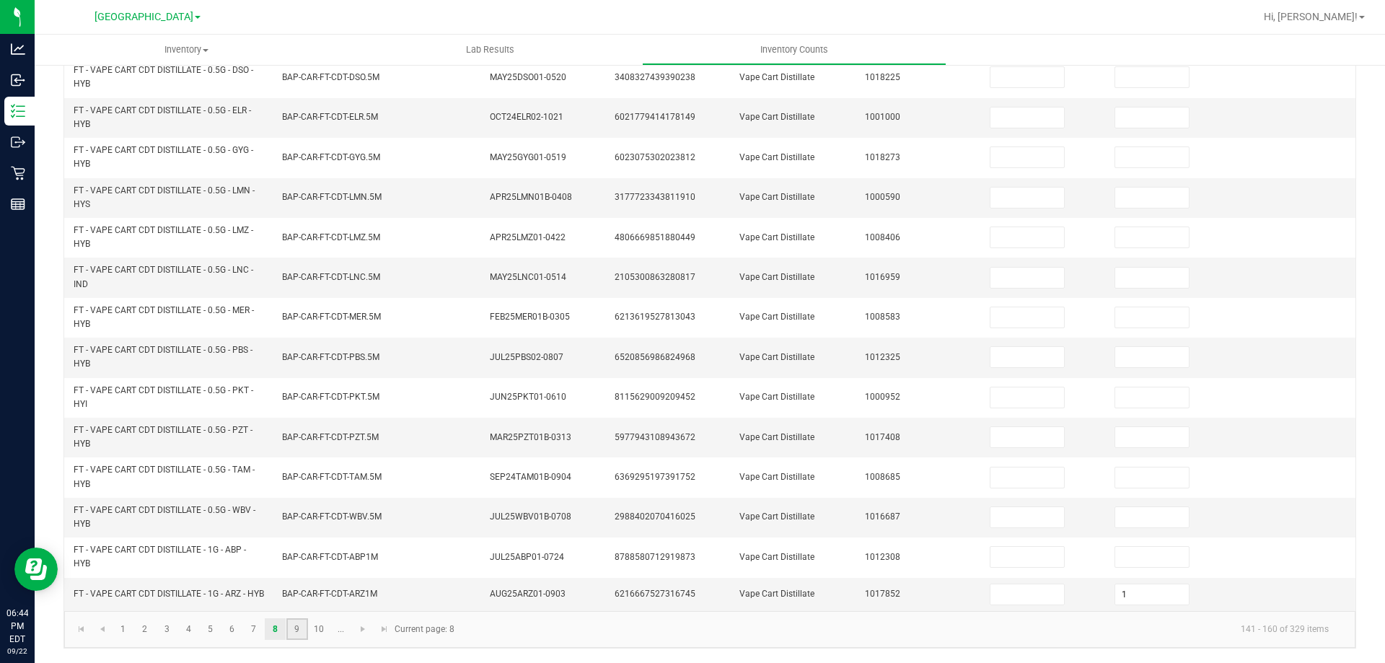
click at [291, 627] on link "9" at bounding box center [296, 629] width 21 height 22
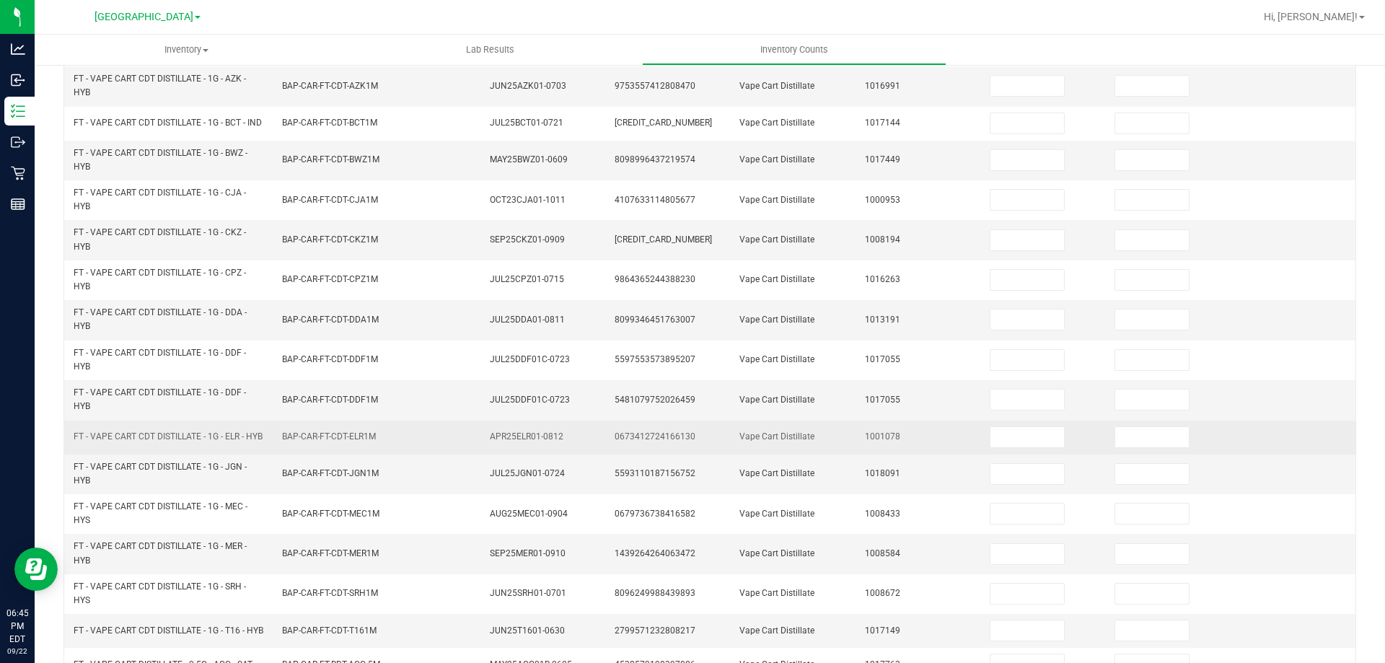
scroll to position [180, 0]
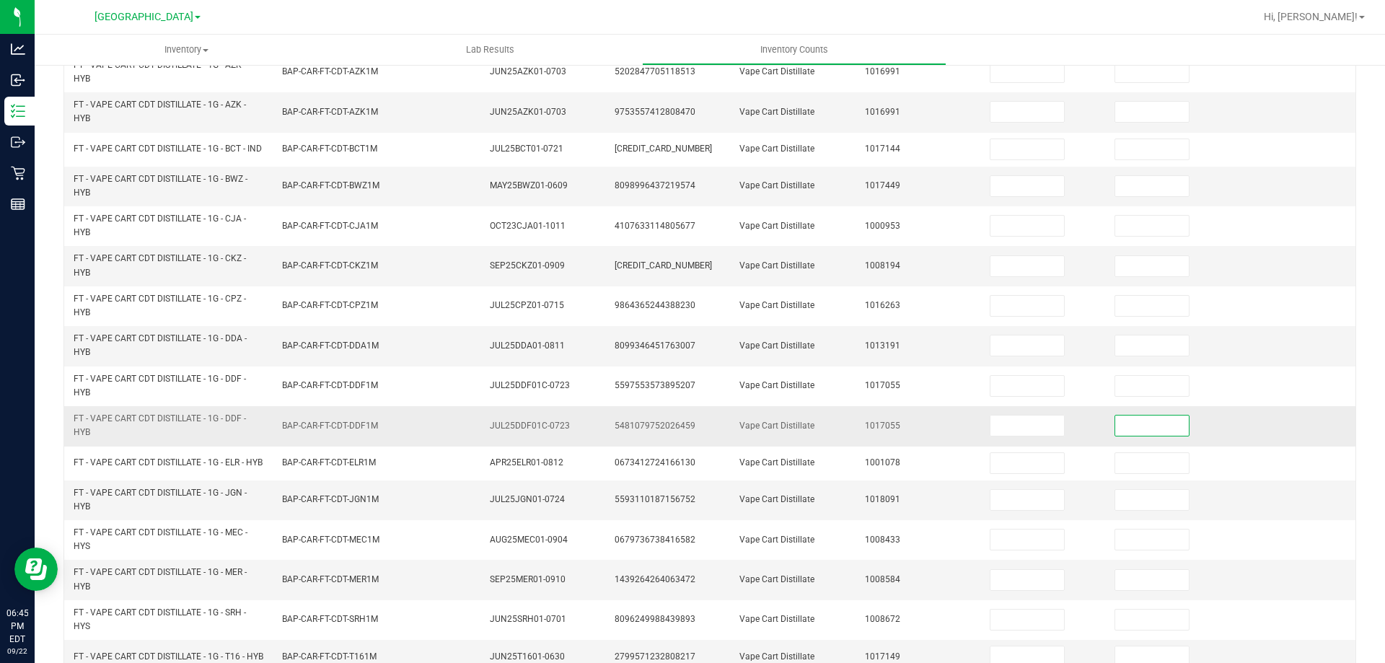
drag, startPoint x: 1145, startPoint y: 433, endPoint x: 1072, endPoint y: 442, distance: 74.2
click at [1143, 433] on input at bounding box center [1152, 425] width 74 height 20
click at [1037, 433] on input at bounding box center [1027, 425] width 74 height 20
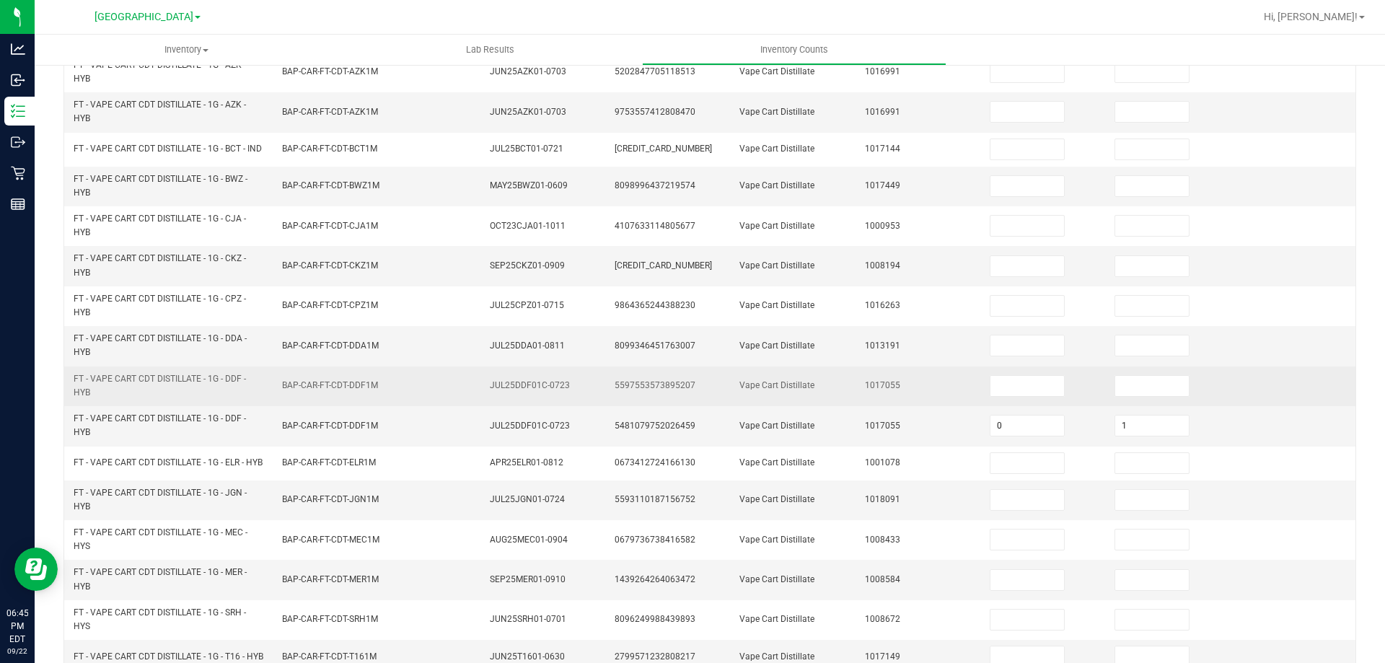
click at [815, 379] on td "Vape Cart Distillate" at bounding box center [793, 386] width 125 height 40
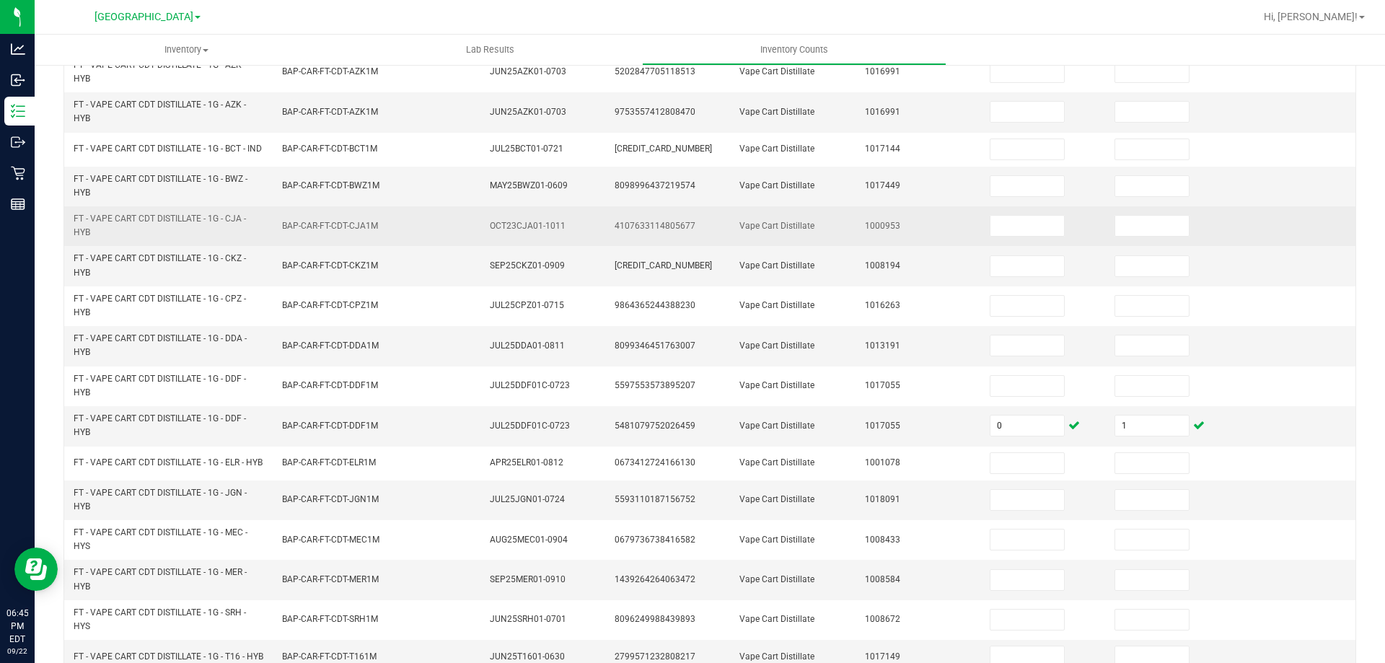
click at [258, 218] on td "FT - VAPE CART CDT DISTILLATE - 1G - CJA - HYB" at bounding box center [169, 226] width 208 height 40
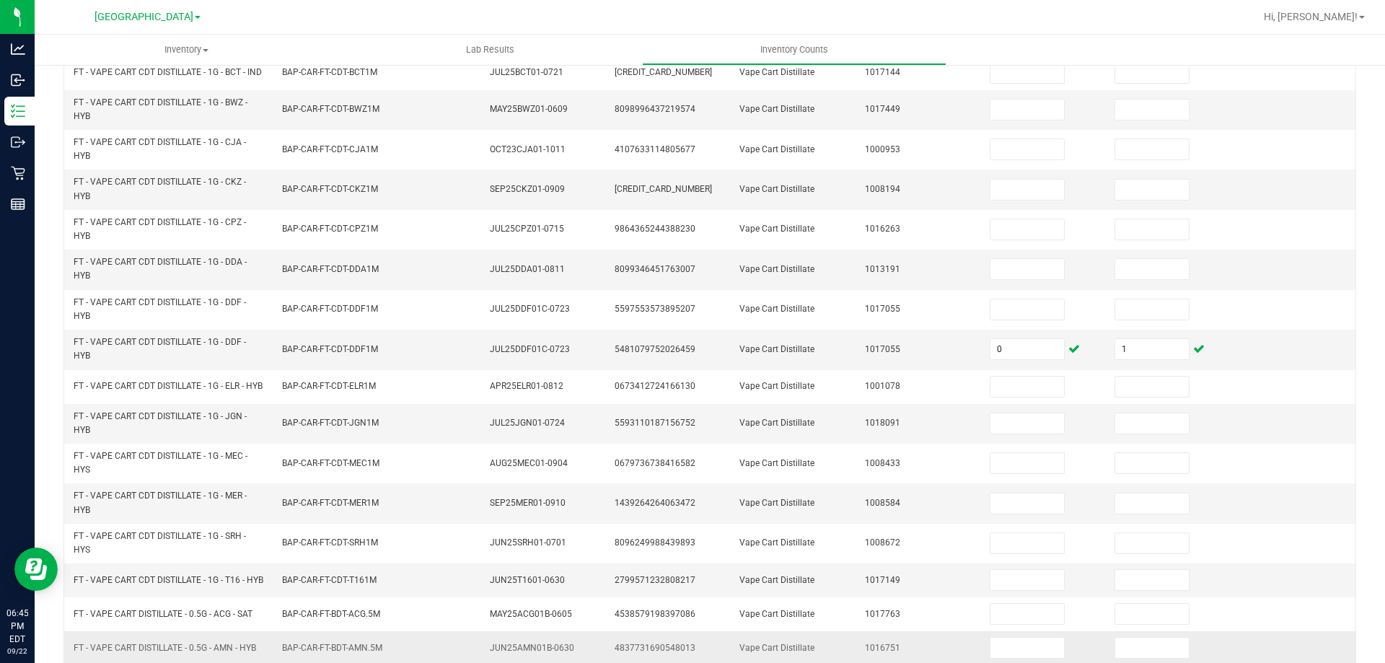
scroll to position [397, 0]
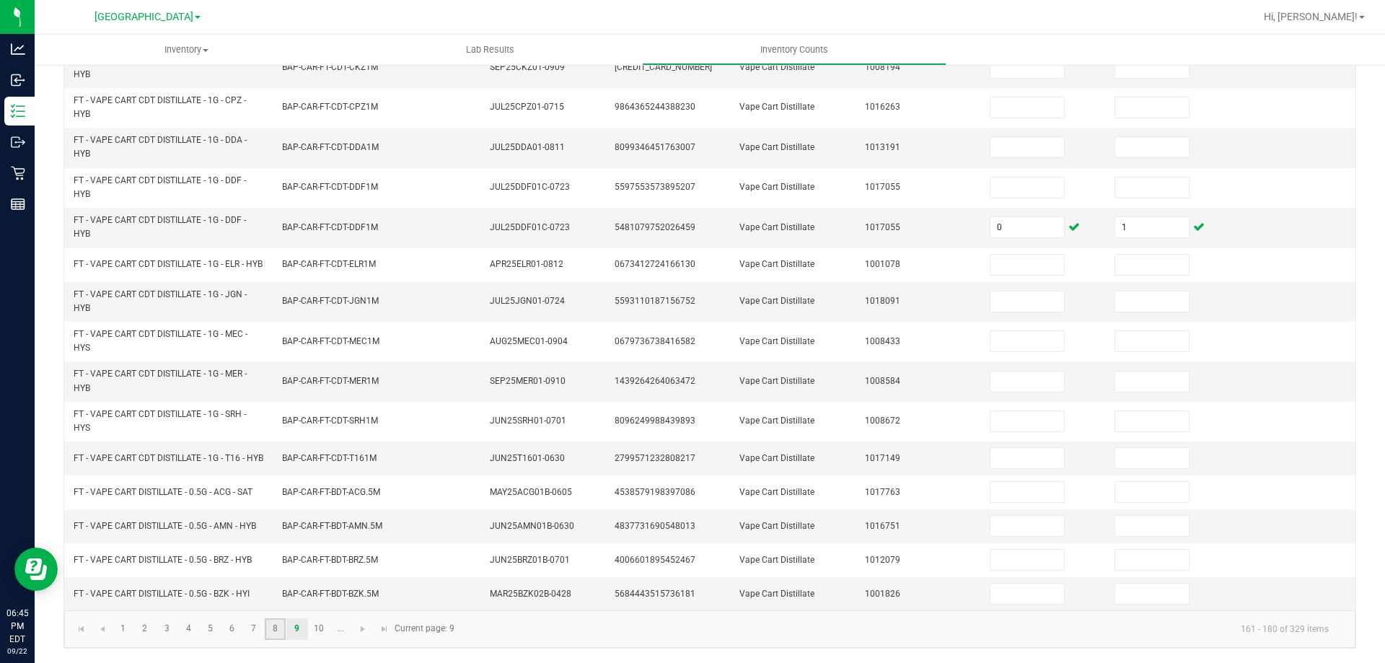
click at [278, 633] on link "8" at bounding box center [275, 629] width 21 height 22
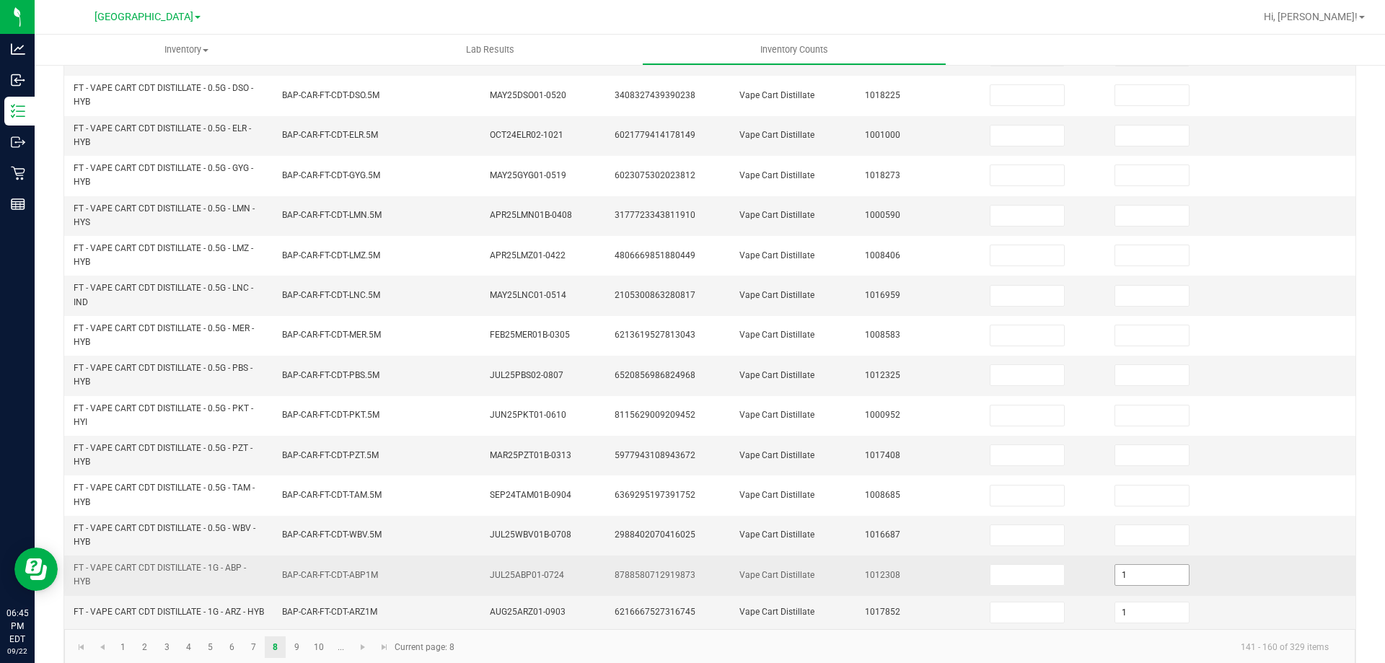
drag, startPoint x: 1119, startPoint y: 567, endPoint x: 1104, endPoint y: 565, distance: 15.2
click at [1115, 566] on input "1" at bounding box center [1152, 575] width 74 height 20
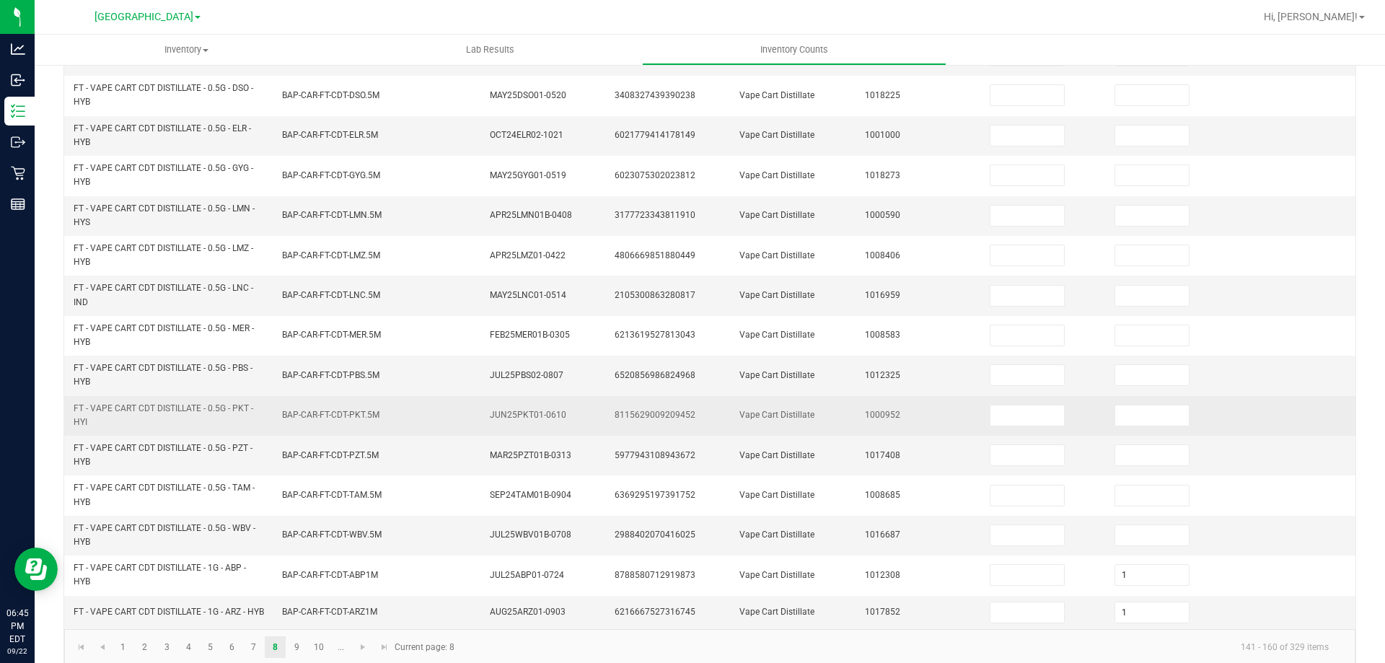
click at [718, 423] on td "8115629009209452" at bounding box center [668, 416] width 125 height 40
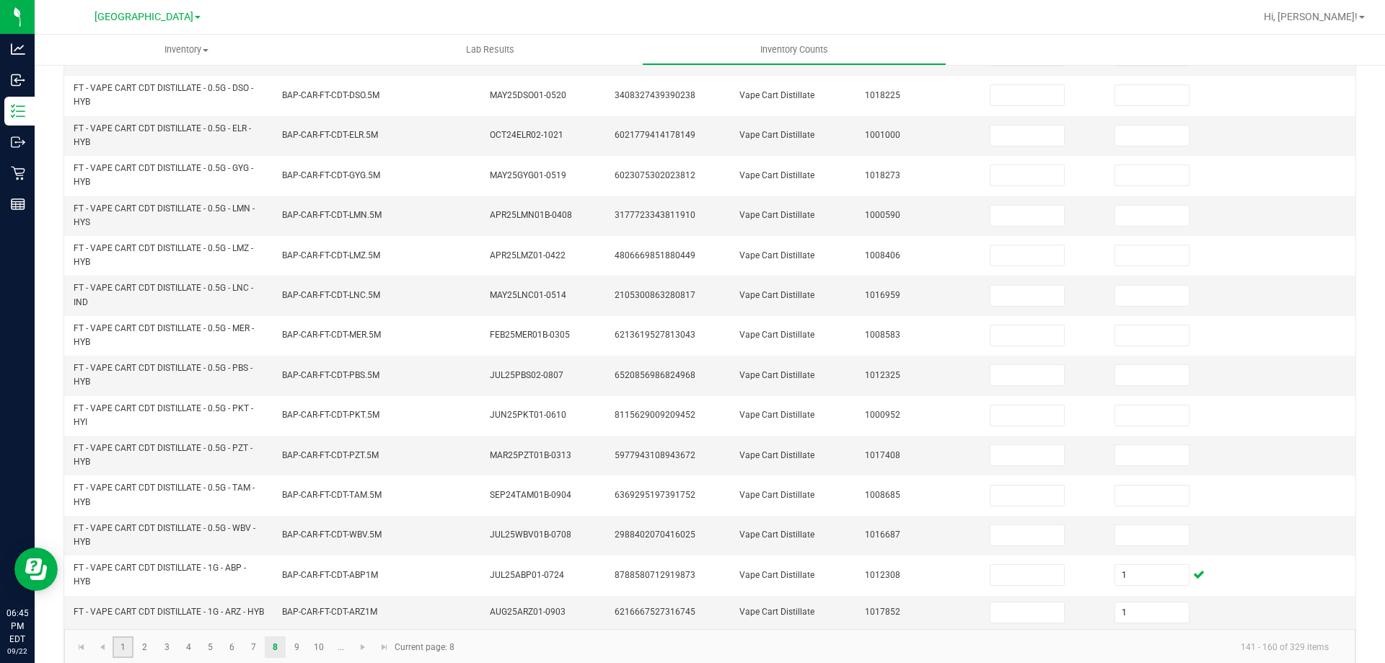
click at [120, 658] on link "1" at bounding box center [123, 647] width 21 height 22
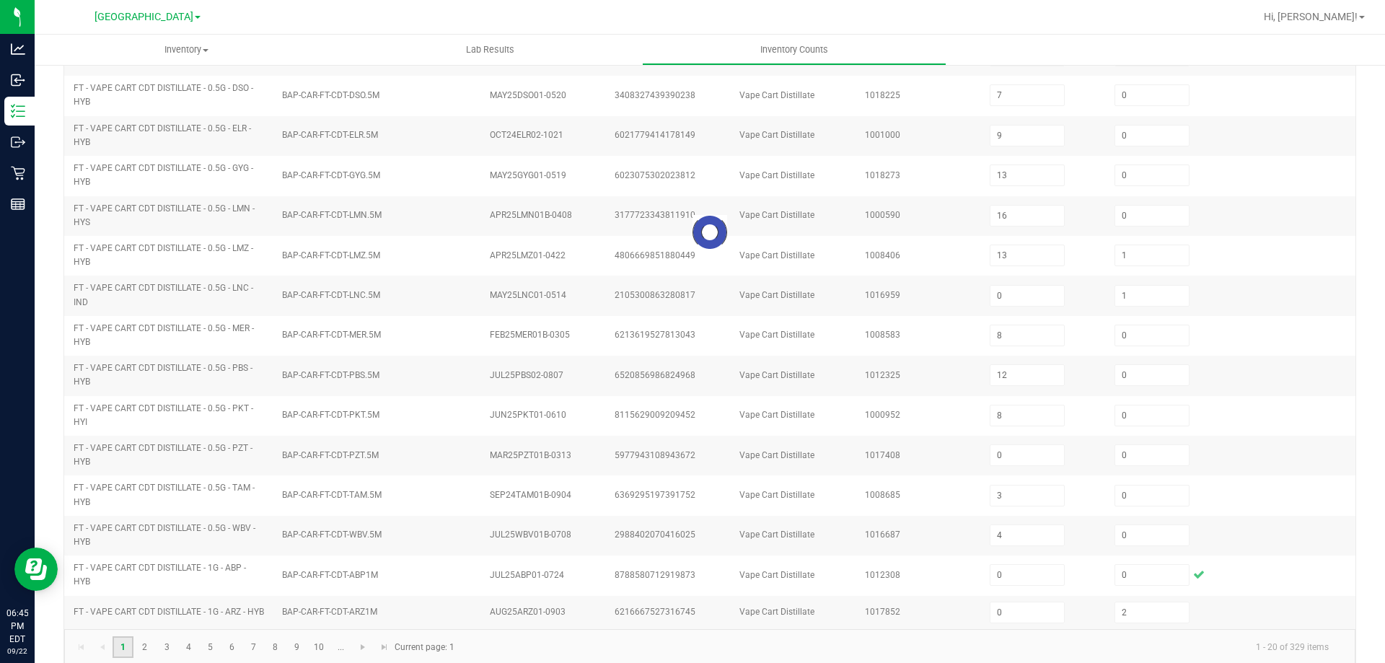
scroll to position [306, 0]
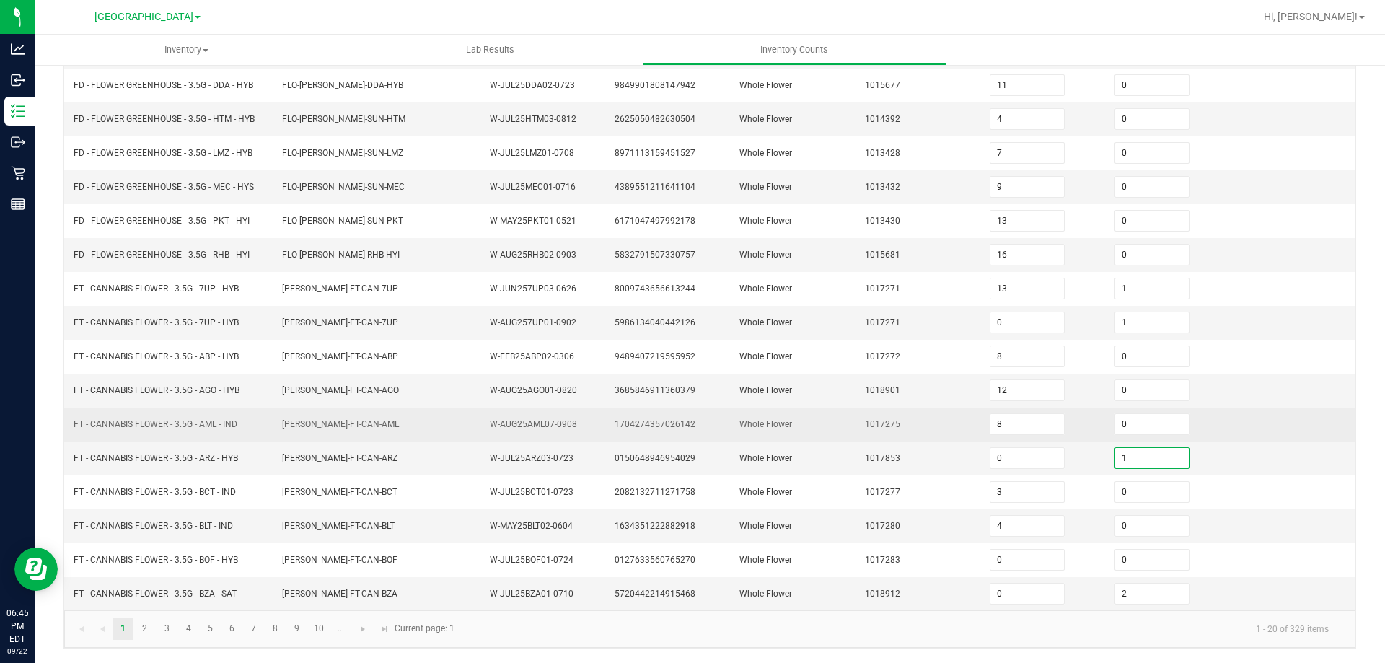
click at [856, 419] on td "1017275" at bounding box center [918, 424] width 125 height 34
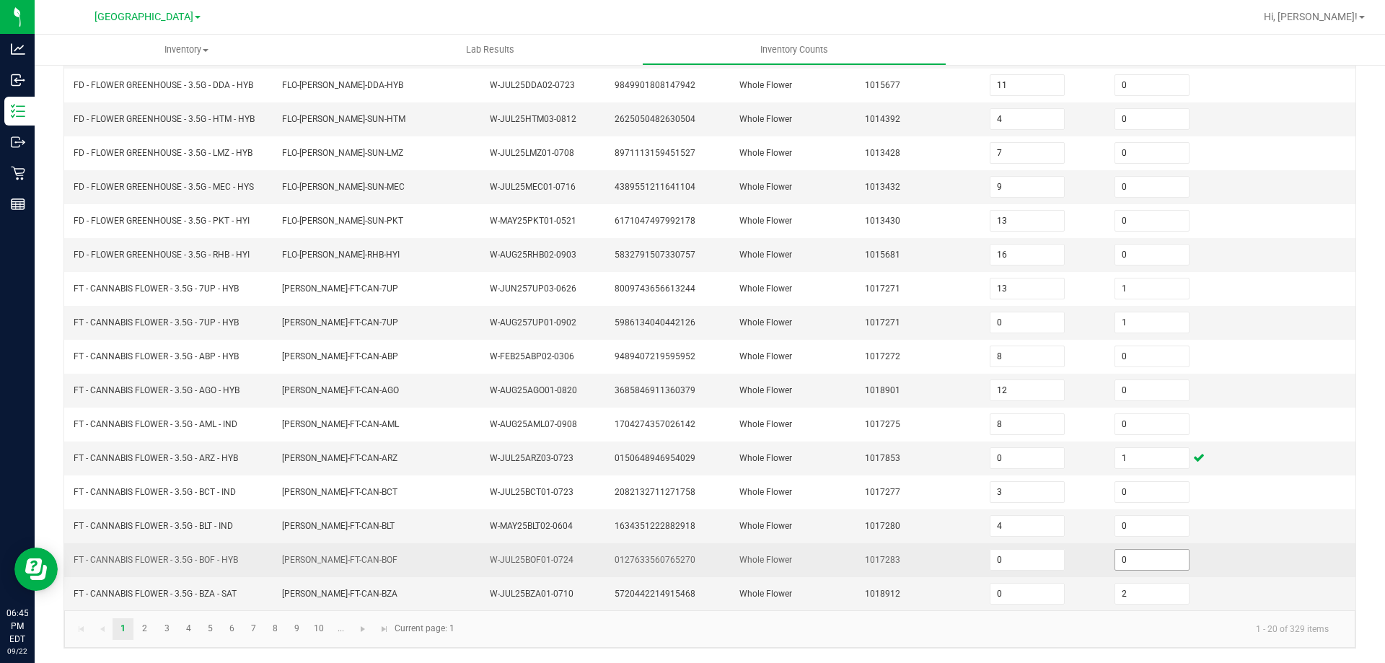
click at [1127, 552] on input "0" at bounding box center [1152, 560] width 74 height 20
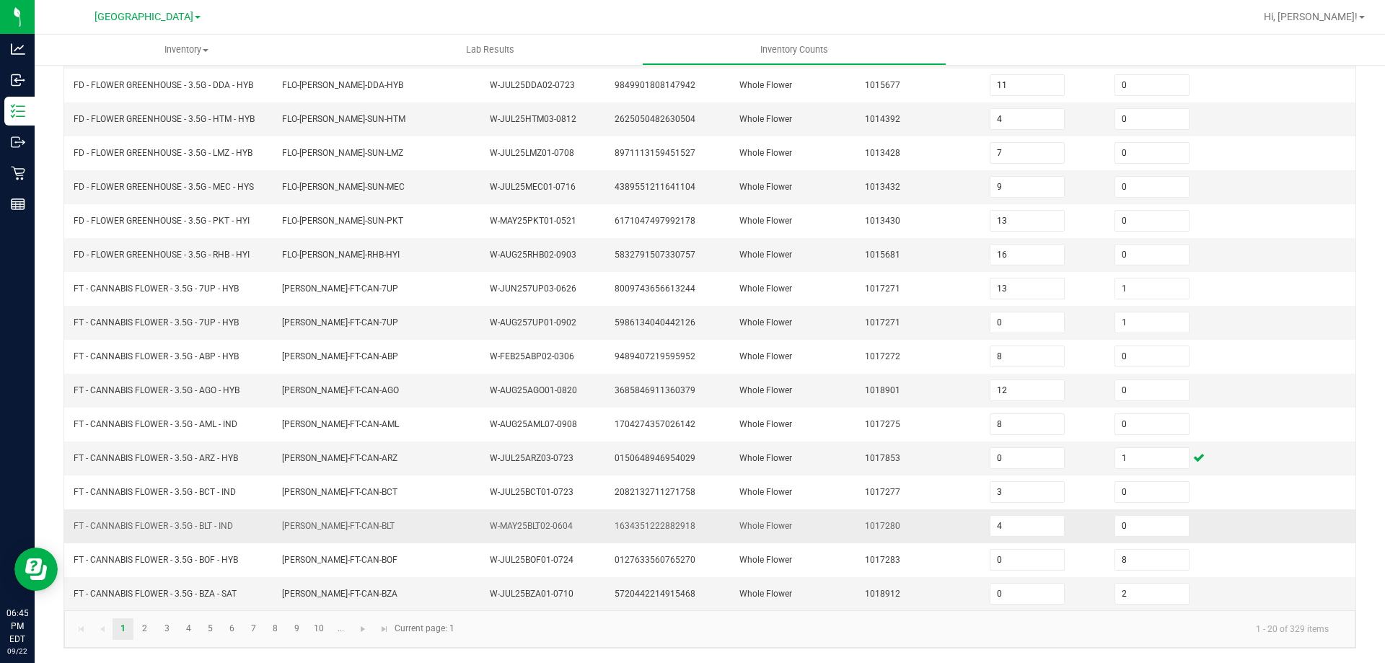
click at [866, 531] on td "1017280" at bounding box center [918, 526] width 125 height 34
click at [290, 632] on link "9" at bounding box center [296, 629] width 21 height 22
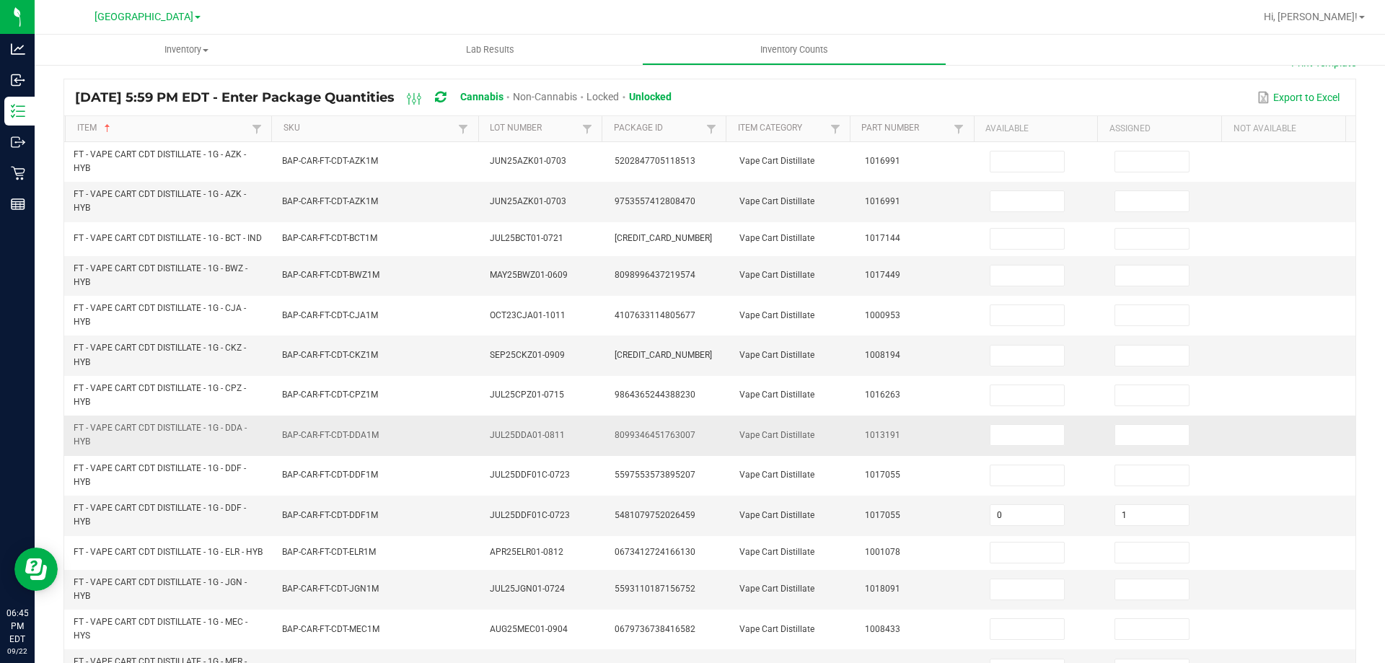
scroll to position [89, 0]
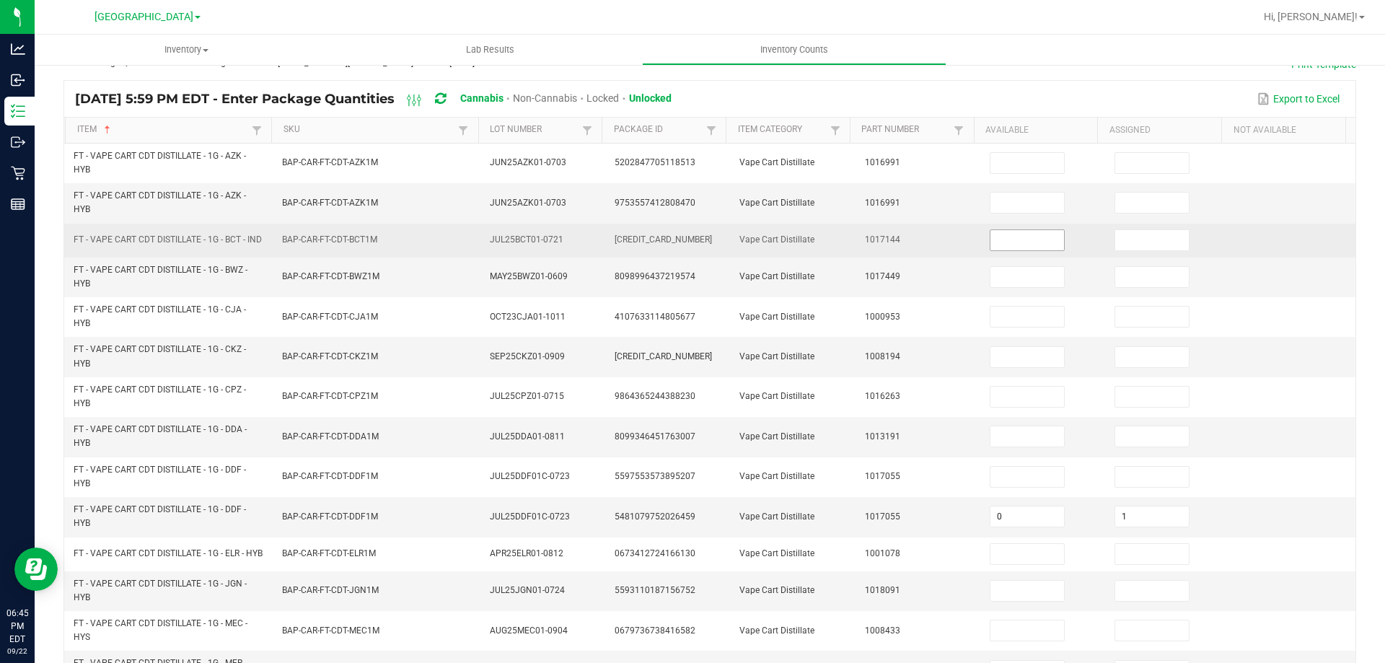
click at [1020, 250] on input at bounding box center [1027, 240] width 74 height 20
drag, startPoint x: 1108, startPoint y: 243, endPoint x: 1050, endPoint y: 249, distance: 58.7
click at [1115, 242] on input at bounding box center [1152, 240] width 74 height 20
click at [861, 226] on td "1017144" at bounding box center [918, 241] width 125 height 34
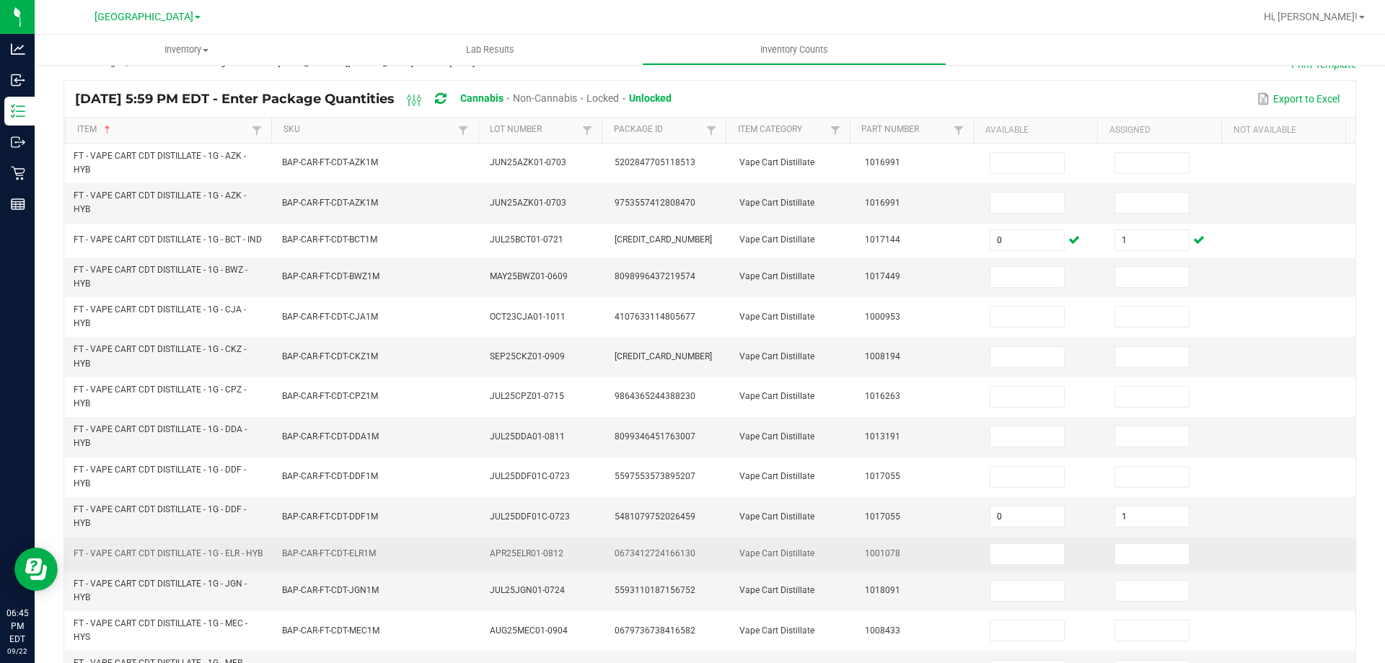
click at [273, 556] on td "BAP-CAR-FT-CDT-ELR1M" at bounding box center [377, 554] width 208 height 34
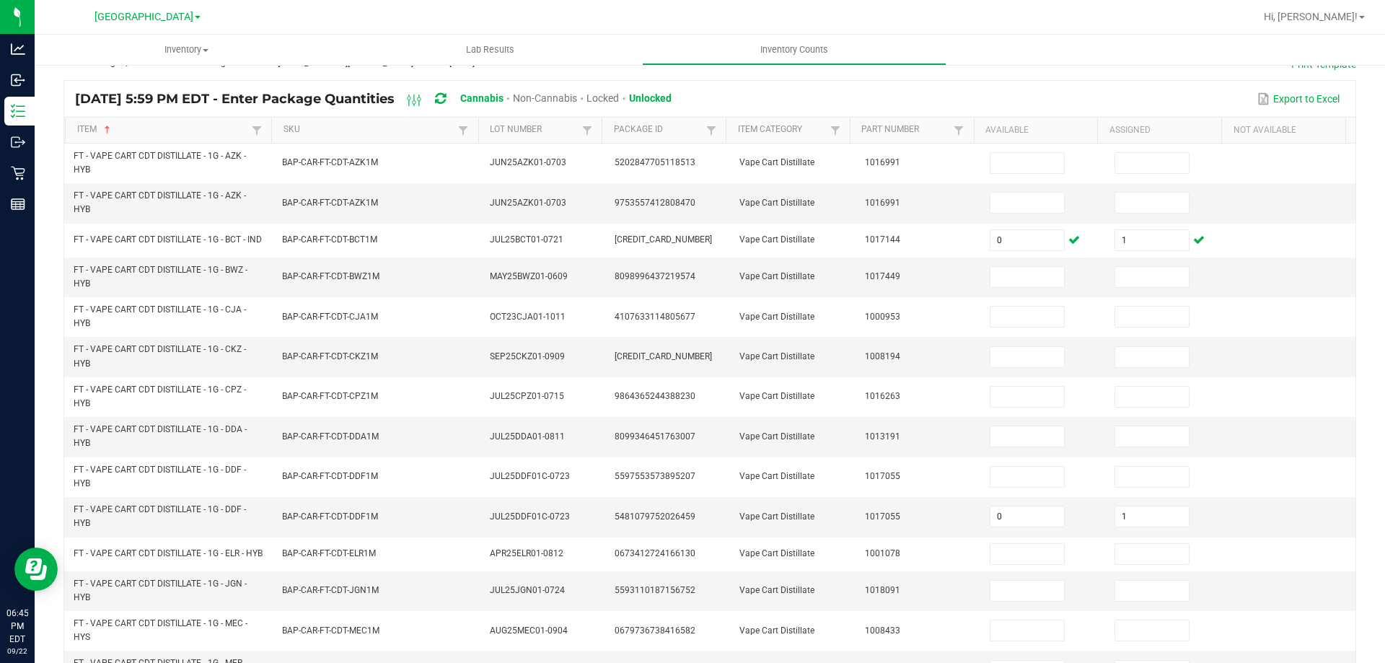
scroll to position [397, 0]
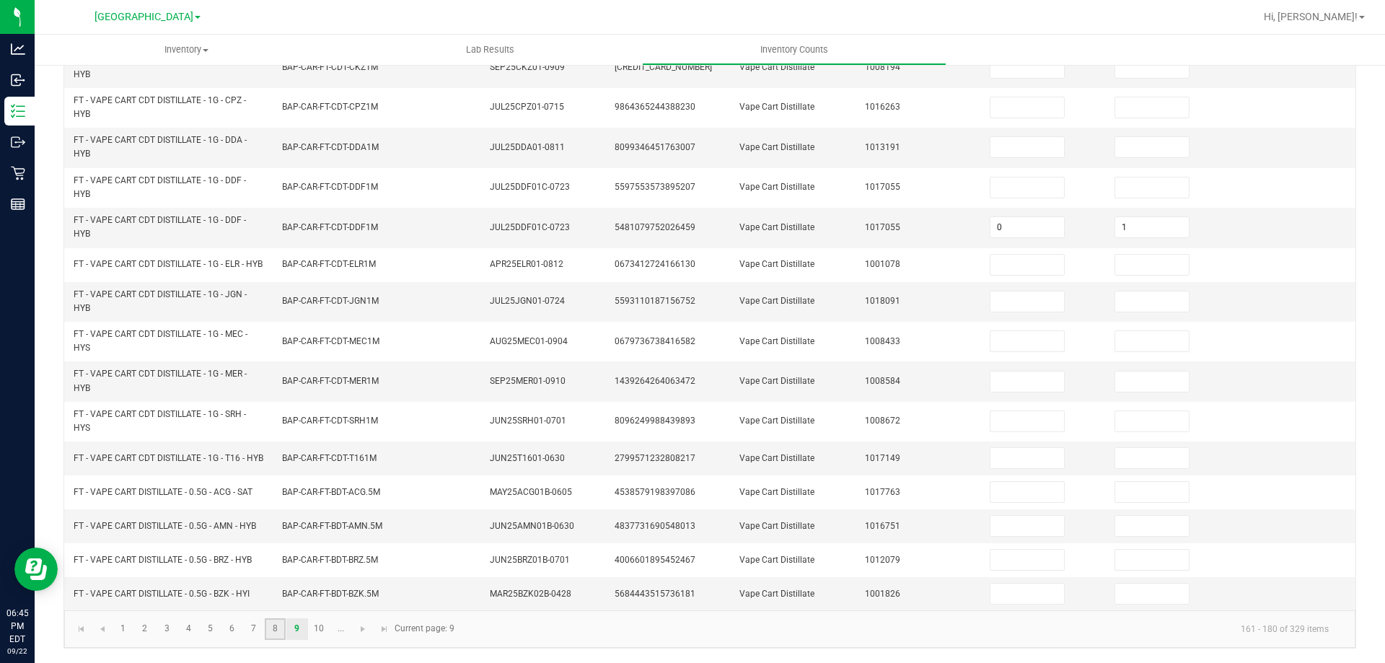
click at [279, 631] on link "8" at bounding box center [275, 629] width 21 height 22
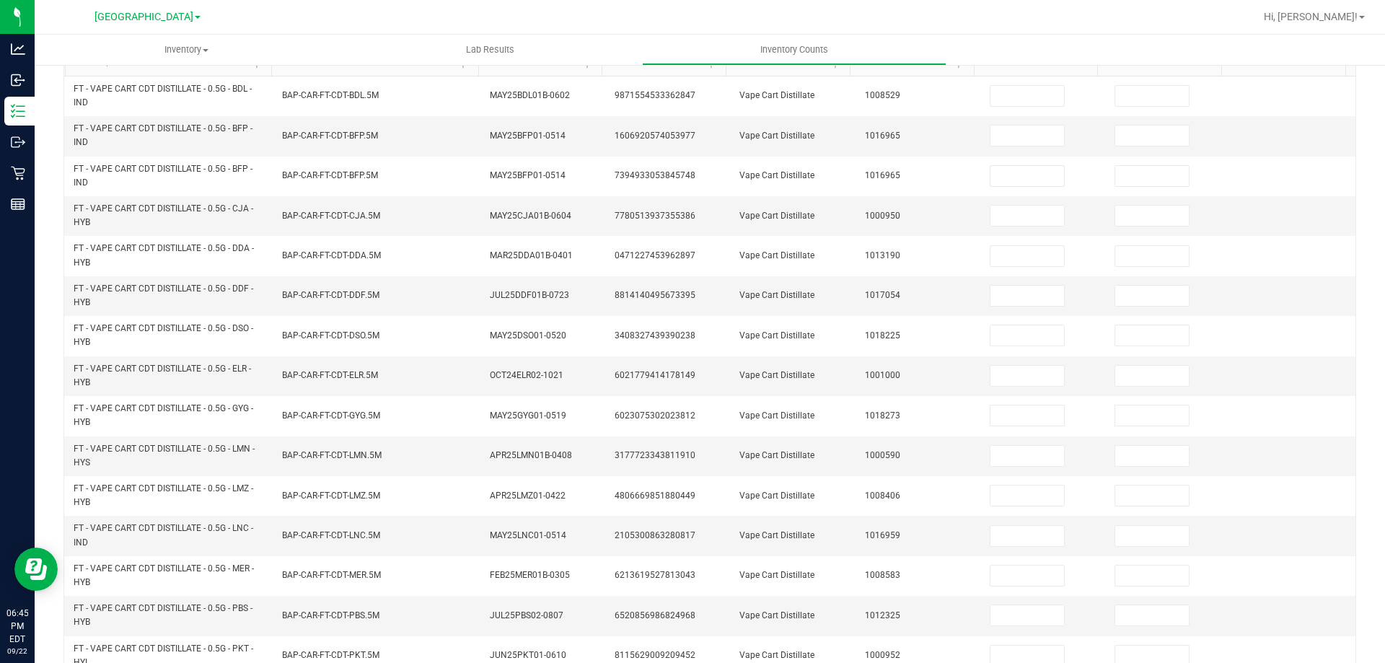
scroll to position [36, 0]
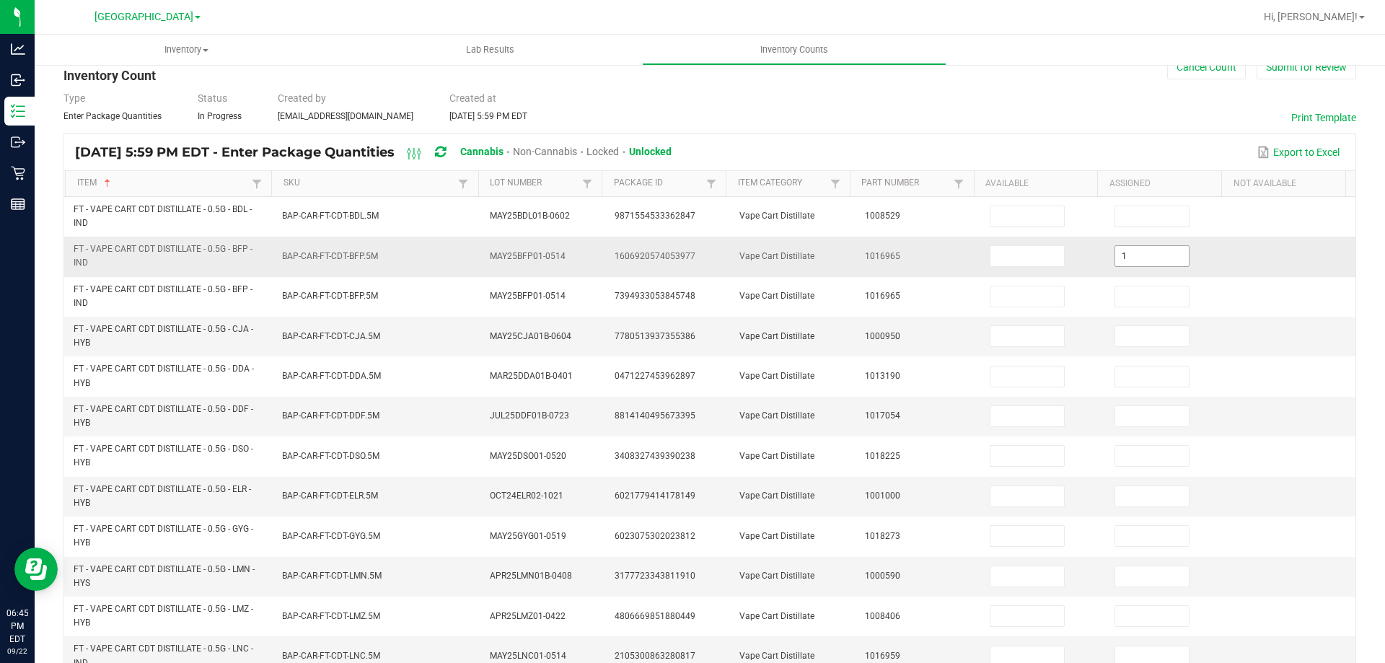
drag, startPoint x: 1154, startPoint y: 248, endPoint x: 1119, endPoint y: 260, distance: 37.2
click at [1153, 248] on input "1" at bounding box center [1152, 256] width 74 height 20
click at [1015, 241] on td at bounding box center [1043, 257] width 125 height 40
click at [1005, 254] on input at bounding box center [1027, 256] width 74 height 20
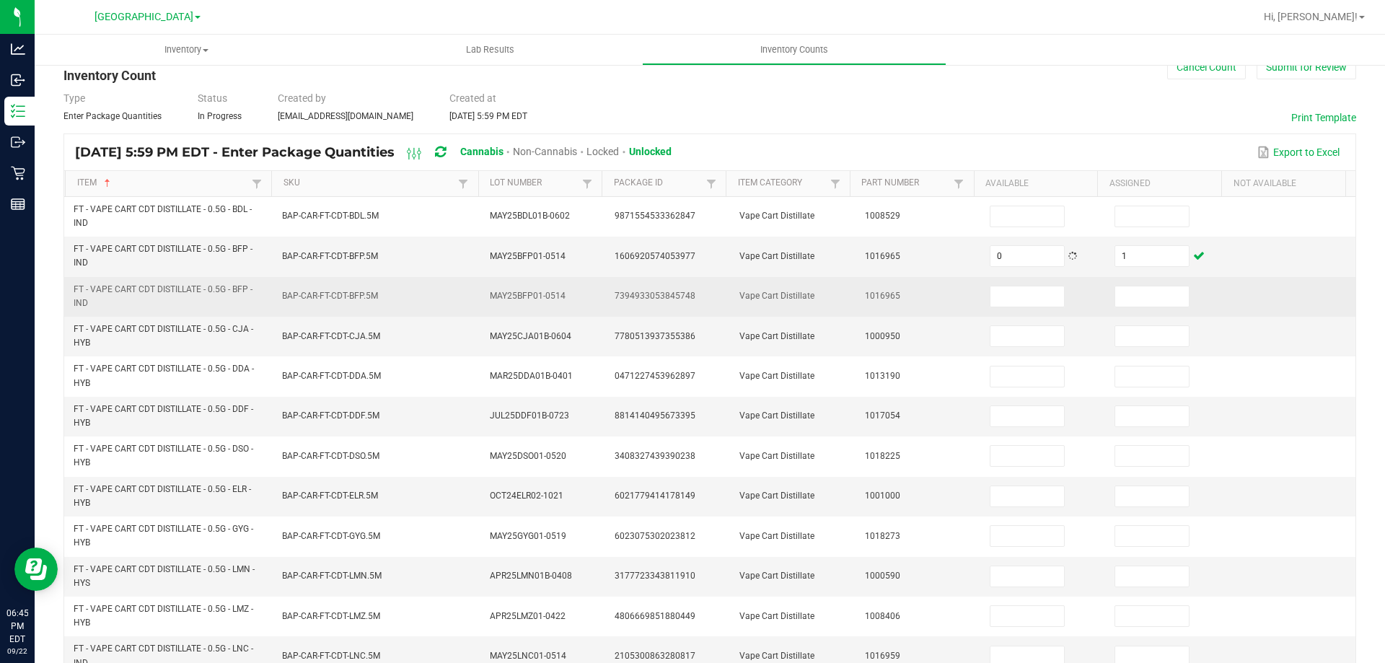
click at [924, 278] on td "1016965" at bounding box center [918, 297] width 125 height 40
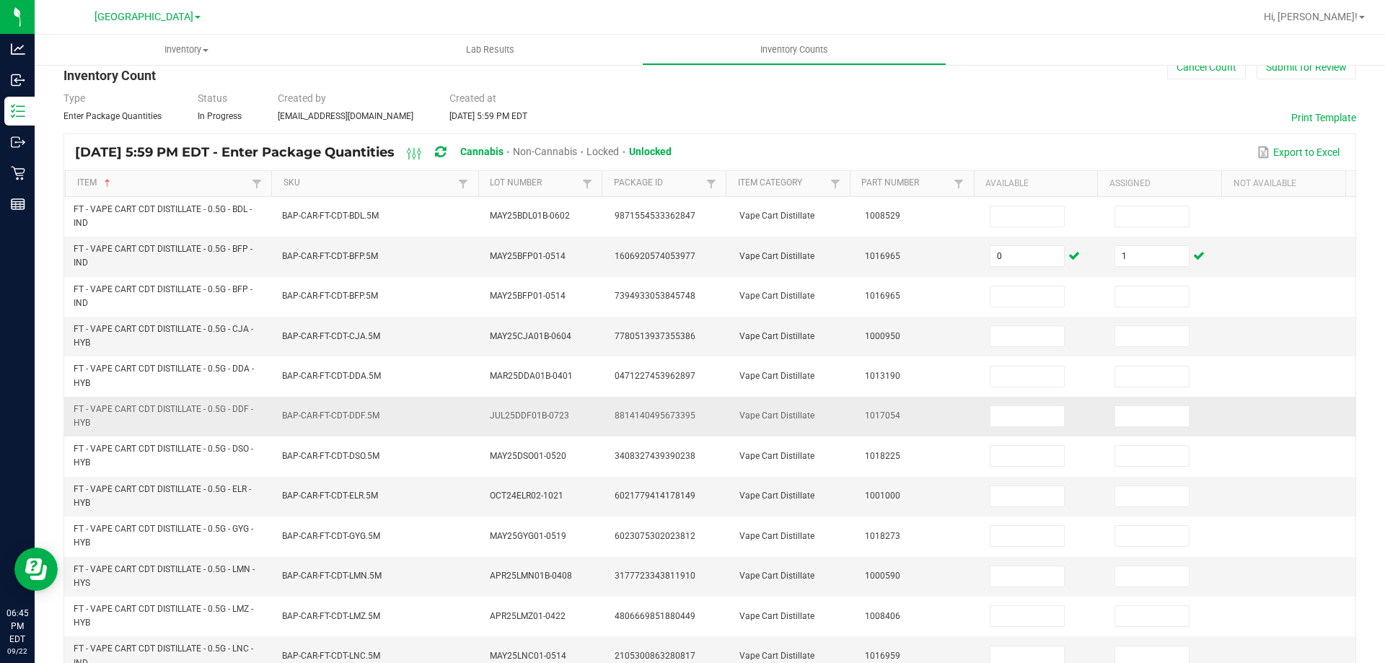
click at [305, 398] on td "BAP-CAR-FT-CDT-DDF.5M" at bounding box center [377, 417] width 208 height 40
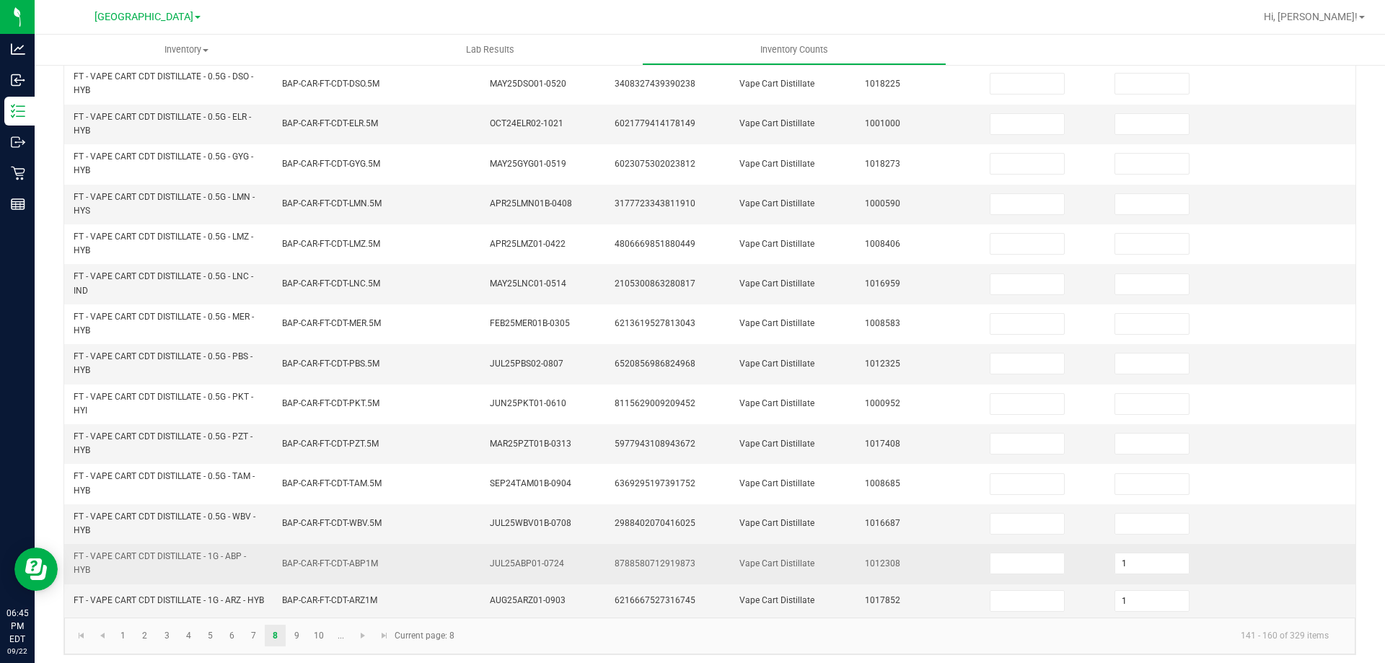
scroll to position [420, 0]
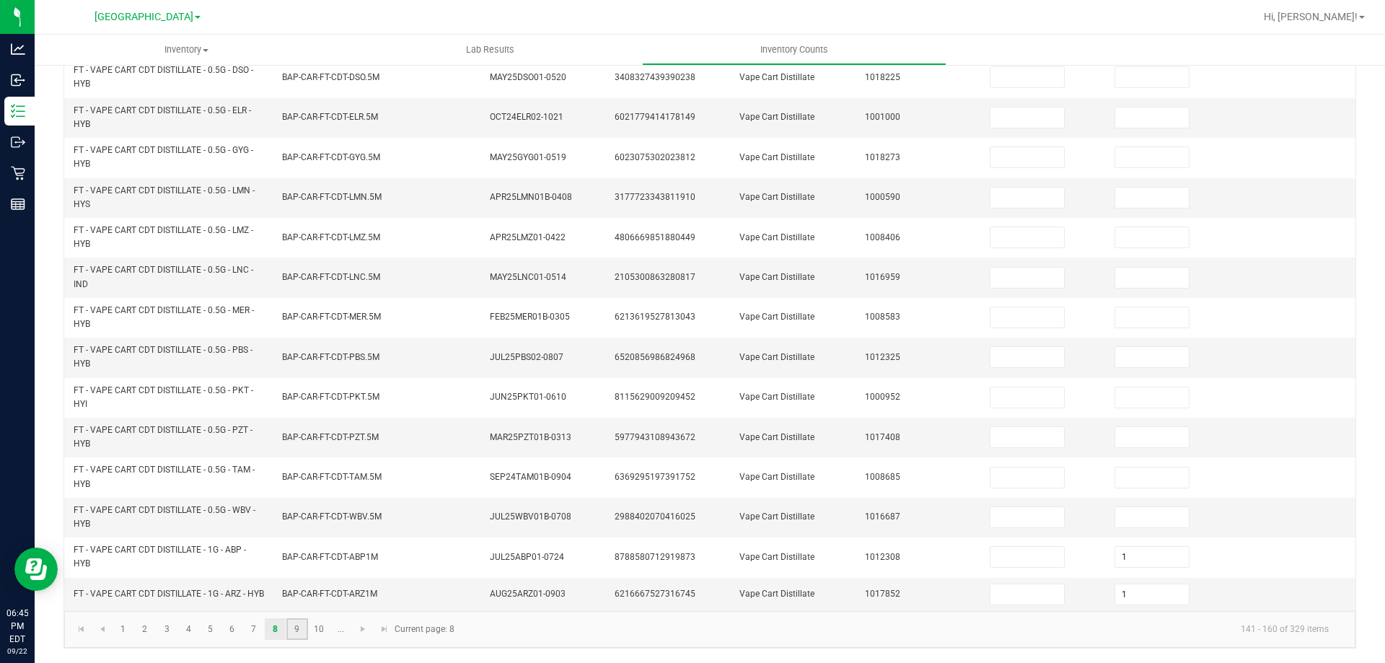
click at [290, 632] on link "9" at bounding box center [296, 629] width 21 height 22
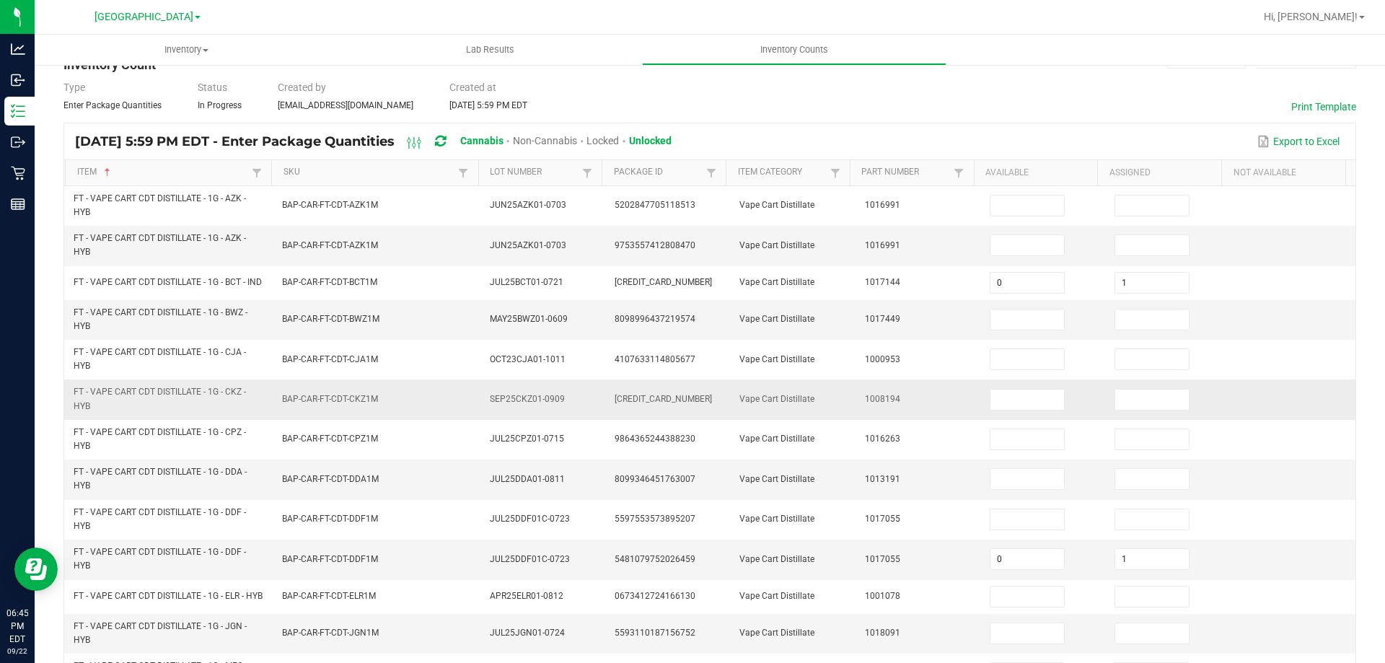
scroll to position [0, 0]
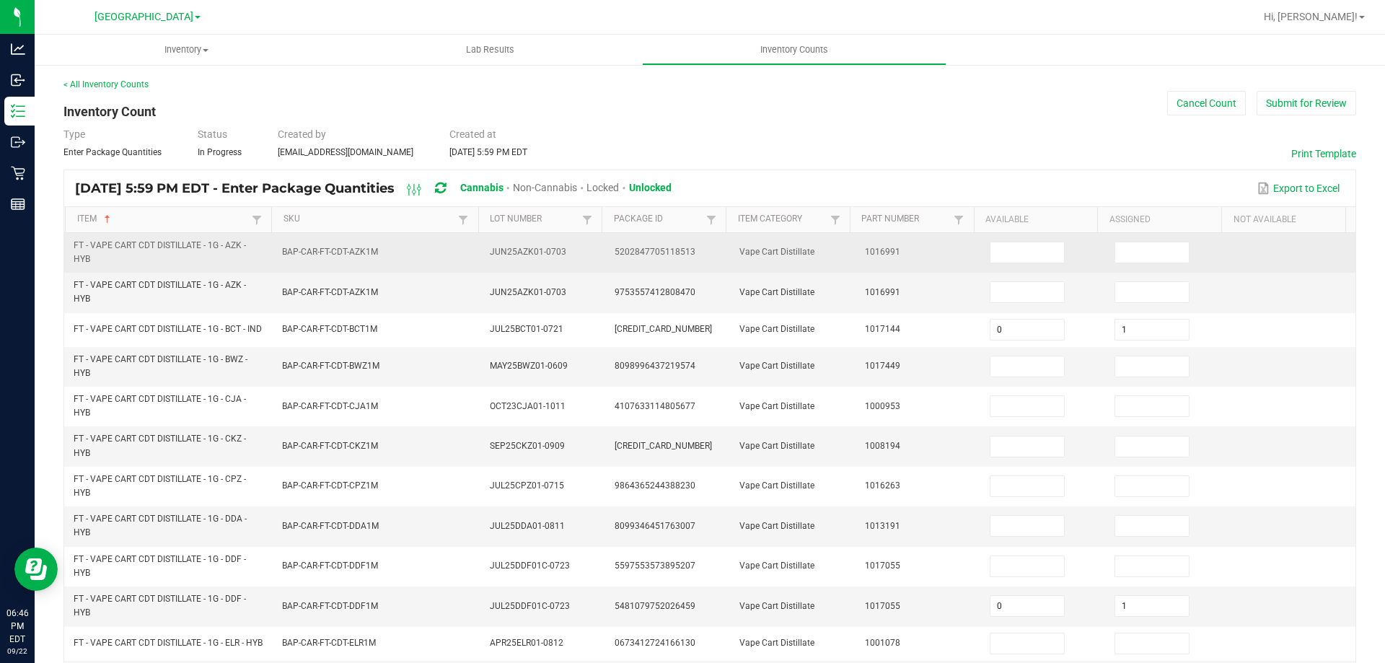
click at [1083, 257] on td at bounding box center [1043, 253] width 125 height 40
click at [1115, 254] on input at bounding box center [1152, 252] width 74 height 20
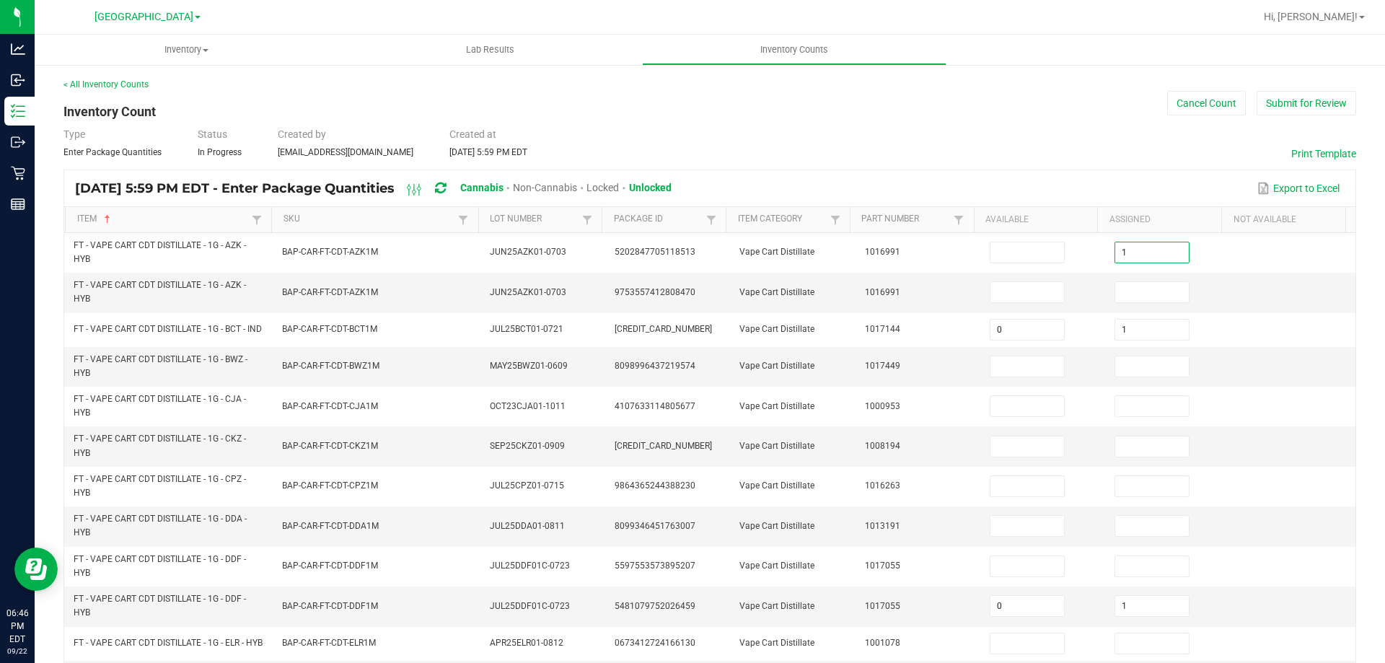
drag, startPoint x: 981, startPoint y: 139, endPoint x: 847, endPoint y: 101, distance: 139.5
click at [980, 139] on div "Type Enter Package Quantities Status In Progress Created by wperkins@liveparall…" at bounding box center [709, 143] width 1292 height 32
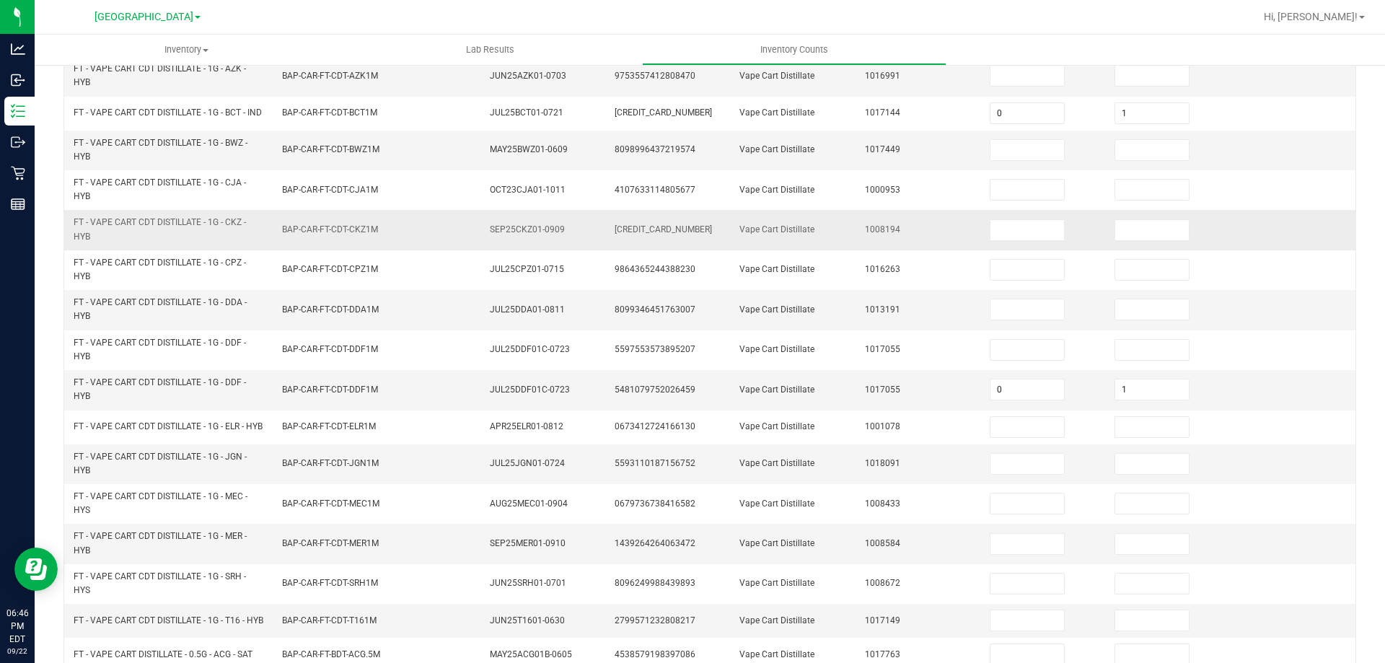
scroll to position [288, 0]
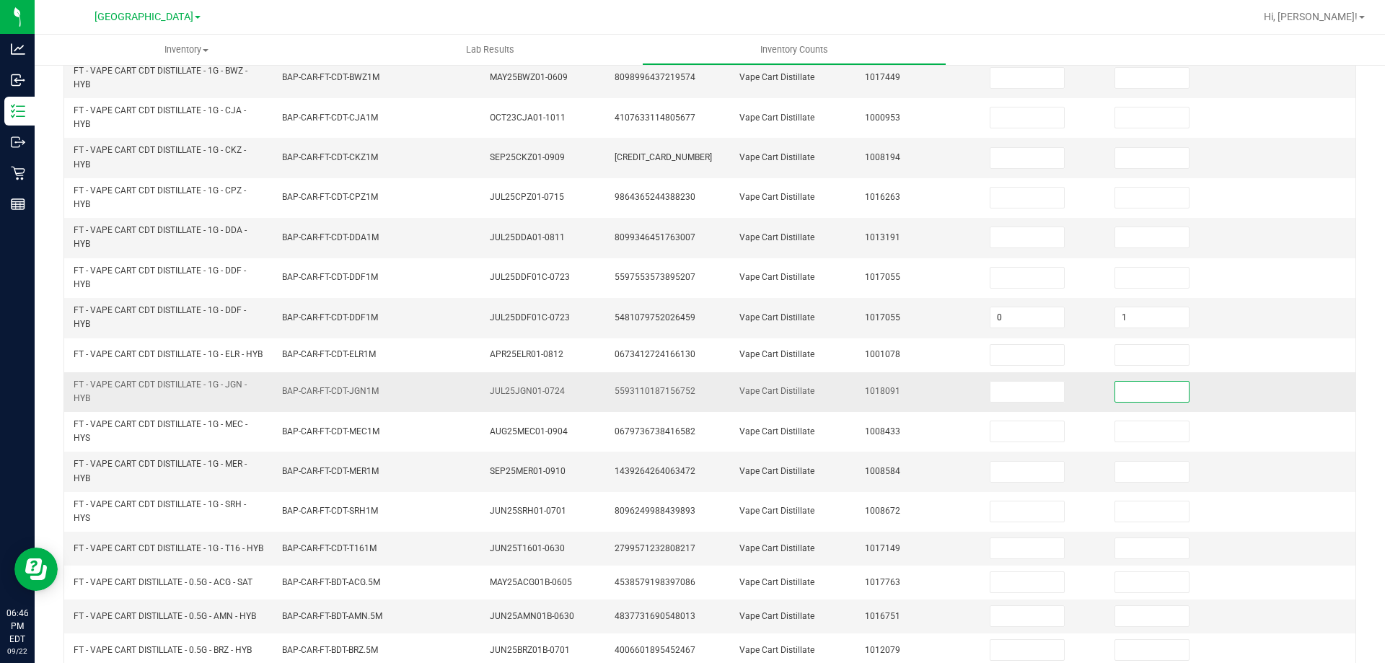
click at [1119, 402] on input at bounding box center [1152, 391] width 74 height 20
click at [995, 386] on td at bounding box center [1043, 392] width 125 height 40
click at [998, 400] on input at bounding box center [1027, 391] width 74 height 20
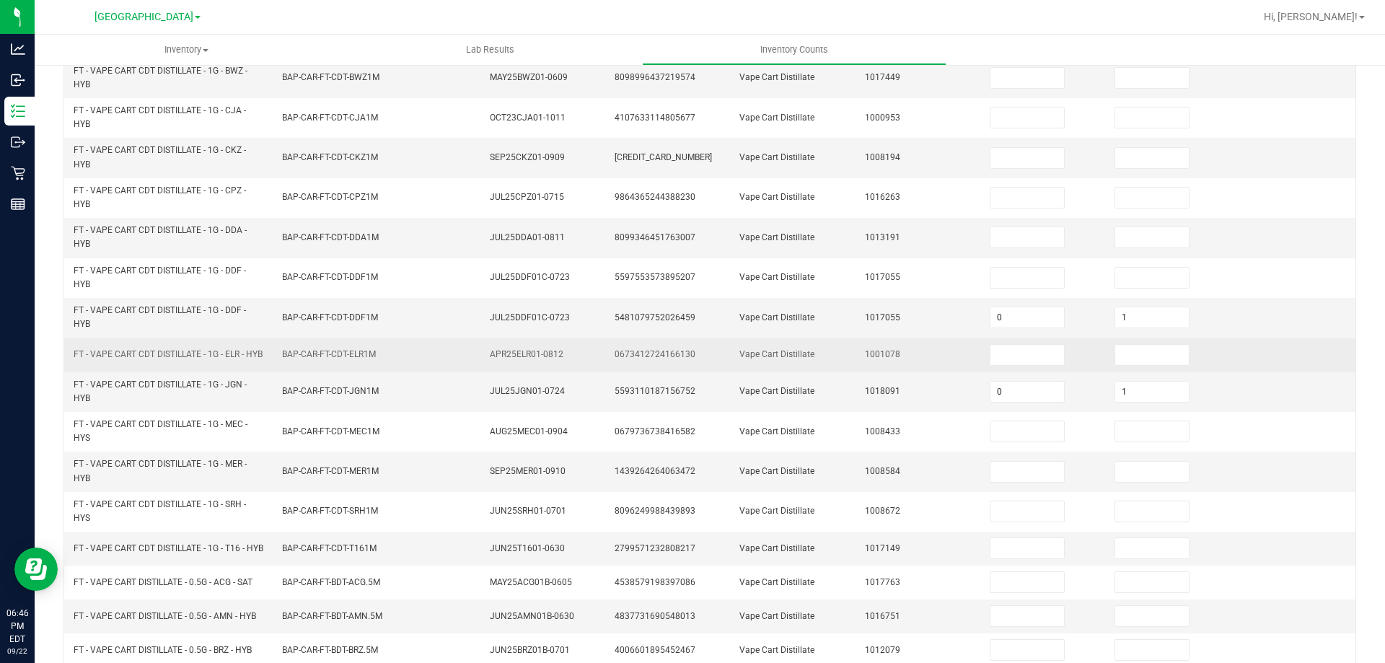
click at [904, 372] on td "1001078" at bounding box center [918, 355] width 125 height 34
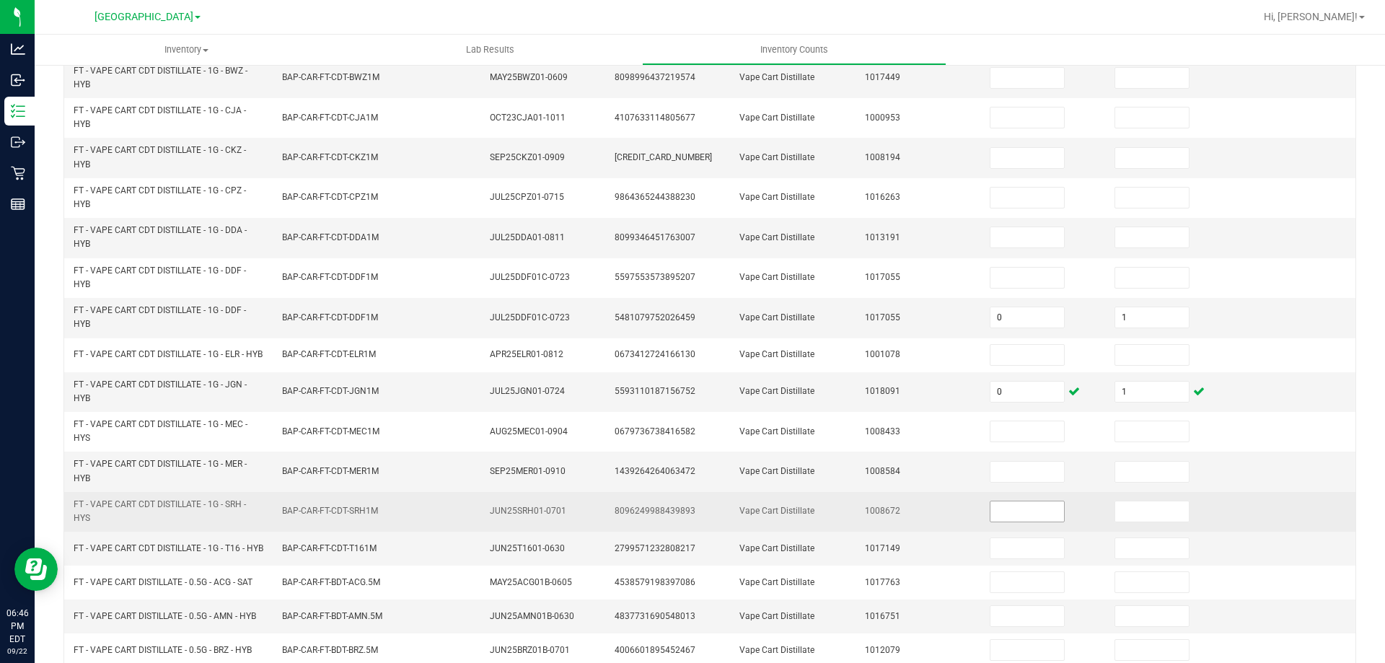
click at [992, 521] on input at bounding box center [1027, 511] width 74 height 20
drag, startPoint x: 1113, startPoint y: 526, endPoint x: 1103, endPoint y: 521, distance: 11.3
click at [1115, 521] on input at bounding box center [1152, 511] width 74 height 20
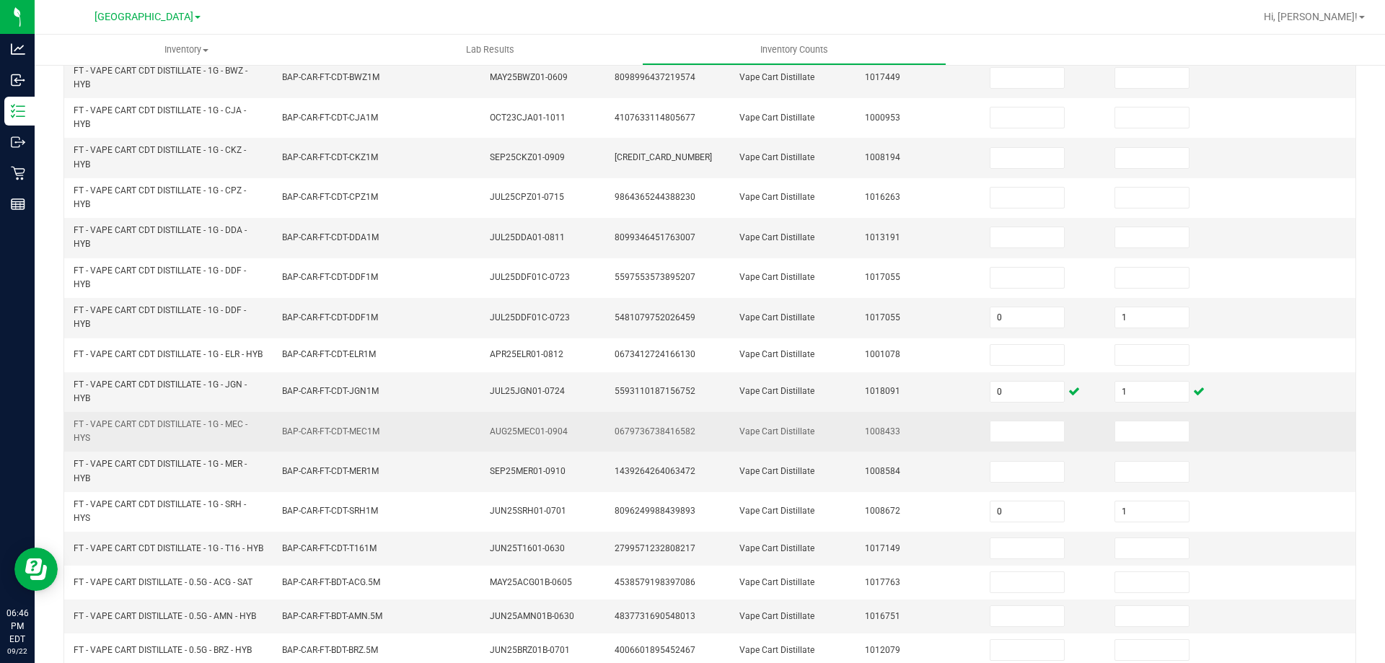
click at [885, 451] on td "1008433" at bounding box center [918, 432] width 125 height 40
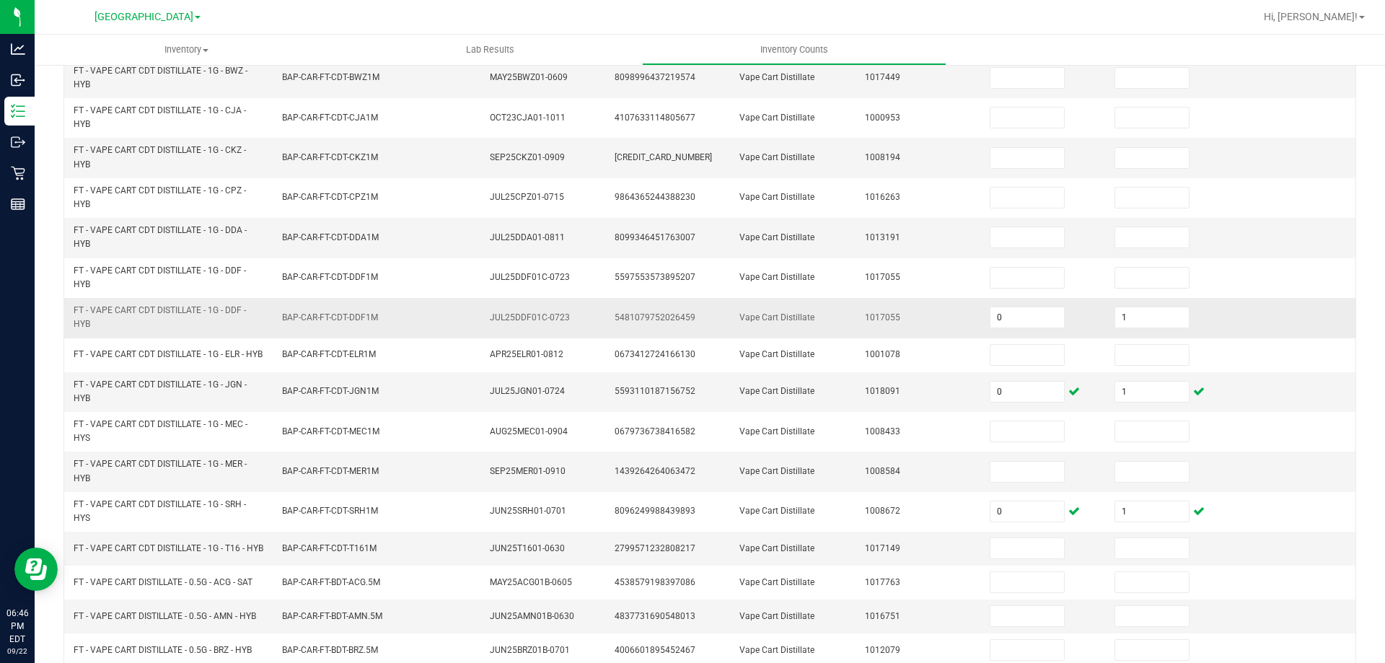
click at [283, 335] on td "BAP-CAR-FT-CDT-DDF1M" at bounding box center [377, 318] width 208 height 40
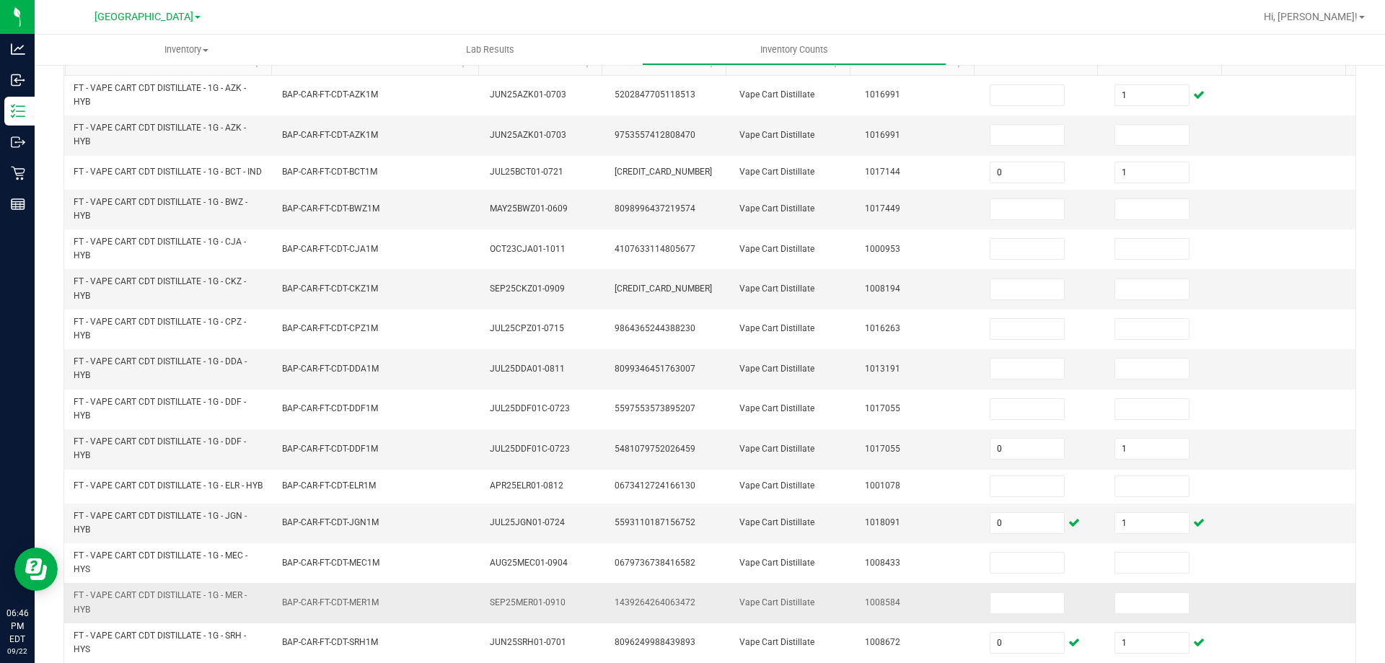
scroll to position [397, 0]
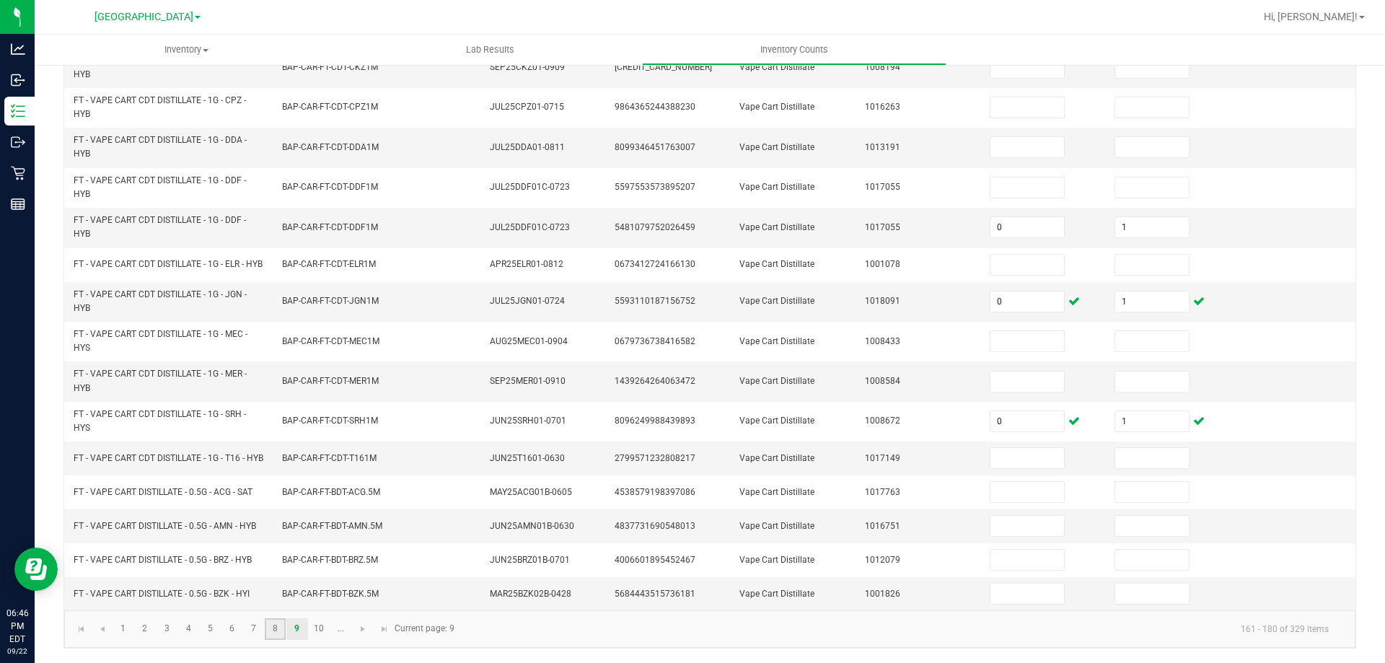
click at [271, 625] on link "8" at bounding box center [275, 629] width 21 height 22
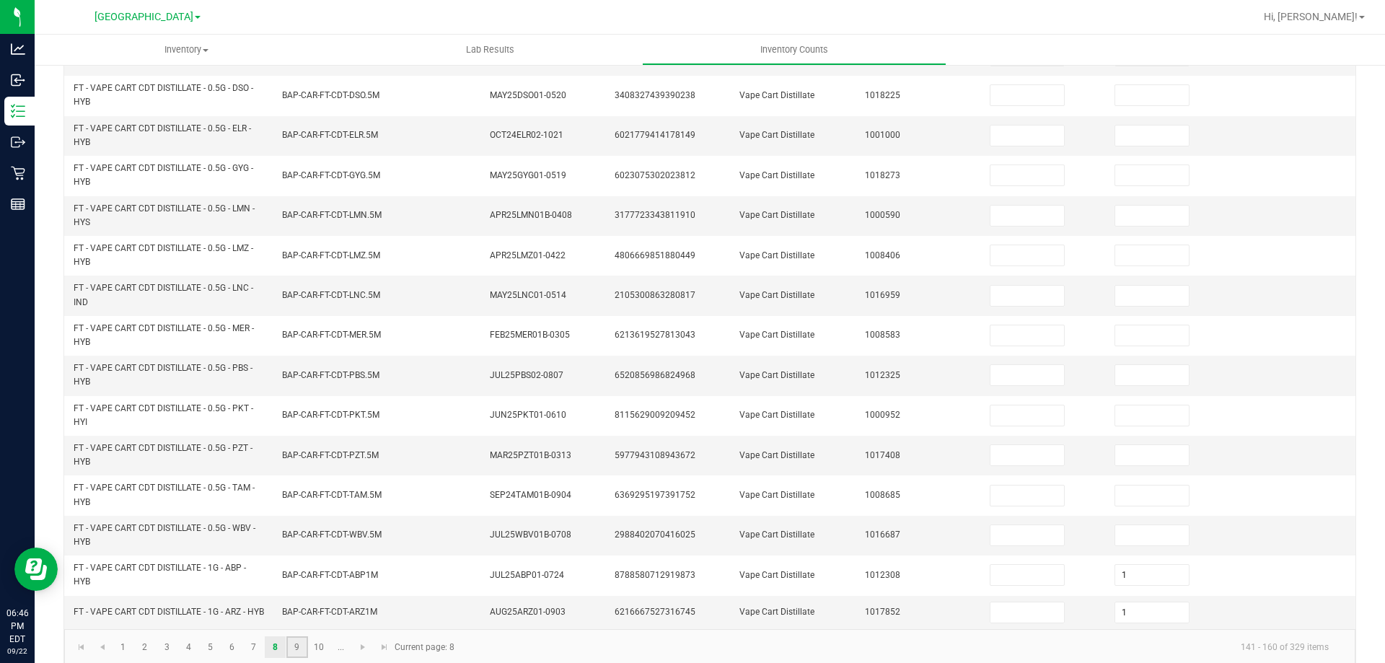
click at [298, 650] on link "9" at bounding box center [296, 647] width 21 height 22
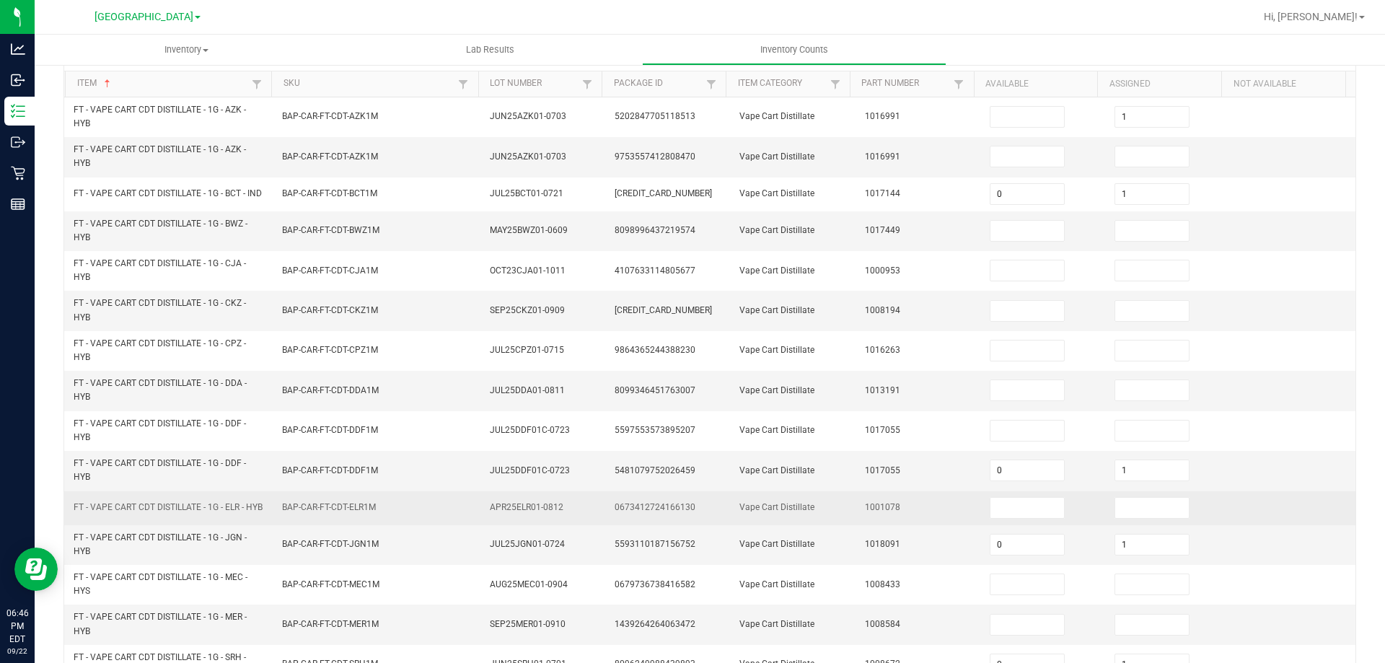
scroll to position [108, 0]
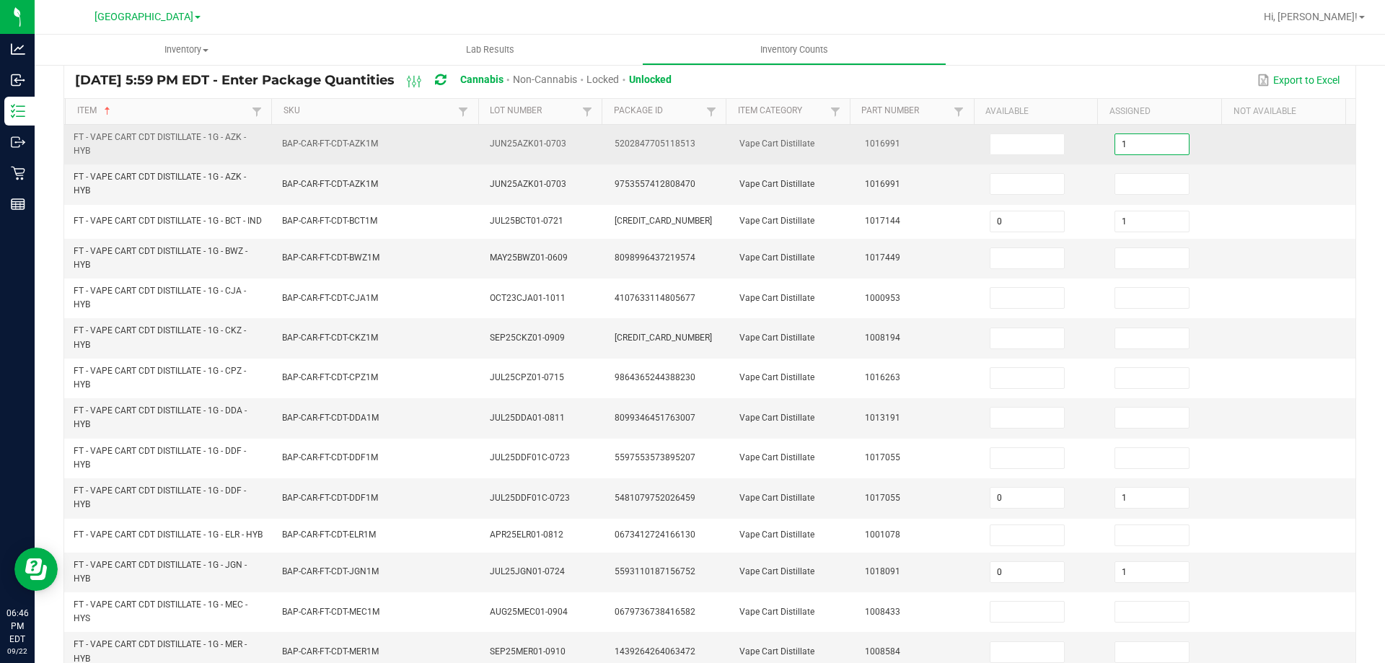
click at [1129, 141] on input "1" at bounding box center [1152, 144] width 74 height 20
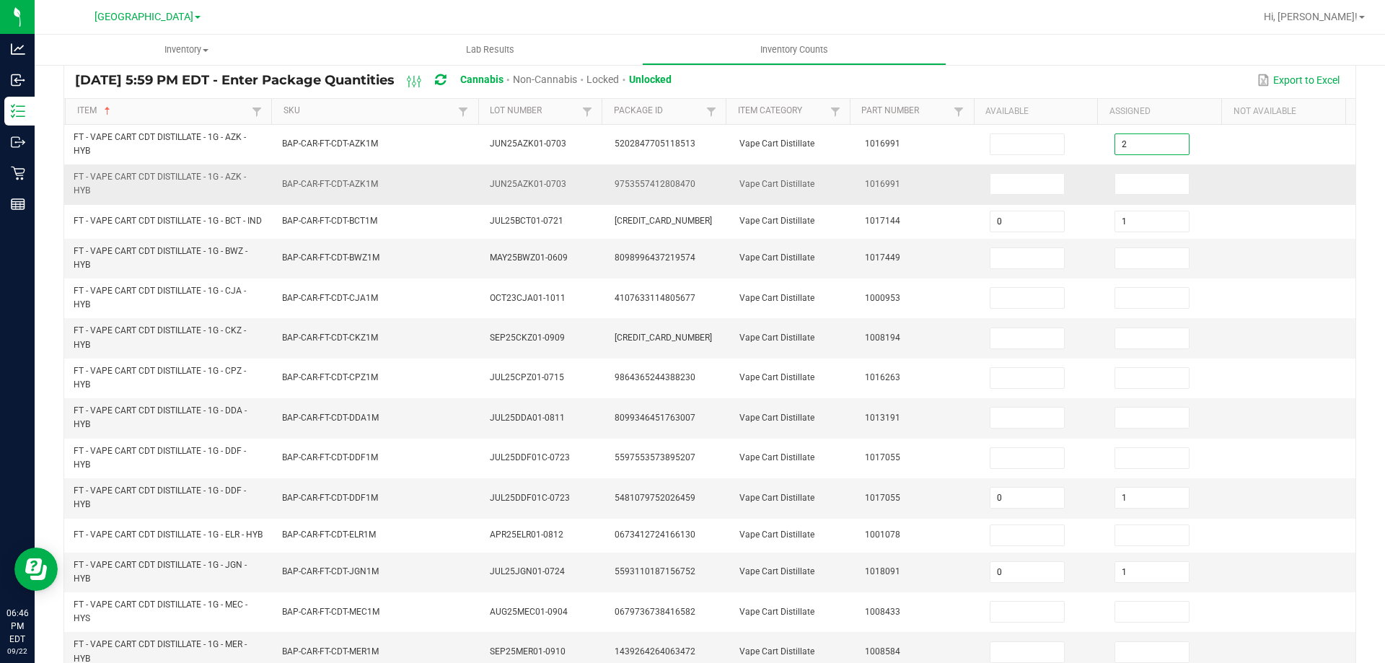
click at [865, 187] on span "1016991" at bounding box center [882, 184] width 35 height 10
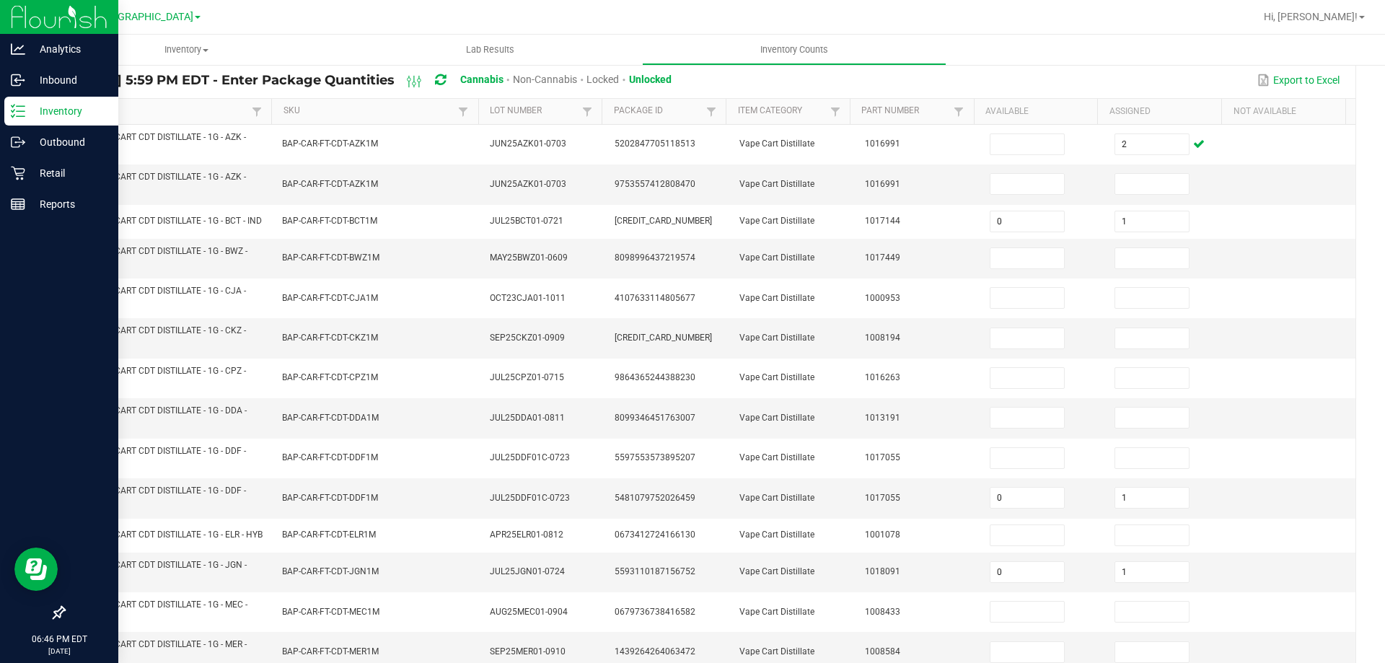
click at [20, 116] on line at bounding box center [21, 116] width 8 height 0
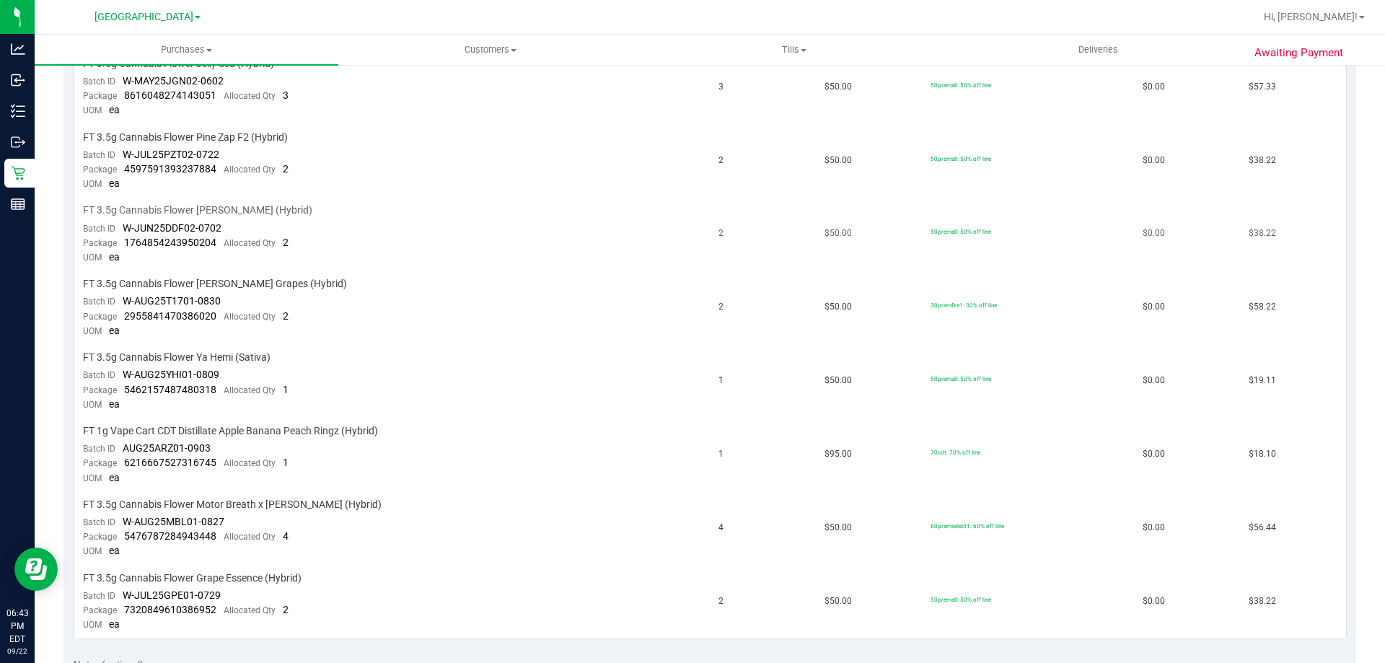
scroll to position [1010, 0]
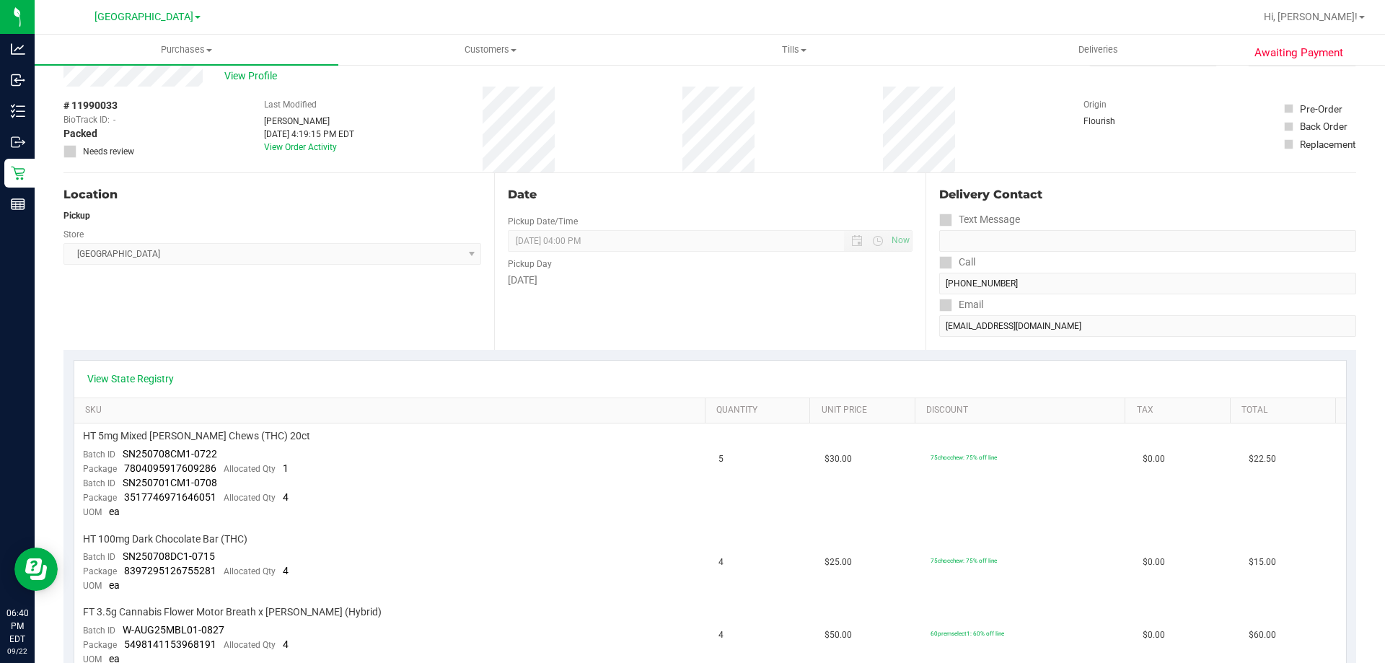
scroll to position [72, 0]
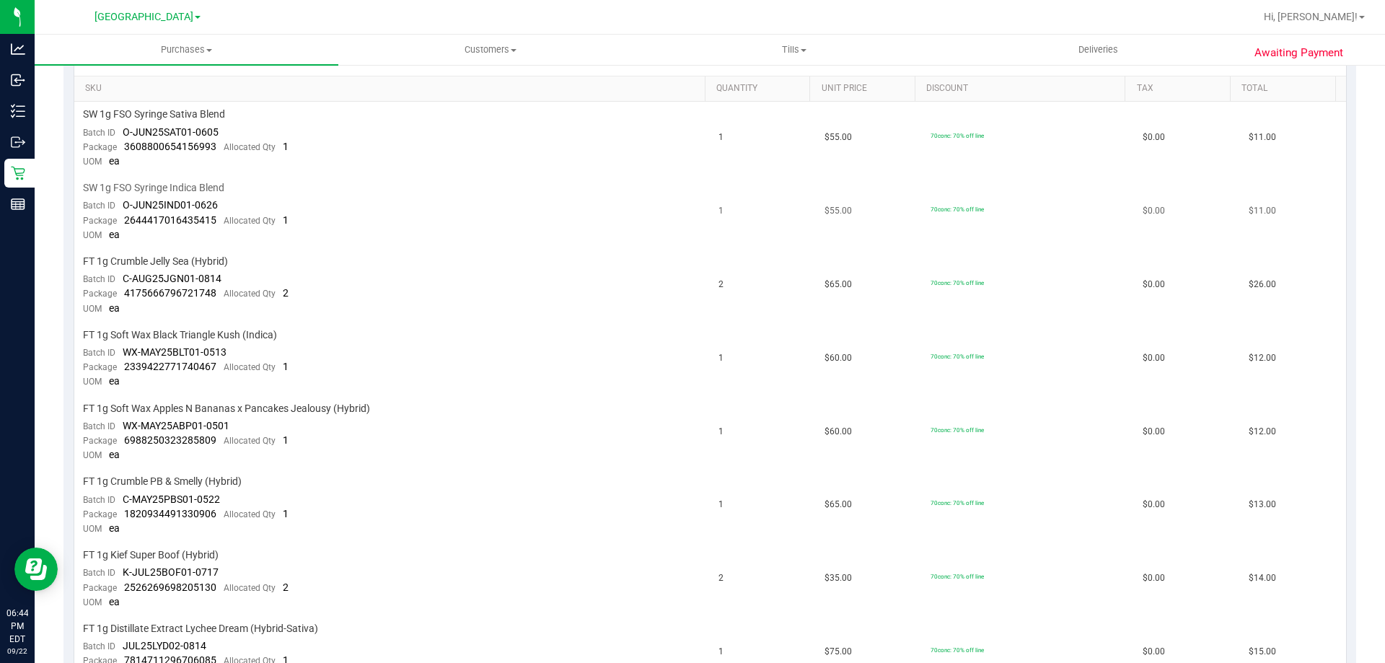
scroll to position [433, 0]
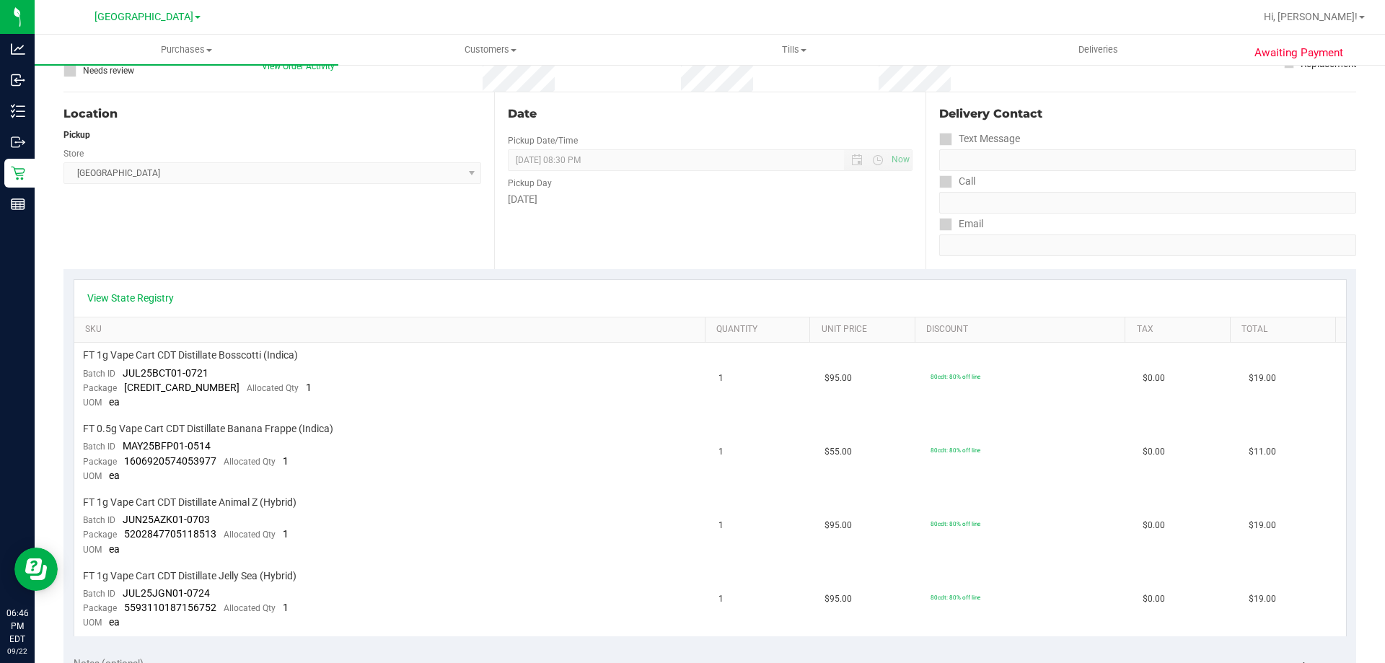
scroll to position [144, 0]
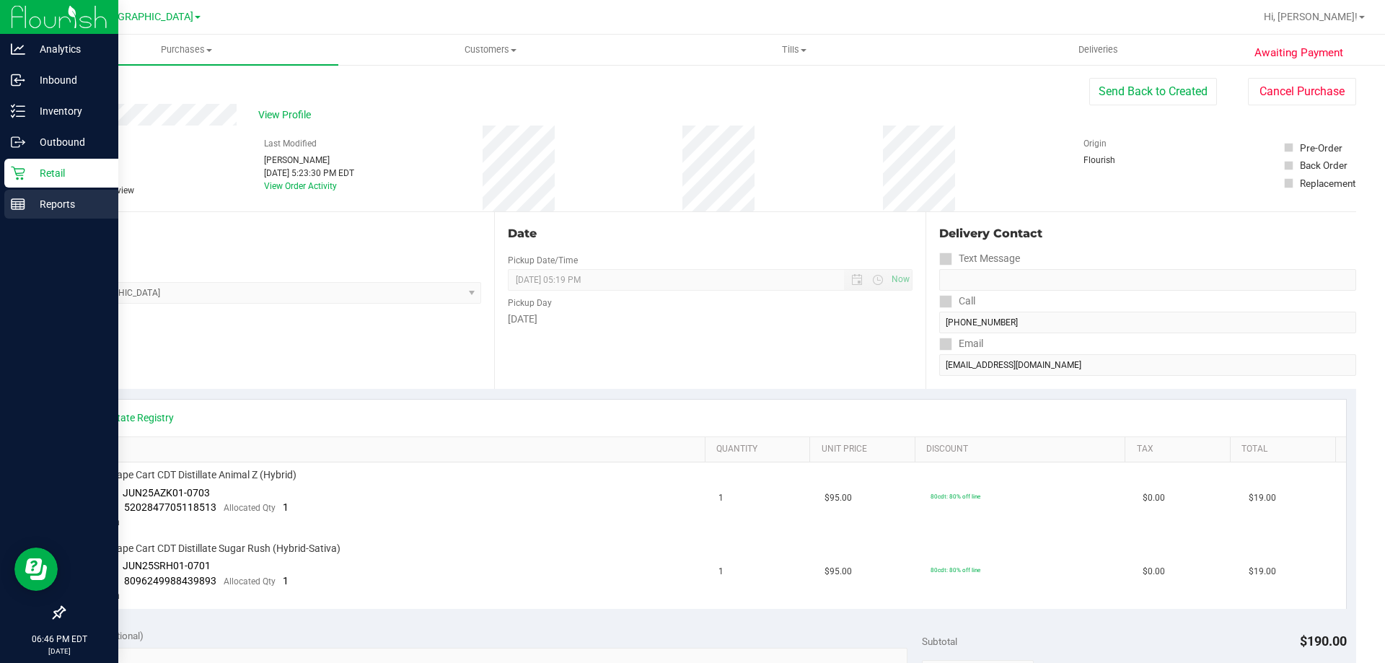
click at [17, 207] on icon at bounding box center [18, 204] width 14 height 14
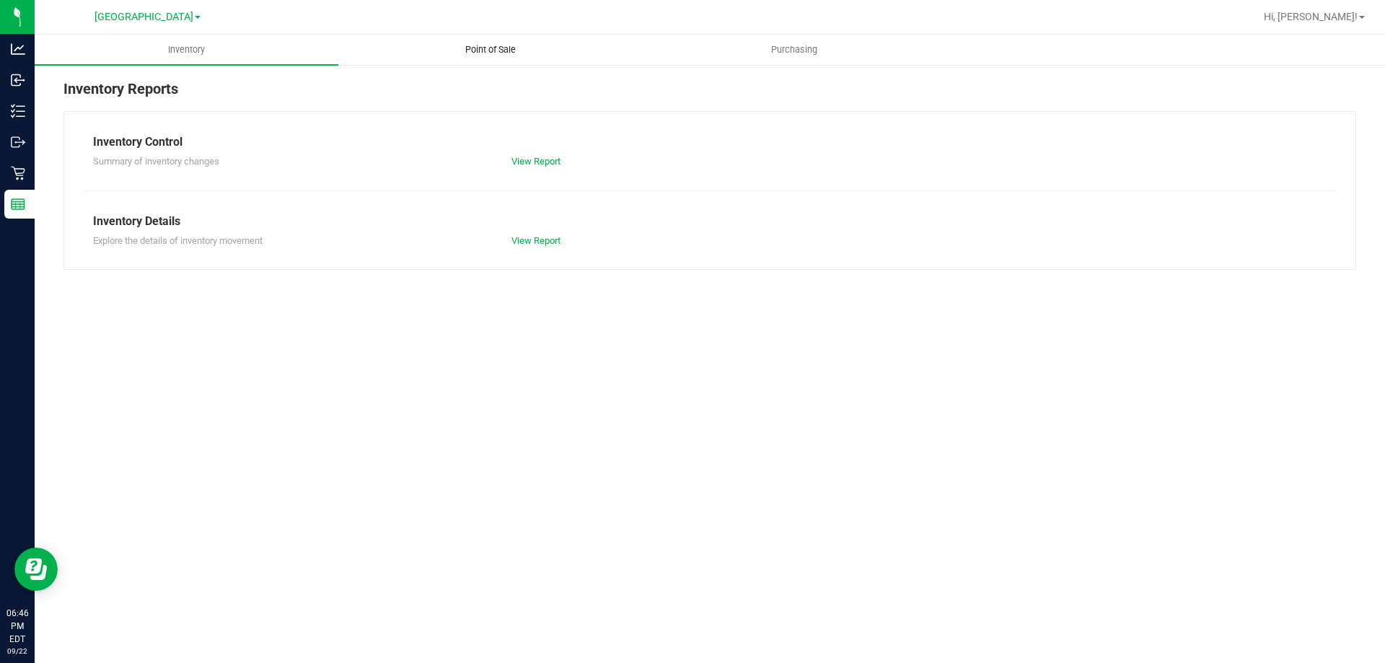
drag, startPoint x: 500, startPoint y: 67, endPoint x: 502, endPoint y: 59, distance: 8.1
click at [501, 61] on reports "Inventory Point of Sale Purchasing Inventory Reports Inventory Control Summary …" at bounding box center [710, 160] width 1350 height 250
click at [503, 55] on span "Point of Sale" at bounding box center [490, 49] width 89 height 13
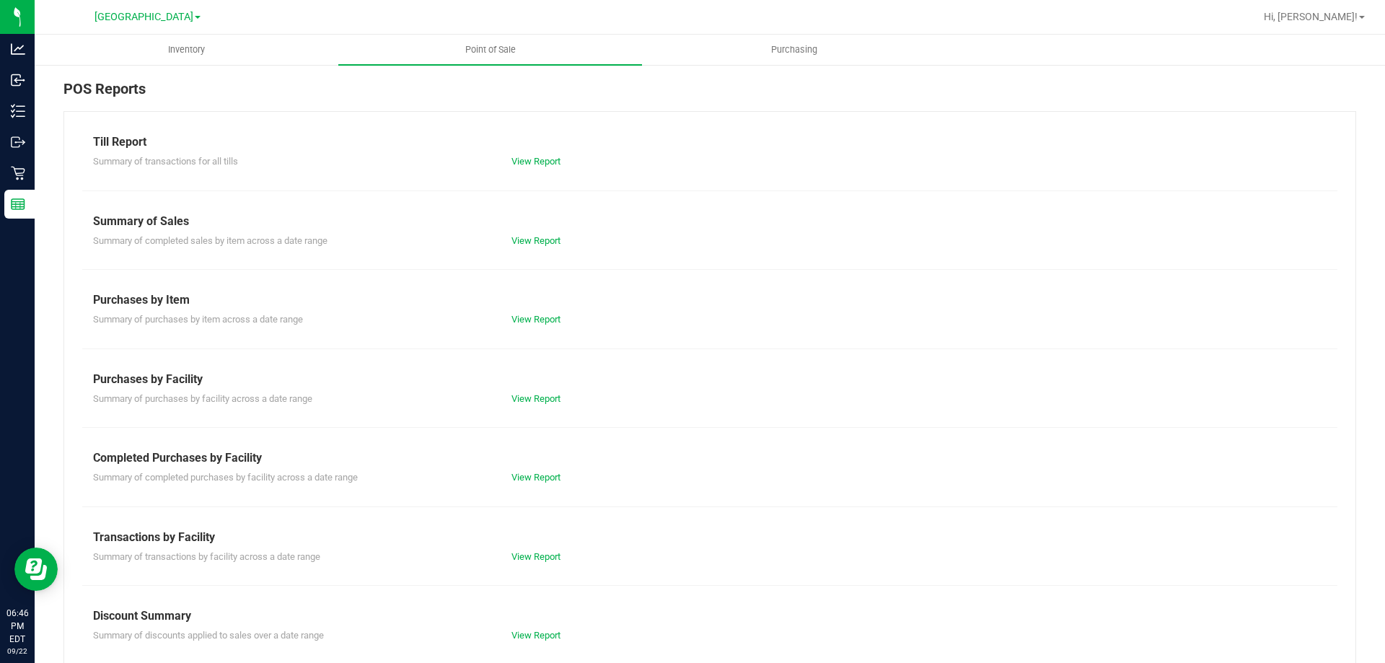
click at [560, 120] on div "Till Report Summary of transactions for all tills View Report Summary of Sales …" at bounding box center [709, 427] width 1292 height 632
click at [528, 556] on link "View Report" at bounding box center [535, 556] width 49 height 11
